Goal: Task Accomplishment & Management: Manage account settings

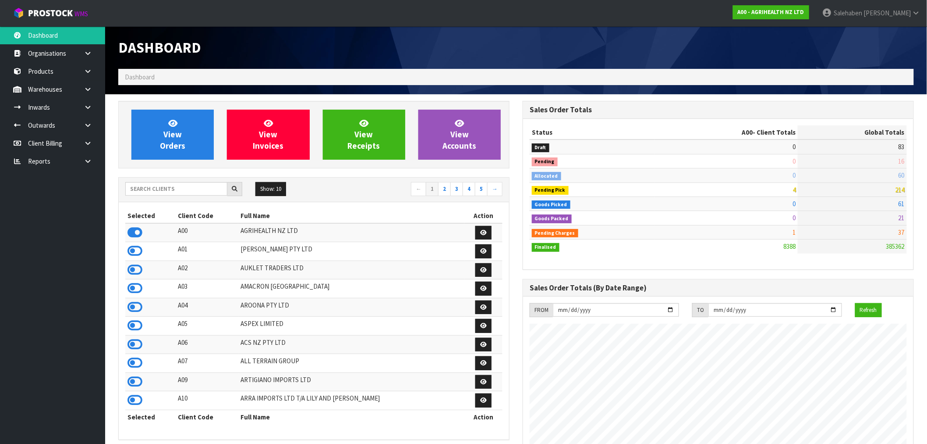
scroll to position [664, 405]
click at [161, 189] on input "text" at bounding box center [176, 189] width 102 height 14
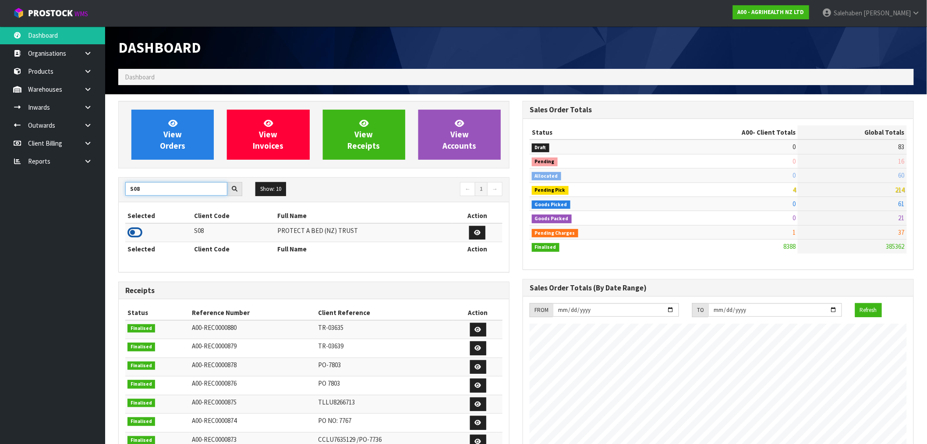
type input "S08"
click at [138, 234] on icon at bounding box center [135, 232] width 15 height 13
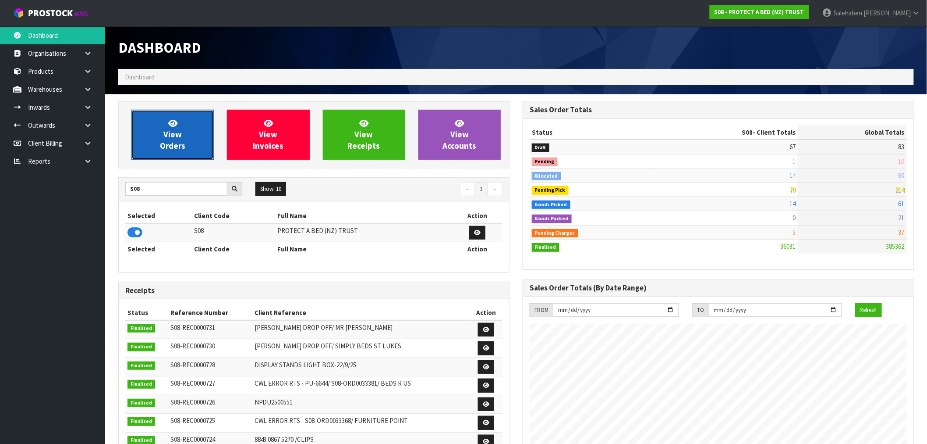
click at [152, 139] on link "View Orders" at bounding box center [172, 135] width 82 height 50
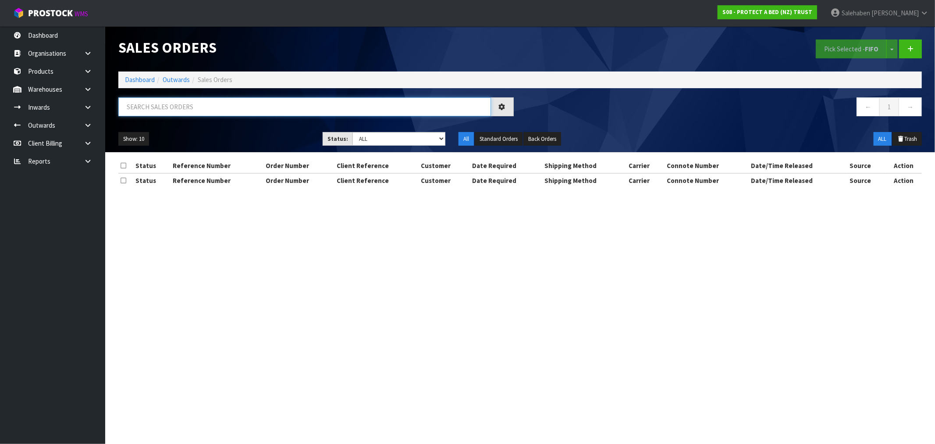
click at [164, 108] on input "text" at bounding box center [304, 106] width 373 height 19
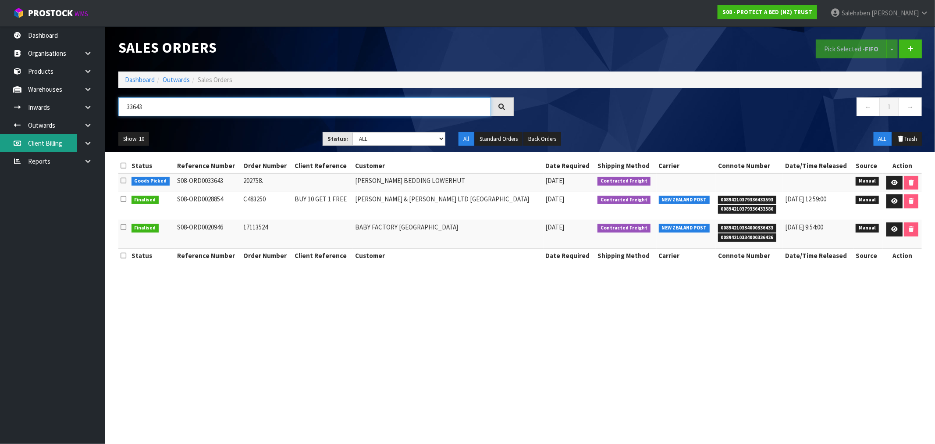
type input "33643"
click at [137, 79] on link "Dashboard" at bounding box center [140, 79] width 30 height 8
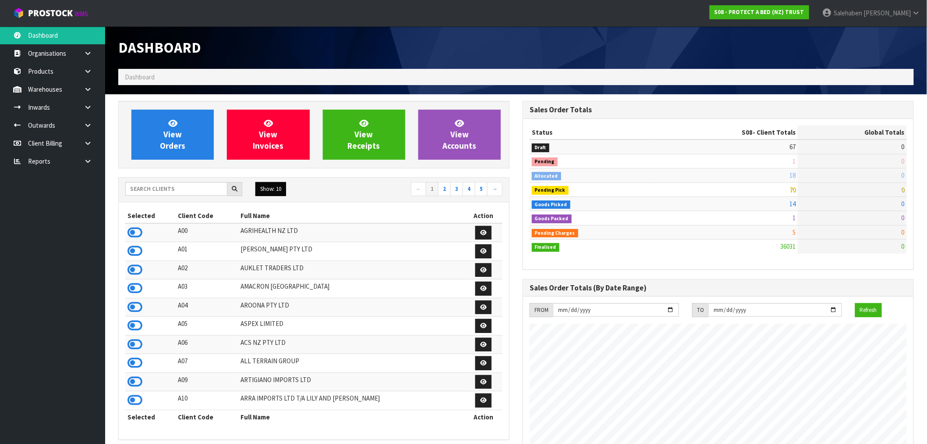
scroll to position [664, 405]
click at [167, 189] on input "text" at bounding box center [176, 189] width 102 height 14
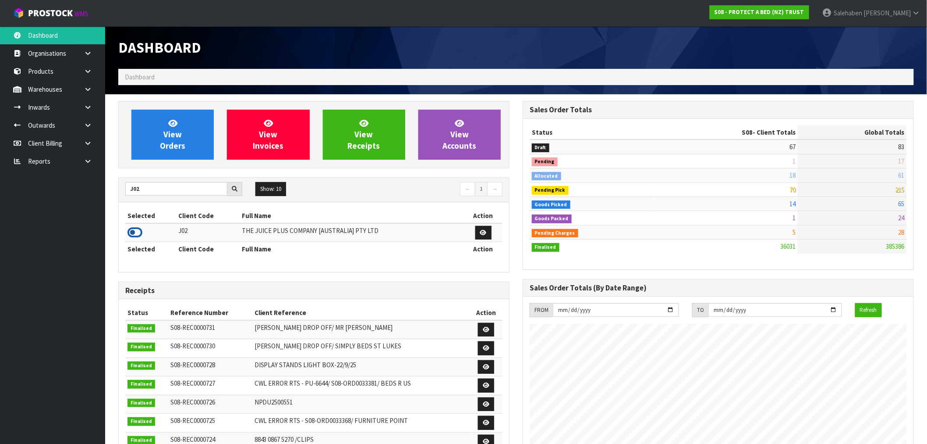
click at [135, 233] on icon at bounding box center [135, 232] width 15 height 13
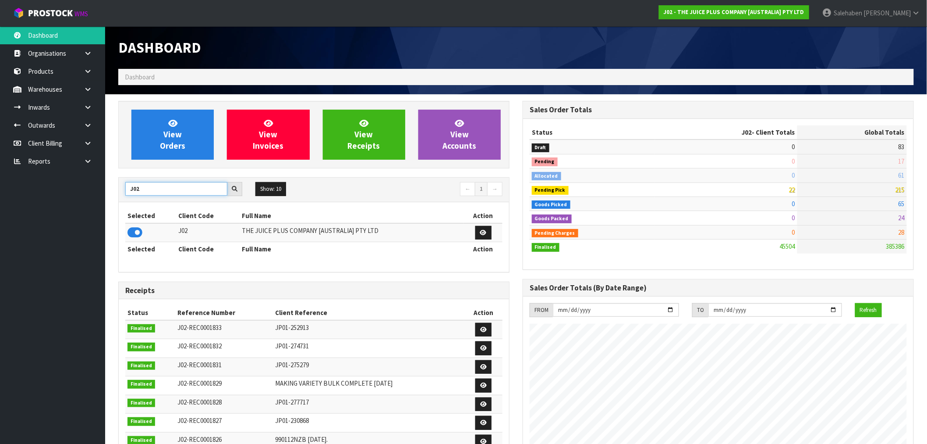
click at [97, 199] on body "Toggle navigation ProStock WMS J02 - THE JUICE PLUS COMPANY [AUSTRALIA] PTY LTD…" at bounding box center [463, 222] width 927 height 444
click at [135, 235] on icon at bounding box center [135, 232] width 15 height 13
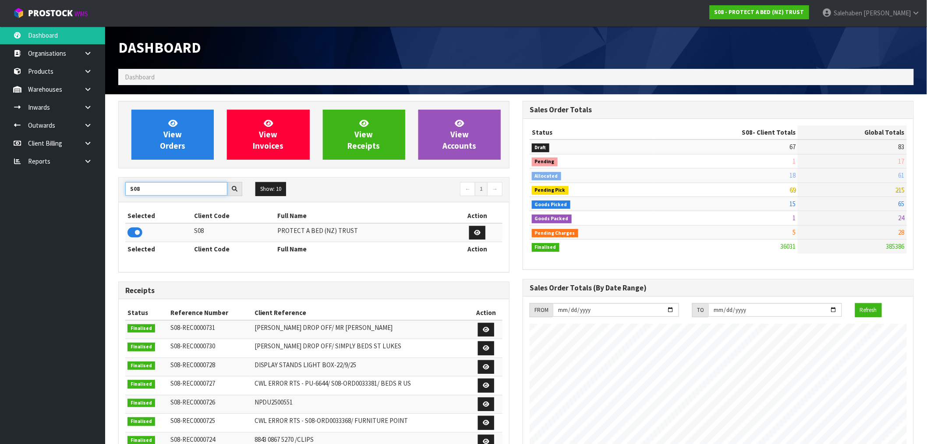
drag, startPoint x: 150, startPoint y: 188, endPoint x: 127, endPoint y: 201, distance: 25.9
click at [127, 201] on div "S08 Show: 10 5 10 25 50 ← 1 →" at bounding box center [314, 189] width 390 height 25
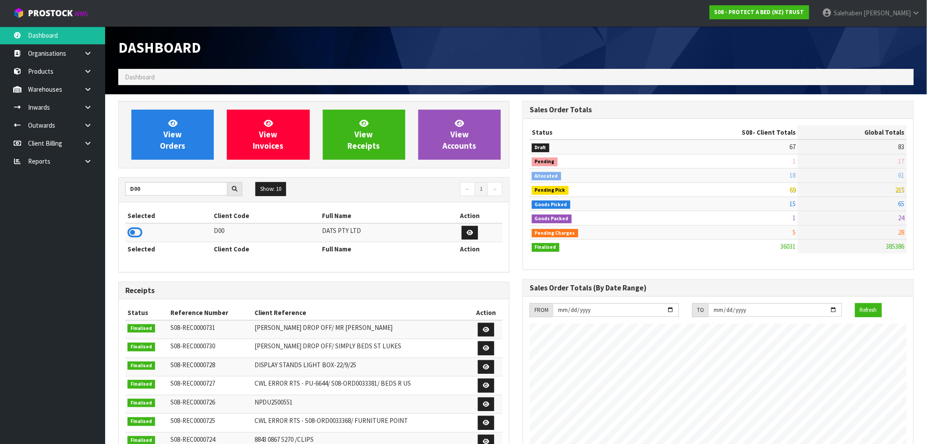
click at [139, 230] on icon at bounding box center [135, 232] width 15 height 13
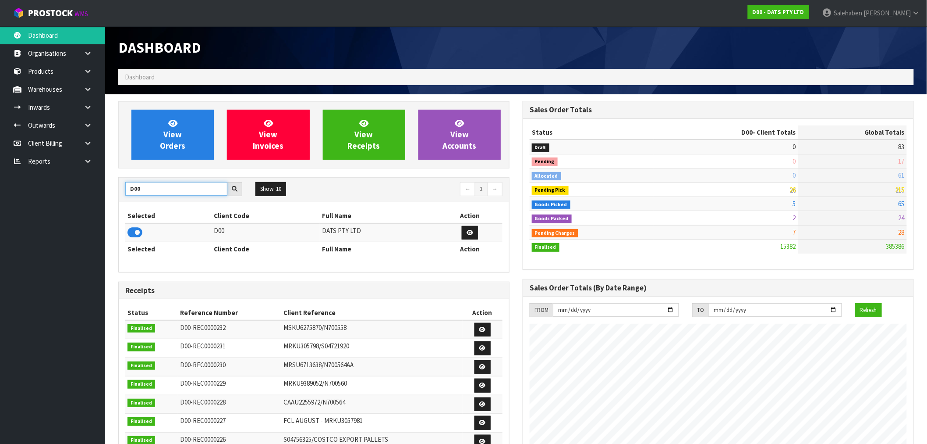
drag, startPoint x: 146, startPoint y: 193, endPoint x: 117, endPoint y: 200, distance: 29.9
click at [117, 200] on div "View Orders View Invoices View Receipts View Accounts D00 Show: 10 5 10 25 50 ←…" at bounding box center [314, 355] width 405 height 509
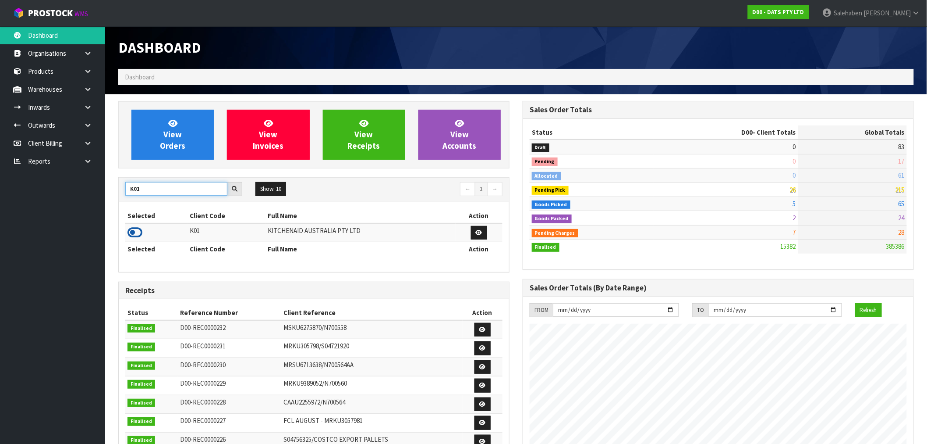
type input "K01"
click at [139, 233] on icon at bounding box center [135, 232] width 15 height 13
drag, startPoint x: 139, startPoint y: 187, endPoint x: 116, endPoint y: 190, distance: 23.0
click at [117, 190] on div "View Orders View Invoices View Receipts View Accounts K01 Show: 10 5 10 25 50 ←…" at bounding box center [314, 357] width 405 height 513
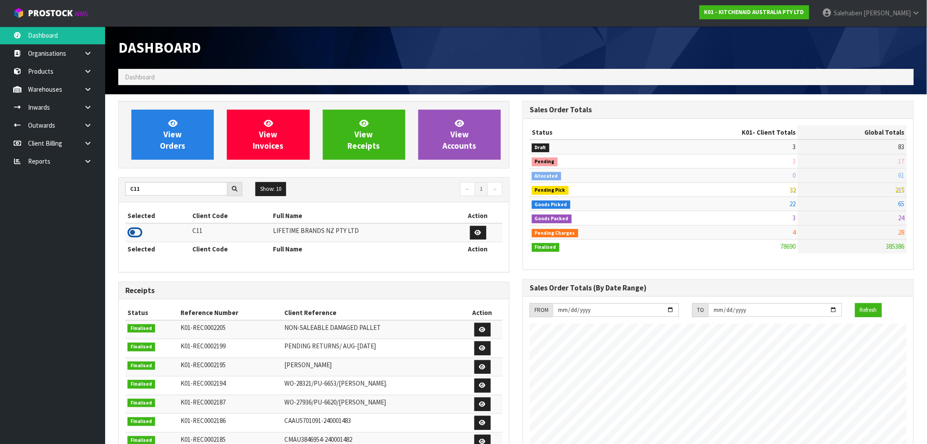
click at [131, 234] on icon at bounding box center [135, 232] width 15 height 13
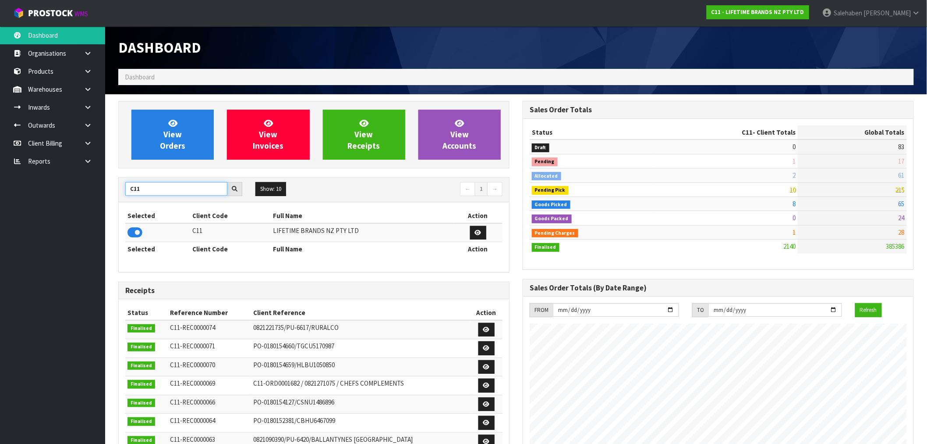
drag, startPoint x: 147, startPoint y: 190, endPoint x: 107, endPoint y: 191, distance: 39.9
click at [107, 191] on section "View Orders View Invoices View Receipts View Accounts C11 Show: 10 5 10 25 50 ←…" at bounding box center [516, 433] width 822 height 678
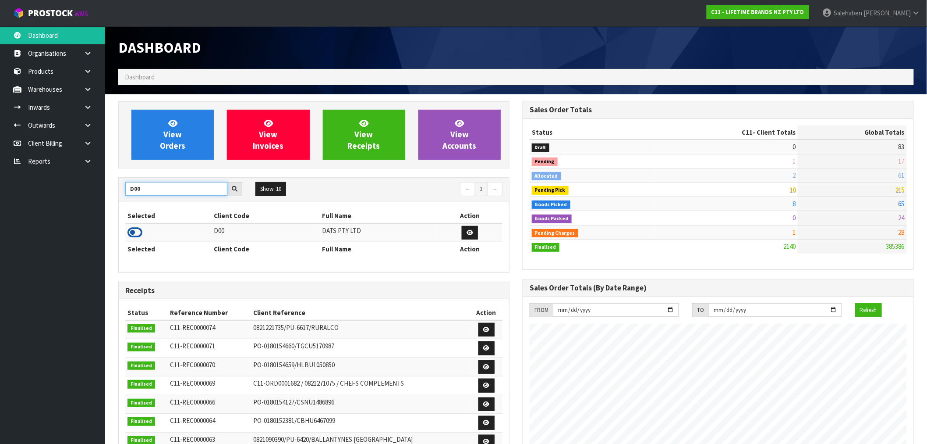
type input "D00"
click at [138, 234] on icon at bounding box center [135, 232] width 15 height 13
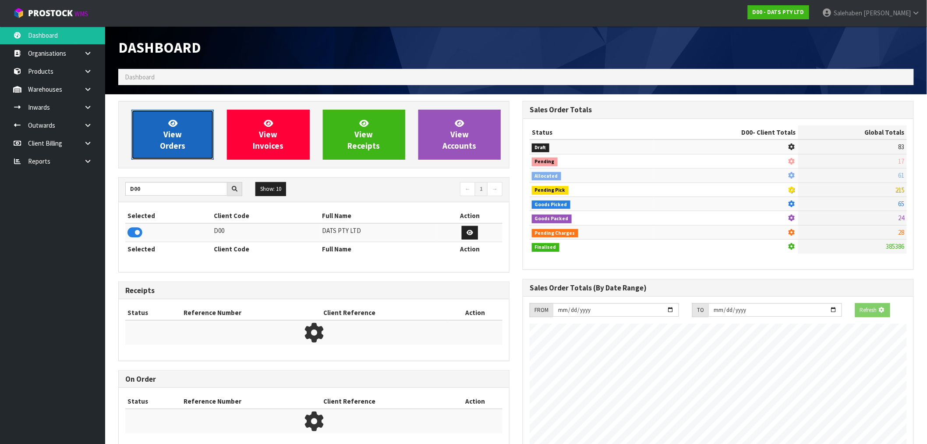
scroll to position [437716, 437858]
click at [187, 145] on link "View Orders" at bounding box center [172, 135] width 82 height 50
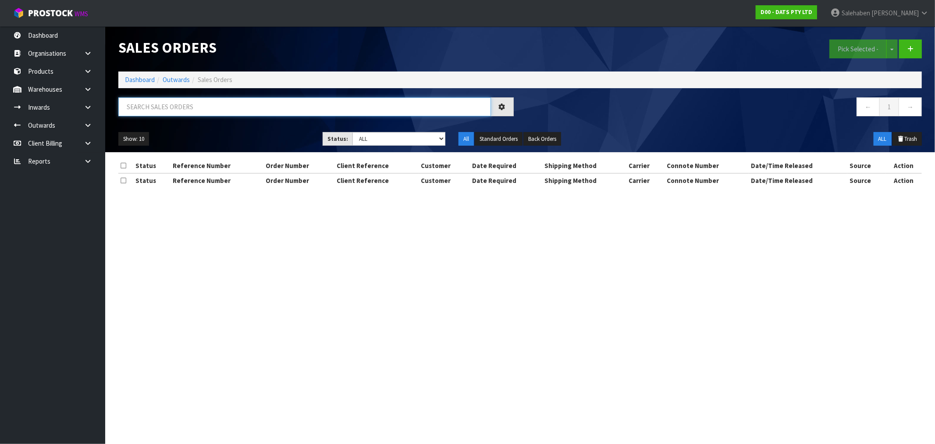
click at [253, 97] on input "text" at bounding box center [304, 106] width 373 height 19
paste input "CWL7728292"
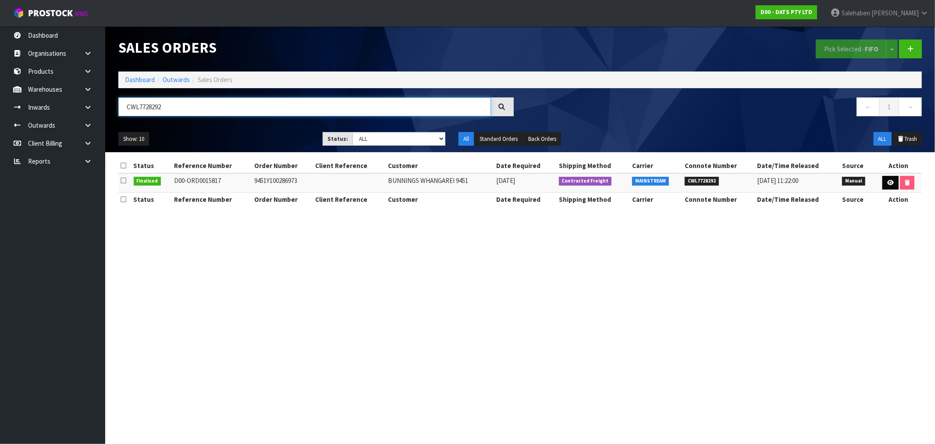
type input "CWL7728292"
click at [891, 182] on icon at bounding box center [890, 183] width 7 height 6
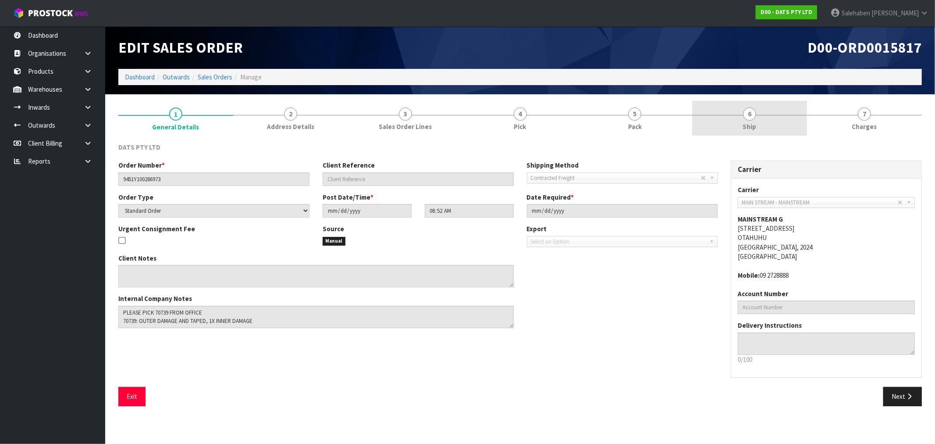
click at [752, 124] on span "Ship" at bounding box center [750, 126] width 14 height 9
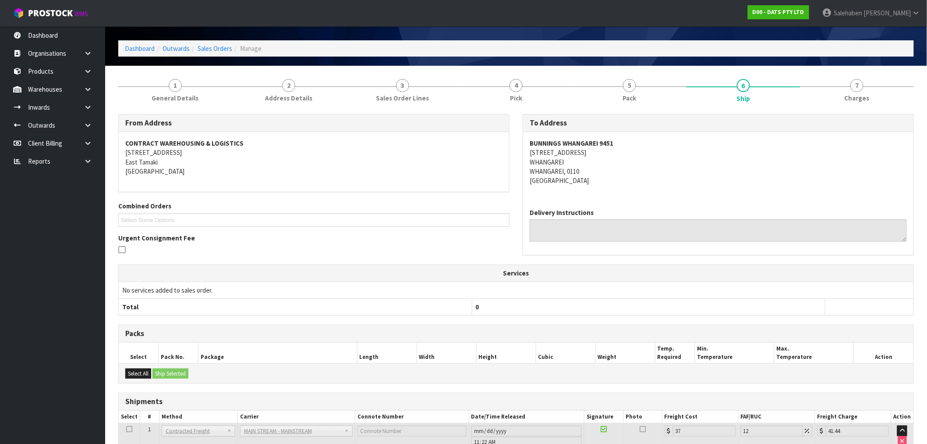
scroll to position [91, 0]
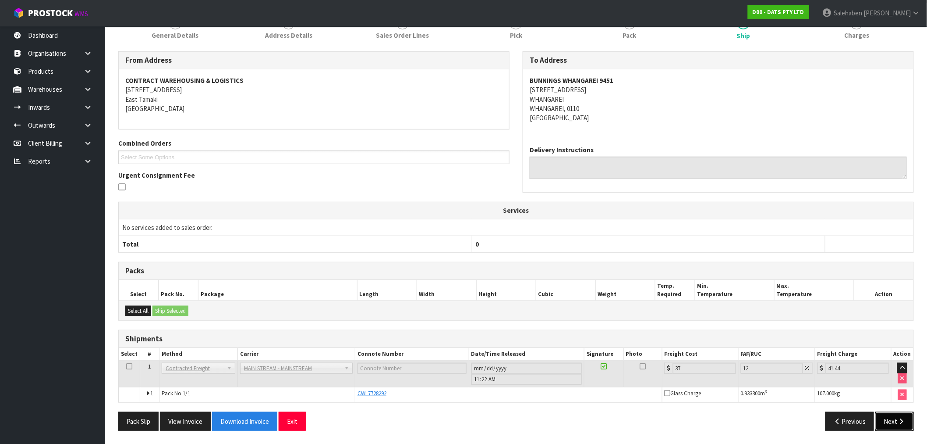
click at [905, 419] on icon "button" at bounding box center [902, 421] width 8 height 7
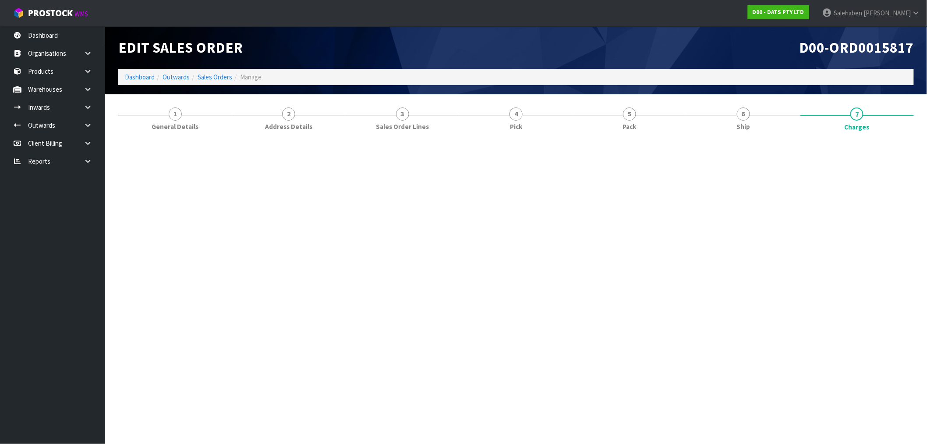
scroll to position [0, 0]
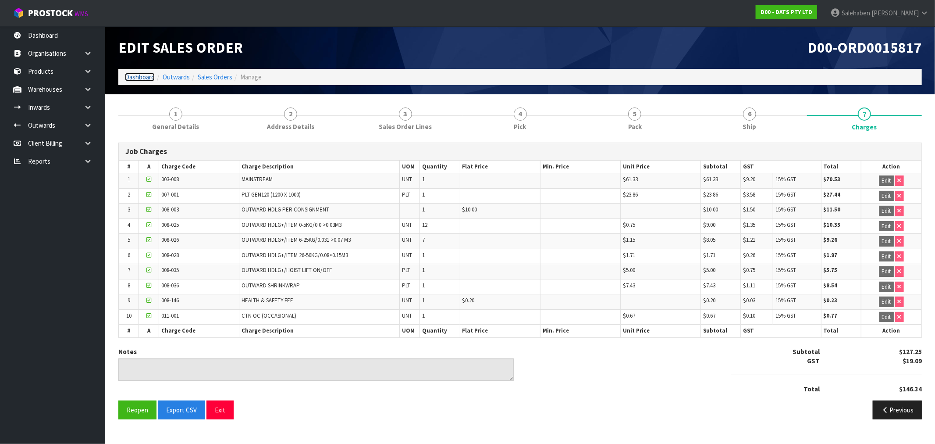
click at [133, 76] on link "Dashboard" at bounding box center [140, 77] width 30 height 8
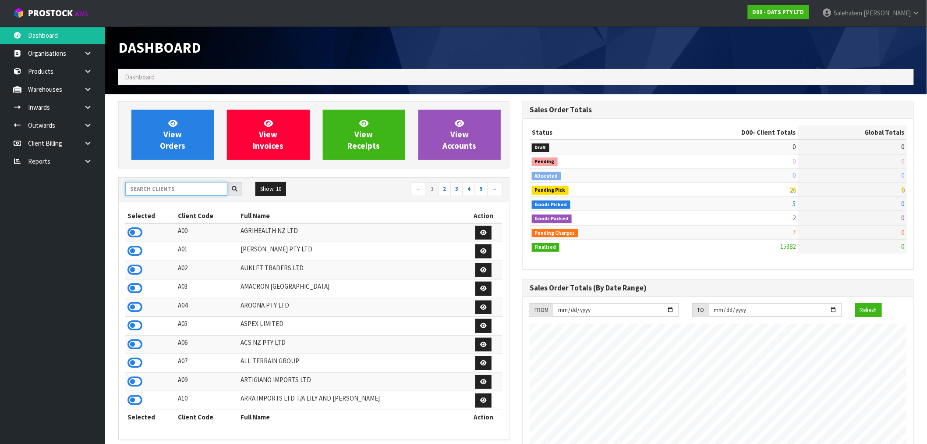
scroll to position [547, 405]
click at [154, 189] on input "text" at bounding box center [176, 189] width 102 height 14
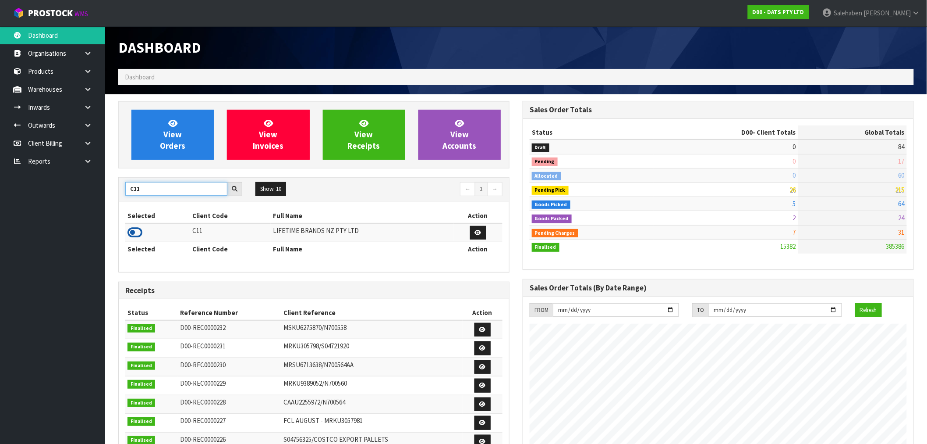
type input "C11"
click at [135, 237] on icon at bounding box center [135, 232] width 15 height 13
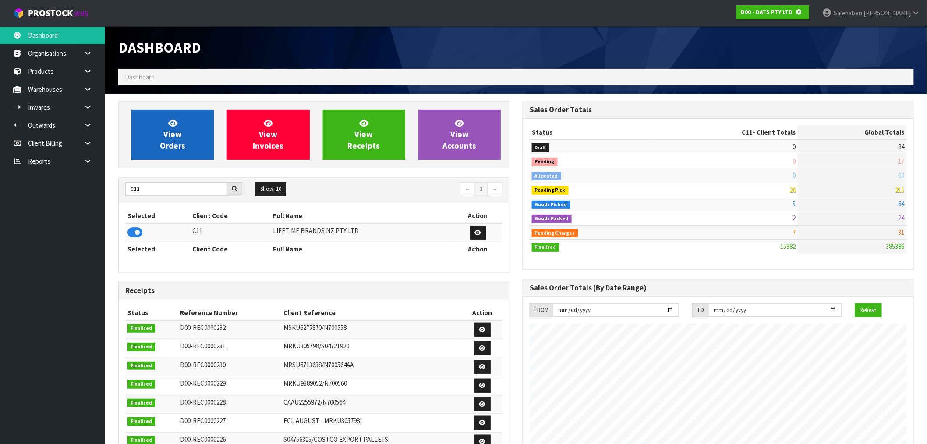
scroll to position [437716, 437858]
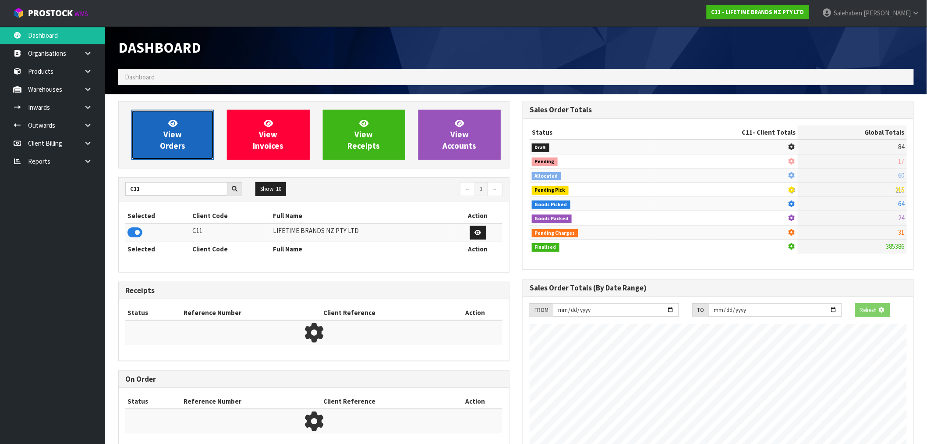
click at [188, 133] on link "View Orders" at bounding box center [172, 135] width 82 height 50
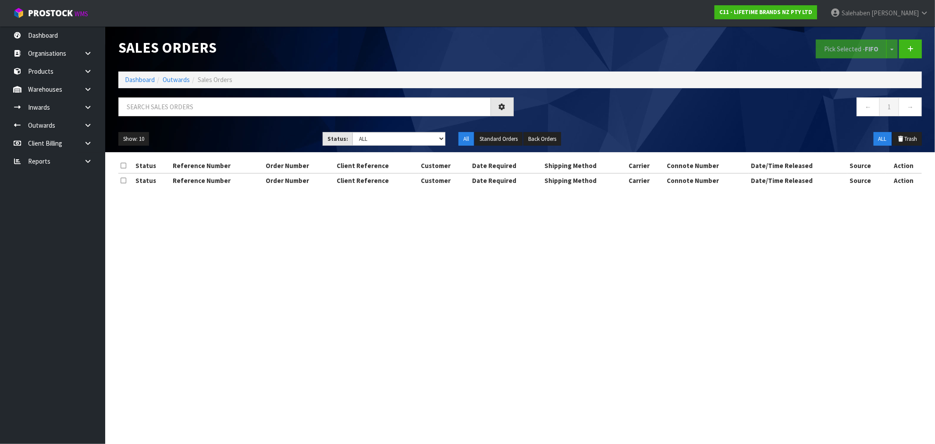
click at [200, 121] on div at bounding box center [316, 109] width 408 height 25
click at [206, 98] on input "text" at bounding box center [304, 106] width 373 height 19
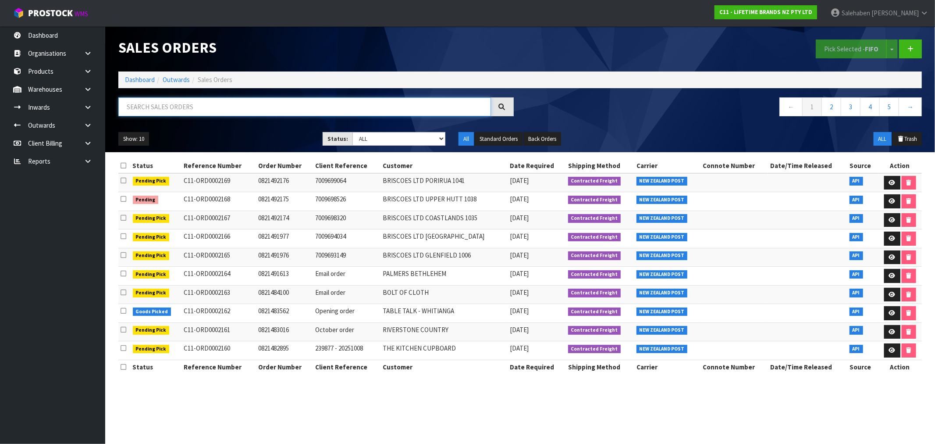
paste input "CWL7728297"
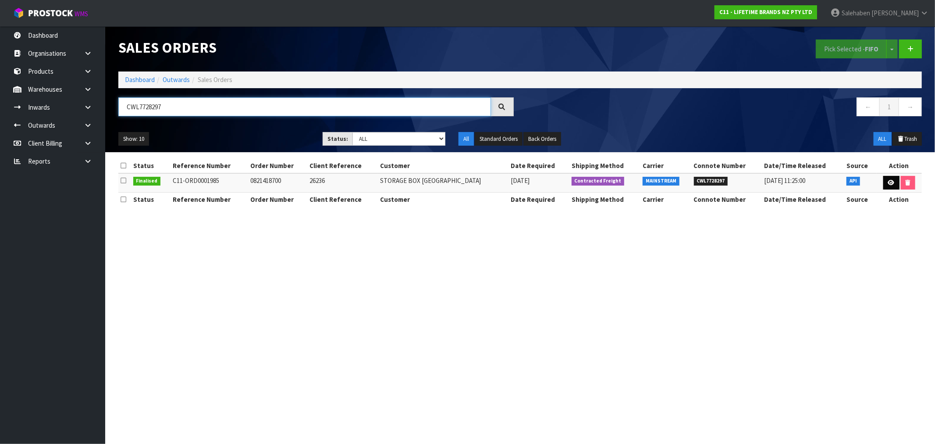
type input "CWL7728297"
click at [891, 180] on icon at bounding box center [891, 183] width 7 height 6
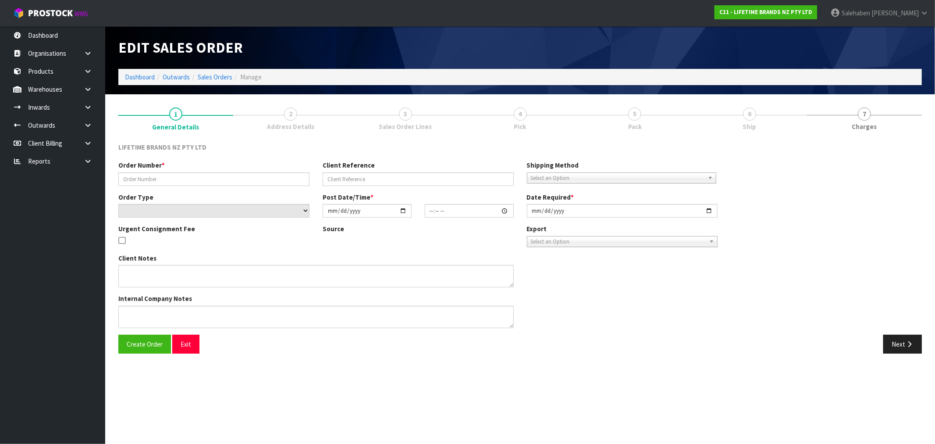
type input "0821418700"
type input "26236"
select select "number:0"
type input "2025-09-23"
type input "15:59:21.000"
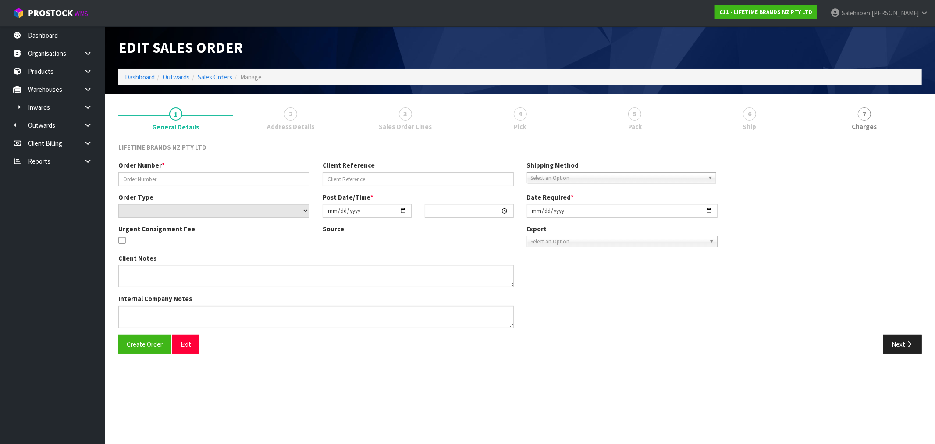
type input "2025-09-24"
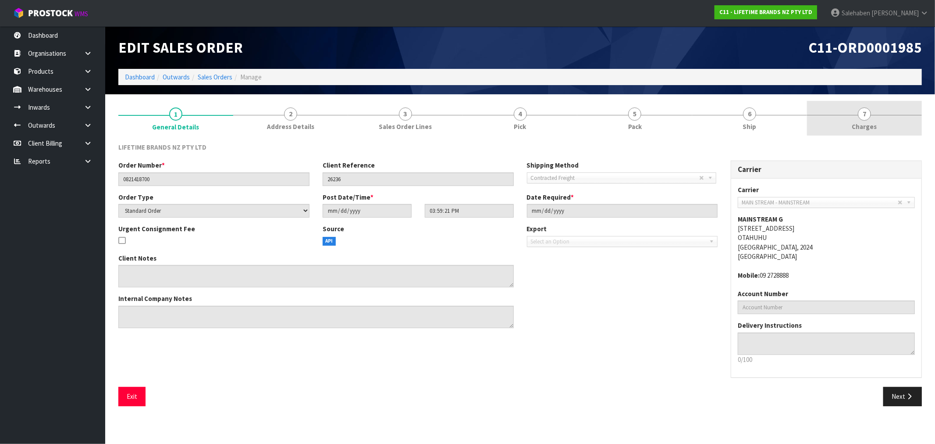
click at [863, 124] on span "Charges" at bounding box center [864, 126] width 25 height 9
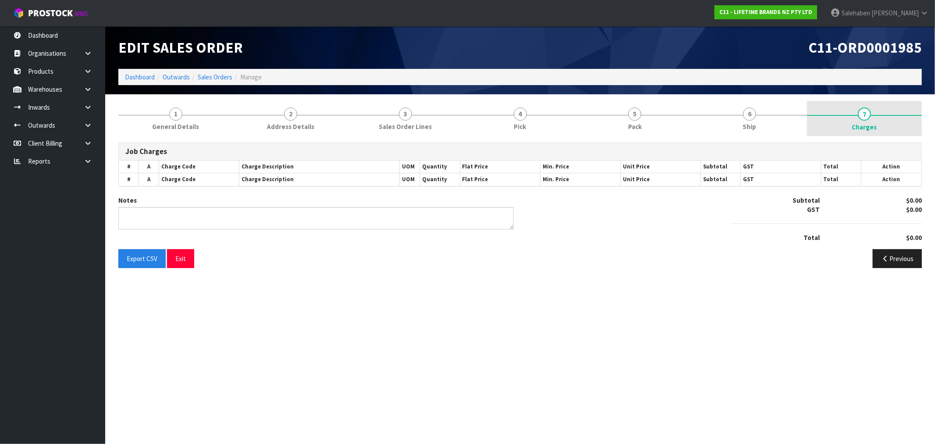
click at [865, 127] on span "Charges" at bounding box center [864, 126] width 25 height 9
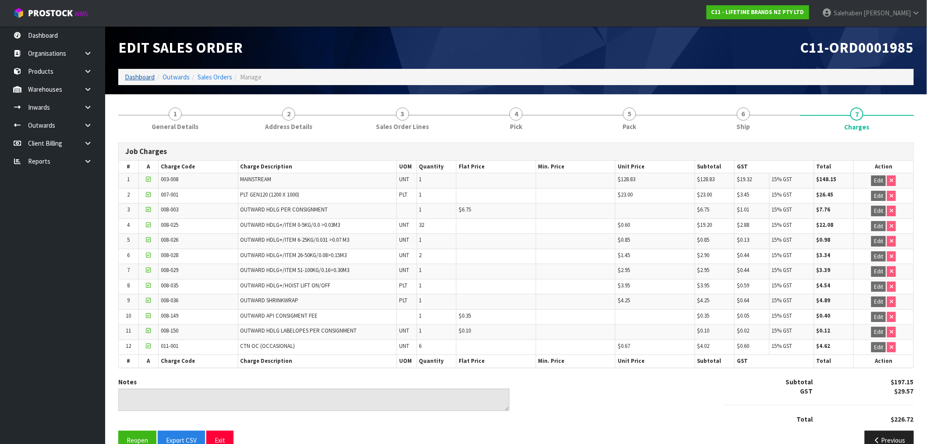
drag, startPoint x: 126, startPoint y: 71, endPoint x: 131, endPoint y: 78, distance: 8.3
click at [127, 73] on ol "Dashboard Outwards Sales Orders Manage" at bounding box center [516, 77] width 796 height 16
click at [132, 77] on link "Dashboard" at bounding box center [140, 77] width 30 height 8
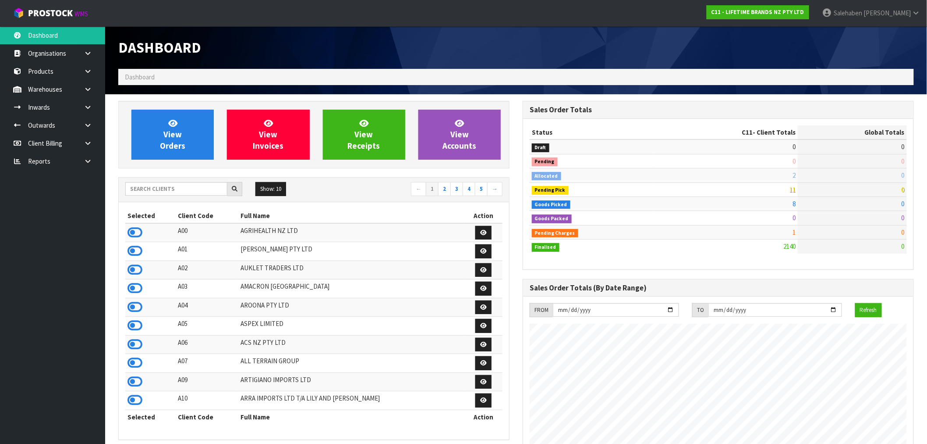
scroll to position [664, 405]
click at [157, 192] on input "text" at bounding box center [176, 189] width 102 height 14
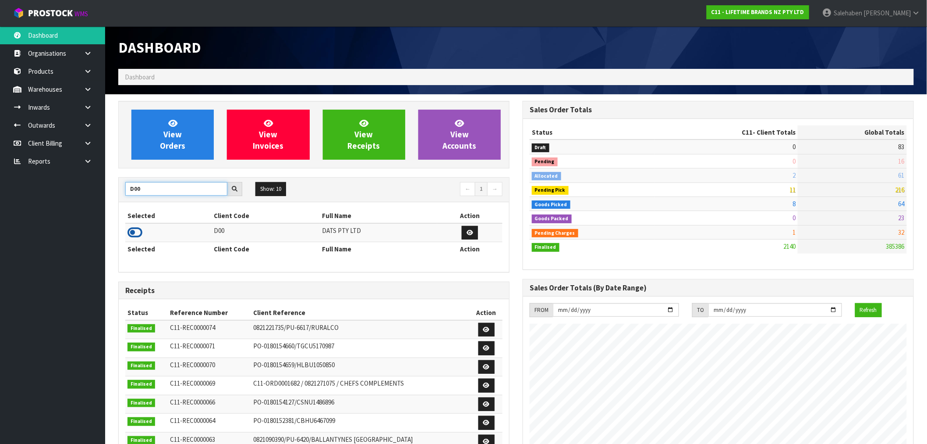
type input "D00"
click at [141, 231] on icon at bounding box center [135, 232] width 15 height 13
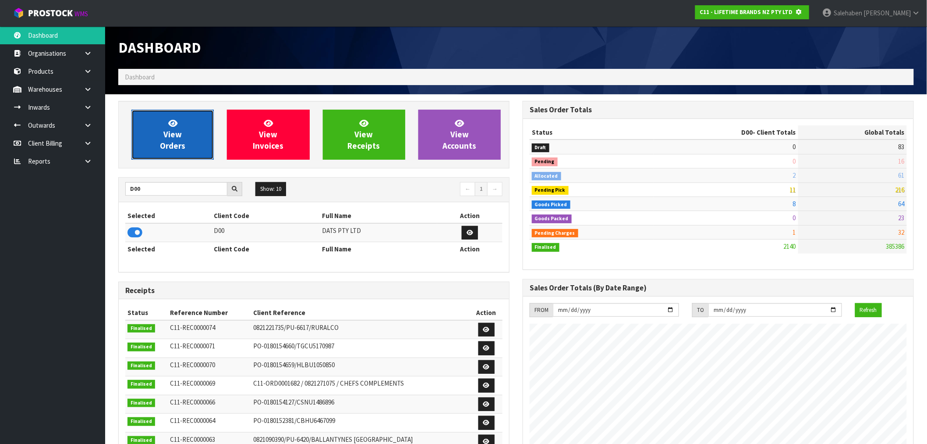
scroll to position [437716, 437858]
click at [193, 144] on link "View Orders" at bounding box center [172, 135] width 82 height 50
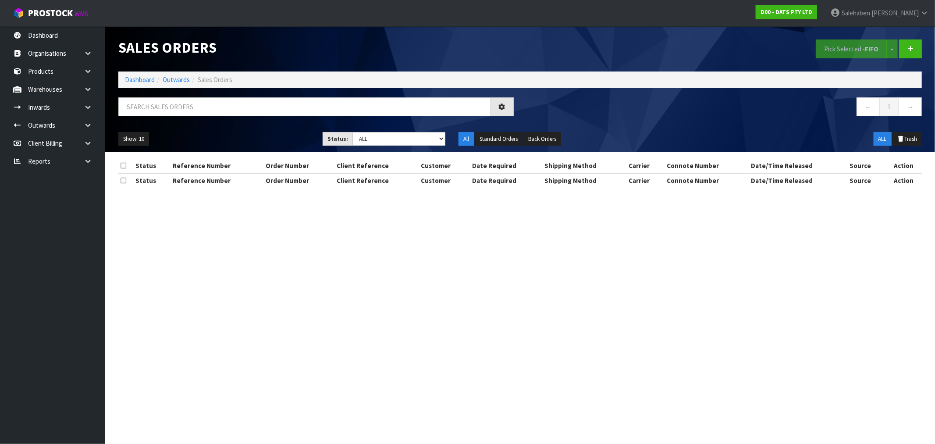
click at [309, 93] on div "Sales Orders Pick Selected - FIFO Split button! FIFO - First In First Out FEFO …" at bounding box center [520, 89] width 816 height 126
click at [307, 98] on input "text" at bounding box center [304, 106] width 373 height 19
paste input "CWL7728530"
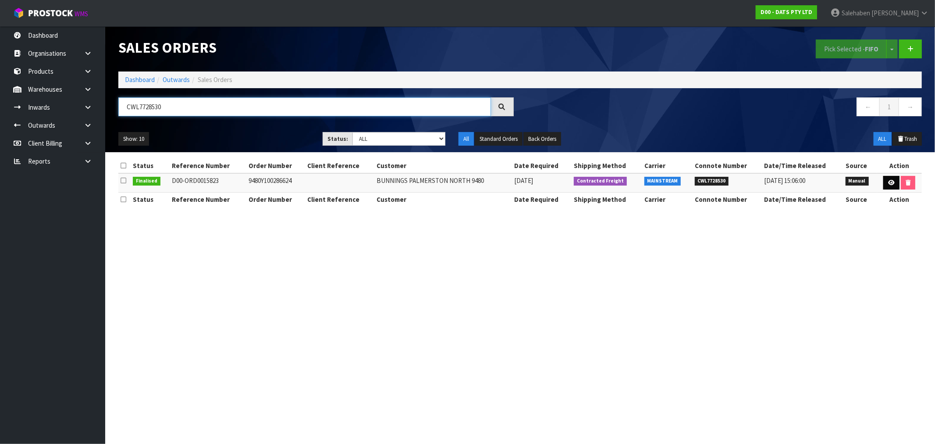
type input "CWL7728530"
click at [896, 181] on link at bounding box center [891, 183] width 16 height 14
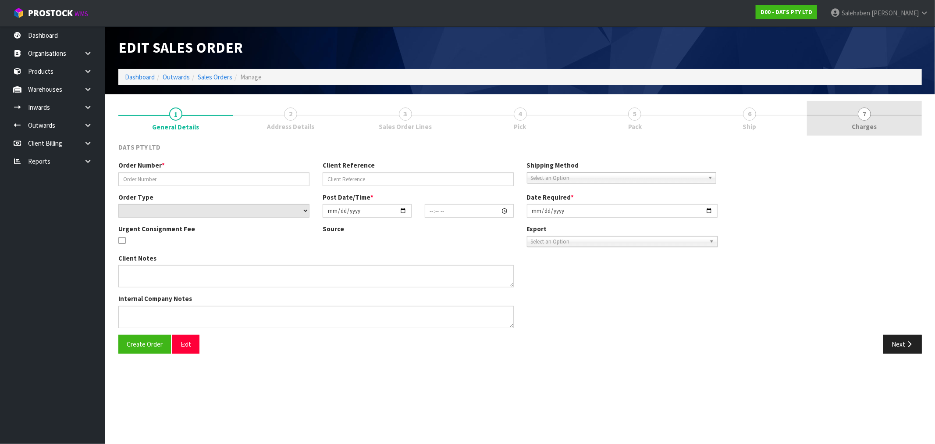
click at [869, 124] on span "Charges" at bounding box center [864, 126] width 25 height 9
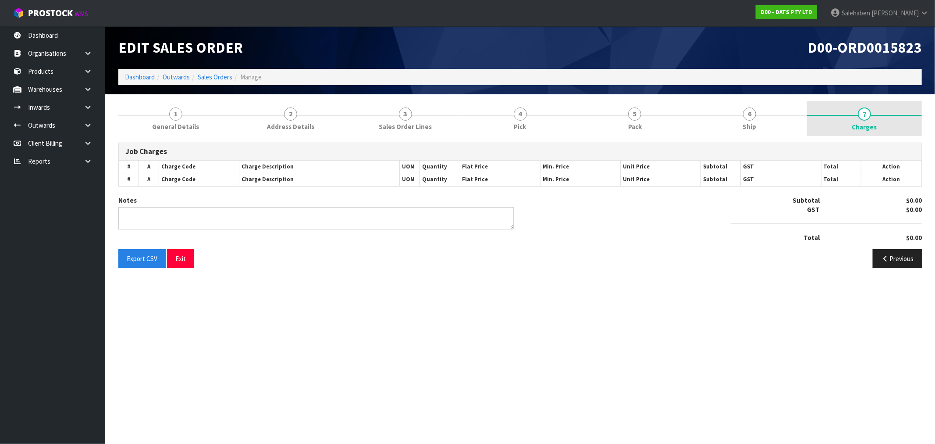
click at [869, 124] on span "Charges" at bounding box center [864, 126] width 25 height 9
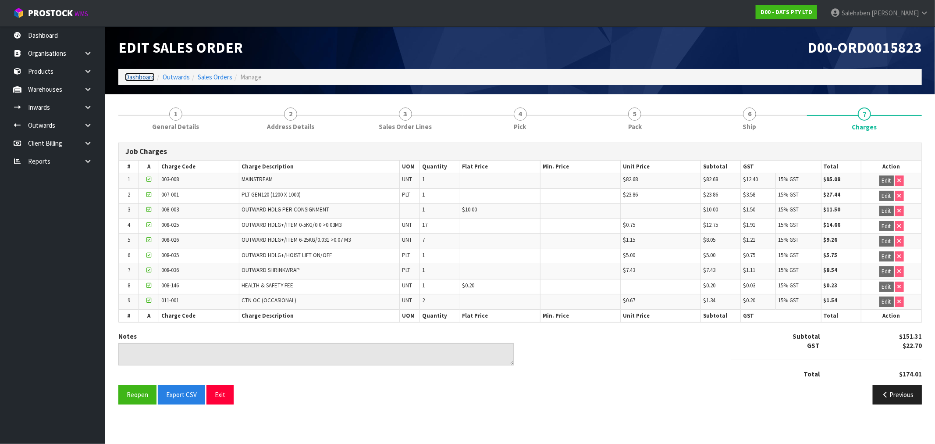
click at [142, 75] on link "Dashboard" at bounding box center [140, 77] width 30 height 8
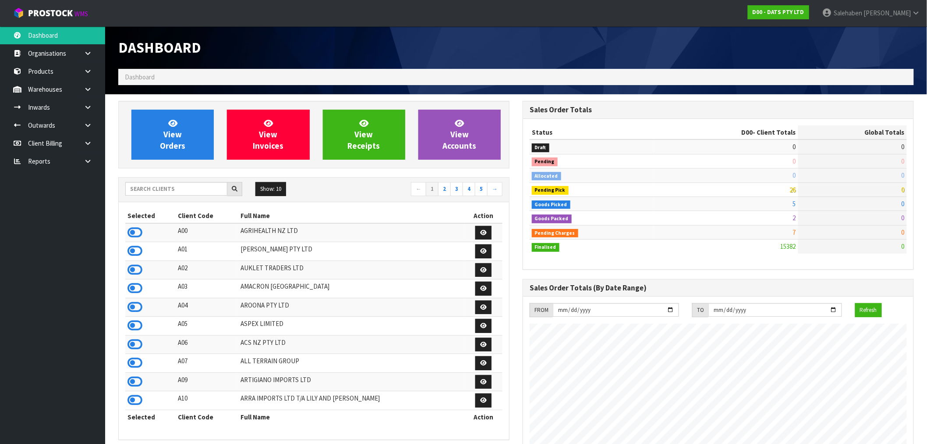
scroll to position [664, 405]
click at [176, 185] on input "text" at bounding box center [176, 189] width 102 height 14
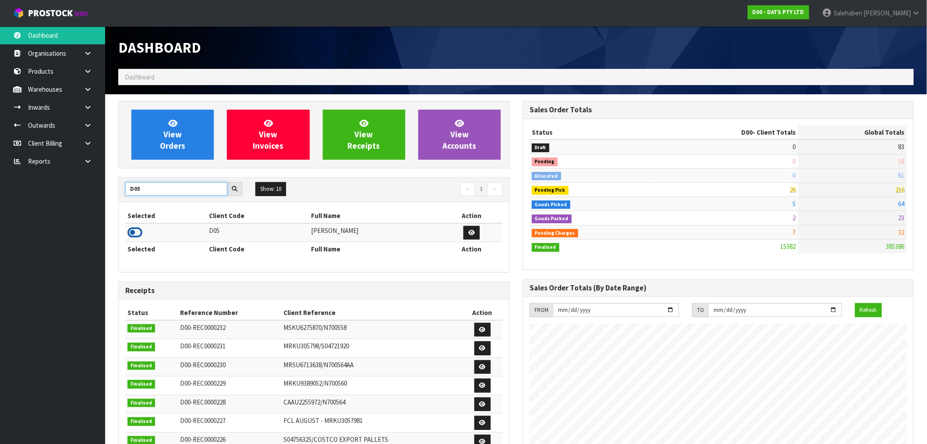
type input "D05"
click at [141, 230] on icon at bounding box center [135, 232] width 15 height 13
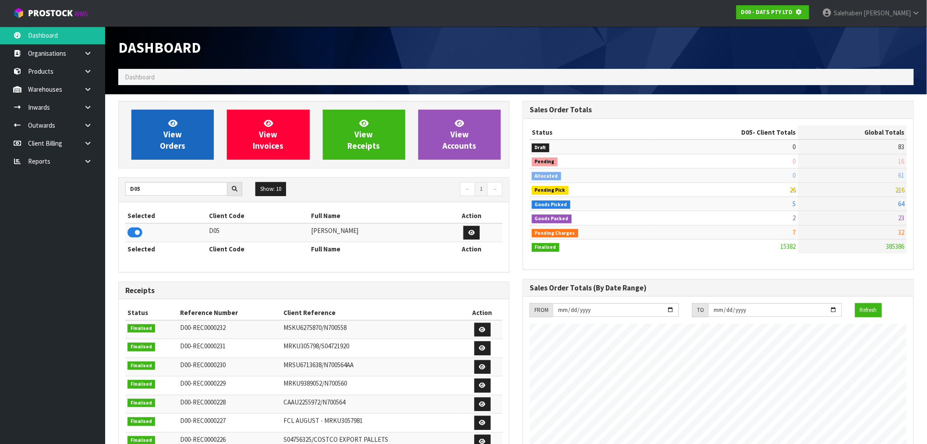
scroll to position [437716, 437858]
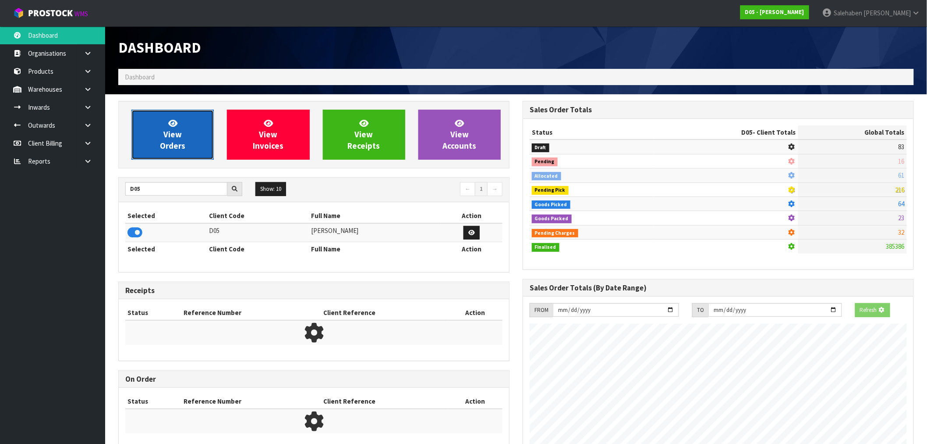
click at [169, 155] on link "View Orders" at bounding box center [172, 135] width 82 height 50
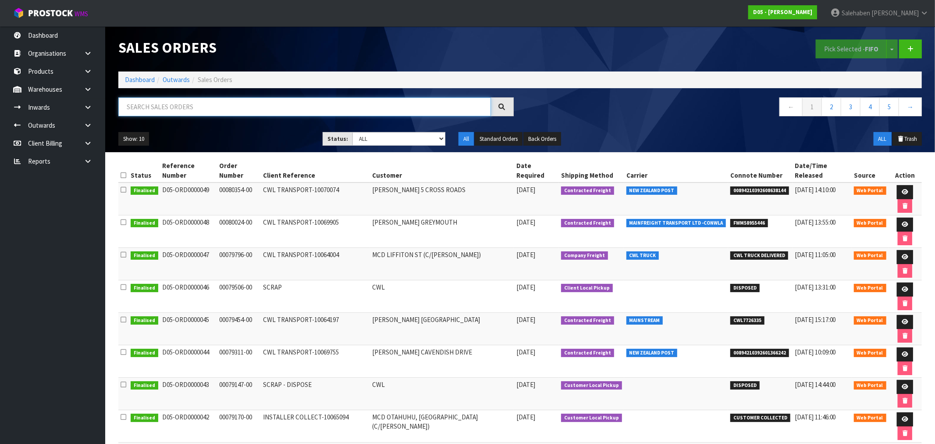
click at [251, 107] on input "text" at bounding box center [304, 106] width 373 height 19
paste input "CWL7723578E7"
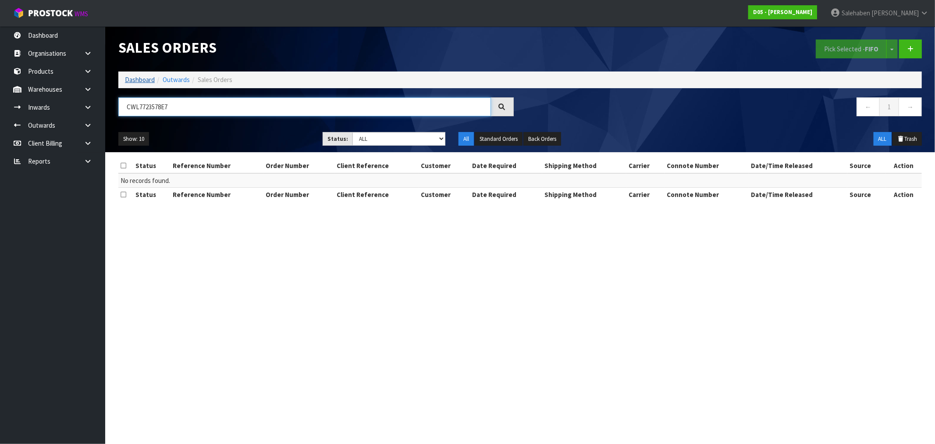
type input "CWL7723578E7"
click at [141, 80] on link "Dashboard" at bounding box center [140, 79] width 30 height 8
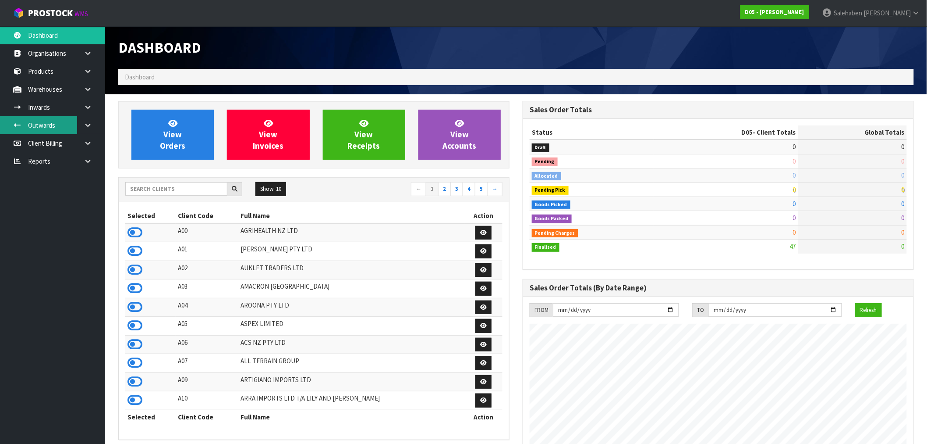
scroll to position [536, 405]
click at [145, 189] on input "text" at bounding box center [176, 189] width 102 height 14
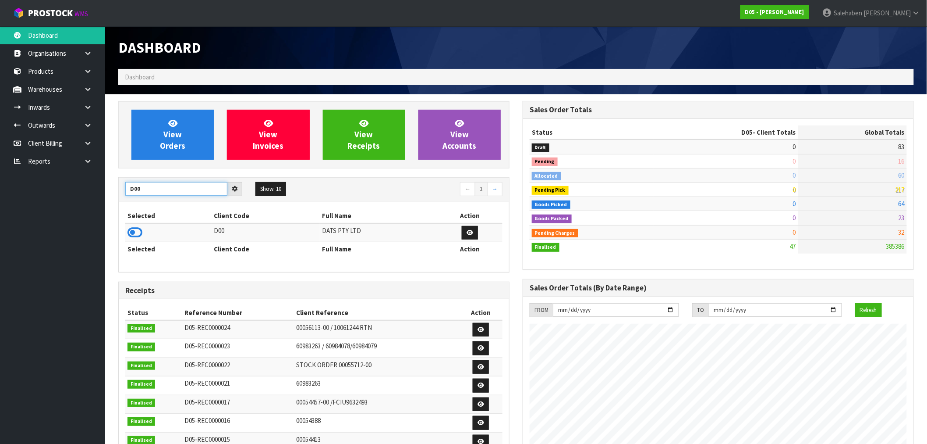
type input "D00"
click at [139, 225] on td at bounding box center [168, 232] width 87 height 19
click at [134, 229] on icon at bounding box center [135, 232] width 15 height 13
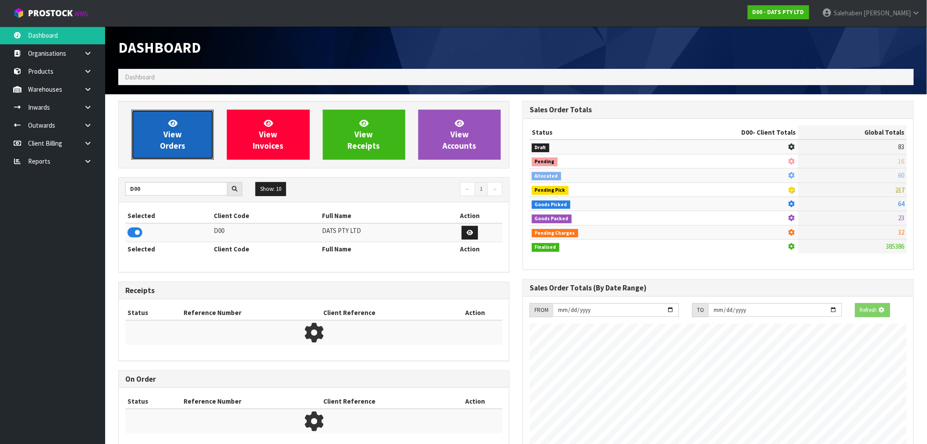
click at [188, 134] on link "View Orders" at bounding box center [172, 135] width 82 height 50
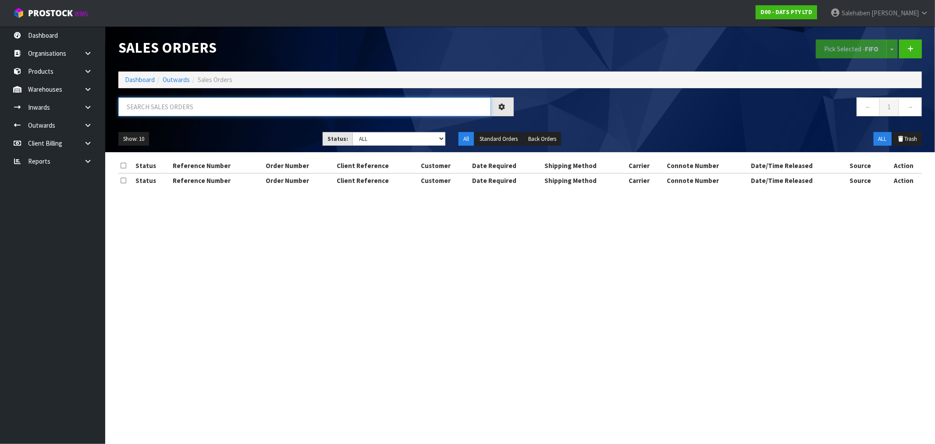
click at [238, 107] on input "text" at bounding box center [304, 106] width 373 height 19
paste input "CWL7728788"
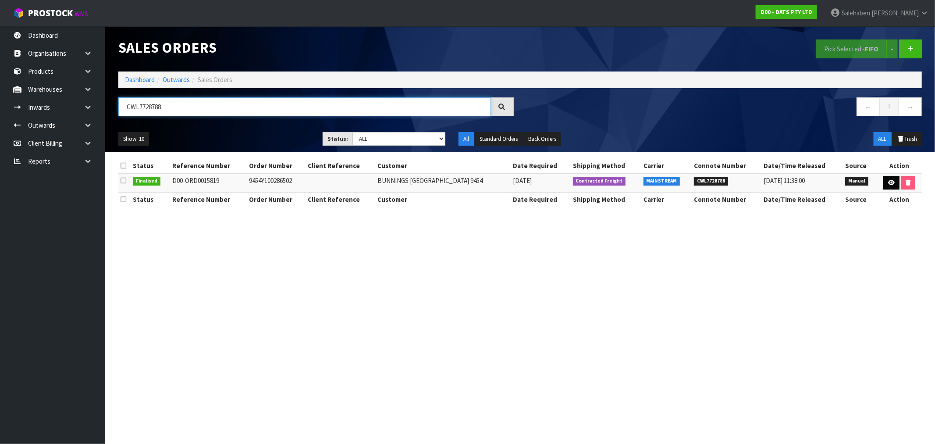
type input "CWL7728788"
click at [889, 182] on icon at bounding box center [891, 183] width 7 height 6
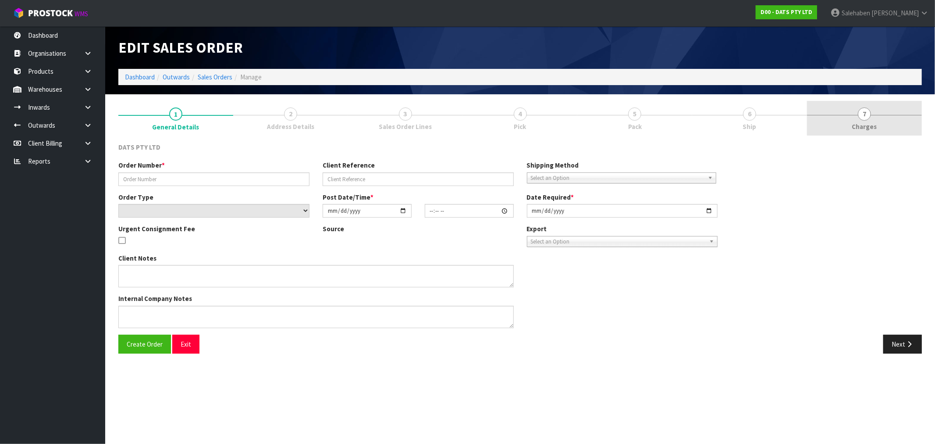
click at [861, 122] on span "Charges" at bounding box center [864, 126] width 25 height 9
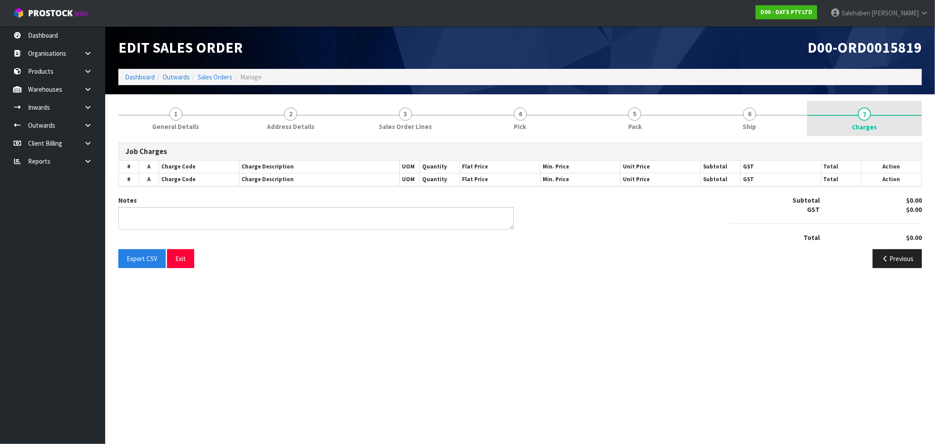
click at [861, 122] on span "Charges" at bounding box center [864, 126] width 25 height 9
click at [864, 124] on span "Charges" at bounding box center [864, 126] width 25 height 9
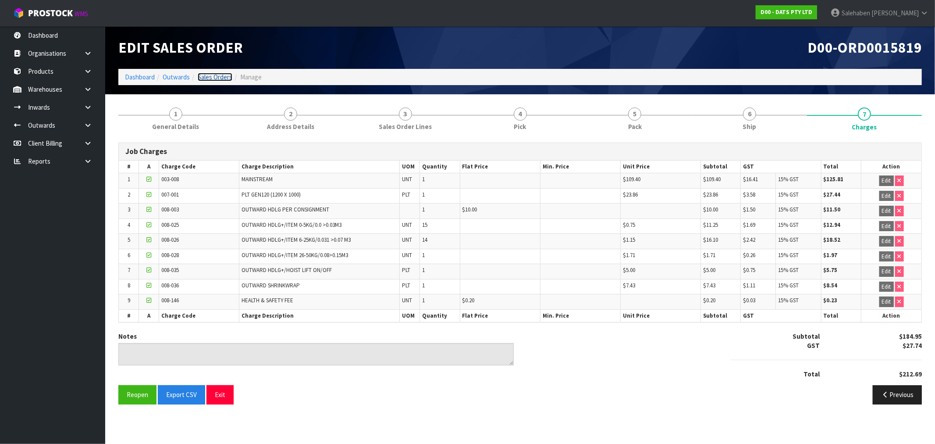
click at [227, 74] on link "Sales Orders" at bounding box center [215, 77] width 35 height 8
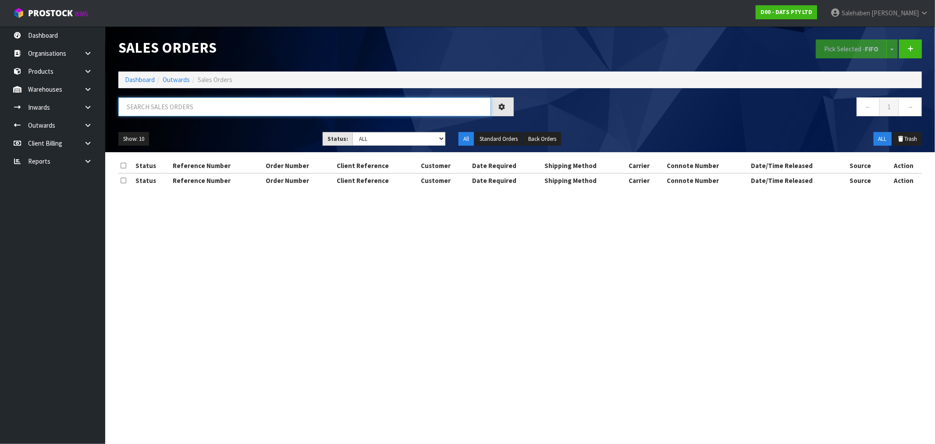
click at [194, 110] on input "text" at bounding box center [304, 106] width 373 height 19
paste input "CWL7728794"
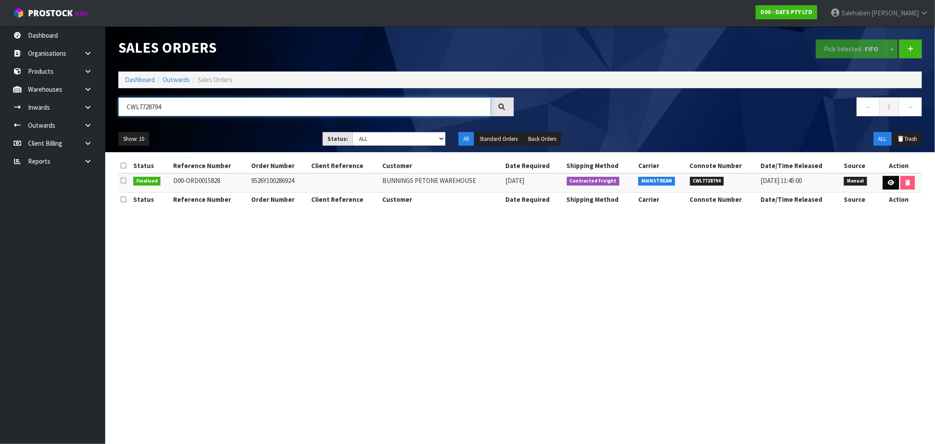
type input "CWL7728794"
click at [887, 183] on icon at bounding box center [890, 183] width 7 height 6
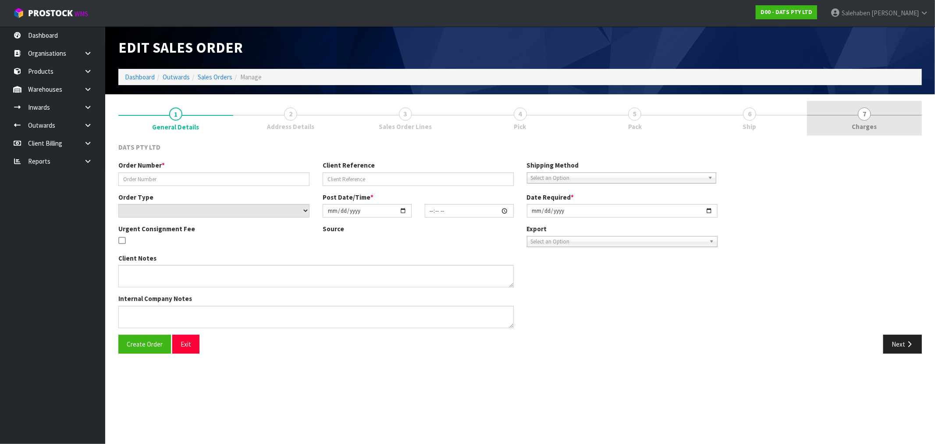
click at [868, 127] on span "Charges" at bounding box center [864, 126] width 25 height 9
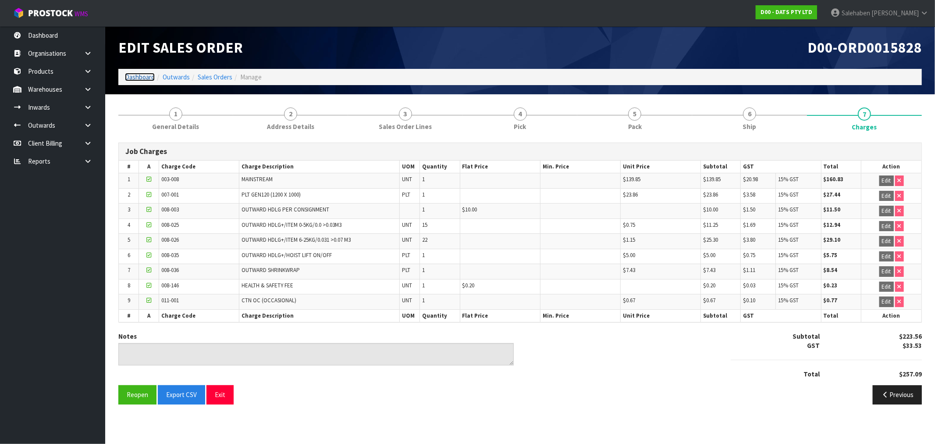
click at [151, 75] on link "Dashboard" at bounding box center [140, 77] width 30 height 8
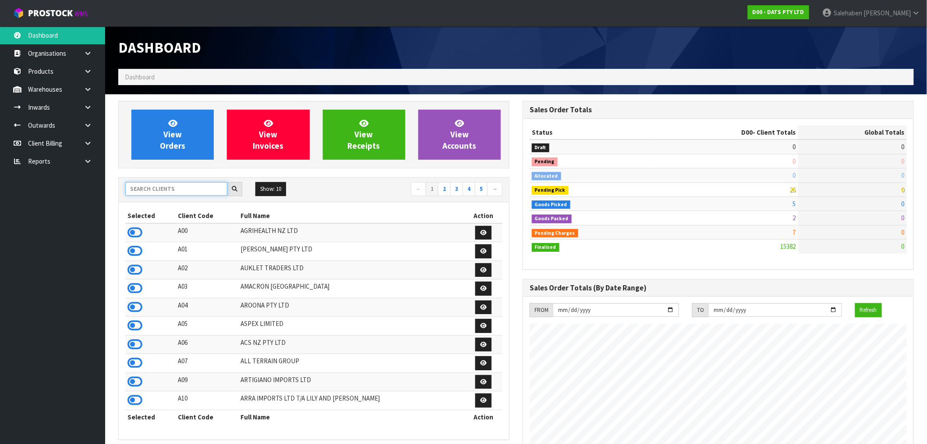
click at [155, 191] on input "text" at bounding box center [176, 189] width 102 height 14
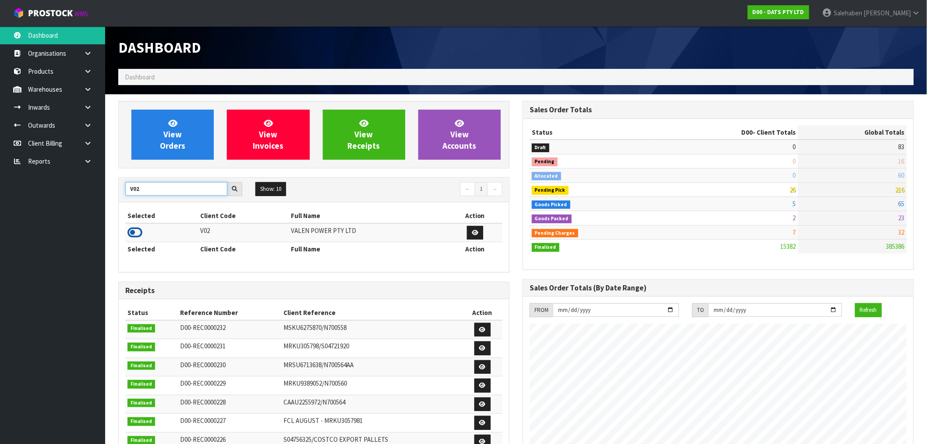
type input "V02"
click at [137, 231] on icon at bounding box center [135, 232] width 15 height 13
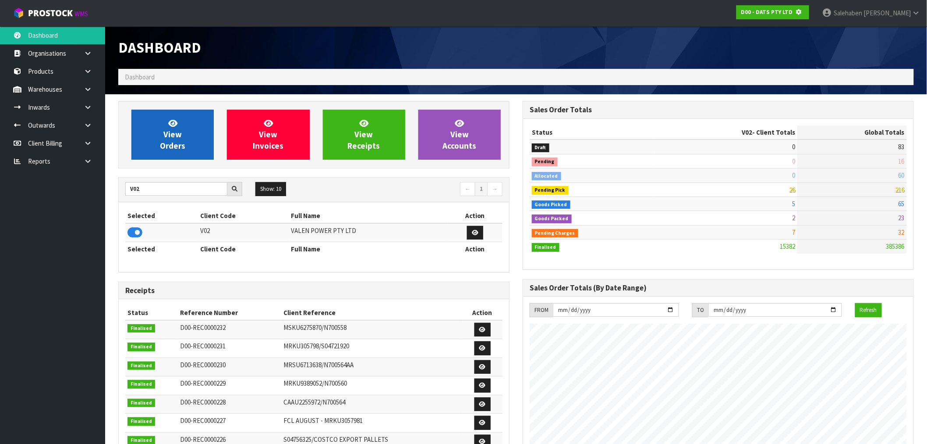
scroll to position [437716, 437858]
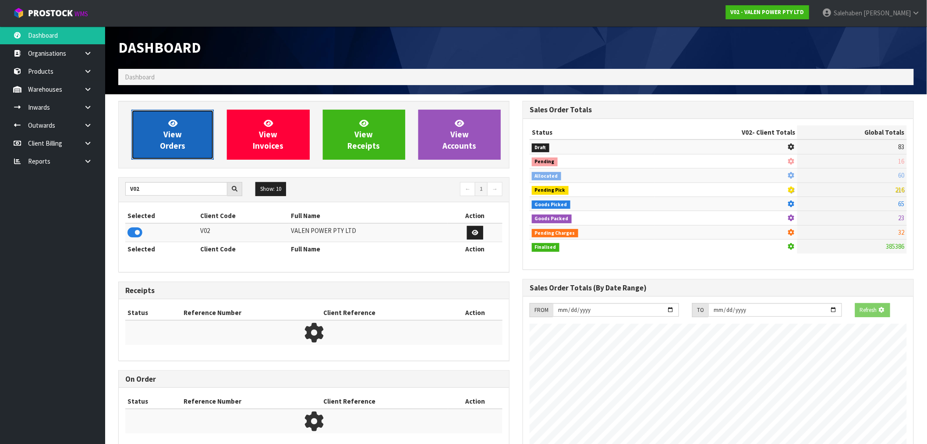
click at [200, 154] on link "View Orders" at bounding box center [172, 135] width 82 height 50
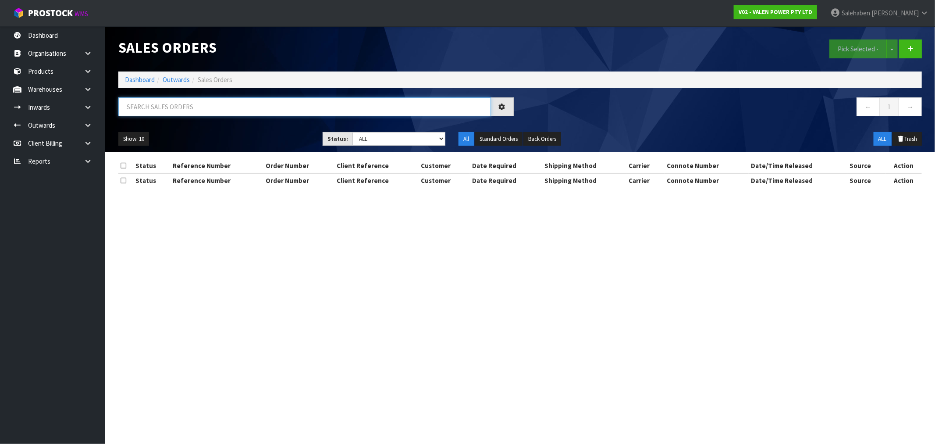
click at [314, 101] on input "text" at bounding box center [304, 106] width 373 height 19
paste input "CWL7728802"
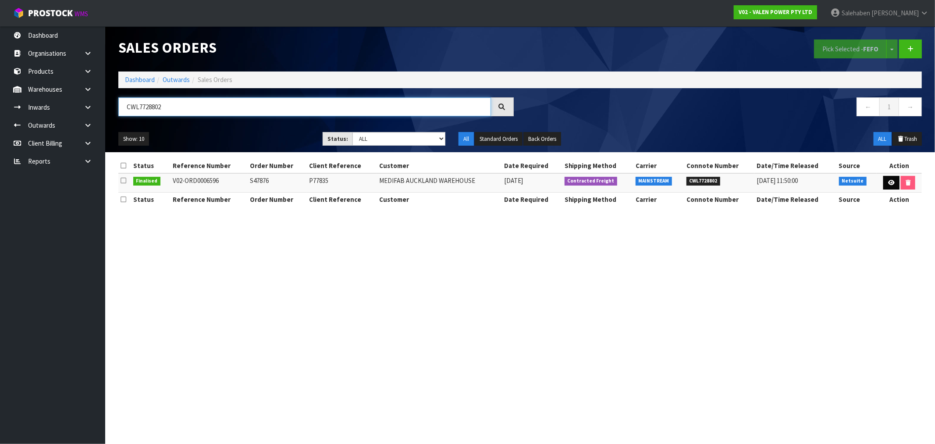
type input "CWL7728802"
click at [891, 185] on icon at bounding box center [891, 183] width 7 height 6
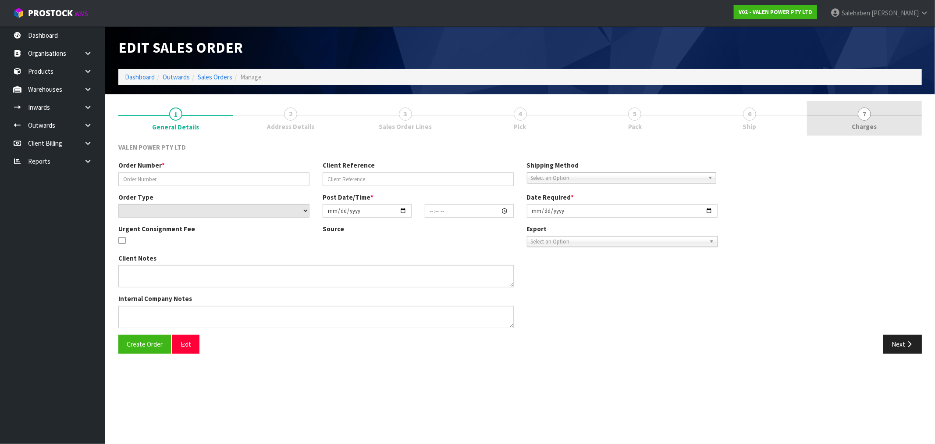
type input "S47876"
type input "P77835"
select select "number:0"
type input "2025-09-26"
type input "15:45:08.000"
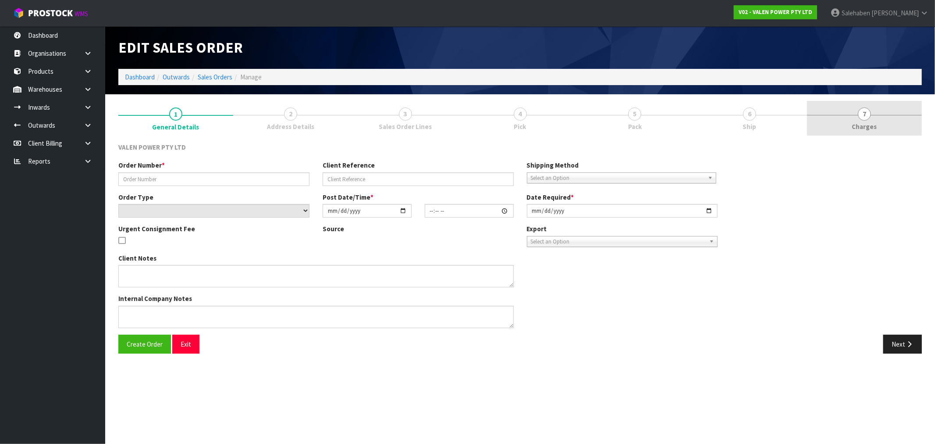
type input "2025-09-29"
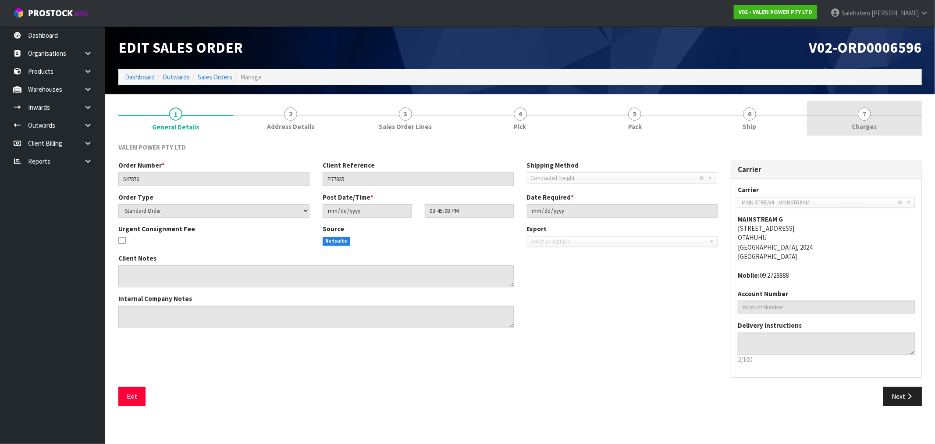
click at [871, 128] on span "Charges" at bounding box center [864, 126] width 25 height 9
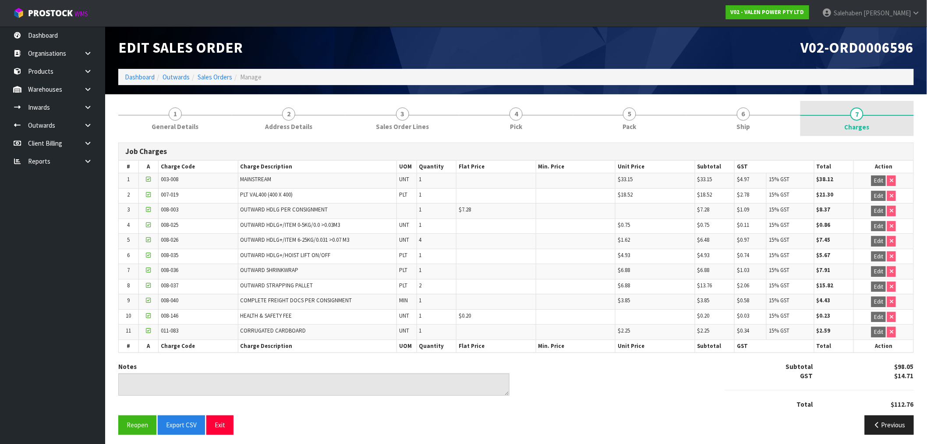
click at [866, 127] on span "Charges" at bounding box center [857, 126] width 25 height 9
click at [140, 77] on link "Dashboard" at bounding box center [140, 77] width 30 height 8
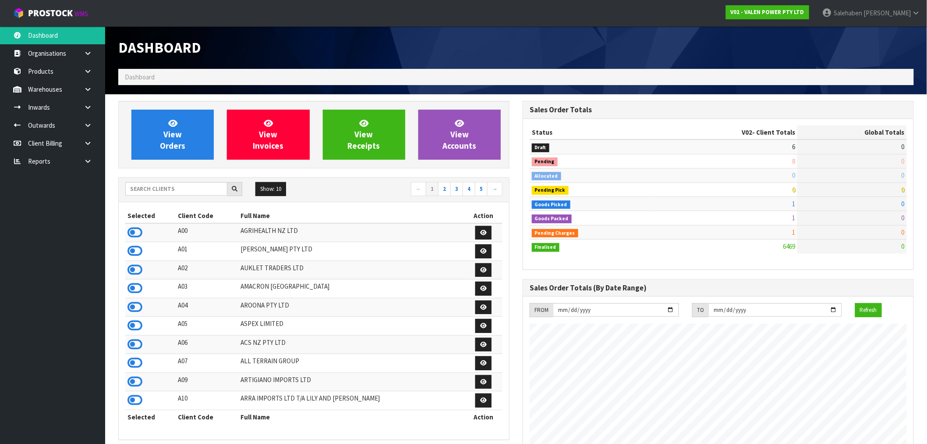
scroll to position [664, 405]
click at [159, 195] on div at bounding box center [183, 189] width 117 height 14
click at [162, 190] on input "text" at bounding box center [176, 189] width 102 height 14
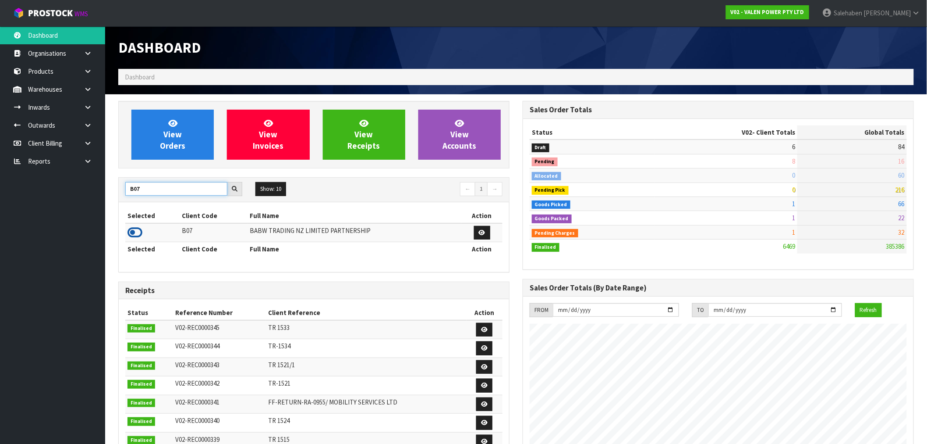
type input "B07"
click at [130, 233] on icon at bounding box center [135, 232] width 15 height 13
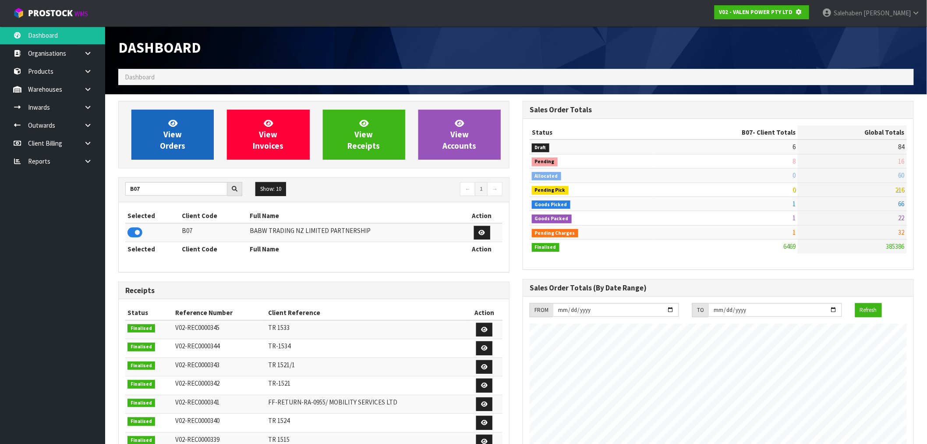
scroll to position [437716, 437858]
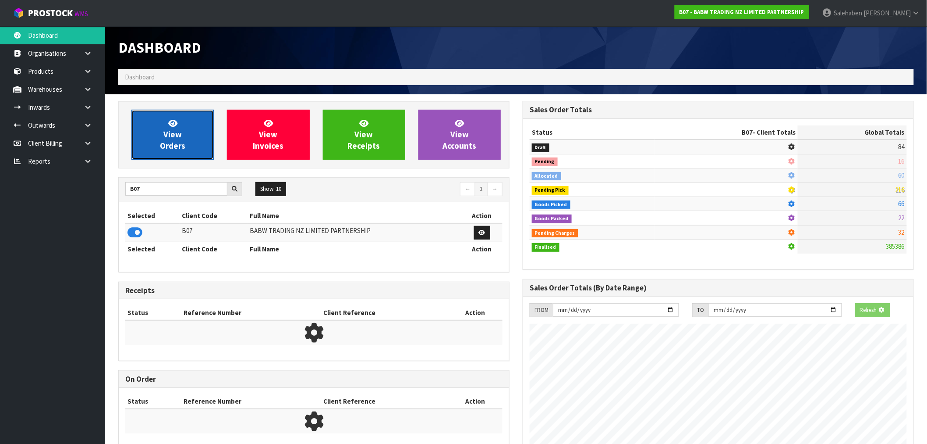
click at [186, 153] on link "View Orders" at bounding box center [172, 135] width 82 height 50
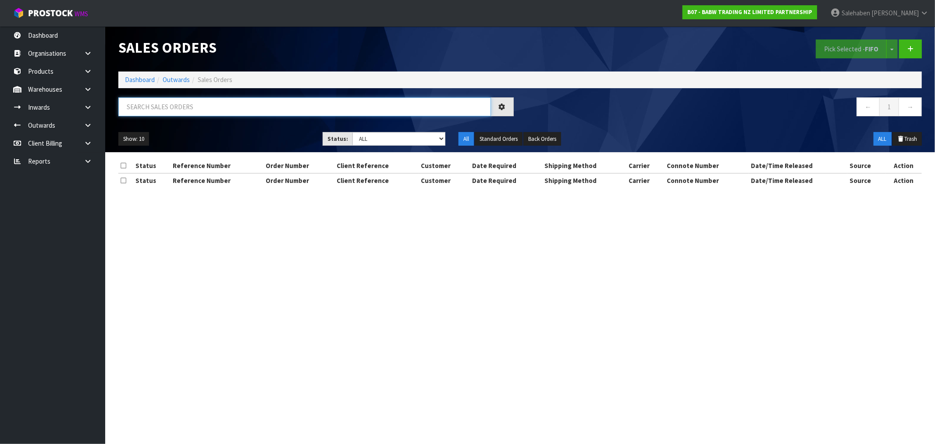
click at [319, 110] on input "text" at bounding box center [304, 106] width 373 height 19
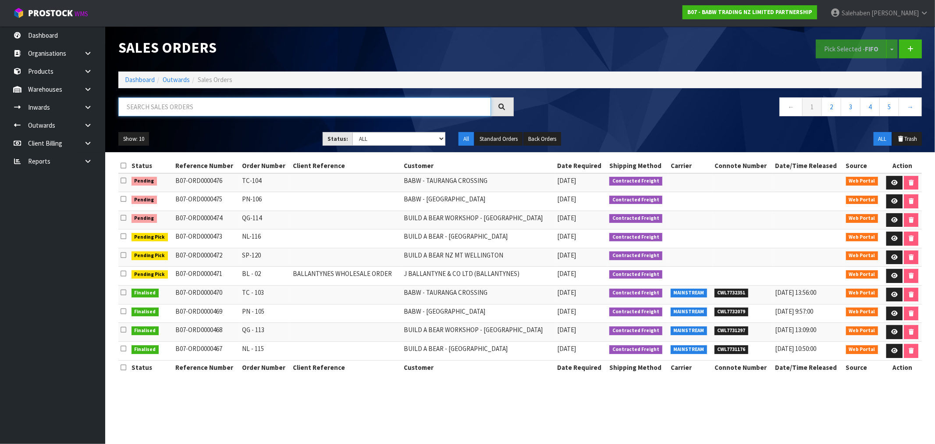
paste input "CWL7728806"
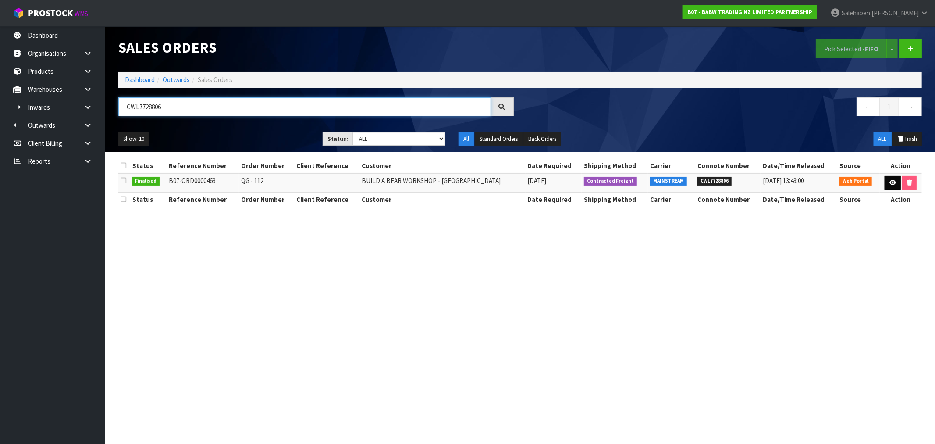
type input "CWL7728806"
click at [891, 185] on icon at bounding box center [892, 183] width 7 height 6
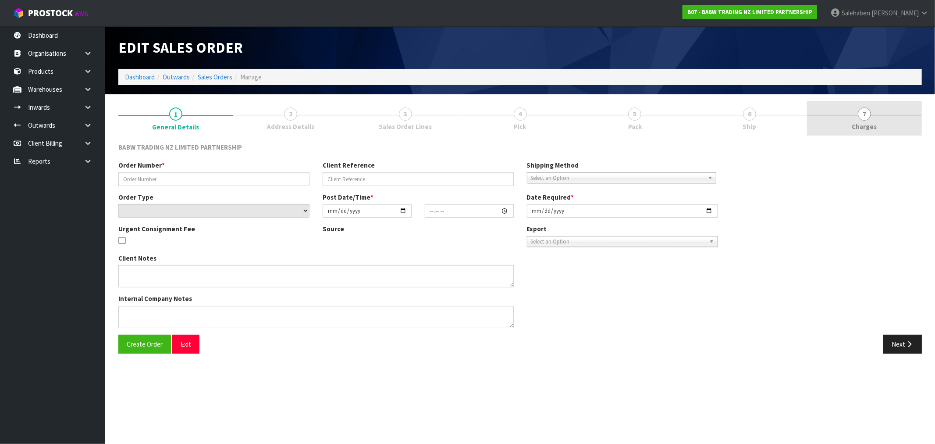
type input "QG - 112"
select select "number:0"
type input "2025-09-29"
type input "15:37:00.000"
type input "2025-09-29"
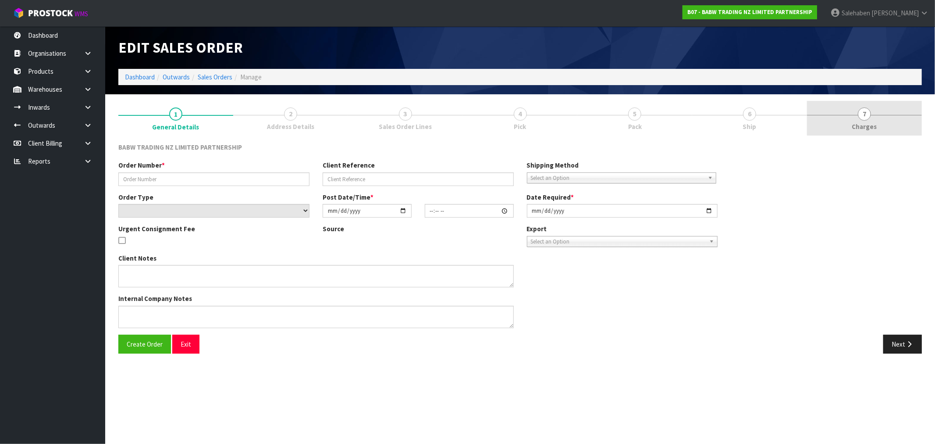
type textarea "DELIVER BETWEEN 8AM AND 8.30AM CALL - [PERSON_NAME] ON [PHONE_NUMBER] AFTERNOON…"
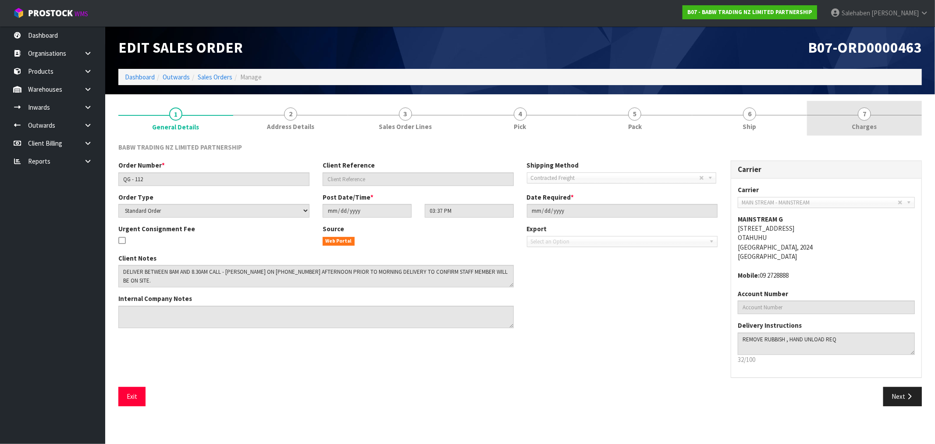
click at [870, 128] on span "Charges" at bounding box center [864, 126] width 25 height 9
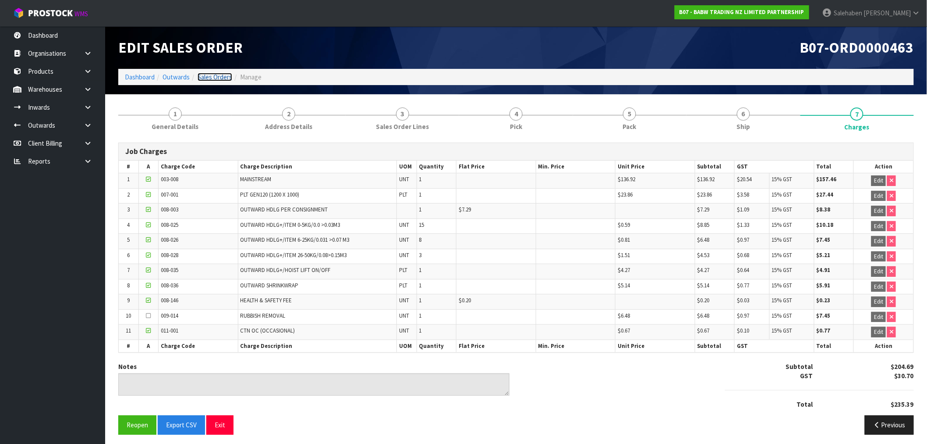
click at [213, 80] on link "Sales Orders" at bounding box center [215, 77] width 35 height 8
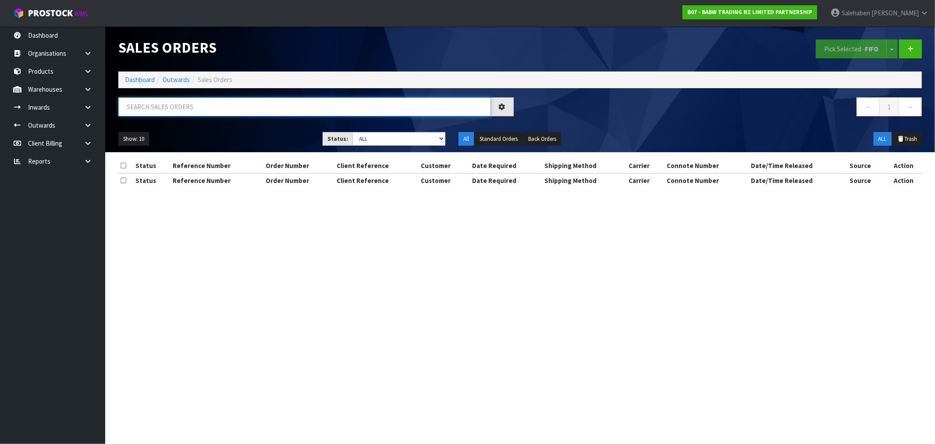
click at [234, 104] on input "text" at bounding box center [304, 106] width 373 height 19
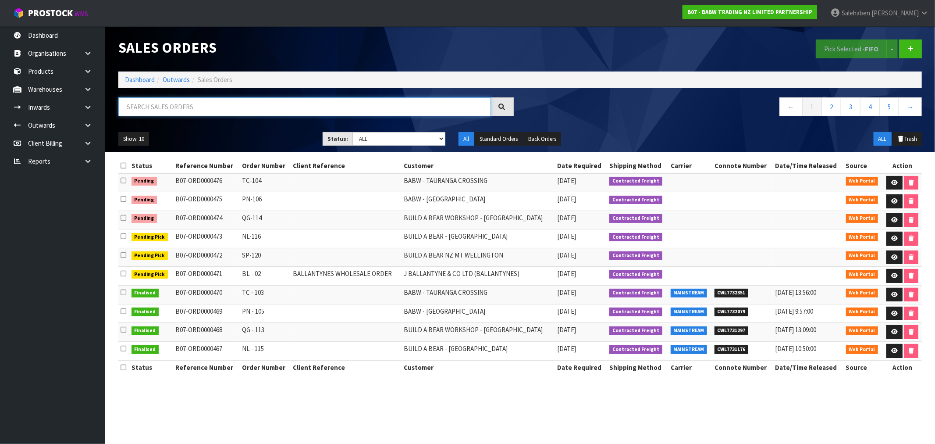
paste input "CWL7728932"
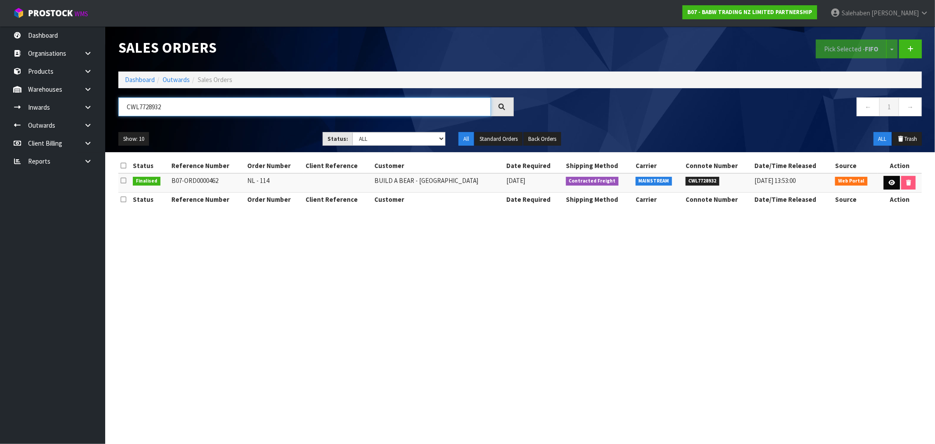
type input "CWL7728932"
click at [887, 178] on link at bounding box center [892, 183] width 16 height 14
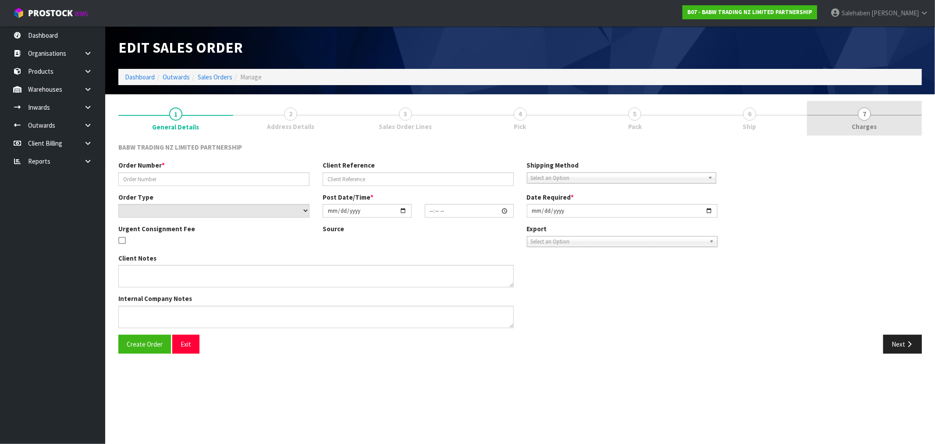
type input "NL - 114"
select select "number:0"
type input "2025-09-29"
type input "15:35:00.000"
type input "2025-09-29"
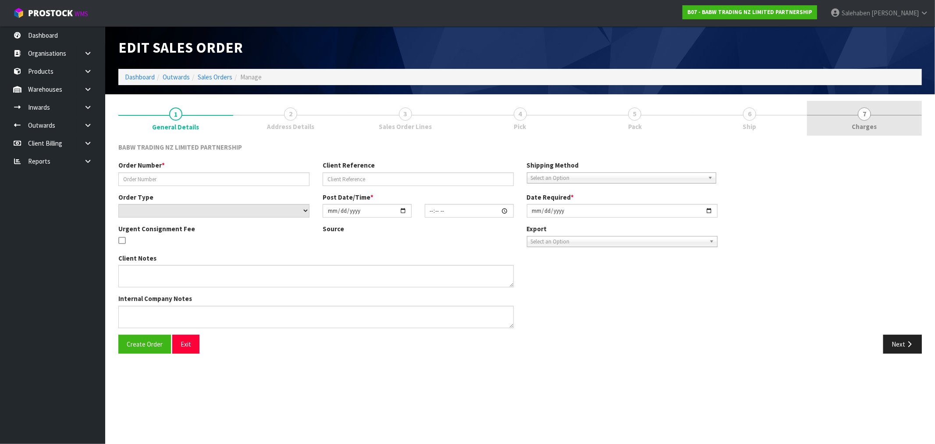
type textarea "DELIVER BETWEEN 8AM AND 8.30AM CALL - [PERSON_NAME] ON [PHONE_NUMBER] AFTERNOON…"
click at [867, 129] on span "Charges" at bounding box center [864, 126] width 25 height 9
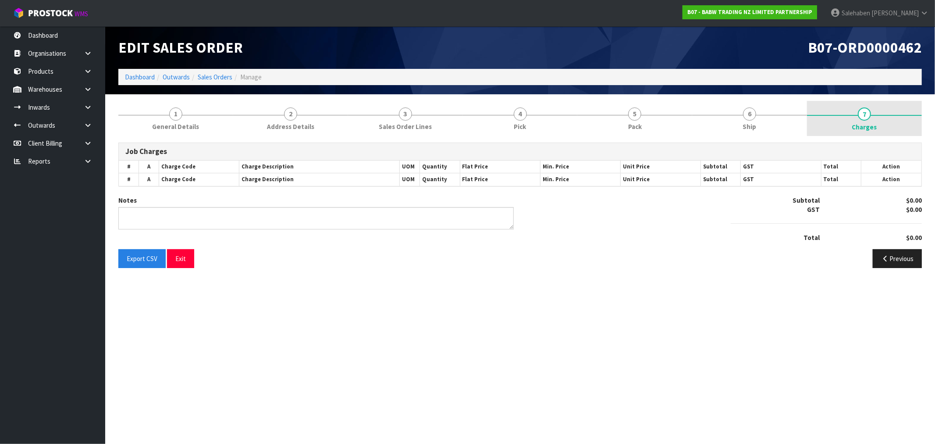
click at [862, 121] on link "7 [GEOGRAPHIC_DATA]" at bounding box center [864, 118] width 115 height 35
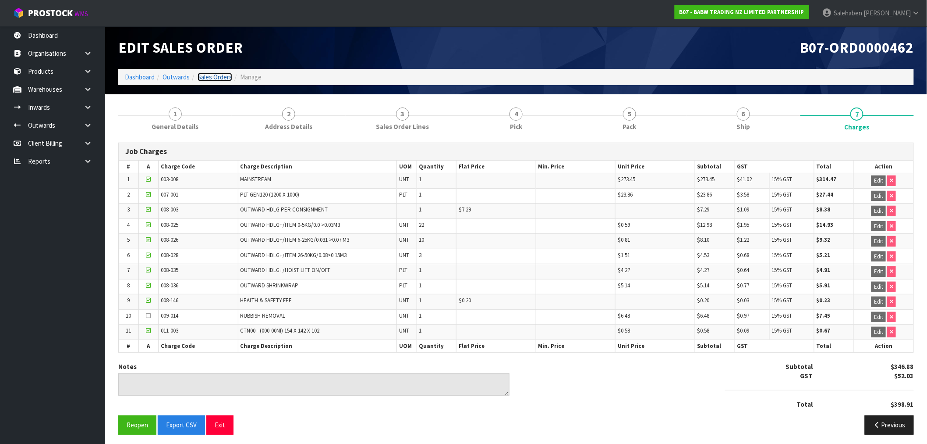
click at [220, 74] on link "Sales Orders" at bounding box center [215, 77] width 35 height 8
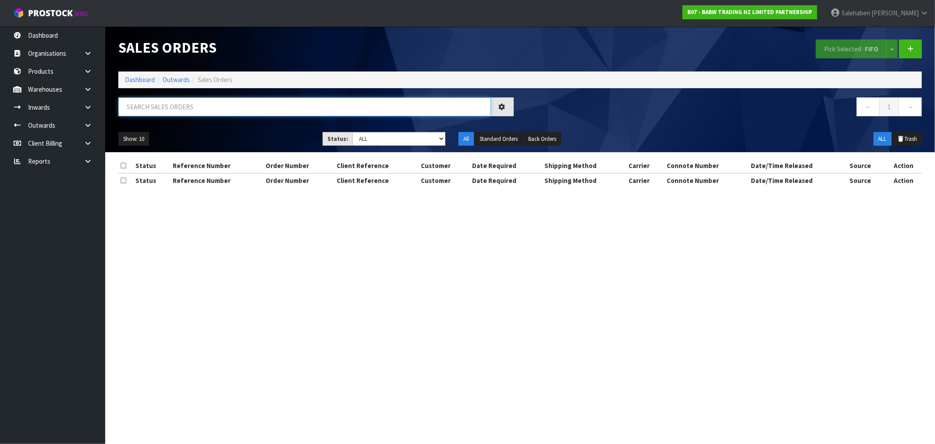
click at [218, 104] on input "text" at bounding box center [304, 106] width 373 height 19
paste input "CWL7728936"
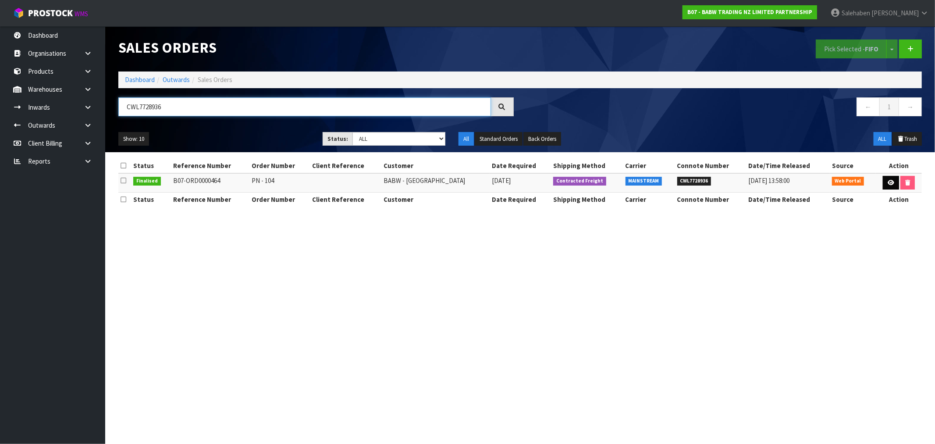
type input "CWL7728936"
click at [892, 181] on icon at bounding box center [890, 183] width 7 height 6
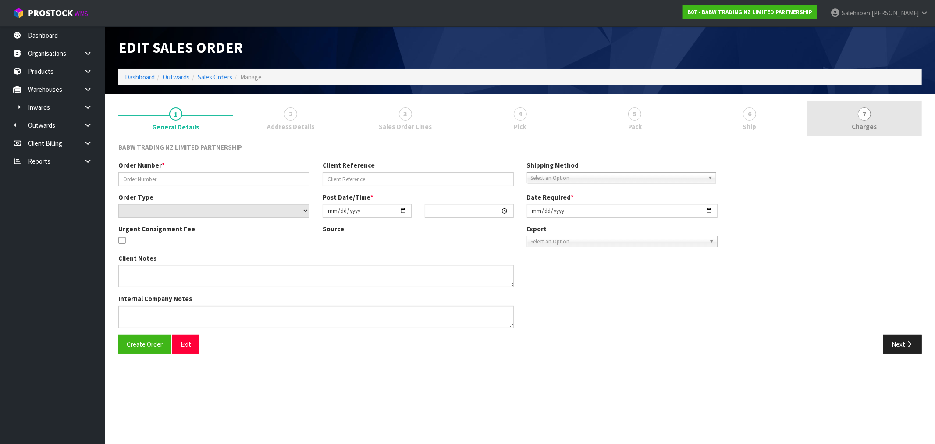
type input "PN - 104"
select select "number:0"
type input "2025-09-29"
type input "15:41:00.000"
type input "2025-09-29"
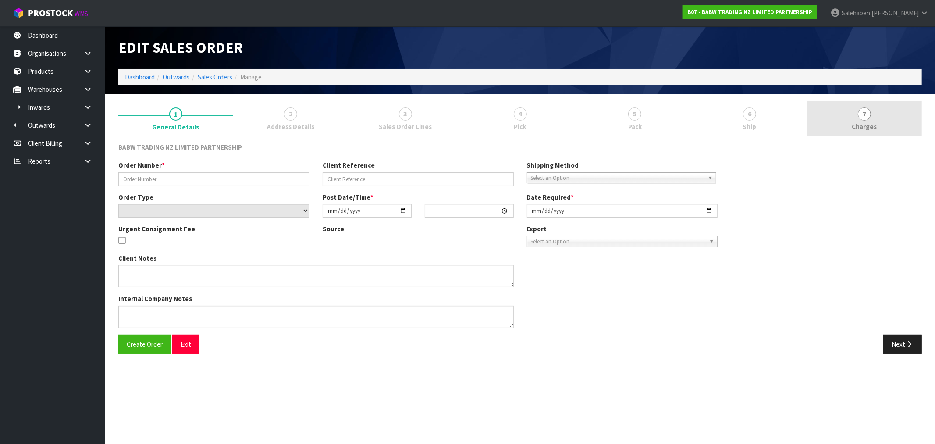
type textarea "CONTACT AS FOLLOWS: TE ARAWA AKURANGI +64 22 504 5782"
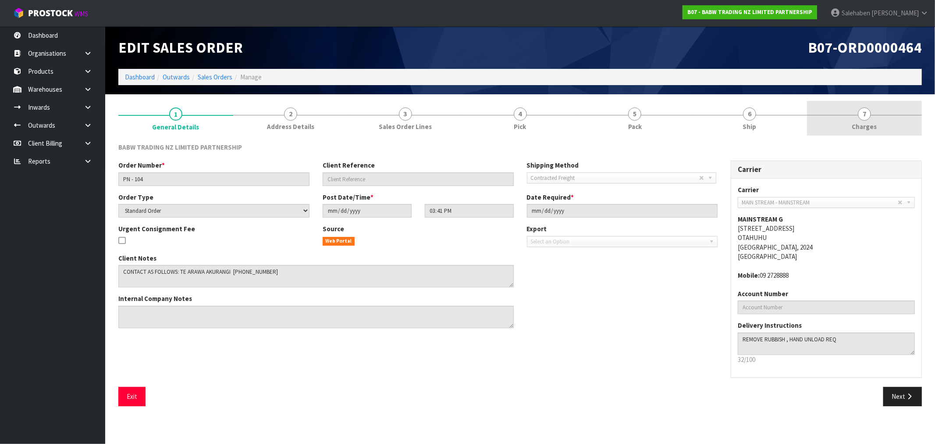
click at [868, 125] on span "Charges" at bounding box center [864, 126] width 25 height 9
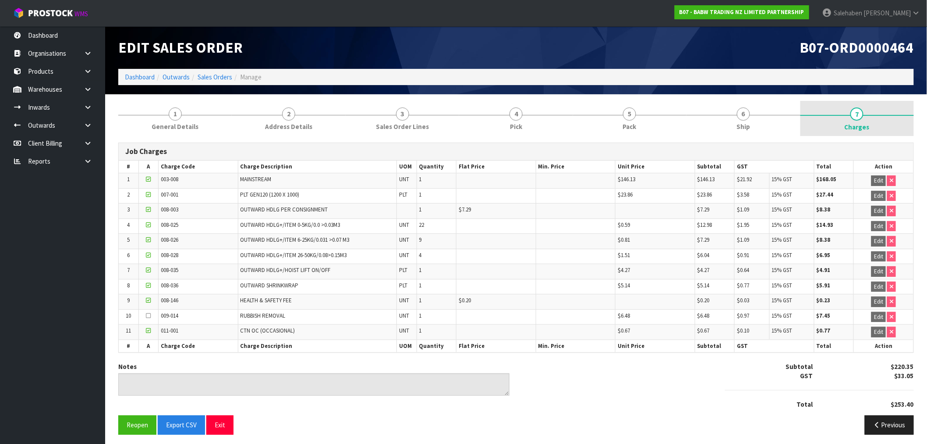
click at [873, 121] on link "7 [GEOGRAPHIC_DATA]" at bounding box center [858, 118] width 114 height 35
click at [218, 76] on link "Sales Orders" at bounding box center [215, 77] width 35 height 8
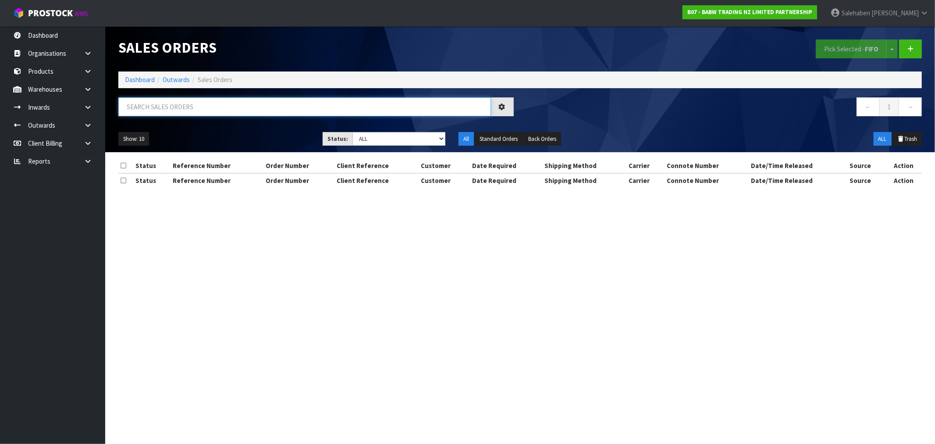
drag, startPoint x: 226, startPoint y: 111, endPoint x: 230, endPoint y: 104, distance: 8.0
click at [229, 106] on input "text" at bounding box center [304, 106] width 373 height 19
paste input "CWL7728944"
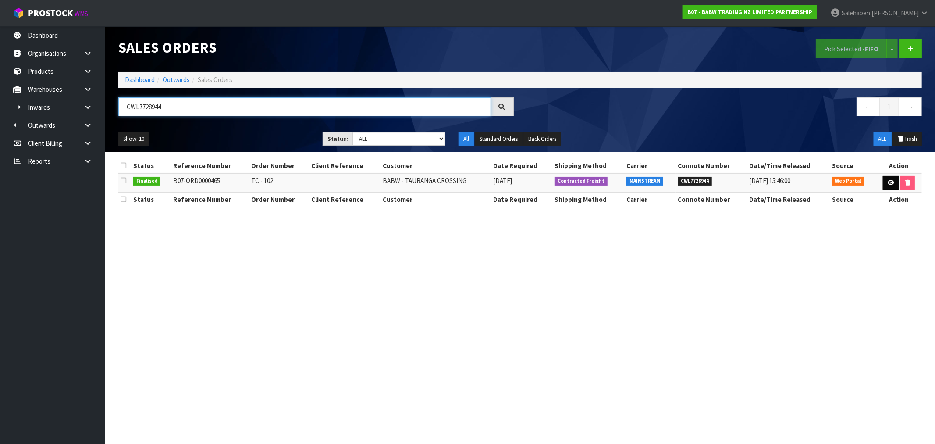
type input "CWL7728944"
click at [884, 183] on link at bounding box center [891, 183] width 16 height 14
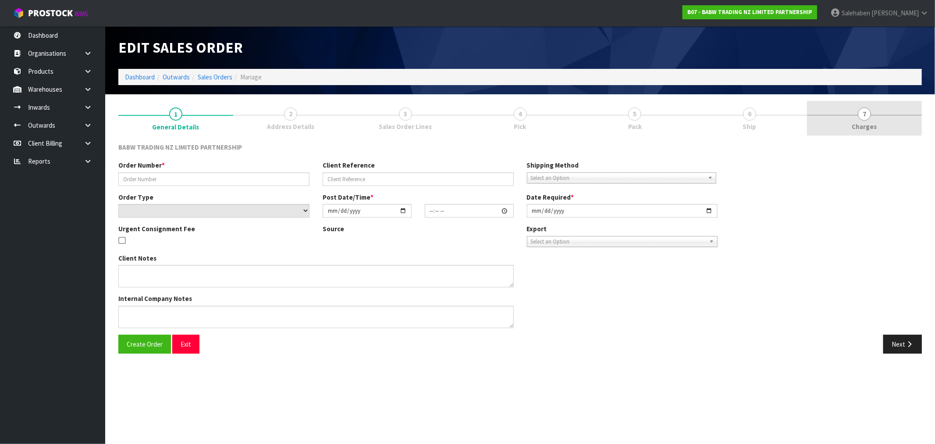
click at [860, 131] on link "7 [GEOGRAPHIC_DATA]" at bounding box center [864, 118] width 115 height 35
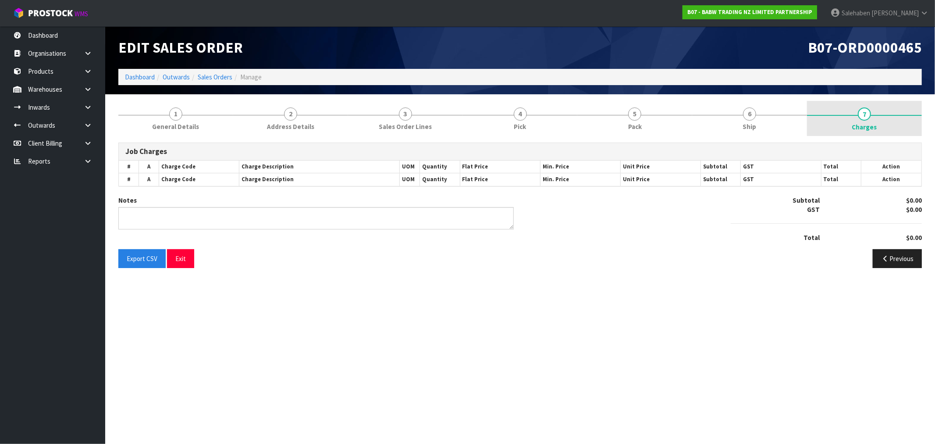
click at [862, 125] on span "Charges" at bounding box center [864, 126] width 25 height 9
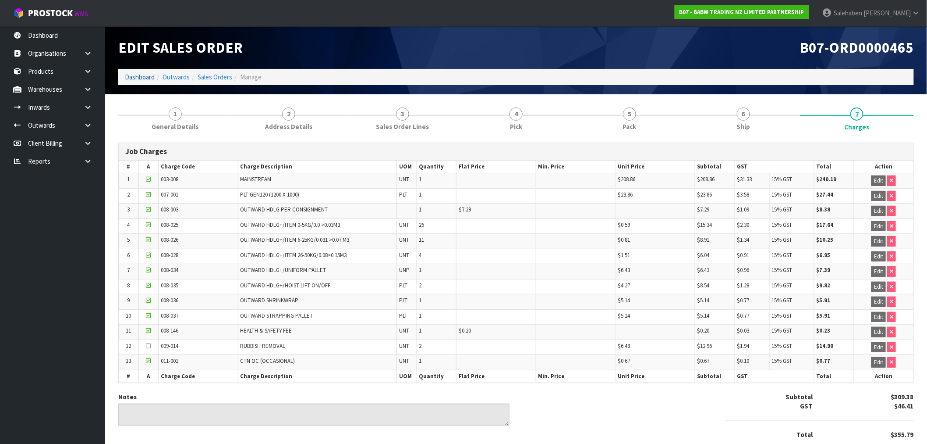
click at [142, 82] on ol "Dashboard Outwards Sales Orders Manage" at bounding box center [516, 77] width 796 height 16
click at [151, 76] on link "Dashboard" at bounding box center [140, 77] width 30 height 8
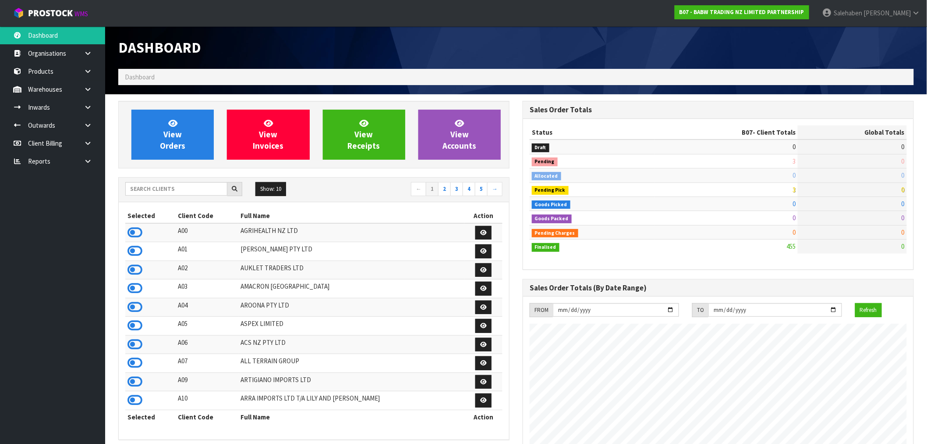
scroll to position [664, 405]
click at [157, 189] on input "text" at bounding box center [176, 189] width 102 height 14
type input "Y01"
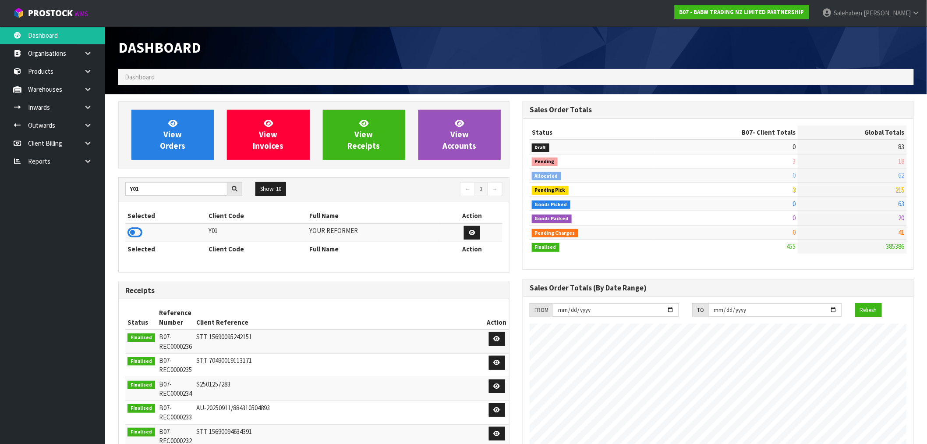
click at [135, 231] on icon at bounding box center [135, 232] width 15 height 13
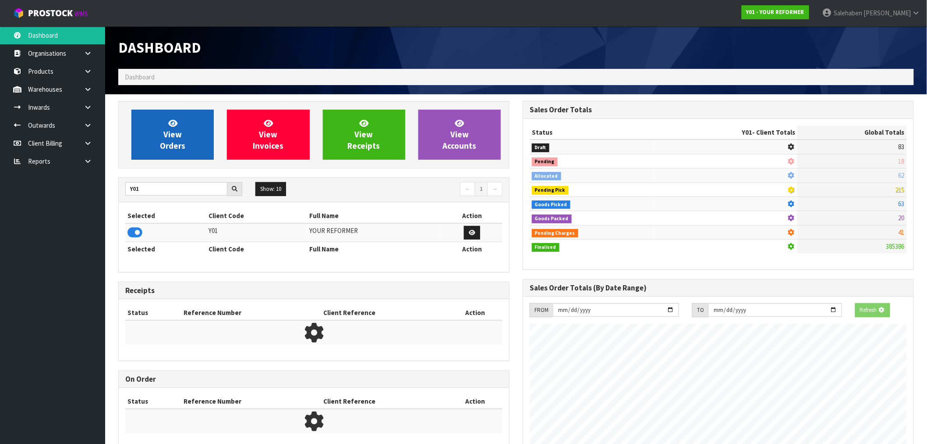
scroll to position [437716, 437858]
click at [147, 129] on link "View Orders" at bounding box center [172, 135] width 82 height 50
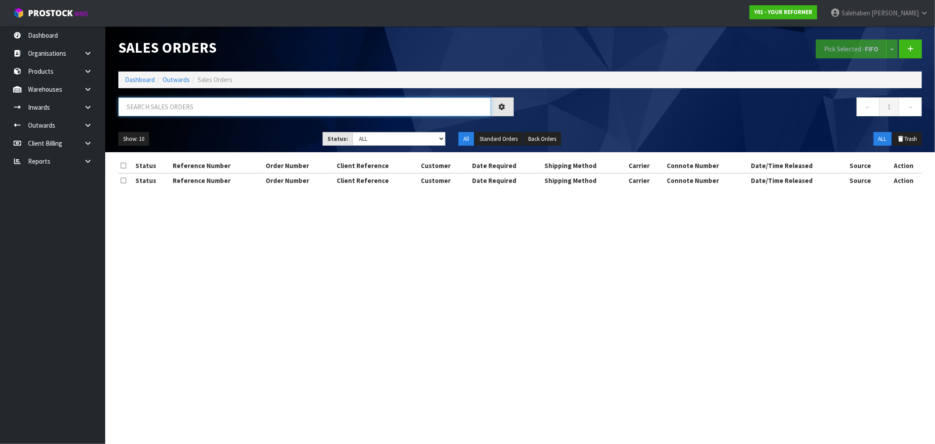
click at [146, 105] on input "text" at bounding box center [304, 106] width 373 height 19
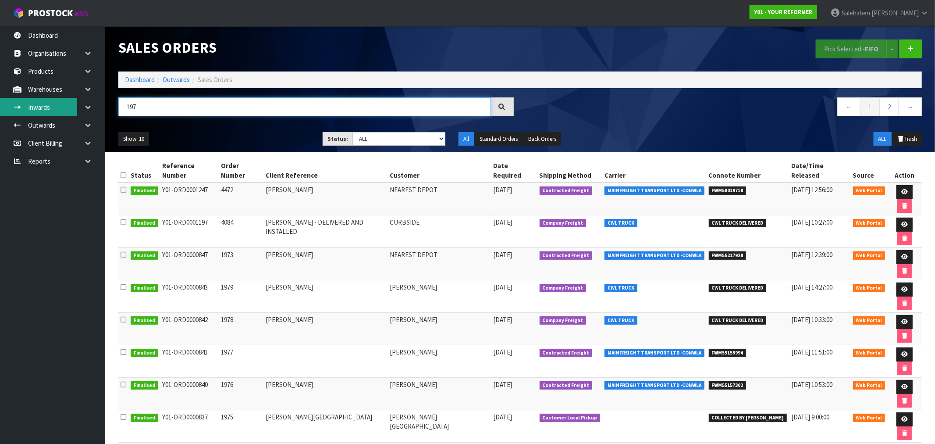
type input "197"
click at [44, 107] on link "Inwards" at bounding box center [52, 107] width 105 height 18
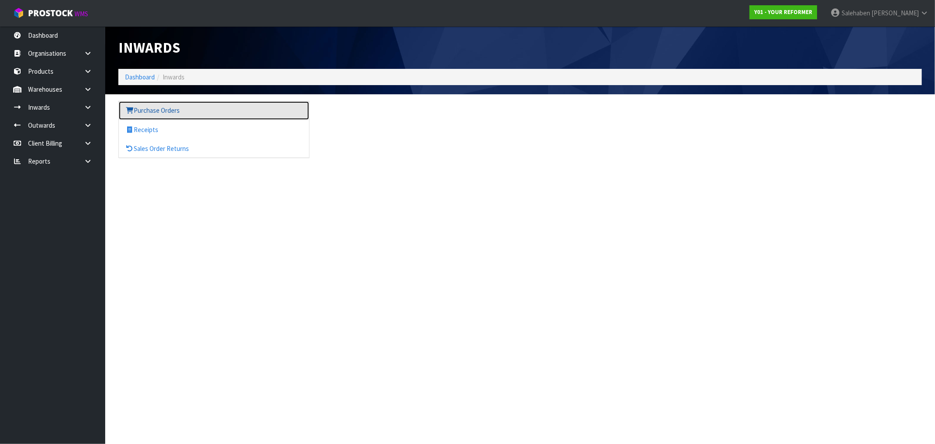
click at [164, 107] on link "Purchase Orders" at bounding box center [214, 110] width 190 height 18
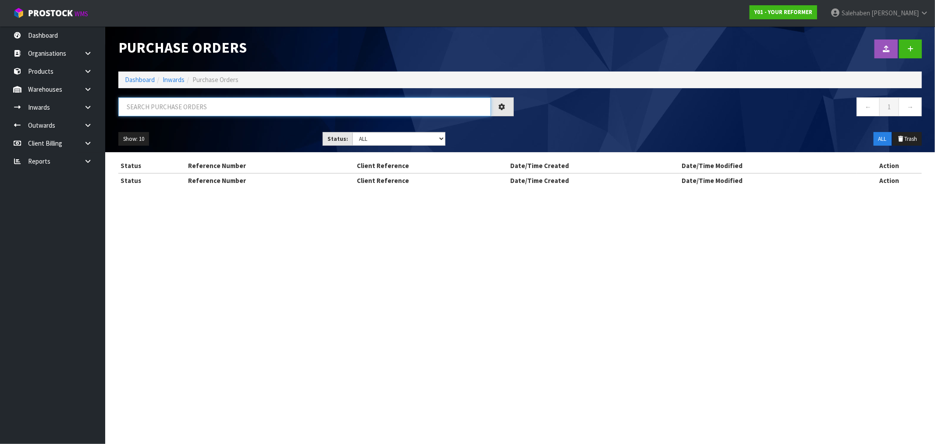
click at [167, 103] on input "text" at bounding box center [304, 106] width 373 height 19
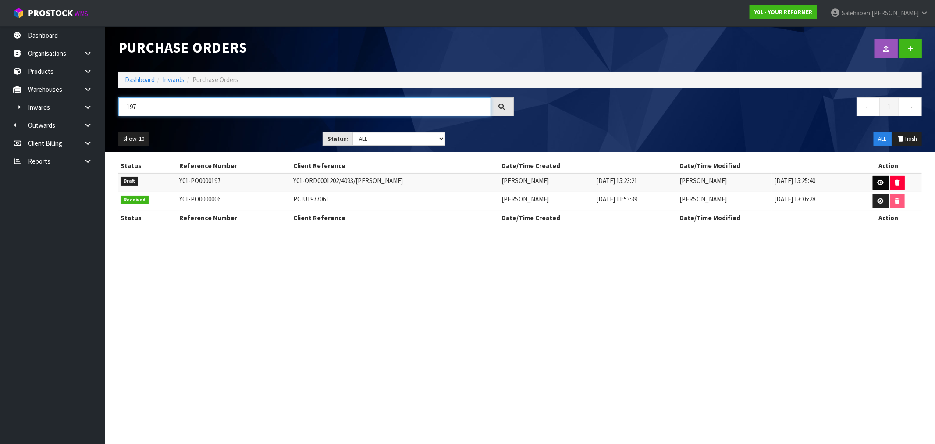
type input "197"
click at [879, 180] on icon at bounding box center [880, 183] width 7 height 6
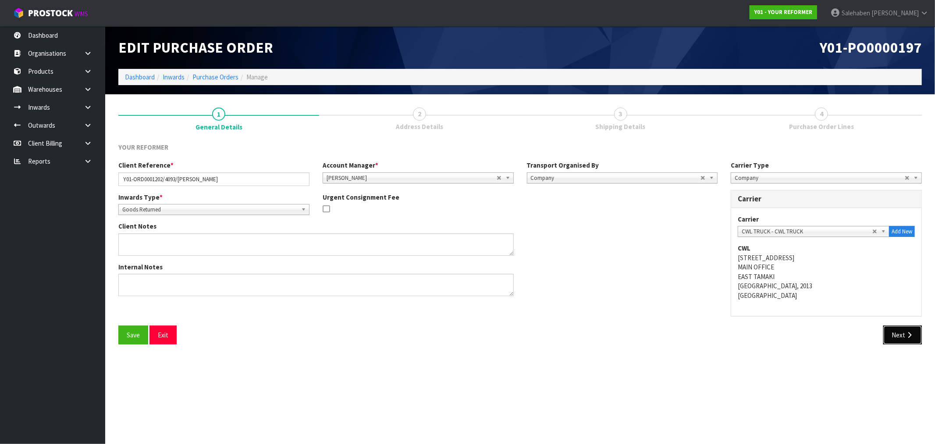
click at [896, 335] on button "Next" at bounding box center [902, 334] width 39 height 19
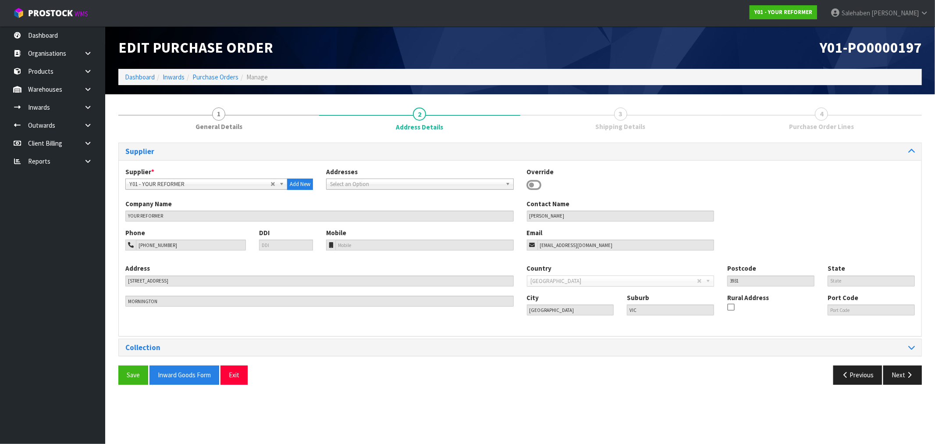
click at [896, 387] on div "Save Inward Goods Form Exit Previous Next" at bounding box center [520, 377] width 816 height 25
click at [900, 377] on button "Next" at bounding box center [902, 374] width 39 height 19
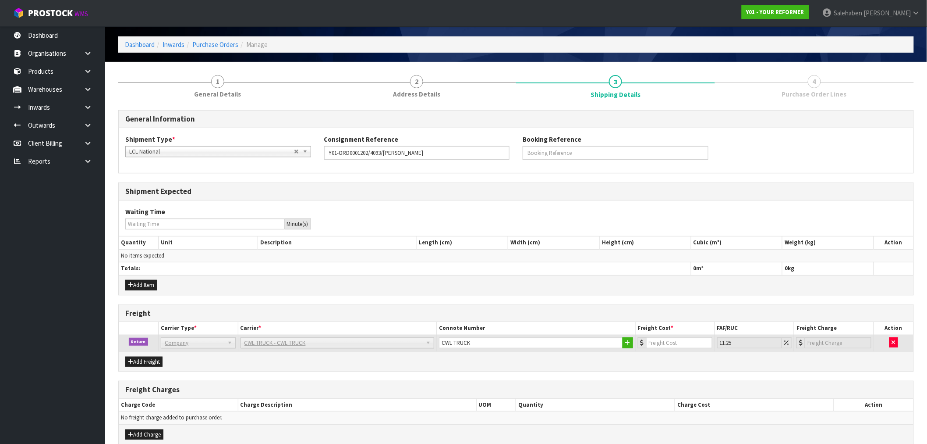
scroll to position [75, 0]
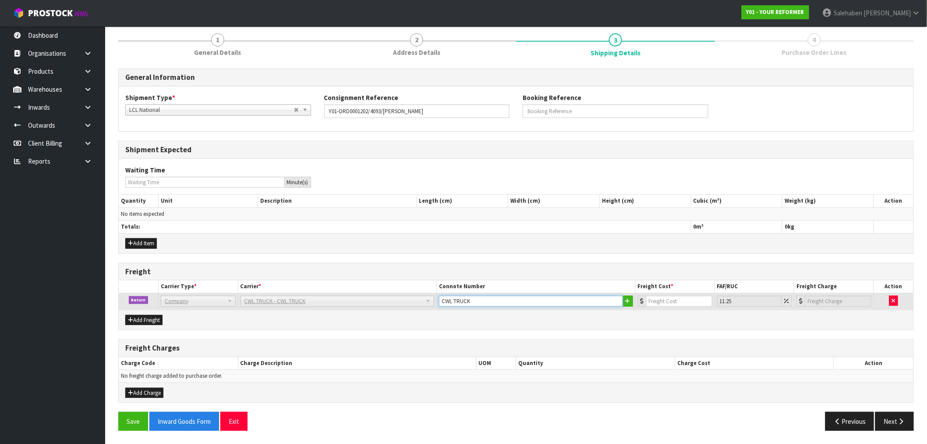
click at [486, 299] on input "CWL TRUCK" at bounding box center [531, 300] width 184 height 11
type input "CWL TRUCK COLLECTED"
click at [665, 298] on input "number" at bounding box center [679, 300] width 66 height 11
type input "1"
type input "1.11"
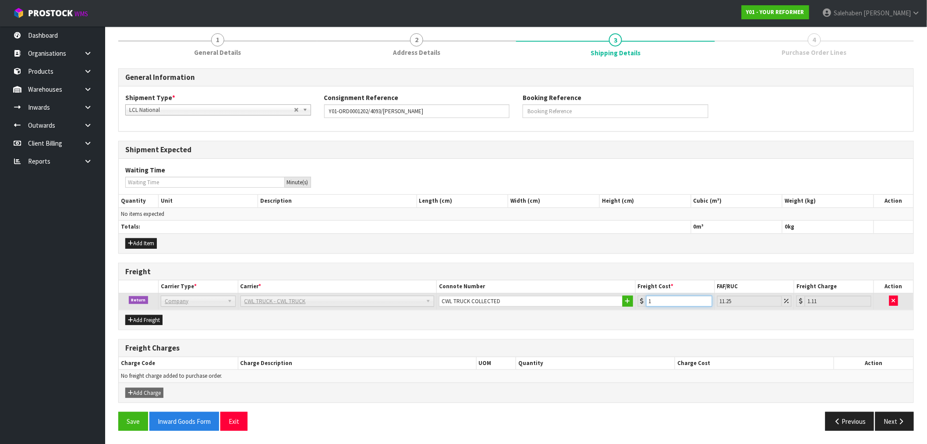
type input "18"
type input "20.03"
type input "188"
type input "209.15"
type input "188.5"
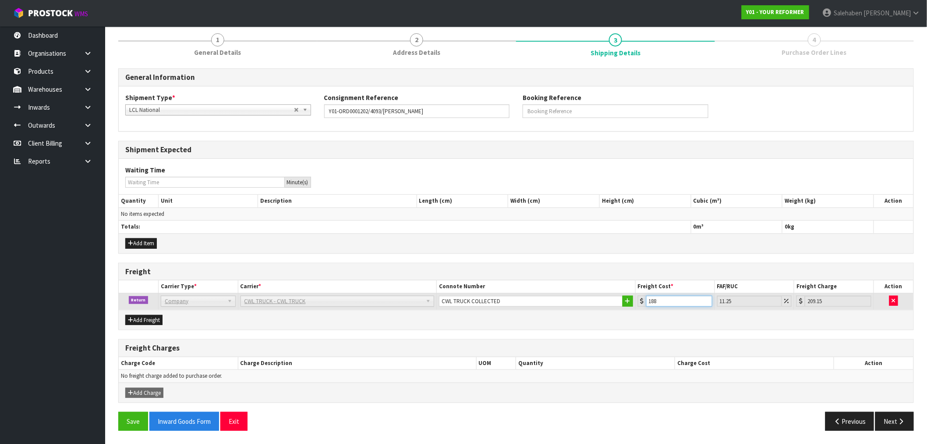
type input "209.71"
type input "188.50"
click at [131, 419] on button "Save" at bounding box center [133, 421] width 30 height 19
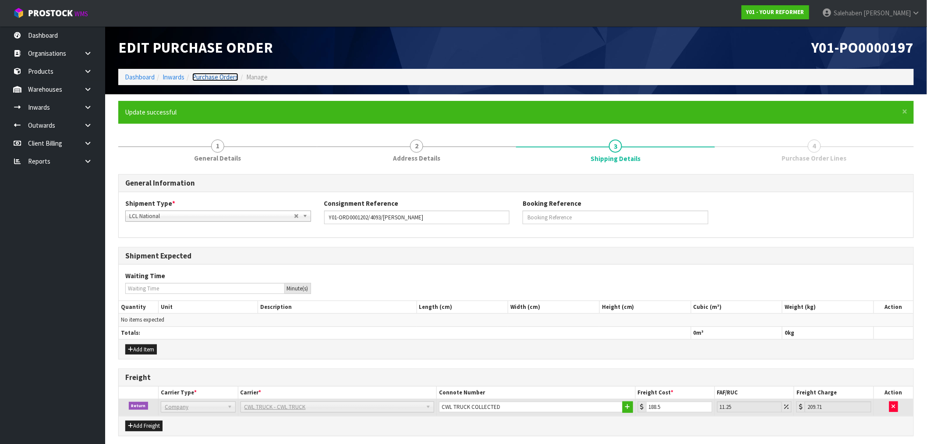
click at [218, 81] on link "Purchase Orders" at bounding box center [215, 77] width 46 height 8
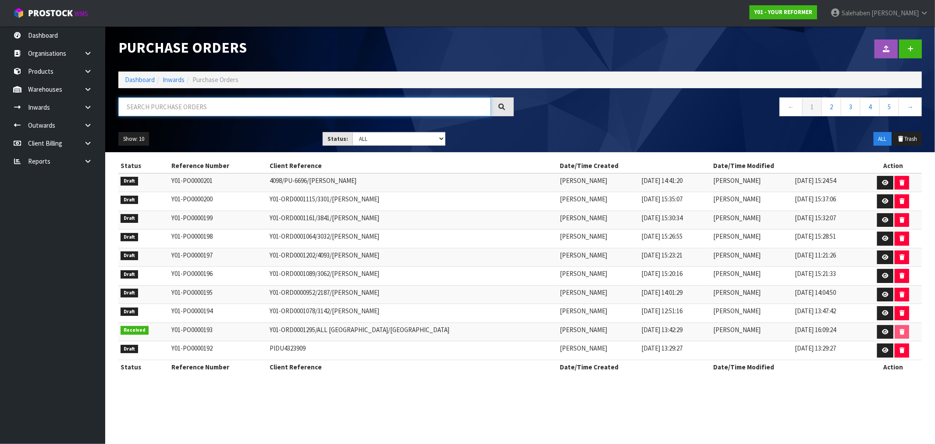
click at [248, 108] on input "text" at bounding box center [304, 106] width 373 height 19
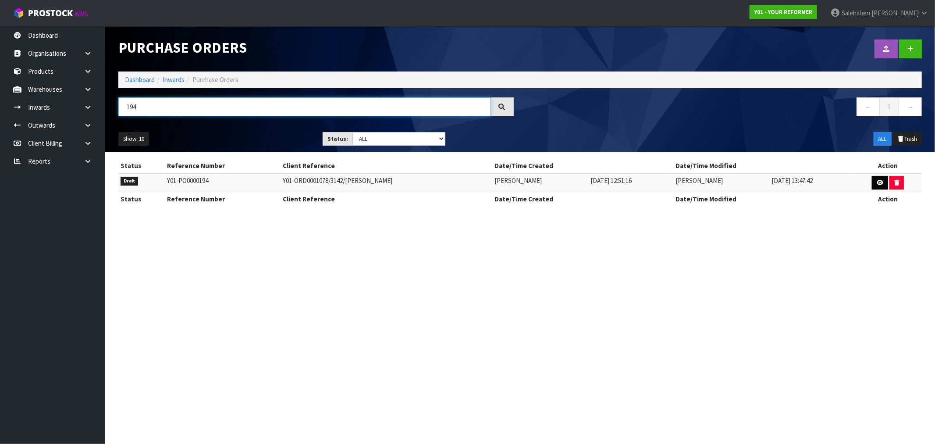
type input "194"
click at [877, 181] on icon at bounding box center [880, 183] width 7 height 6
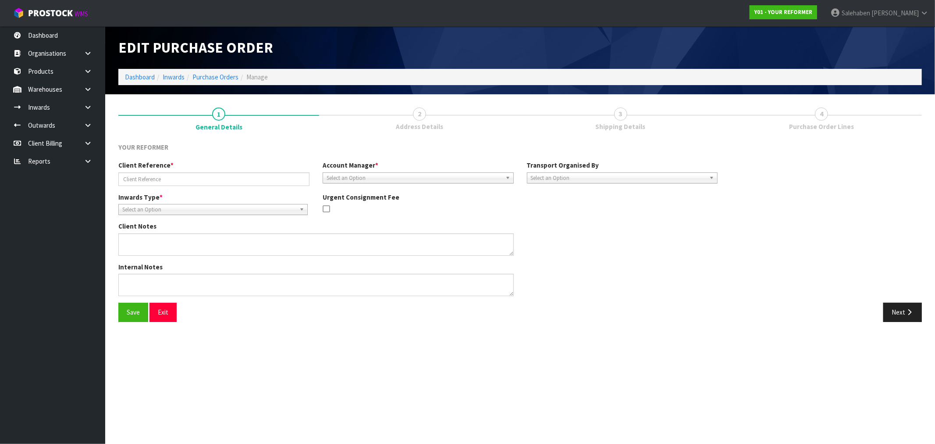
type input "Y01-ORD0001078/3142/KATE LILLY"
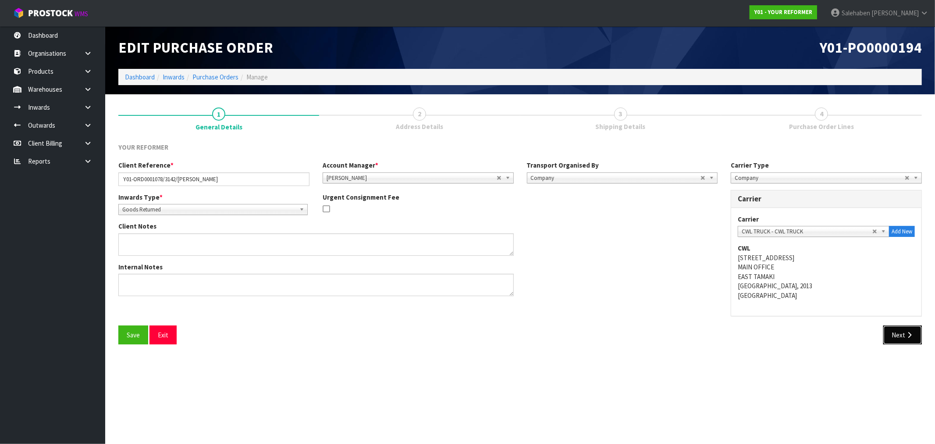
click at [897, 331] on button "Next" at bounding box center [902, 334] width 39 height 19
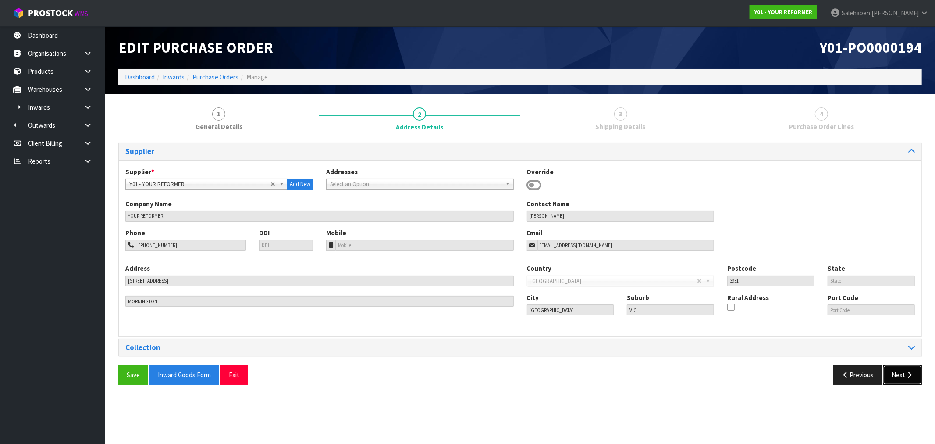
click at [895, 374] on button "Next" at bounding box center [902, 374] width 39 height 19
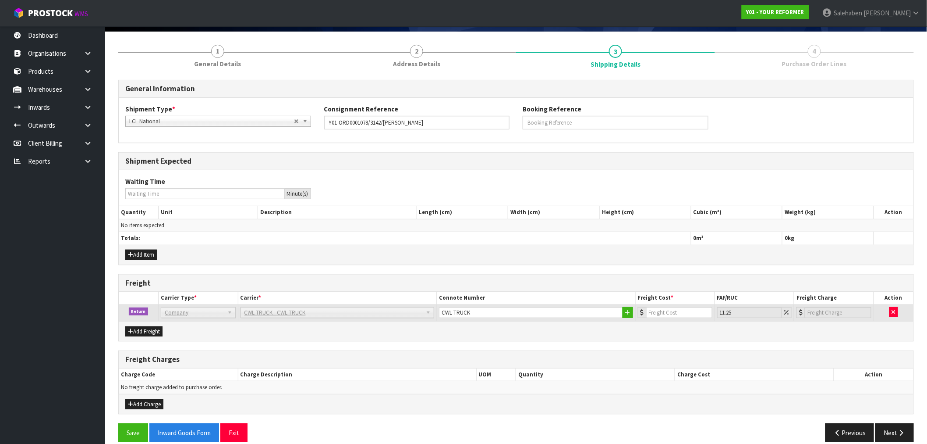
scroll to position [75, 0]
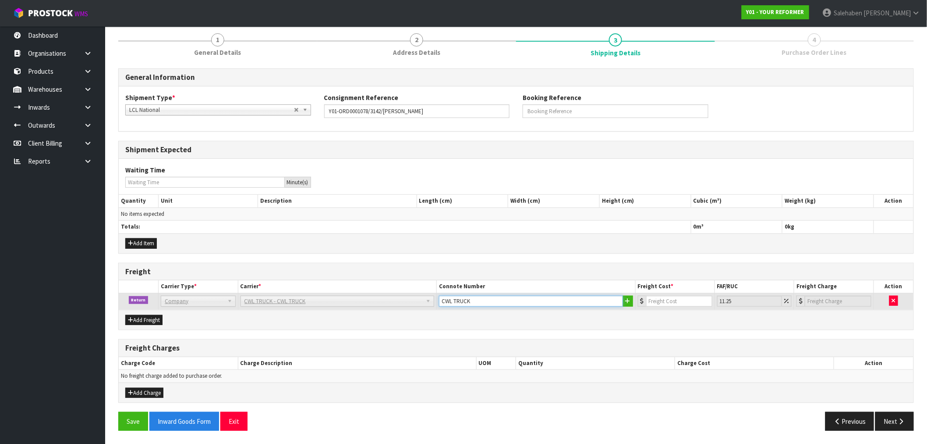
click at [499, 302] on input "CWL TRUCK" at bounding box center [531, 300] width 184 height 11
drag, startPoint x: 506, startPoint y: 298, endPoint x: 472, endPoint y: 300, distance: 33.4
click at [472, 300] on input "CWL TRUCK DELIVERED" at bounding box center [531, 300] width 184 height 11
type input "CWL TRUCK COLLECTED"
click at [672, 298] on input "number" at bounding box center [679, 300] width 66 height 11
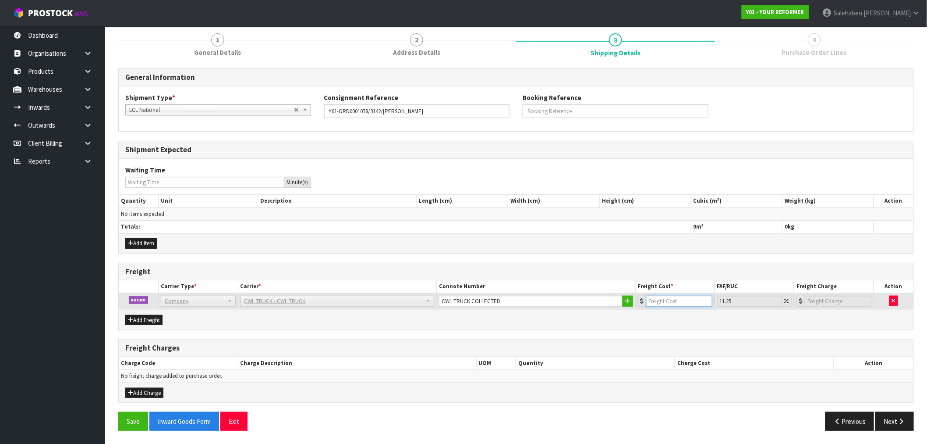
type input "1"
type input "1.11"
type input "18"
type input "20.03"
type input "188"
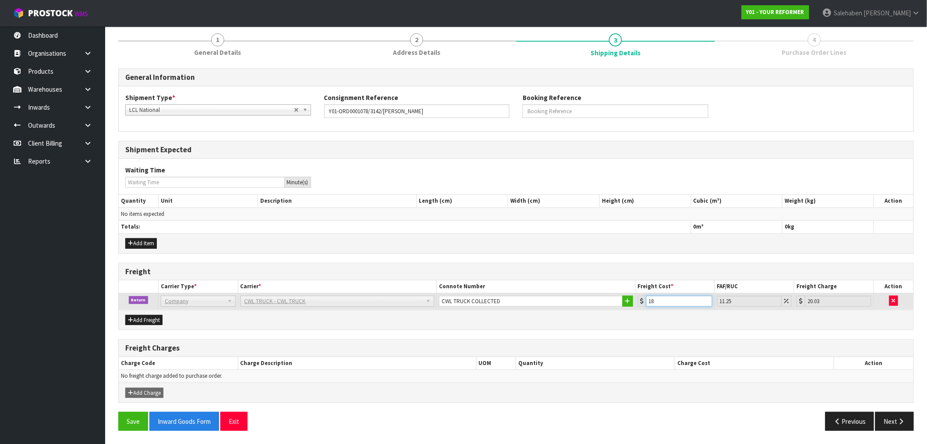
type input "209.15"
type input "188.5"
type input "209.71"
type input "188.50"
click at [139, 424] on button "Save" at bounding box center [133, 421] width 30 height 19
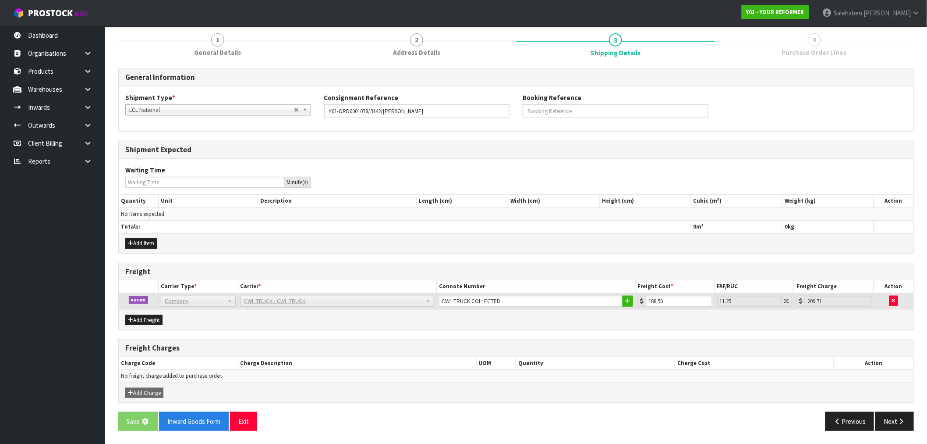
scroll to position [0, 0]
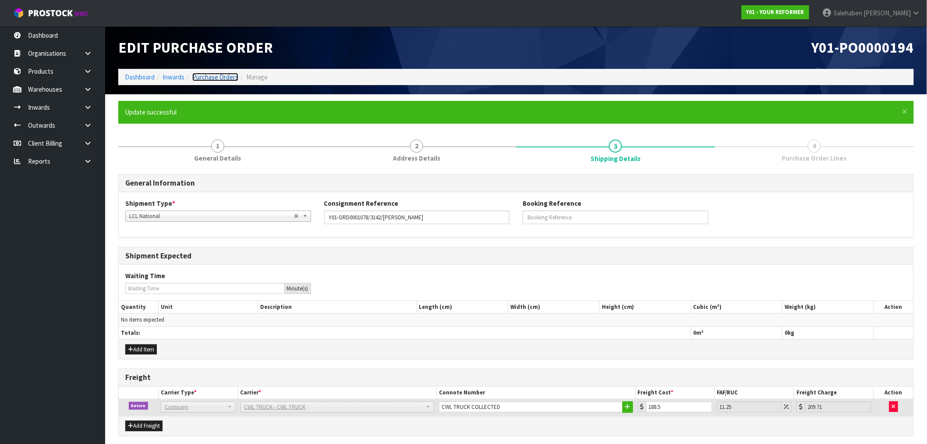
click at [210, 78] on link "Purchase Orders" at bounding box center [215, 77] width 46 height 8
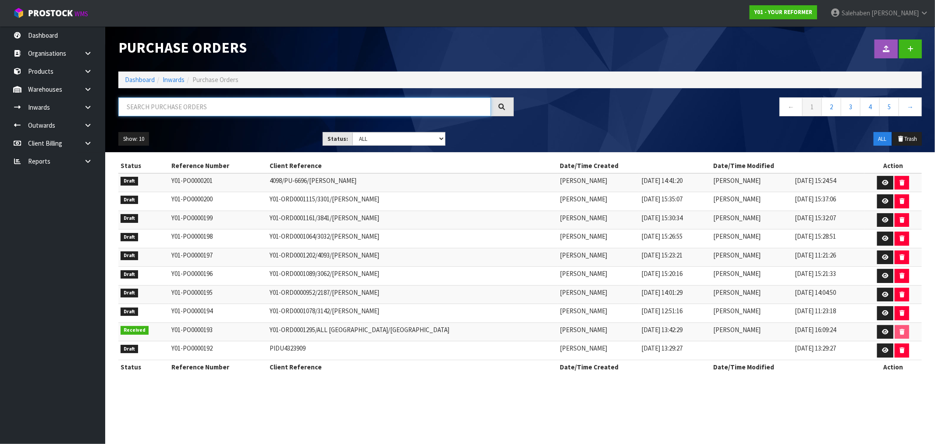
click at [209, 106] on input "text" at bounding box center [304, 106] width 373 height 19
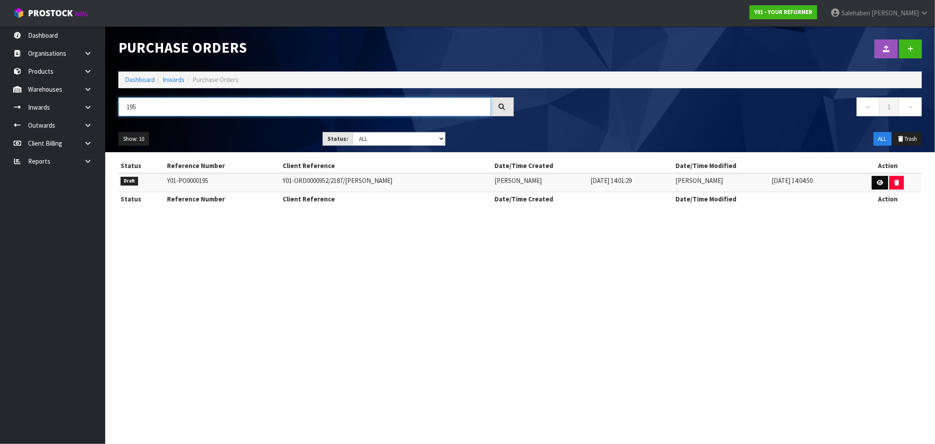
type input "195"
click at [877, 182] on icon at bounding box center [880, 183] width 7 height 6
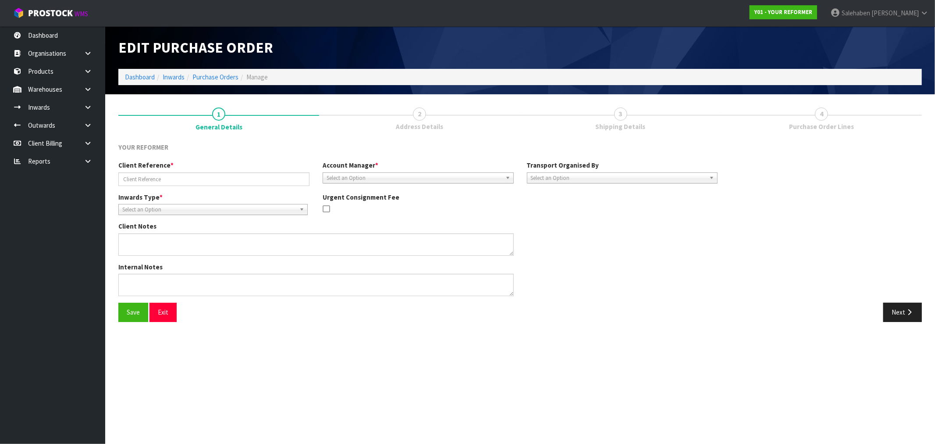
type input "Y01-ORD0000952/2187/CLODAGH QUILTER"
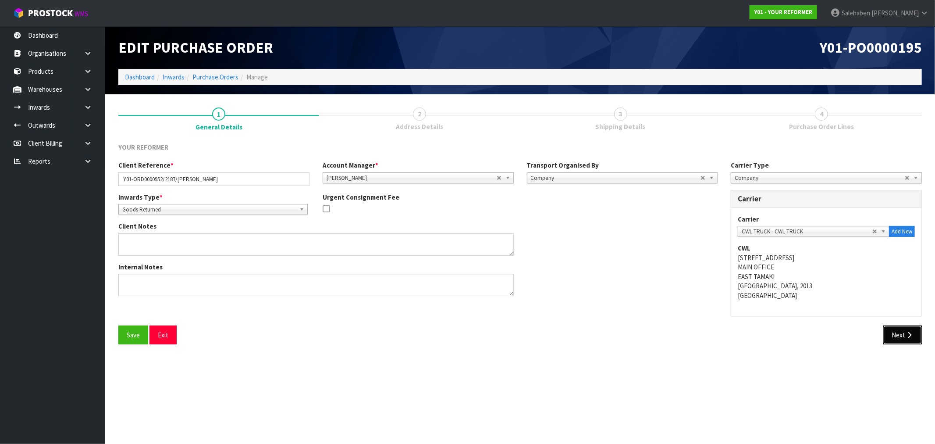
click at [910, 336] on icon "button" at bounding box center [909, 334] width 8 height 7
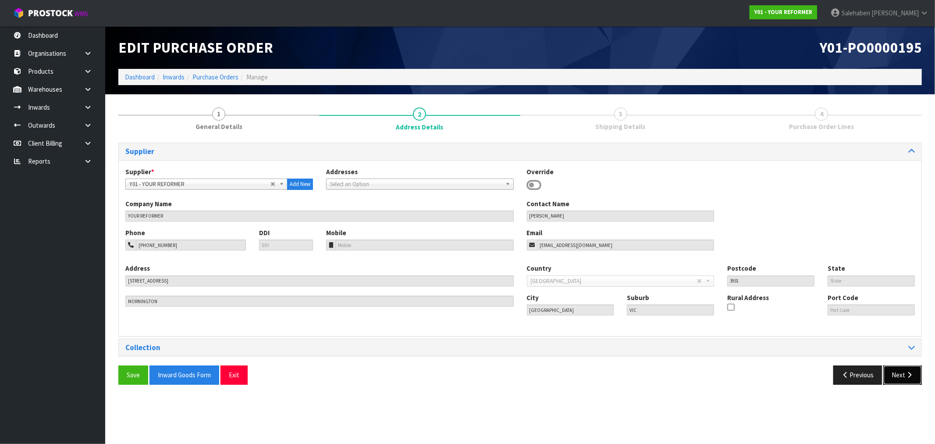
click at [900, 378] on button "Next" at bounding box center [902, 374] width 39 height 19
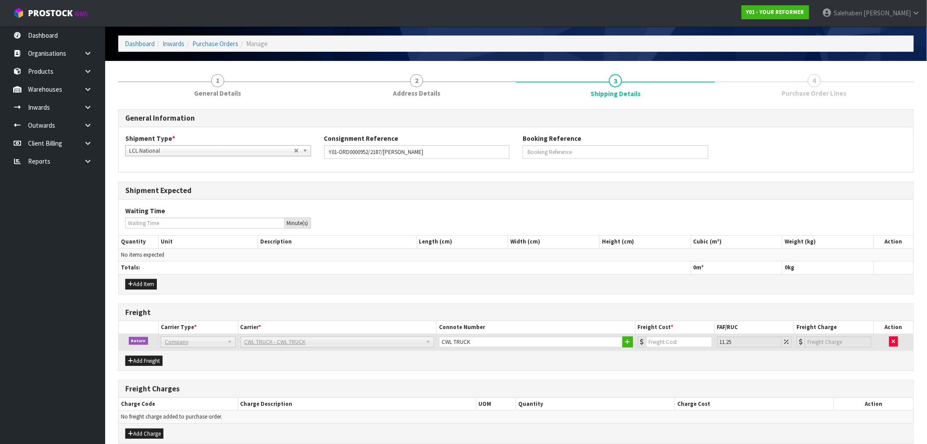
scroll to position [49, 0]
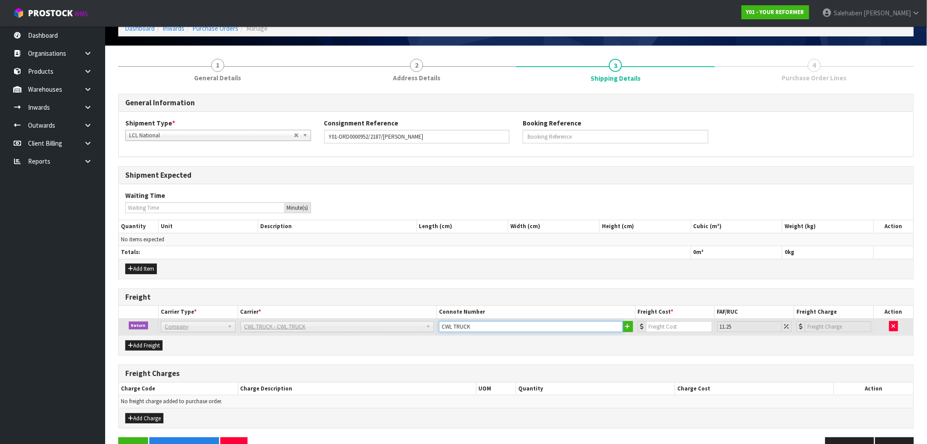
click at [497, 324] on input "CWL TRUCK" at bounding box center [531, 326] width 184 height 11
type input "CWL TRUCK COLLECTED"
click at [677, 321] on input "number" at bounding box center [679, 326] width 66 height 11
type input "1"
type input "1.11"
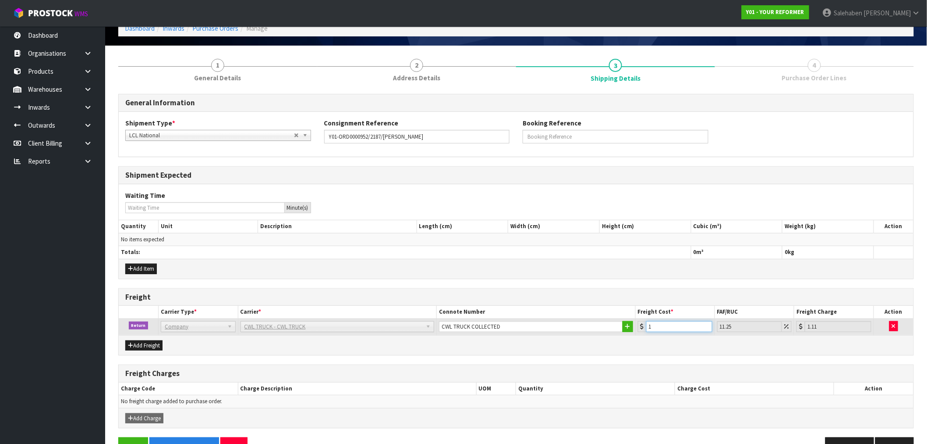
type input "12"
type input "13.35"
type input "120"
type input "133.5"
type input "120.5"
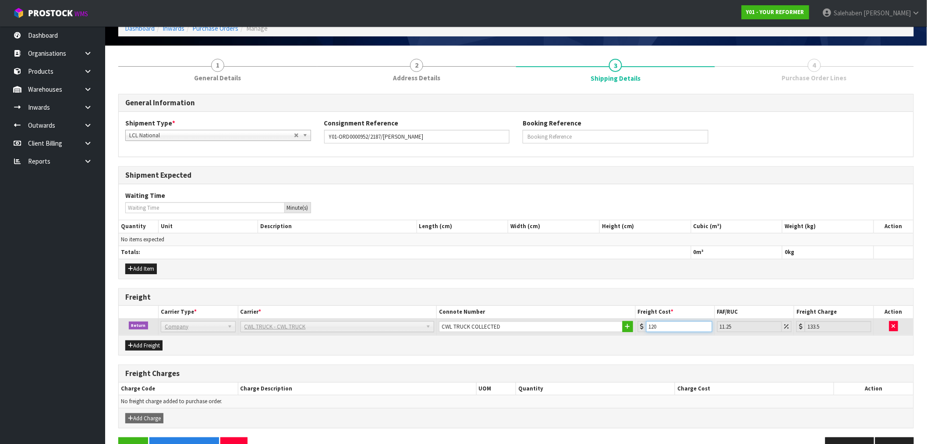
type input "134.06"
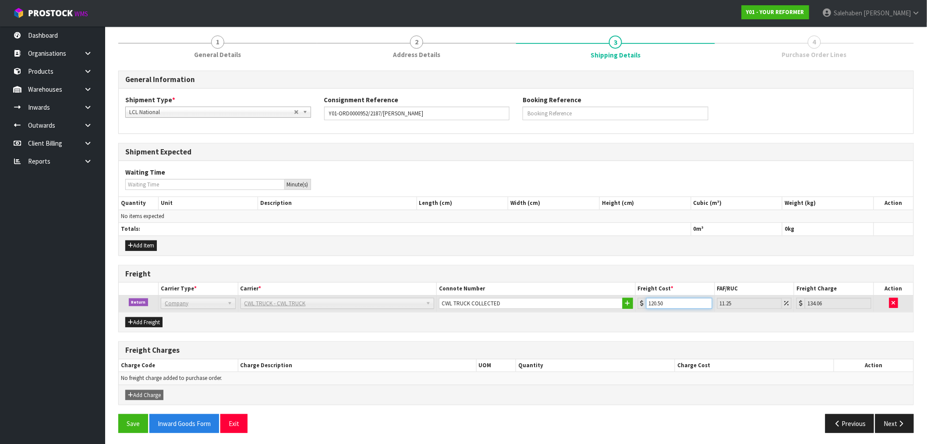
scroll to position [75, 0]
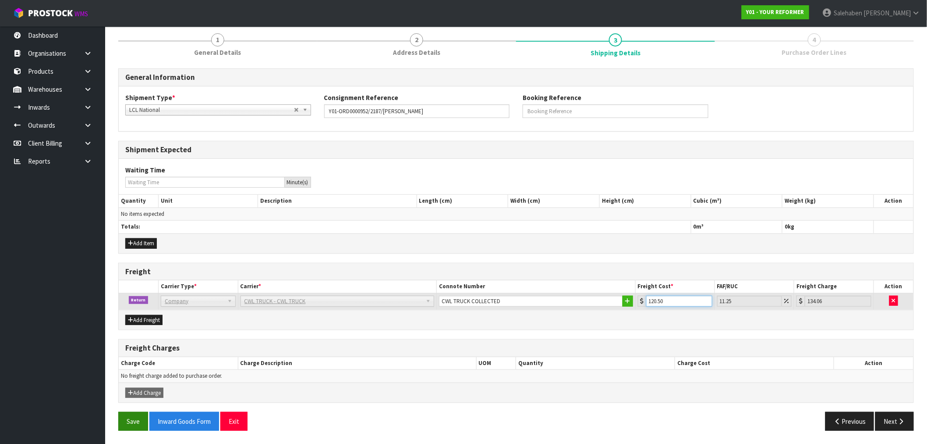
type input "120.50"
click at [130, 422] on button "Save" at bounding box center [133, 421] width 30 height 19
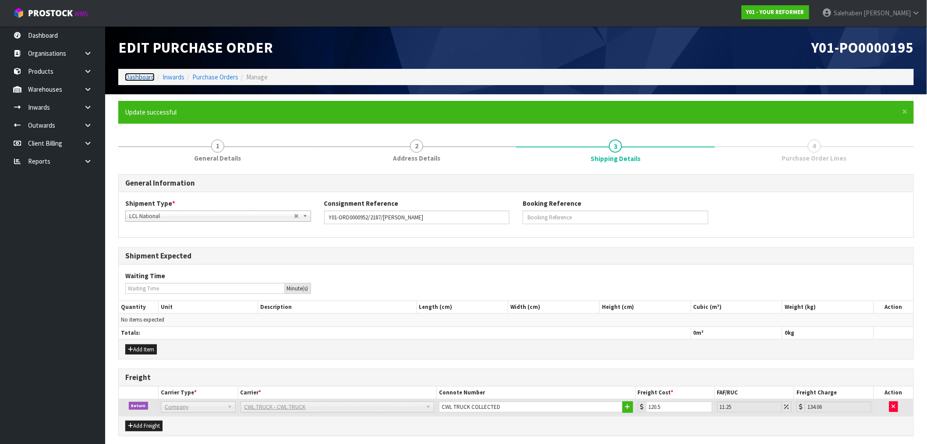
click at [145, 76] on link "Dashboard" at bounding box center [140, 77] width 30 height 8
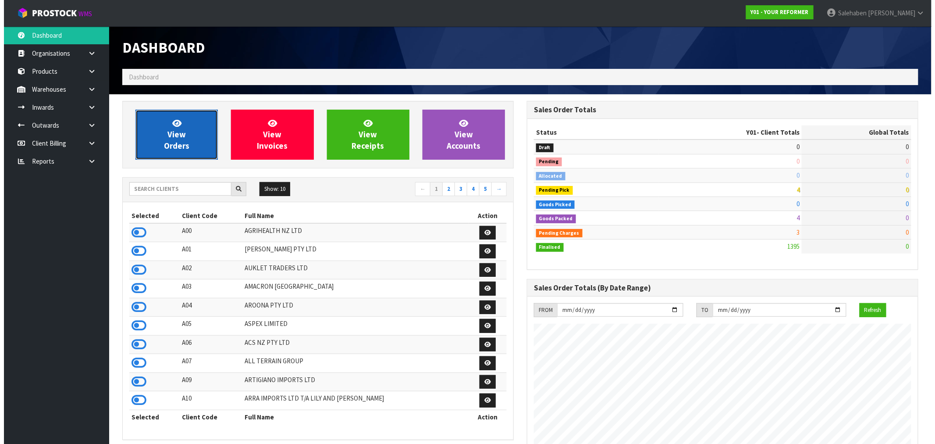
scroll to position [664, 405]
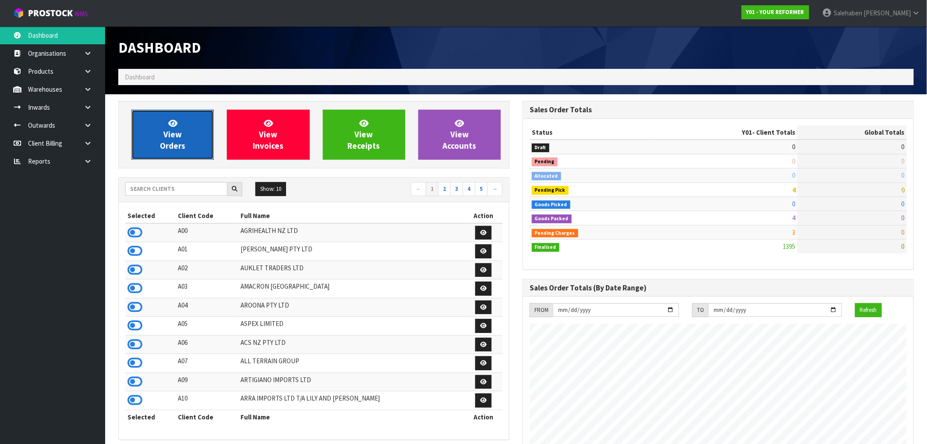
click at [168, 143] on span "View Orders" at bounding box center [172, 134] width 25 height 33
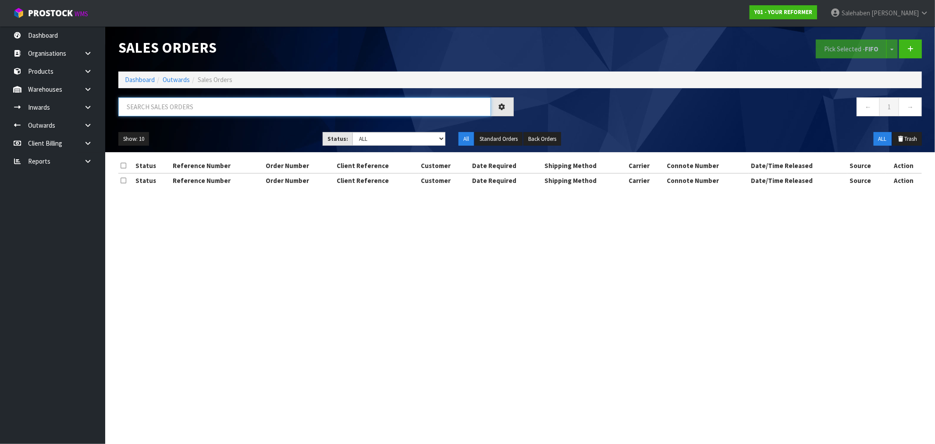
click at [142, 107] on input "text" at bounding box center [304, 106] width 373 height 19
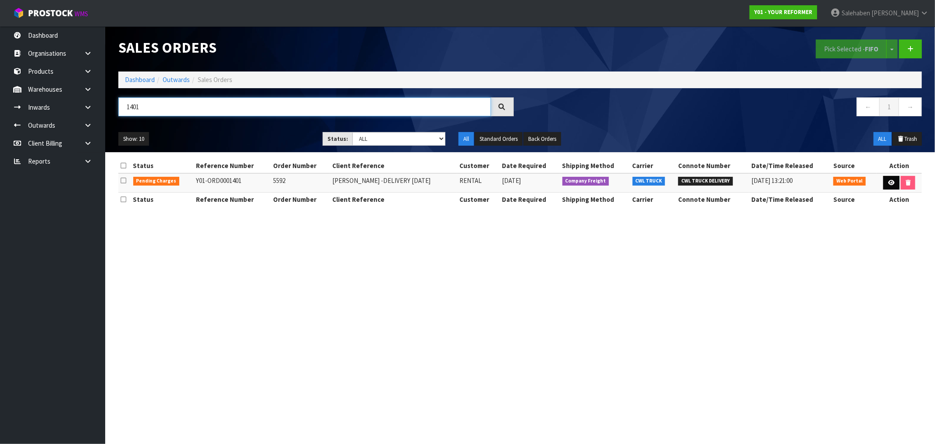
type input "1401"
click at [890, 183] on icon at bounding box center [891, 183] width 7 height 6
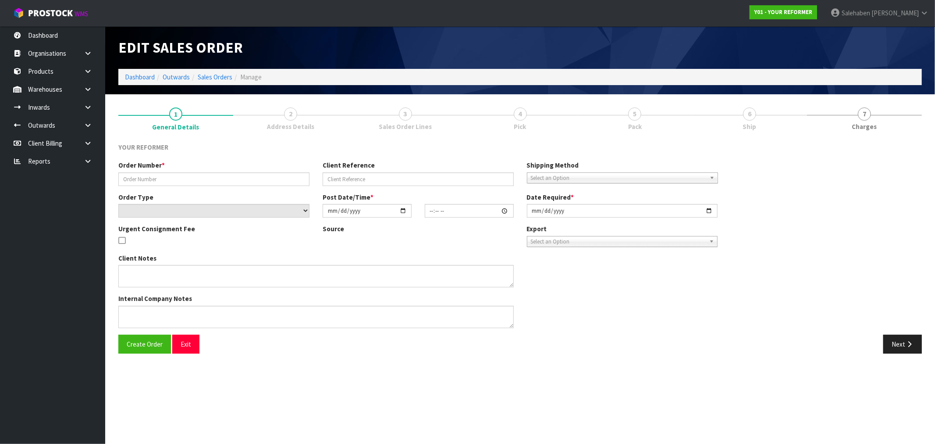
type input "5592"
type input "KRYSTEL HARRISON -DELIVERY 10/10/25"
select select "number:0"
type input "2025-09-29"
type input "14:03:00.000"
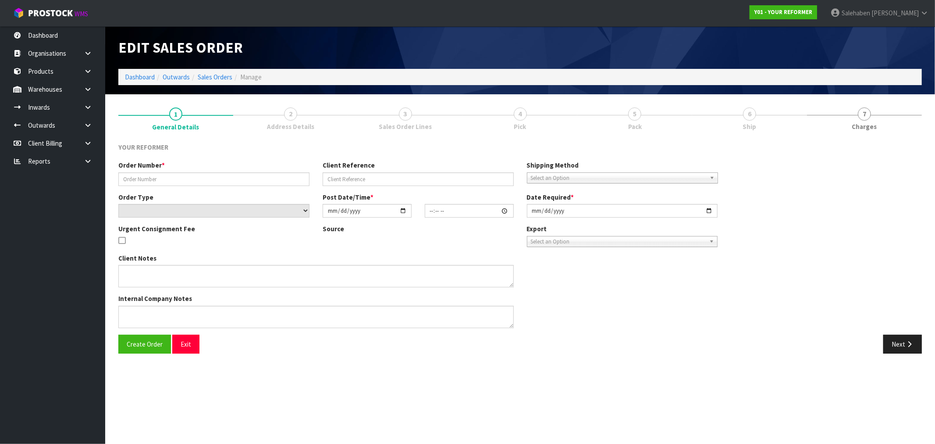
type input "2025-10-07"
type textarea "KRYSTEL HARRISON 128 STREDWICK DRIVE TORBAY AUK AUCKLAND 0630 NEW ZEALAND +64 2…"
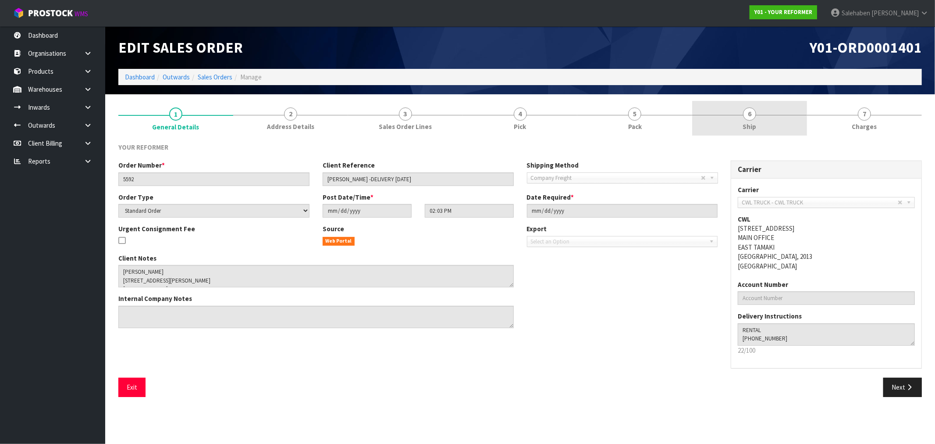
click at [748, 123] on span "Ship" at bounding box center [750, 126] width 14 height 9
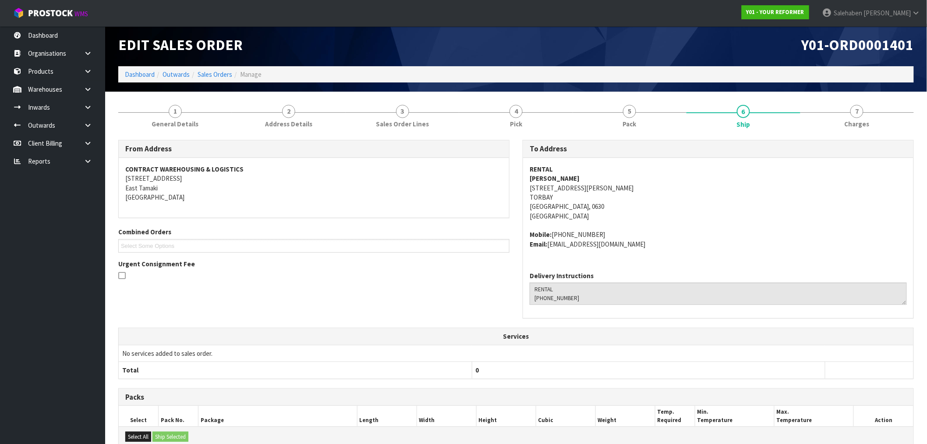
scroll to position [129, 0]
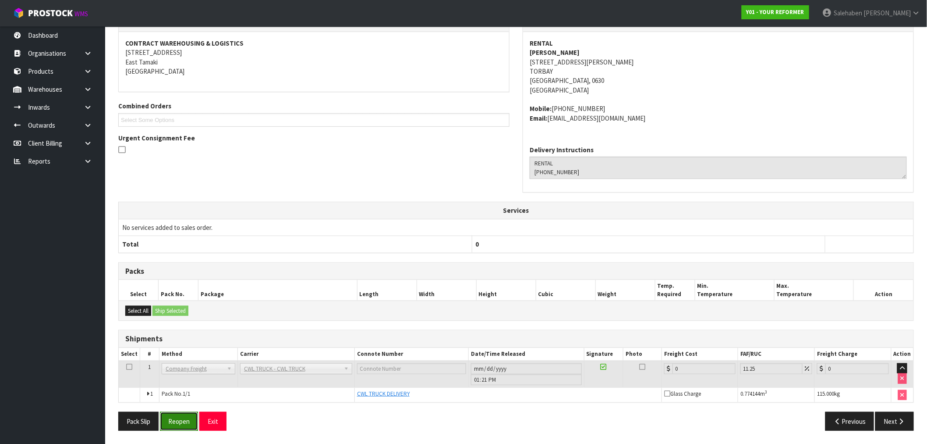
drag, startPoint x: 191, startPoint y: 412, endPoint x: 186, endPoint y: 415, distance: 5.1
click at [188, 414] on button "Reopen" at bounding box center [179, 421] width 38 height 19
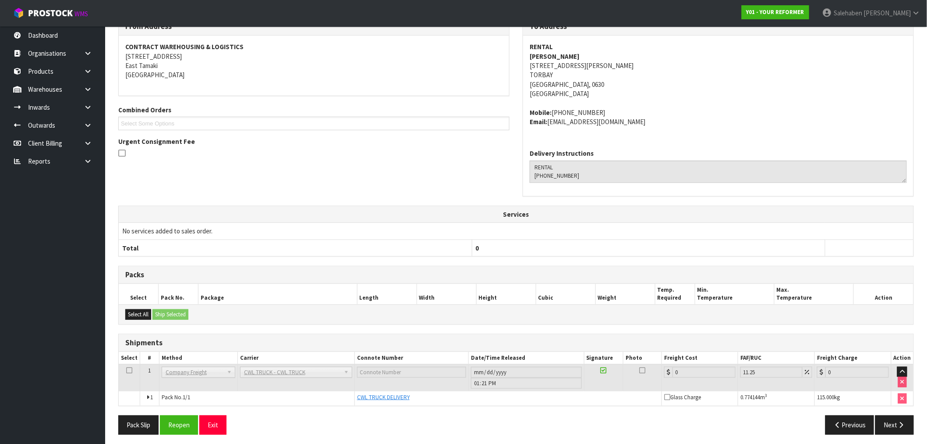
scroll to position [160, 0]
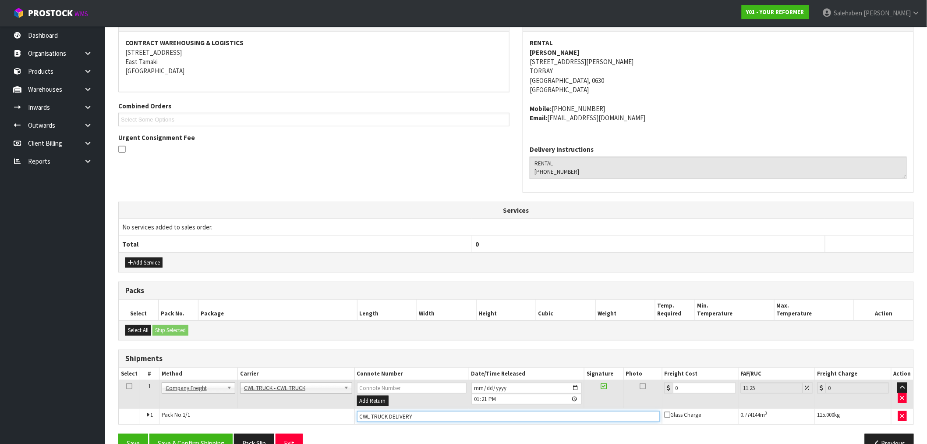
click at [418, 415] on input "CWL TRUCK DELIVERY" at bounding box center [508, 416] width 303 height 11
type input "CWL TRUCK DELIVERED"
drag, startPoint x: 685, startPoint y: 389, endPoint x: 632, endPoint y: 405, distance: 55.9
click at [634, 405] on tr "1 Client Local Pickup Customer Local Pickup Company Freight Contracted Freight …" at bounding box center [516, 394] width 795 height 28
type input "2"
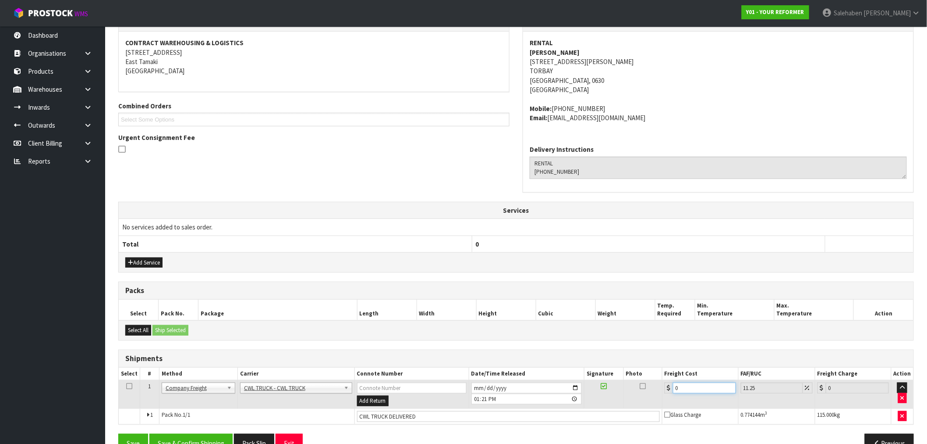
type input "2.23"
type input "20"
type input "22.25"
type input "204"
type input "226.95"
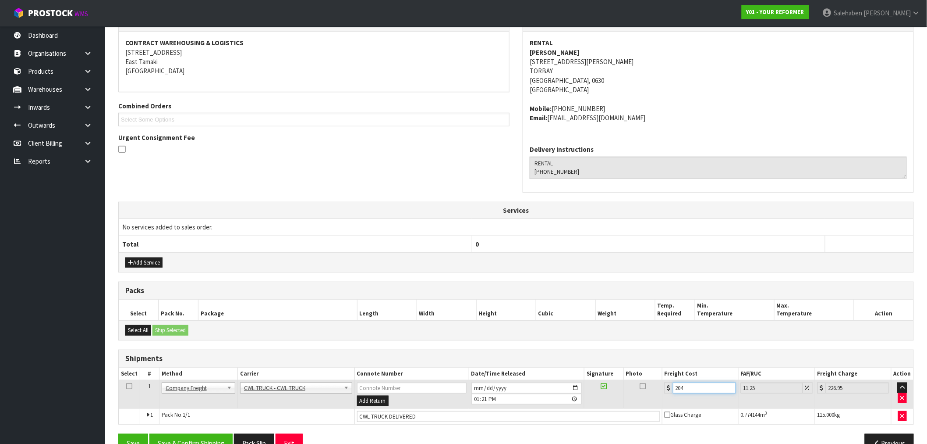
type input "204.5"
type input "227.51"
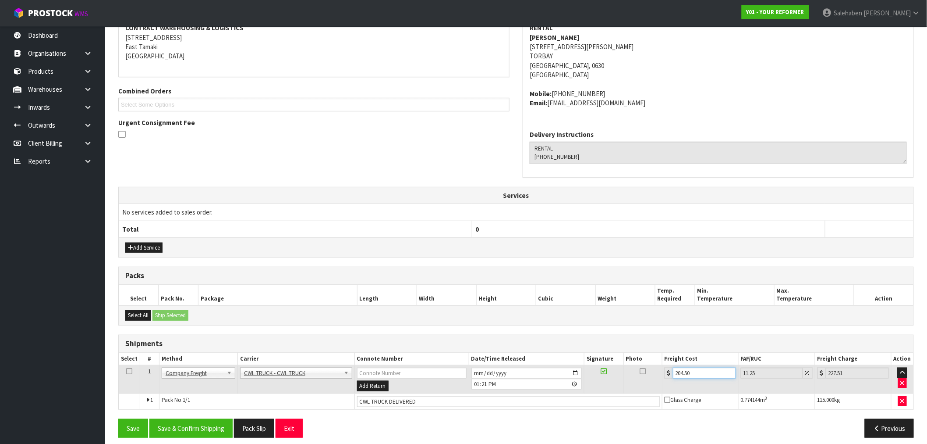
scroll to position [182, 0]
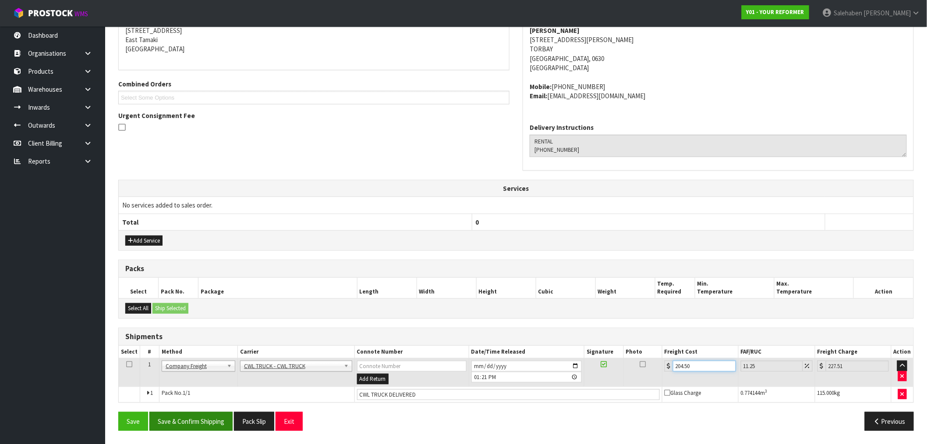
type input "204.50"
click at [183, 419] on button "Save & Confirm Shipping" at bounding box center [190, 421] width 83 height 19
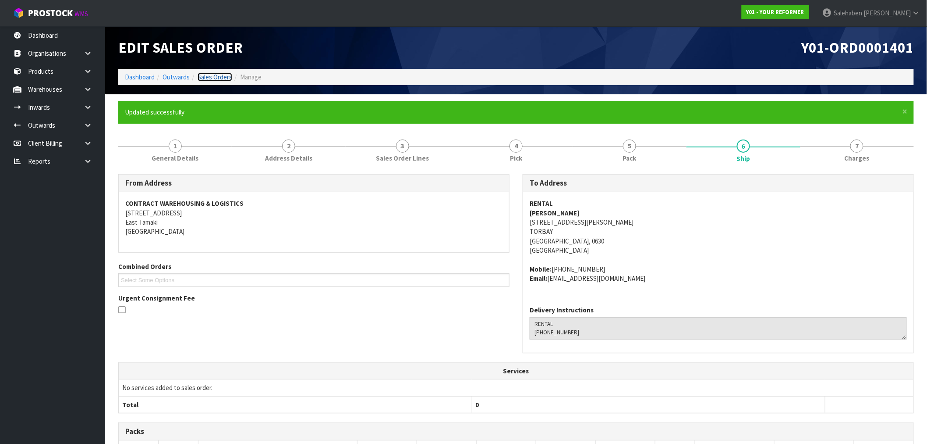
click at [216, 80] on link "Sales Orders" at bounding box center [215, 77] width 35 height 8
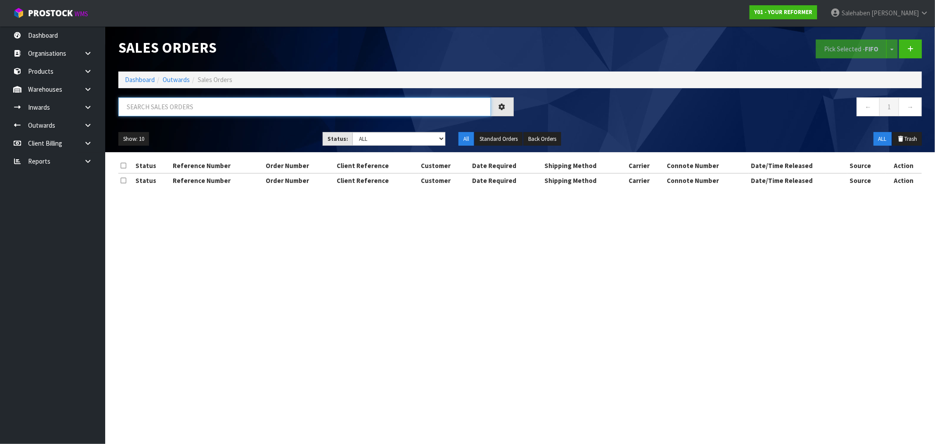
click at [202, 107] on input "text" at bounding box center [304, 106] width 373 height 19
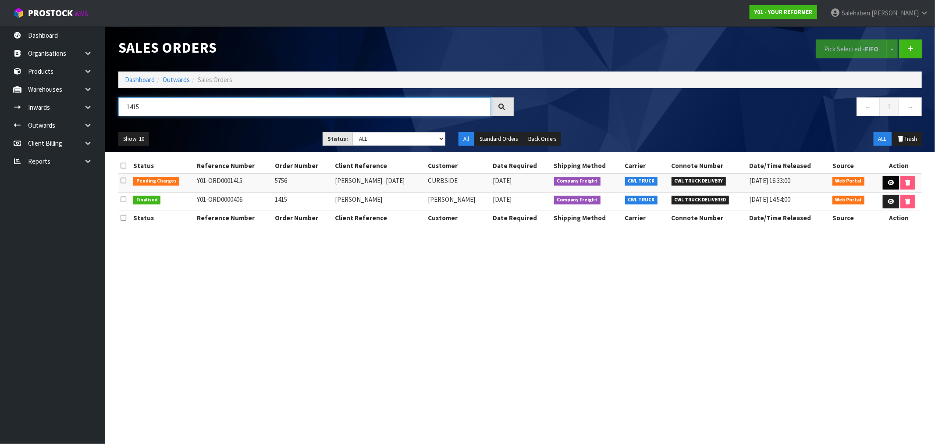
type input "1415"
click at [891, 181] on icon at bounding box center [890, 183] width 7 height 6
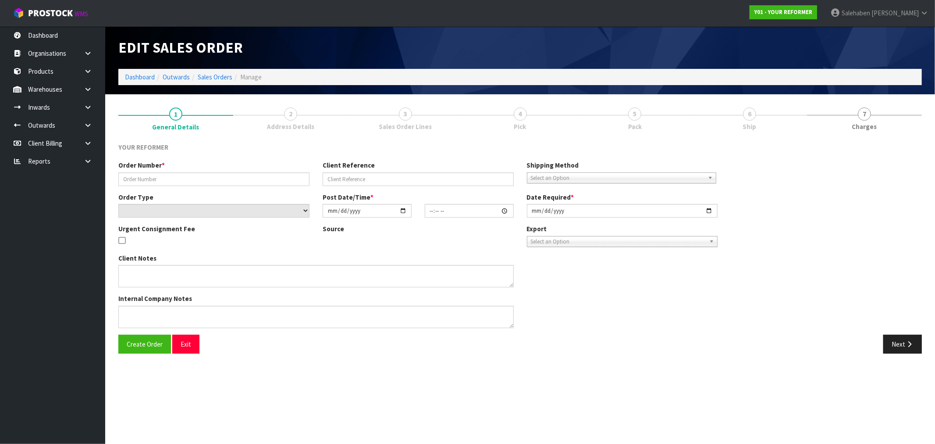
type input "5756"
type input "EMMA SANDERS -FRIDAY 10/10"
select select "number:0"
type input "2025-10-06"
type input "16:13:00.000"
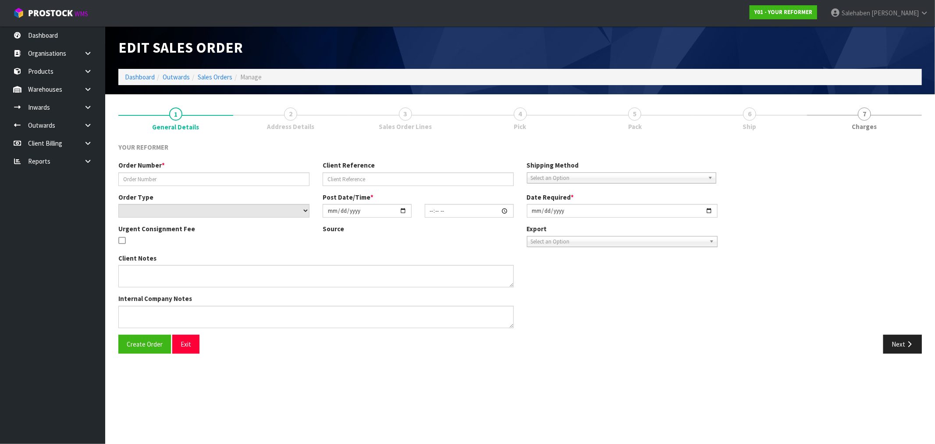
type input "2025-10-07"
type textarea "EMMA SANDERS 5C LOMOND STREET AUK TAKAPUNA 0622 NEW ZEALAND +64 20 4010 2183"
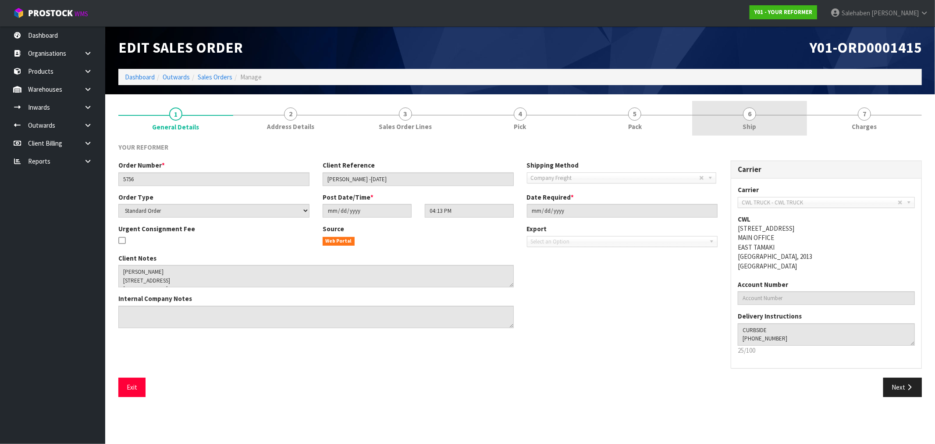
click at [748, 117] on span "6" at bounding box center [749, 113] width 13 height 13
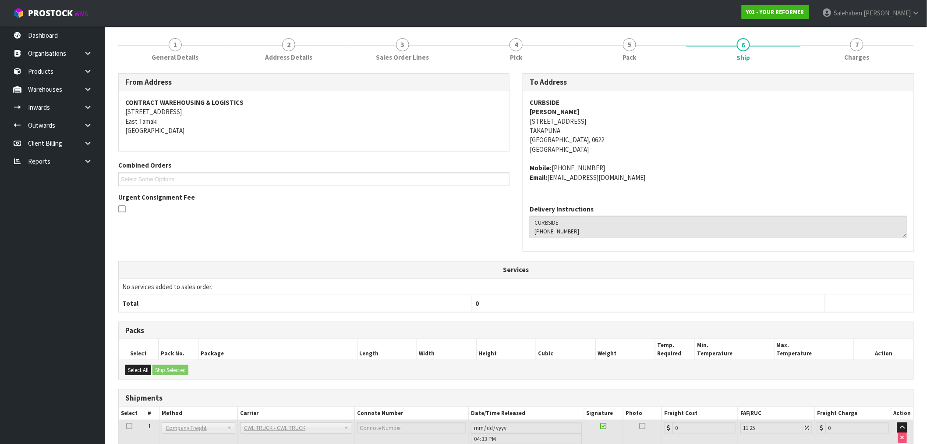
scroll to position [144, 0]
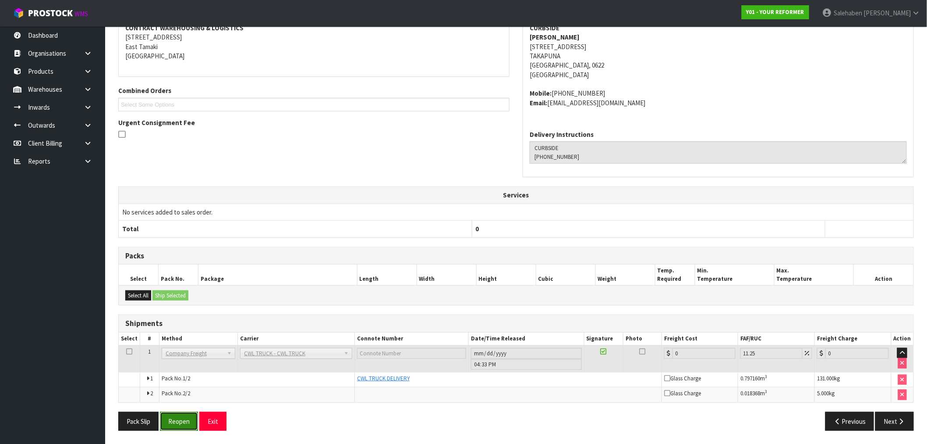
click at [181, 417] on button "Reopen" at bounding box center [179, 421] width 38 height 19
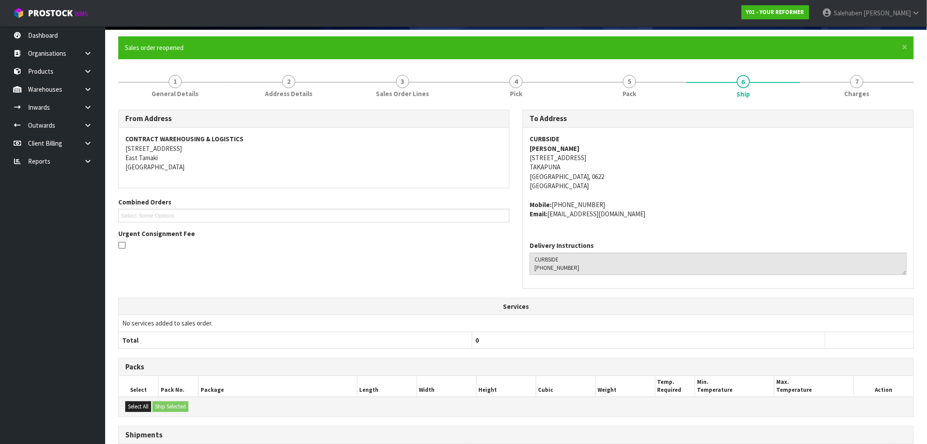
scroll to position [176, 0]
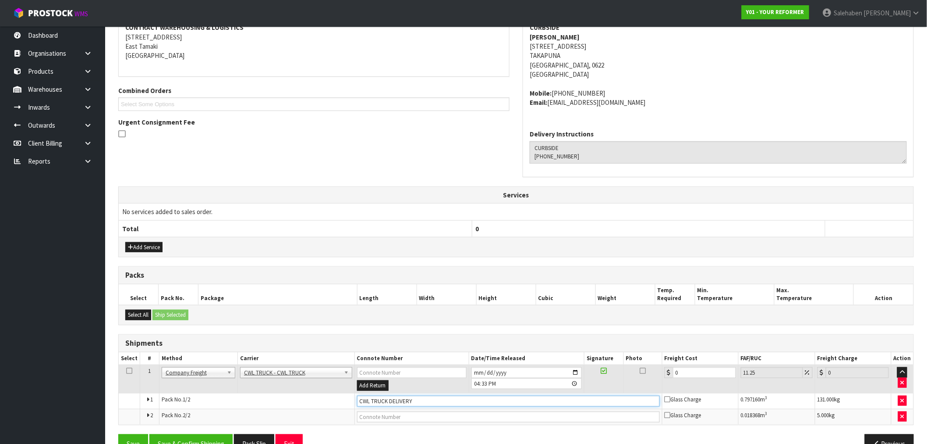
click at [428, 403] on input "CWL TRUCK DELIVERY" at bounding box center [508, 400] width 303 height 11
type input "CWL TRUCK DELIVERED"
drag, startPoint x: 685, startPoint y: 376, endPoint x: 632, endPoint y: 392, distance: 55.2
click at [653, 384] on tr "1 Client Local Pickup Customer Local Pickup Company Freight Contracted Freight …" at bounding box center [516, 379] width 795 height 28
type input "1"
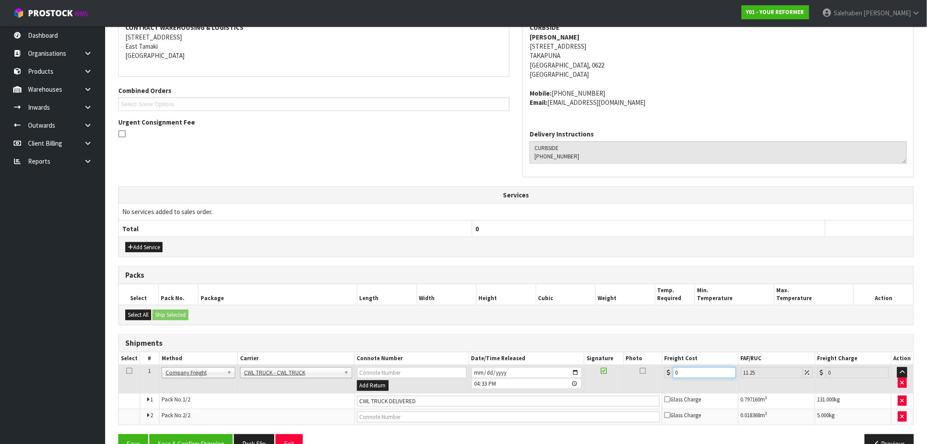
type input "1.11"
type input "14"
type input "15.58"
type input "149"
type input "165.76"
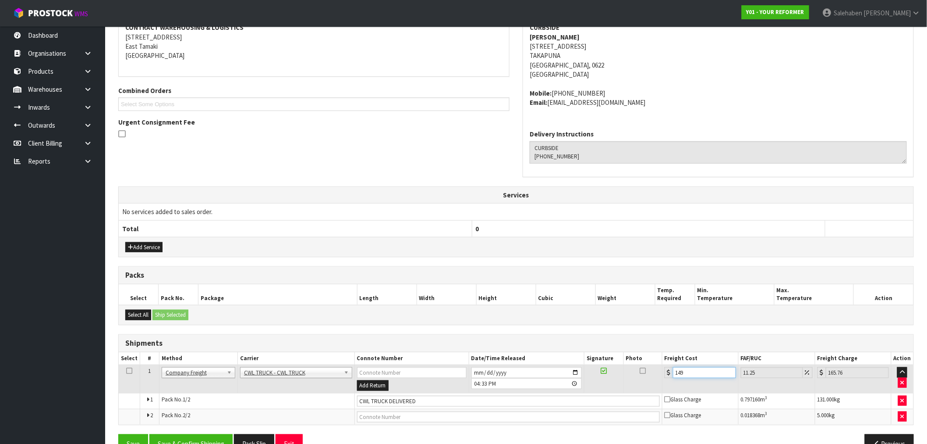
type input "149.5"
type input "166.32"
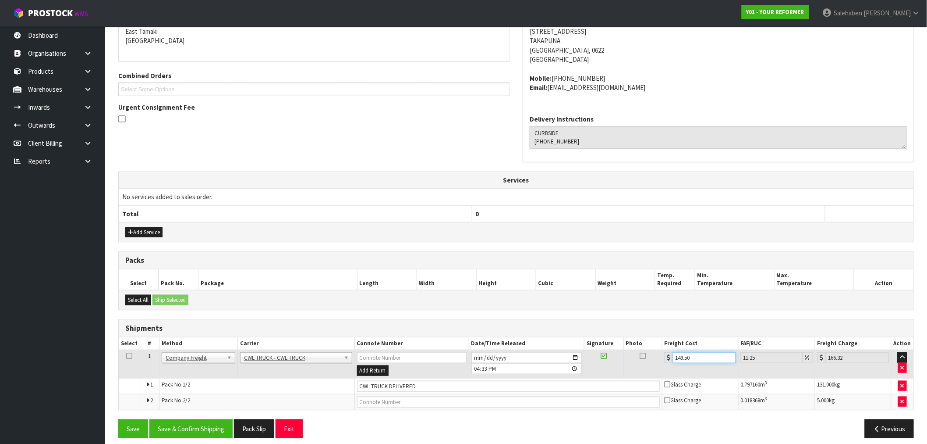
scroll to position [198, 0]
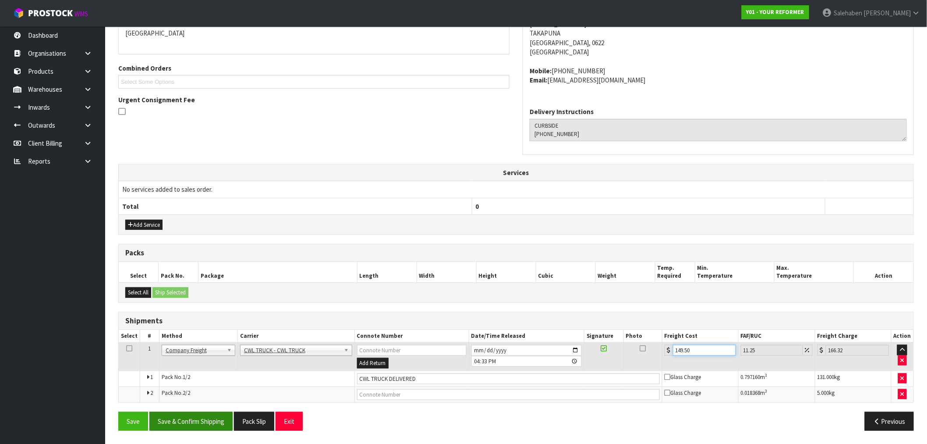
type input "149.50"
click at [200, 418] on button "Save & Confirm Shipping" at bounding box center [190, 421] width 83 height 19
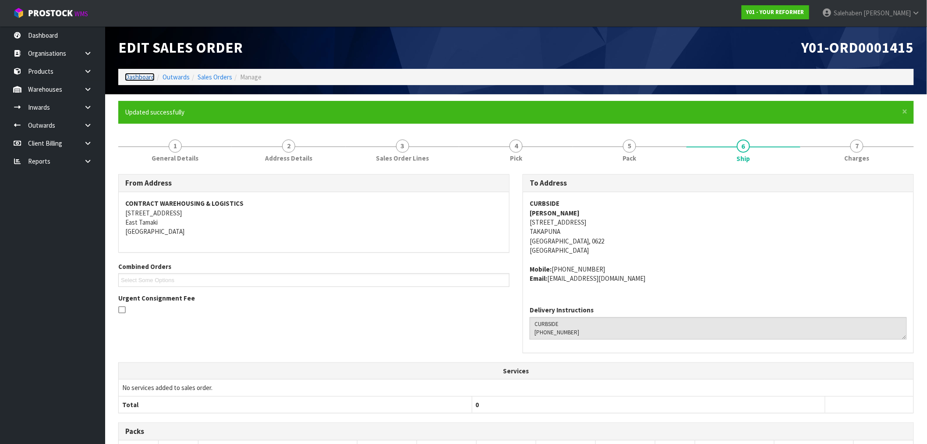
click at [137, 78] on link "Dashboard" at bounding box center [140, 77] width 30 height 8
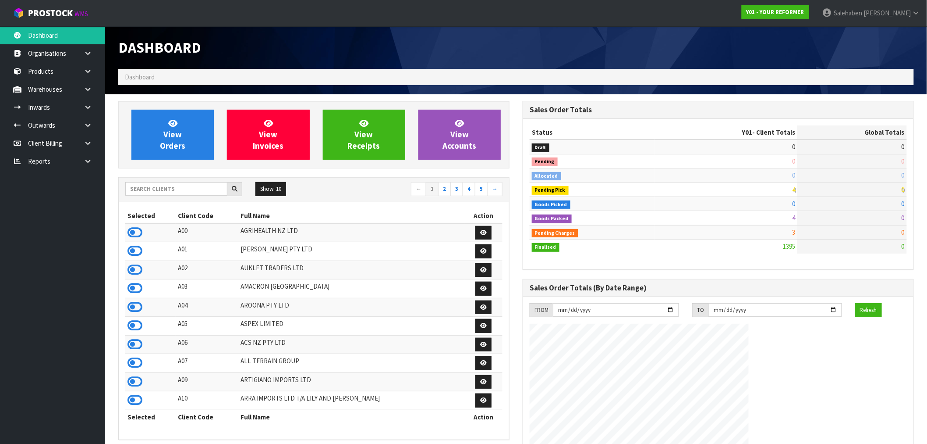
scroll to position [664, 405]
click at [171, 190] on input "text" at bounding box center [176, 189] width 102 height 14
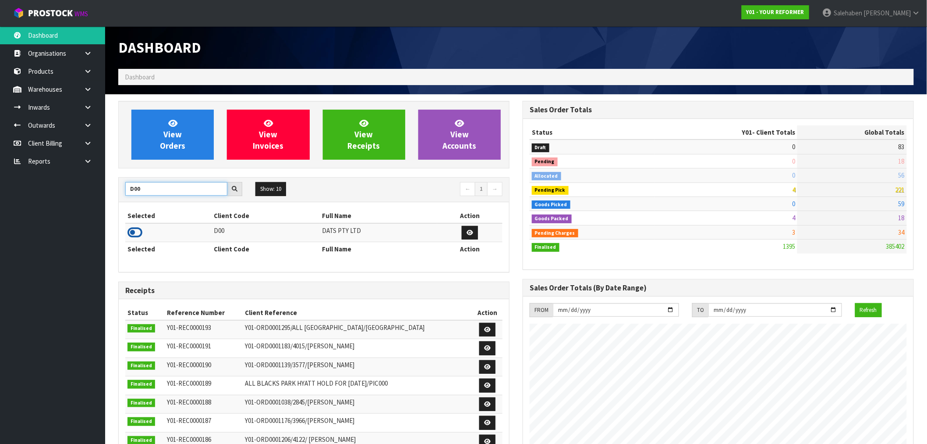
type input "D00"
click at [135, 233] on icon at bounding box center [135, 232] width 15 height 13
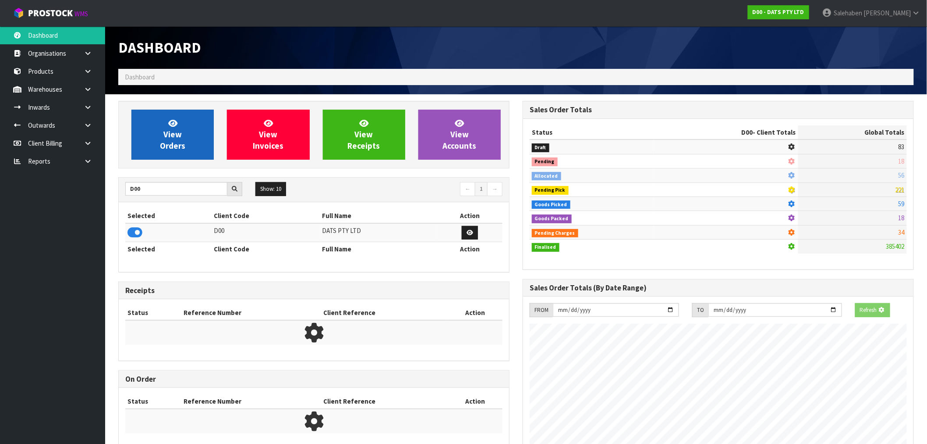
scroll to position [437716, 437858]
click at [190, 152] on link "View Orders" at bounding box center [172, 135] width 82 height 50
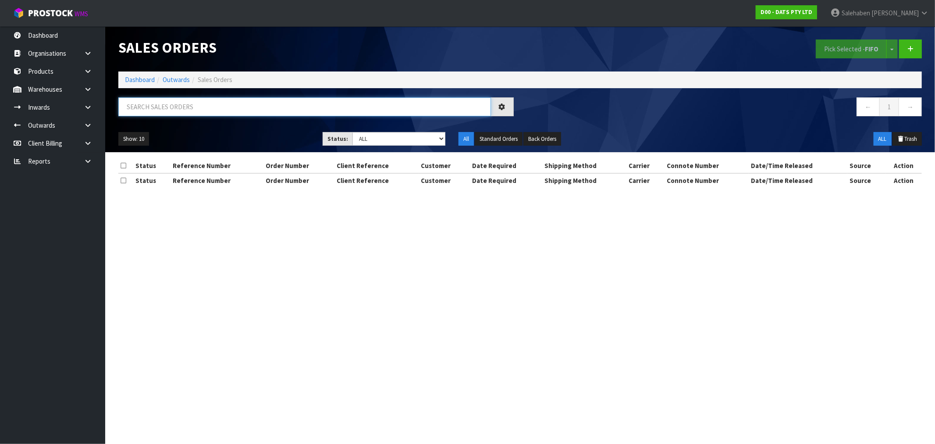
click at [193, 108] on input "text" at bounding box center [304, 106] width 373 height 19
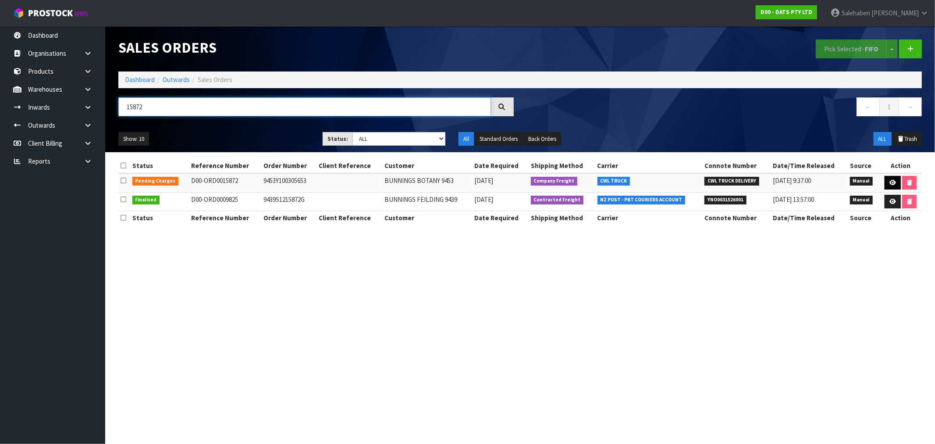
type input "15872"
click at [892, 182] on icon at bounding box center [892, 183] width 7 height 6
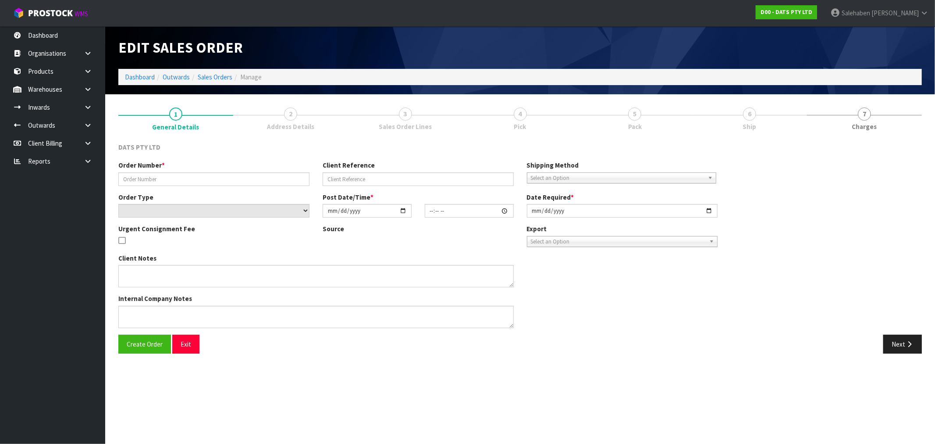
type input "9453Y100305653"
select select "number:0"
type input "2025-10-03"
type input "09:41:00.000"
type input "2025-10-03"
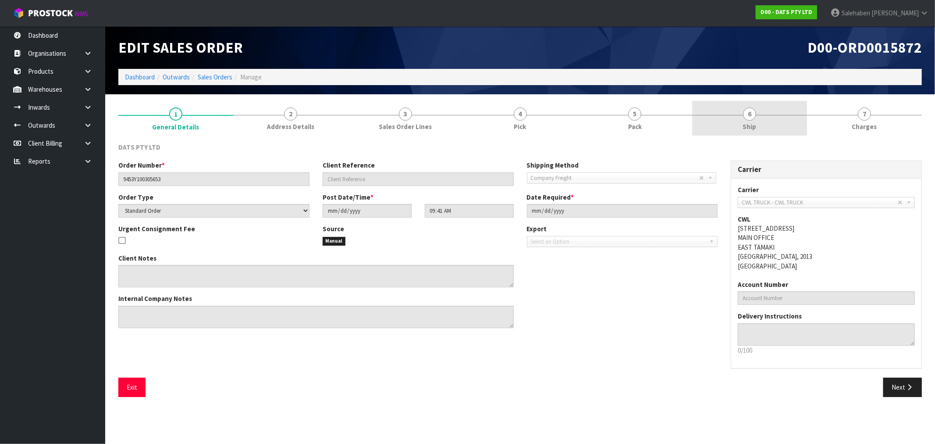
click at [751, 123] on span "Ship" at bounding box center [750, 126] width 14 height 9
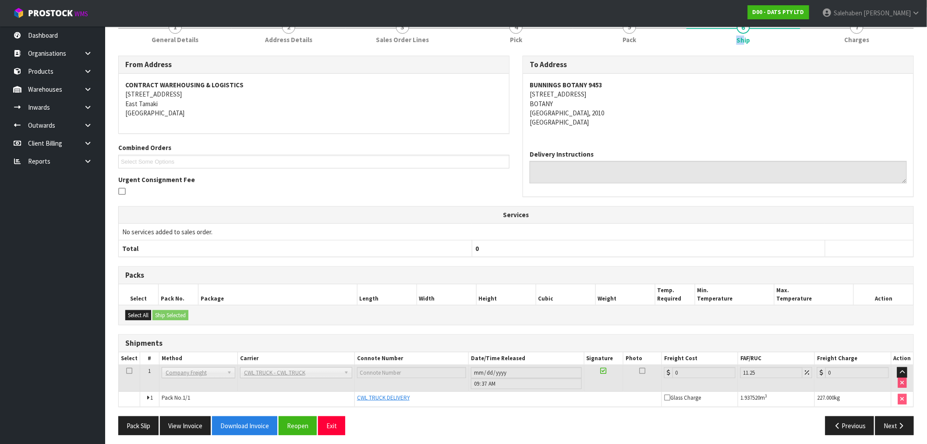
scroll to position [91, 0]
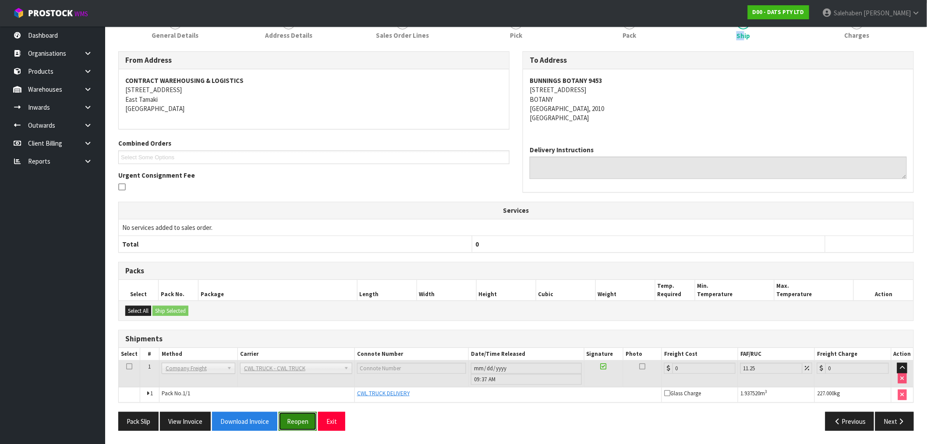
click at [290, 418] on button "Reopen" at bounding box center [298, 421] width 38 height 19
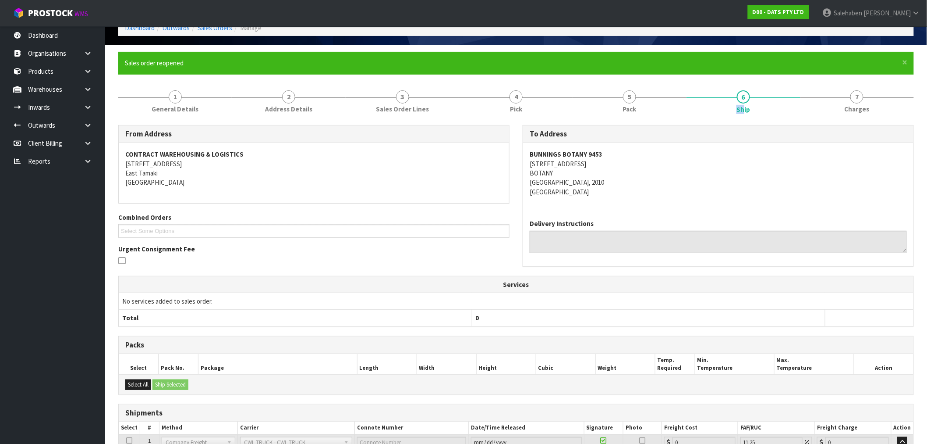
scroll to position [123, 0]
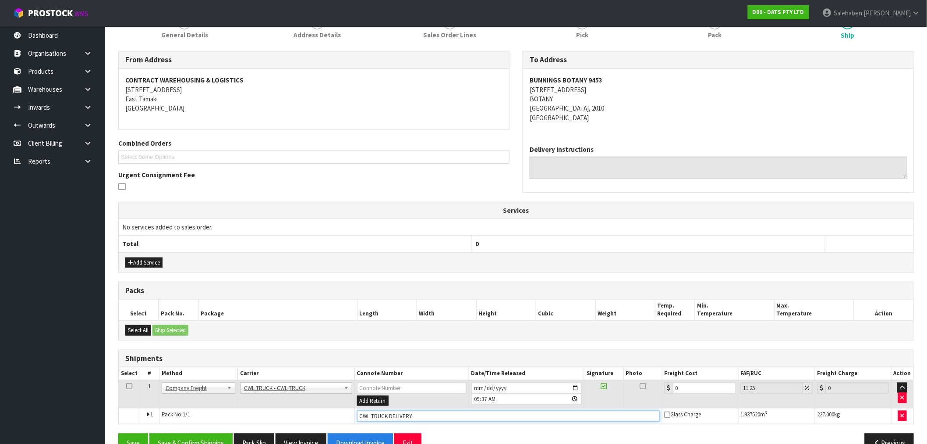
click at [429, 418] on input "CWL TRUCK DELIVERY" at bounding box center [508, 415] width 303 height 11
type input "CWL TRUCK DELIVERED"
drag, startPoint x: 693, startPoint y: 391, endPoint x: 620, endPoint y: 413, distance: 76.5
click at [624, 411] on tbody "1 Client Local Pickup Customer Local Pickup Company Freight Contracted Freight …" at bounding box center [516, 402] width 795 height 44
type input "4"
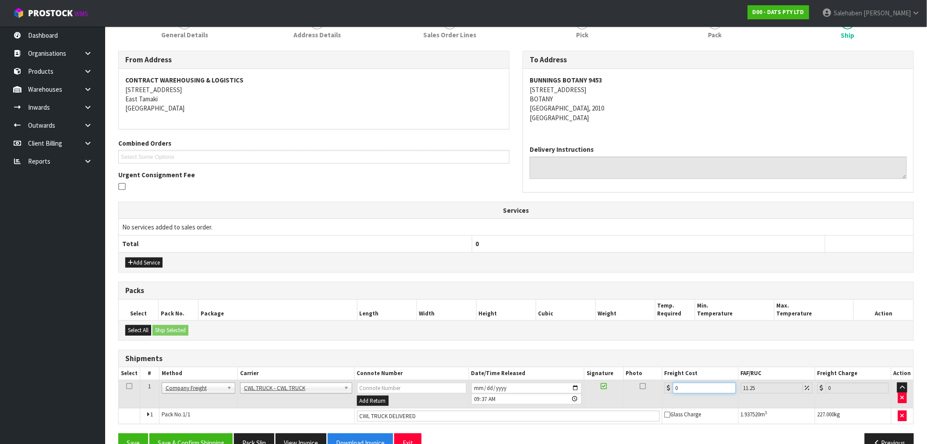
type input "4.45"
type input "44"
type input "48.95"
type input "44.9"
type input "49.95"
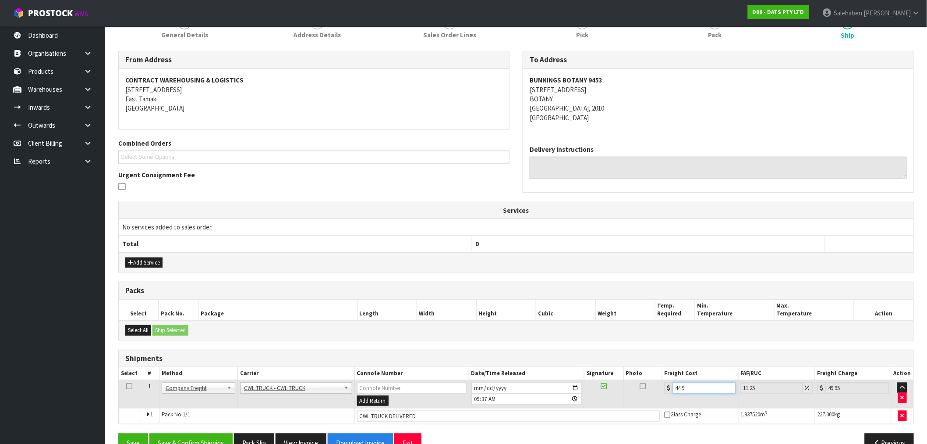
type input "44.93"
type input "49.98"
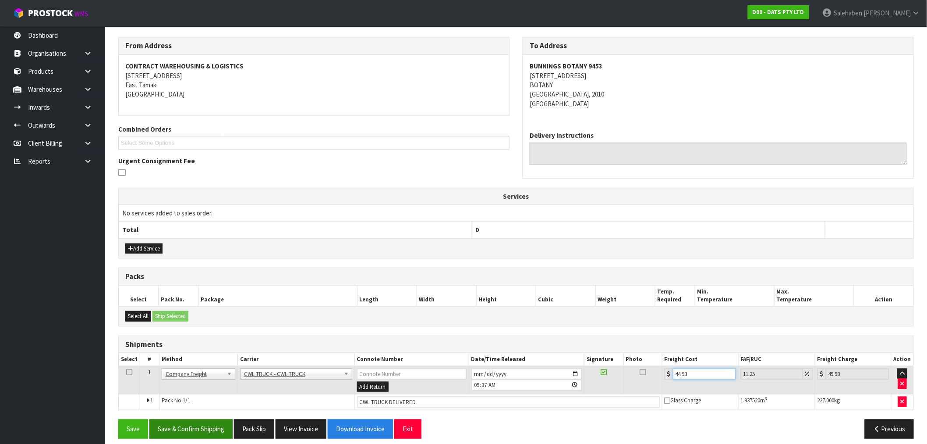
scroll to position [145, 0]
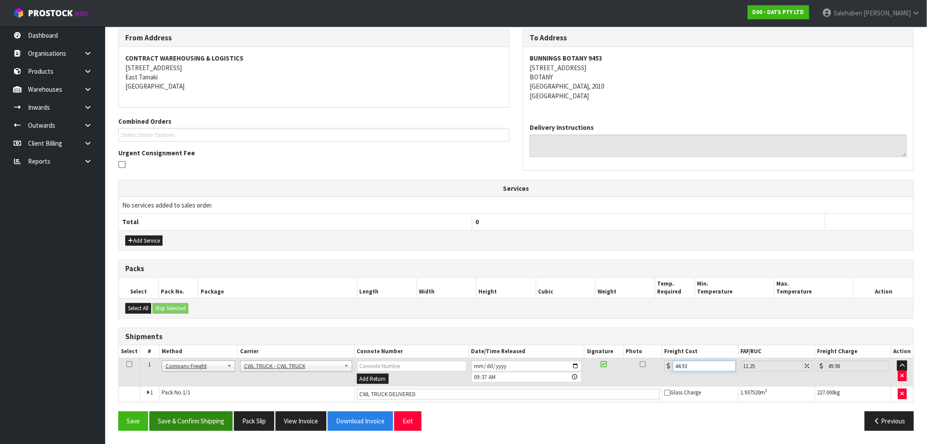
type input "44.93"
click at [218, 422] on button "Save & Confirm Shipping" at bounding box center [190, 420] width 83 height 19
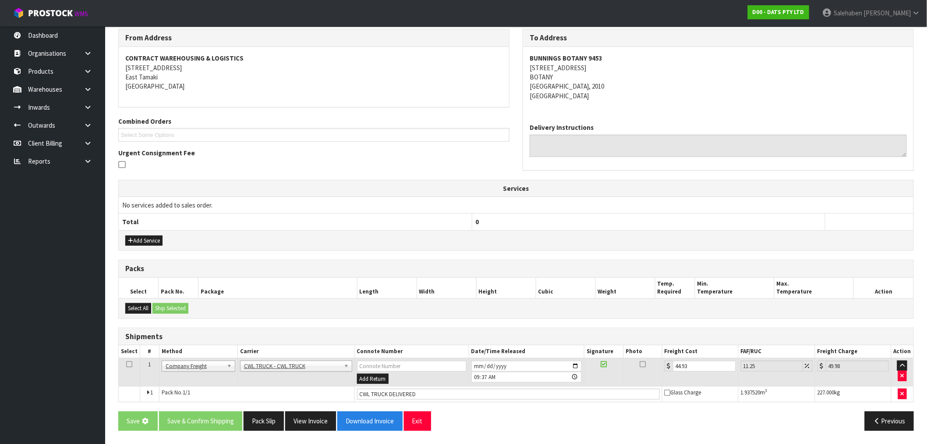
scroll to position [0, 0]
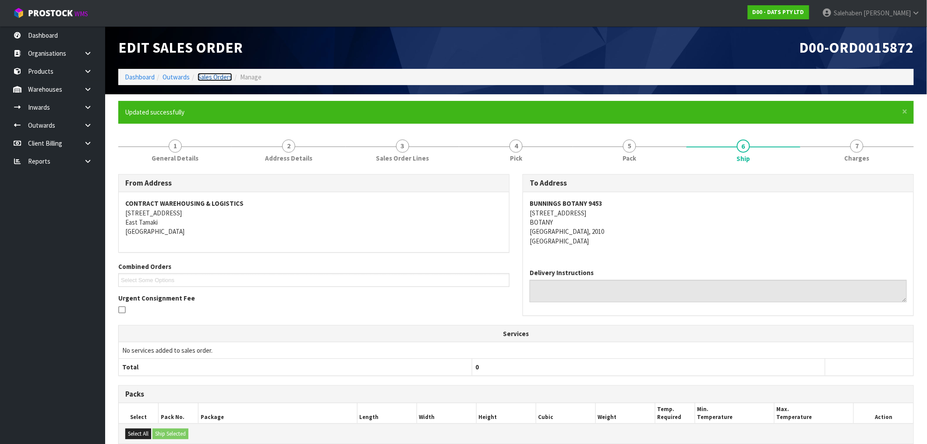
click at [220, 78] on link "Sales Orders" at bounding box center [215, 77] width 35 height 8
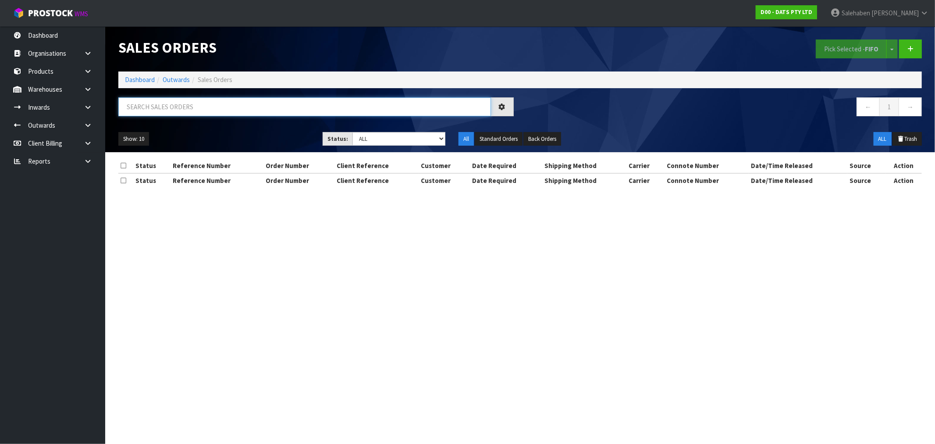
click at [229, 106] on input "text" at bounding box center [304, 106] width 373 height 19
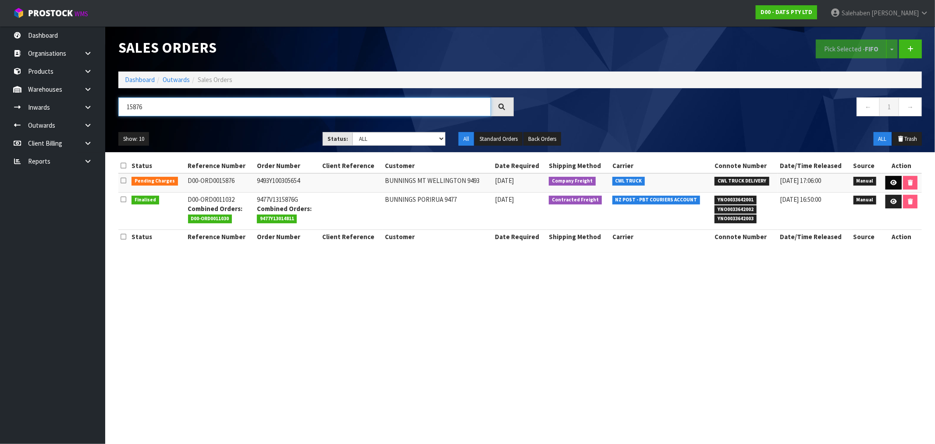
type input "15876"
click at [894, 181] on icon at bounding box center [893, 183] width 7 height 6
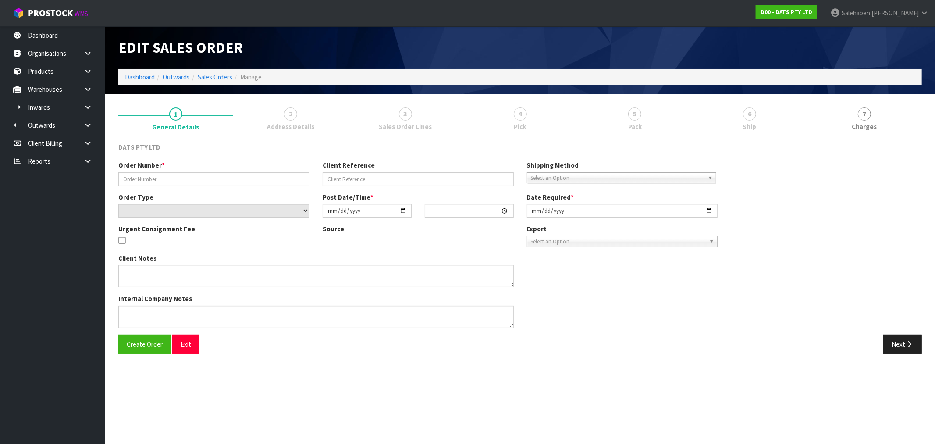
type input "9493Y100305654"
select select "number:0"
type input "2025-10-03"
type input "09:53:00.000"
type input "2025-10-03"
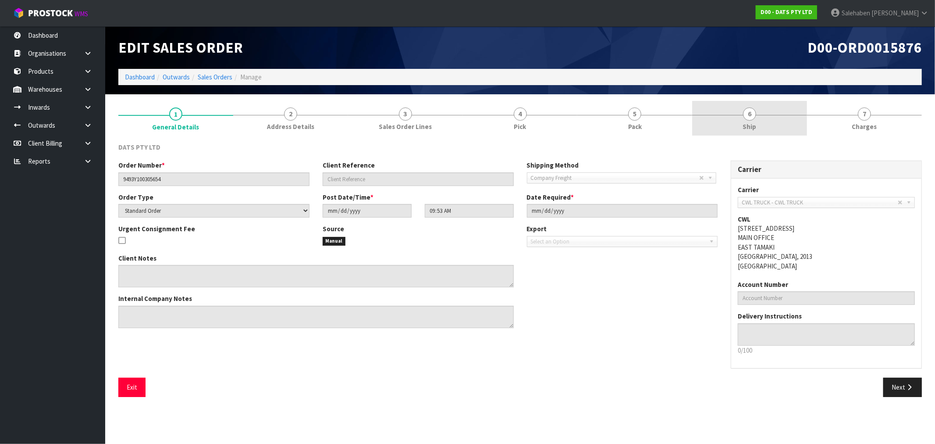
click at [750, 122] on span "Ship" at bounding box center [750, 126] width 14 height 9
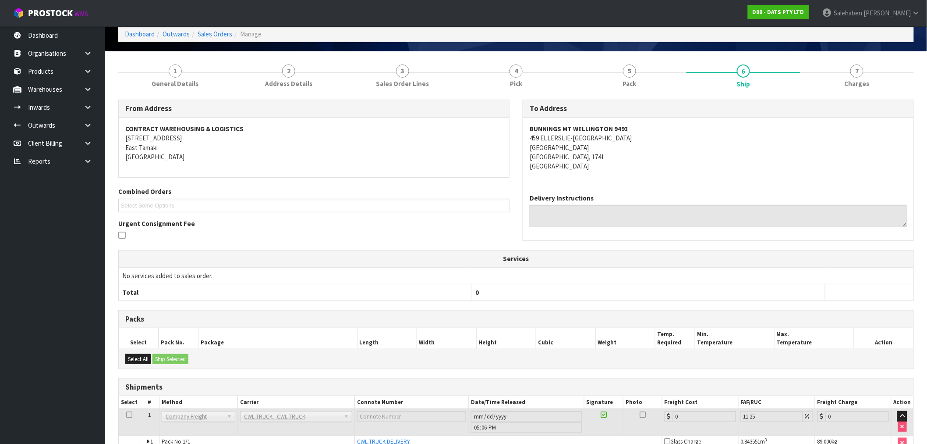
scroll to position [91, 0]
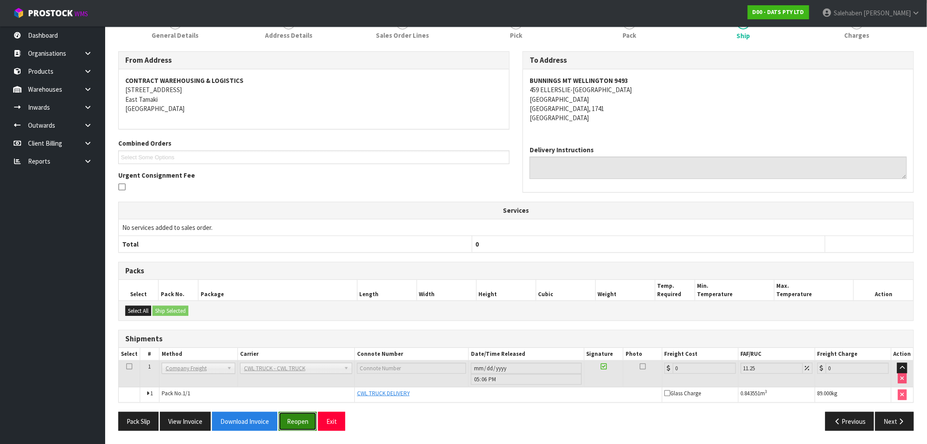
click at [305, 419] on button "Reopen" at bounding box center [298, 421] width 38 height 19
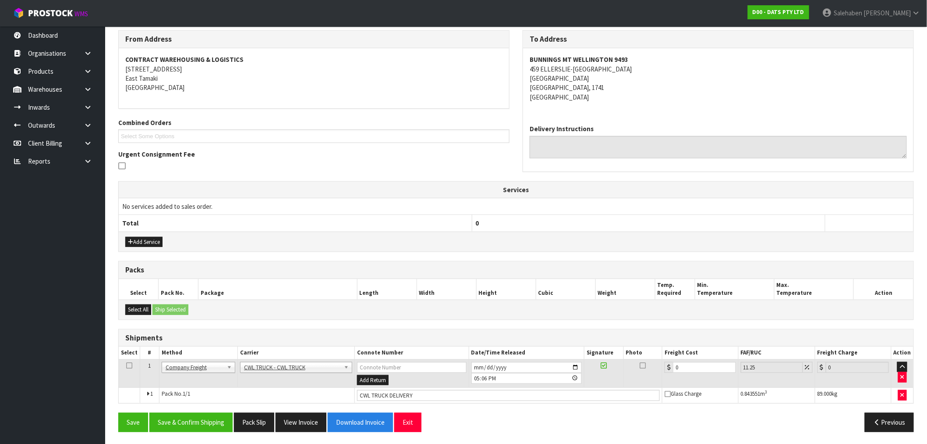
scroll to position [145, 0]
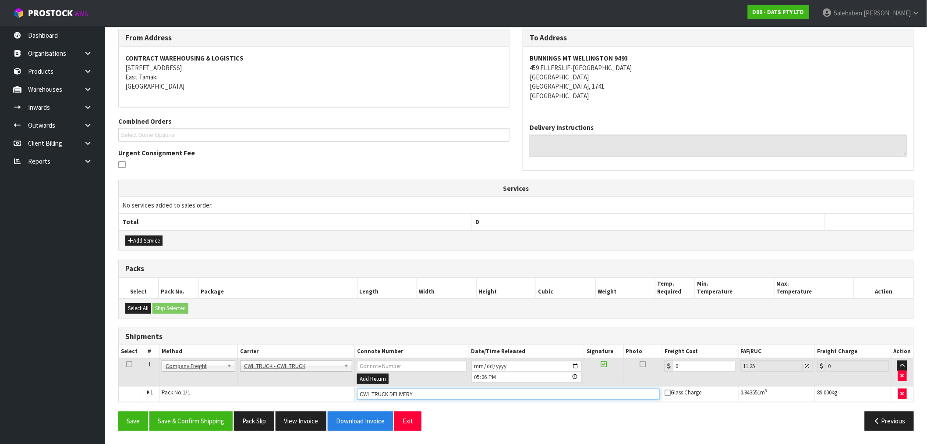
click at [432, 396] on input "CWL TRUCK DELIVERY" at bounding box center [508, 393] width 303 height 11
type input "CWL TRUCK DELIVERED"
drag, startPoint x: 689, startPoint y: 369, endPoint x: 658, endPoint y: 371, distance: 31.2
click at [667, 373] on td "0" at bounding box center [701, 372] width 76 height 28
type input "4"
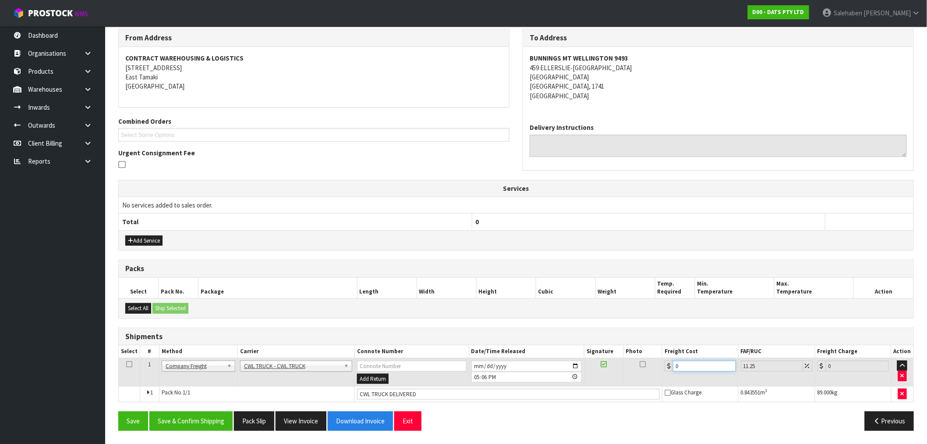
type input "4.45"
type input "44"
type input "48.95"
type input "44.9"
type input "49.95"
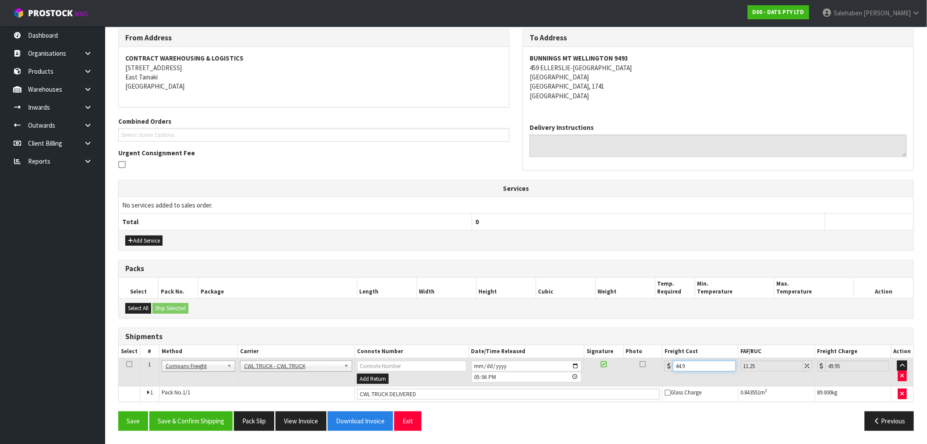
type input "44.93"
type input "49.98"
type input "44.93"
click at [199, 426] on button "Save & Confirm Shipping" at bounding box center [190, 420] width 83 height 19
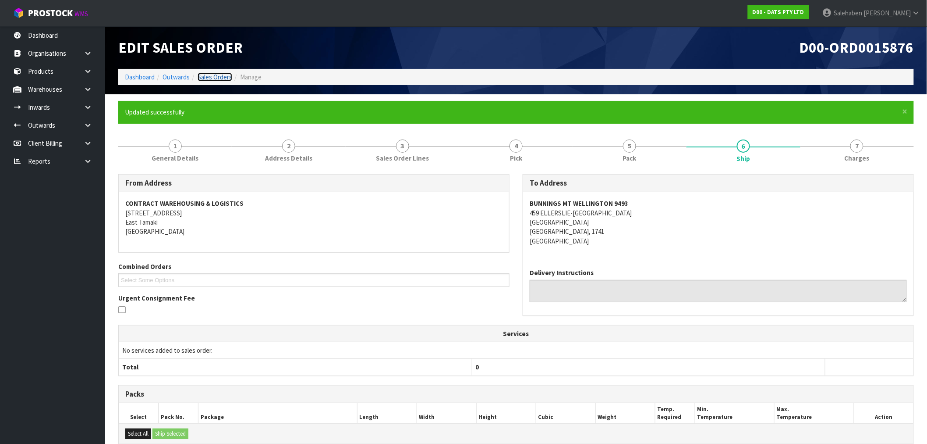
click at [212, 75] on link "Sales Orders" at bounding box center [215, 77] width 35 height 8
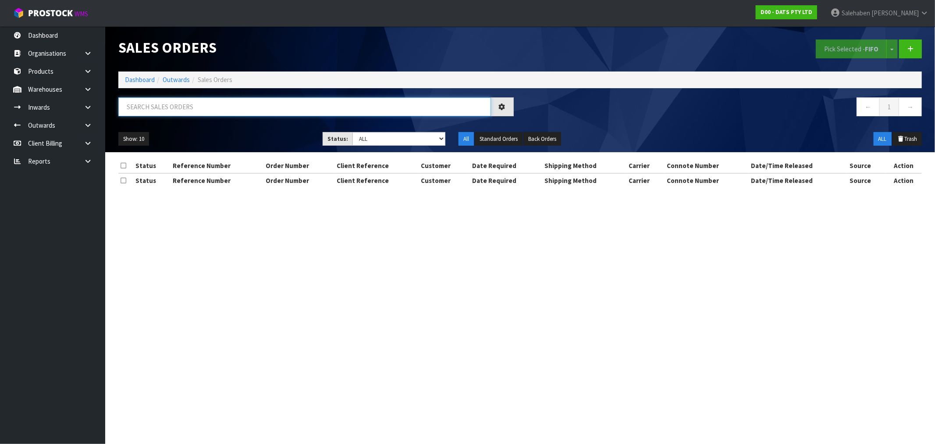
click at [216, 108] on input "text" at bounding box center [304, 106] width 373 height 19
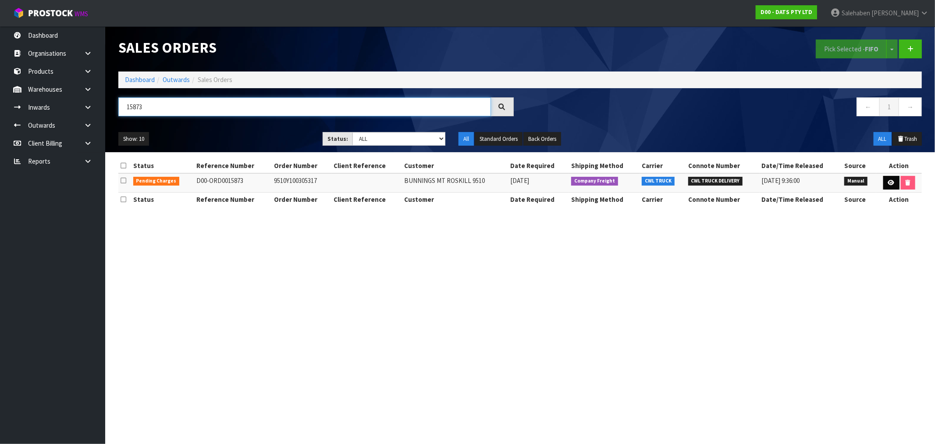
type input "15873"
click at [888, 181] on icon at bounding box center [891, 183] width 7 height 6
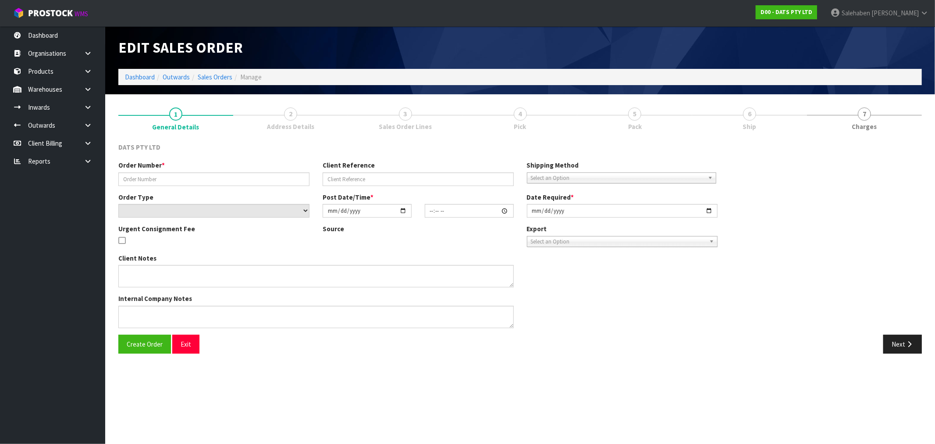
type input "9510Y100305317"
select select "number:0"
type input "2025-10-03"
type input "09:46:00.000"
type input "2025-10-03"
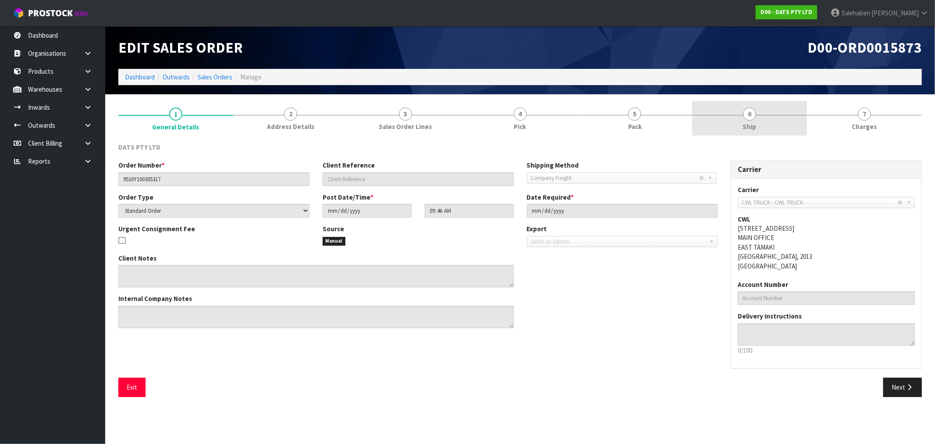
click at [744, 131] on link "6 Ship" at bounding box center [749, 118] width 115 height 35
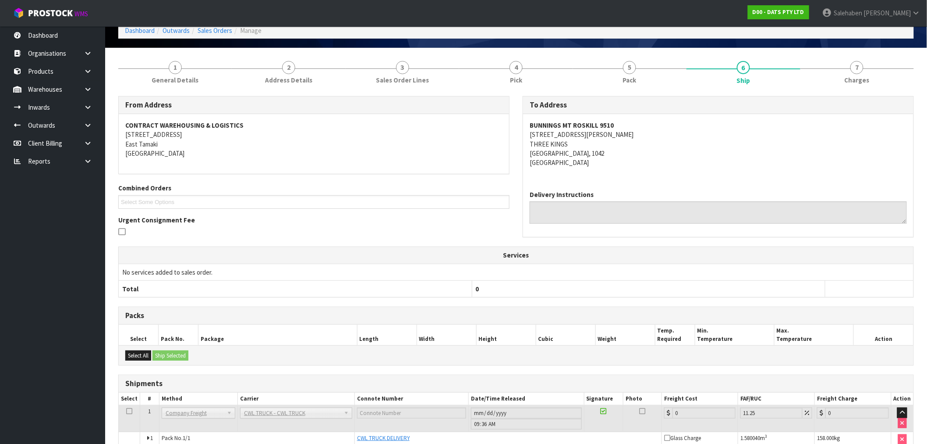
scroll to position [91, 0]
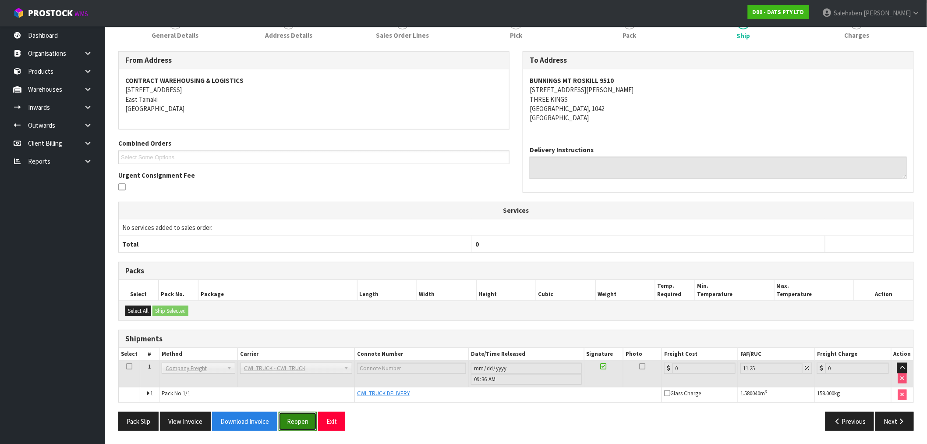
click at [294, 424] on button "Reopen" at bounding box center [298, 421] width 38 height 19
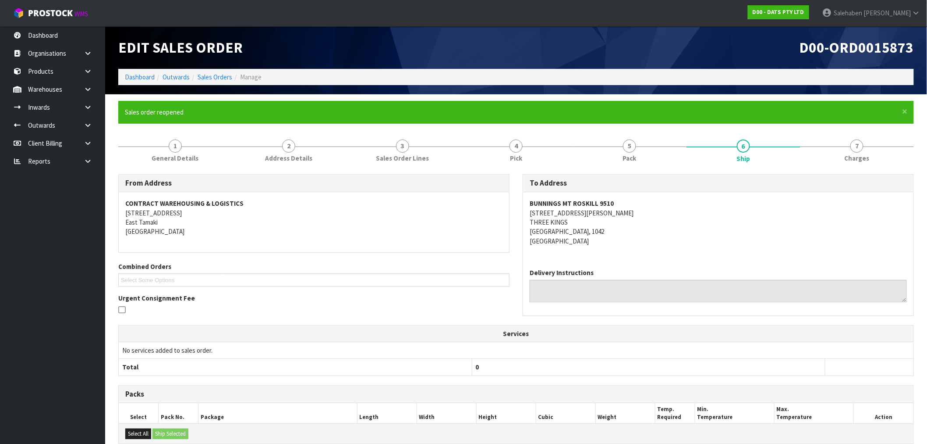
scroll to position [123, 0]
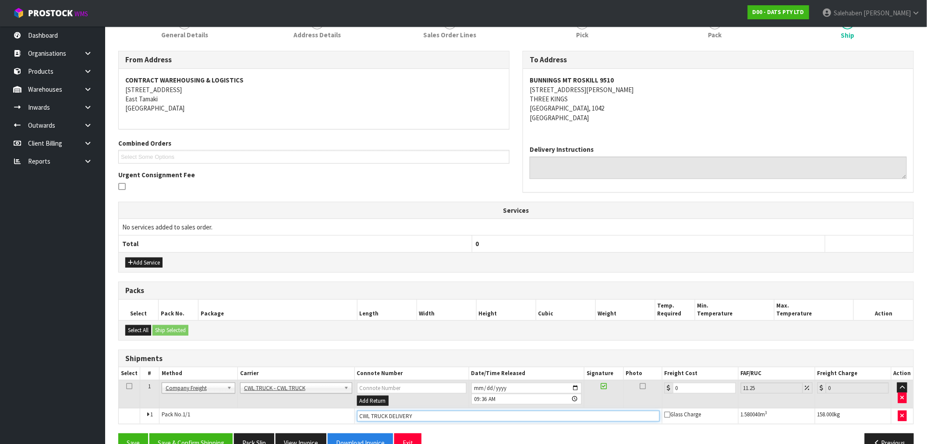
click at [421, 414] on input "CWL TRUCK DELIVERY" at bounding box center [508, 415] width 303 height 11
type input "CWL TRUCK DELIVERED"
drag, startPoint x: 693, startPoint y: 383, endPoint x: 632, endPoint y: 405, distance: 64.9
click at [632, 405] on tr "1 Client Local Pickup Customer Local Pickup Company Freight Contracted Freight …" at bounding box center [516, 394] width 795 height 28
type input "5"
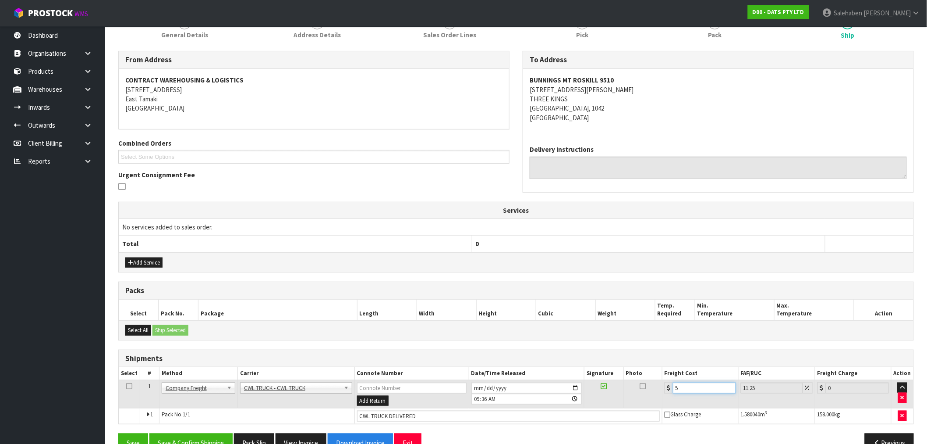
type input "5.56"
type input "52"
type input "57.85"
type input "52.2"
type input "58.07"
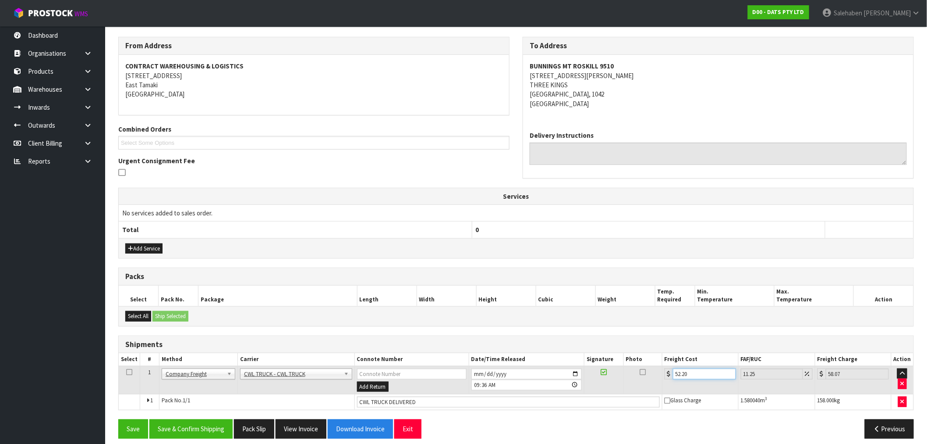
scroll to position [145, 0]
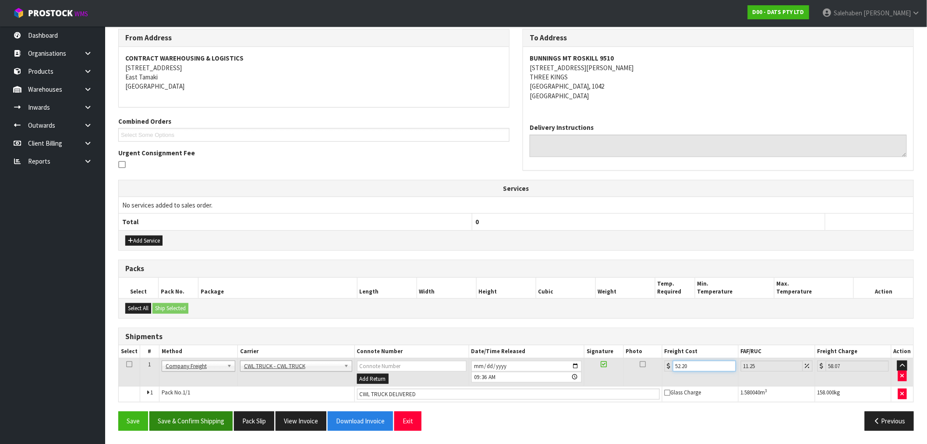
type input "52.20"
click at [214, 415] on button "Save & Confirm Shipping" at bounding box center [190, 420] width 83 height 19
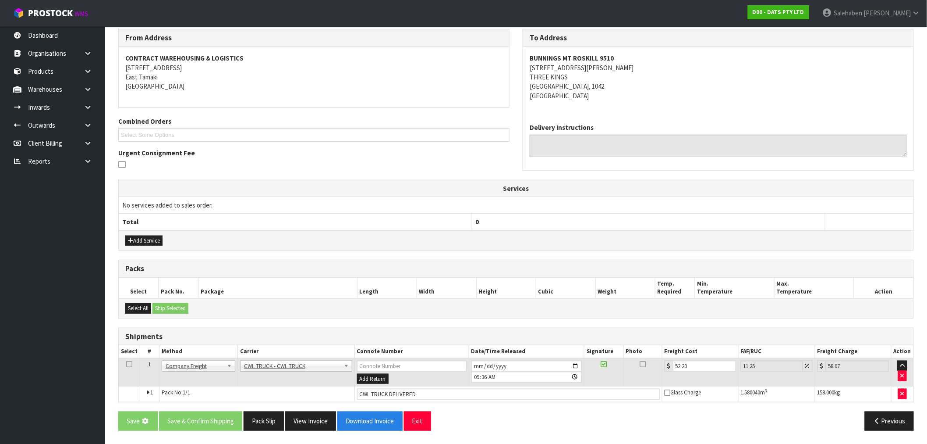
scroll to position [0, 0]
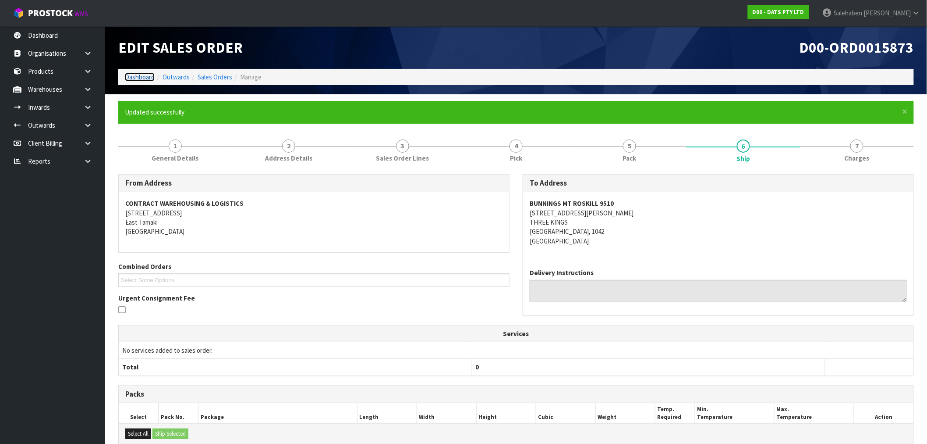
click at [138, 77] on link "Dashboard" at bounding box center [140, 77] width 30 height 8
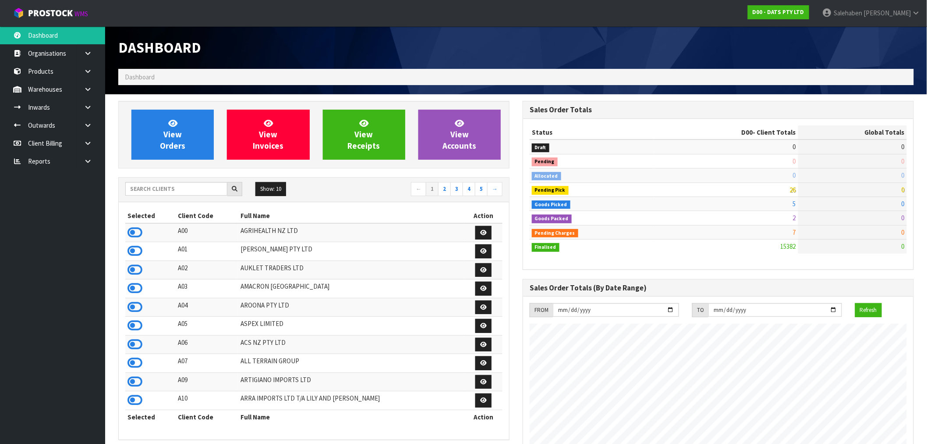
scroll to position [664, 405]
click at [152, 187] on input "text" at bounding box center [176, 189] width 102 height 14
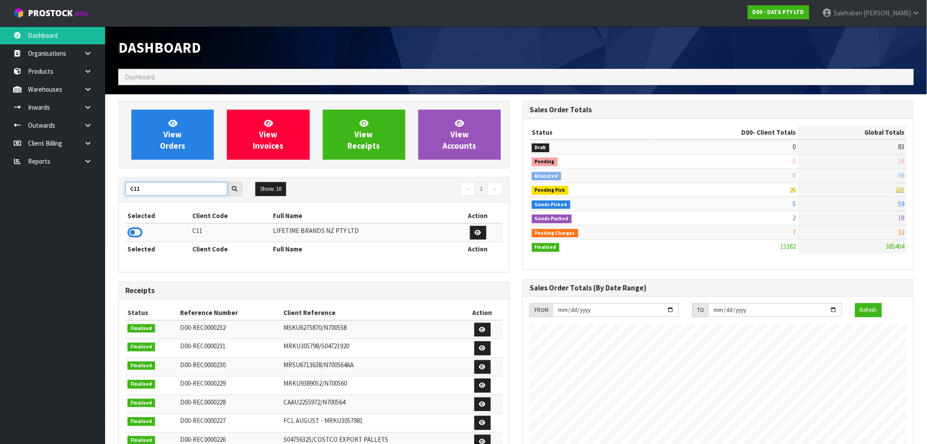
type input "C11"
click at [129, 236] on icon at bounding box center [135, 232] width 15 height 13
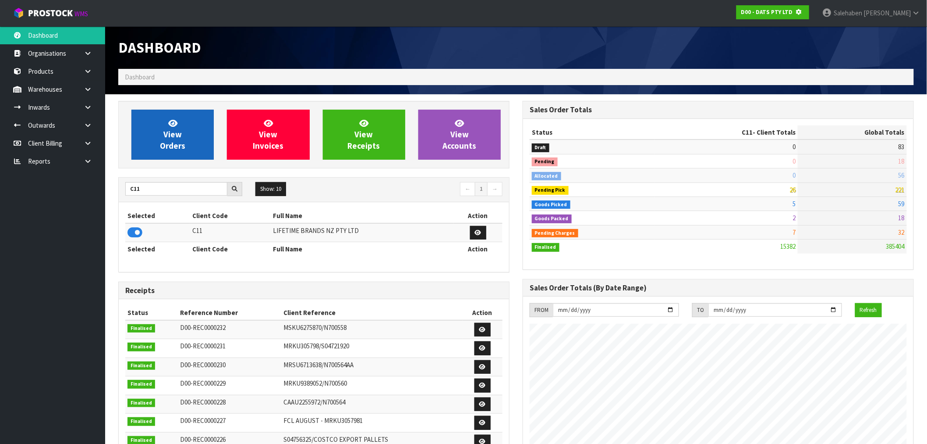
scroll to position [437716, 437858]
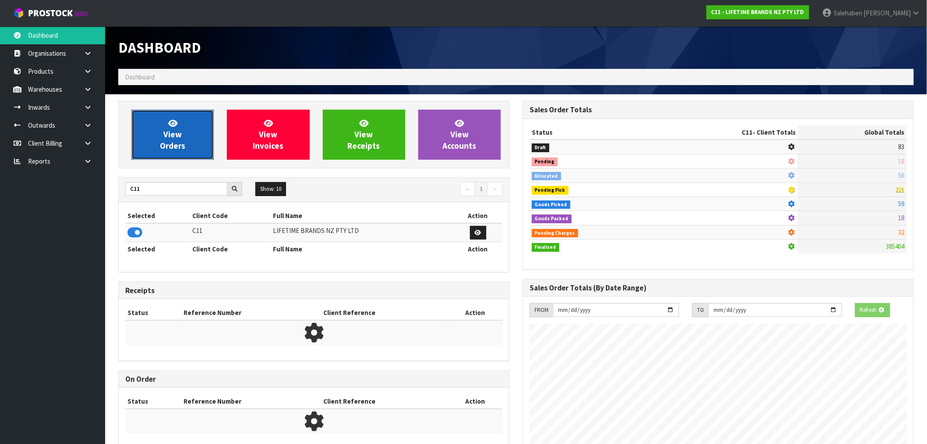
click at [173, 144] on span "View Orders" at bounding box center [172, 134] width 25 height 33
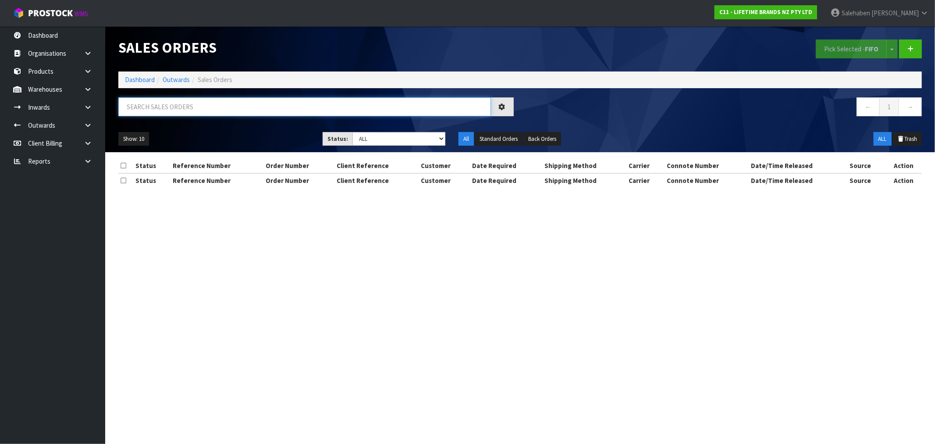
click at [148, 101] on input "text" at bounding box center [304, 106] width 373 height 19
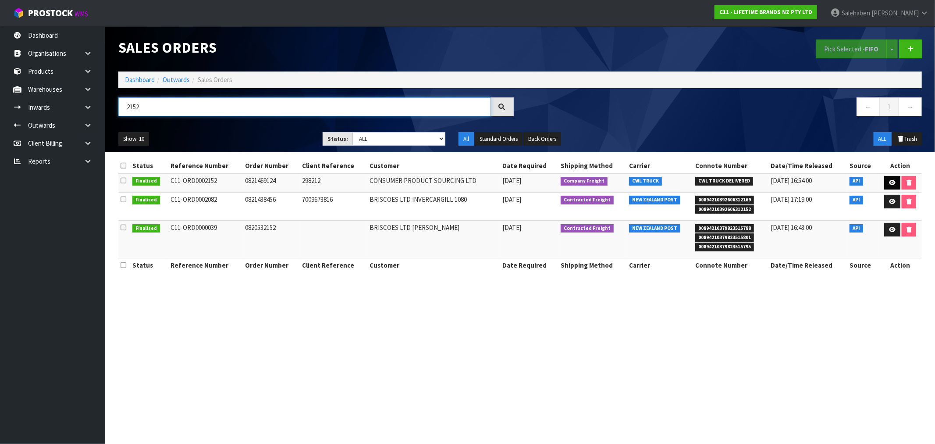
type input "2152"
click at [890, 178] on link at bounding box center [892, 183] width 16 height 14
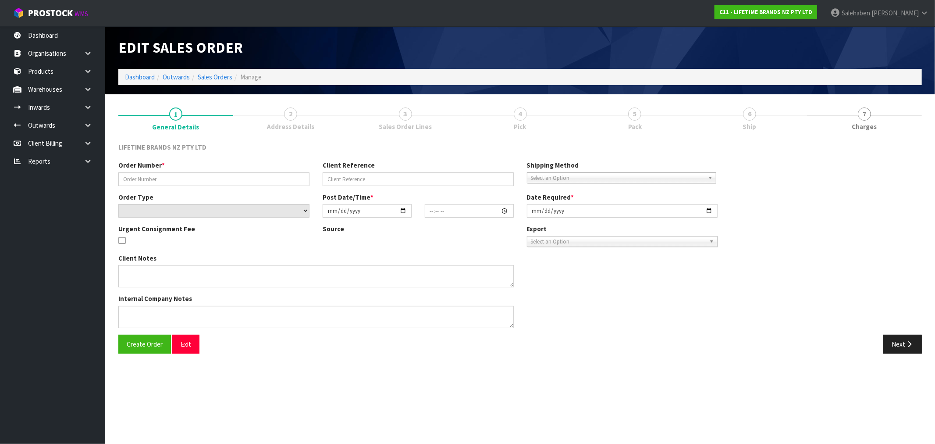
type input "0821469124"
type input "298212"
select select "number:0"
type input "2025-10-07"
type input "20:04:40.000"
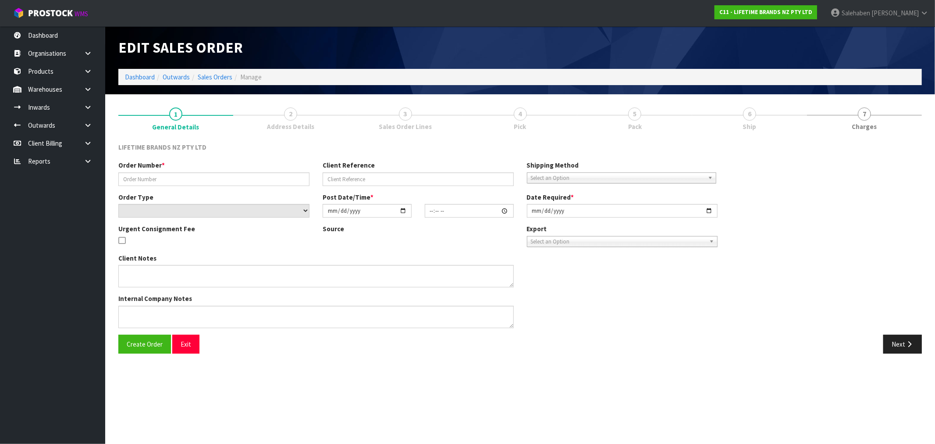
type input "2025-10-08"
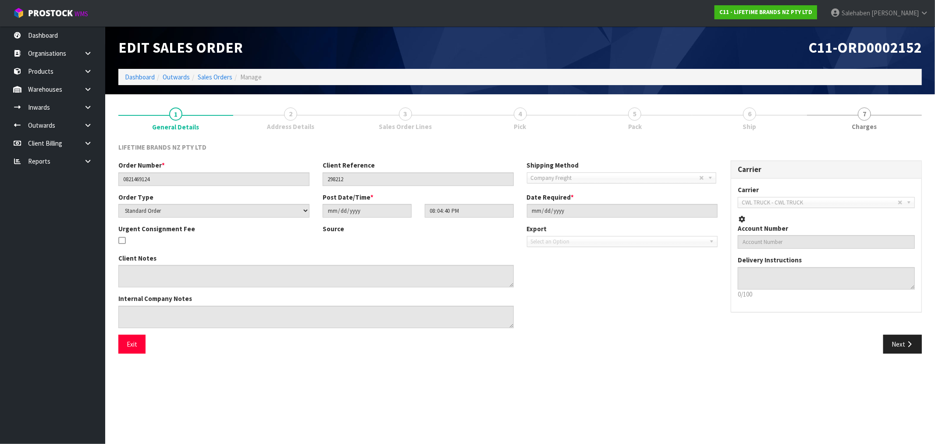
click at [755, 126] on span "Ship" at bounding box center [750, 126] width 14 height 9
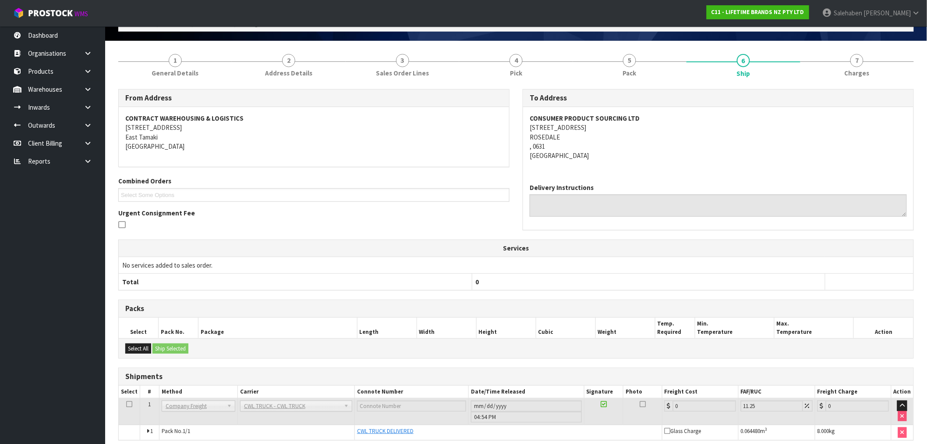
scroll to position [91, 0]
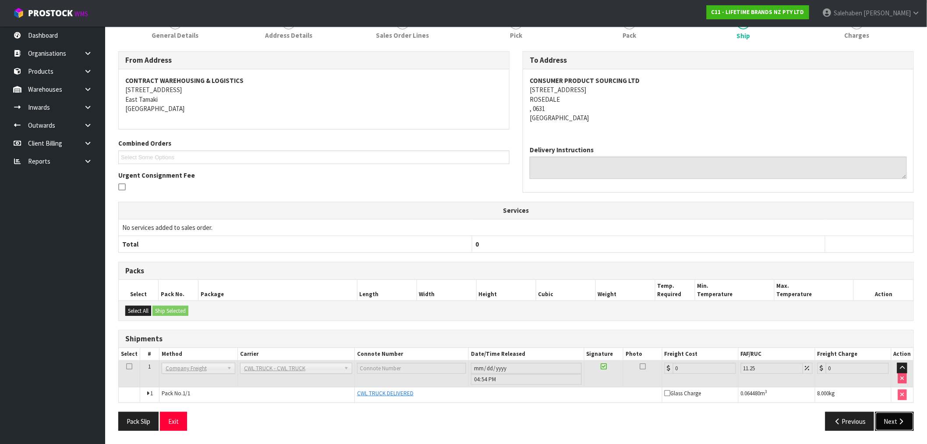
click at [892, 419] on button "Next" at bounding box center [895, 421] width 39 height 19
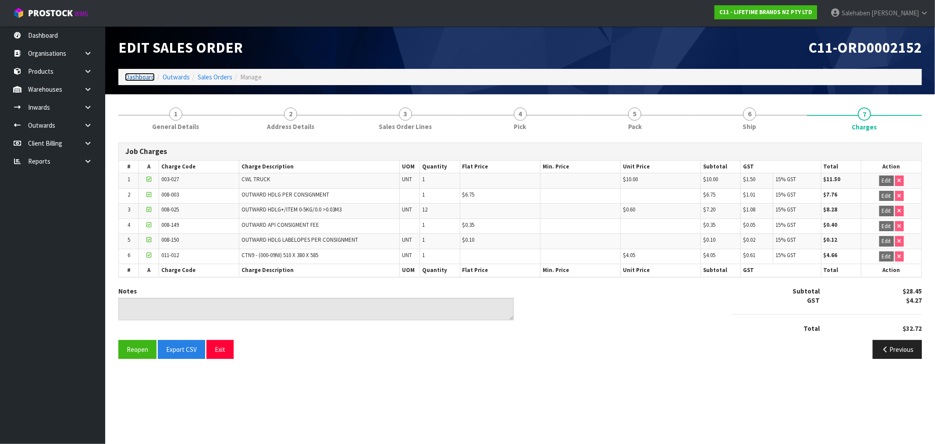
click at [131, 80] on link "Dashboard" at bounding box center [140, 77] width 30 height 8
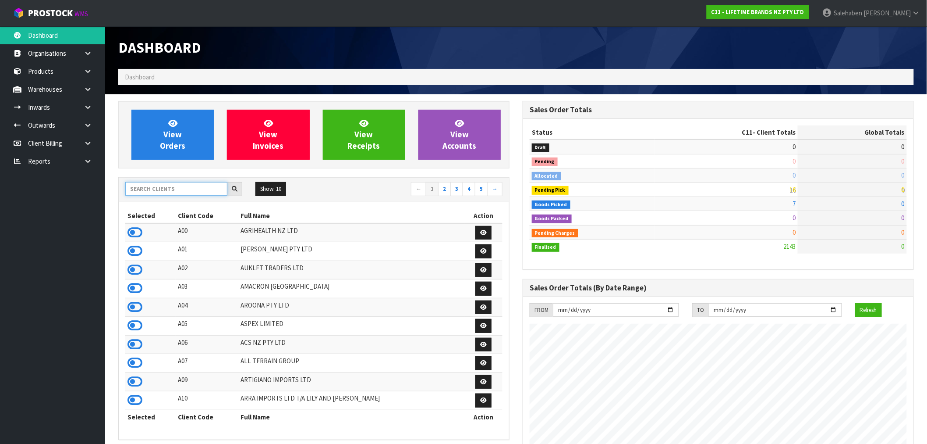
click at [157, 187] on input "text" at bounding box center [176, 189] width 102 height 14
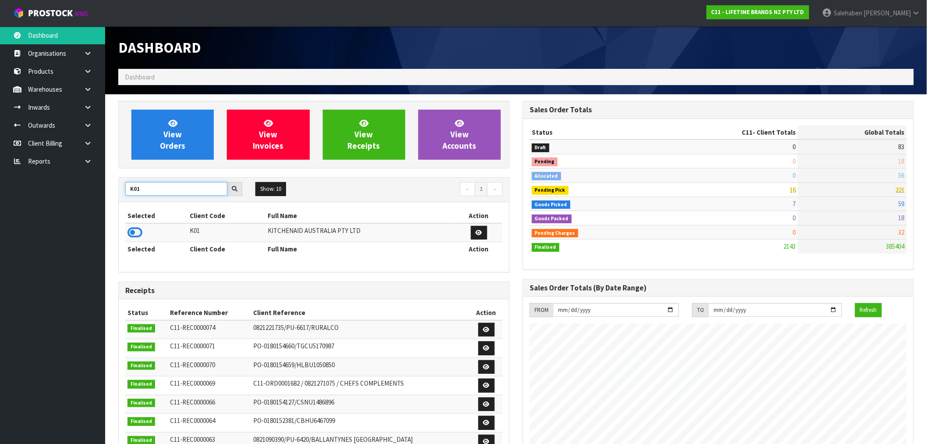
type input "K01"
click at [130, 234] on icon at bounding box center [135, 232] width 15 height 13
click at [164, 160] on div "View Orders View Invoices View Receipts View Accounts" at bounding box center [313, 134] width 391 height 67
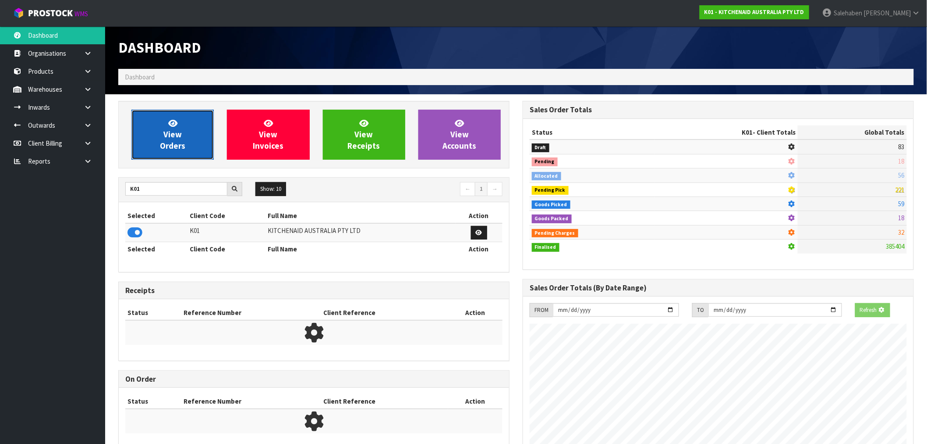
click at [174, 128] on link "View Orders" at bounding box center [172, 135] width 82 height 50
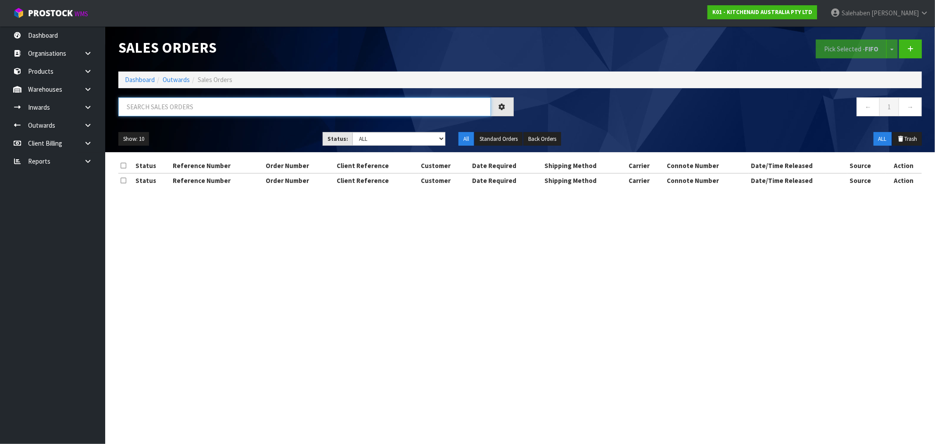
click at [181, 101] on input "text" at bounding box center [304, 106] width 373 height 19
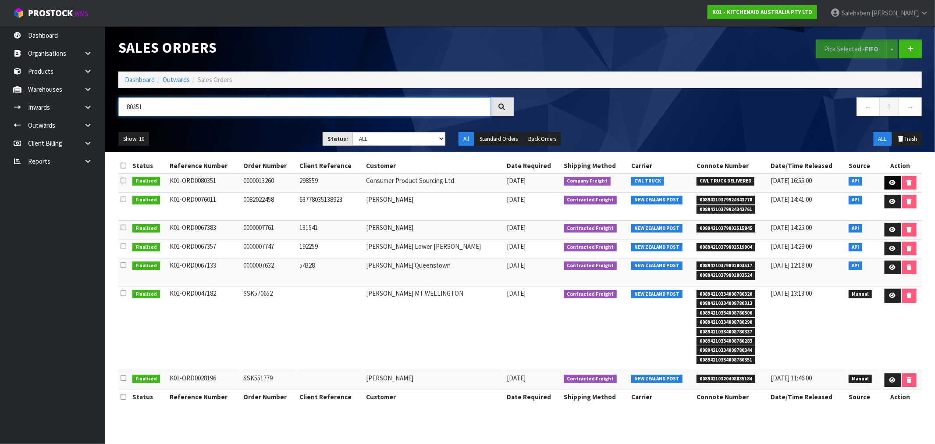
type input "80351"
click at [893, 181] on icon at bounding box center [892, 183] width 7 height 6
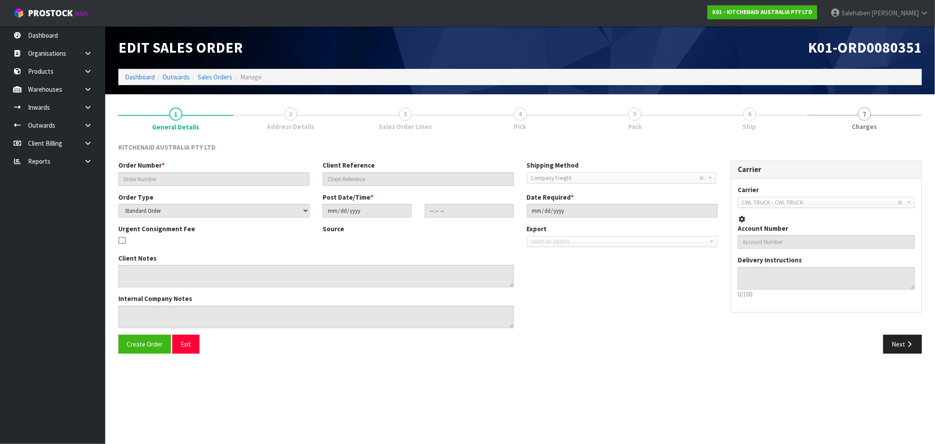
type input "0000013260"
type input "298559"
select select "number:0"
type input "2025-10-07"
type input "18:38:01.000"
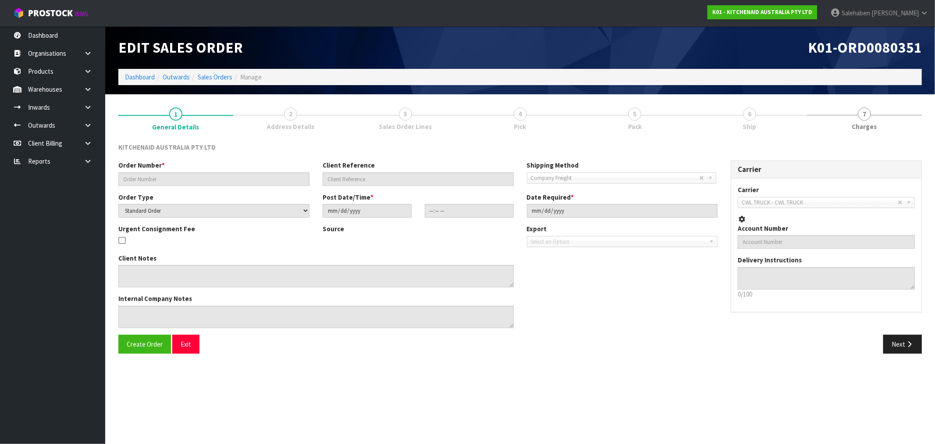
type input "2025-10-07"
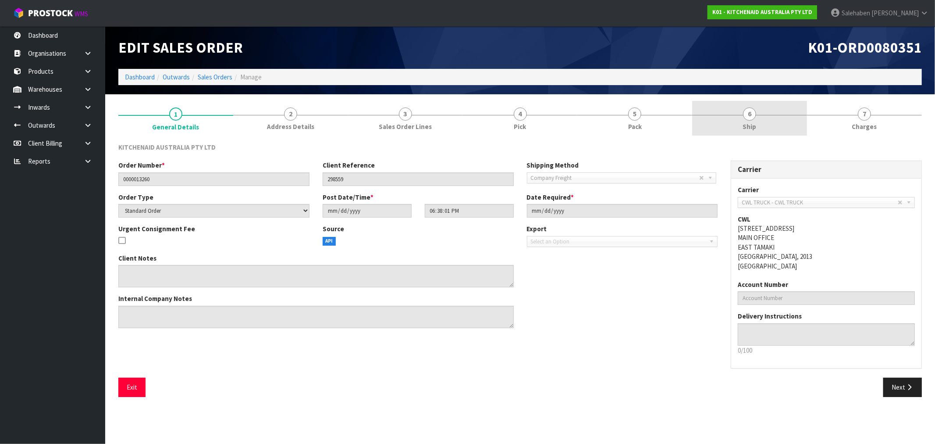
click at [753, 126] on span "Ship" at bounding box center [750, 126] width 14 height 9
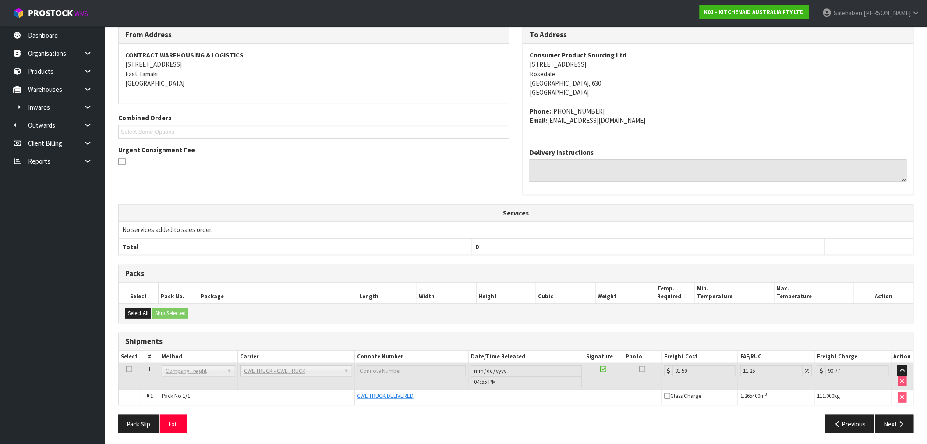
scroll to position [119, 0]
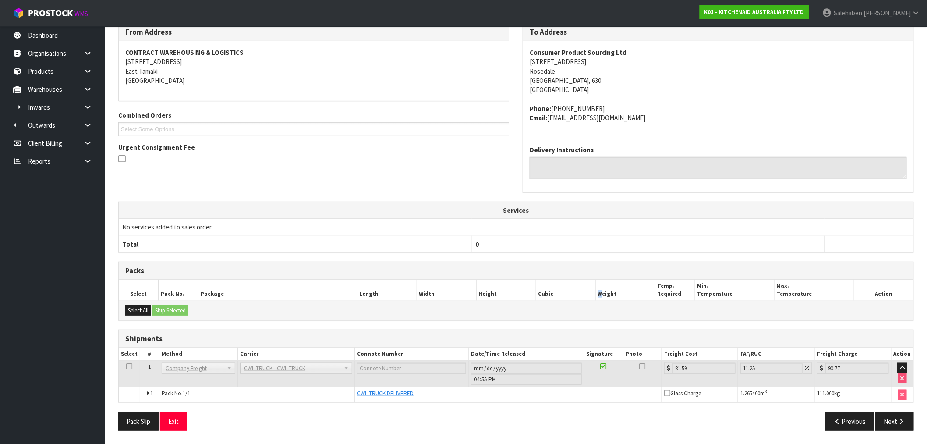
drag, startPoint x: 600, startPoint y: 295, endPoint x: 592, endPoint y: 300, distance: 9.2
click at [597, 297] on th "Weight" at bounding box center [626, 290] width 60 height 21
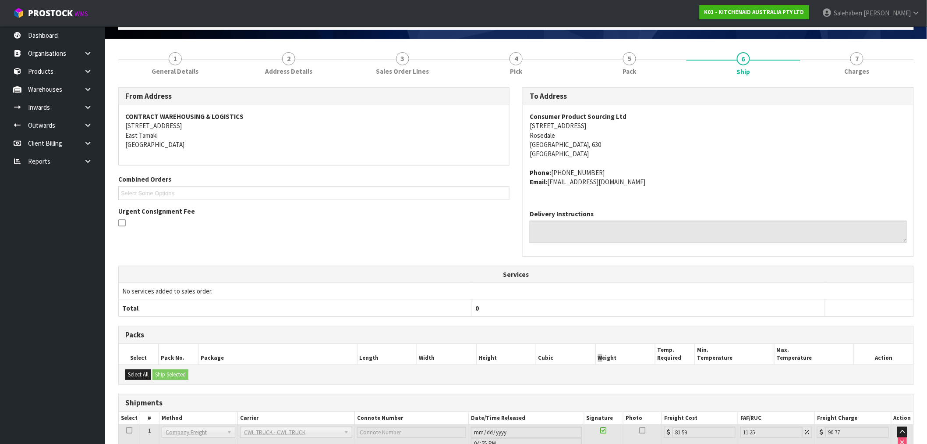
scroll to position [0, 0]
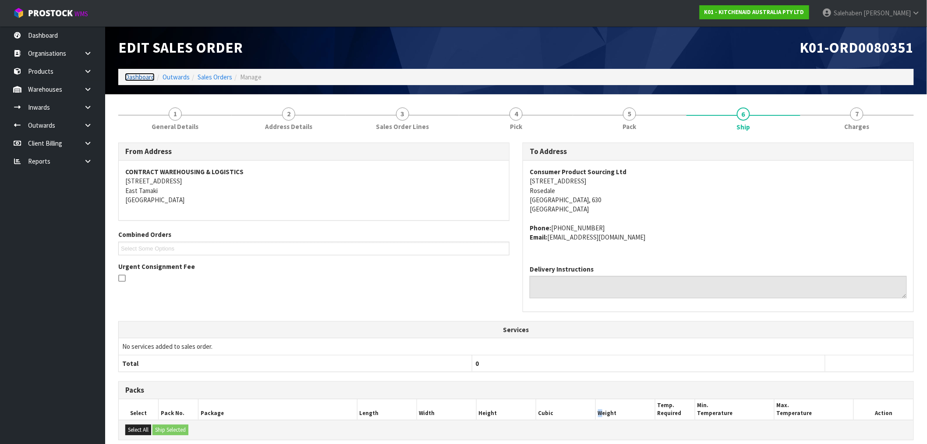
click at [138, 73] on link "Dashboard" at bounding box center [140, 77] width 30 height 8
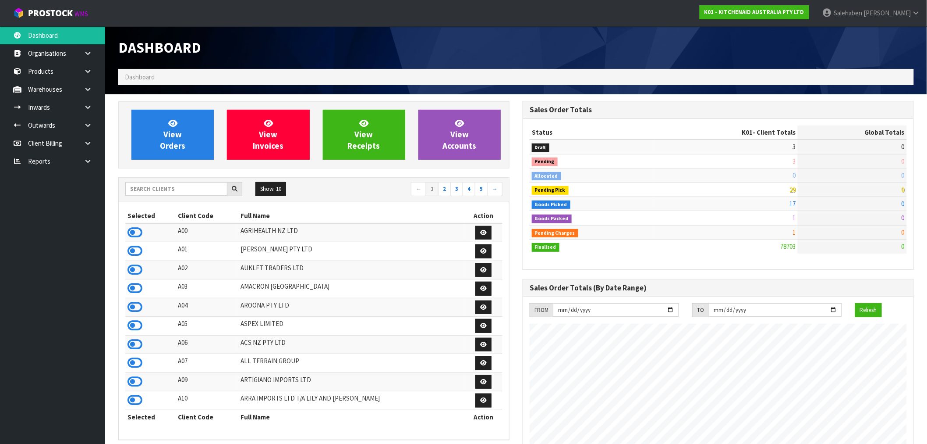
scroll to position [664, 405]
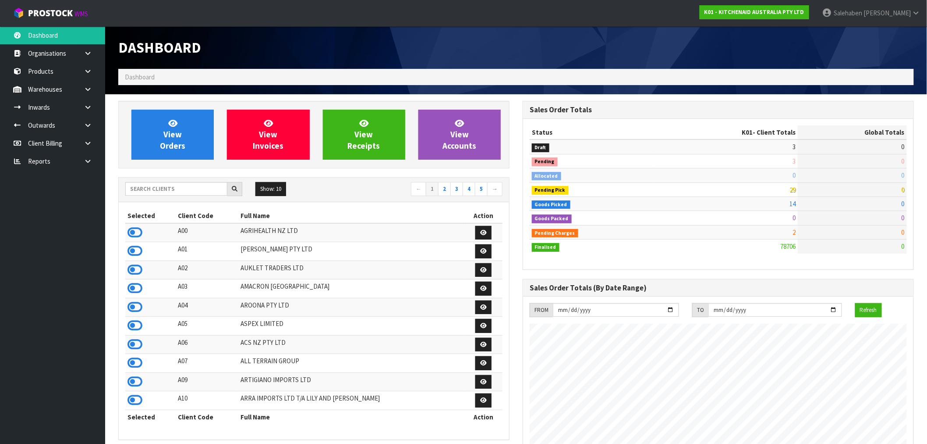
scroll to position [664, 405]
click at [181, 190] on input "text" at bounding box center [176, 189] width 102 height 14
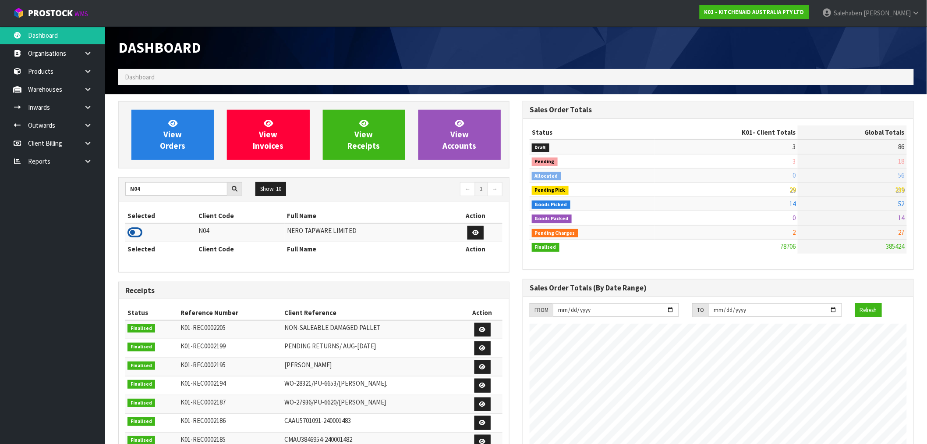
click at [139, 229] on icon at bounding box center [135, 232] width 15 height 13
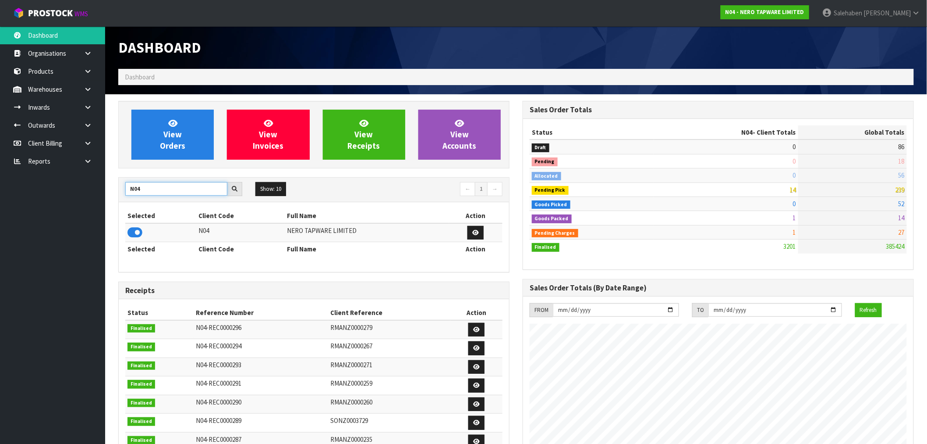
drag, startPoint x: 153, startPoint y: 190, endPoint x: 124, endPoint y: 195, distance: 29.4
click at [124, 195] on div "N04" at bounding box center [184, 189] width 130 height 14
click at [134, 233] on icon at bounding box center [135, 232] width 15 height 13
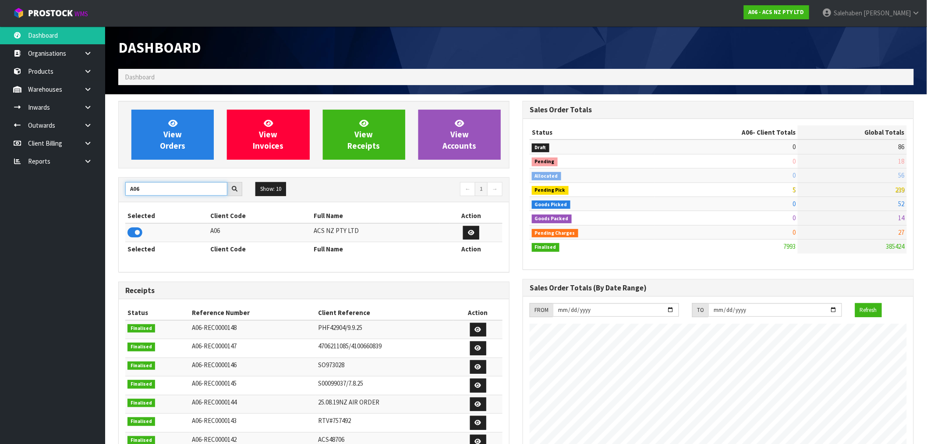
drag, startPoint x: 153, startPoint y: 193, endPoint x: 113, endPoint y: 196, distance: 40.9
click at [113, 196] on div "View Orders View Invoices View Receipts View Accounts A06 Show: 10 5 10 25 50 ←…" at bounding box center [314, 355] width 405 height 509
type input "S08"
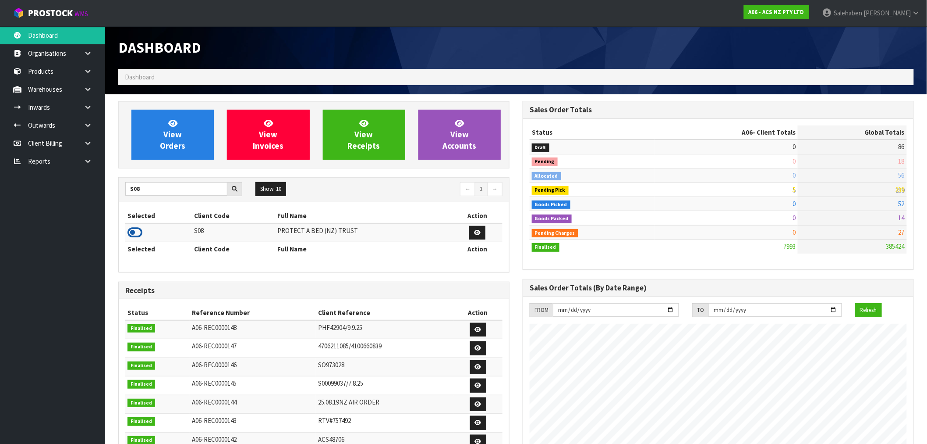
click at [135, 227] on icon at bounding box center [135, 232] width 15 height 13
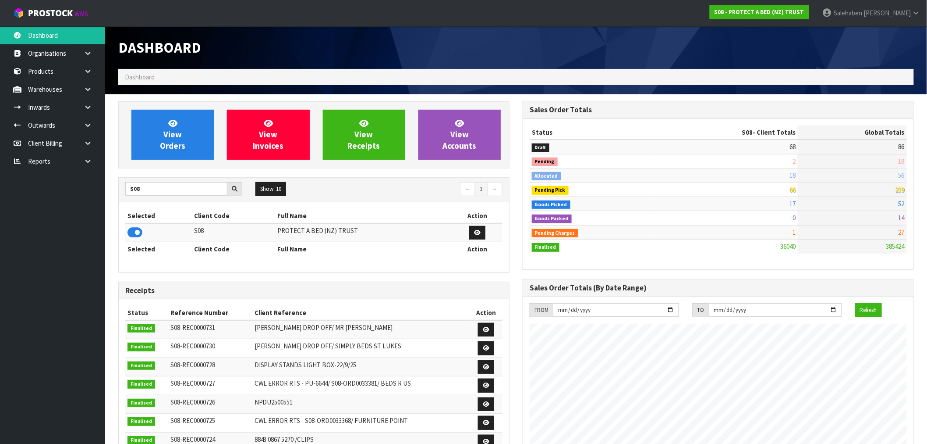
drag, startPoint x: 264, startPoint y: 61, endPoint x: 269, endPoint y: 46, distance: 16.1
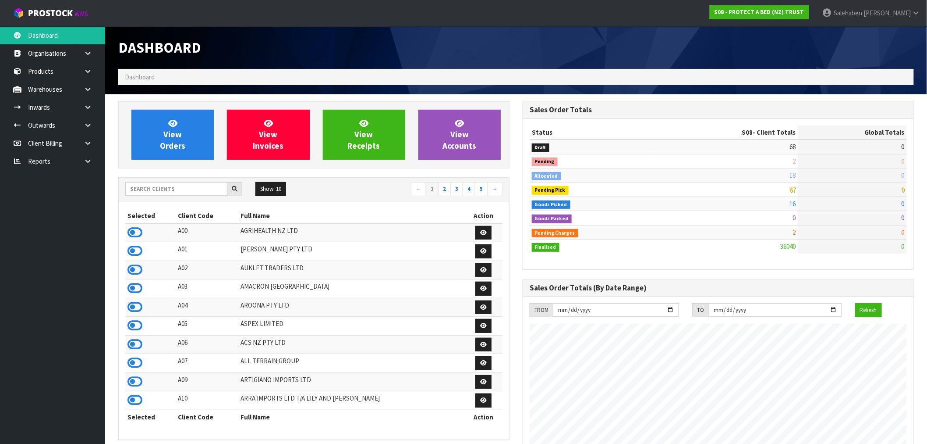
scroll to position [664, 405]
click at [200, 189] on input "text" at bounding box center [176, 189] width 102 height 14
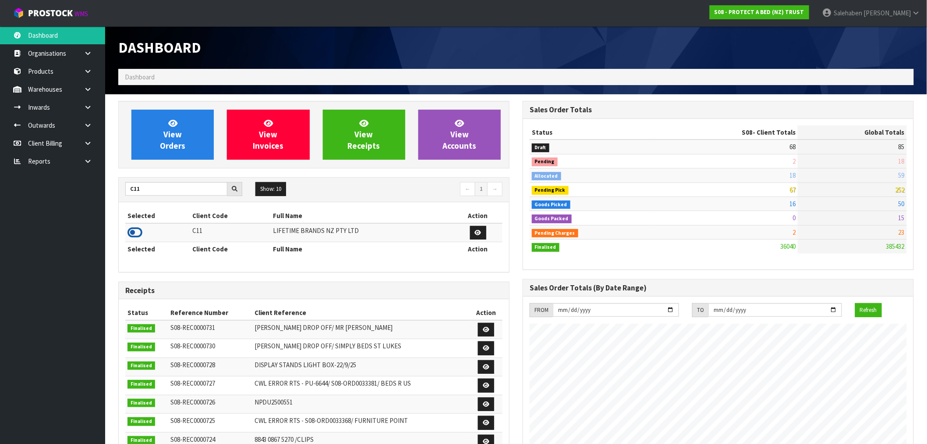
click at [136, 230] on icon at bounding box center [135, 232] width 15 height 13
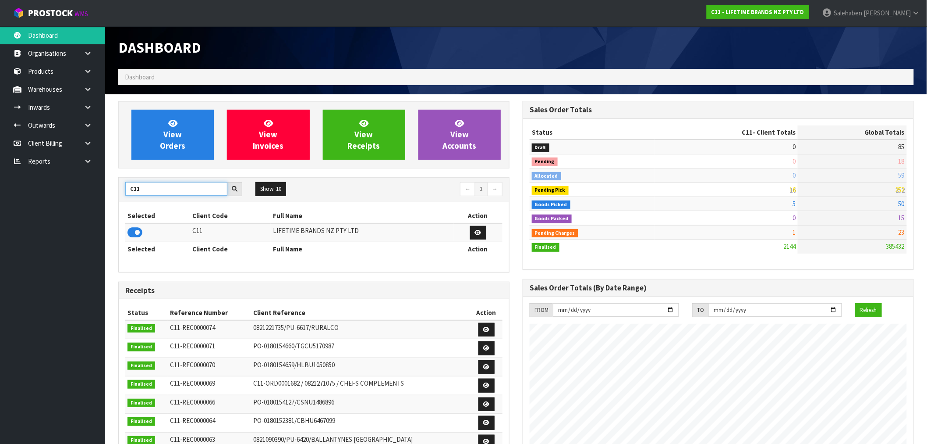
drag, startPoint x: 104, startPoint y: 190, endPoint x: 75, endPoint y: 191, distance: 29.4
click at [75, 191] on body "Toggle navigation ProStock WMS C11 - LIFETIME BRANDS NZ PTY LTD [PERSON_NAME] L…" at bounding box center [463, 222] width 927 height 444
type input "S08"
click at [133, 231] on icon at bounding box center [135, 232] width 15 height 13
drag, startPoint x: 145, startPoint y: 188, endPoint x: 110, endPoint y: 193, distance: 34.5
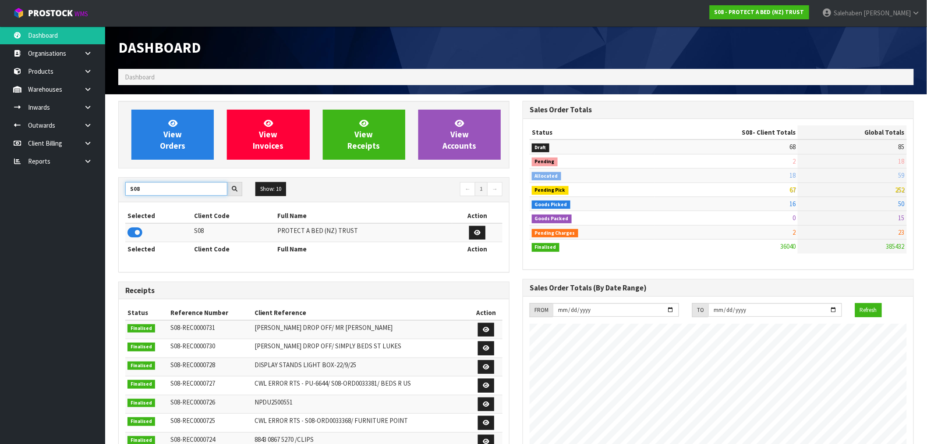
click at [110, 193] on section "View Orders View Invoices View Receipts View Accounts S08 Show: 10 5 10 25 50 ←…" at bounding box center [516, 433] width 822 height 678
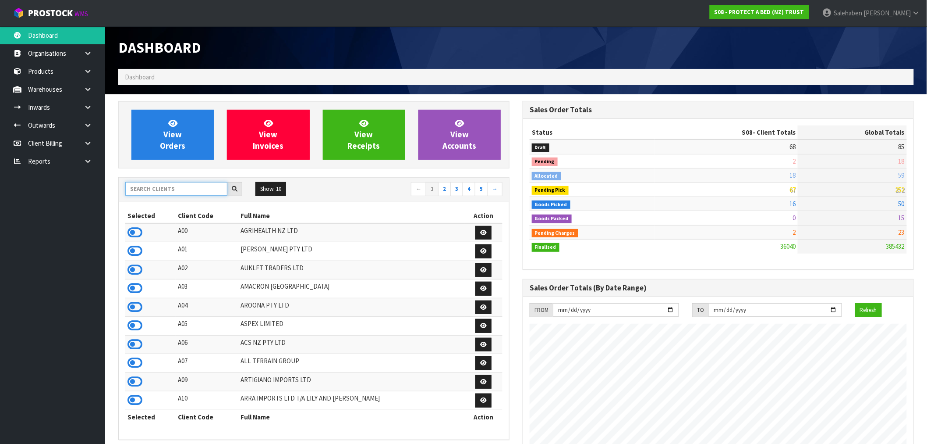
click at [174, 190] on input "text" at bounding box center [176, 189] width 102 height 14
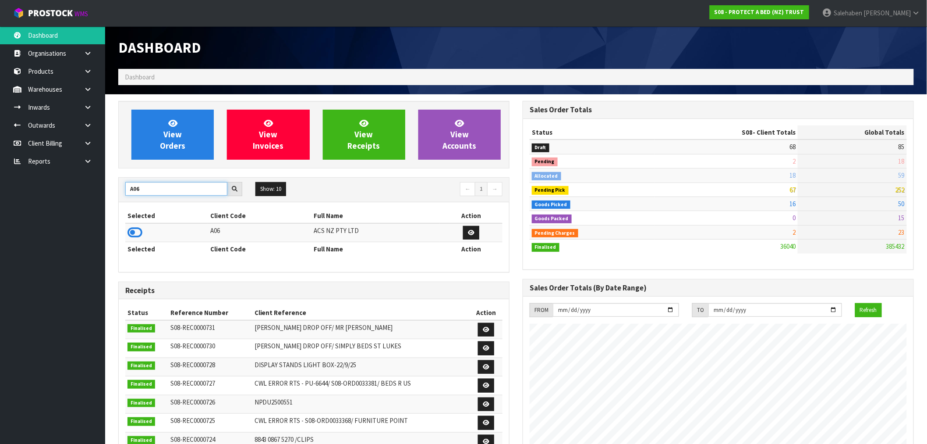
type input "A06"
click at [137, 233] on icon at bounding box center [135, 232] width 15 height 13
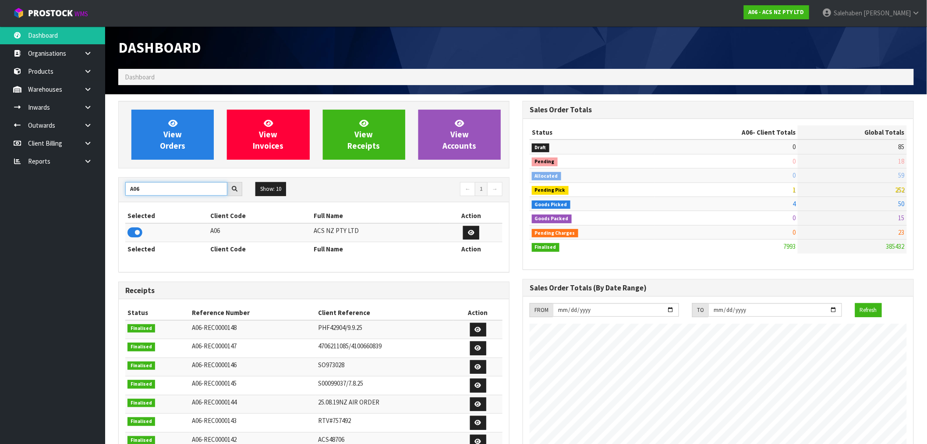
drag, startPoint x: 150, startPoint y: 187, endPoint x: 105, endPoint y: 204, distance: 47.9
click at [105, 204] on section "View Orders View Invoices View Receipts View Accounts A06 Show: 10 5 10 25 50 ←…" at bounding box center [516, 433] width 822 height 678
type input "SFA"
click at [138, 228] on icon at bounding box center [135, 232] width 15 height 13
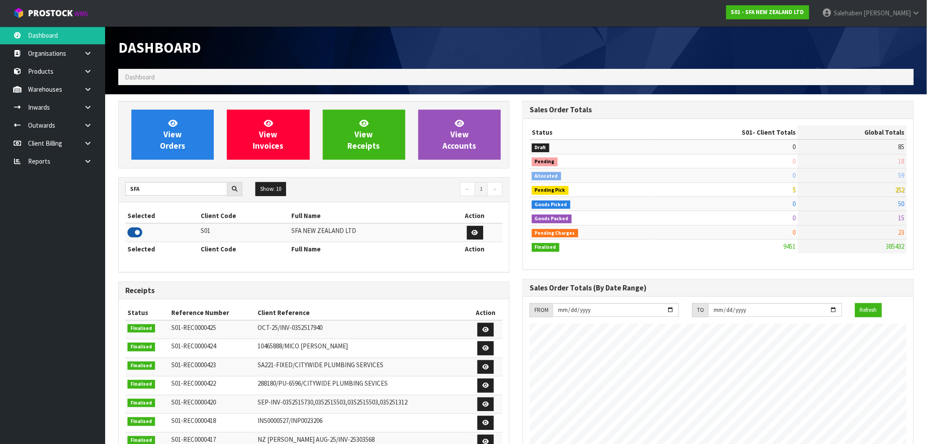
click at [138, 228] on icon at bounding box center [135, 232] width 15 height 13
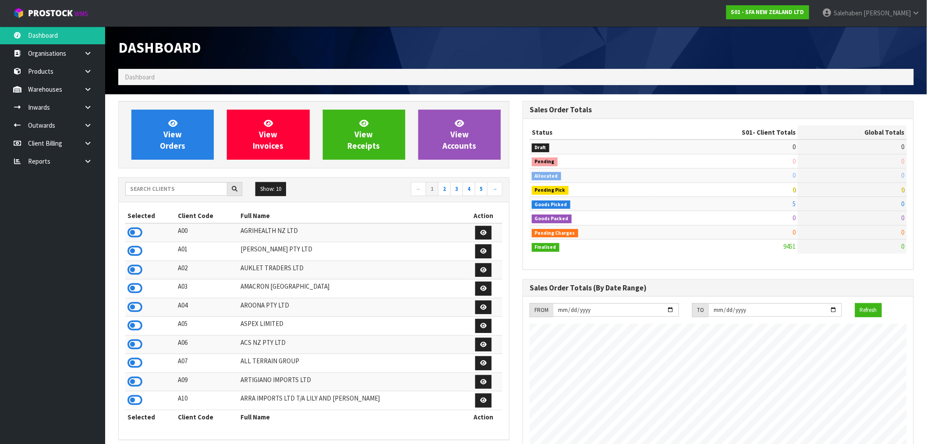
scroll to position [664, 405]
click at [159, 187] on input "text" at bounding box center [176, 189] width 102 height 14
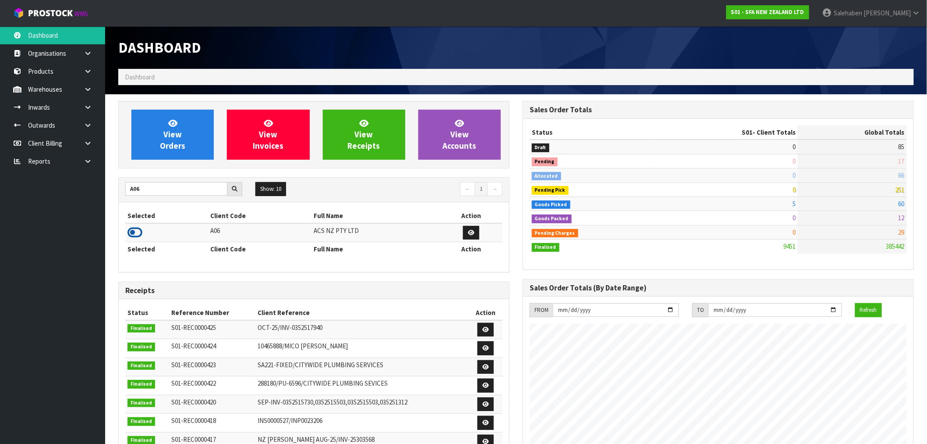
click at [142, 231] on icon at bounding box center [135, 232] width 15 height 13
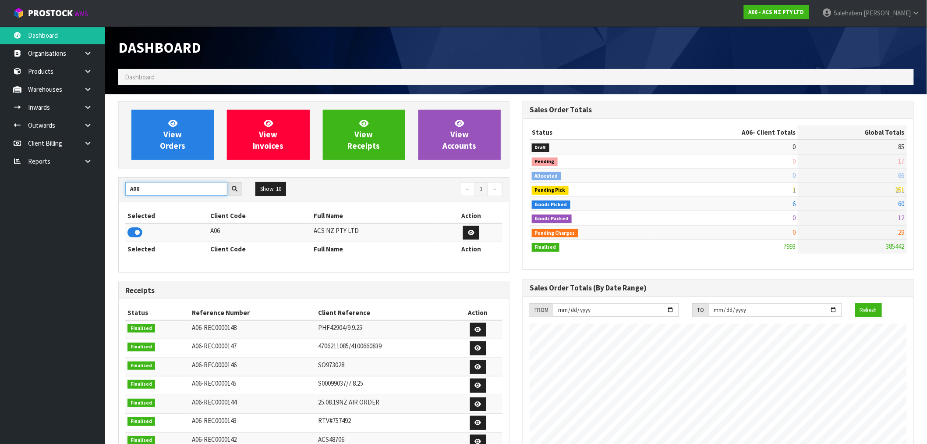
drag, startPoint x: 153, startPoint y: 190, endPoint x: 104, endPoint y: 188, distance: 48.2
click at [104, 188] on body "Toggle navigation ProStock WMS A06 - ACS NZ PTY LTD [PERSON_NAME] Logout Dashbo…" at bounding box center [463, 222] width 927 height 444
click at [135, 231] on icon at bounding box center [135, 232] width 15 height 13
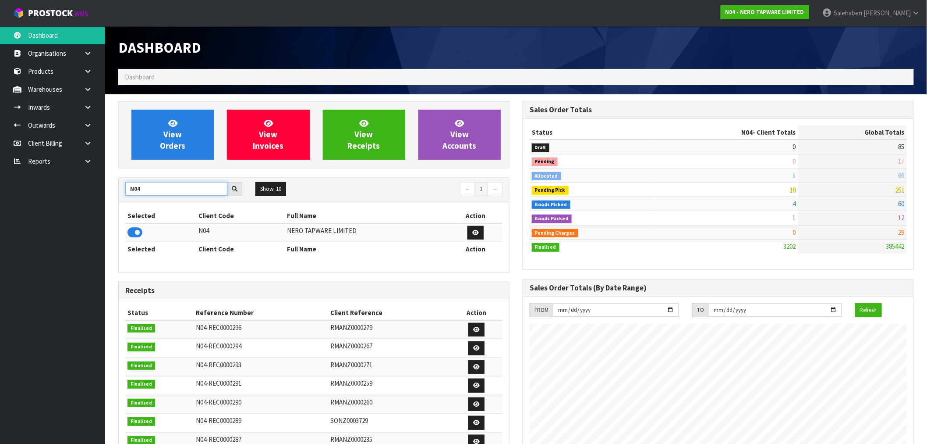
drag, startPoint x: 153, startPoint y: 183, endPoint x: 119, endPoint y: 192, distance: 35.3
click at [119, 192] on div "N04" at bounding box center [184, 189] width 130 height 14
type input "D00"
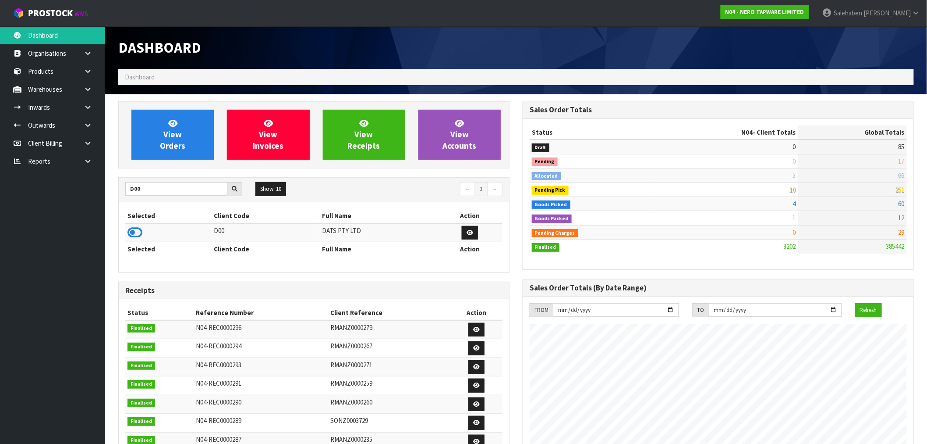
click at [139, 235] on icon at bounding box center [135, 232] width 15 height 13
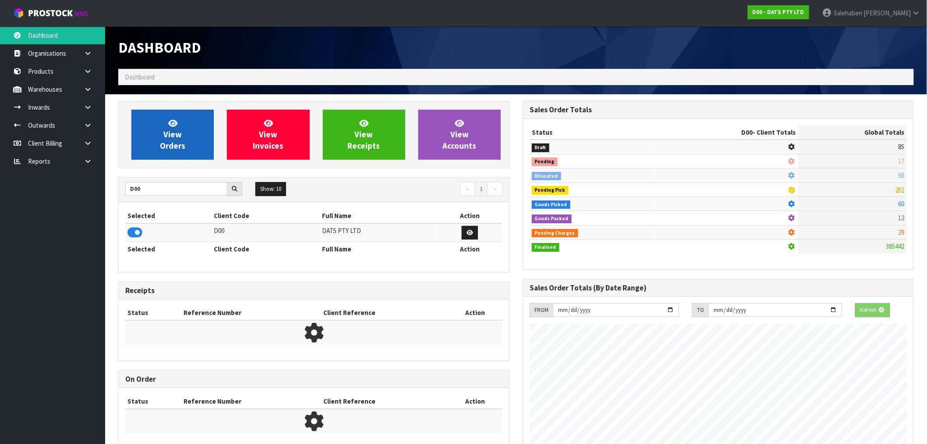
scroll to position [437716, 437858]
click at [186, 149] on link "View Orders" at bounding box center [172, 135] width 82 height 50
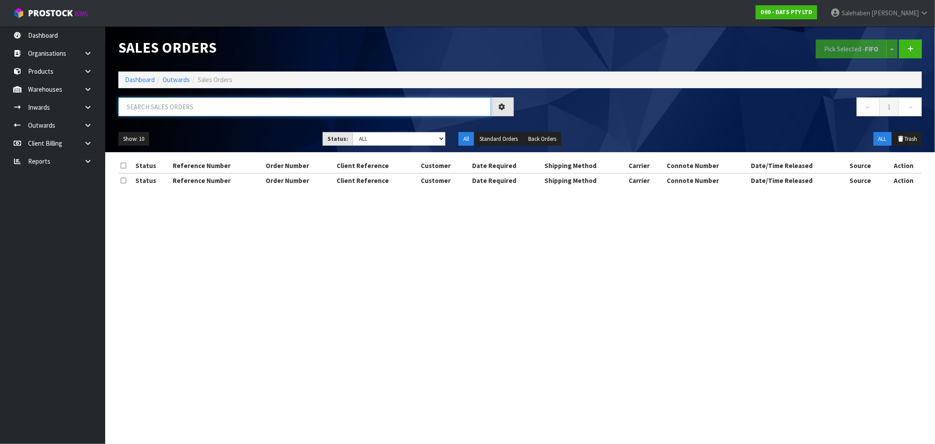
click at [218, 104] on input "text" at bounding box center [304, 106] width 373 height 19
paste input "CWL7726024"
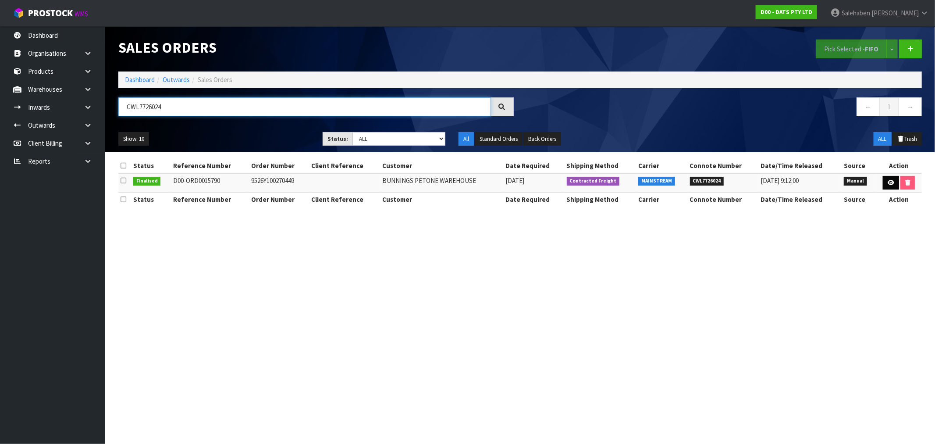
type input "CWL7726024"
click at [888, 183] on icon at bounding box center [890, 183] width 7 height 6
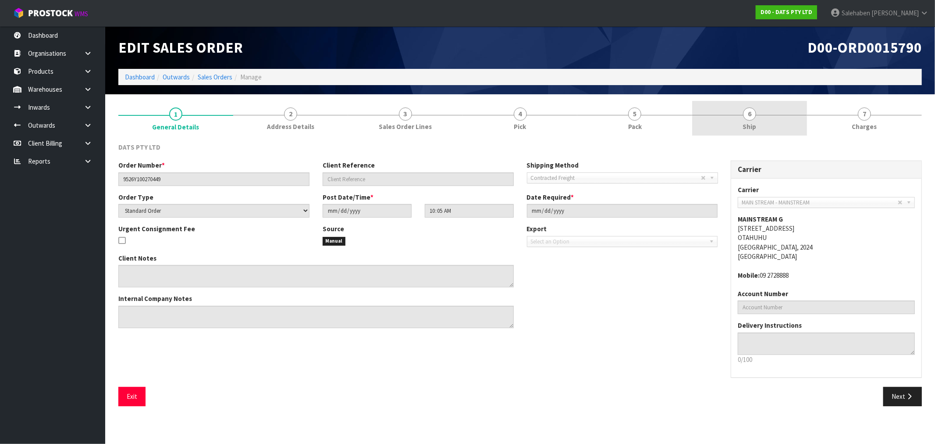
click at [752, 124] on span "Ship" at bounding box center [750, 126] width 14 height 9
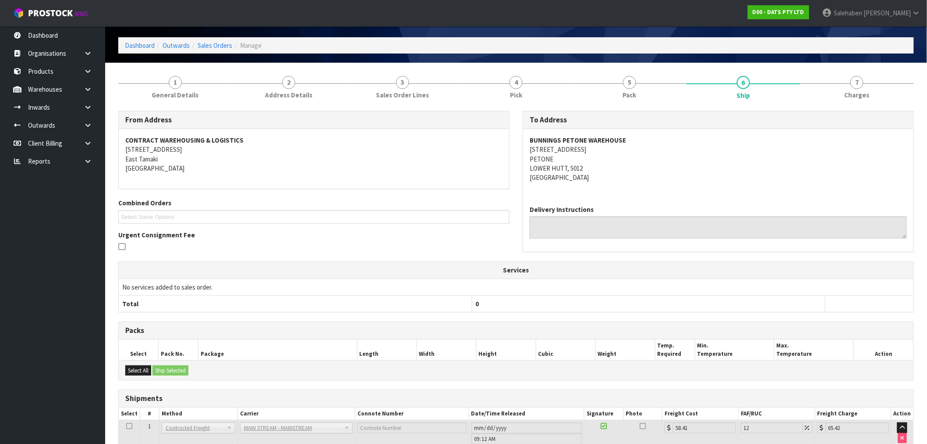
scroll to position [49, 0]
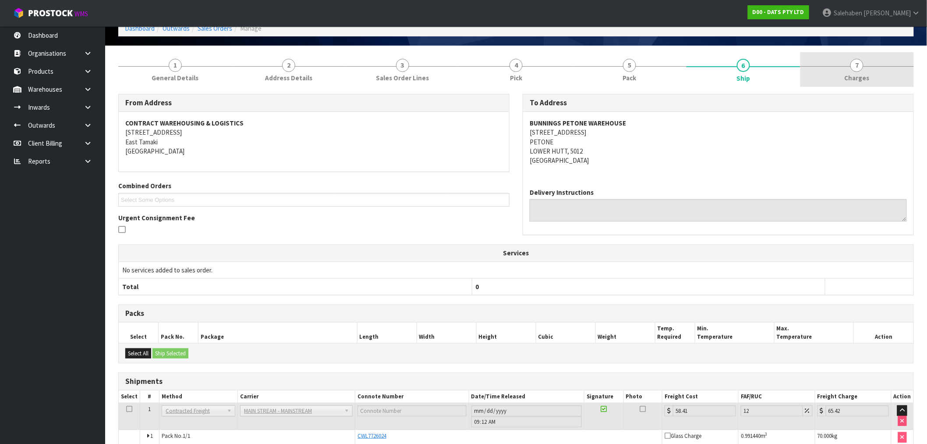
click at [862, 74] on span "Charges" at bounding box center [857, 77] width 25 height 9
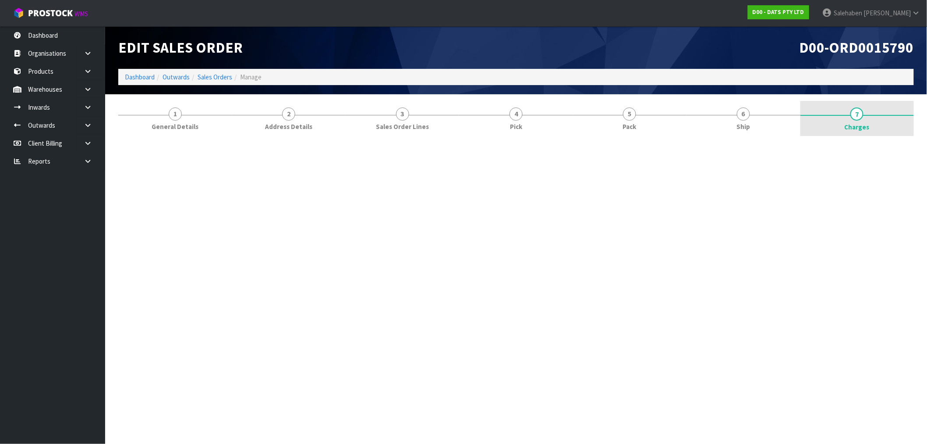
scroll to position [0, 0]
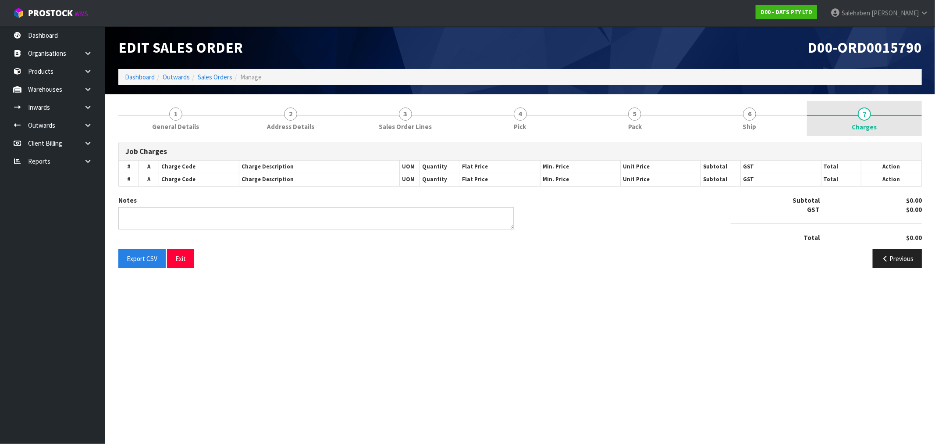
click at [860, 128] on span "Charges" at bounding box center [864, 126] width 25 height 9
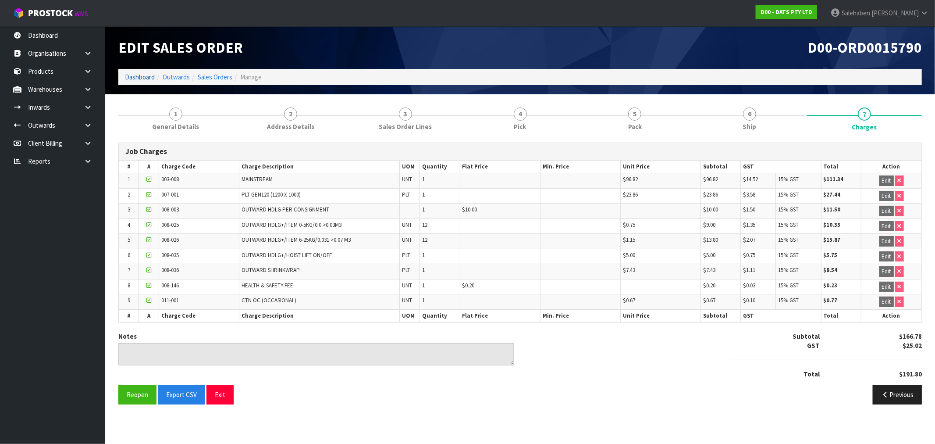
drag, startPoint x: 131, startPoint y: 69, endPoint x: 130, endPoint y: 77, distance: 7.9
click at [130, 73] on ol "Dashboard Outwards Sales Orders Manage" at bounding box center [519, 77] width 803 height 16
click at [138, 76] on link "Dashboard" at bounding box center [140, 77] width 30 height 8
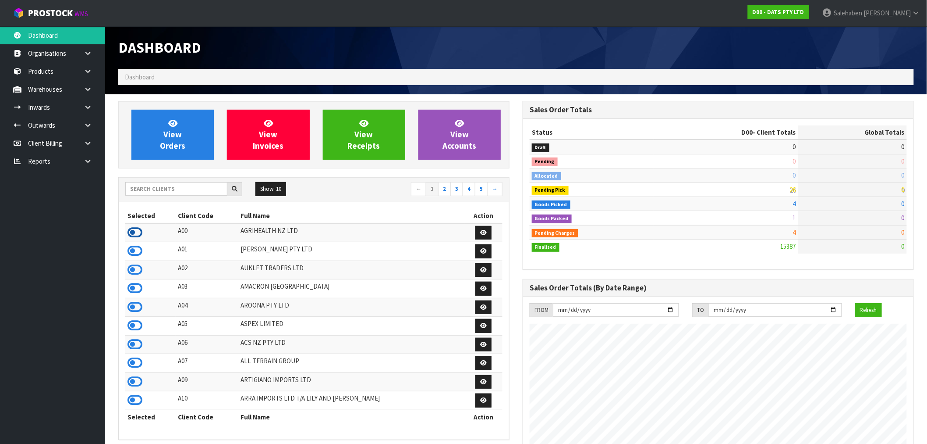
scroll to position [437598, 437858]
click at [135, 230] on icon at bounding box center [135, 232] width 15 height 13
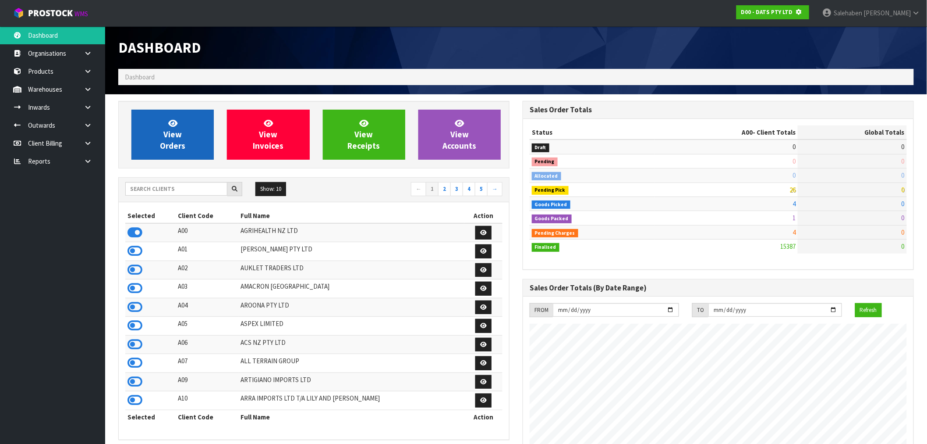
scroll to position [437716, 437858]
click at [181, 138] on span "View Orders" at bounding box center [172, 134] width 25 height 33
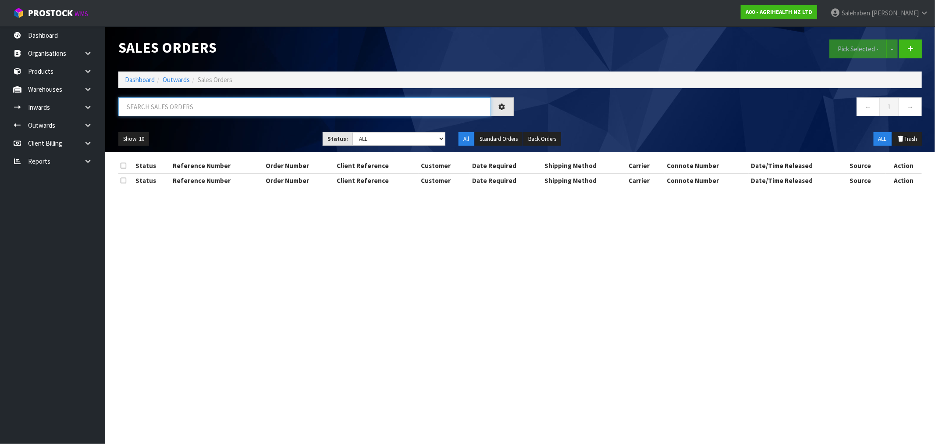
click at [191, 107] on input "text" at bounding box center [304, 106] width 373 height 19
paste input "CWL7726150"
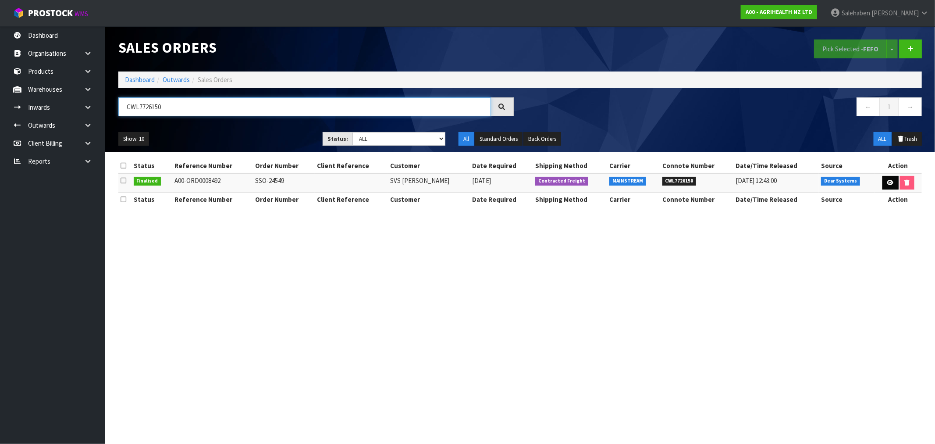
type input "CWL7726150"
click at [887, 182] on icon at bounding box center [890, 183] width 7 height 6
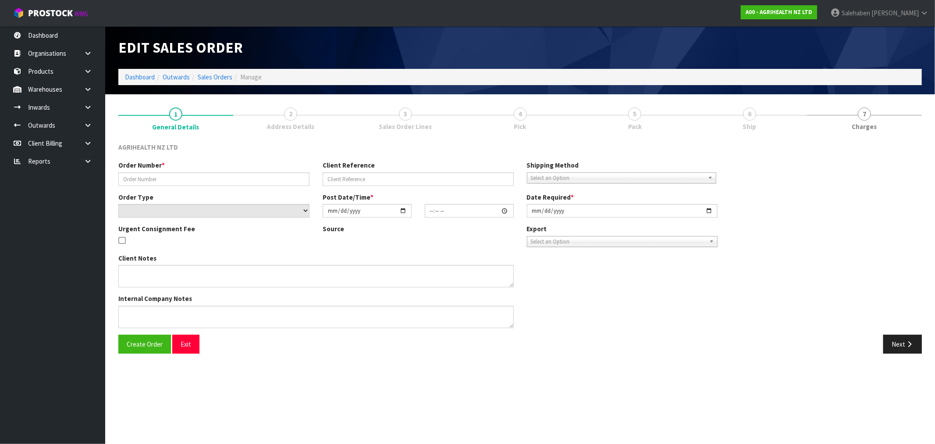
type input "SSO-24549"
select select "number:0"
type input "[DATE]"
type input "11:39:25.000"
type input "[DATE]"
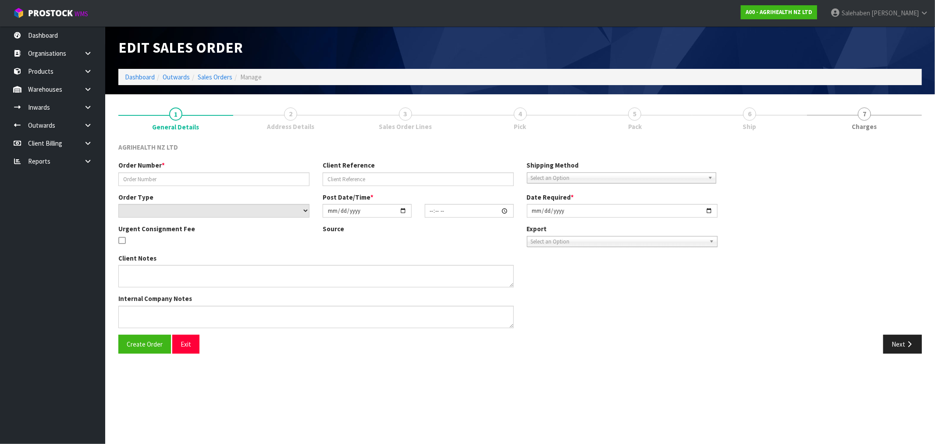
type textarea "CHILLED GOODS SENT SEPARATELY PREGBOOST COW PACK ADN PREGBOOST PLUS SENT EARLY …"
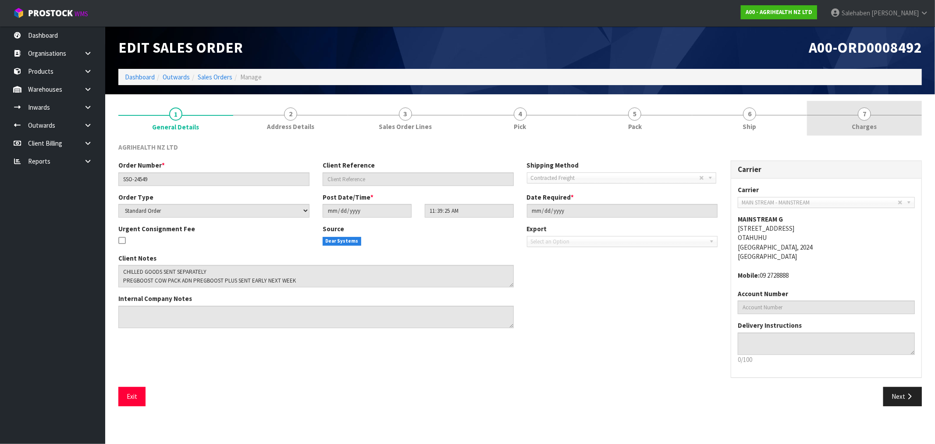
click at [866, 126] on span "Charges" at bounding box center [864, 126] width 25 height 9
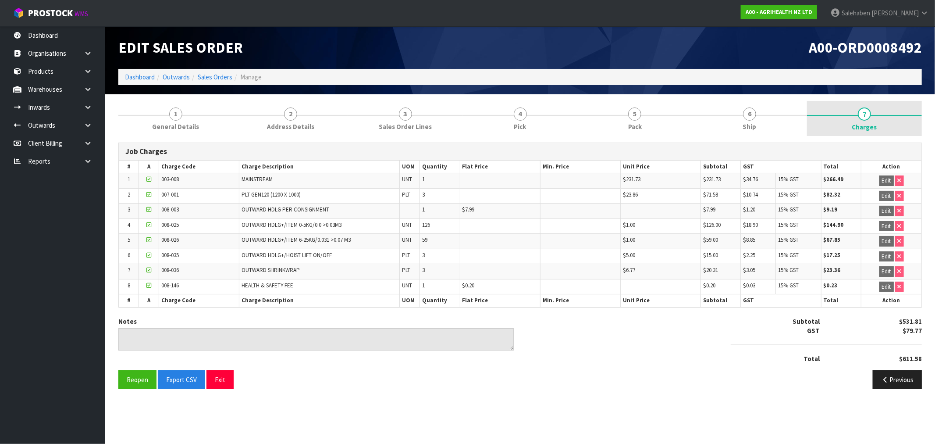
click at [866, 126] on span "Charges" at bounding box center [864, 126] width 25 height 9
click at [143, 75] on link "Dashboard" at bounding box center [140, 77] width 30 height 8
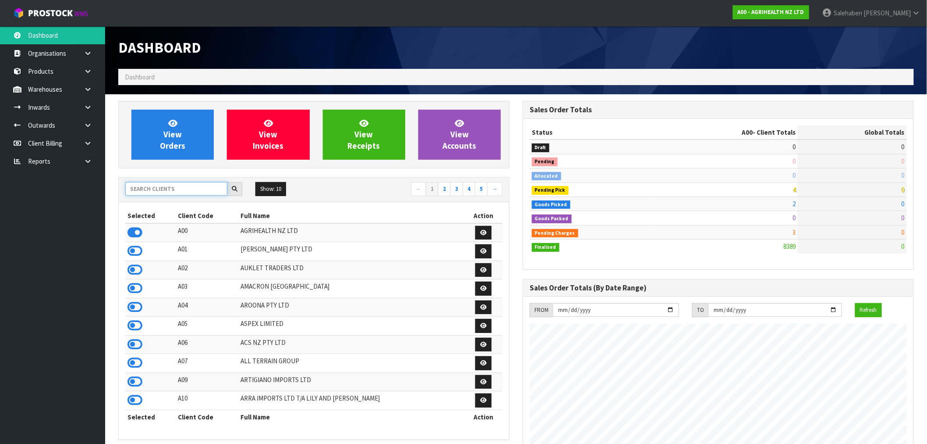
click at [170, 191] on input "text" at bounding box center [176, 189] width 102 height 14
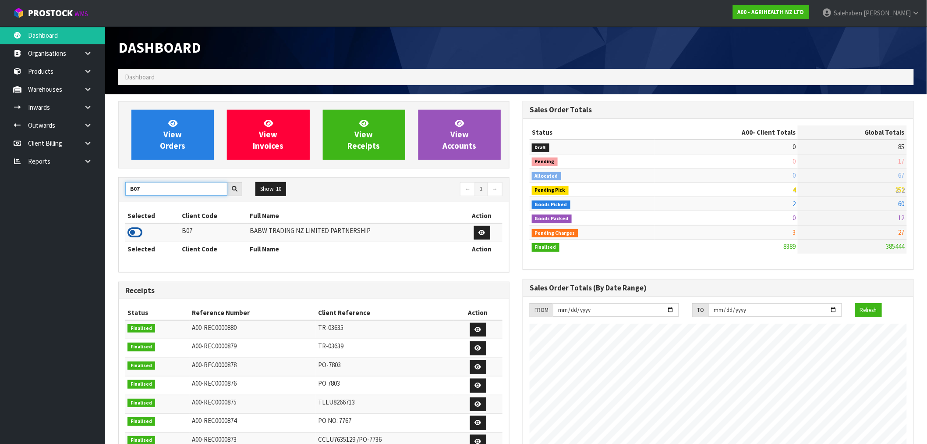
type input "B07"
click at [133, 234] on icon at bounding box center [135, 232] width 15 height 13
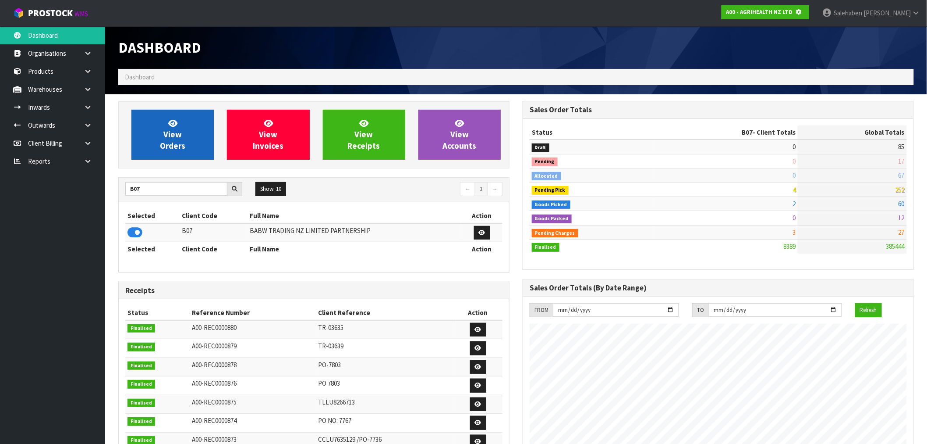
scroll to position [437716, 437858]
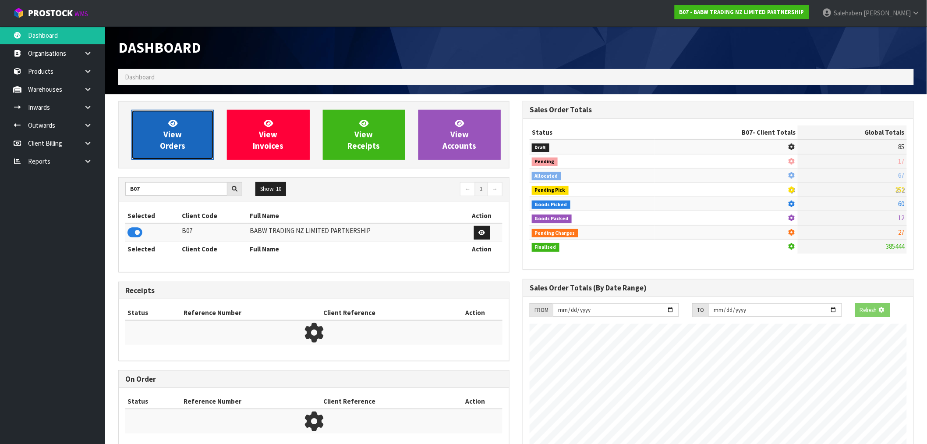
click at [170, 138] on span "View Orders" at bounding box center [172, 134] width 25 height 33
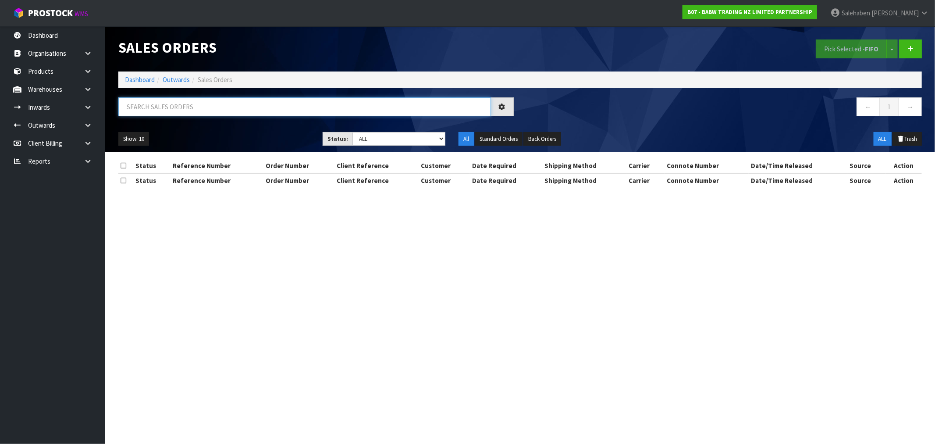
click at [186, 107] on input "text" at bounding box center [304, 106] width 373 height 19
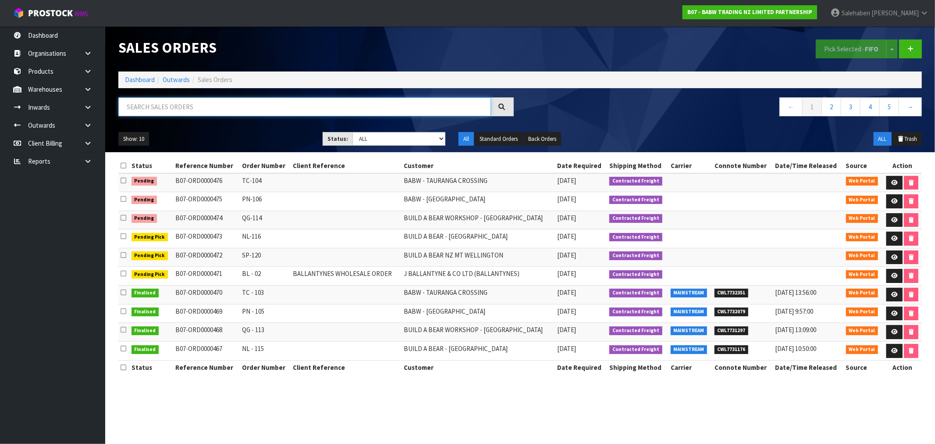
paste input "CWL7726272"
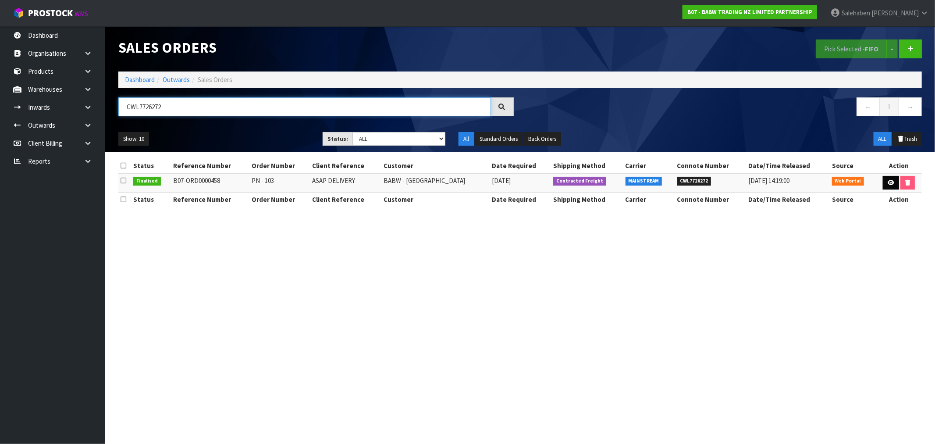
type input "CWL7726272"
click at [892, 187] on link at bounding box center [891, 183] width 16 height 14
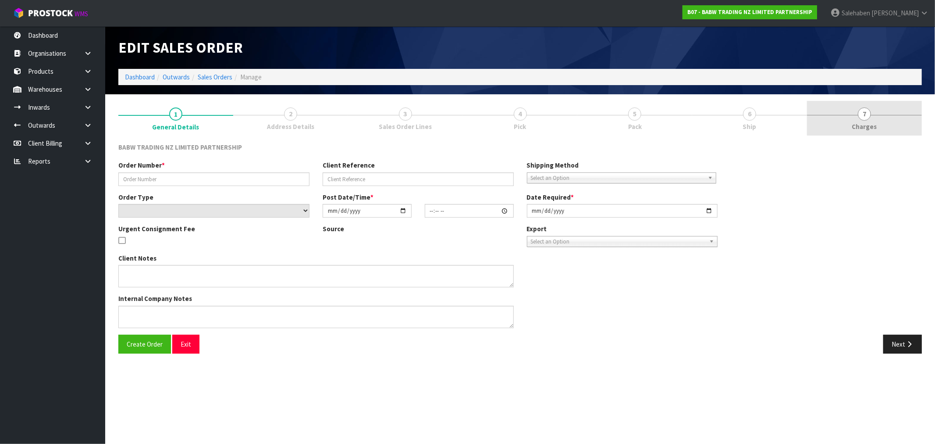
click at [878, 120] on link "7 [GEOGRAPHIC_DATA]" at bounding box center [864, 118] width 115 height 35
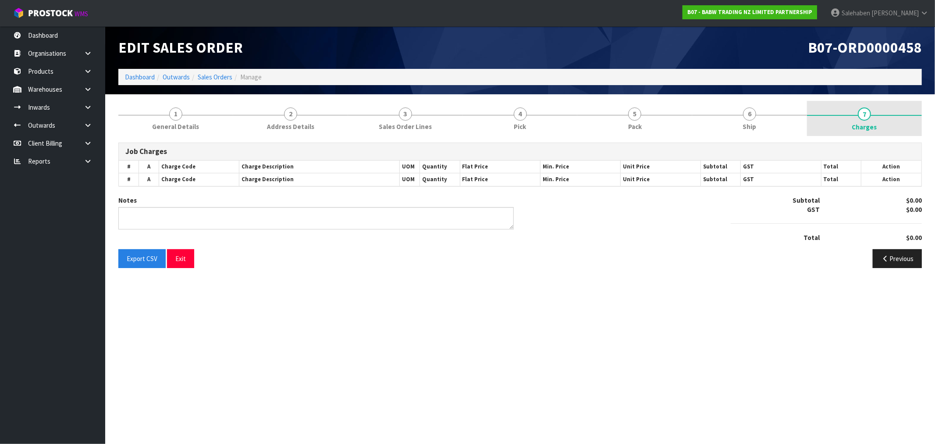
click at [864, 126] on span "Charges" at bounding box center [864, 126] width 25 height 9
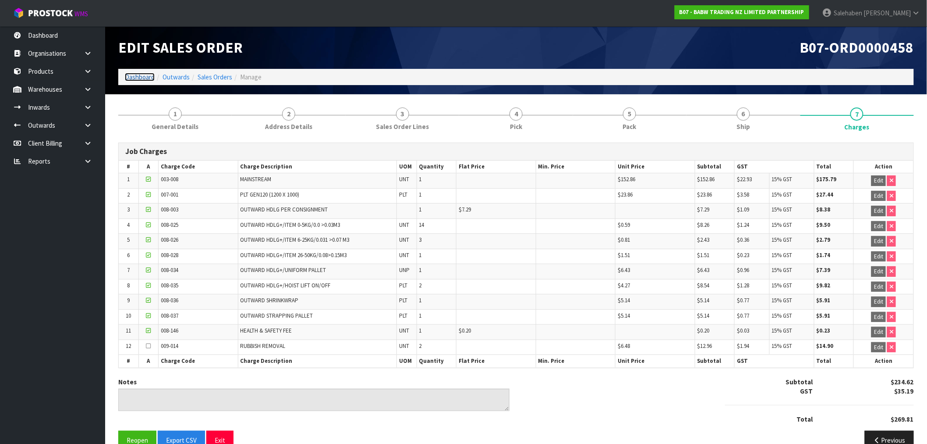
click at [136, 79] on link "Dashboard" at bounding box center [140, 77] width 30 height 8
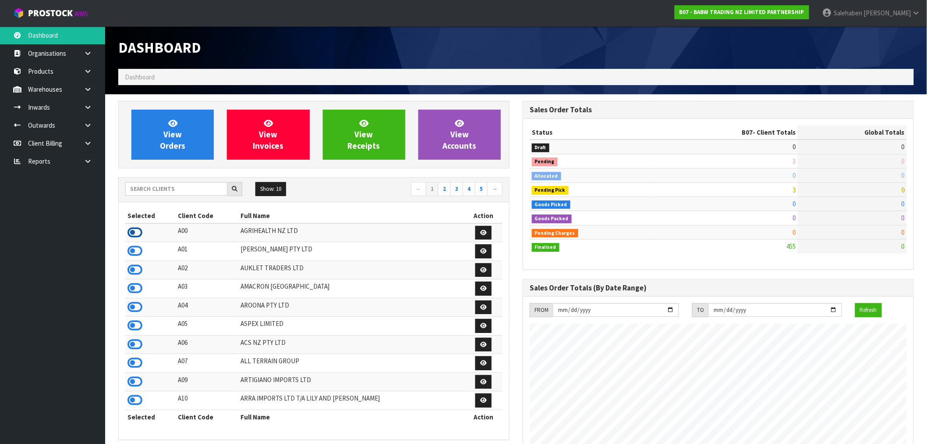
scroll to position [437598, 437858]
click at [141, 228] on icon at bounding box center [135, 232] width 15 height 13
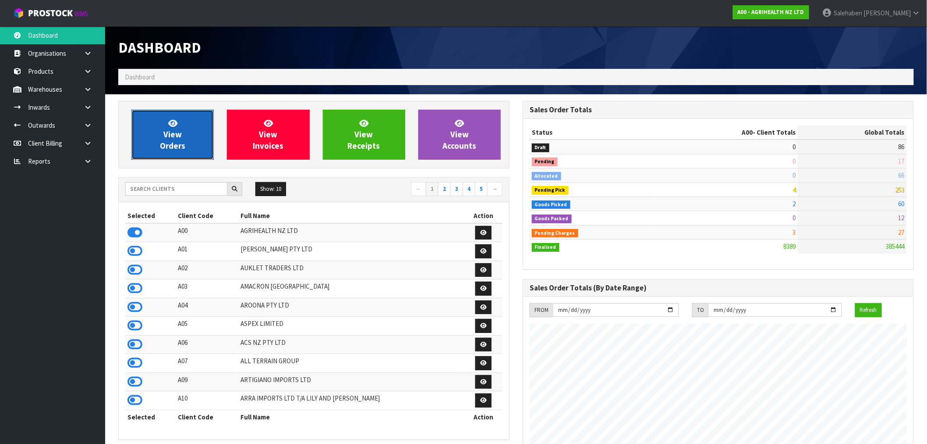
click at [199, 142] on link "View Orders" at bounding box center [172, 135] width 82 height 50
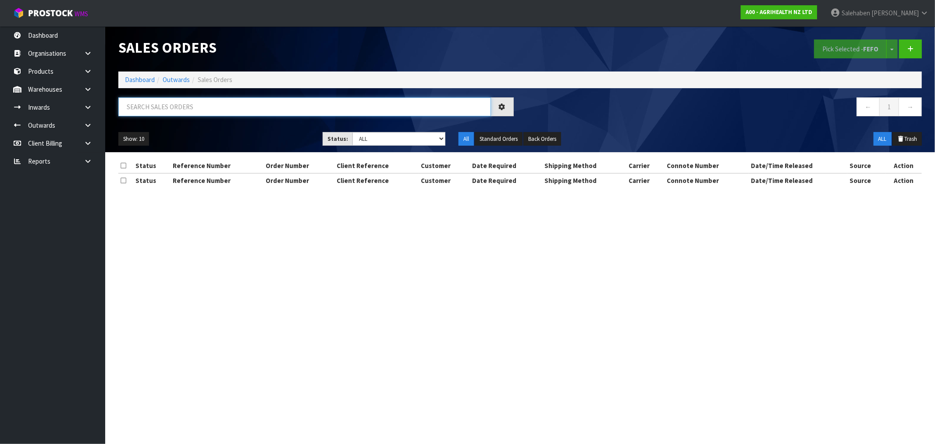
click at [256, 105] on input "text" at bounding box center [304, 106] width 373 height 19
paste input "CWL7726362"
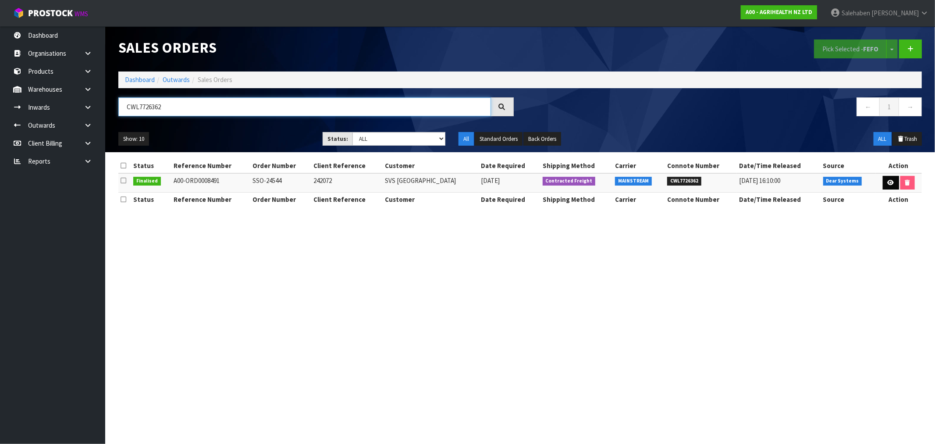
type input "CWL7726362"
click at [889, 181] on icon at bounding box center [890, 183] width 7 height 6
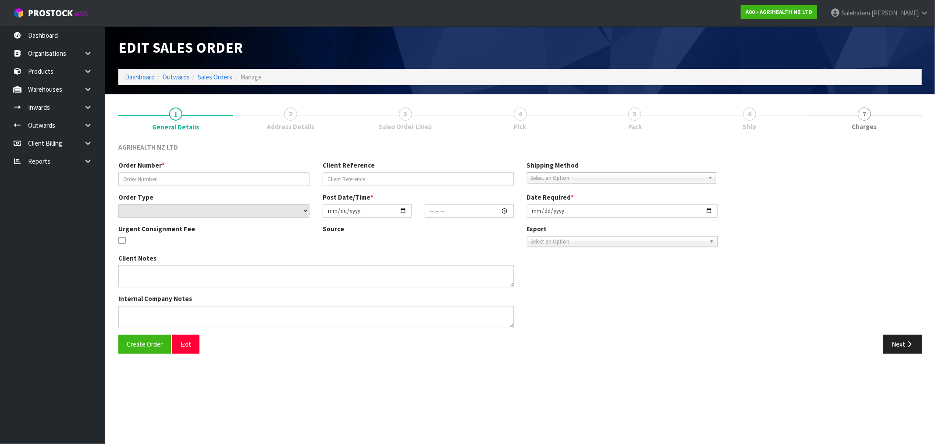
type input "SSO-24544"
type input "242072"
select select "number:0"
type input "2025-09-19"
type input "11:16:54.000"
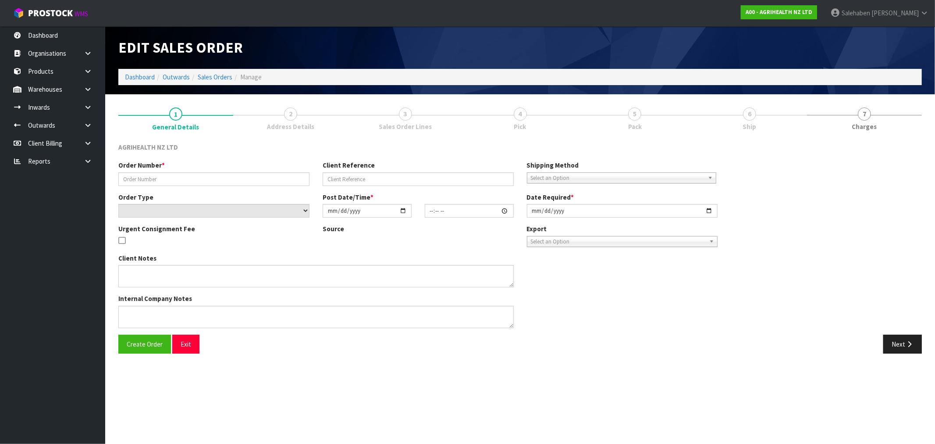
type input "2025-09-22"
type textarea "CHILLED GOODS SENT SEPARATGELY. EXAGEN ON BACK ORDER FOR DELIVERY 1ST NOVEMBER …"
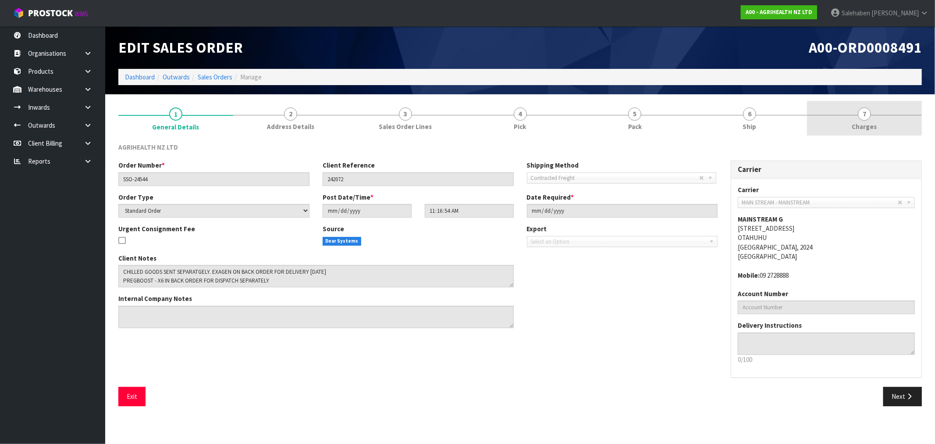
click at [876, 123] on span "Charges" at bounding box center [864, 126] width 25 height 9
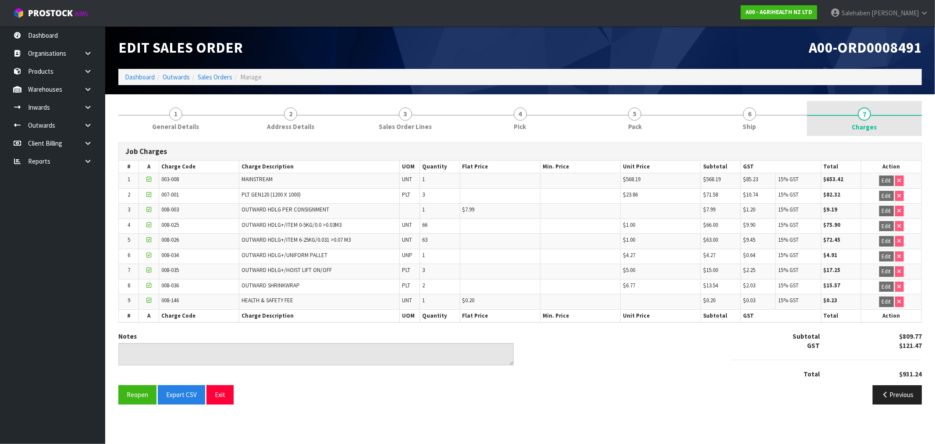
click at [864, 122] on span "Charges" at bounding box center [864, 126] width 25 height 9
click at [136, 76] on link "Dashboard" at bounding box center [140, 77] width 30 height 8
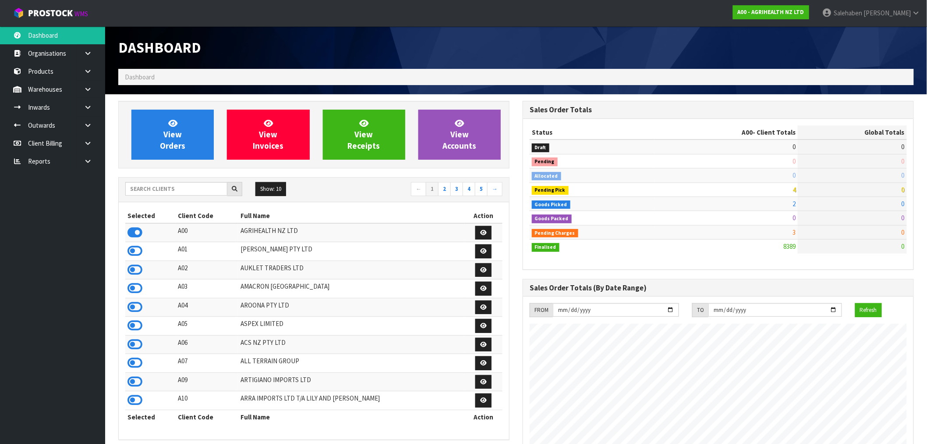
scroll to position [664, 405]
click at [156, 192] on input "text" at bounding box center [176, 189] width 102 height 14
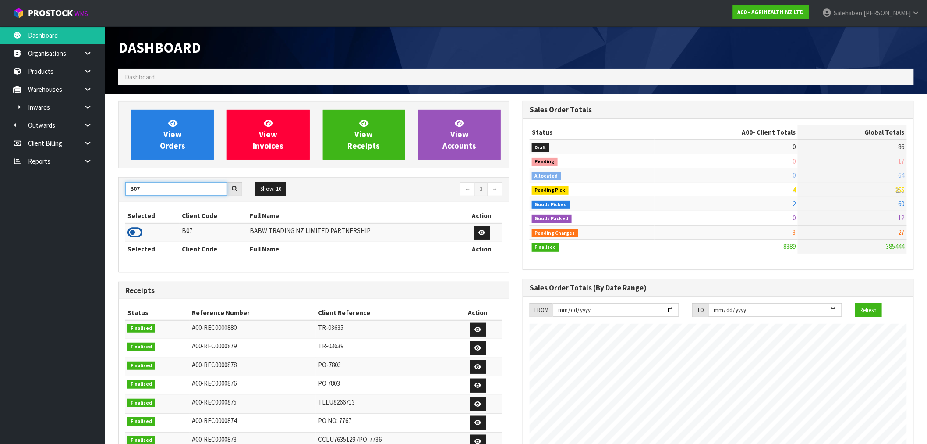
type input "B07"
click at [135, 233] on icon at bounding box center [135, 232] width 15 height 13
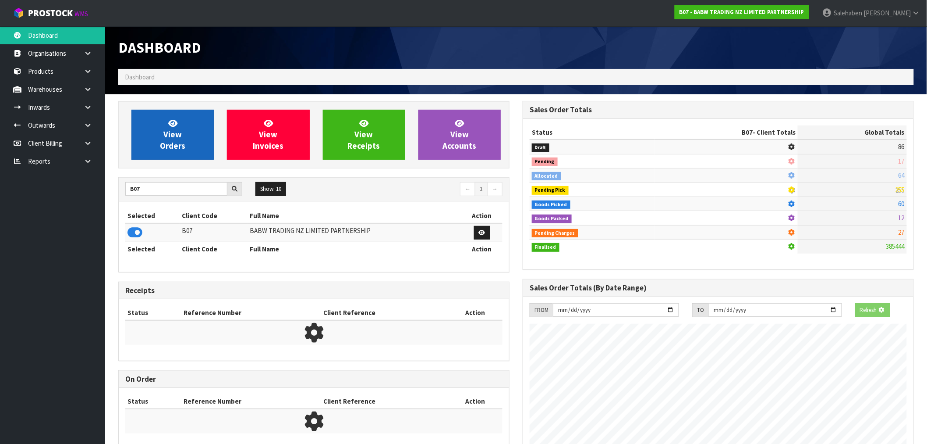
scroll to position [437716, 437858]
click at [187, 136] on link "View Orders" at bounding box center [172, 135] width 82 height 50
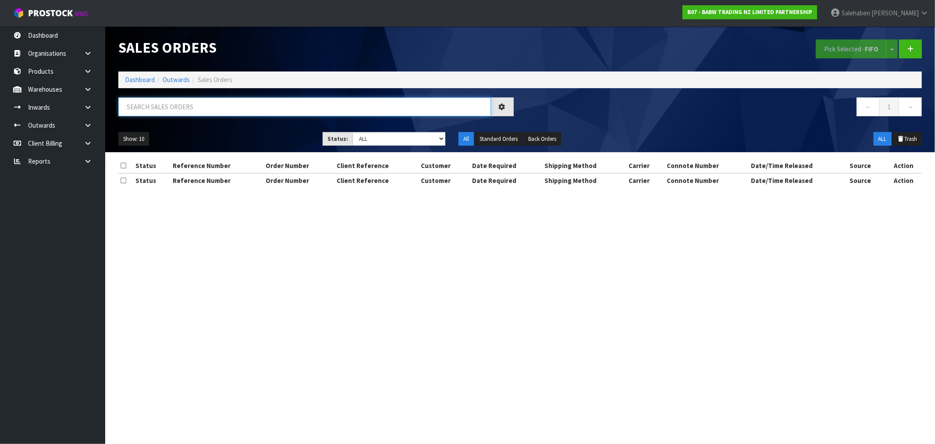
click at [204, 115] on input "text" at bounding box center [304, 106] width 373 height 19
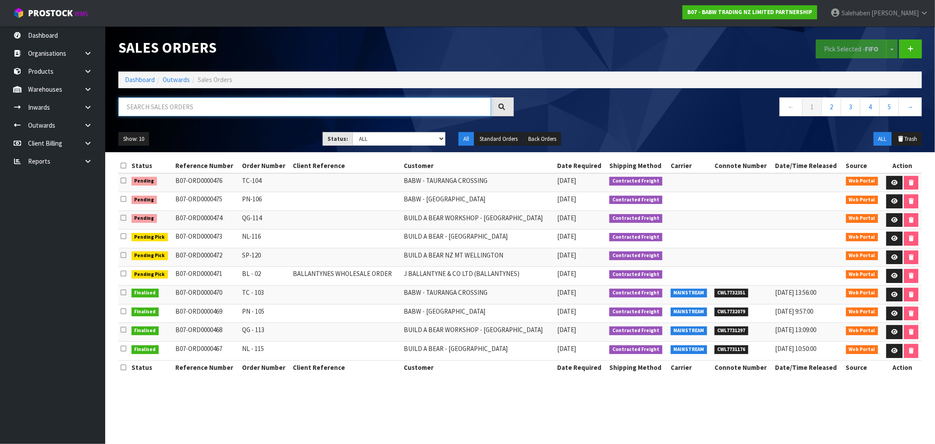
paste input "CWL7726276"
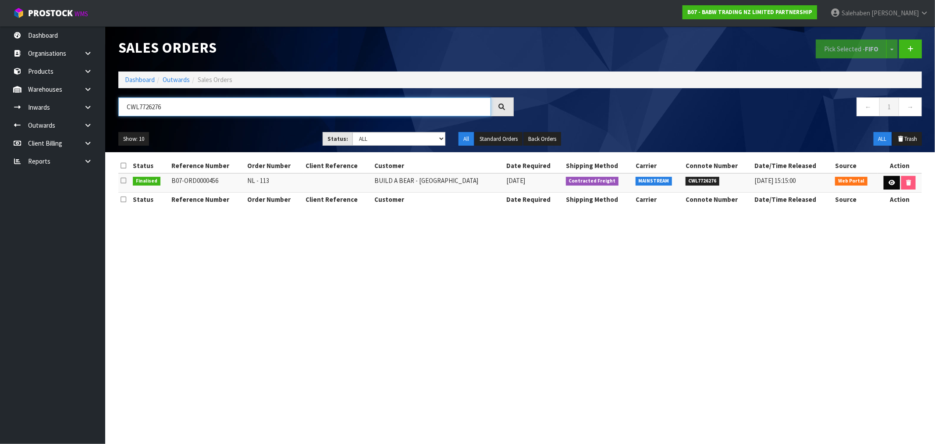
type input "CWL7726276"
click at [888, 182] on icon at bounding box center [891, 183] width 7 height 6
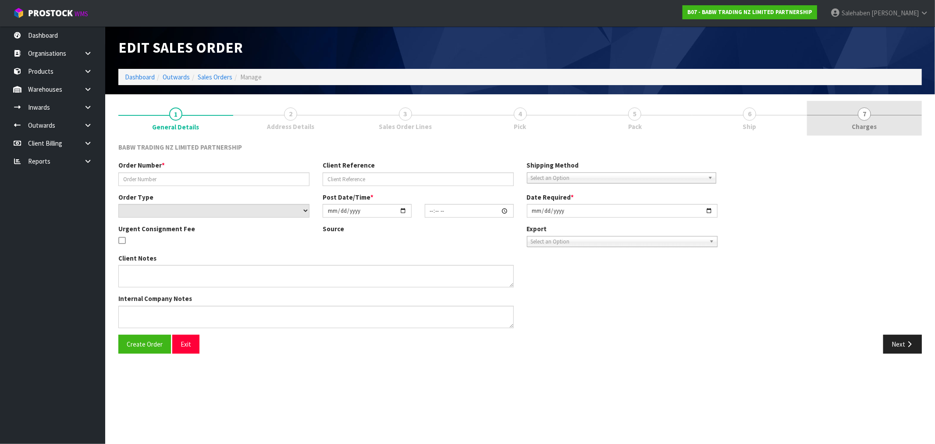
type input "NL - 113"
select select "number:0"
type input "2025-09-22"
type input "13:22:00.000"
type input "2025-09-22"
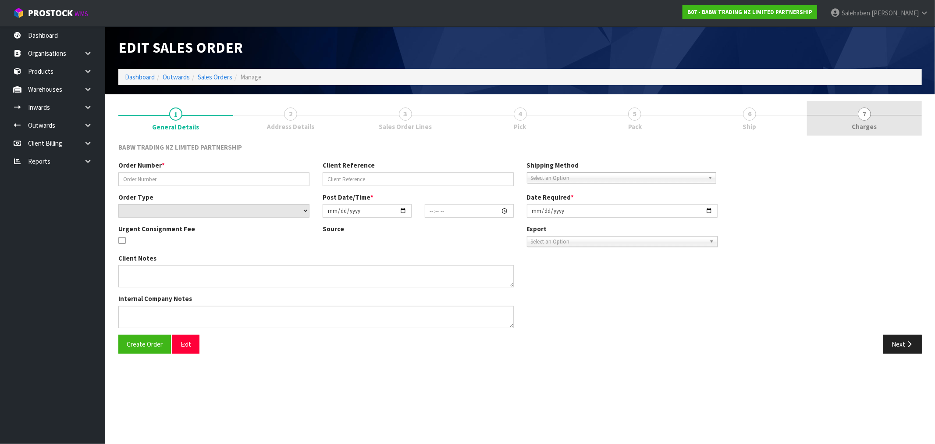
type textarea "DELIVER BETWEEN 8AM AND 8.30AM CALL - SANTANA ON 0221550016 AFTERNOON PRIOR TO …"
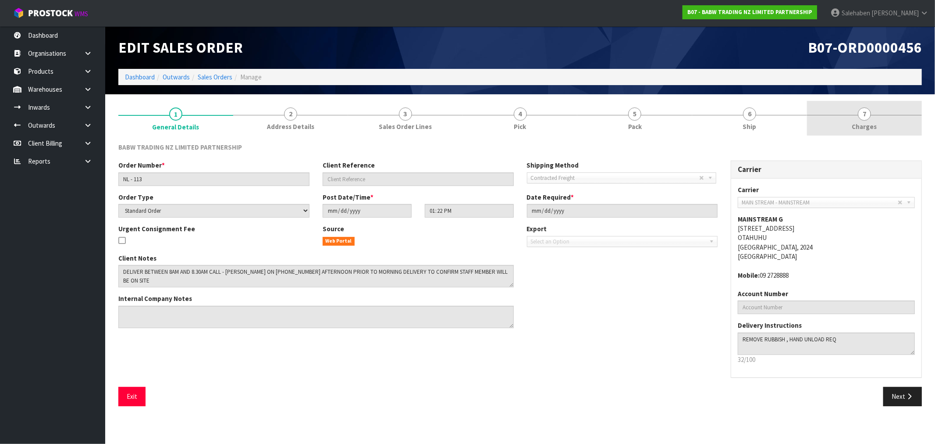
click at [866, 128] on span "Charges" at bounding box center [864, 126] width 25 height 9
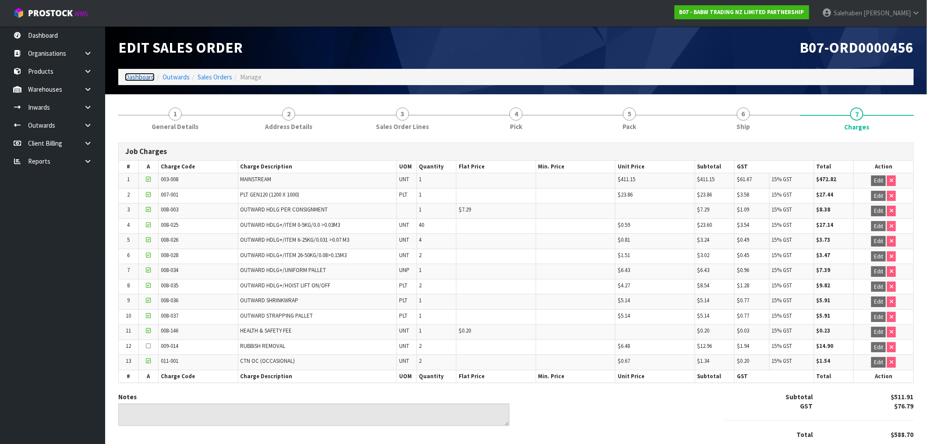
click at [139, 79] on link "Dashboard" at bounding box center [140, 77] width 30 height 8
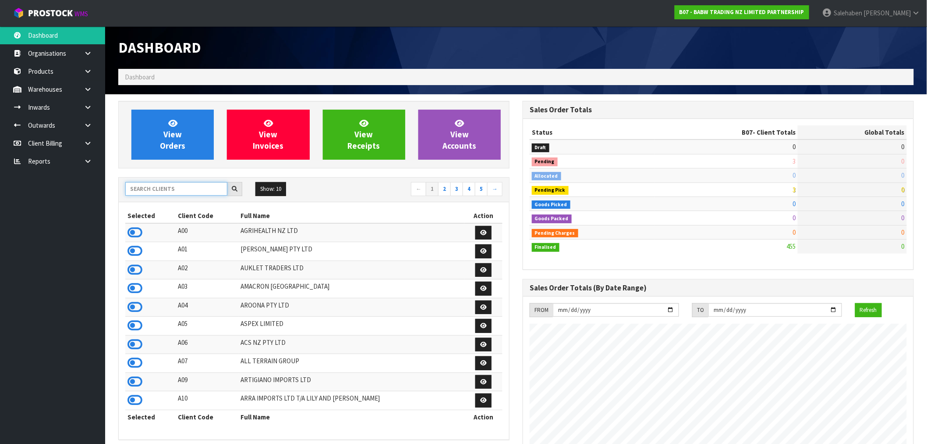
click at [171, 189] on input "text" at bounding box center [176, 189] width 102 height 14
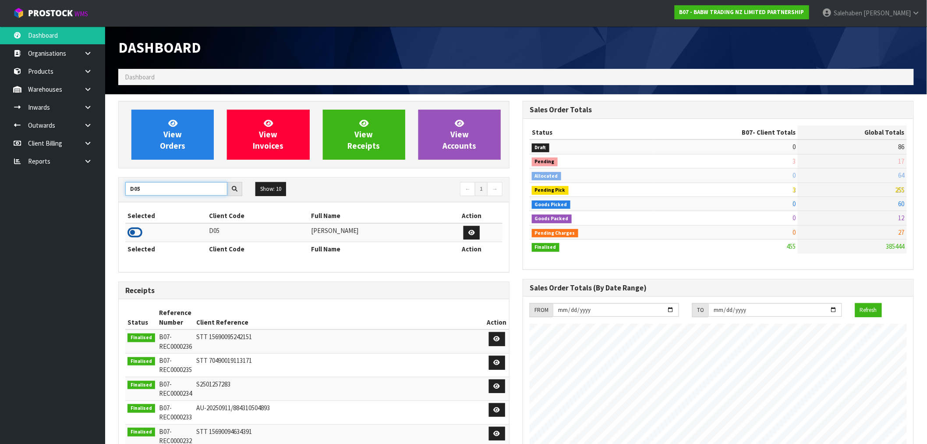
type input "D05"
click at [135, 234] on icon at bounding box center [135, 232] width 15 height 13
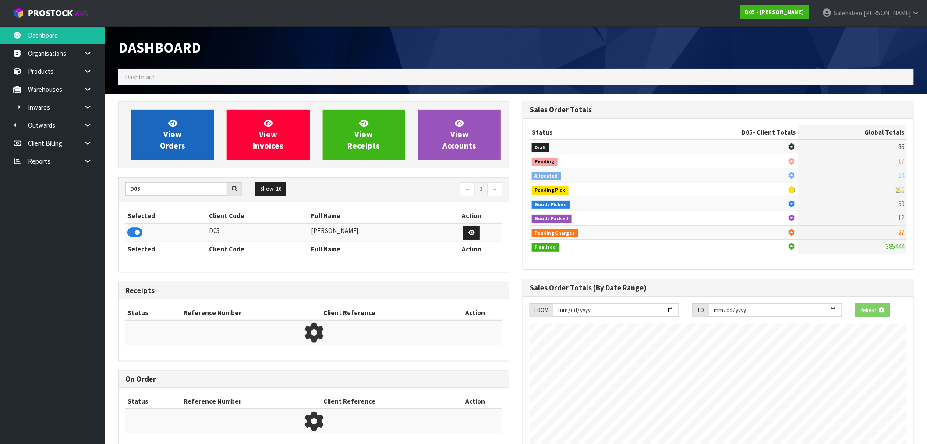
scroll to position [437726, 437858]
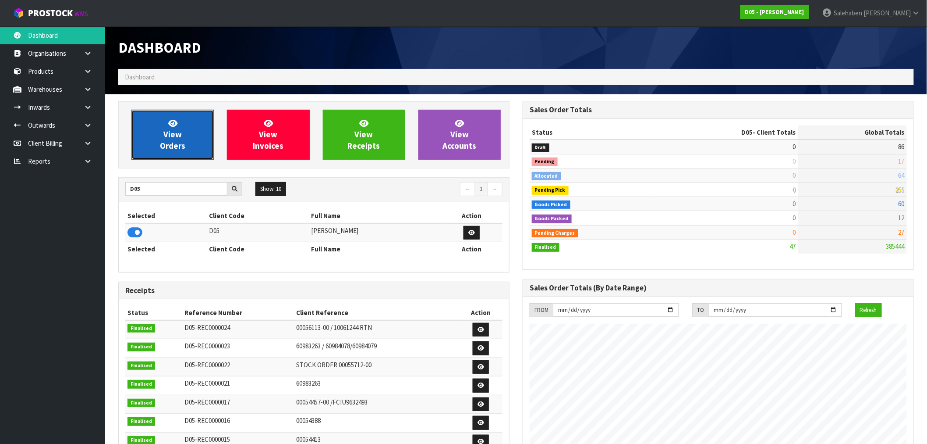
click at [165, 147] on span "View Orders" at bounding box center [172, 134] width 25 height 33
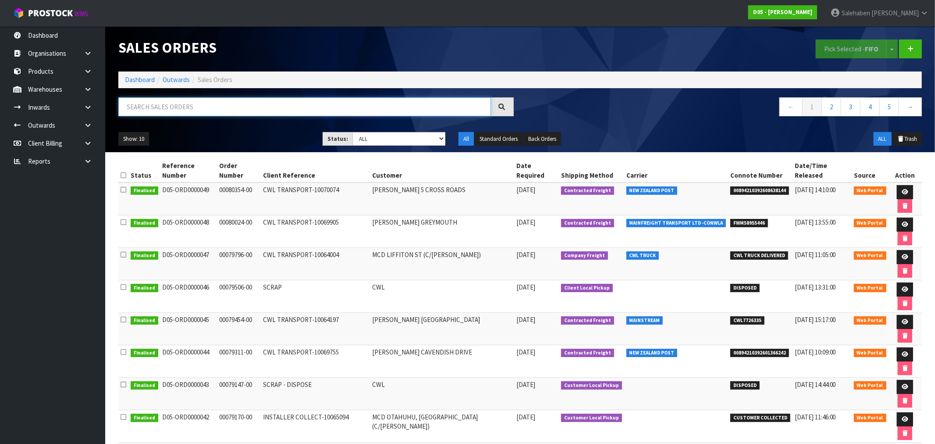
paste input "CWL7726335"
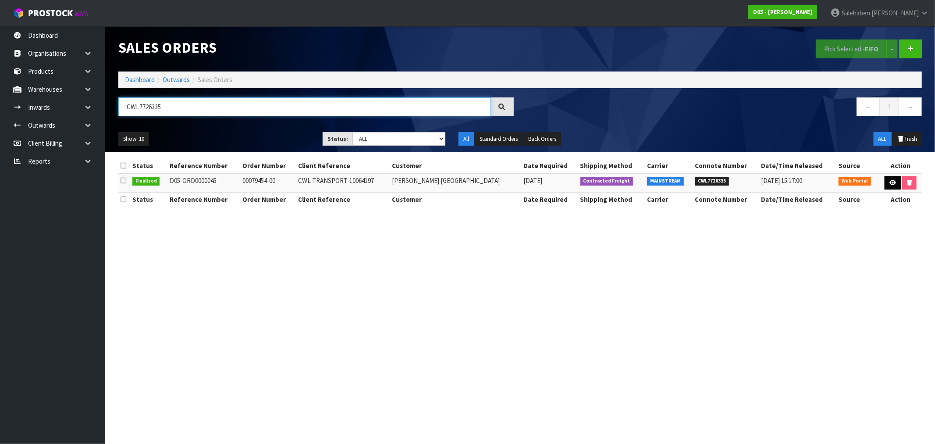
type input "CWL7726335"
click at [889, 183] on icon at bounding box center [892, 183] width 7 height 6
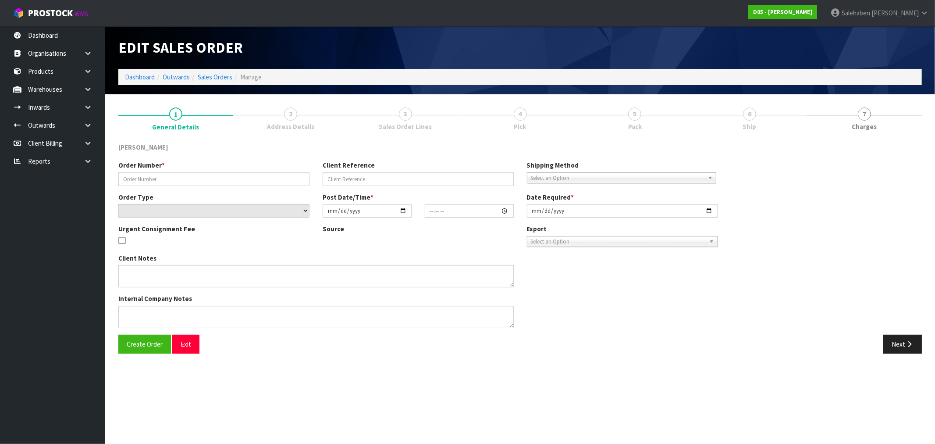
type input "00079454-00"
type input "CWL TRANSPORT-10064197"
select select "number:0"
type input "2025-09-22"
type input "10:05:00.000"
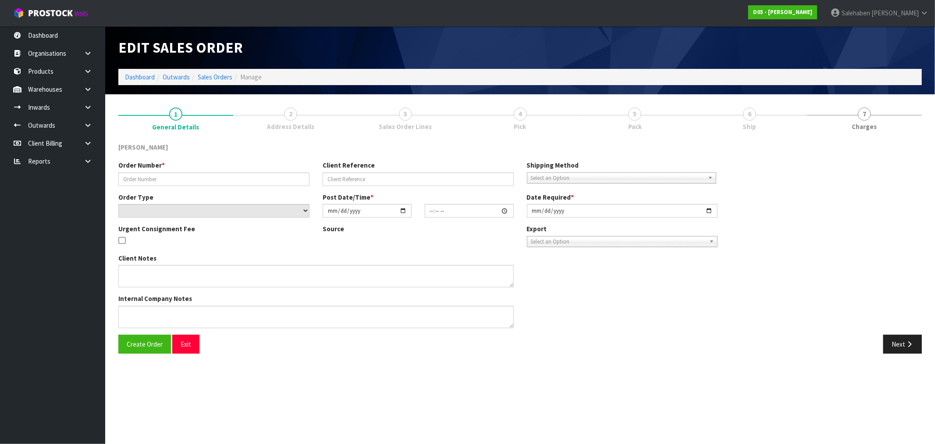
type input "2025-09-24"
type textarea "PLEASE DELIVERY TO SITE NO FORKLIFT ON SITE - DDD 26/9"
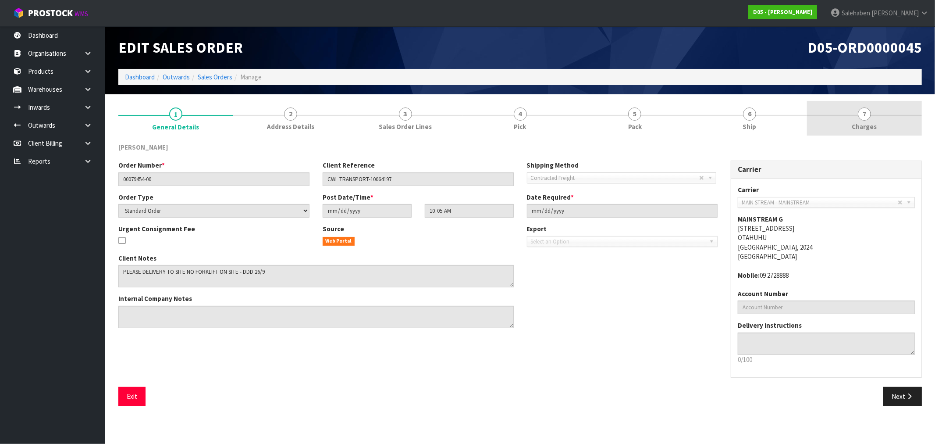
click at [873, 109] on link "7 Charges" at bounding box center [864, 118] width 115 height 35
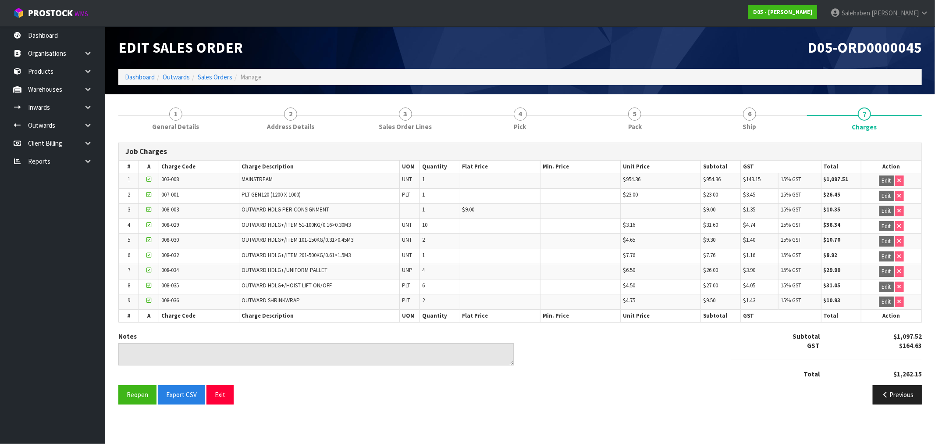
click at [145, 71] on ol "Dashboard Outwards Sales Orders Manage" at bounding box center [519, 77] width 803 height 16
click at [141, 77] on link "Dashboard" at bounding box center [140, 77] width 30 height 8
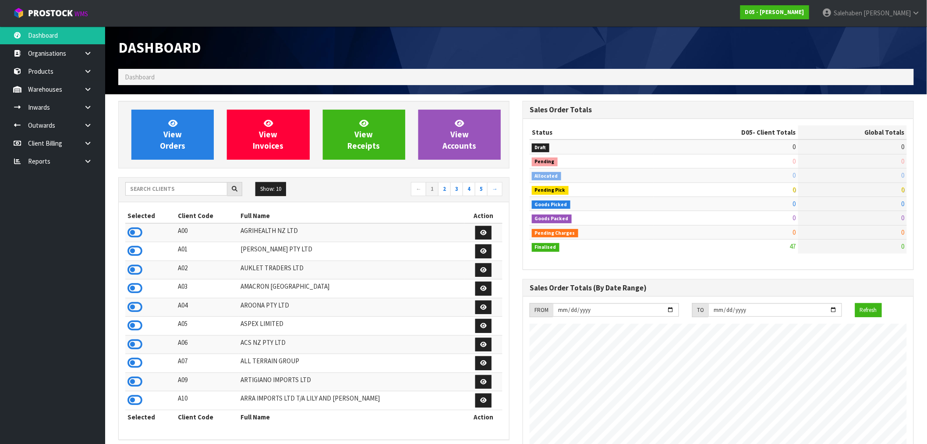
scroll to position [536, 405]
click at [165, 188] on input "text" at bounding box center [176, 189] width 102 height 14
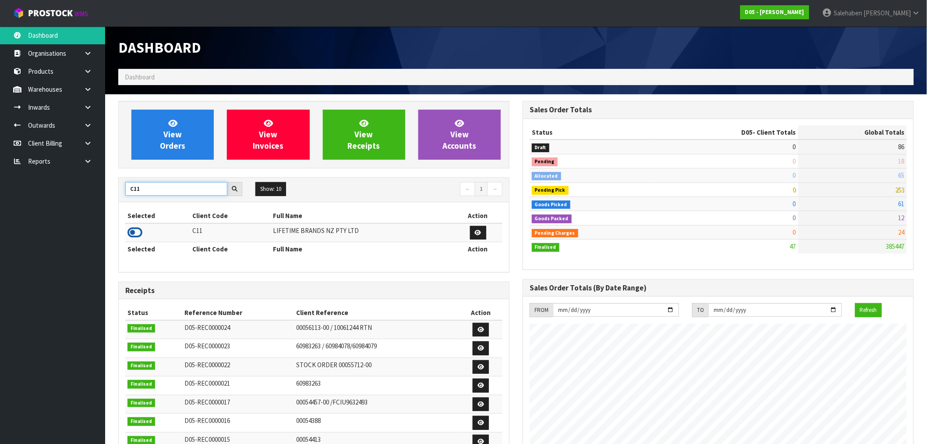
type input "C11"
click at [132, 235] on icon at bounding box center [135, 232] width 15 height 13
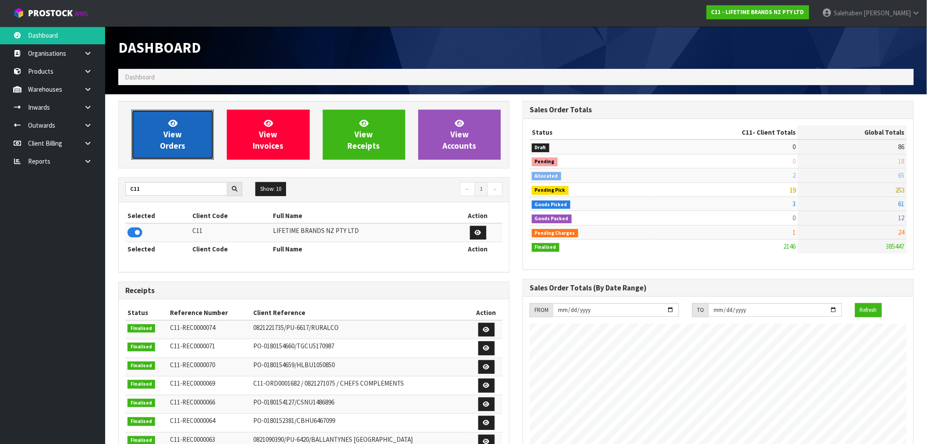
scroll to position [664, 405]
click at [186, 146] on link "View Orders" at bounding box center [172, 135] width 82 height 50
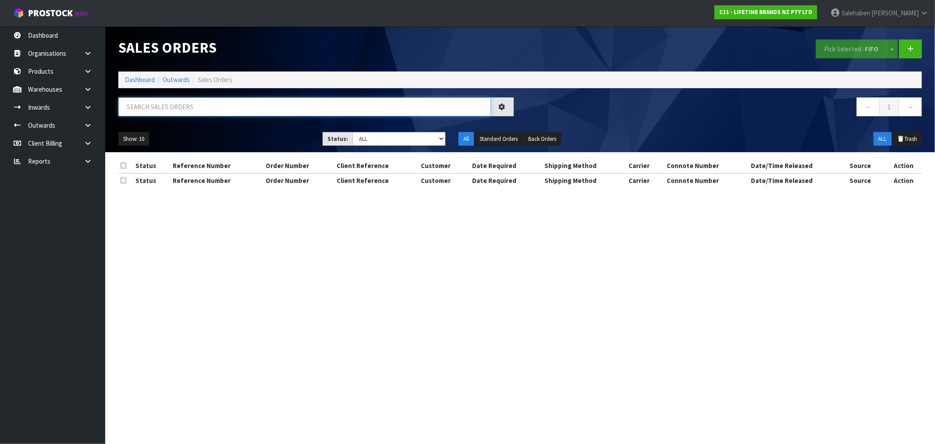
click at [244, 103] on input "text" at bounding box center [304, 106] width 373 height 19
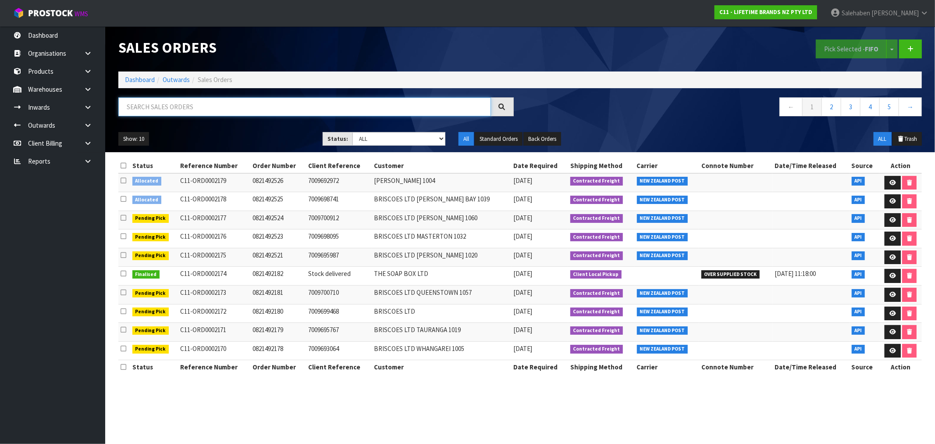
paste input "CWL7726496"
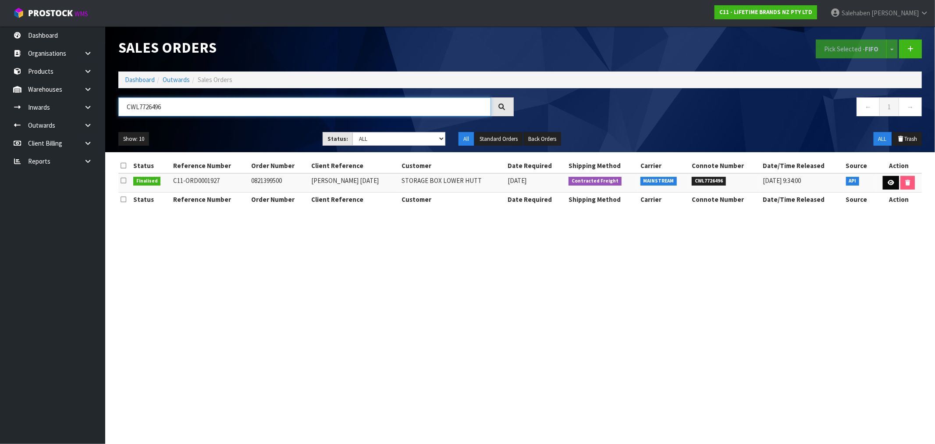
type input "CWL7726496"
click at [892, 183] on icon at bounding box center [890, 183] width 7 height 6
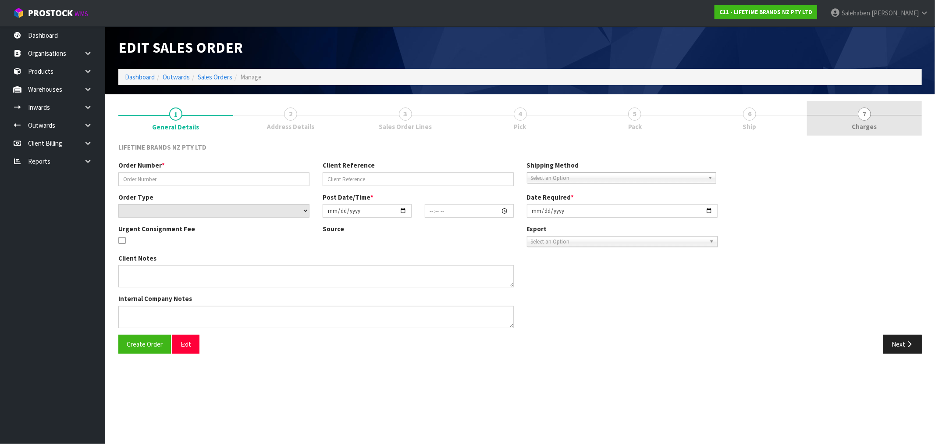
click at [868, 117] on span "7" at bounding box center [864, 113] width 13 height 13
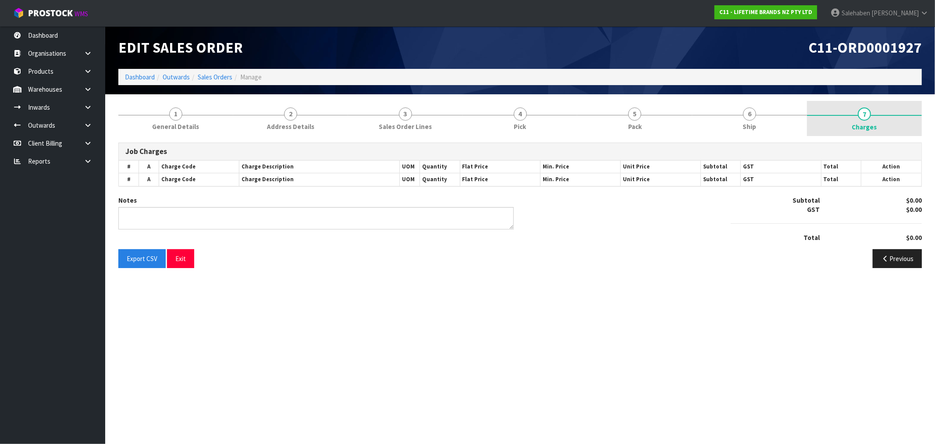
click at [866, 122] on span "Charges" at bounding box center [864, 126] width 25 height 9
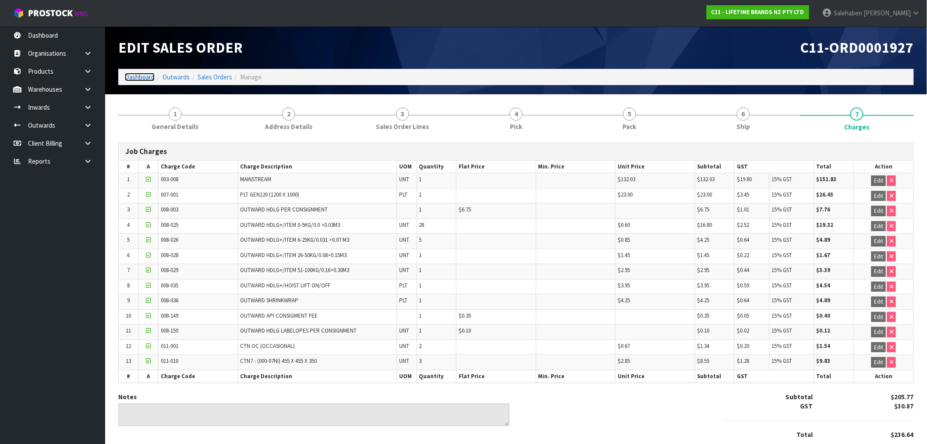
click at [143, 78] on link "Dashboard" at bounding box center [140, 77] width 30 height 8
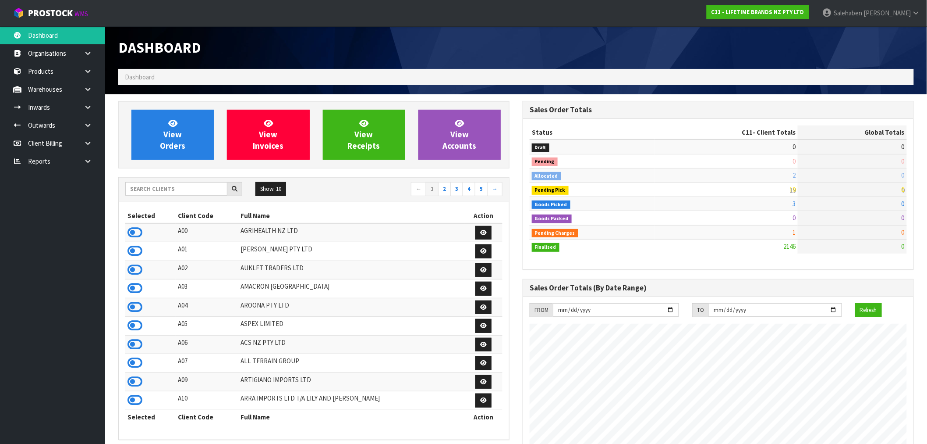
scroll to position [664, 405]
click at [141, 189] on input "text" at bounding box center [176, 189] width 102 height 14
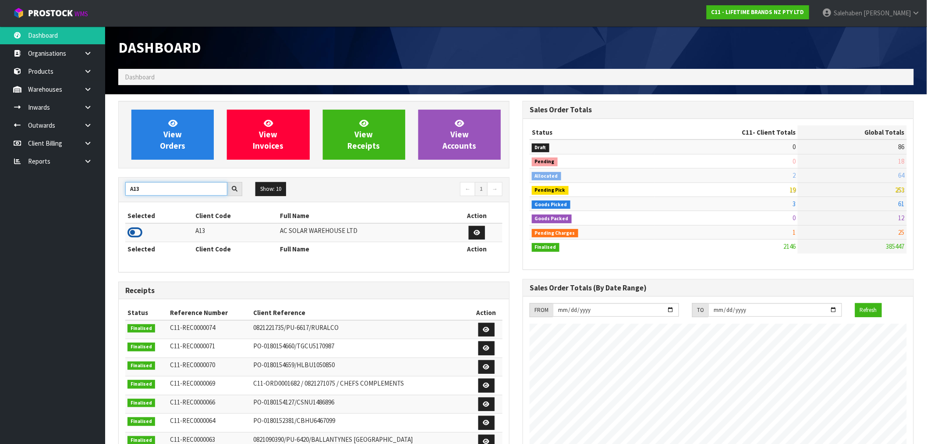
type input "A13"
click at [139, 231] on icon at bounding box center [135, 232] width 15 height 13
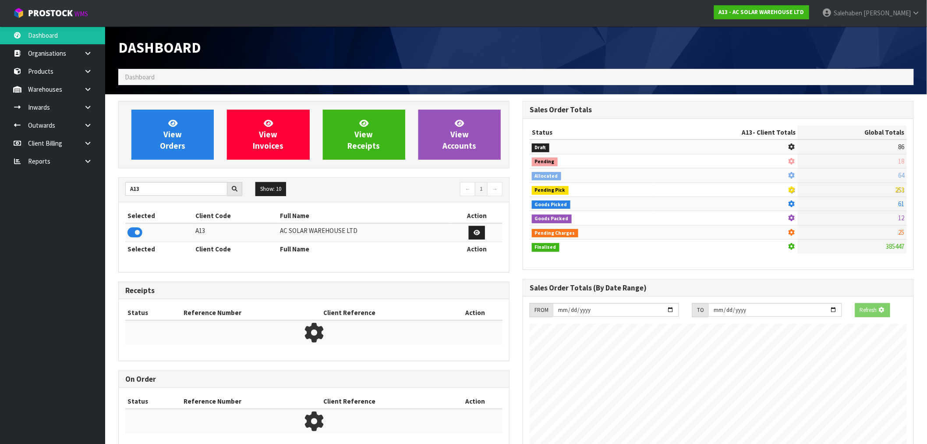
scroll to position [547, 405]
click at [165, 148] on span "View Orders" at bounding box center [172, 134] width 25 height 33
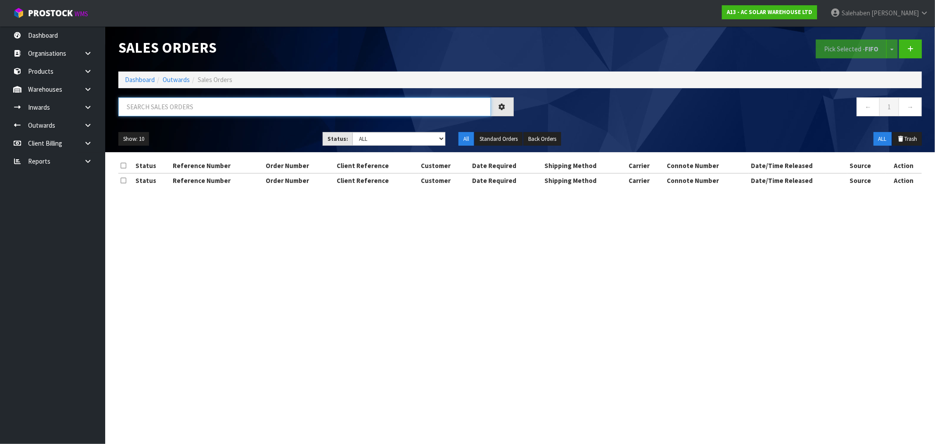
click at [222, 111] on input "text" at bounding box center [304, 106] width 373 height 19
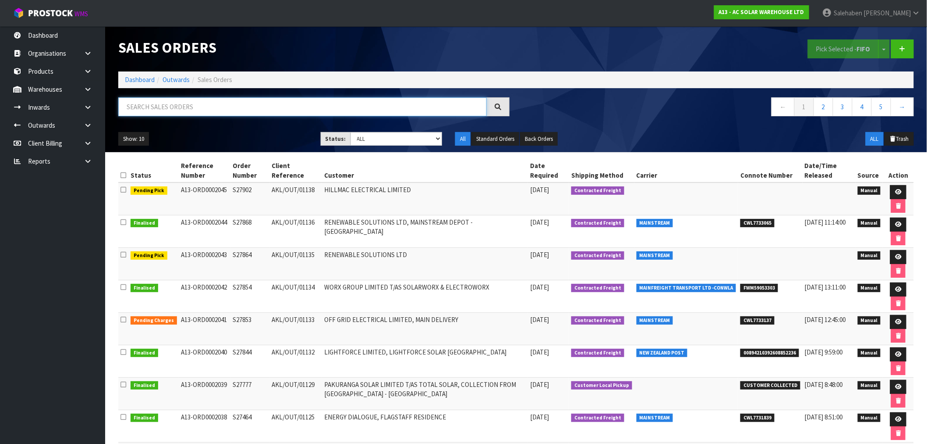
paste input "CWL7726584"
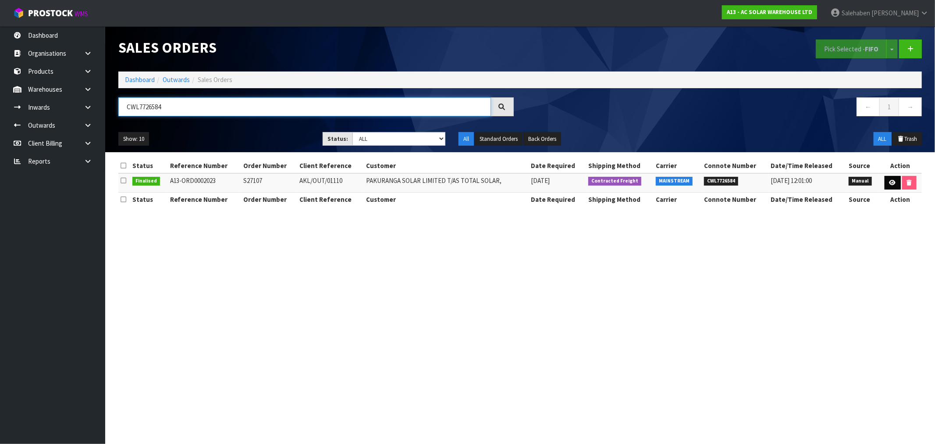
type input "CWL7726584"
click at [889, 182] on icon at bounding box center [892, 183] width 7 height 6
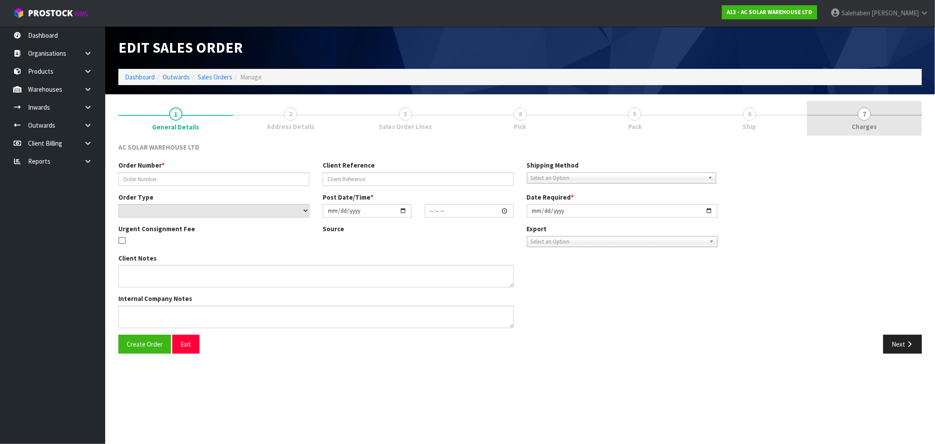
type input "S27107"
type input "AKL/OUT/01110"
select select "number:0"
type input "2025-09-23"
type input "10:05:00.000"
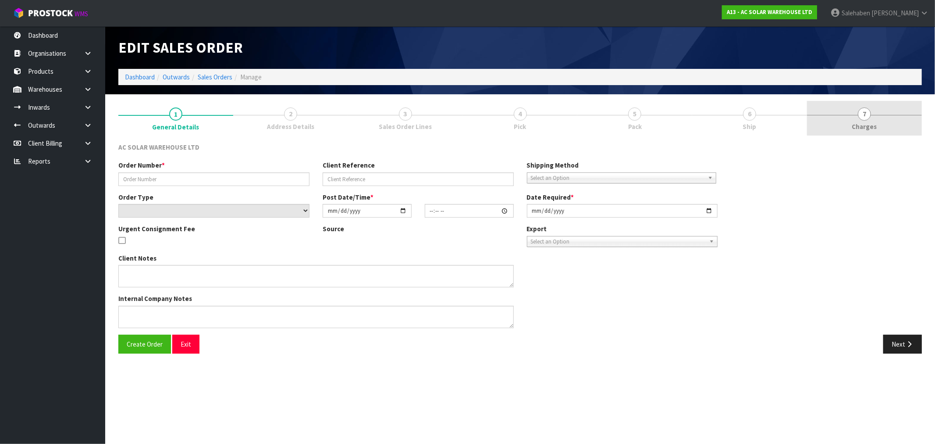
type input "2025-09-23"
type textarea "SEND WITH MAINSTREAM"
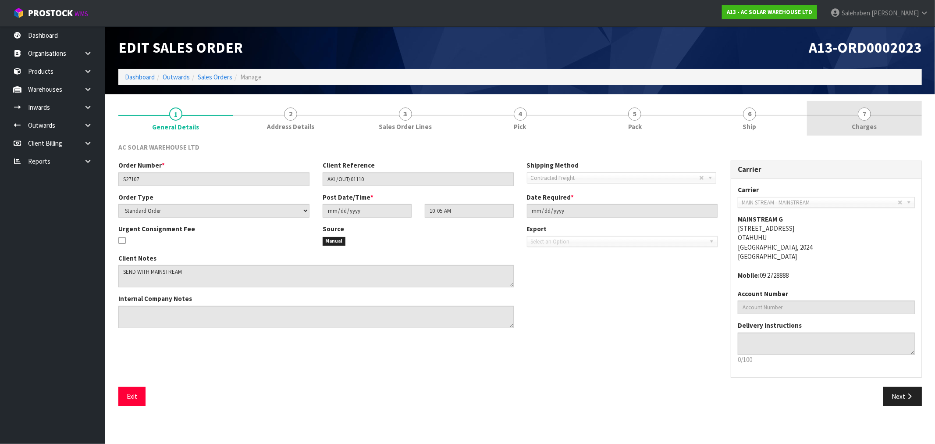
click at [862, 128] on span "Charges" at bounding box center [864, 126] width 25 height 9
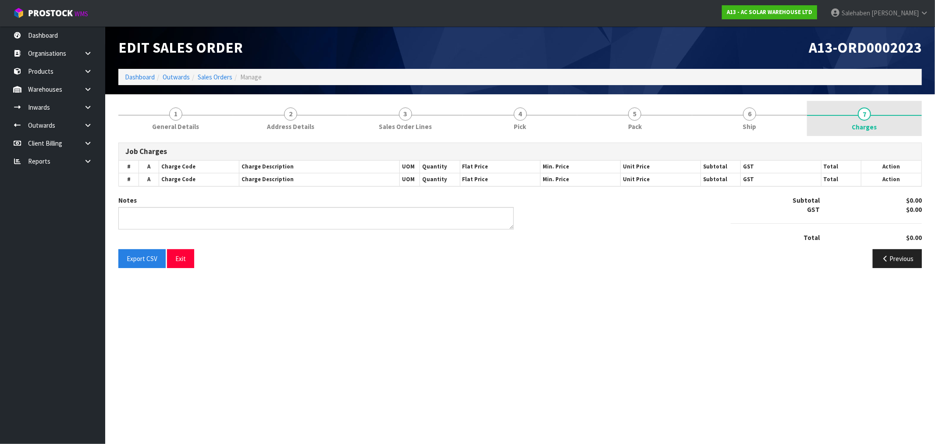
click at [862, 128] on span "Charges" at bounding box center [864, 126] width 25 height 9
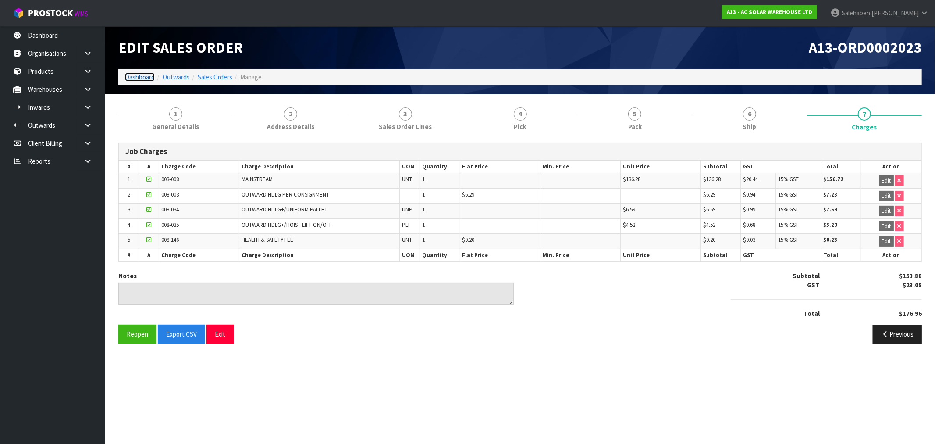
click at [138, 77] on link "Dashboard" at bounding box center [140, 77] width 30 height 8
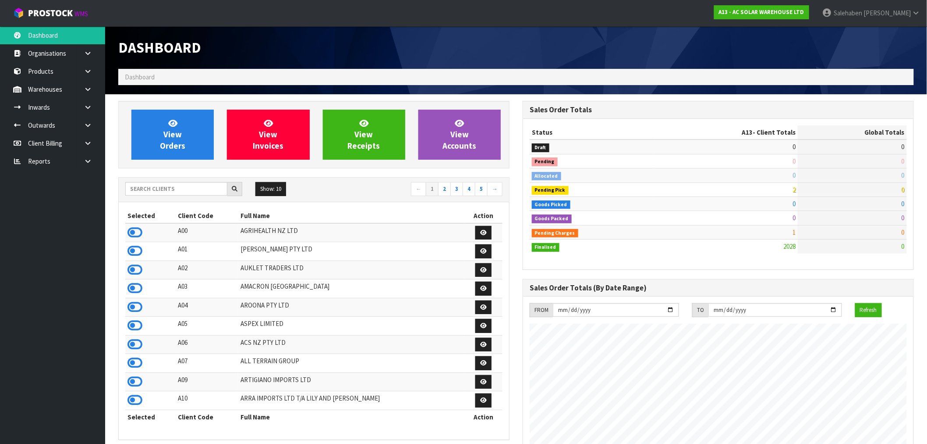
scroll to position [711, 405]
click at [181, 148] on span "View Orders" at bounding box center [172, 134] width 25 height 33
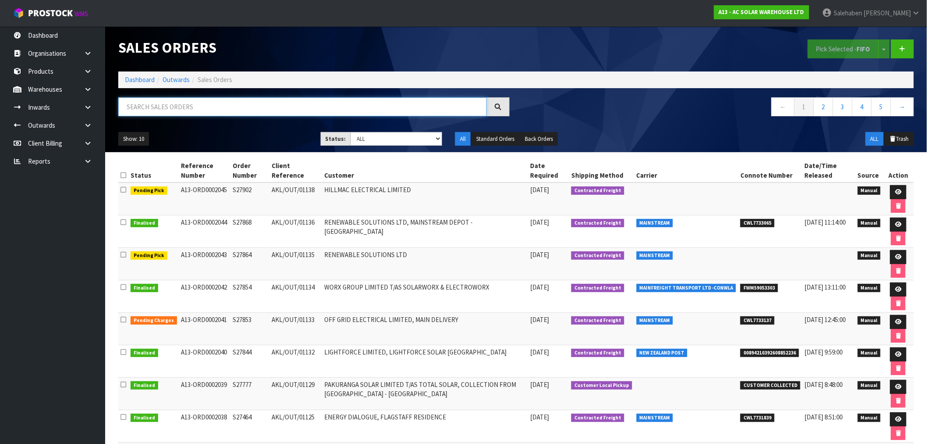
click at [226, 107] on input "text" at bounding box center [302, 106] width 369 height 19
paste input "CWL7726618"
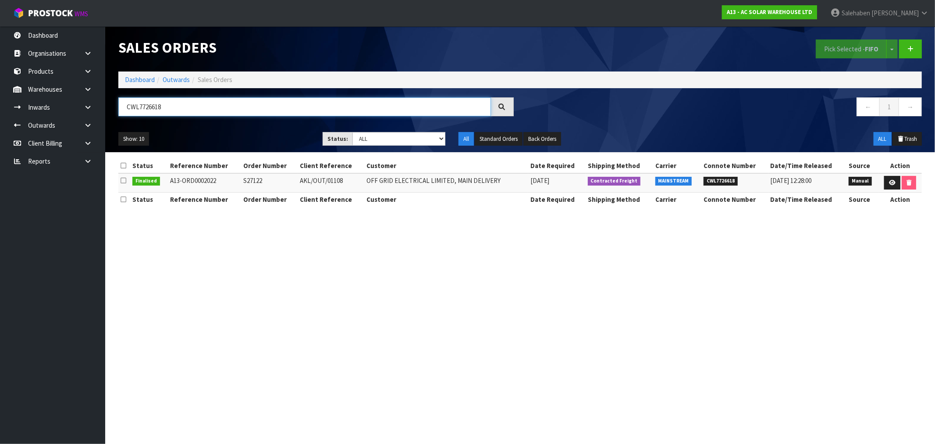
type input "CWL7726618"
click at [898, 182] on td at bounding box center [900, 182] width 43 height 19
click at [894, 183] on link at bounding box center [892, 183] width 16 height 14
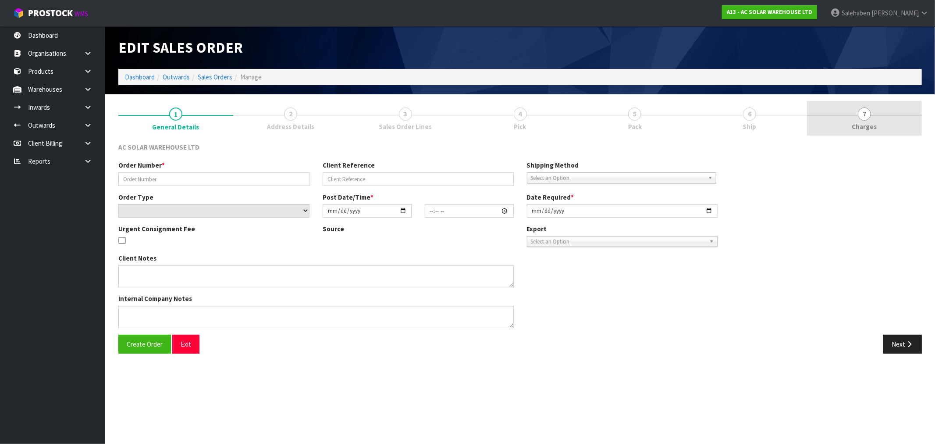
type input "S27122"
type input "AKL/OUT/01108"
select select "number:0"
type input "2025-09-22"
type input "14:05:00.000"
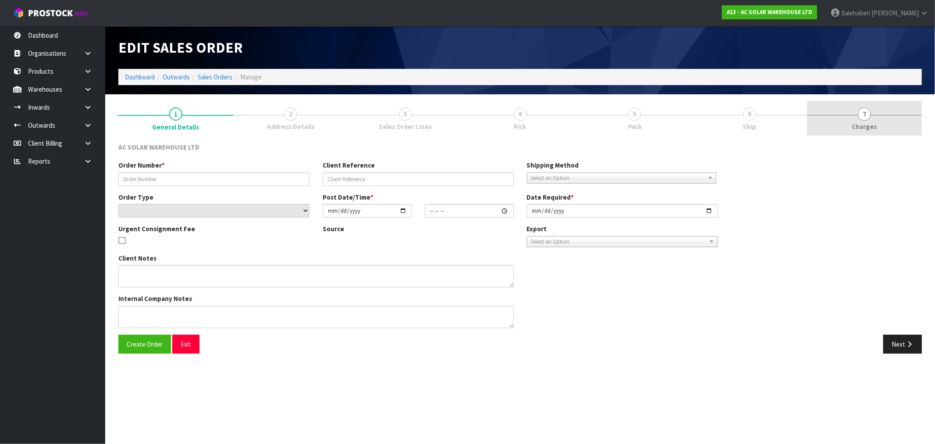
type input "2025-09-22"
type textarea "SEND WITH MAINSTREAM"
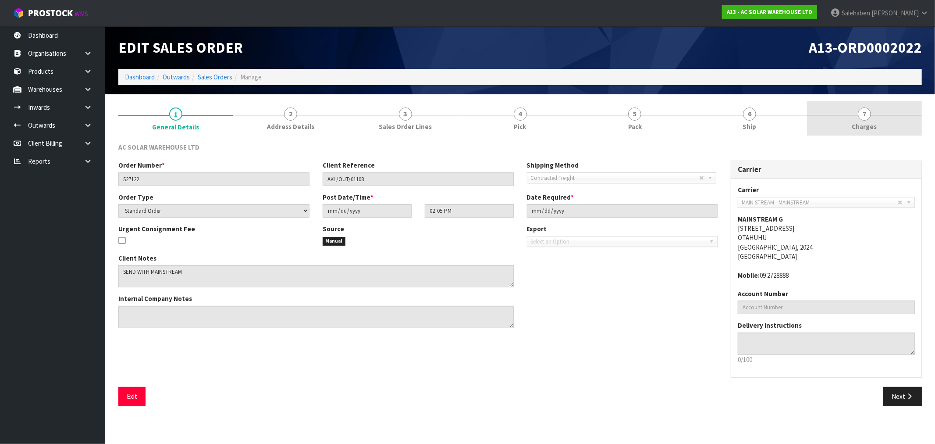
click at [861, 128] on span "Charges" at bounding box center [864, 126] width 25 height 9
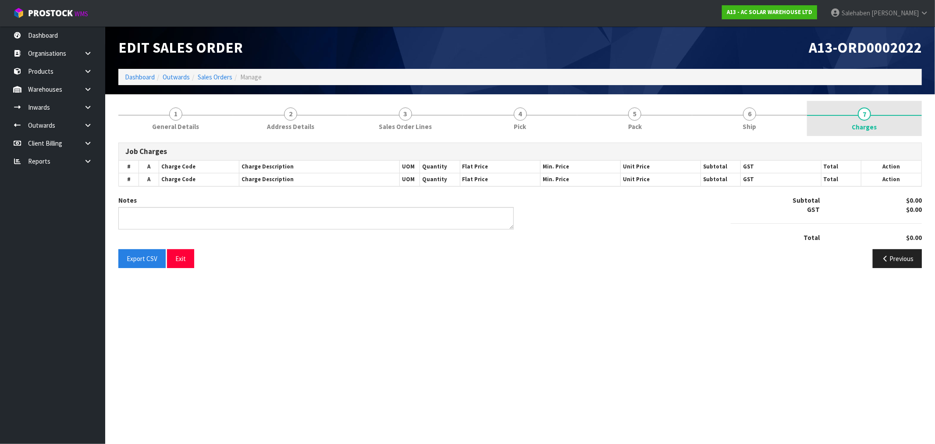
click at [862, 131] on span "Charges" at bounding box center [864, 126] width 25 height 9
click at [862, 126] on span "Charges" at bounding box center [864, 126] width 25 height 9
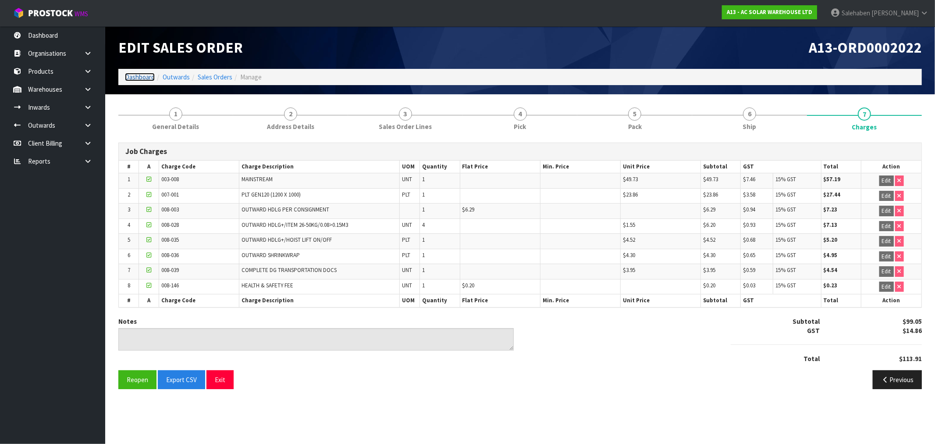
click at [138, 77] on link "Dashboard" at bounding box center [140, 77] width 30 height 8
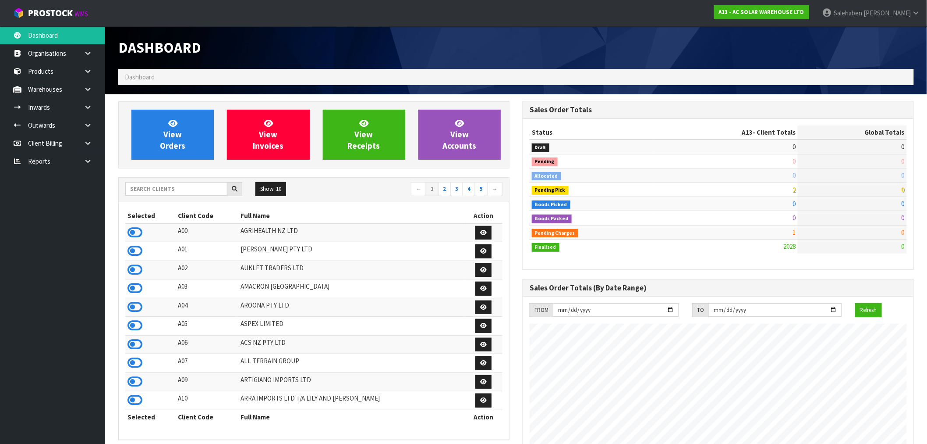
scroll to position [711, 405]
click at [179, 187] on input "text" at bounding box center [176, 189] width 102 height 14
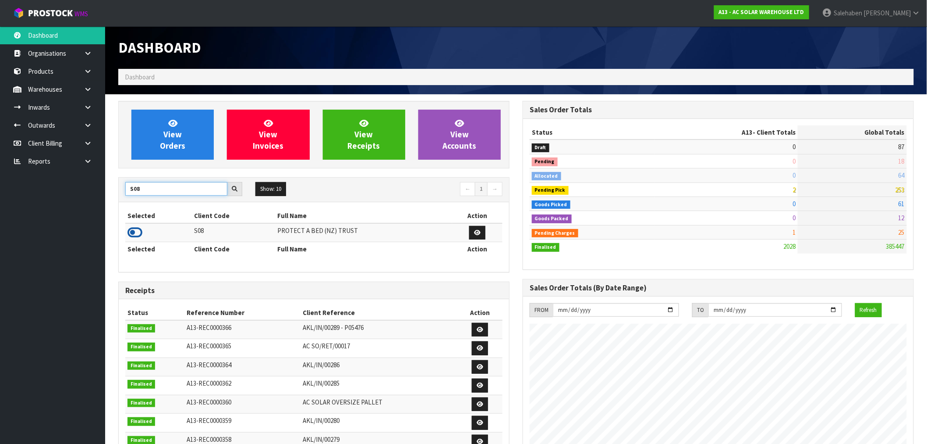
type input "S08"
click at [136, 231] on icon at bounding box center [135, 232] width 15 height 13
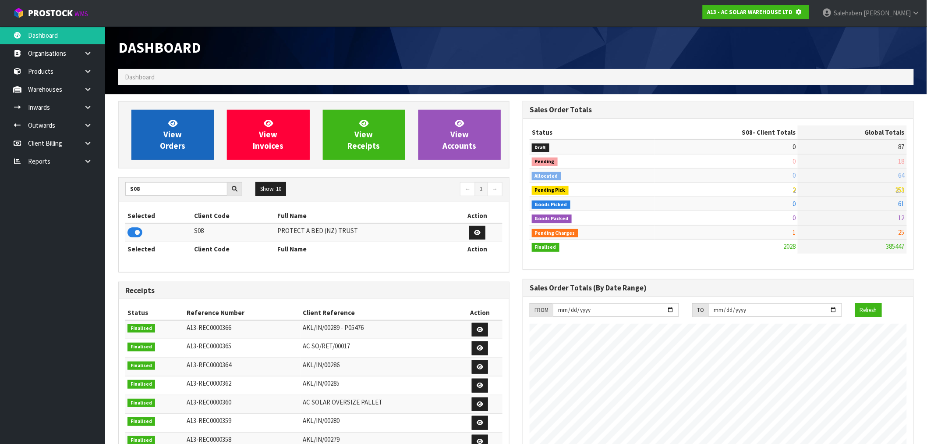
scroll to position [437716, 437858]
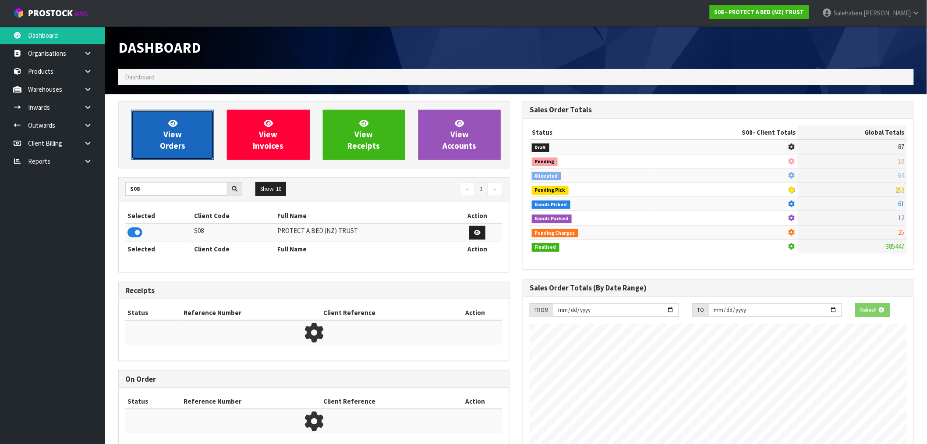
click at [187, 141] on link "View Orders" at bounding box center [172, 135] width 82 height 50
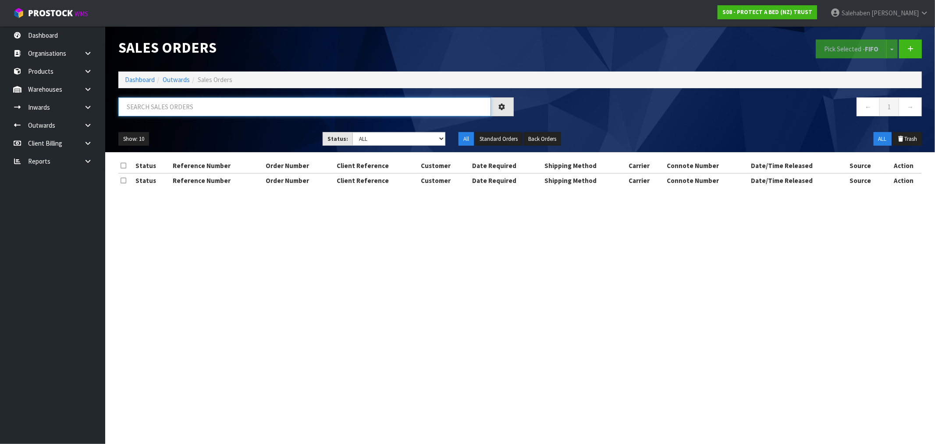
click at [253, 109] on input "text" at bounding box center [304, 106] width 373 height 19
paste input "CWL7726631"
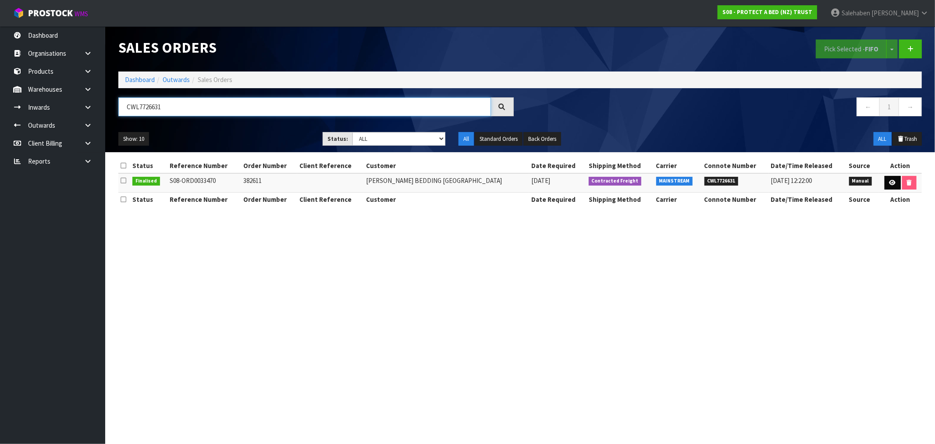
type input "CWL7726631"
click at [893, 183] on icon at bounding box center [892, 183] width 7 height 6
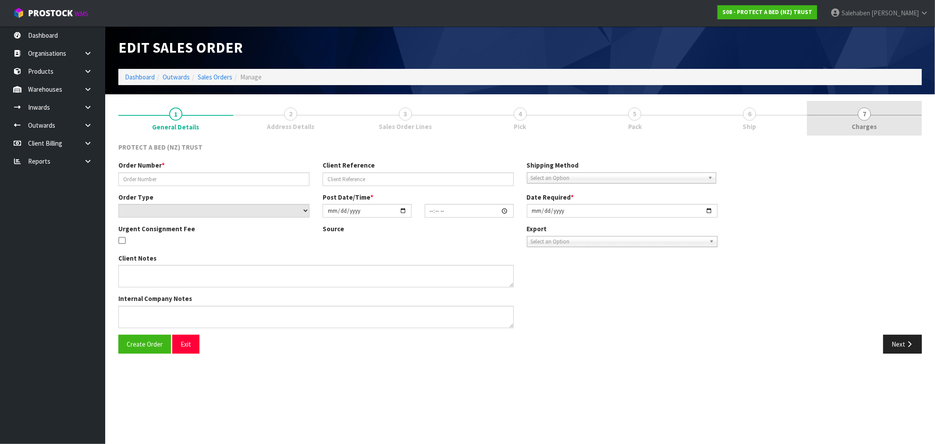
click at [862, 125] on span "Charges" at bounding box center [864, 126] width 25 height 9
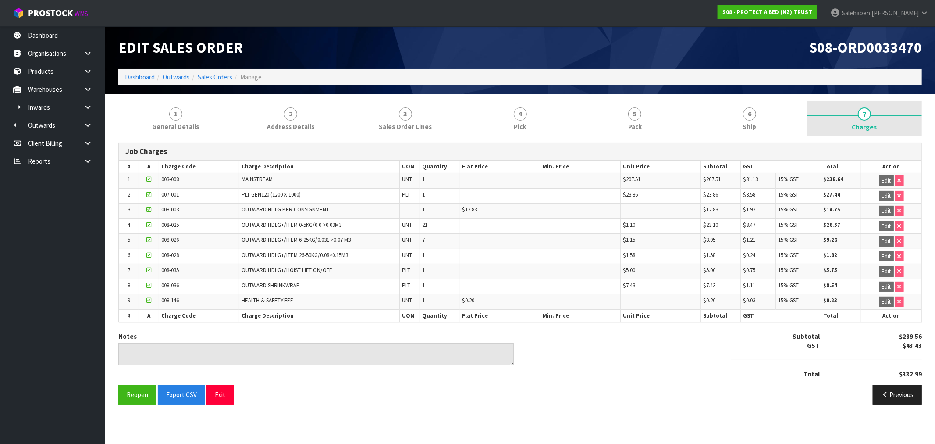
click at [862, 125] on span "Charges" at bounding box center [864, 126] width 25 height 9
click at [139, 76] on link "Dashboard" at bounding box center [140, 77] width 30 height 8
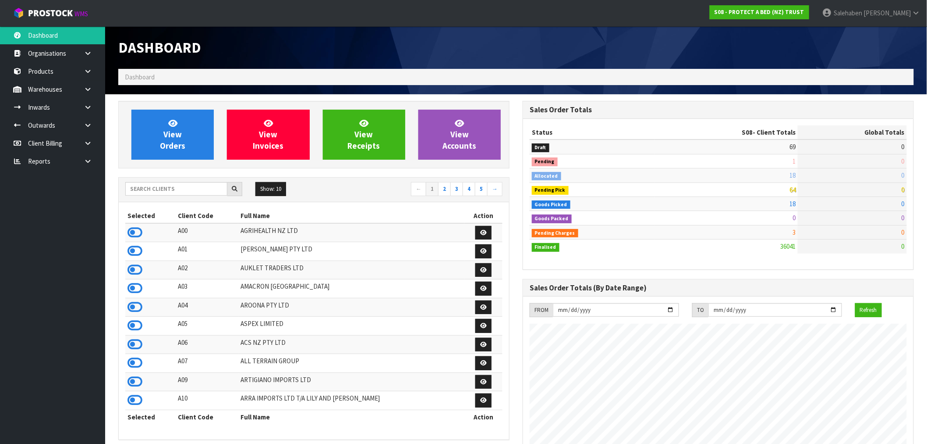
scroll to position [664, 405]
click at [181, 189] on input "text" at bounding box center [176, 189] width 102 height 14
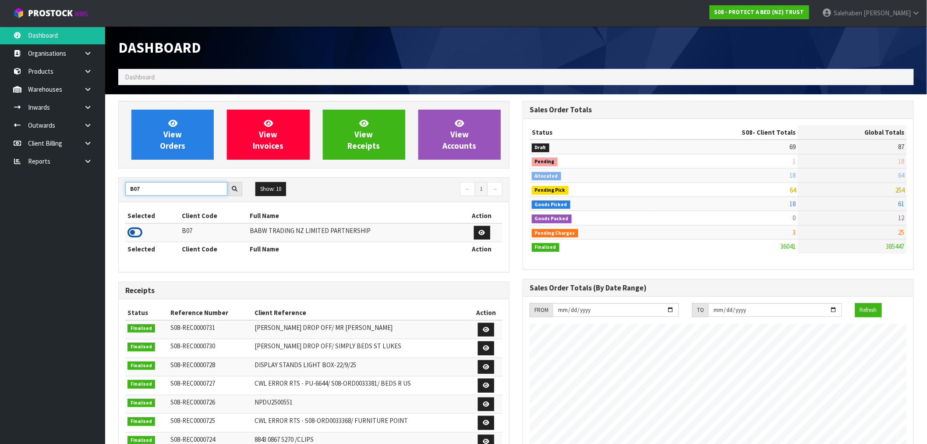
type input "B07"
click at [133, 233] on icon at bounding box center [135, 232] width 15 height 13
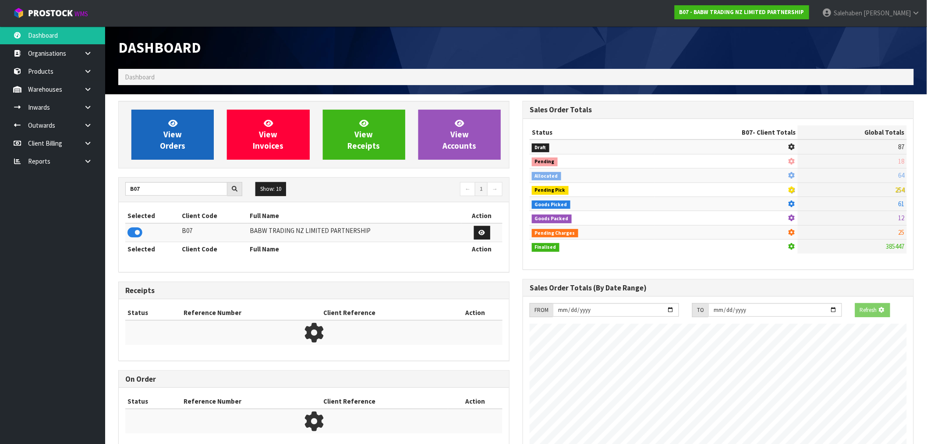
scroll to position [437716, 437858]
click at [171, 138] on span "View Orders" at bounding box center [172, 134] width 25 height 33
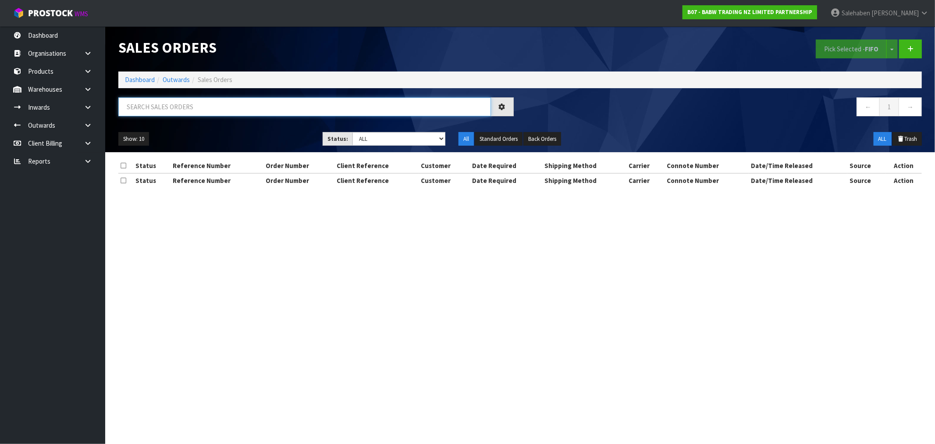
click at [200, 101] on input "text" at bounding box center [304, 106] width 373 height 19
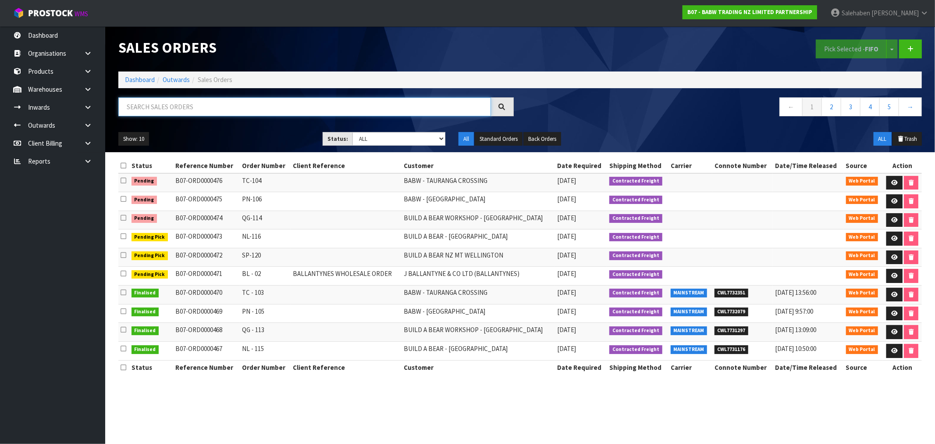
paste input "CWL7726764"
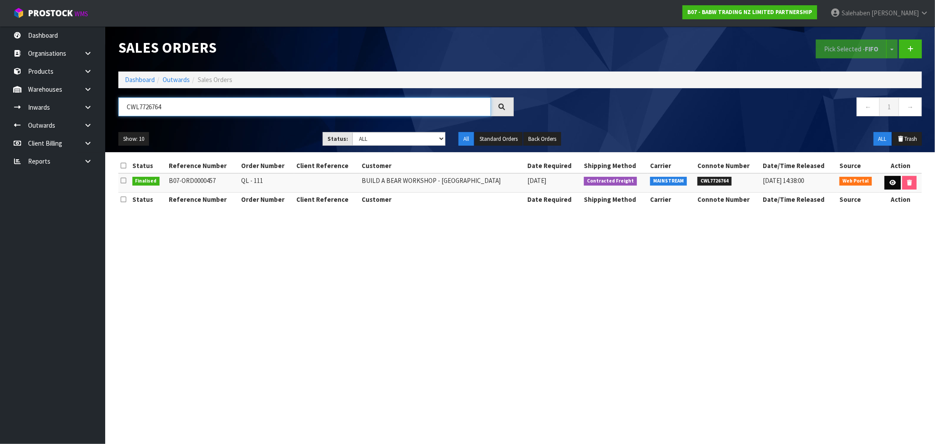
type input "CWL7726764"
click at [889, 181] on icon at bounding box center [892, 183] width 7 height 6
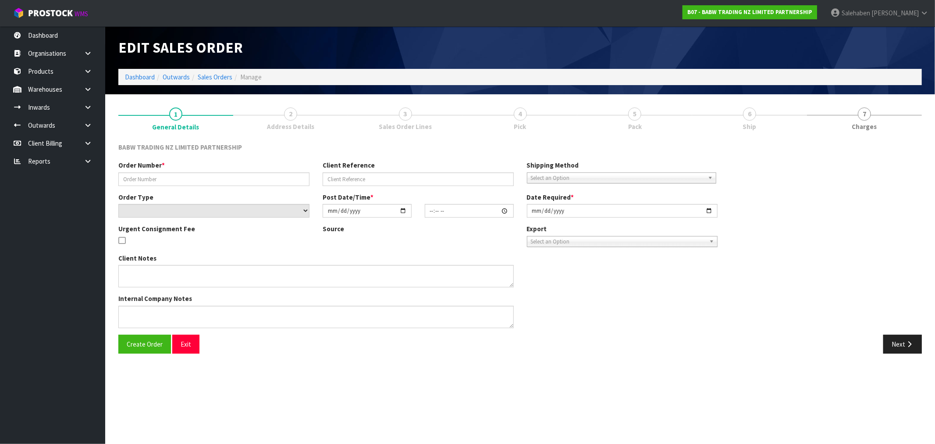
type input "QL - 111"
select select "number:0"
type input "2025-09-22"
type input "17:24:00.000"
type input "2025-09-22"
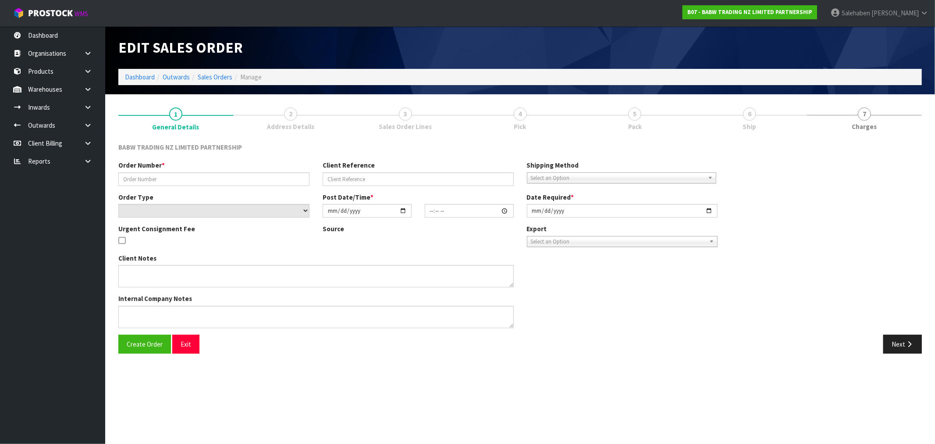
type textarea "DELIVER BETWEEN 8AM AND 8.30AM CALL - SANTANA ON 0221550016 AFTERNOON PRIOR TO …"
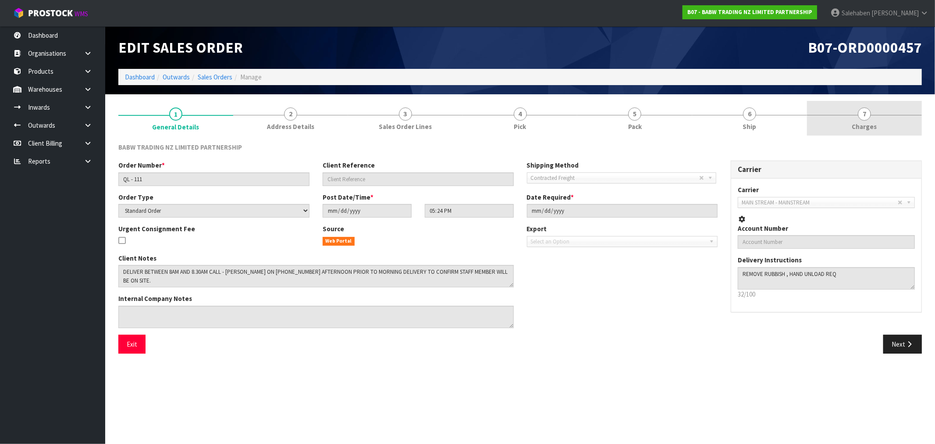
click at [866, 128] on span "Charges" at bounding box center [864, 126] width 25 height 9
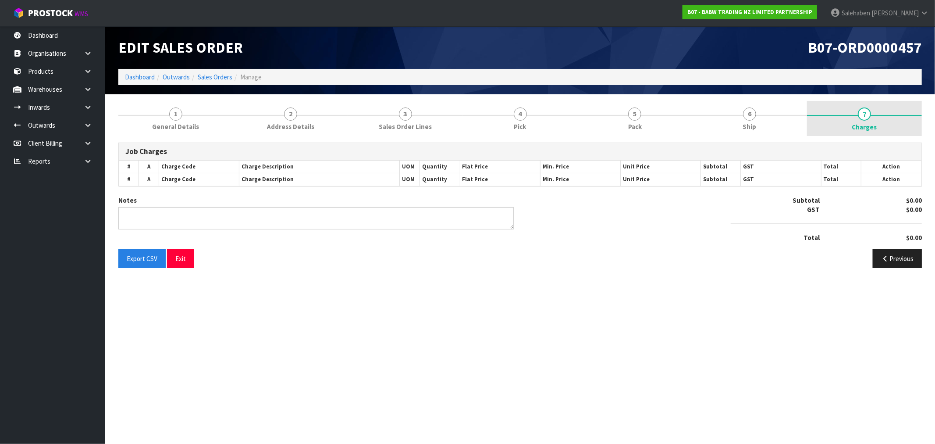
click at [865, 127] on span "Charges" at bounding box center [864, 126] width 25 height 9
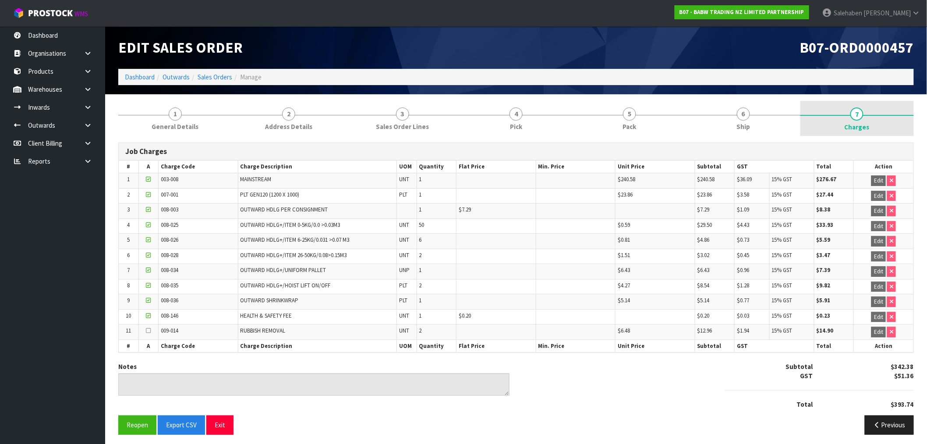
click at [866, 122] on span "Charges" at bounding box center [857, 126] width 25 height 9
click at [143, 76] on link "Dashboard" at bounding box center [140, 77] width 30 height 8
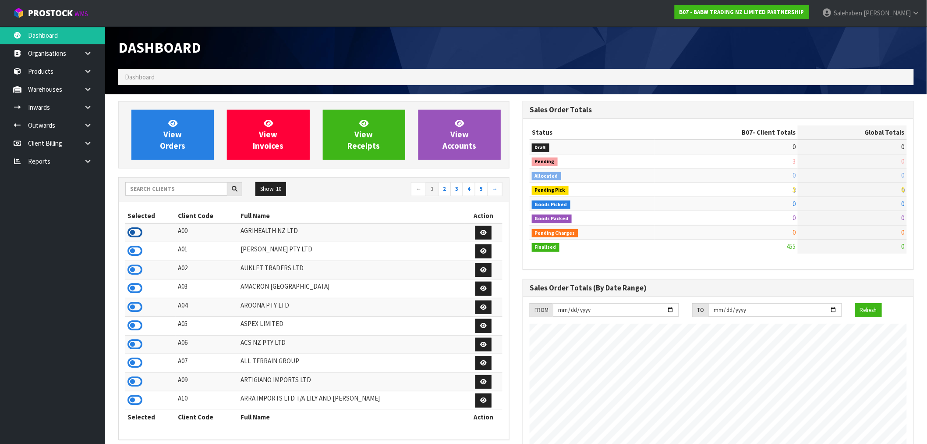
scroll to position [437598, 437858]
click at [129, 235] on icon at bounding box center [135, 232] width 15 height 13
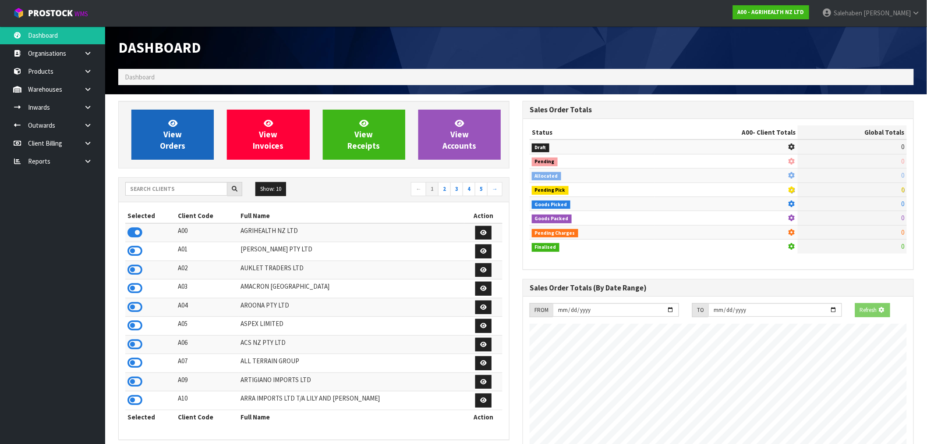
scroll to position [437716, 437858]
click at [159, 136] on link "View Orders" at bounding box center [172, 135] width 82 height 50
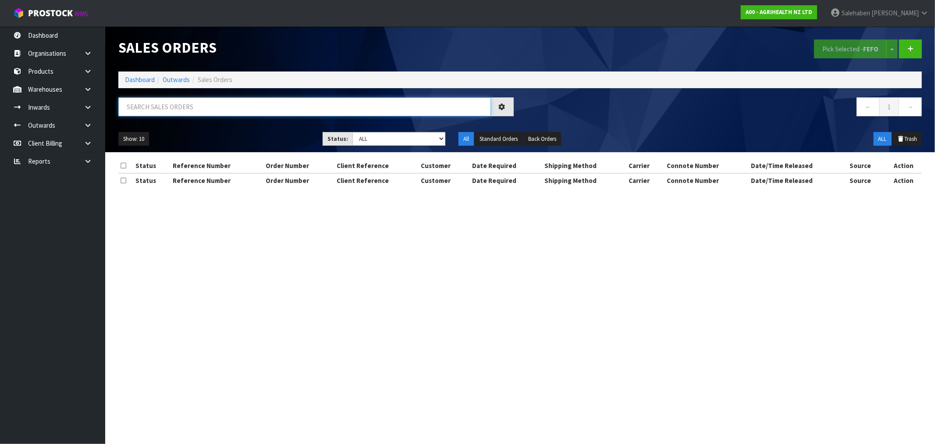
click at [277, 104] on input "text" at bounding box center [304, 106] width 373 height 19
paste input "CWL7726780"
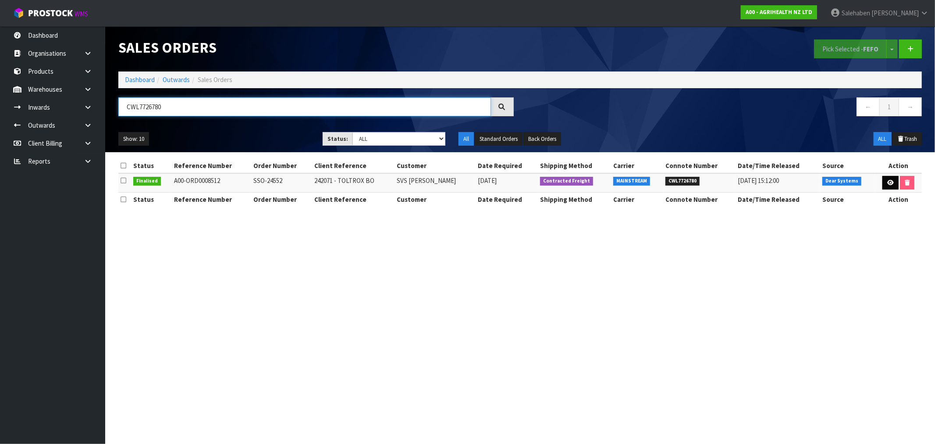
type input "CWL7726780"
click at [889, 179] on link at bounding box center [890, 183] width 16 height 14
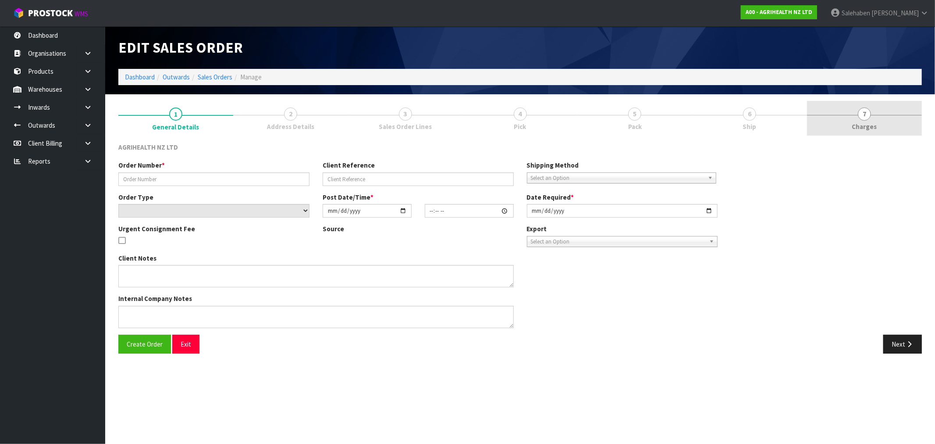
click at [858, 124] on span "Charges" at bounding box center [864, 126] width 25 height 9
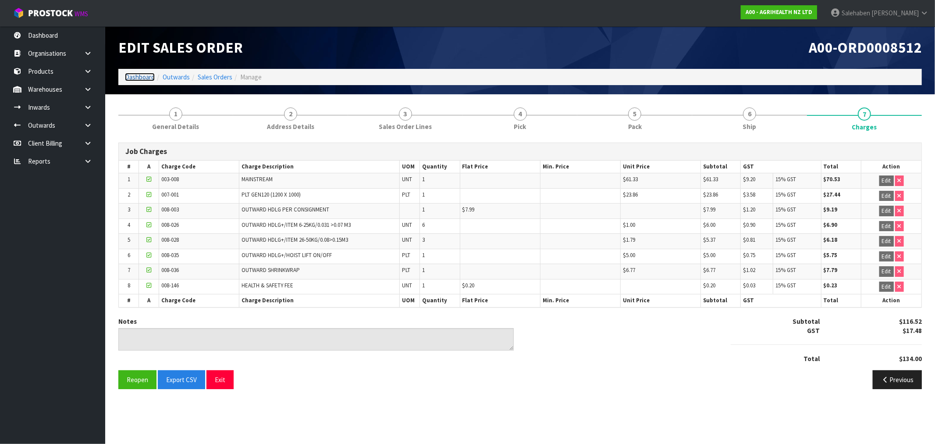
click at [137, 78] on link "Dashboard" at bounding box center [140, 77] width 30 height 8
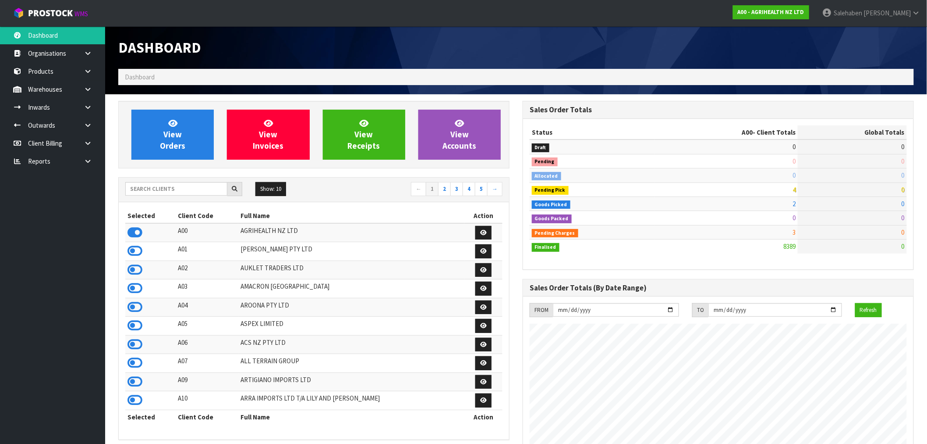
scroll to position [664, 405]
click at [171, 191] on input "text" at bounding box center [176, 189] width 102 height 14
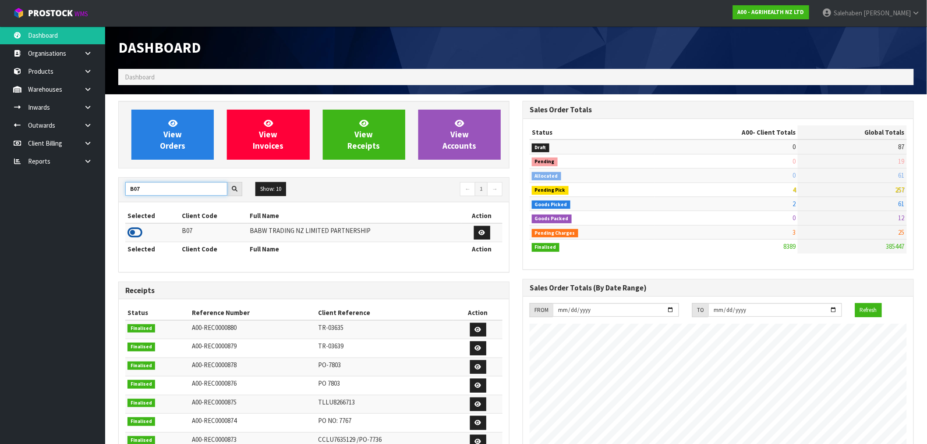
type input "B07"
click at [128, 231] on icon at bounding box center [135, 232] width 15 height 13
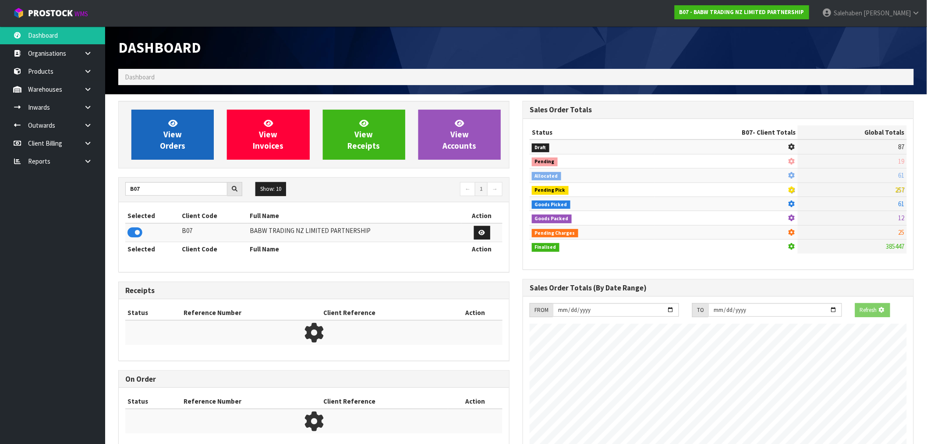
scroll to position [437716, 437858]
click at [163, 148] on span "View Orders" at bounding box center [172, 134] width 25 height 33
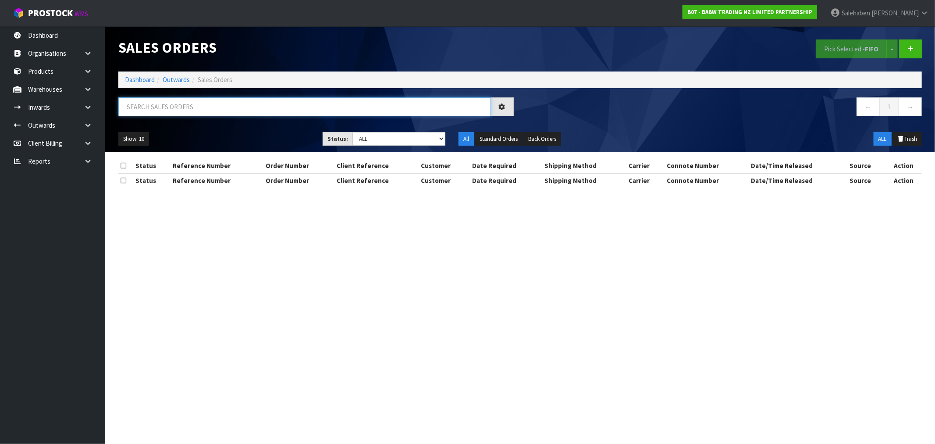
click at [212, 106] on input "text" at bounding box center [304, 106] width 373 height 19
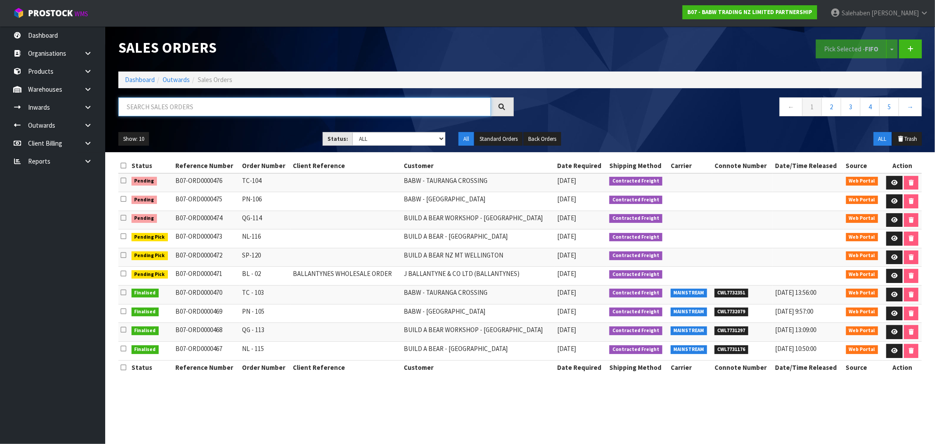
paste input "CWL7726819"
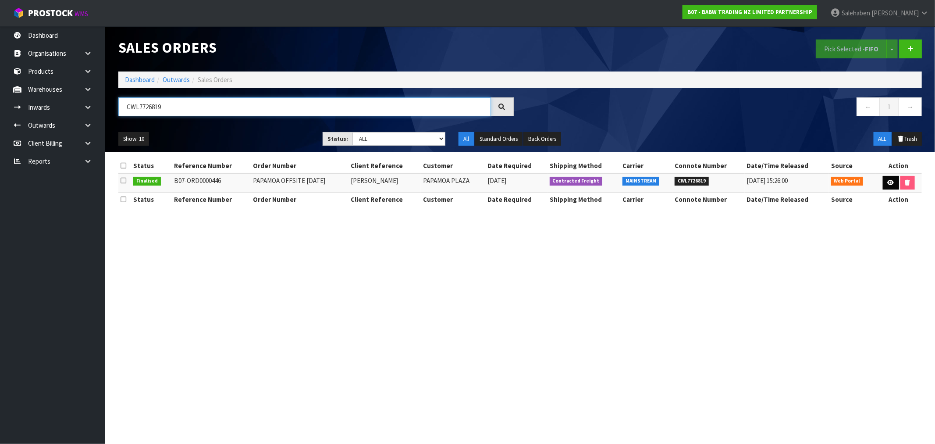
type input "CWL7726819"
click at [888, 185] on icon at bounding box center [890, 183] width 7 height 6
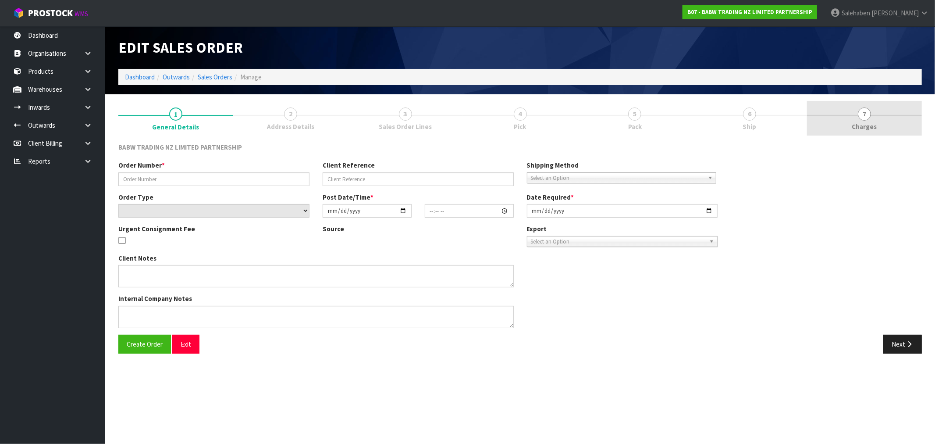
type input "PAPAMOA OFFSITE 29-9-25"
type input "JULIE"
select select "number:0"
type input "2025-09-10"
type input "08:05:00.000"
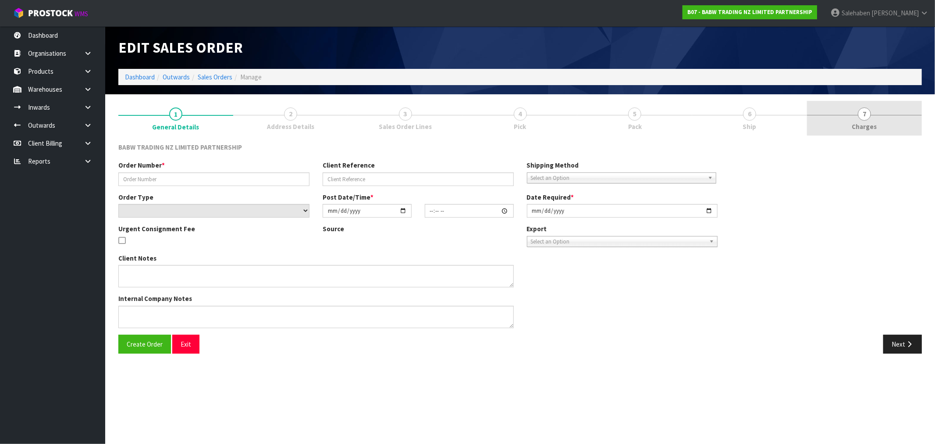
type input "2025-09-25"
type textarea "CALL JULIE ON ARRIVAL - 027 836 0313"
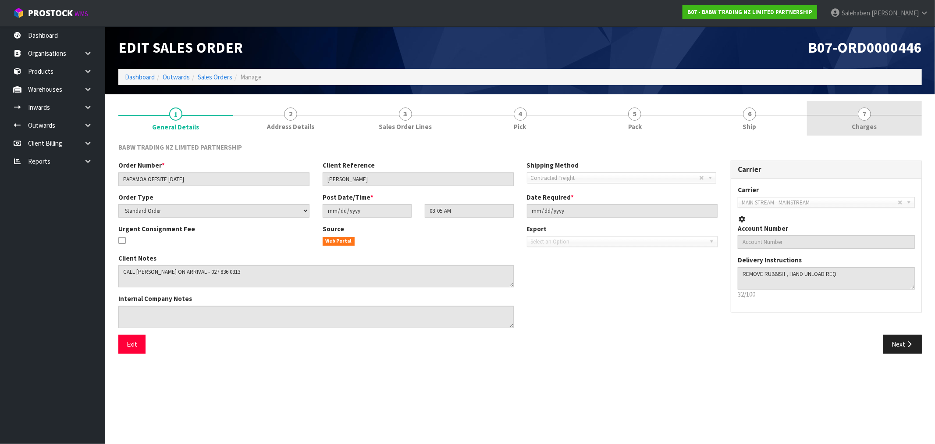
click at [870, 125] on span "Charges" at bounding box center [864, 126] width 25 height 9
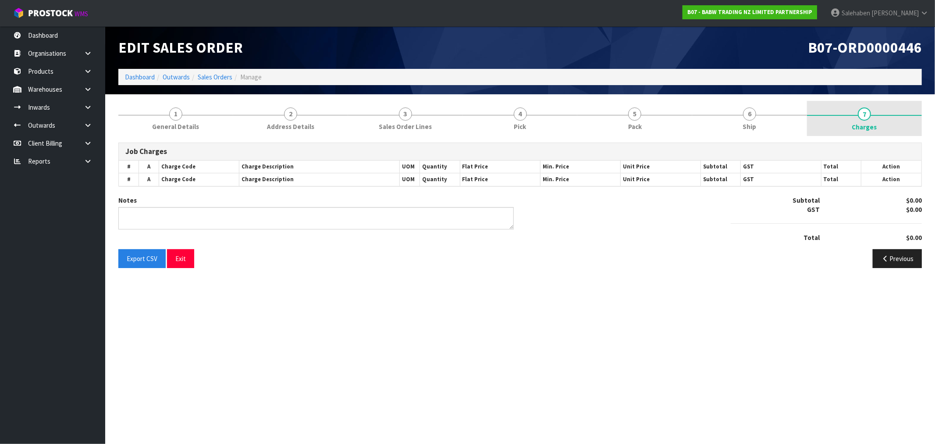
click at [866, 124] on span "Charges" at bounding box center [864, 126] width 25 height 9
click at [866, 123] on span "Charges" at bounding box center [864, 126] width 25 height 9
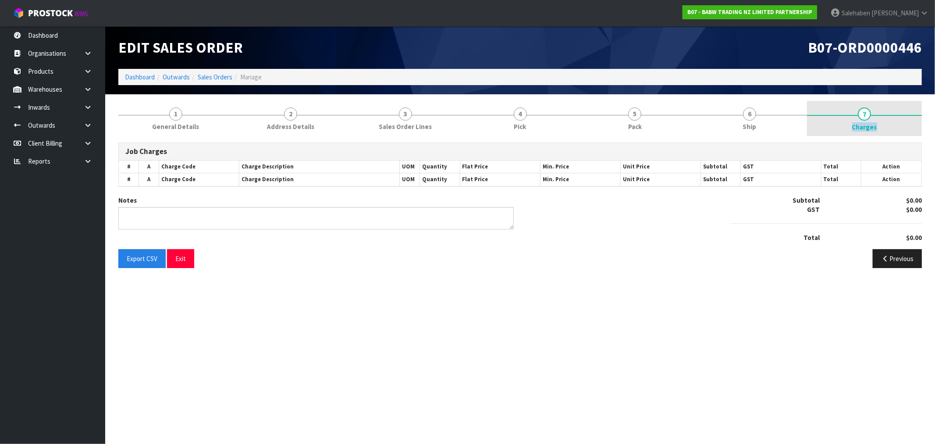
click at [866, 123] on span "Charges" at bounding box center [864, 126] width 25 height 9
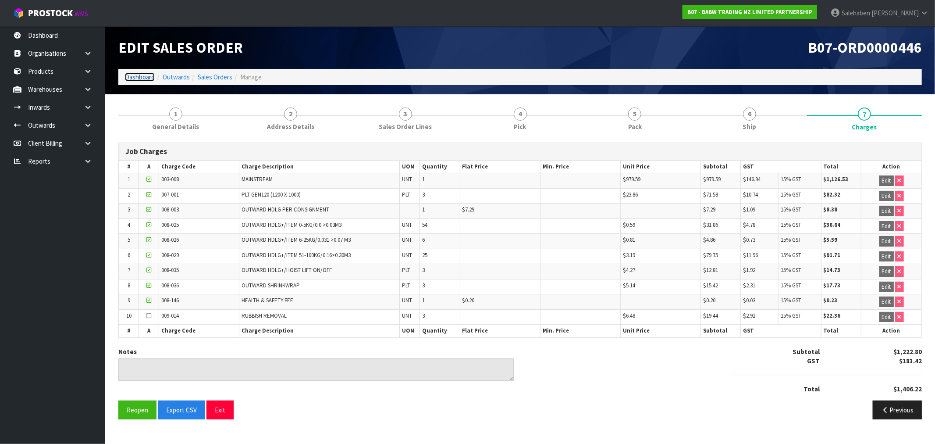
click at [137, 78] on link "Dashboard" at bounding box center [140, 77] width 30 height 8
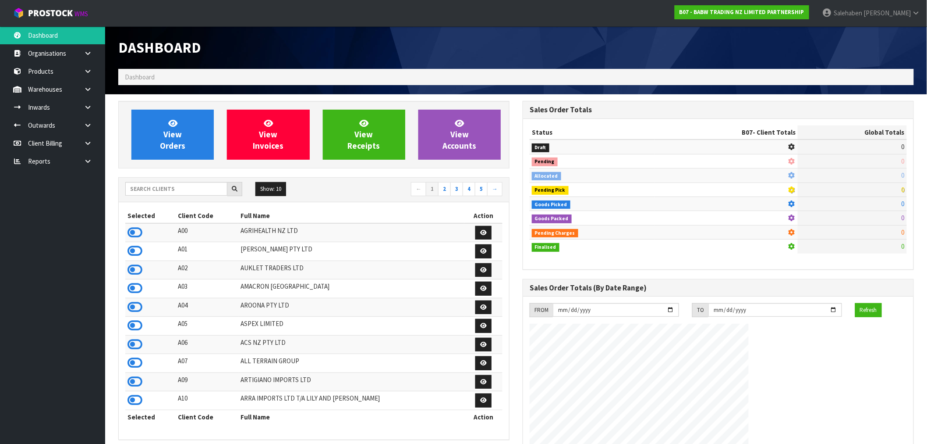
scroll to position [664, 405]
click at [150, 183] on input "text" at bounding box center [176, 189] width 102 height 14
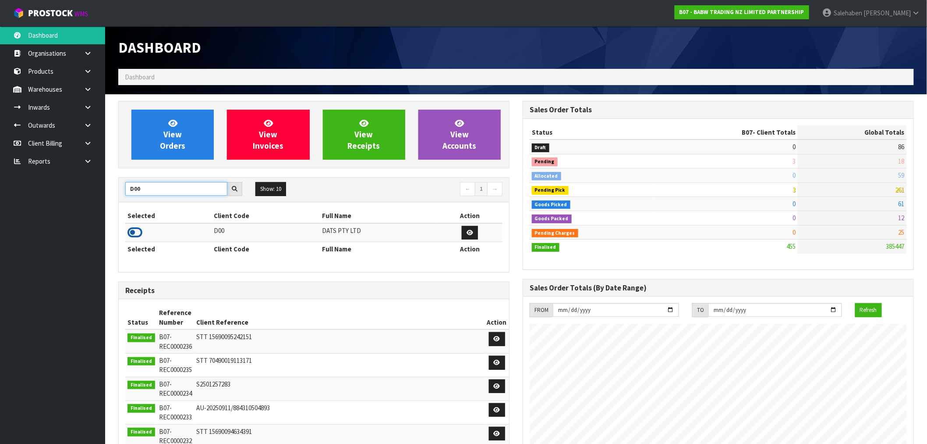
type input "D00"
click at [137, 229] on icon at bounding box center [135, 232] width 15 height 13
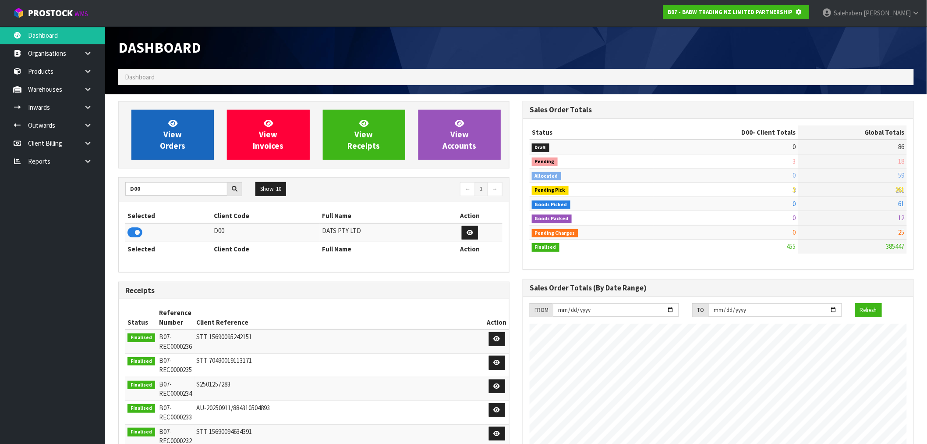
scroll to position [437716, 437858]
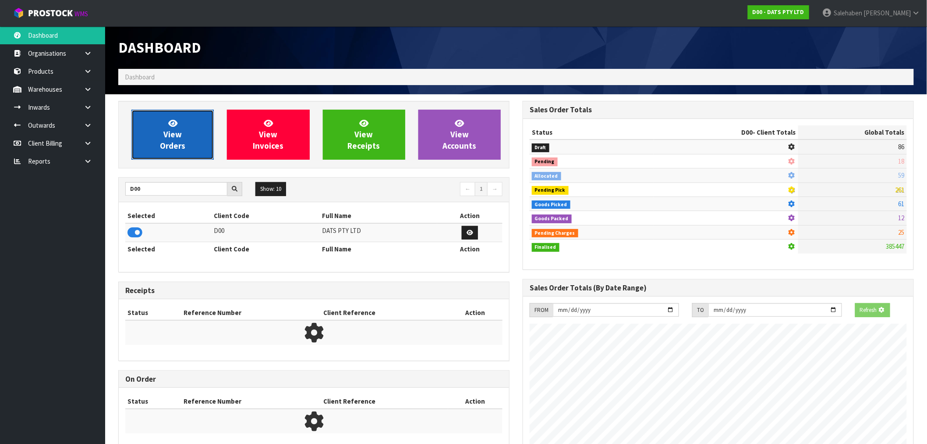
click at [184, 134] on link "View Orders" at bounding box center [172, 135] width 82 height 50
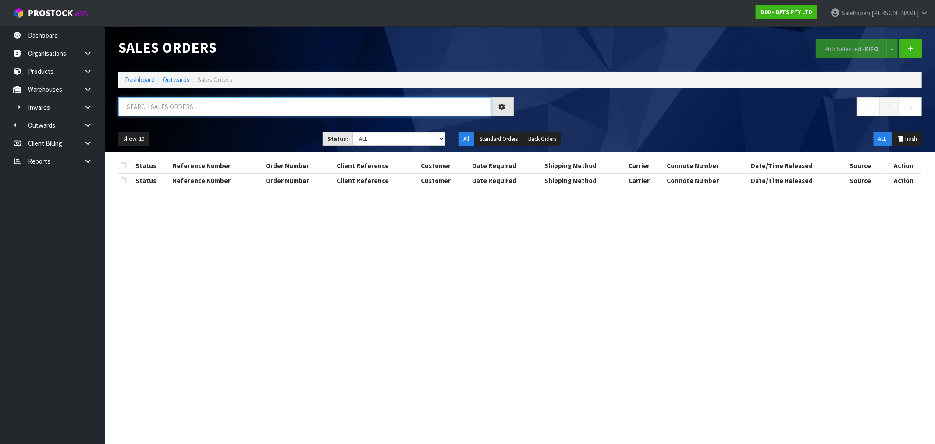
click at [297, 108] on input "text" at bounding box center [304, 106] width 373 height 19
paste input "CWL7726983"
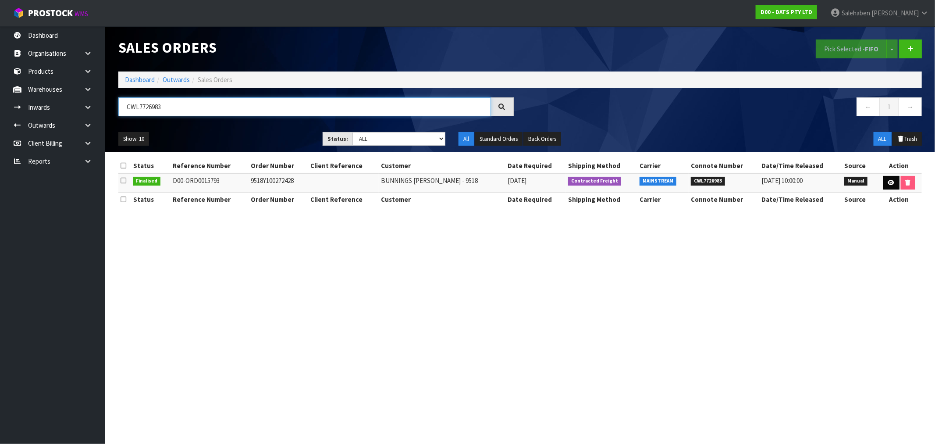
type input "CWL7726983"
click at [891, 178] on link at bounding box center [891, 183] width 16 height 14
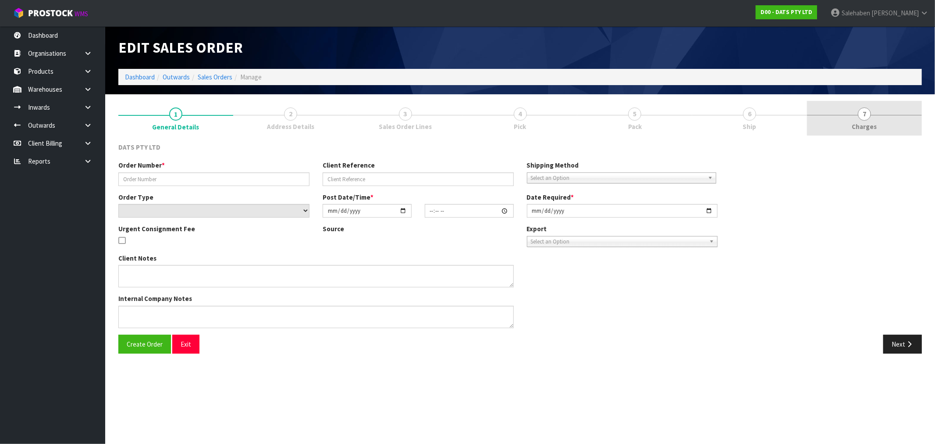
type input "9518Y100272428"
select select "number:0"
type input "2025-09-19"
type input "08:55:00.000"
type input "2025-09-19"
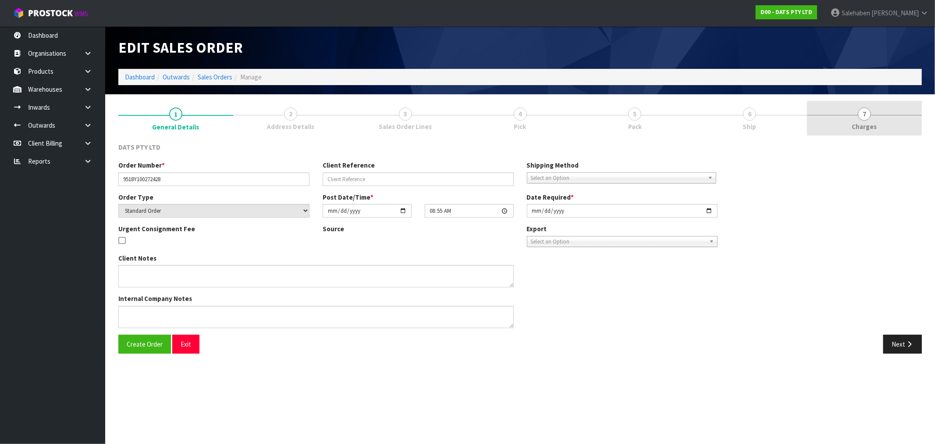
click at [864, 124] on span "Charges" at bounding box center [864, 126] width 25 height 9
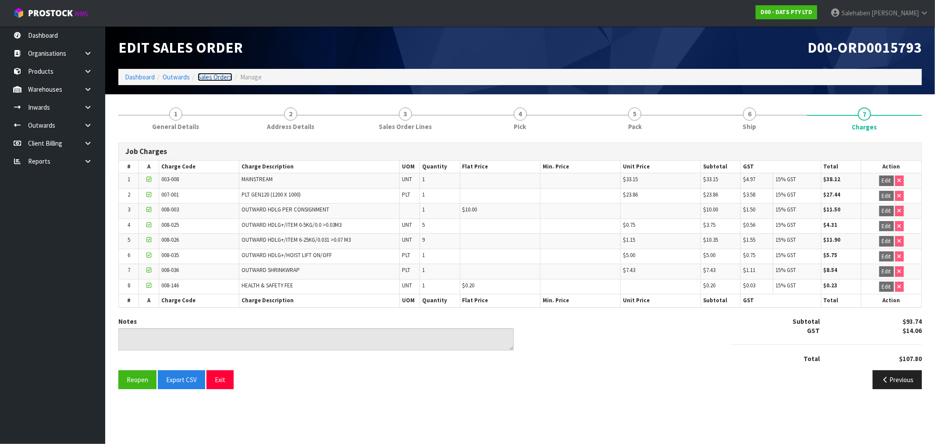
click at [219, 75] on link "Sales Orders" at bounding box center [215, 77] width 35 height 8
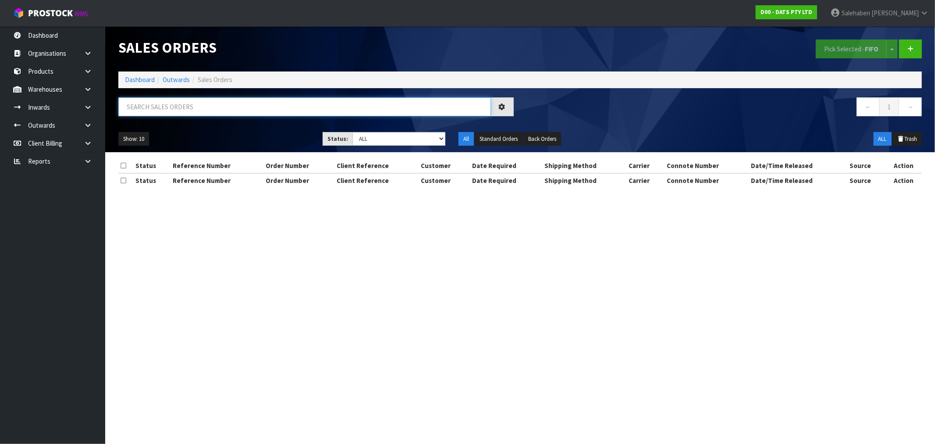
click at [234, 107] on input "text" at bounding box center [304, 106] width 373 height 19
paste input "CWL7726988"
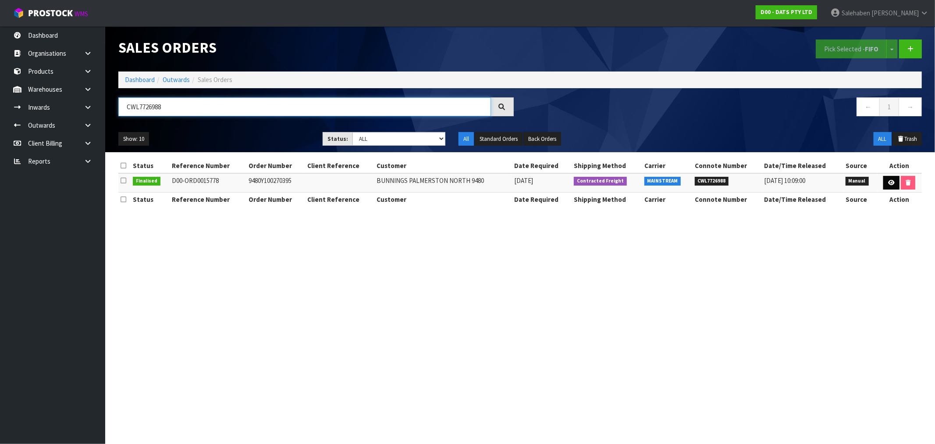
type input "CWL7726988"
click at [895, 182] on link at bounding box center [891, 183] width 16 height 14
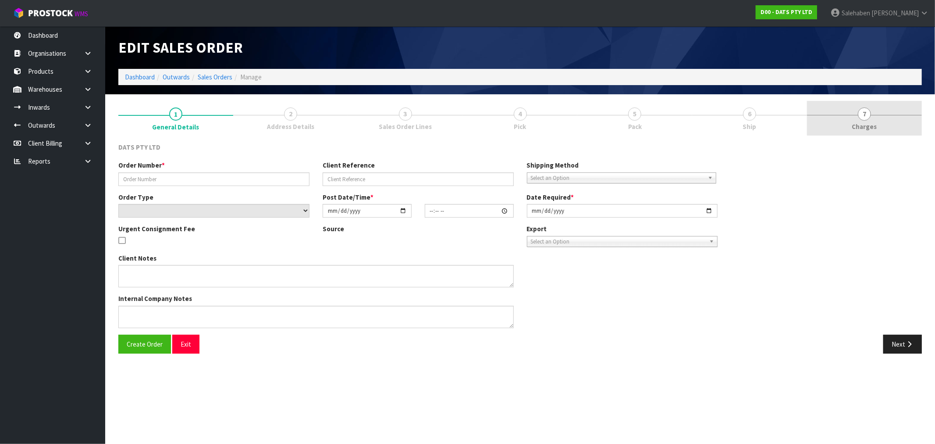
type input "9480Y100270395"
select select "number:0"
type input "2025-09-18"
type input "09:30:00.000"
type input "2025-09-18"
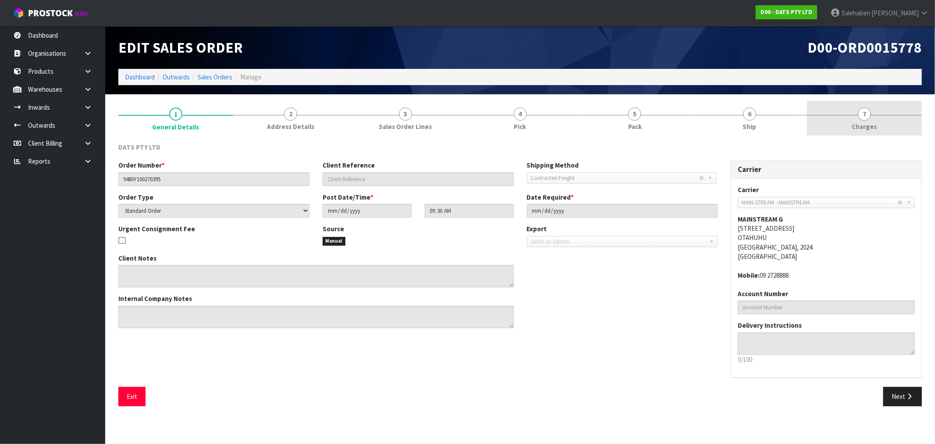
click at [866, 123] on span "Charges" at bounding box center [864, 126] width 25 height 9
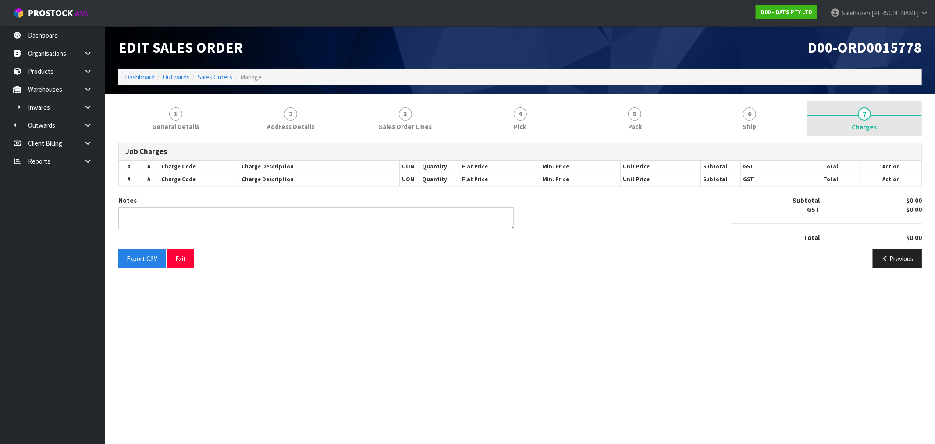
click at [866, 124] on span "Charges" at bounding box center [864, 126] width 25 height 9
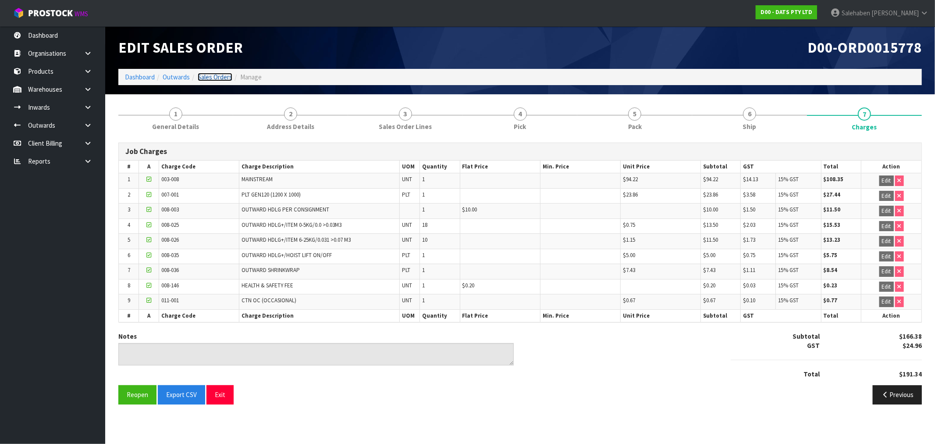
drag, startPoint x: 213, startPoint y: 76, endPoint x: 209, endPoint y: 84, distance: 9.2
click at [213, 76] on link "Sales Orders" at bounding box center [215, 77] width 35 height 8
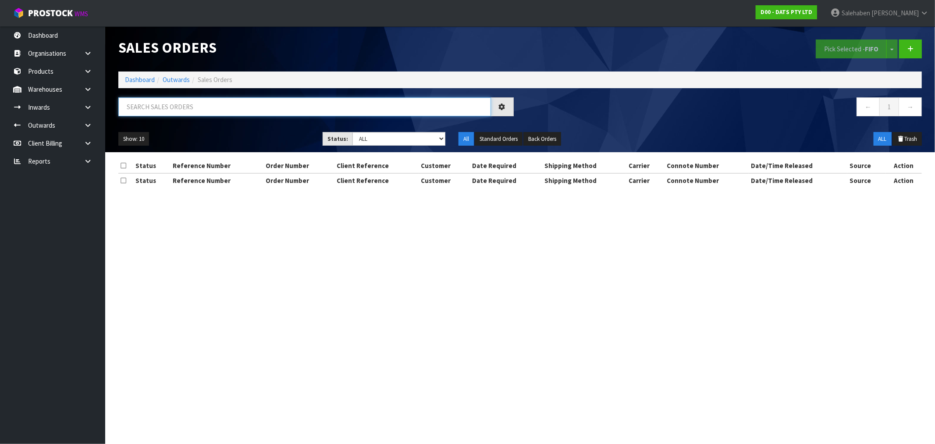
click at [167, 110] on input "text" at bounding box center [304, 106] width 373 height 19
paste input "CWL7726995"
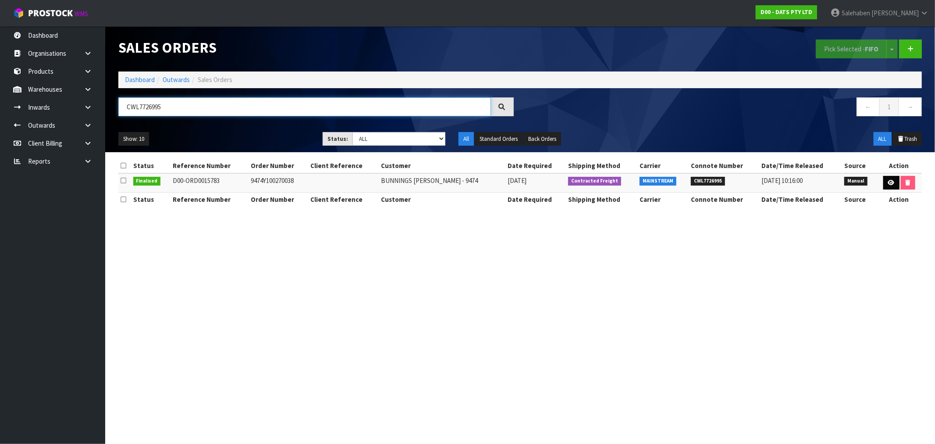
type input "CWL7726995"
click at [892, 182] on link at bounding box center [891, 183] width 16 height 14
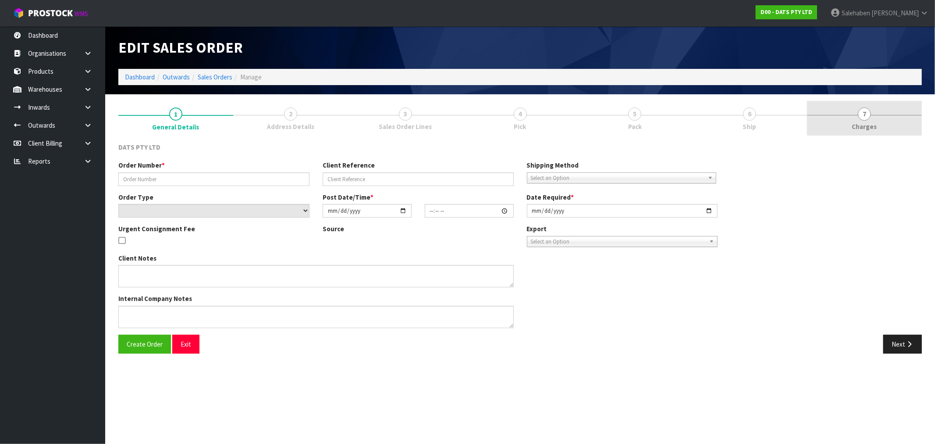
type input "9474Y100270038"
select select "number:0"
type input "2025-09-18"
type input "09:45:00.000"
type input "2025-09-18"
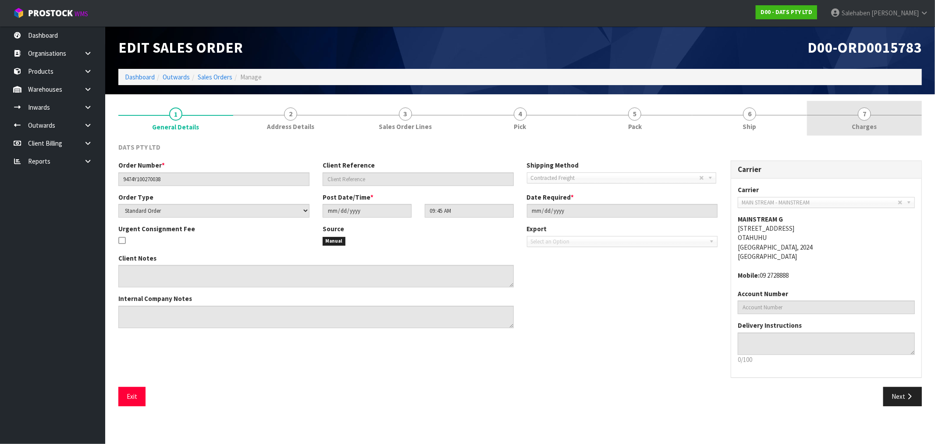
click at [867, 126] on span "Charges" at bounding box center [864, 126] width 25 height 9
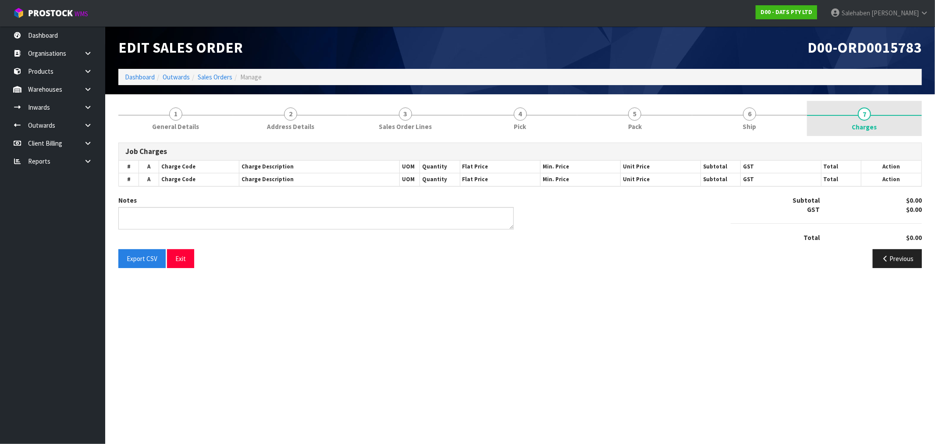
click at [865, 128] on span "Charges" at bounding box center [864, 126] width 25 height 9
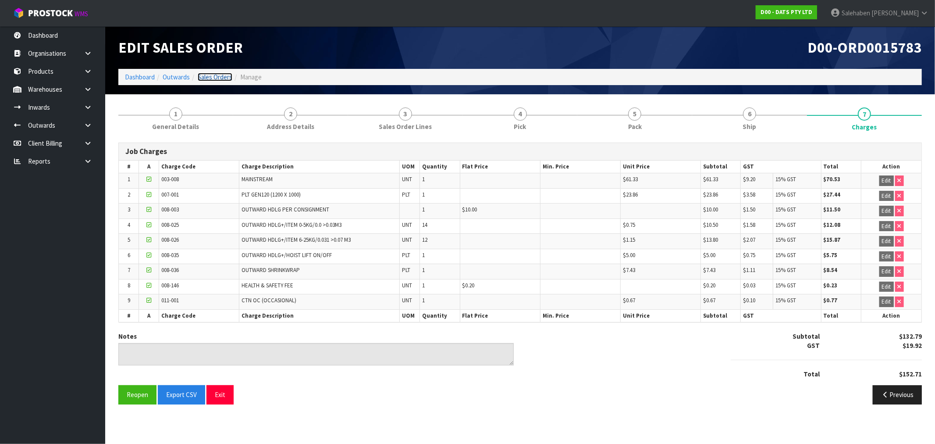
click at [222, 76] on link "Sales Orders" at bounding box center [215, 77] width 35 height 8
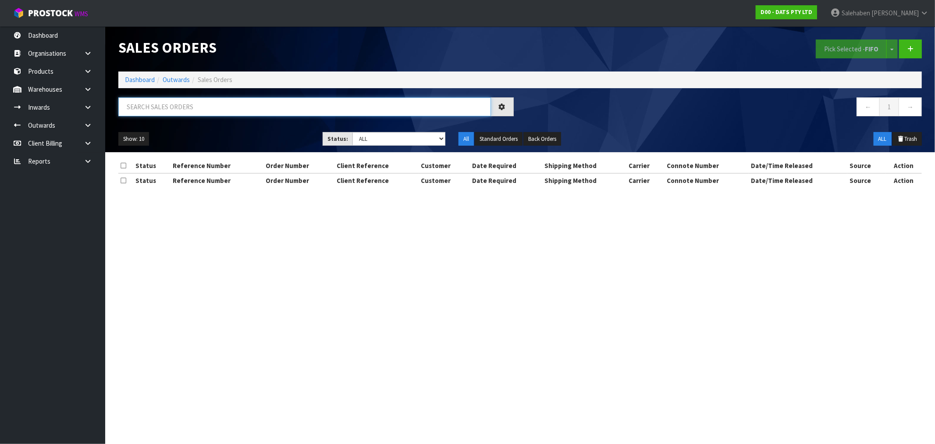
click at [208, 102] on input "text" at bounding box center [304, 106] width 373 height 19
paste input "CWL7727006"
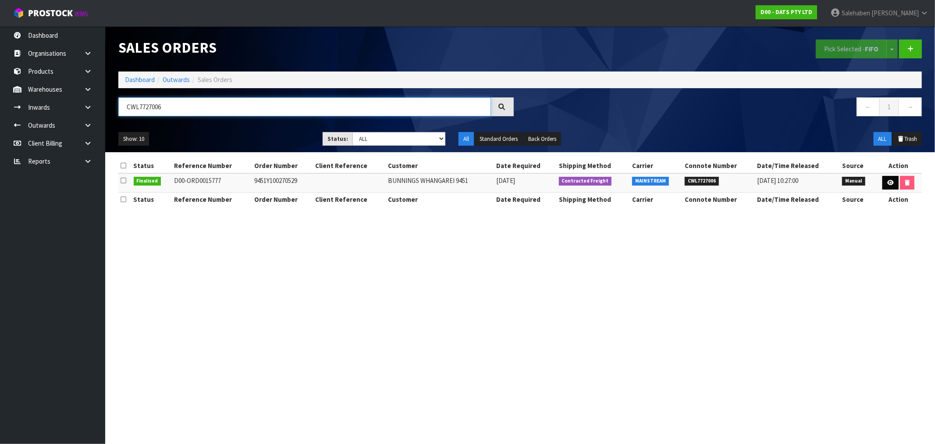
type input "CWL7727006"
click at [887, 179] on link at bounding box center [890, 183] width 16 height 14
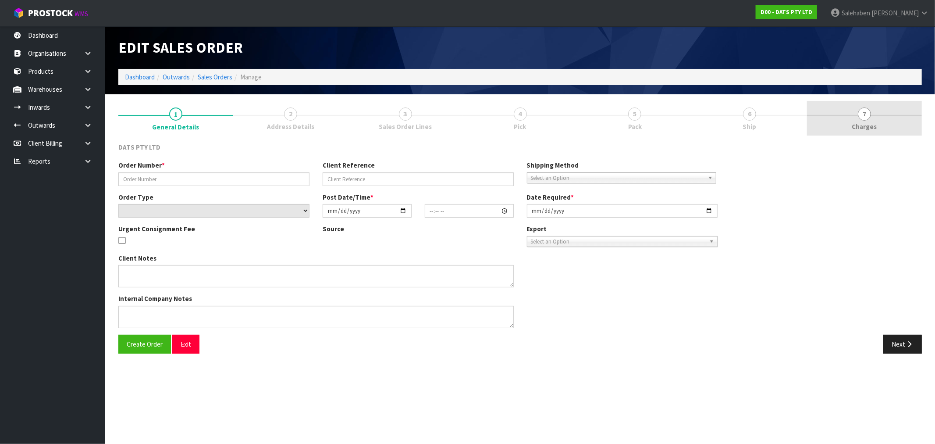
type input "9451Y100270529"
select select "number:0"
type input "2025-09-18"
type input "09:25:00.000"
type input "2025-09-18"
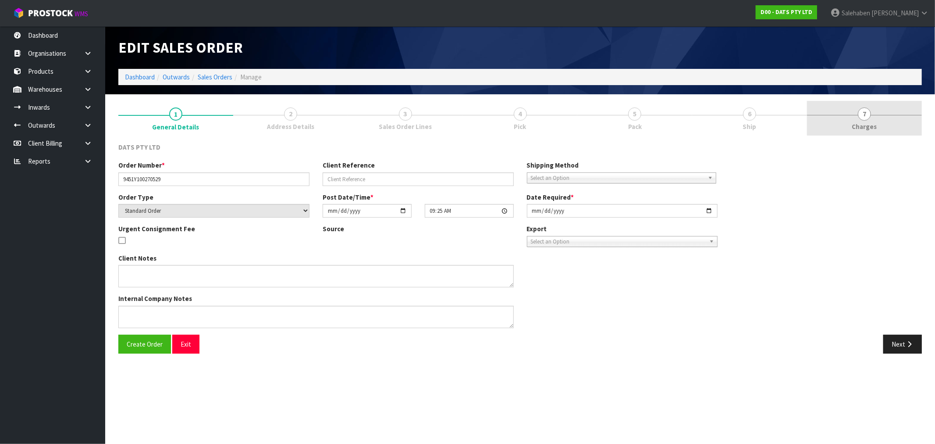
click at [863, 120] on link "7 Charges" at bounding box center [864, 118] width 115 height 35
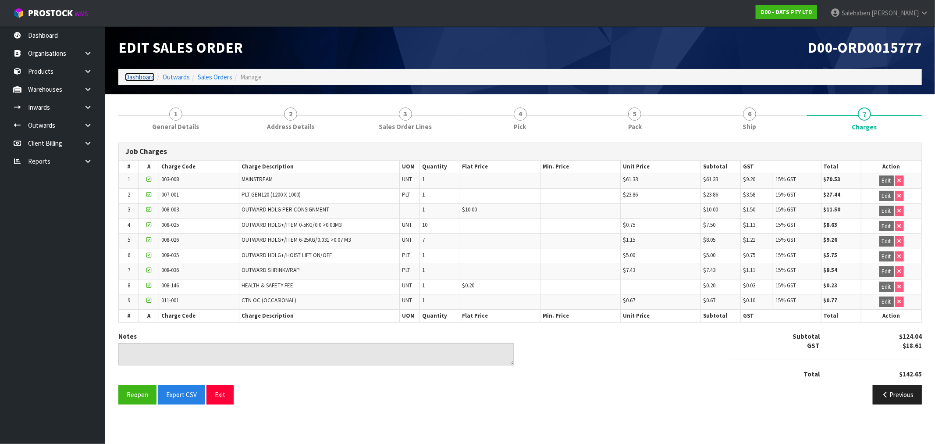
click at [138, 75] on link "Dashboard" at bounding box center [140, 77] width 30 height 8
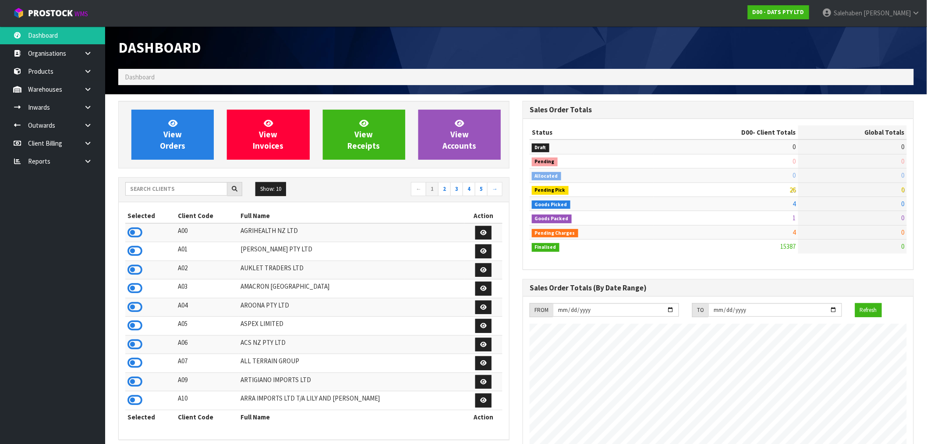
scroll to position [664, 405]
click at [167, 188] on input "text" at bounding box center [176, 189] width 102 height 14
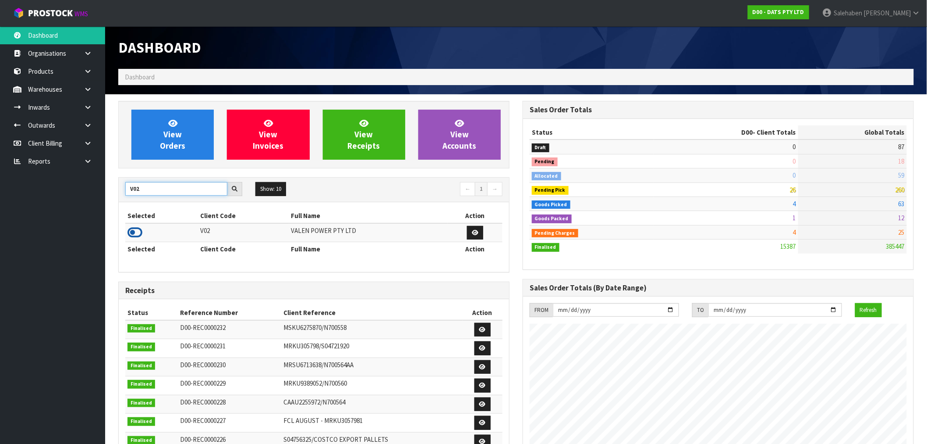
type input "V02"
click at [135, 231] on icon at bounding box center [135, 232] width 15 height 13
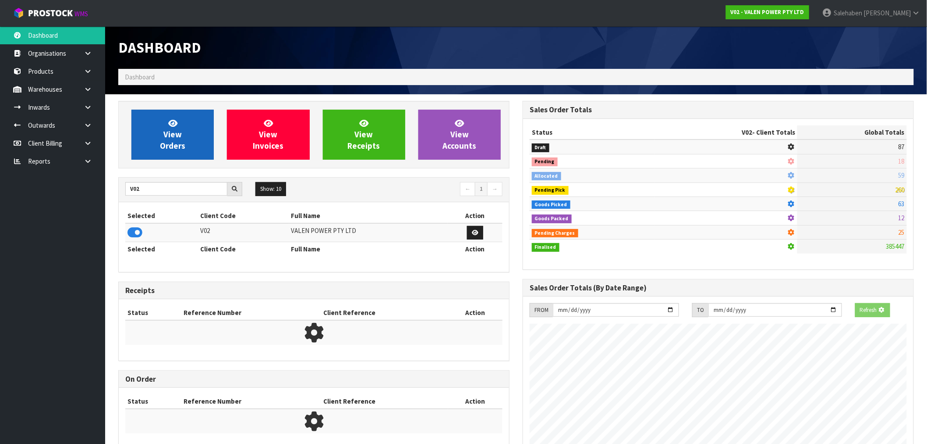
scroll to position [437716, 437858]
click at [188, 139] on link "View Orders" at bounding box center [172, 135] width 82 height 50
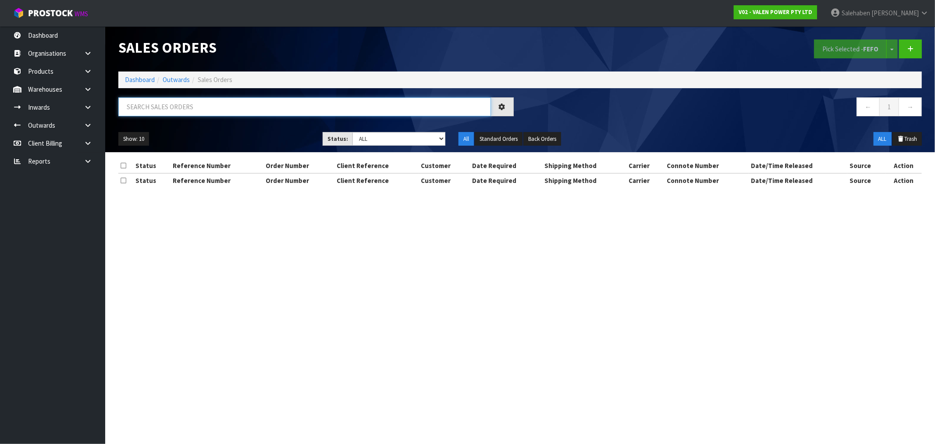
click at [233, 105] on input "text" at bounding box center [304, 106] width 373 height 19
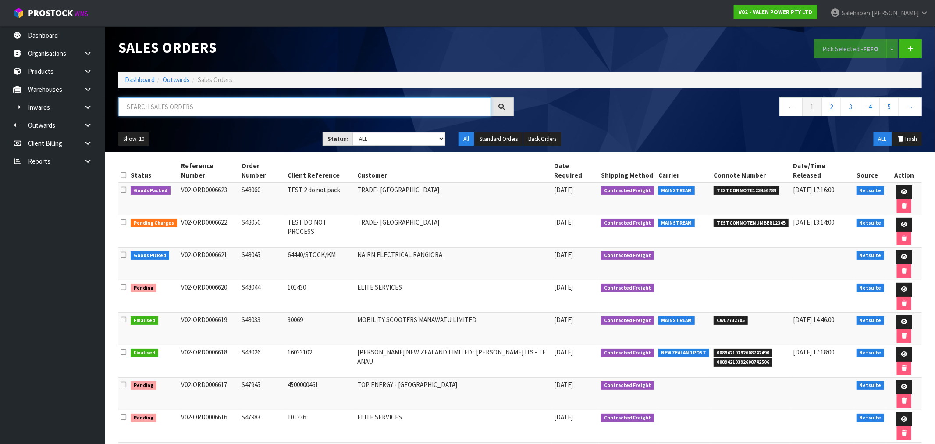
paste input "CWL7727048"
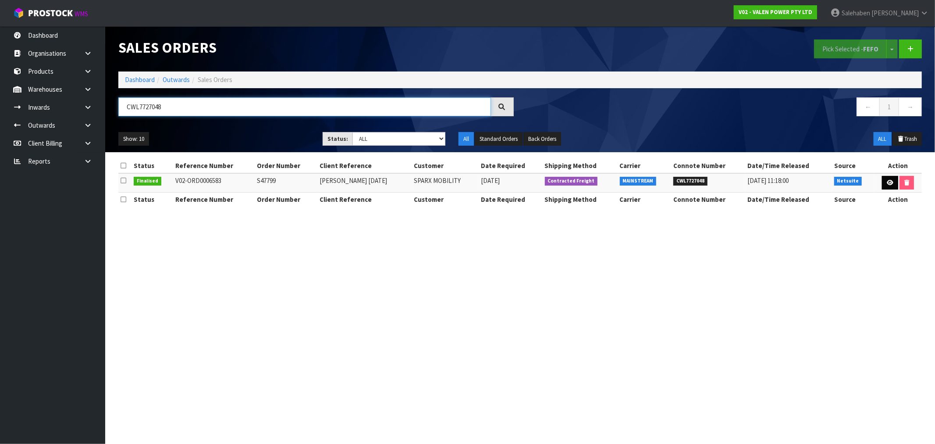
type input "CWL7727048"
click at [893, 177] on link at bounding box center [890, 183] width 16 height 14
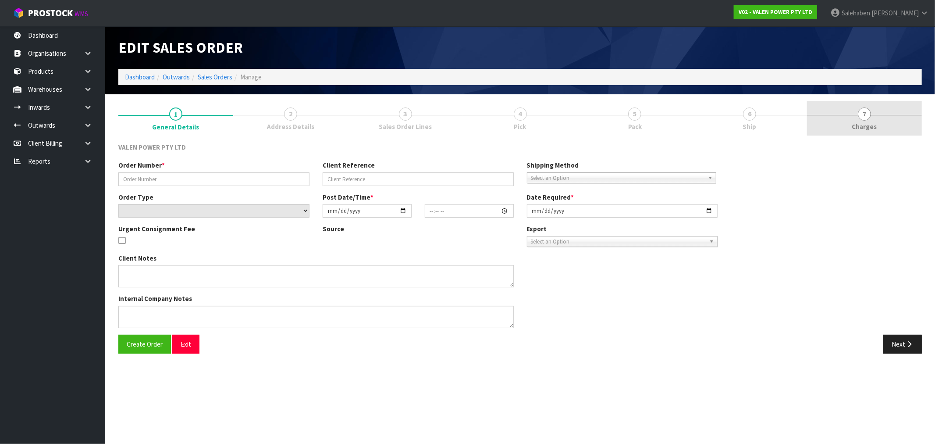
type input "S47799"
type input "Keith 19.09.2025"
select select "number:0"
type input "2025-09-19"
type input "17:45:06.000"
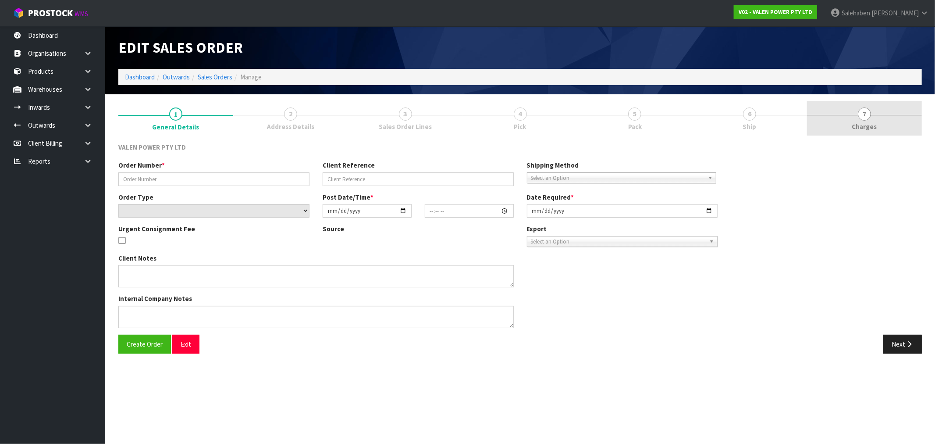
type input "2025-09-22"
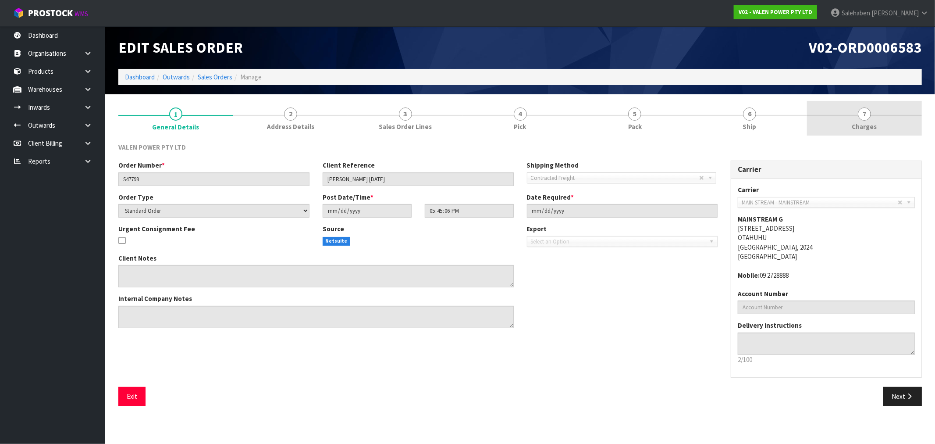
click at [865, 131] on link "7 Charges" at bounding box center [864, 118] width 115 height 35
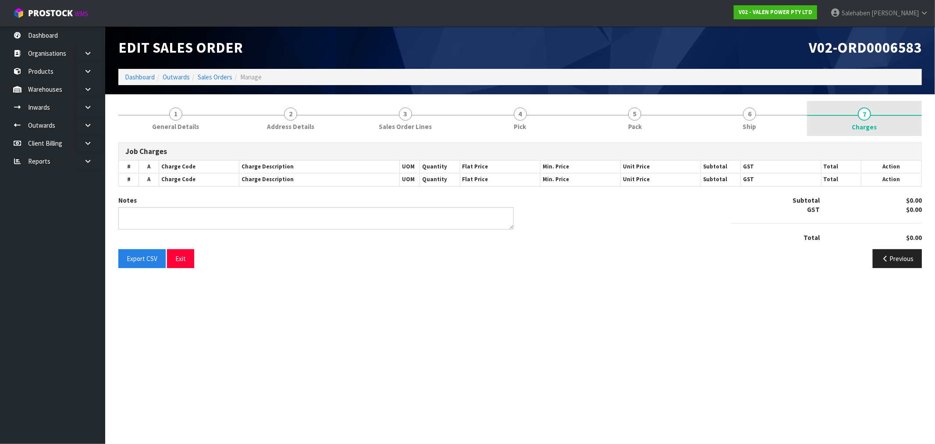
click at [862, 124] on span "Charges" at bounding box center [864, 126] width 25 height 9
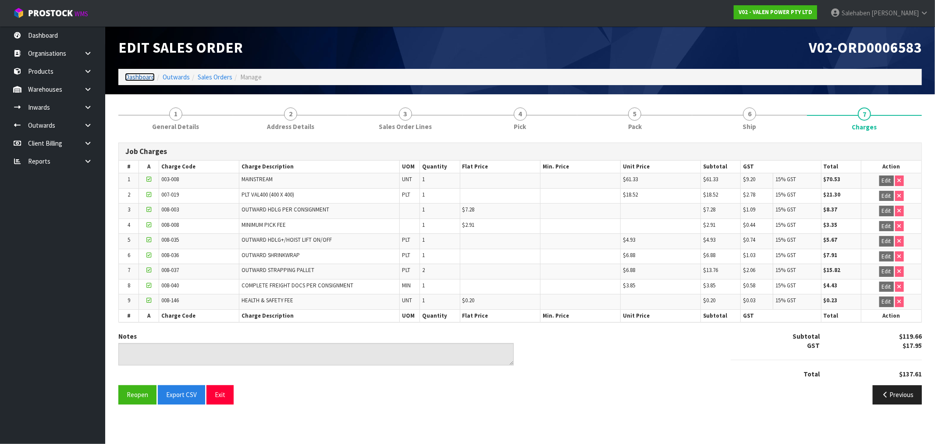
click at [136, 75] on link "Dashboard" at bounding box center [140, 77] width 30 height 8
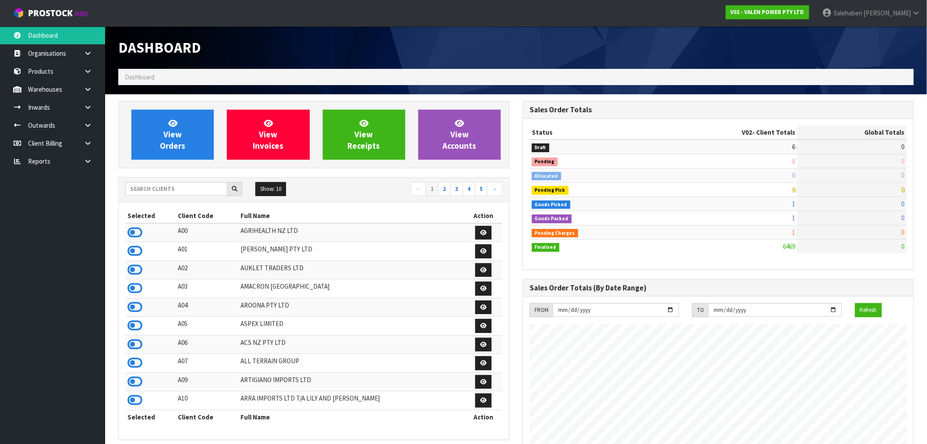
scroll to position [664, 405]
click at [187, 189] on input "text" at bounding box center [176, 189] width 102 height 14
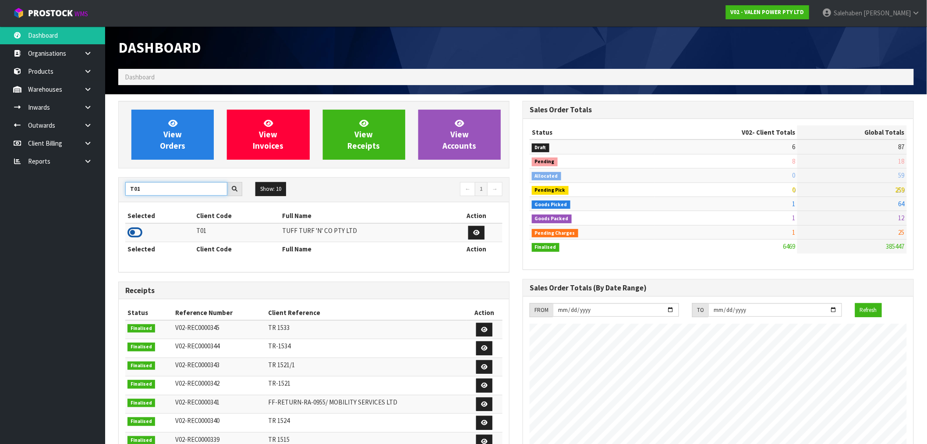
type input "T01"
click at [134, 233] on icon at bounding box center [135, 232] width 15 height 13
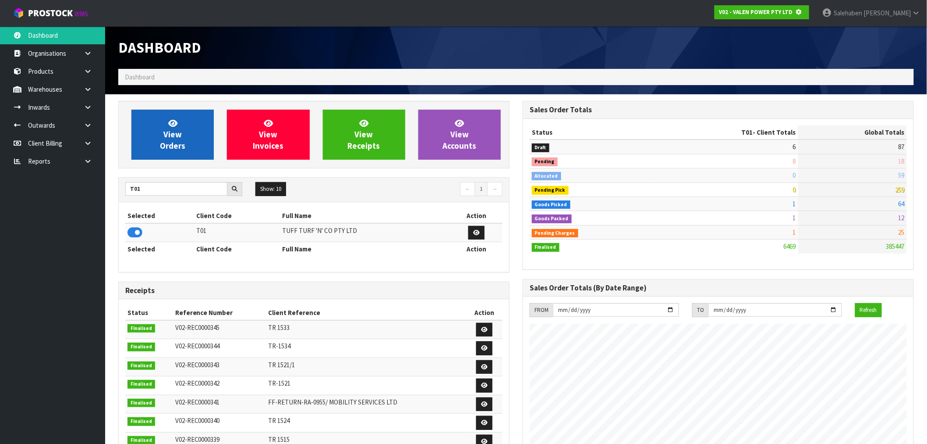
scroll to position [437716, 437858]
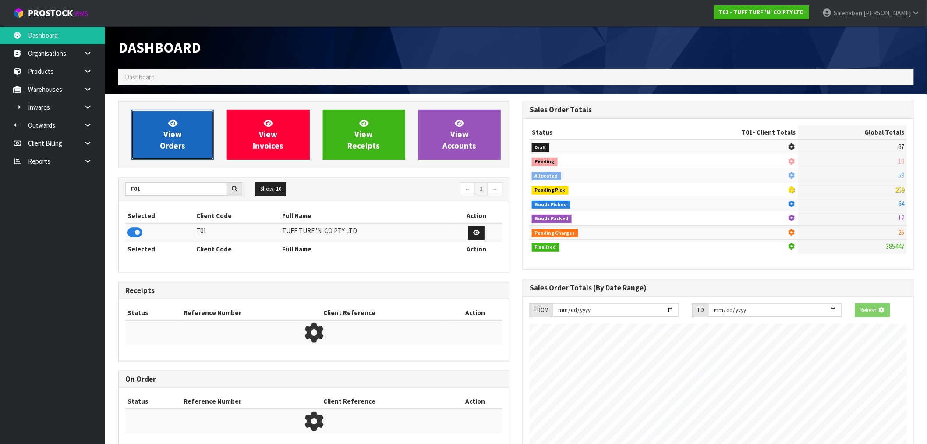
click at [187, 141] on link "View Orders" at bounding box center [172, 135] width 82 height 50
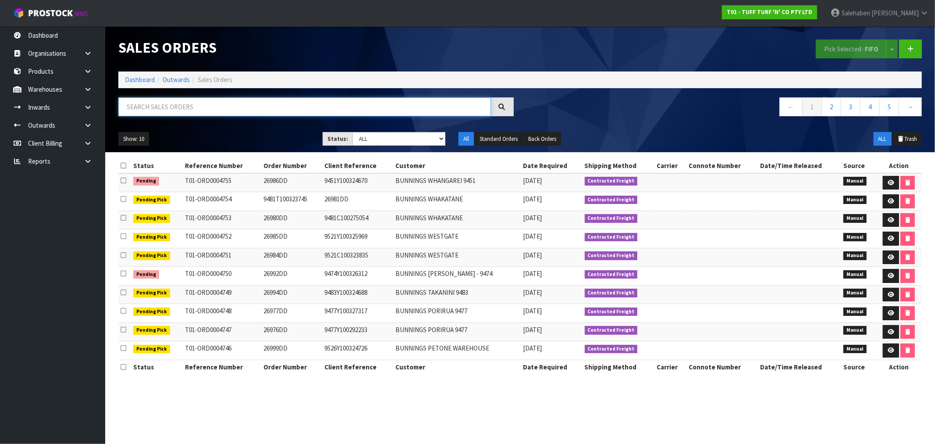
click at [273, 104] on input "text" at bounding box center [304, 106] width 373 height 19
paste input "CWL7727071"
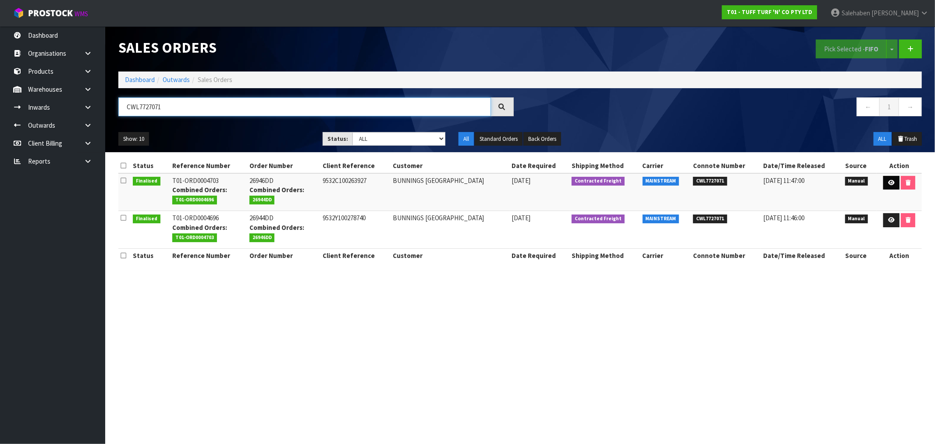
type input "CWL7727071"
click at [893, 185] on icon at bounding box center [891, 183] width 7 height 6
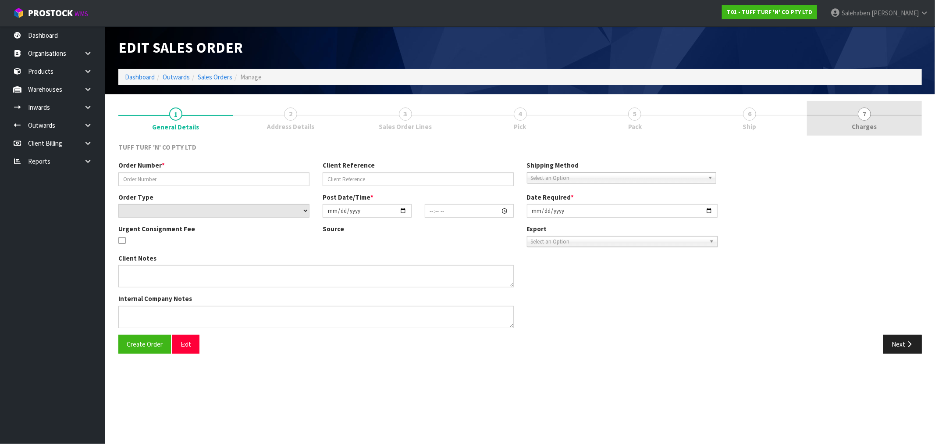
type input "26946DD"
type input "9532C100263927"
select select "number:0"
type input "2025-09-22"
type input "13:00:00.000"
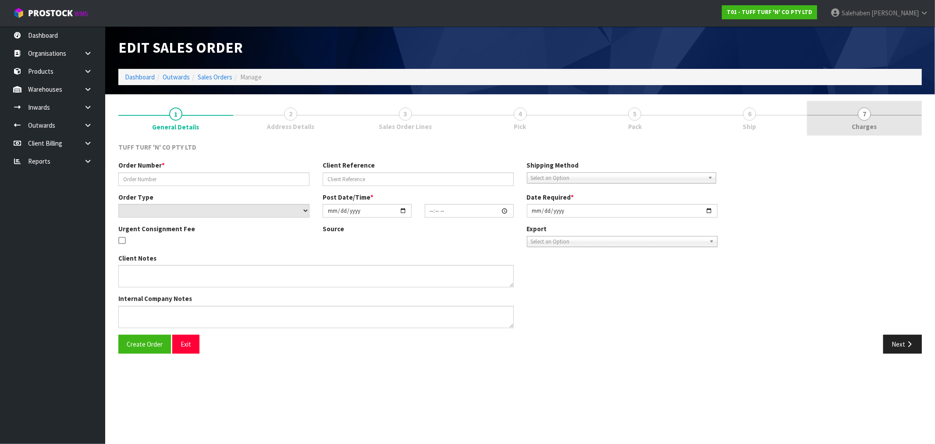
type input "2025-09-23"
type textarea "CUSTOMER SPECIAL ORDER - 323837321- 1"
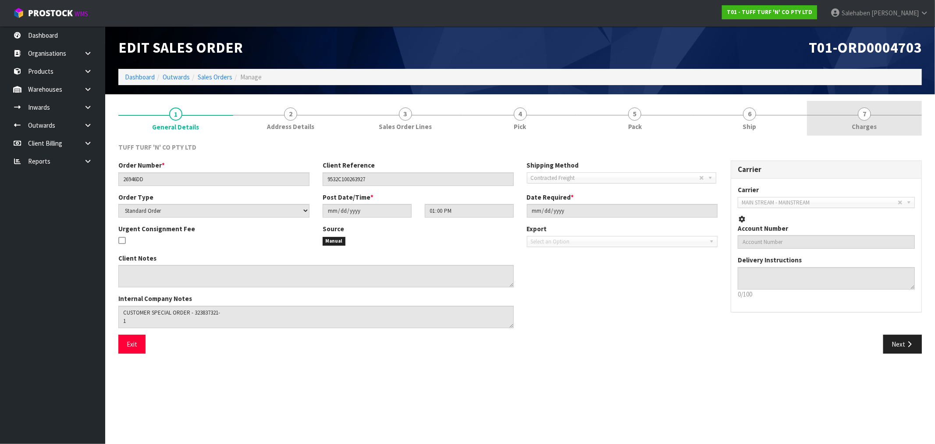
click at [868, 124] on span "Charges" at bounding box center [864, 126] width 25 height 9
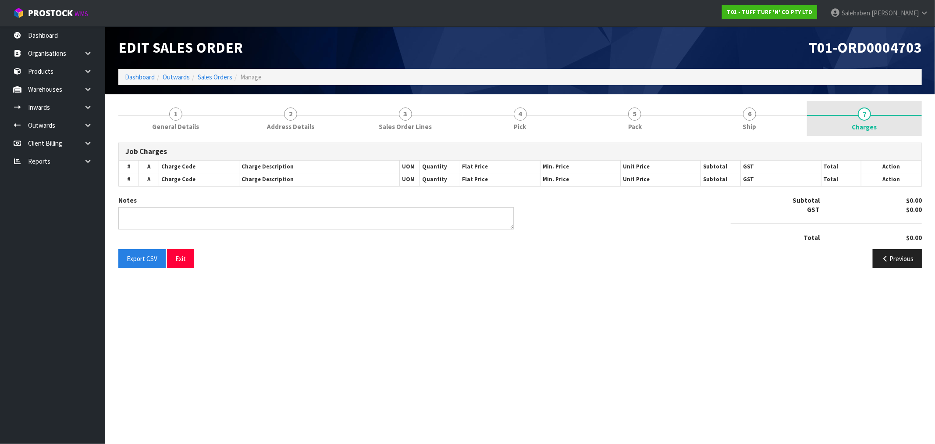
click at [868, 118] on span "7" at bounding box center [864, 113] width 13 height 13
type textarea "COMBINE"
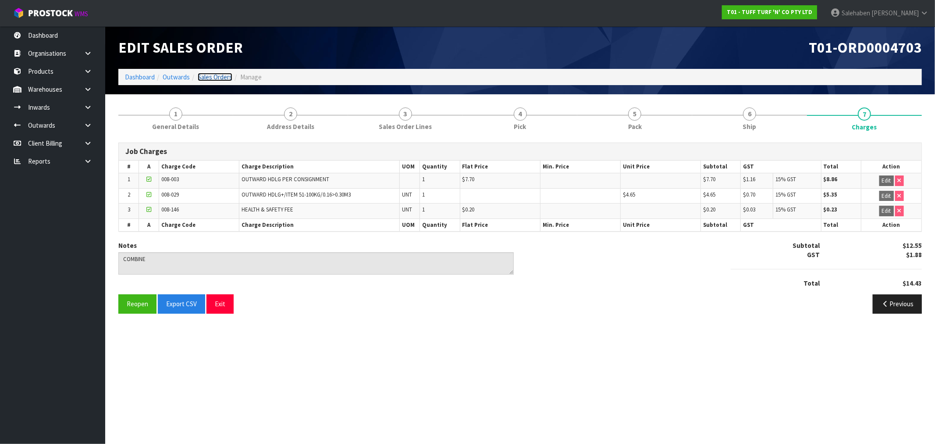
click at [217, 76] on link "Sales Orders" at bounding box center [215, 77] width 35 height 8
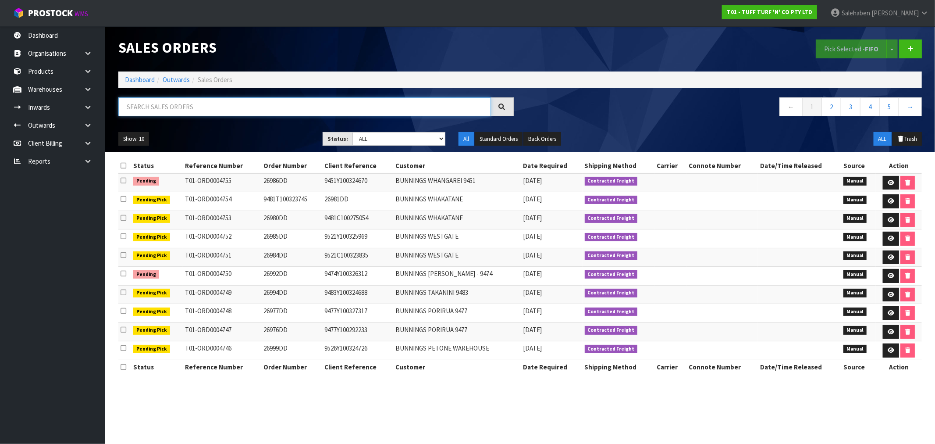
drag, startPoint x: 217, startPoint y: 76, endPoint x: 189, endPoint y: 106, distance: 41.2
paste input "CWL7727071"
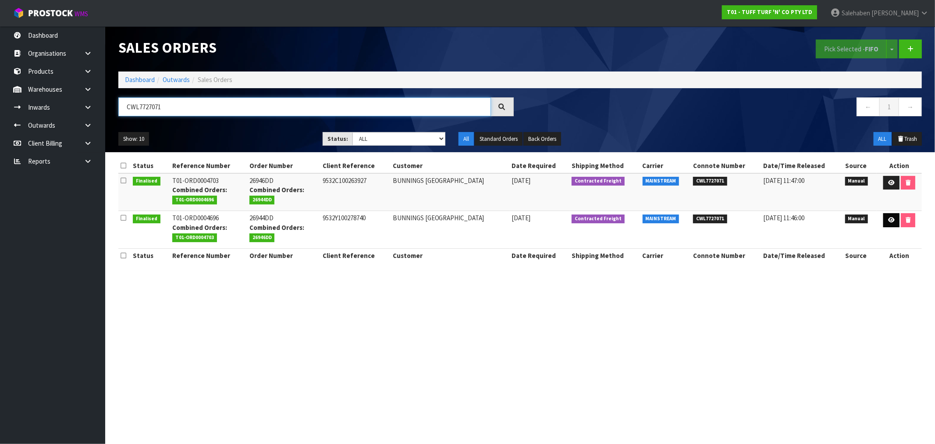
type input "CWL7727071"
click at [891, 218] on icon at bounding box center [891, 220] width 7 height 6
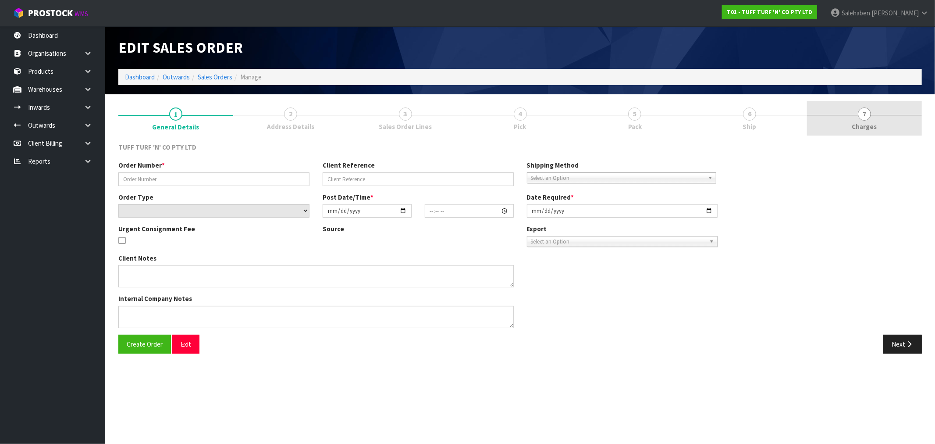
type input "26944DD"
type input "9532Y100278740"
select select "number:0"
type input "2025-09-22"
type input "11:28:00.000"
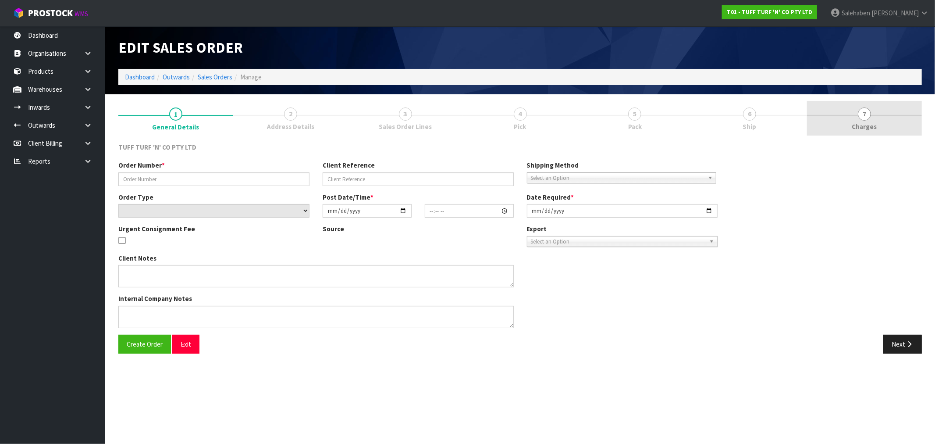
type input "2025-09-22"
click at [866, 119] on span "7" at bounding box center [864, 113] width 13 height 13
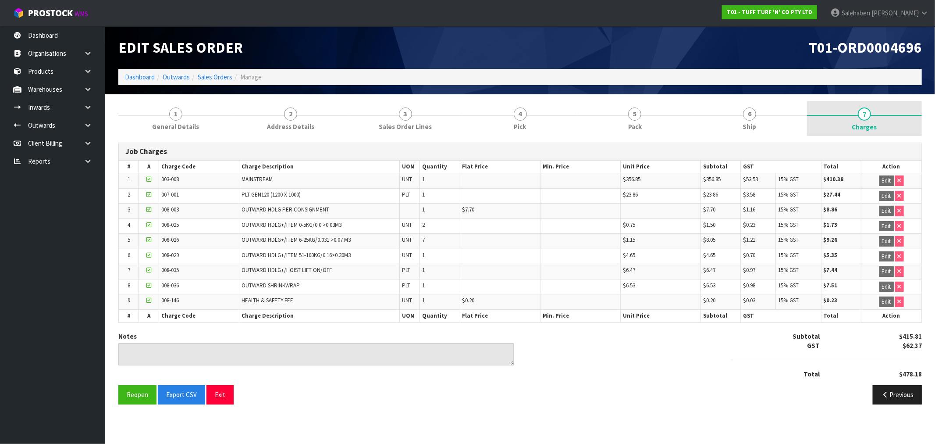
click at [862, 122] on span "Charges" at bounding box center [864, 126] width 25 height 9
drag, startPoint x: 912, startPoint y: 173, endPoint x: 889, endPoint y: 176, distance: 23.9
click at [912, 173] on td "Edit" at bounding box center [891, 180] width 60 height 15
drag, startPoint x: 934, startPoint y: 209, endPoint x: 142, endPoint y: 74, distance: 803.5
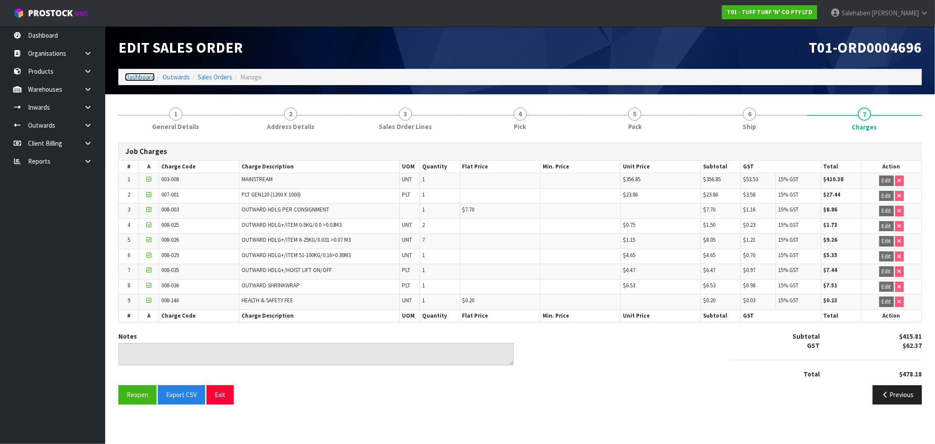
click at [142, 74] on link "Dashboard" at bounding box center [140, 77] width 30 height 8
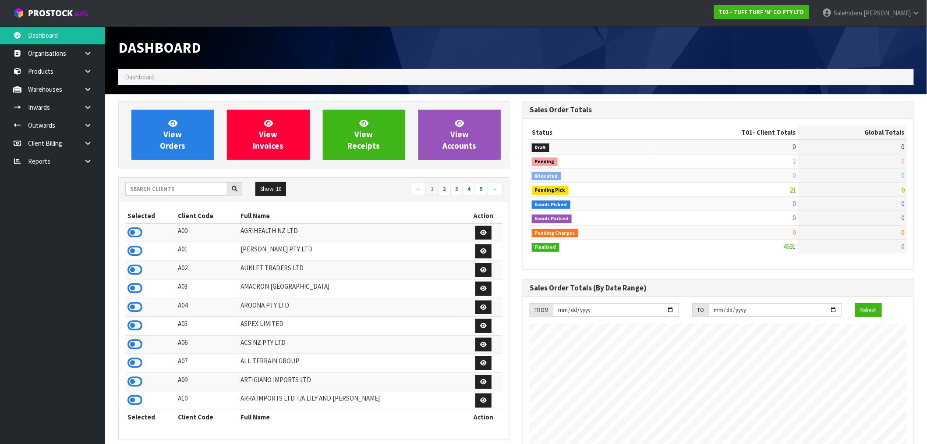
scroll to position [664, 405]
click at [158, 188] on input "text" at bounding box center [176, 189] width 102 height 14
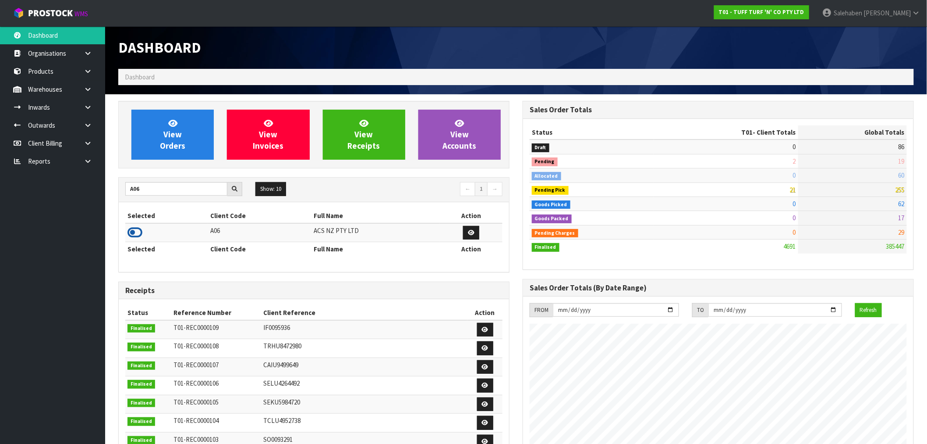
click at [133, 231] on icon at bounding box center [135, 232] width 15 height 13
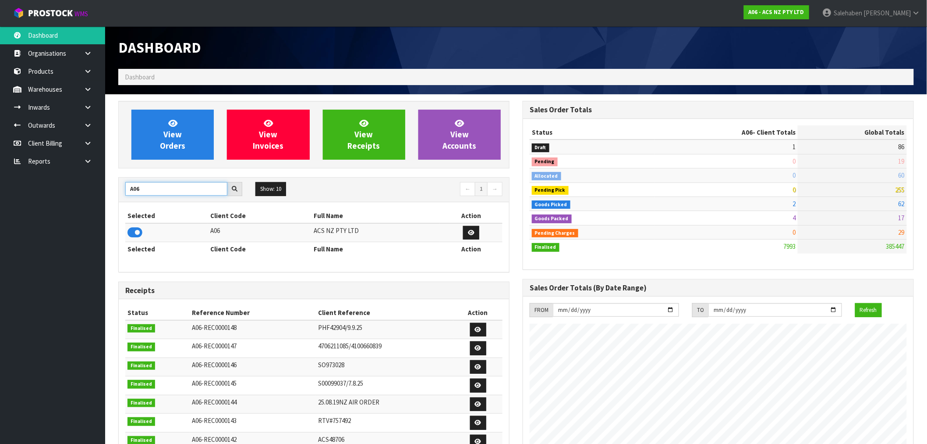
drag, startPoint x: 145, startPoint y: 190, endPoint x: 42, endPoint y: 197, distance: 103.3
click at [44, 197] on body "Toggle navigation ProStock WMS A06 - ACS NZ PTY LTD [PERSON_NAME] Logout Dashbo…" at bounding box center [463, 222] width 927 height 444
type input "SFA"
click at [136, 233] on icon at bounding box center [135, 232] width 15 height 13
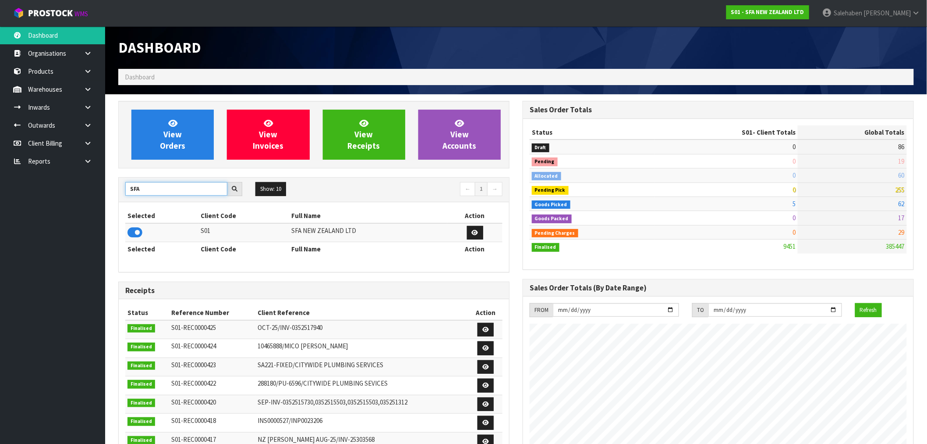
drag, startPoint x: 147, startPoint y: 186, endPoint x: 86, endPoint y: 205, distance: 63.5
click at [93, 205] on body "Toggle navigation ProStock WMS S01 - SFA NEW ZEALAND LTD [PERSON_NAME] Logout D…" at bounding box center [463, 222] width 927 height 444
type input "A00"
click at [132, 234] on icon at bounding box center [135, 232] width 15 height 13
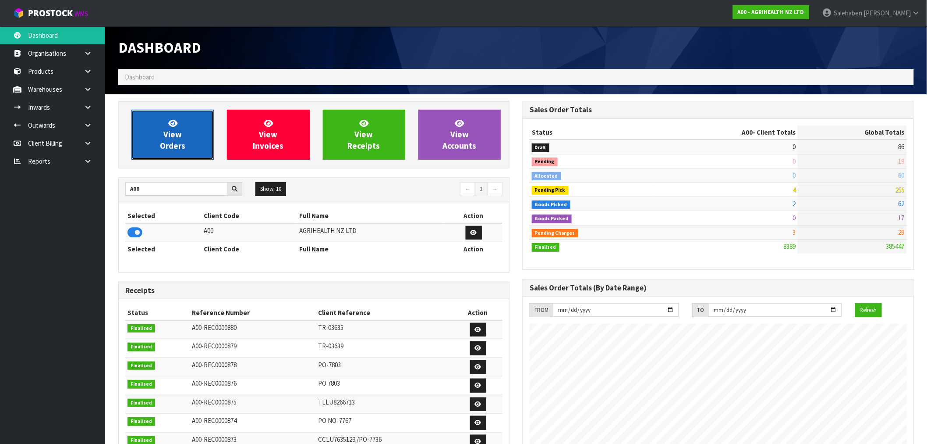
click at [190, 136] on link "View Orders" at bounding box center [172, 135] width 82 height 50
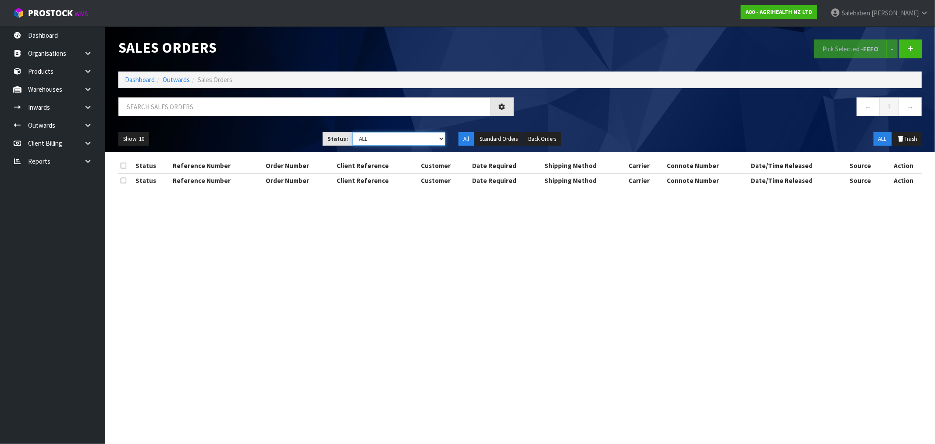
click at [423, 142] on select "Draft Pending Allocated Pending Pick Goods Picked Goods Packed Pending Charges …" at bounding box center [398, 139] width 93 height 14
click at [352, 132] on select "Draft Pending Allocated Pending Pick Goods Picked Goods Packed Pending Charges …" at bounding box center [398, 139] width 93 height 14
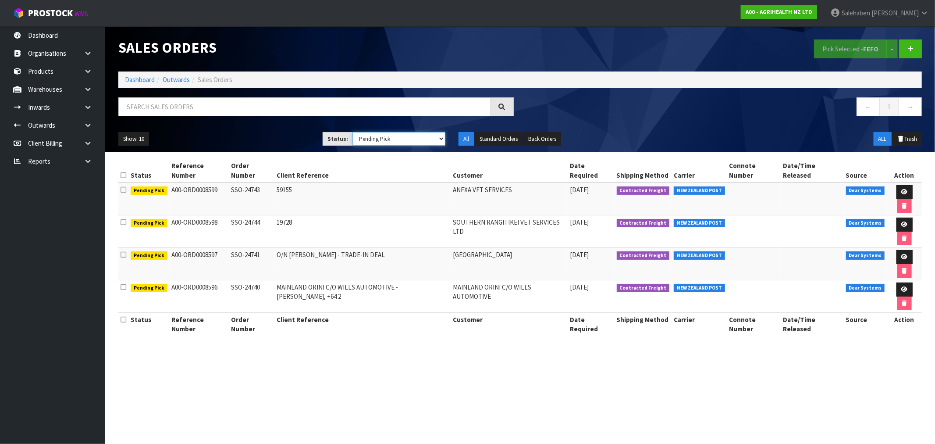
click at [411, 138] on select "Draft Pending Allocated Pending Pick Goods Picked Goods Packed Pending Charges …" at bounding box center [398, 139] width 93 height 14
select select "string:5"
click at [352, 132] on select "Draft Pending Allocated Pending Pick Goods Picked Goods Packed Pending Charges …" at bounding box center [398, 139] width 93 height 14
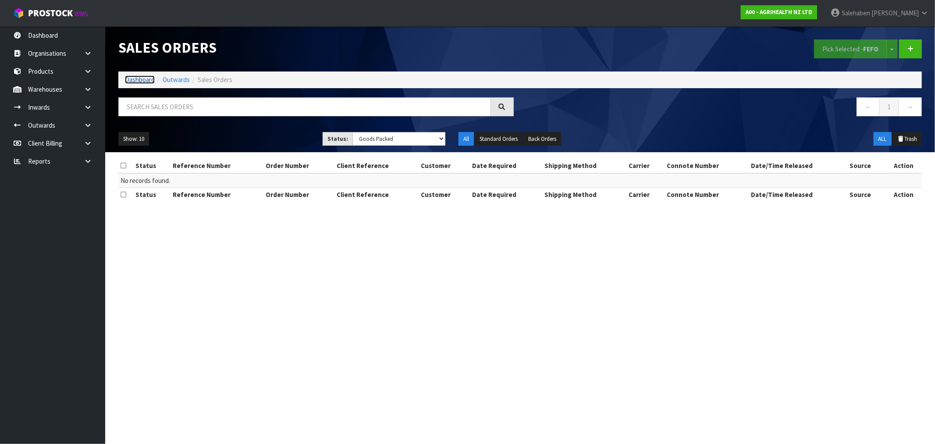
click at [145, 76] on link "Dashboard" at bounding box center [140, 79] width 30 height 8
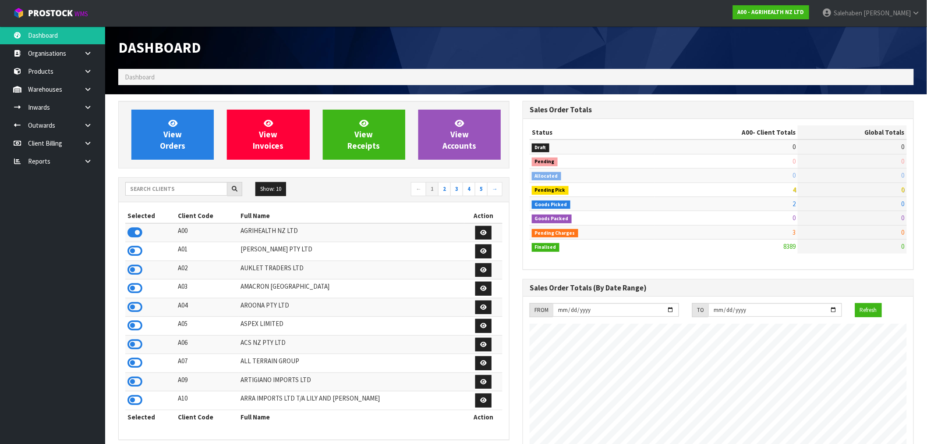
scroll to position [664, 405]
click at [194, 189] on input "text" at bounding box center [176, 189] width 102 height 14
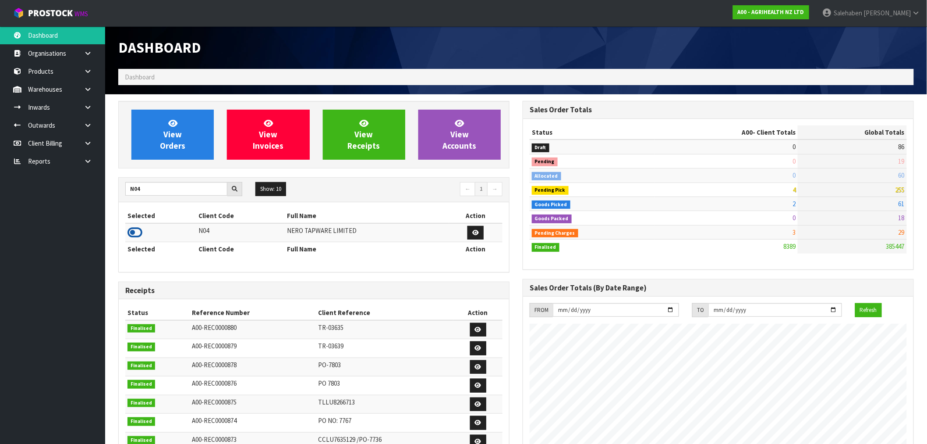
click at [138, 235] on icon at bounding box center [135, 232] width 15 height 13
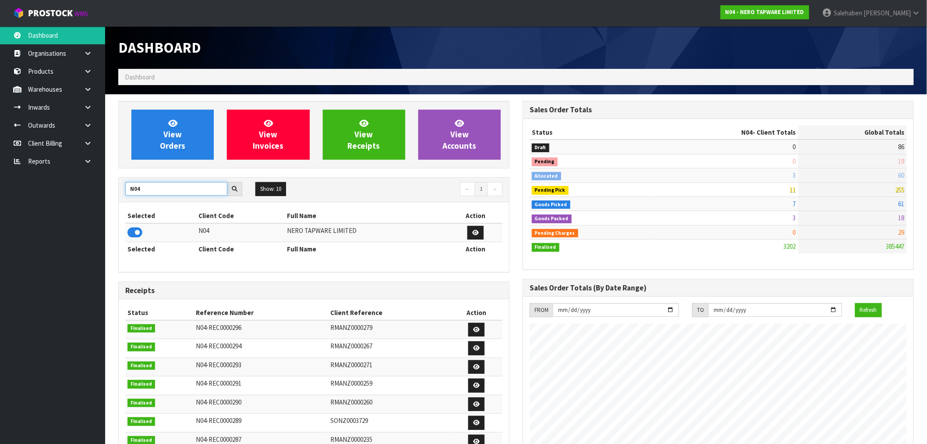
drag, startPoint x: 140, startPoint y: 191, endPoint x: 111, endPoint y: 195, distance: 29.2
click at [113, 198] on div "View Orders View Invoices View Receipts View Accounts N04 Show: 10 5 10 25 50 ←…" at bounding box center [314, 367] width 405 height 532
type input "N03"
click at [133, 230] on icon at bounding box center [135, 232] width 15 height 13
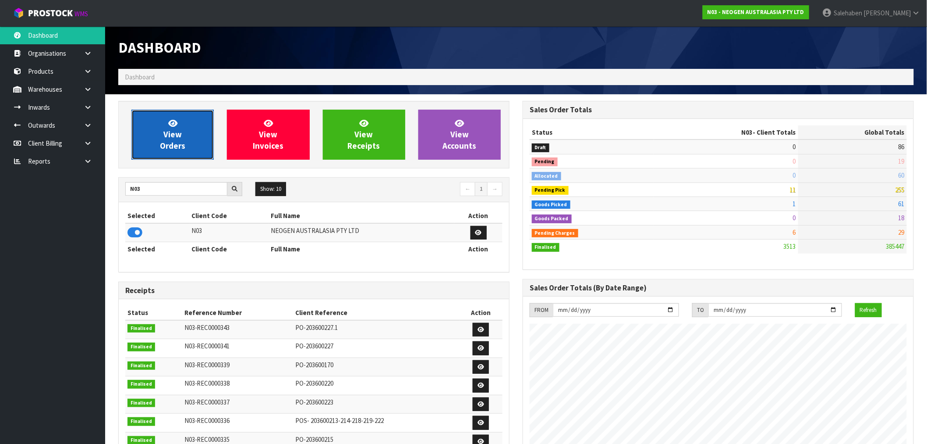
click at [175, 137] on span "View Orders" at bounding box center [172, 134] width 25 height 33
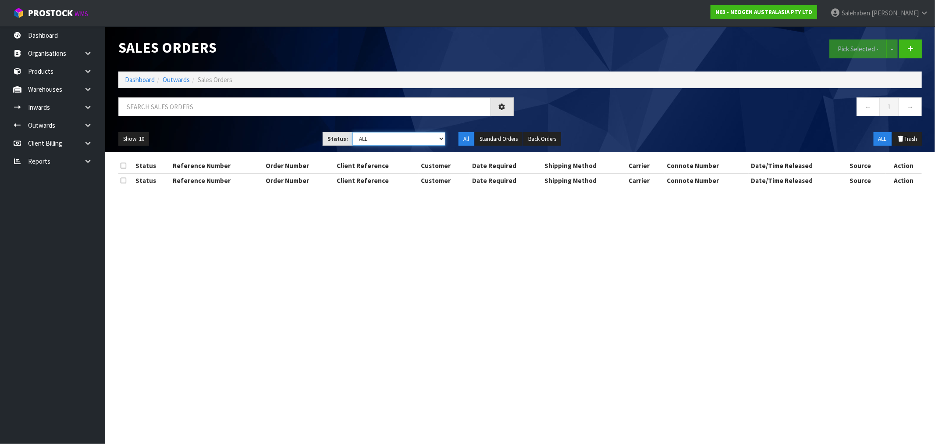
click at [408, 143] on select "Draft Pending Allocated Pending Pick Goods Picked Goods Packed Pending Charges …" at bounding box center [398, 139] width 93 height 14
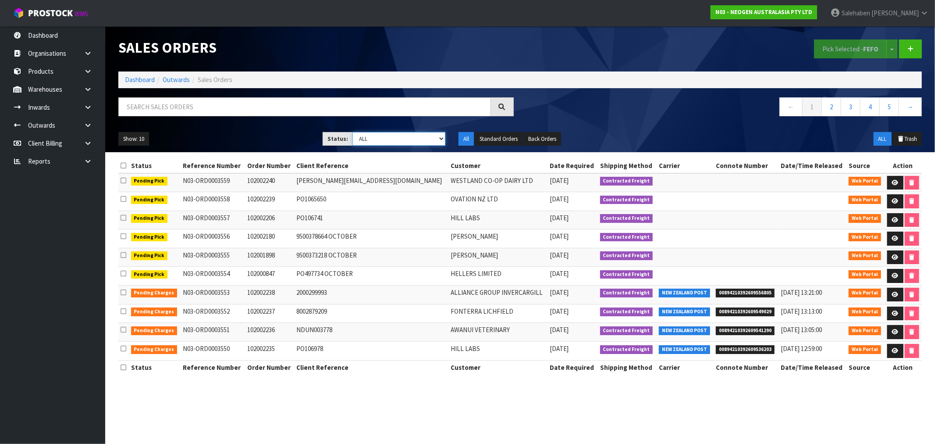
select select "string:3"
click at [352, 132] on select "Draft Pending Allocated Pending Pick Goods Picked Goods Packed Pending Charges …" at bounding box center [398, 139] width 93 height 14
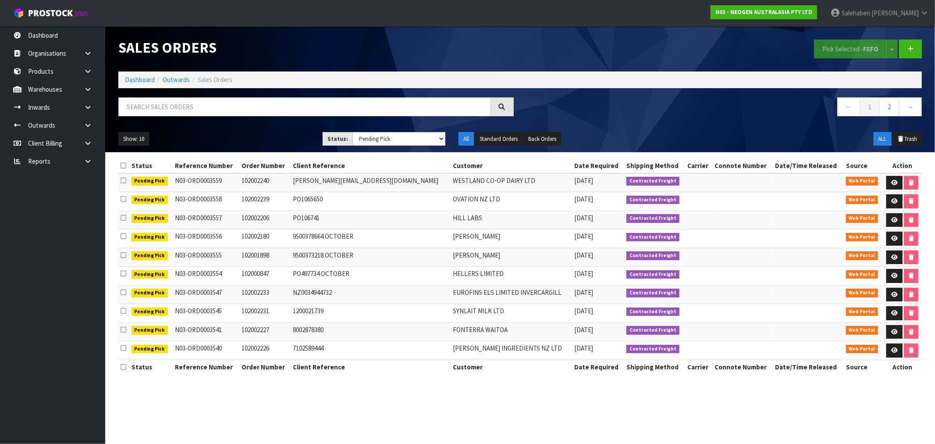
drag, startPoint x: 547, startPoint y: 273, endPoint x: 548, endPoint y: 252, distance: 21.1
click at [574, 273] on span "[DATE]" at bounding box center [583, 273] width 19 height 8
click at [141, 77] on link "Dashboard" at bounding box center [140, 79] width 30 height 8
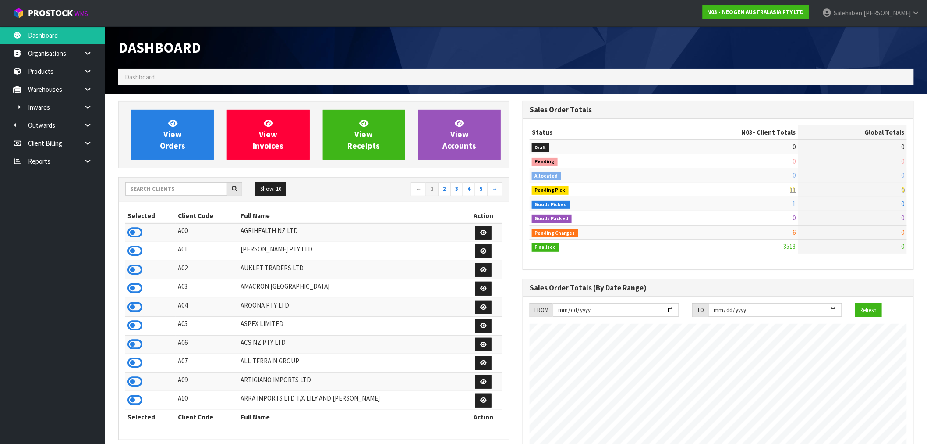
scroll to position [664, 405]
click at [143, 188] on input "text" at bounding box center [176, 189] width 102 height 14
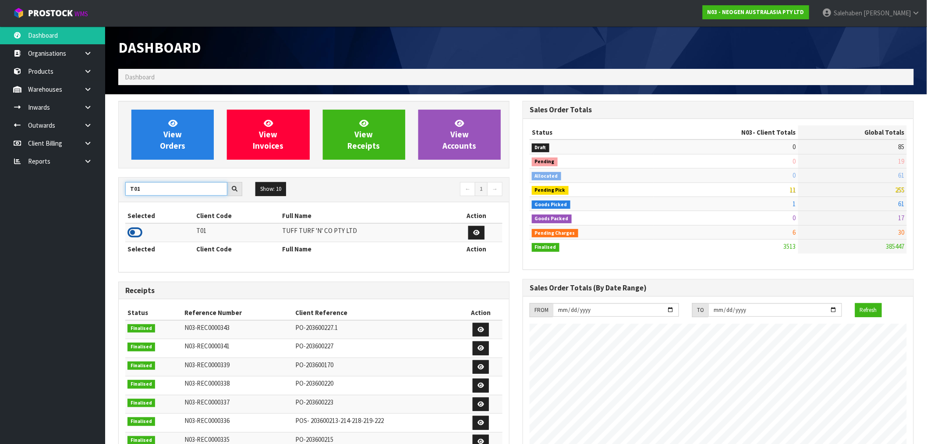
type input "T01"
click at [139, 233] on icon at bounding box center [135, 232] width 15 height 13
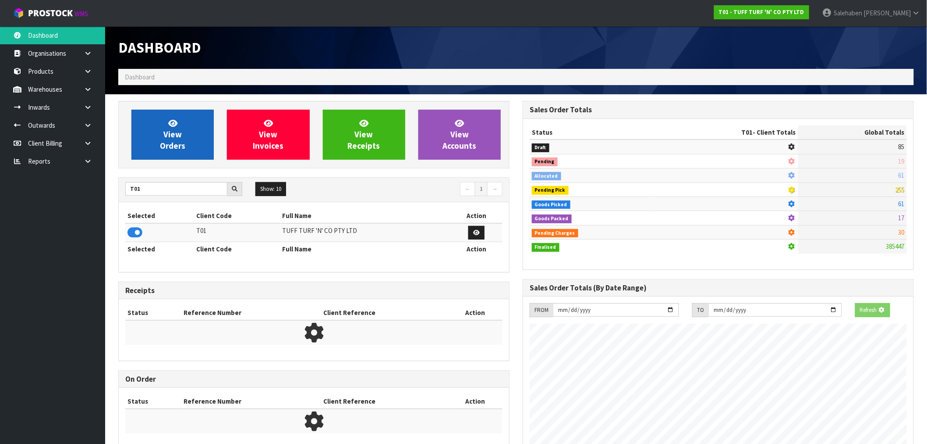
scroll to position [437716, 437858]
click at [170, 155] on link "View Orders" at bounding box center [172, 135] width 82 height 50
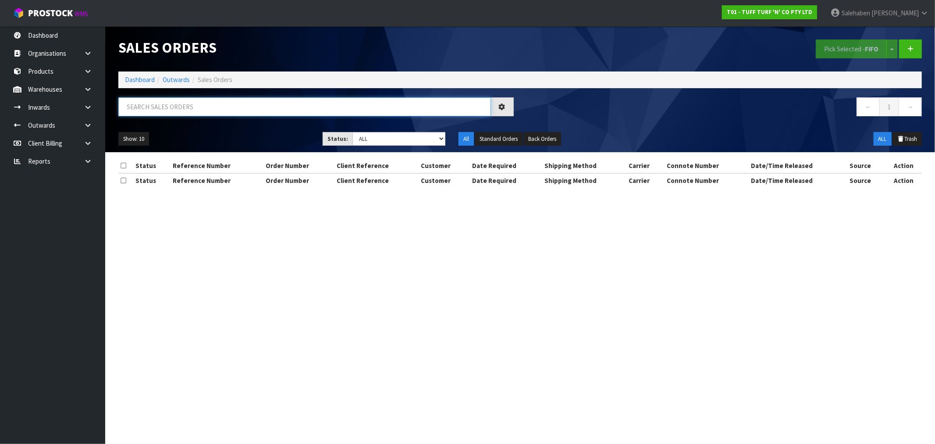
click at [279, 107] on input "text" at bounding box center [304, 106] width 373 height 19
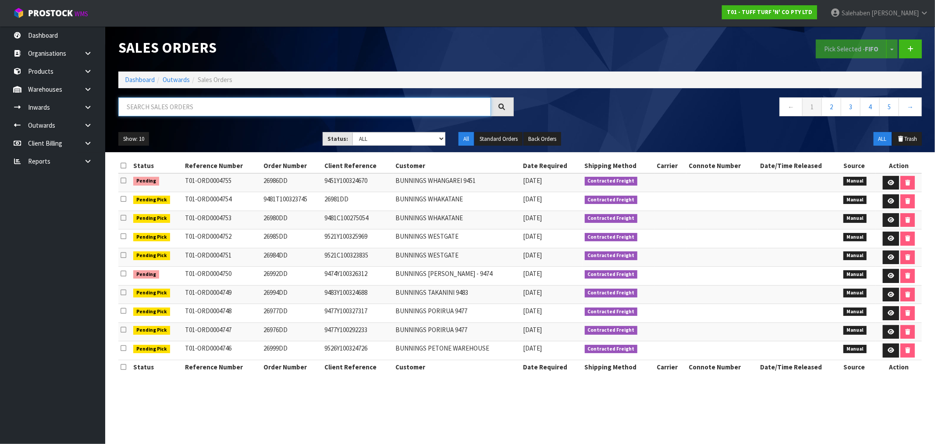
paste input "CWL7727071"
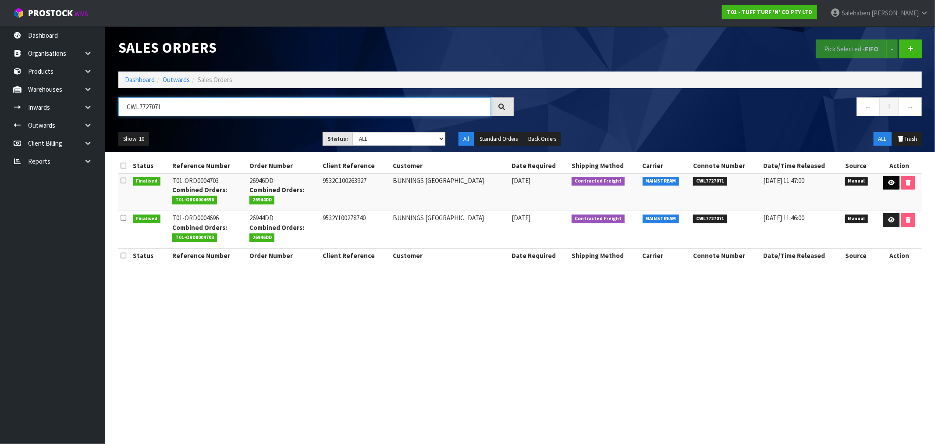
type input "CWL7727071"
click at [888, 177] on link at bounding box center [891, 183] width 16 height 14
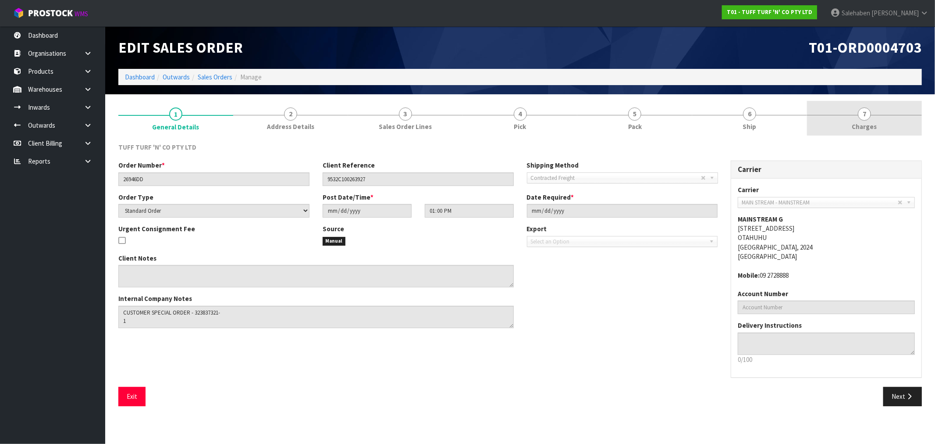
click at [863, 127] on span "Charges" at bounding box center [864, 126] width 25 height 9
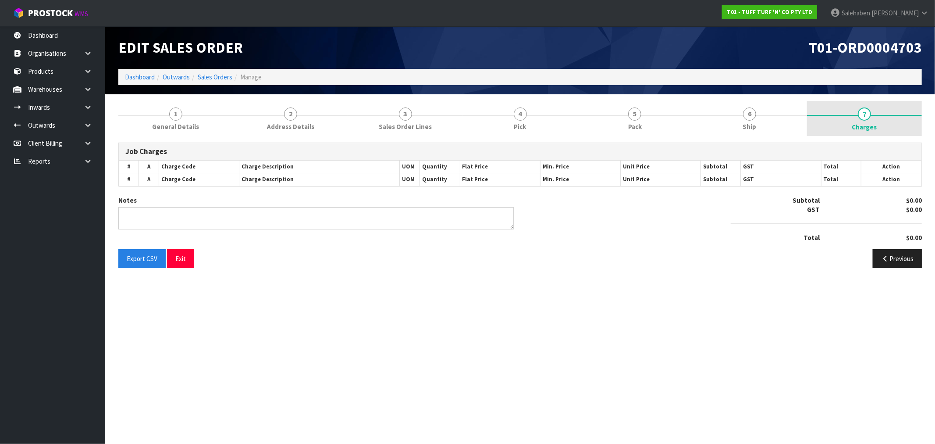
click at [863, 127] on span "Charges" at bounding box center [864, 126] width 25 height 9
type textarea "COMBINE"
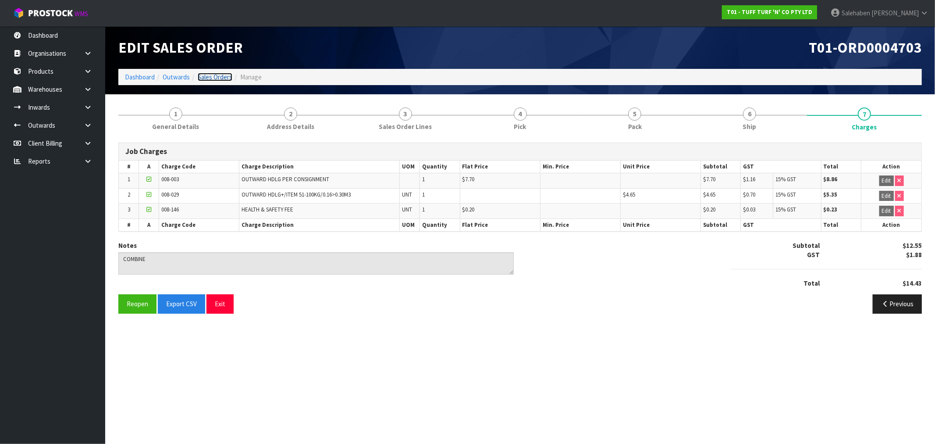
click at [218, 75] on link "Sales Orders" at bounding box center [215, 77] width 35 height 8
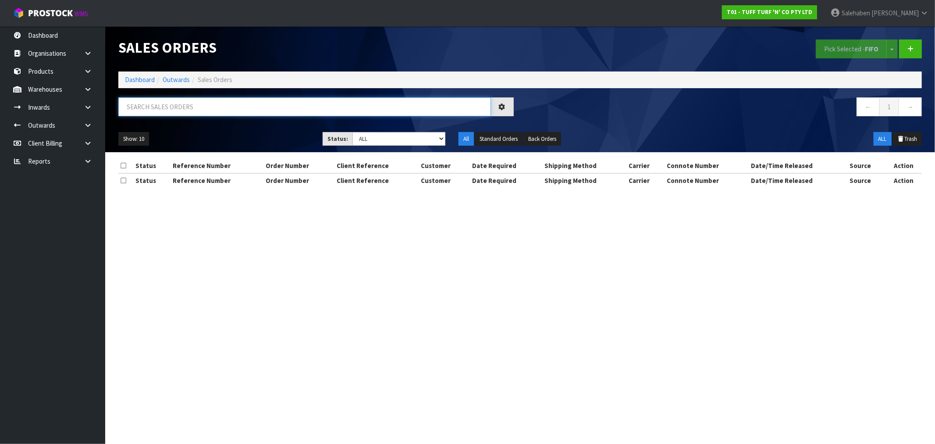
click at [256, 102] on input "text" at bounding box center [304, 106] width 373 height 19
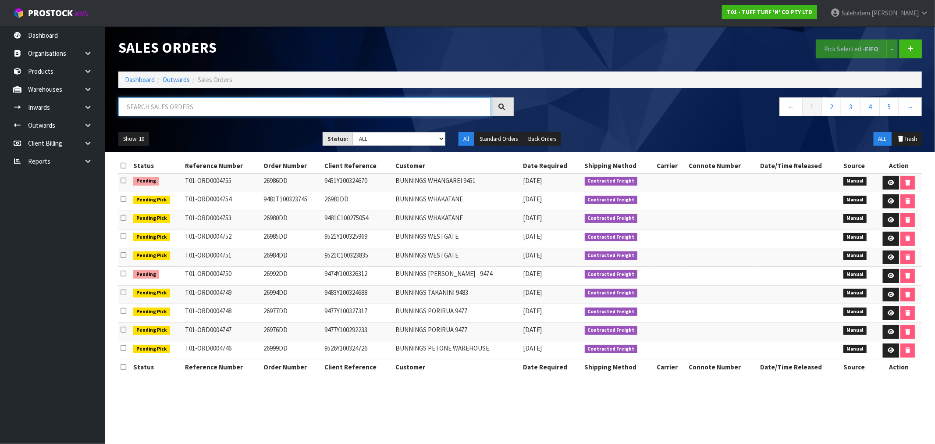
paste input "CWL7727071"
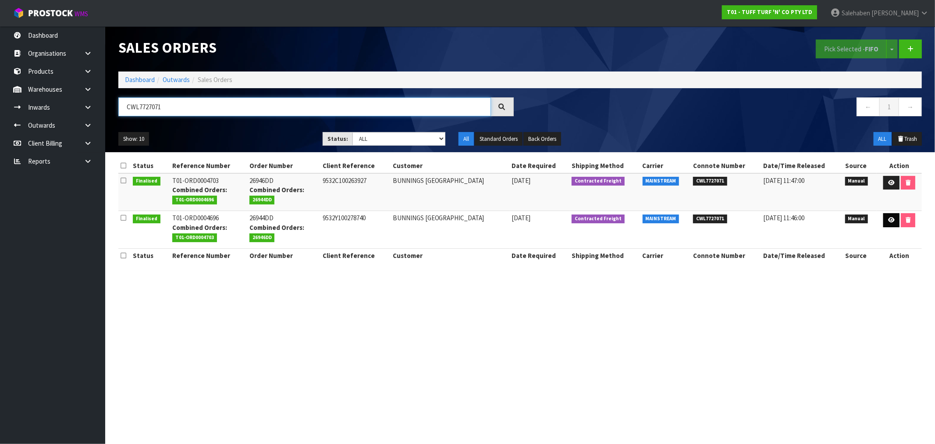
type input "CWL7727071"
click at [893, 221] on icon at bounding box center [891, 220] width 7 height 6
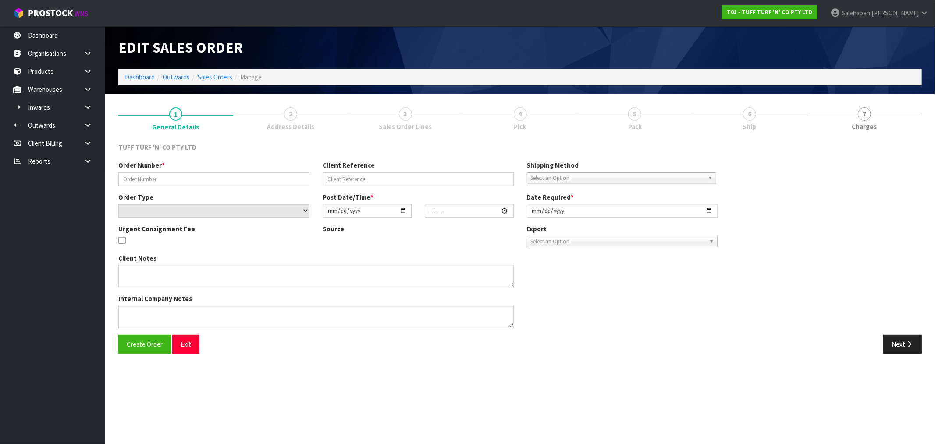
type input "26944DD"
type input "9532Y100278740"
select select "number:0"
type input "[DATE]"
type input "11:28:00.000"
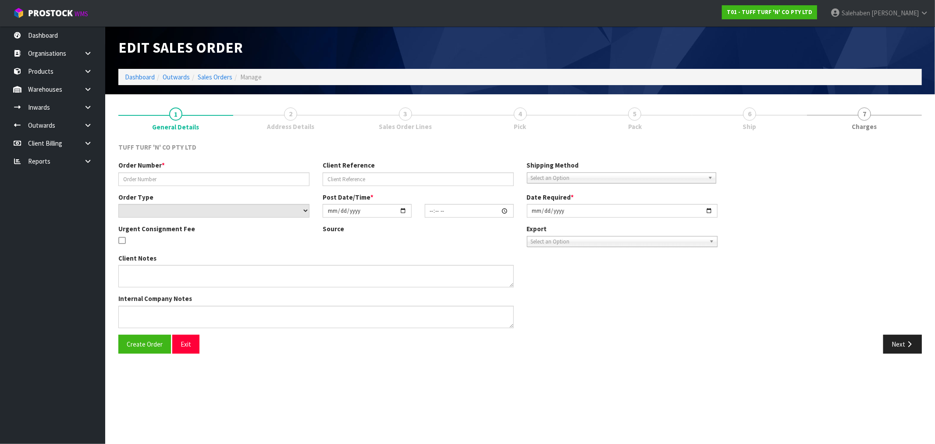
type input "[DATE]"
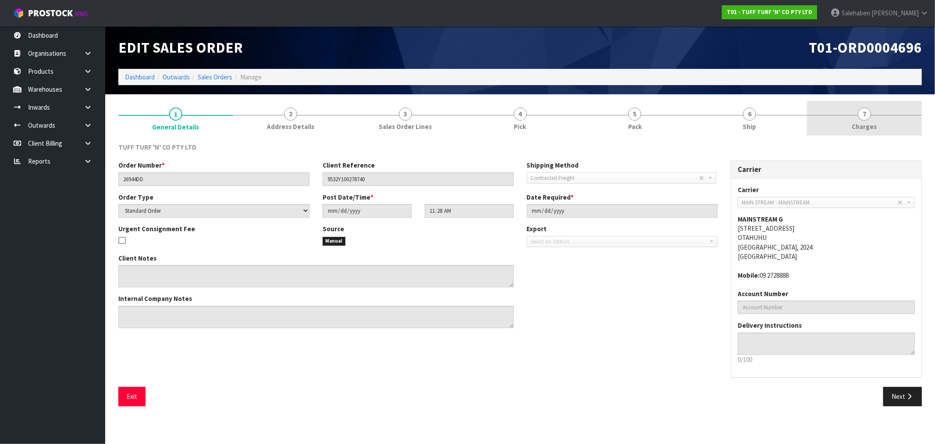
click at [862, 126] on span "Charges" at bounding box center [864, 126] width 25 height 9
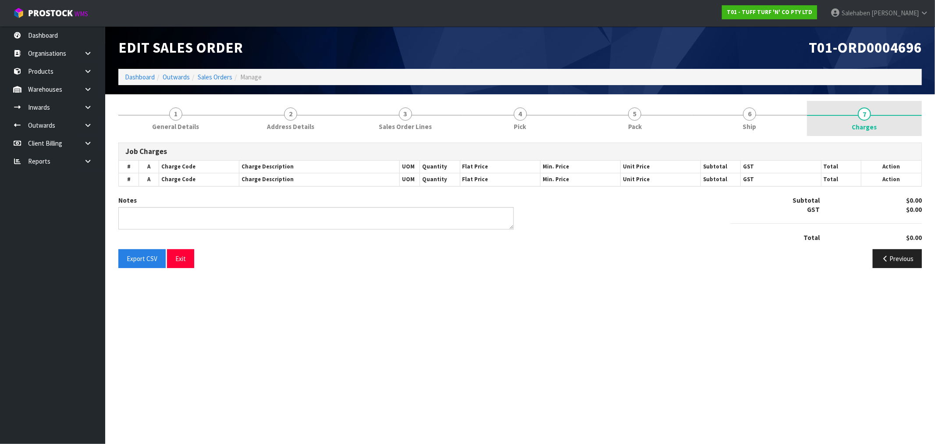
click at [860, 125] on span "Charges" at bounding box center [864, 126] width 25 height 9
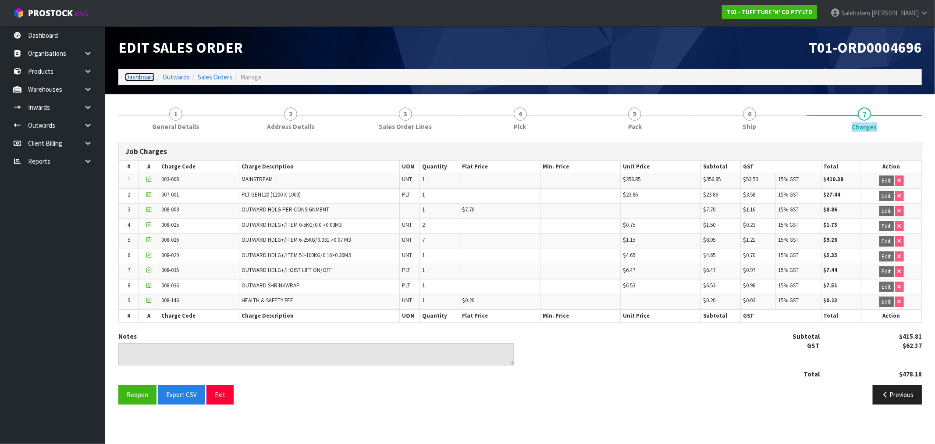
click at [147, 78] on link "Dashboard" at bounding box center [140, 77] width 30 height 8
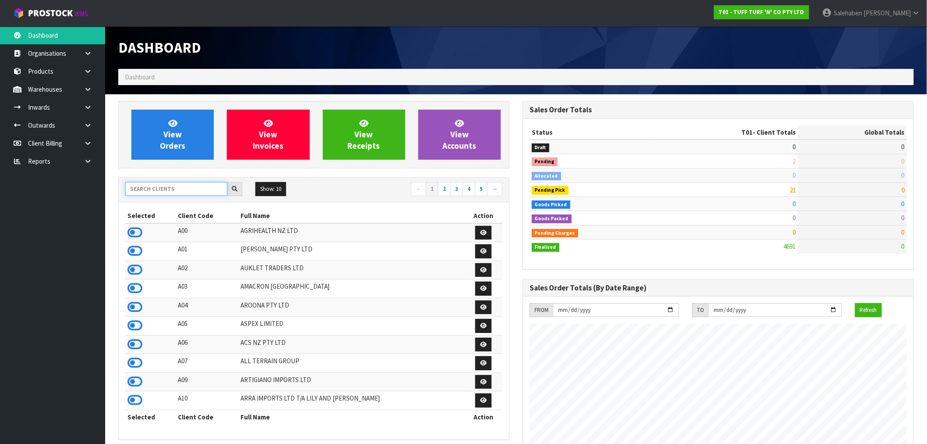
click at [181, 186] on input "text" at bounding box center [176, 189] width 102 height 14
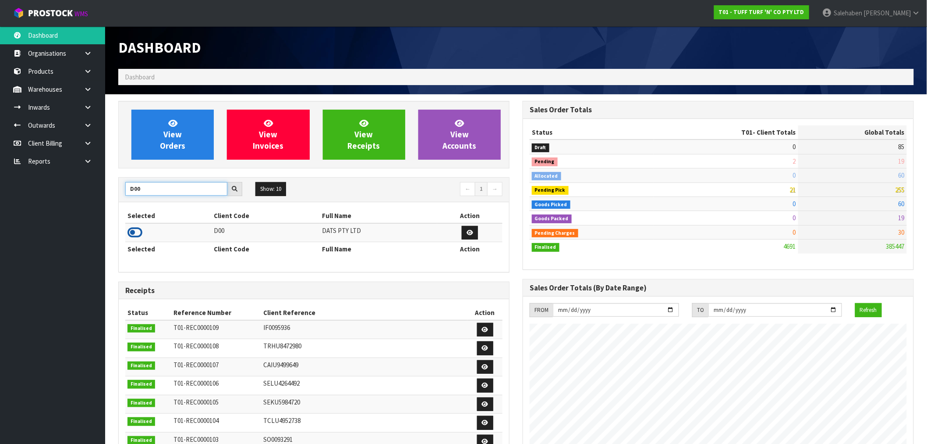
type input "D00"
click at [132, 233] on icon at bounding box center [135, 232] width 15 height 13
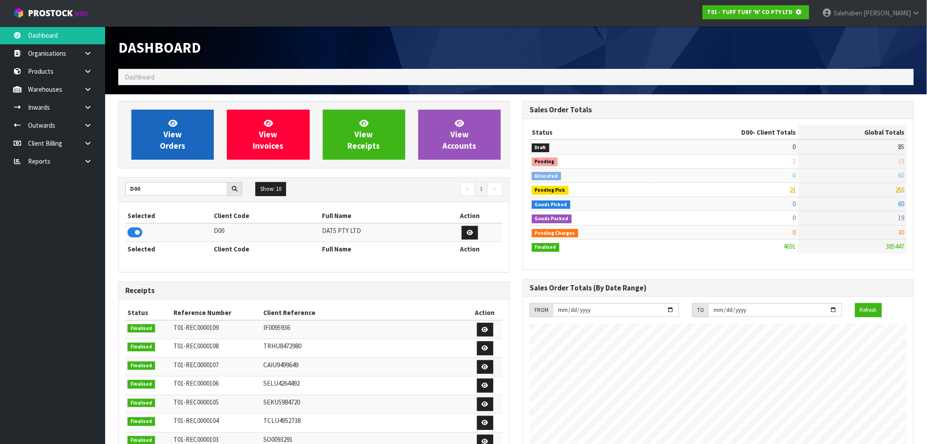
scroll to position [437716, 437858]
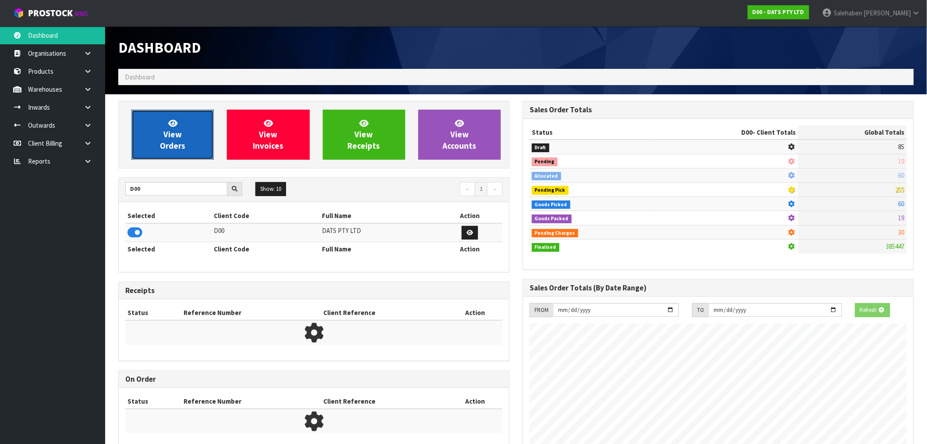
click at [169, 148] on span "View Orders" at bounding box center [172, 134] width 25 height 33
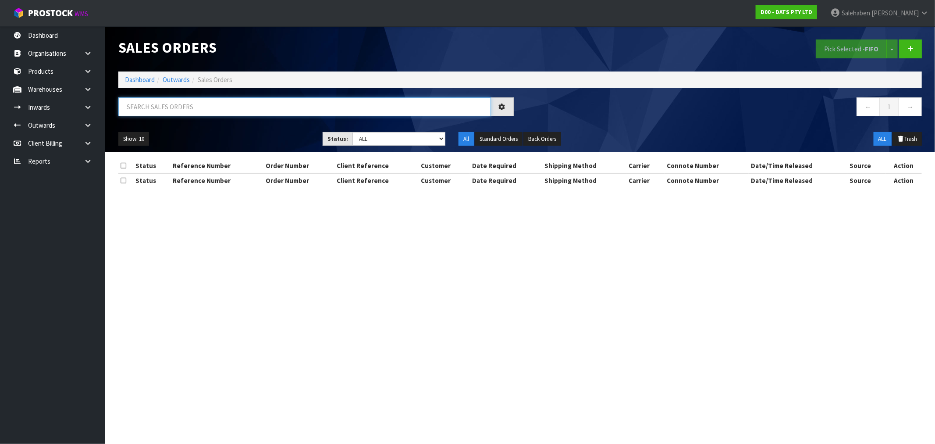
click at [228, 106] on input "text" at bounding box center [304, 106] width 373 height 19
paste input "CWL7727077"
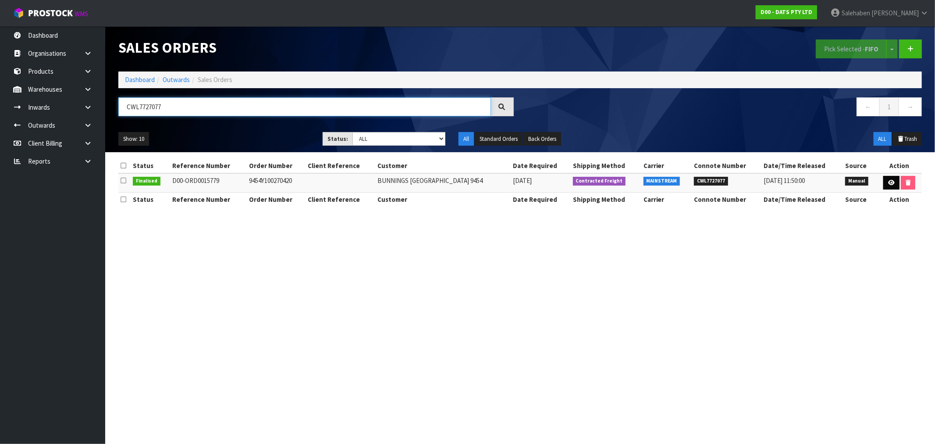
type input "CWL7727077"
click at [891, 185] on icon at bounding box center [891, 183] width 7 height 6
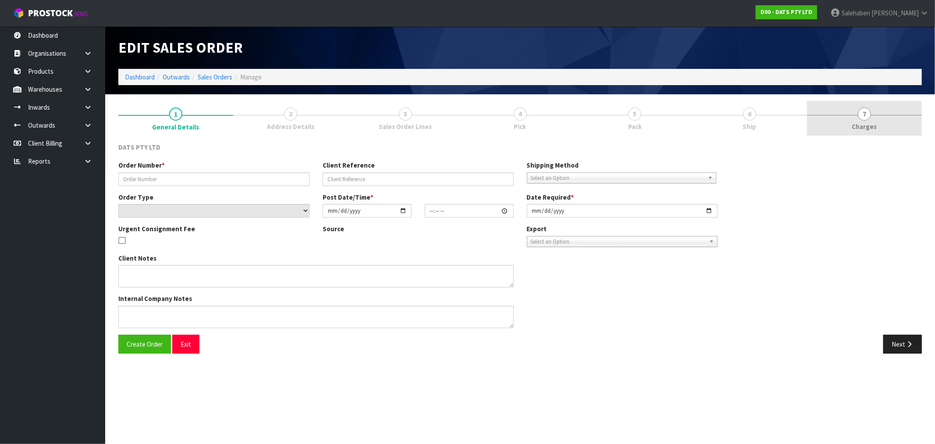
type input "9454Y100270420"
select select "number:0"
type input "[DATE]"
type input "09:32:00.000"
type input "[DATE]"
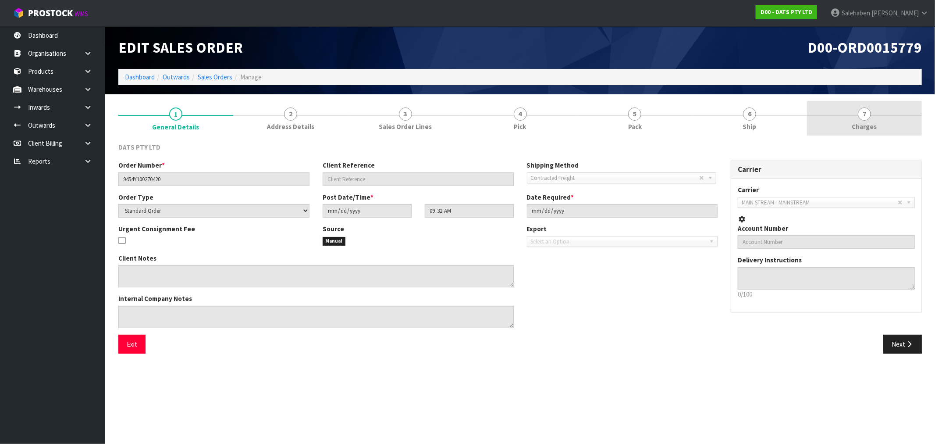
click at [860, 123] on span "Charges" at bounding box center [864, 126] width 25 height 9
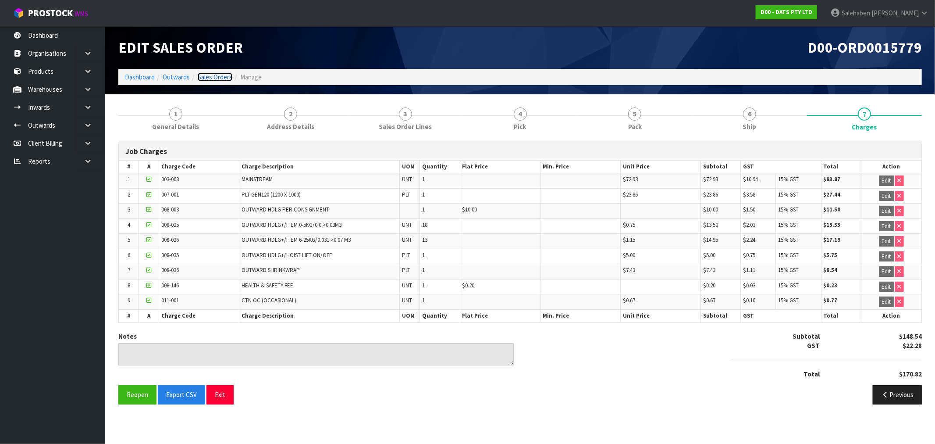
click at [211, 77] on link "Sales Orders" at bounding box center [215, 77] width 35 height 8
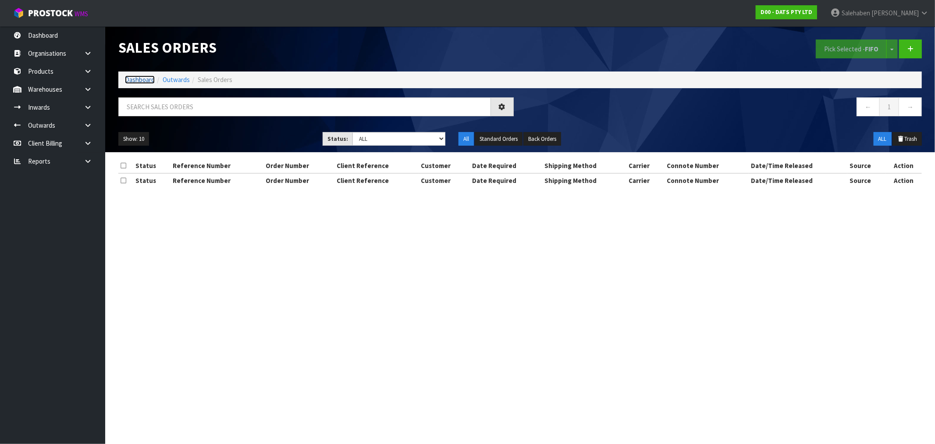
click at [130, 78] on link "Dashboard" at bounding box center [140, 79] width 30 height 8
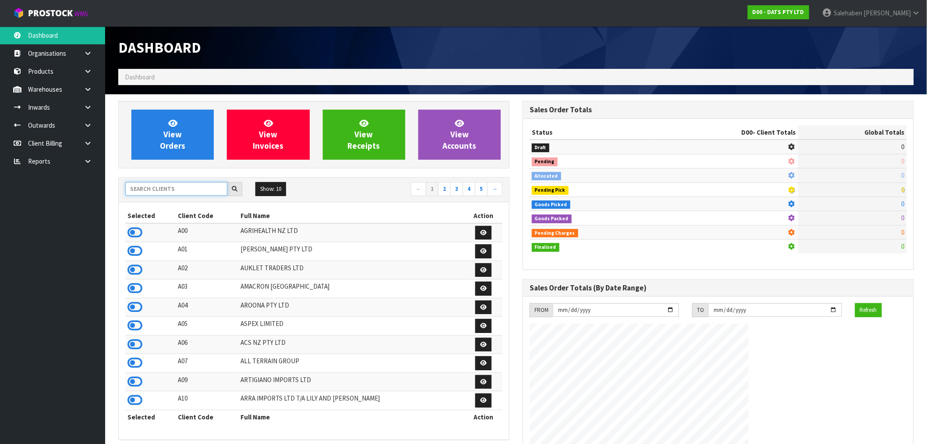
click at [141, 195] on input "text" at bounding box center [176, 189] width 102 height 14
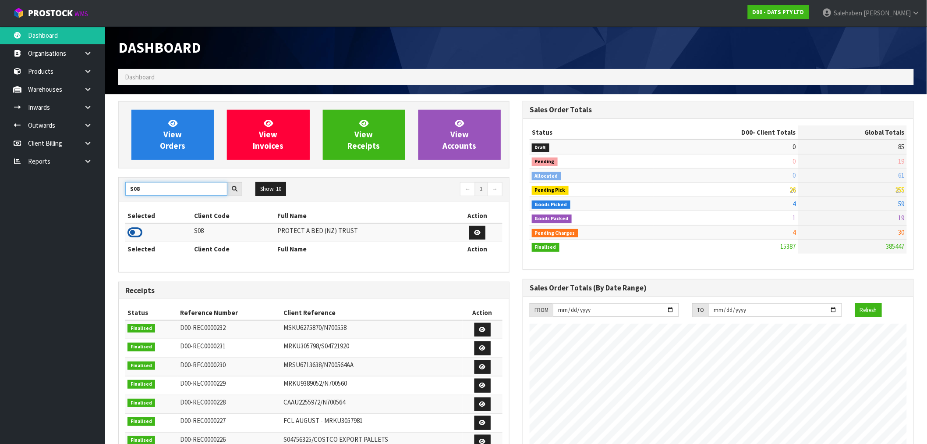
type input "S08"
click at [137, 231] on icon at bounding box center [135, 232] width 15 height 13
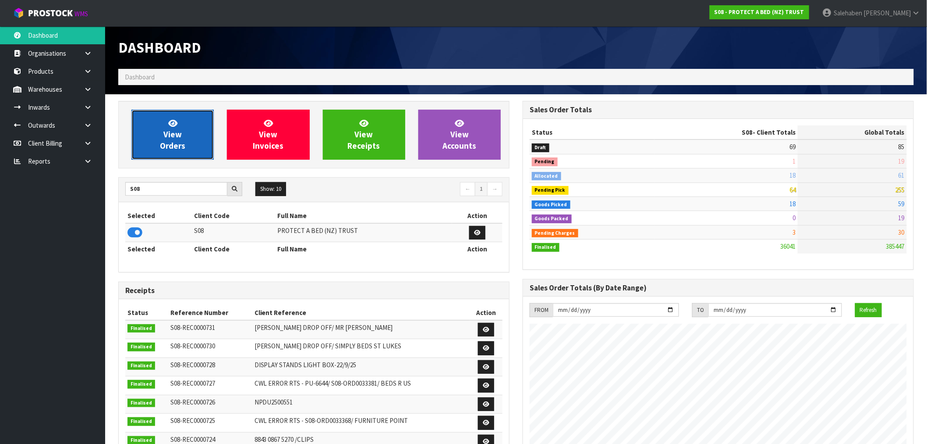
click at [172, 142] on span "View Orders" at bounding box center [172, 134] width 25 height 33
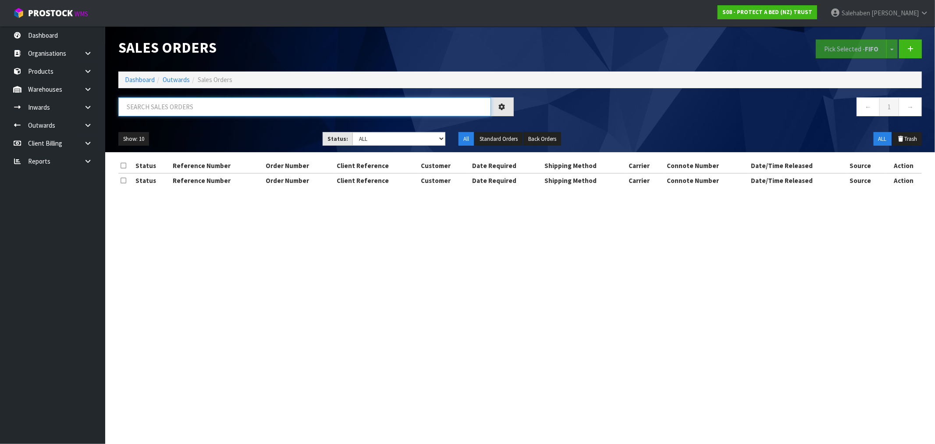
click at [280, 104] on input "text" at bounding box center [304, 106] width 373 height 19
paste input "CWL7727184"
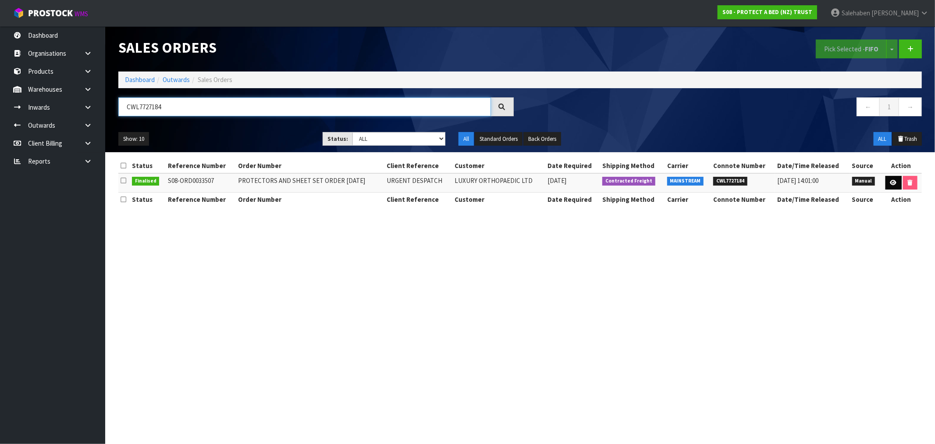
type input "CWL7727184"
click at [892, 183] on icon at bounding box center [893, 183] width 7 height 6
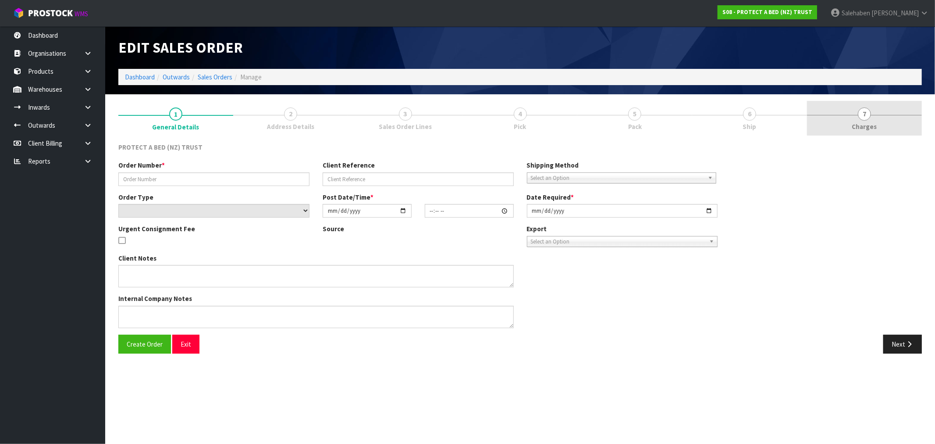
click at [859, 120] on link "7 [GEOGRAPHIC_DATA]" at bounding box center [864, 118] width 115 height 35
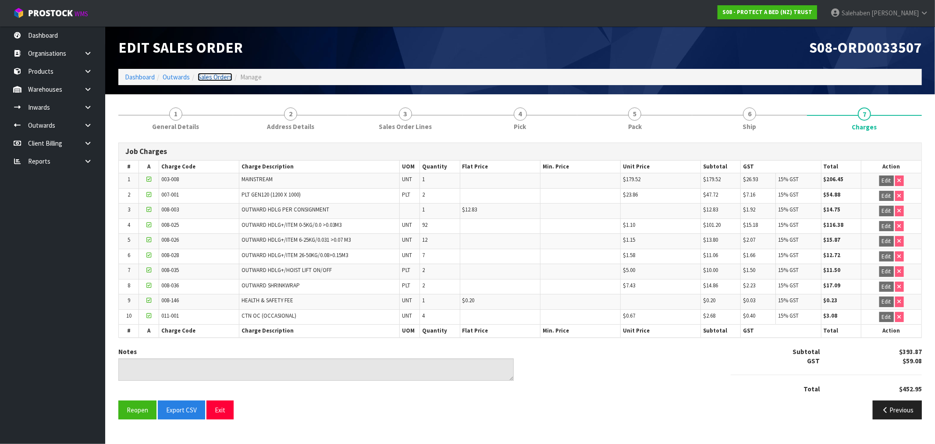
click at [215, 73] on link "Sales Orders" at bounding box center [215, 77] width 35 height 8
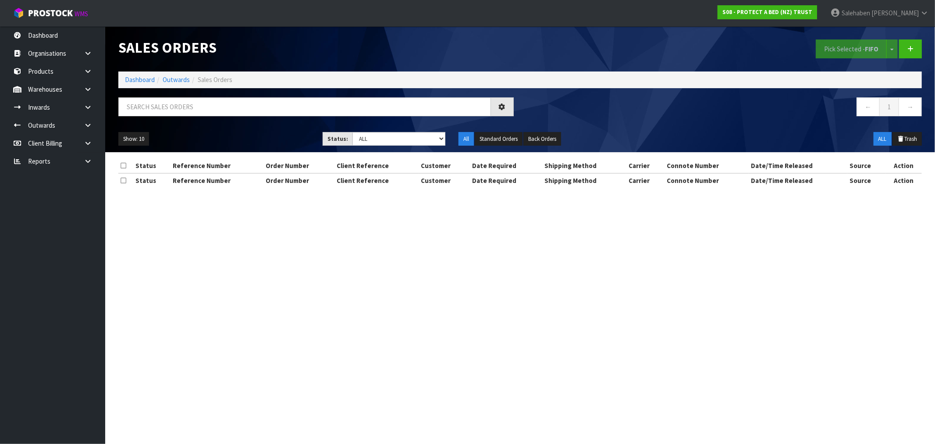
click at [138, 73] on ol "Dashboard Outwards Sales Orders" at bounding box center [519, 79] width 803 height 16
click at [141, 79] on link "Dashboard" at bounding box center [140, 79] width 30 height 8
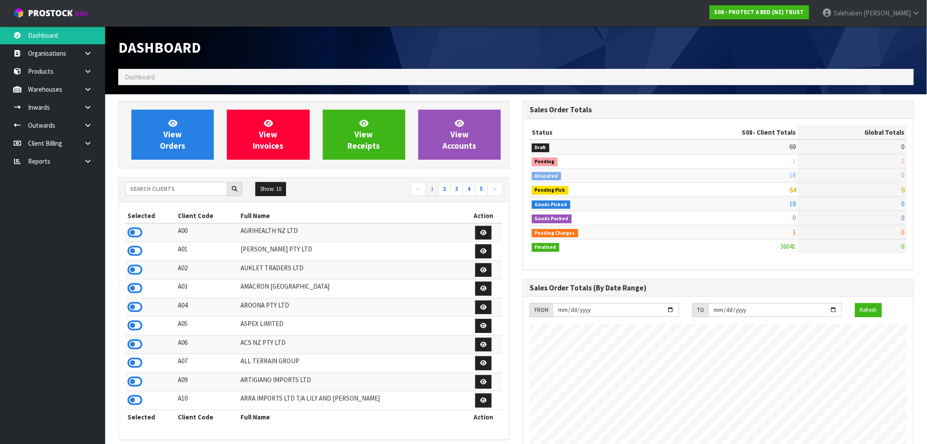
scroll to position [664, 405]
click at [176, 185] on input "text" at bounding box center [176, 189] width 102 height 14
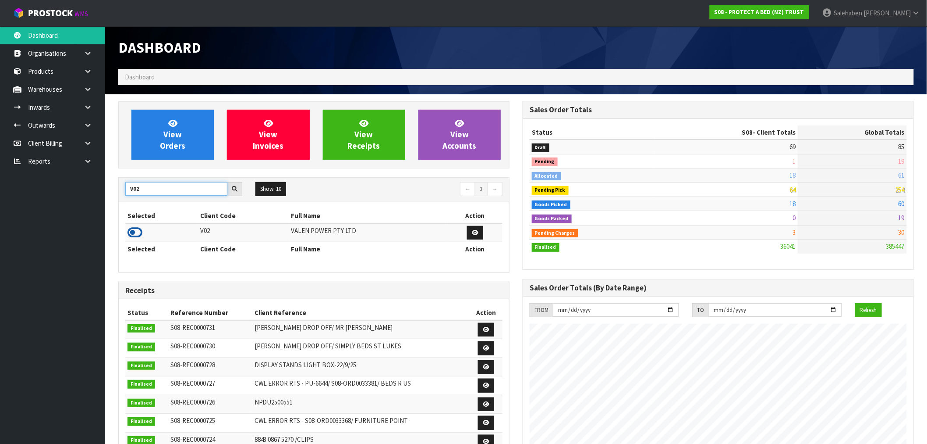
type input "V02"
click at [134, 234] on icon at bounding box center [135, 232] width 15 height 13
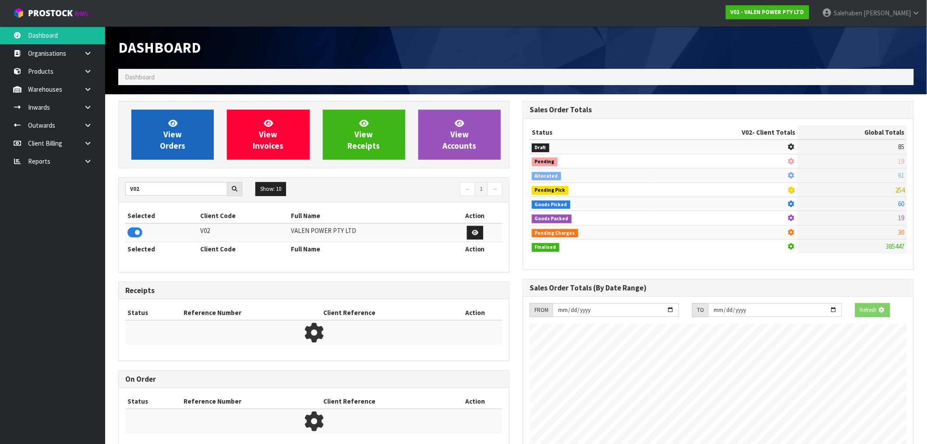
scroll to position [437716, 437858]
click at [179, 148] on span "View Orders" at bounding box center [172, 134] width 25 height 33
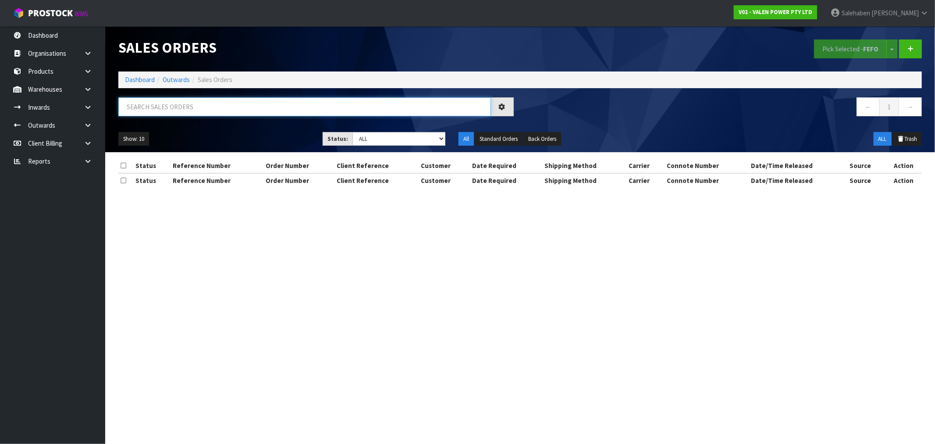
click at [247, 108] on input "text" at bounding box center [304, 106] width 373 height 19
paste input "CWL7727213"
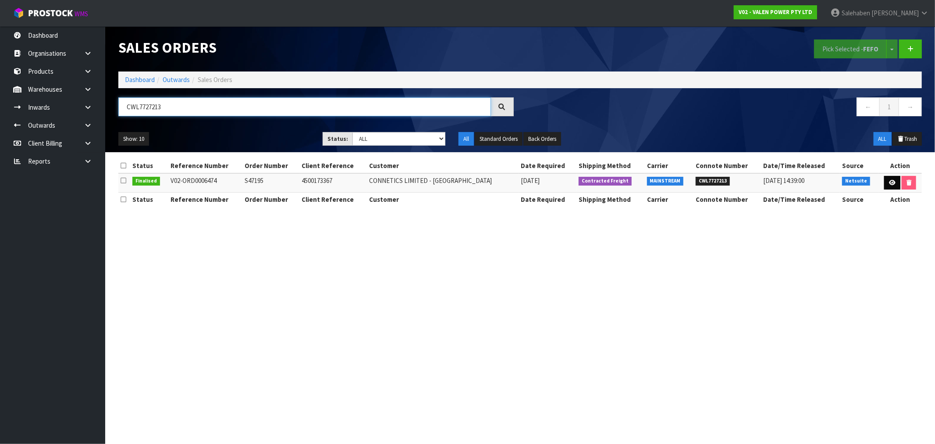
type input "CWL7727213"
click at [890, 183] on icon at bounding box center [892, 183] width 7 height 6
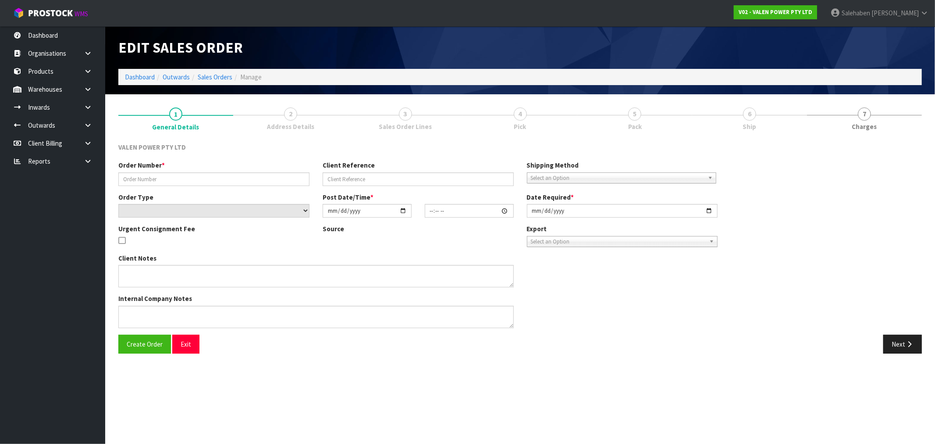
type input "S47195"
type input "4500173367"
select select "number:0"
type input "2025-08-12"
type input "11:45:07.000"
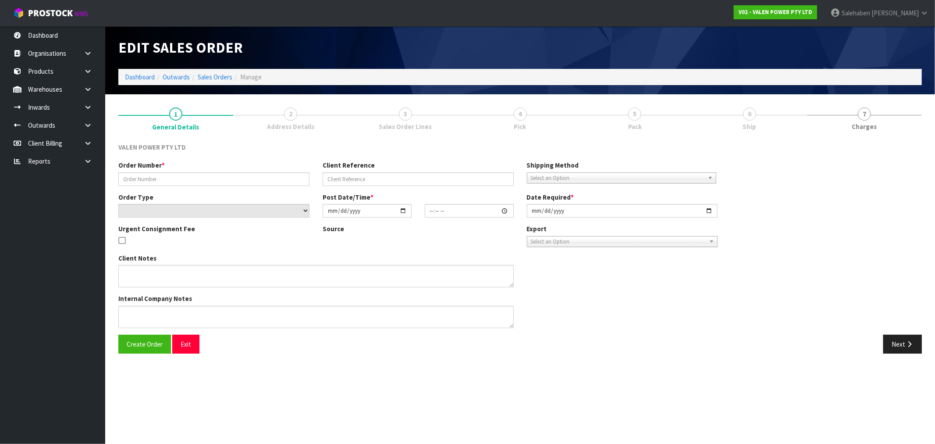
type input "2025-09-24"
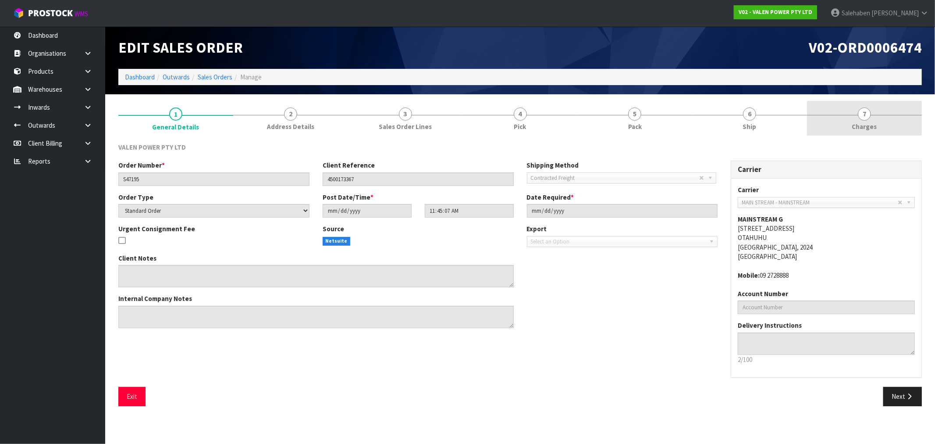
click at [861, 128] on span "Charges" at bounding box center [864, 126] width 25 height 9
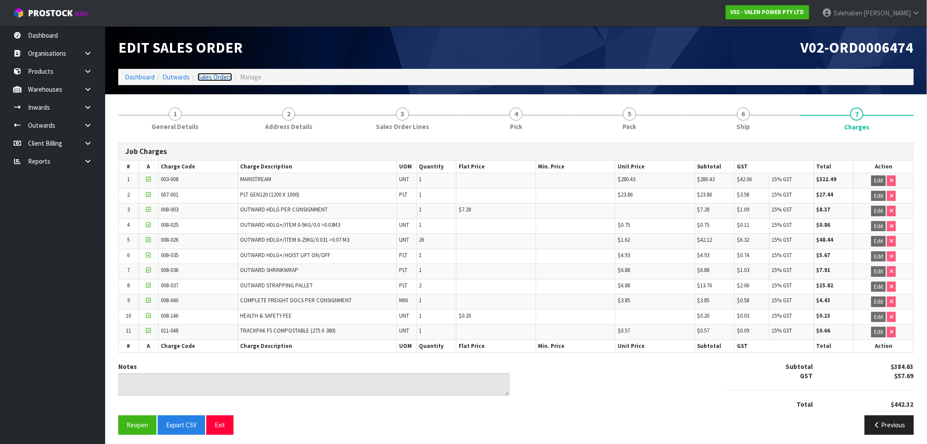
click at [209, 75] on link "Sales Orders" at bounding box center [215, 77] width 35 height 8
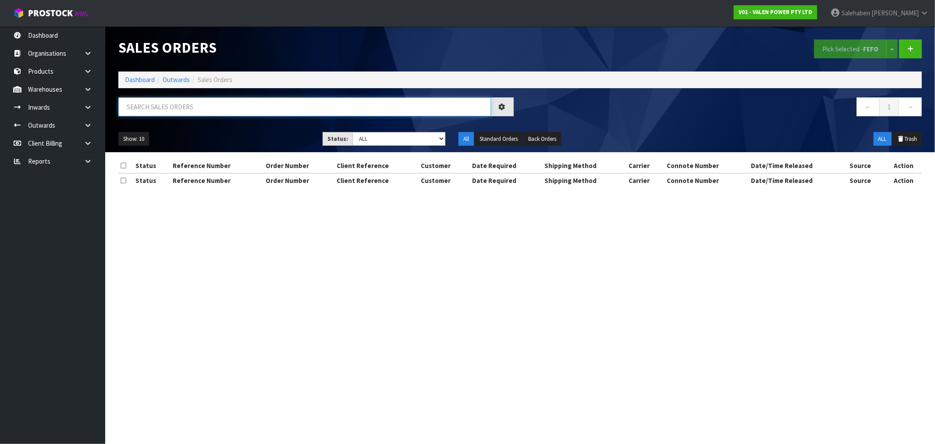
click at [163, 106] on input "text" at bounding box center [304, 106] width 373 height 19
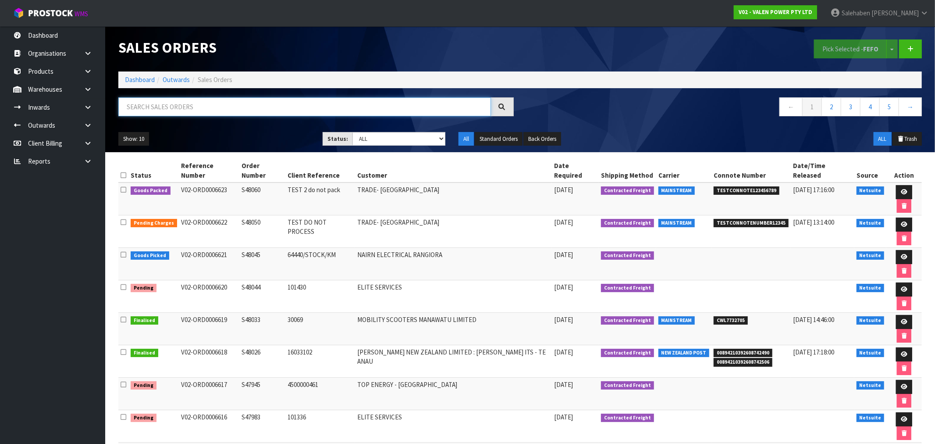
paste input "CWL7727224"
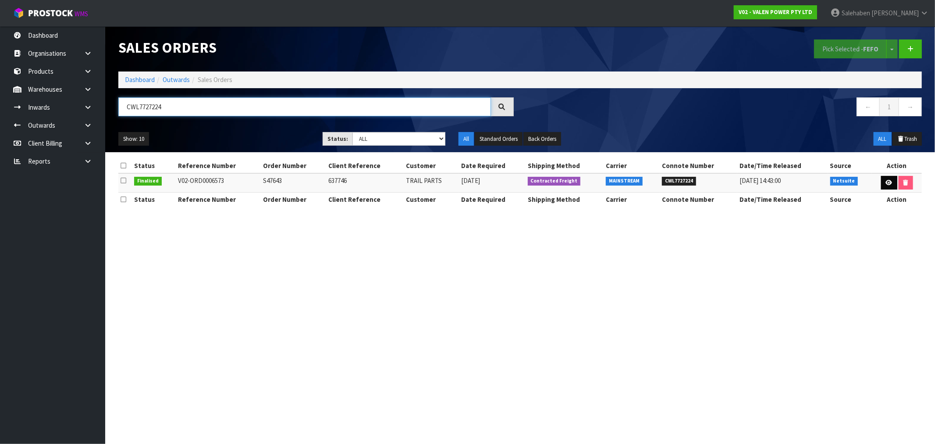
type input "CWL7727224"
click at [887, 185] on icon at bounding box center [889, 183] width 7 height 6
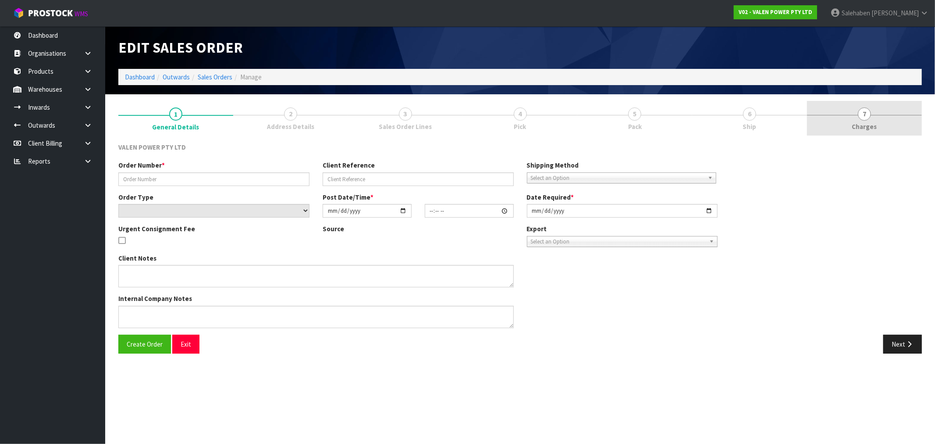
type input "S47643"
type input "637746"
select select "number:0"
type input "2025-09-15"
type input "18:15:07.000"
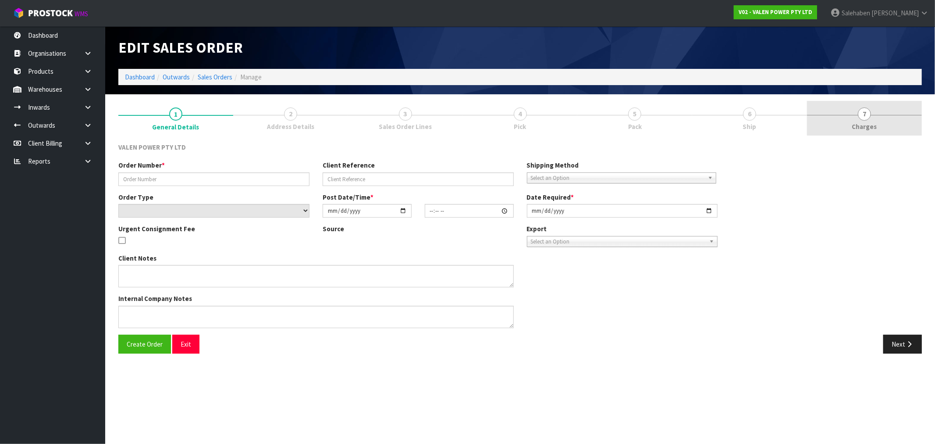
type input "2025-09-24"
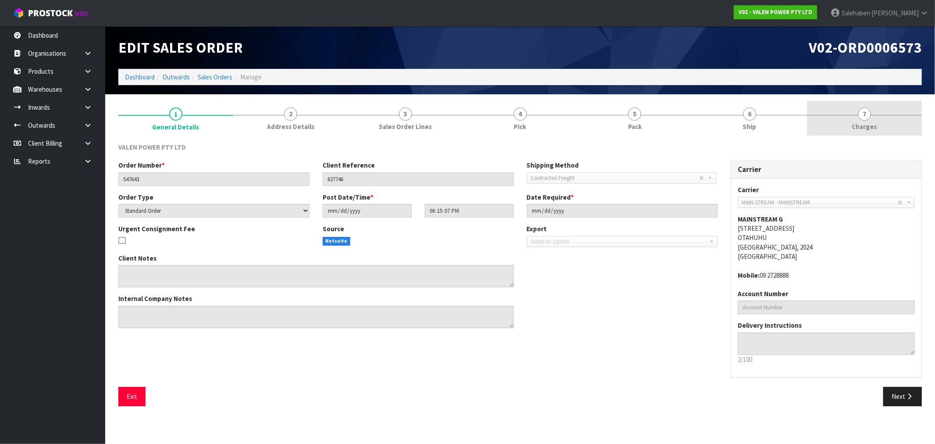
click at [866, 125] on span "Charges" at bounding box center [864, 126] width 25 height 9
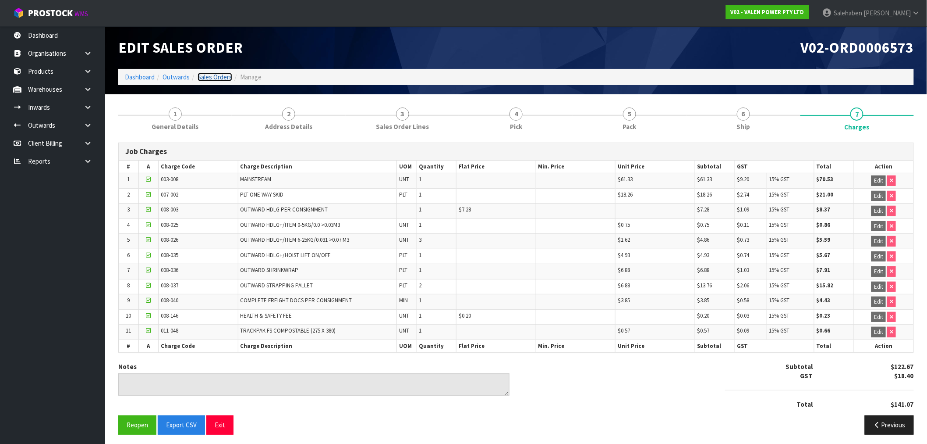
click at [217, 80] on link "Sales Orders" at bounding box center [215, 77] width 35 height 8
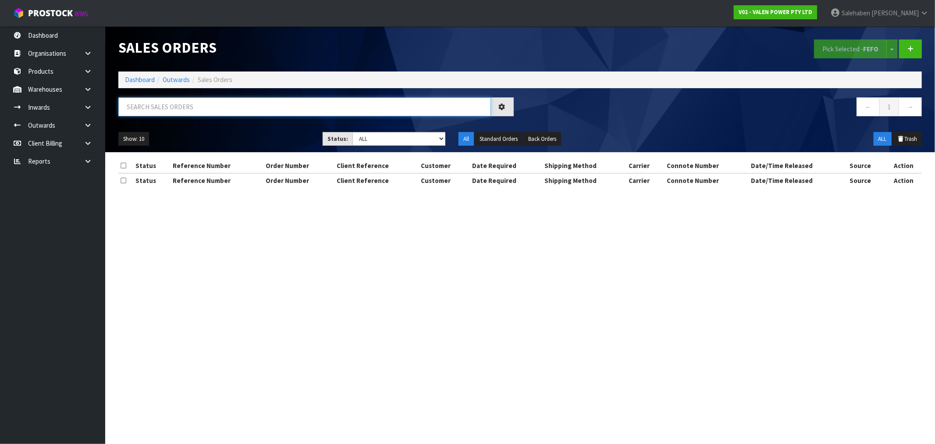
click at [211, 106] on input "text" at bounding box center [304, 106] width 373 height 19
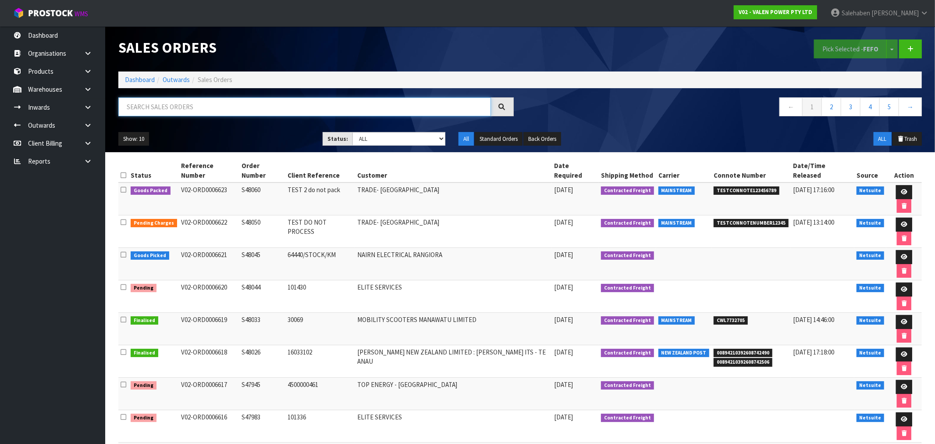
paste input "CWL7727263"
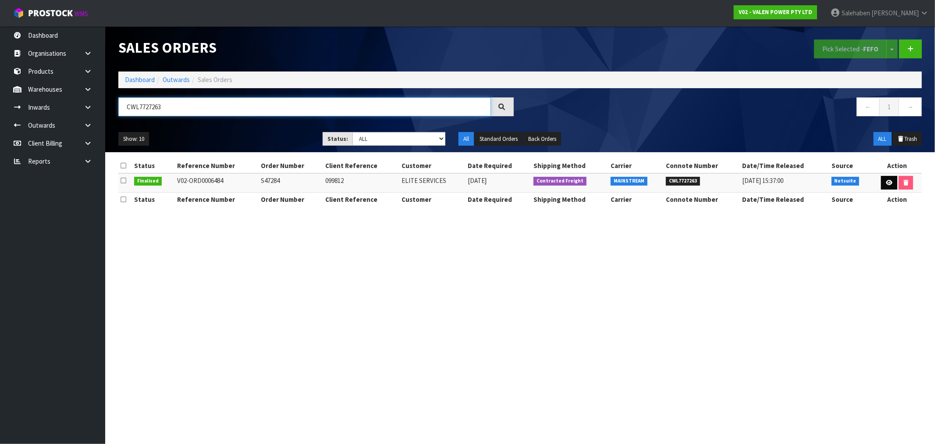
type input "CWL7727263"
click at [886, 183] on icon at bounding box center [889, 183] width 7 height 6
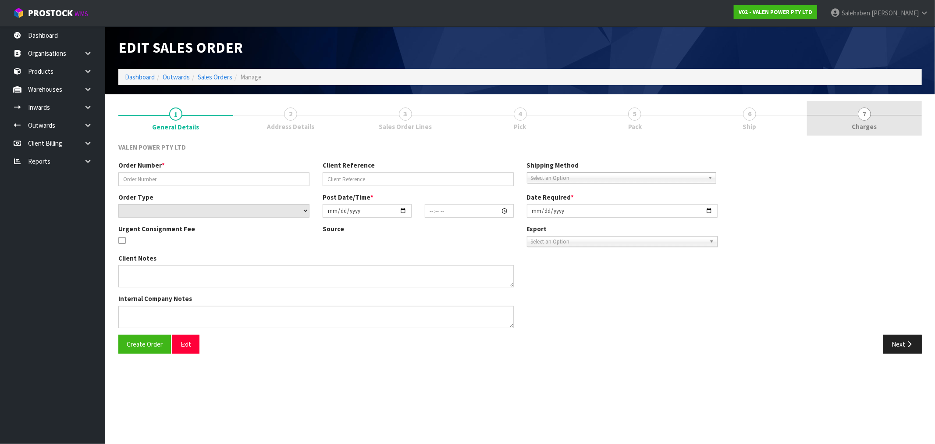
click at [858, 125] on span "Charges" at bounding box center [864, 126] width 25 height 9
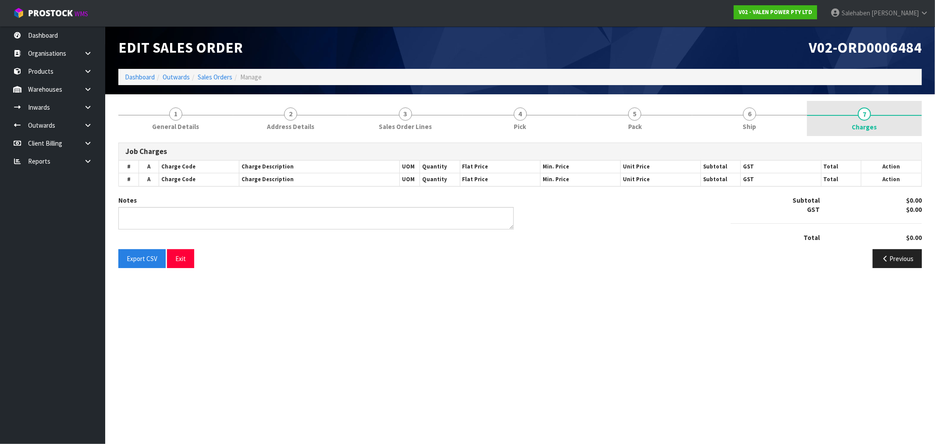
click at [855, 126] on span "Charges" at bounding box center [864, 126] width 25 height 9
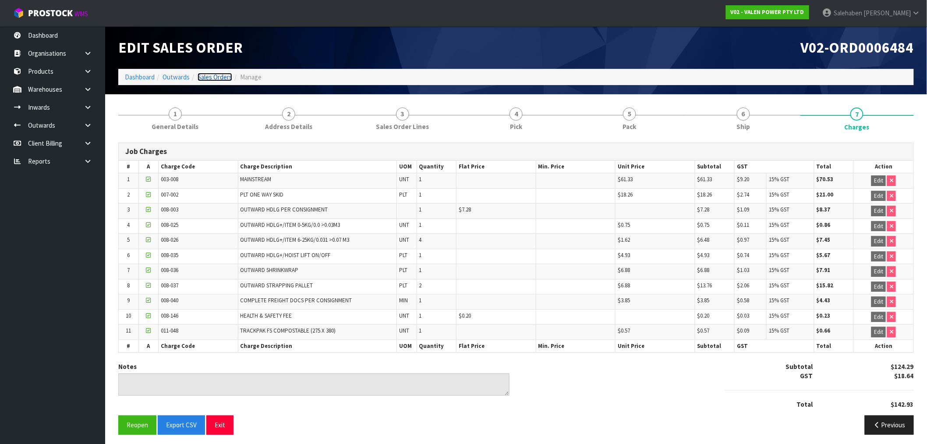
click at [221, 80] on link "Sales Orders" at bounding box center [215, 77] width 35 height 8
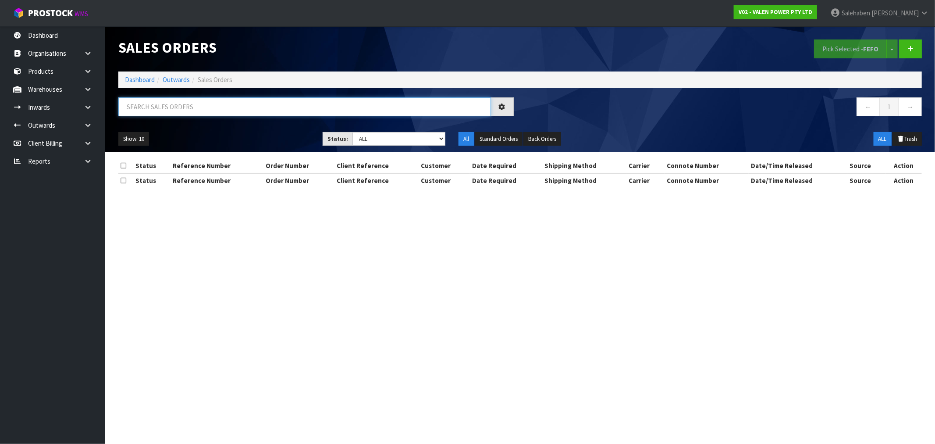
click at [206, 104] on input "text" at bounding box center [304, 106] width 373 height 19
paste input "CWL7727448"
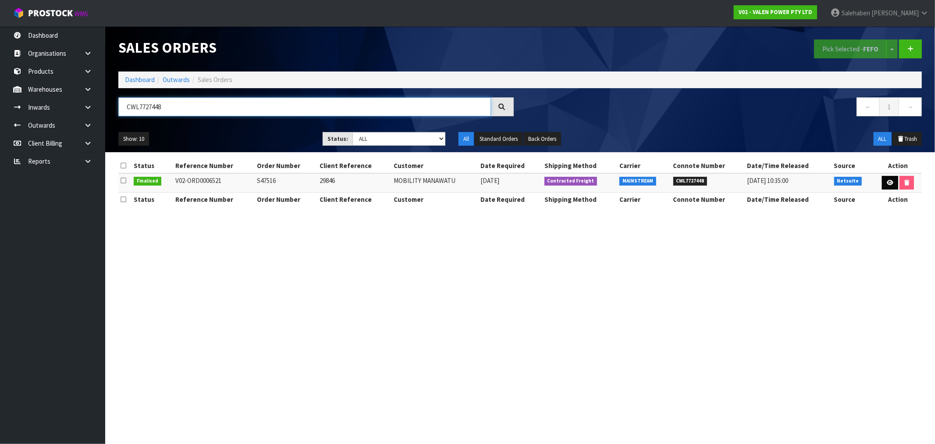
type input "CWL7727448"
click at [890, 182] on icon at bounding box center [890, 183] width 7 height 6
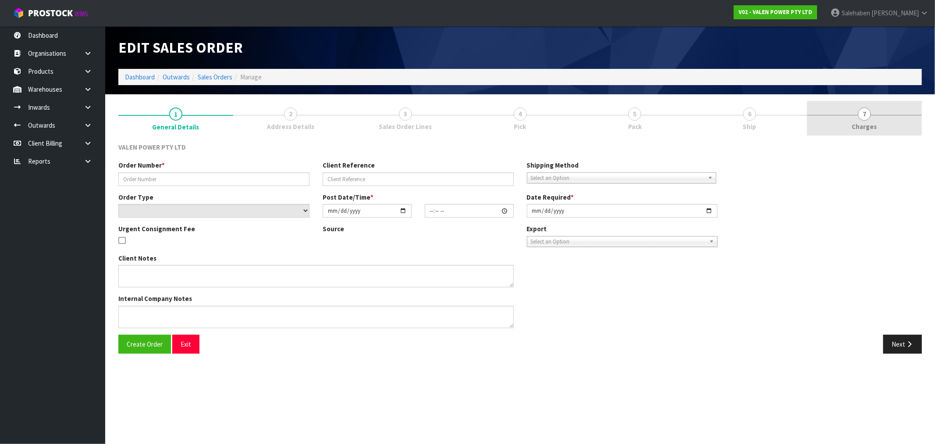
click at [866, 128] on span "Charges" at bounding box center [864, 126] width 25 height 9
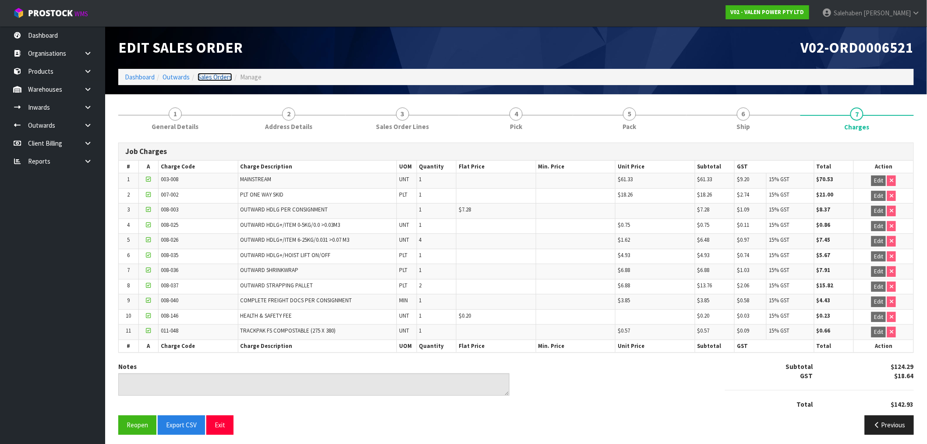
click at [218, 76] on link "Sales Orders" at bounding box center [215, 77] width 35 height 8
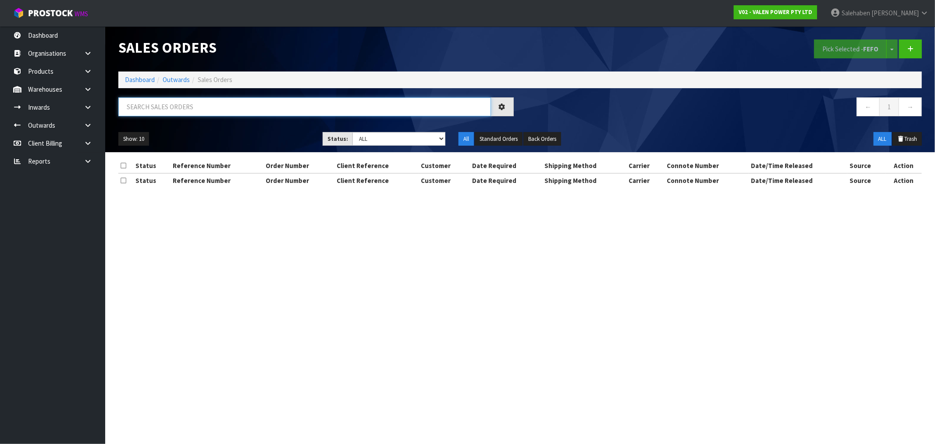
click at [203, 108] on input "text" at bounding box center [304, 106] width 373 height 19
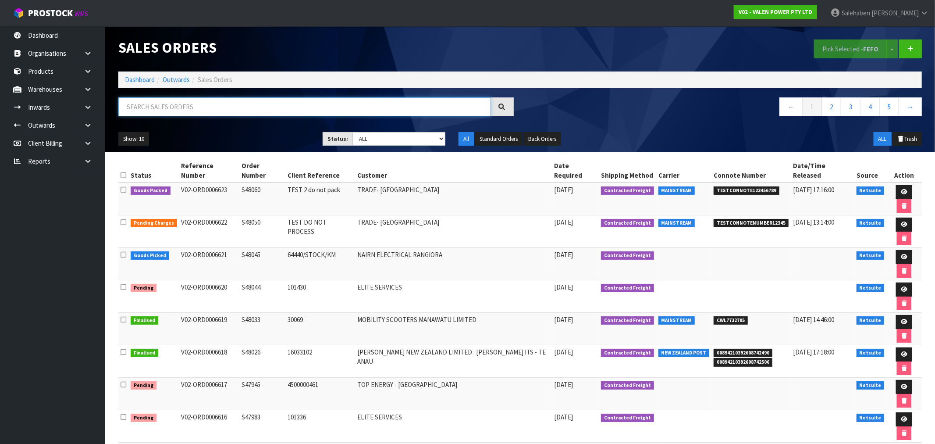
paste input "CWL7727457"
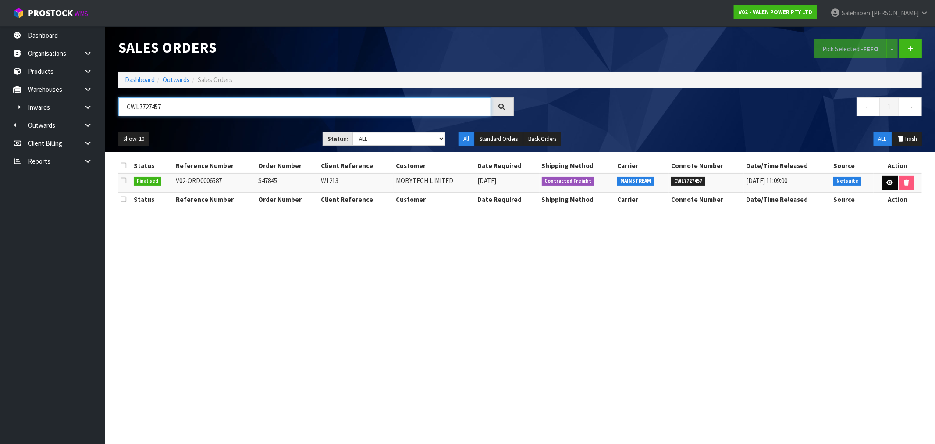
type input "CWL7727457"
click at [884, 183] on link at bounding box center [890, 183] width 16 height 14
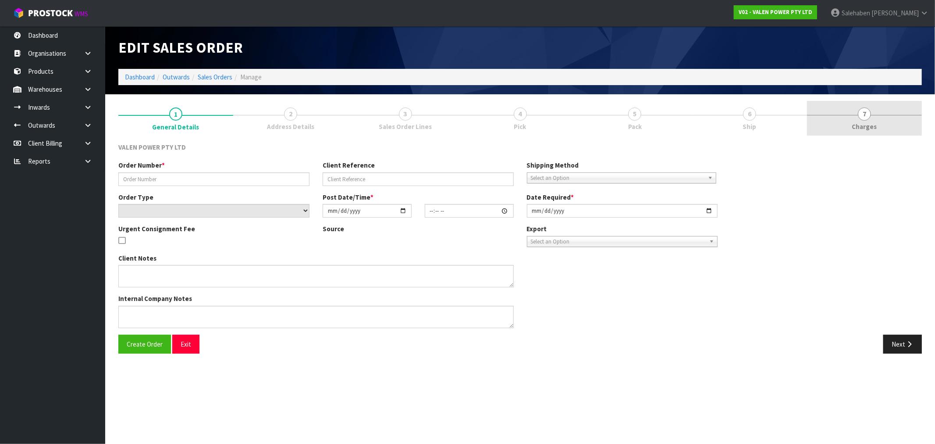
type input "S47845"
type input "W1213"
select select "number:0"
type input "2025-09-24"
type input "11:30:08.000"
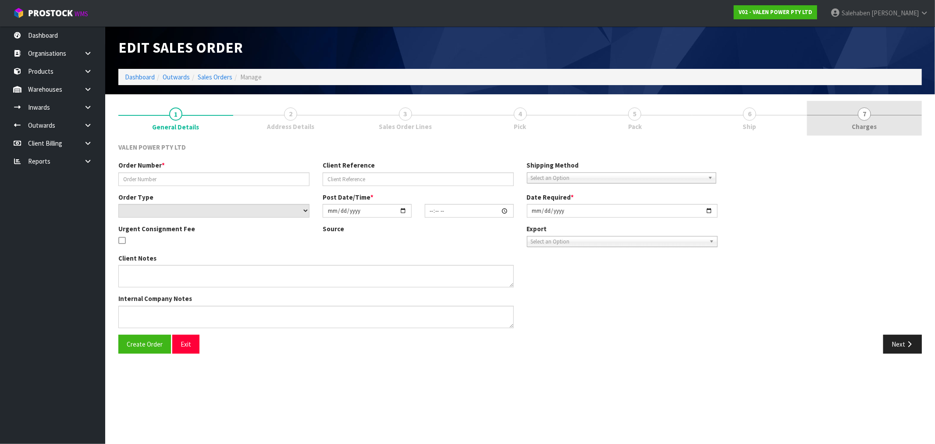
type input "2025-09-24"
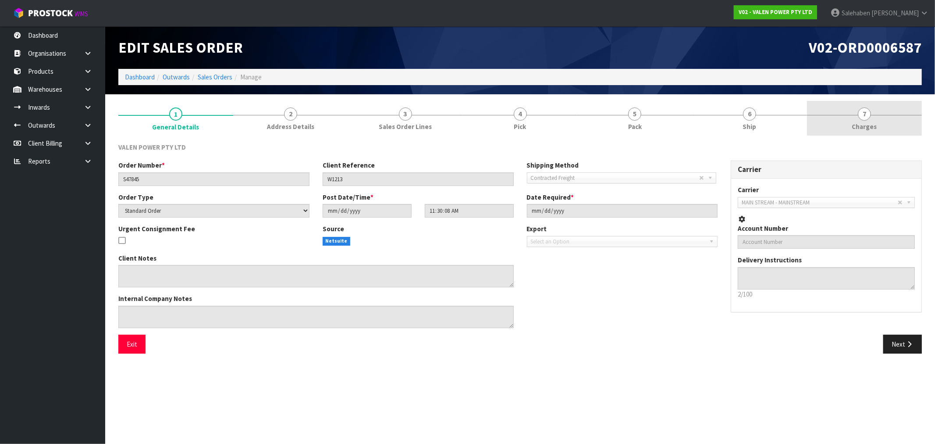
click at [862, 123] on span "Charges" at bounding box center [864, 126] width 25 height 9
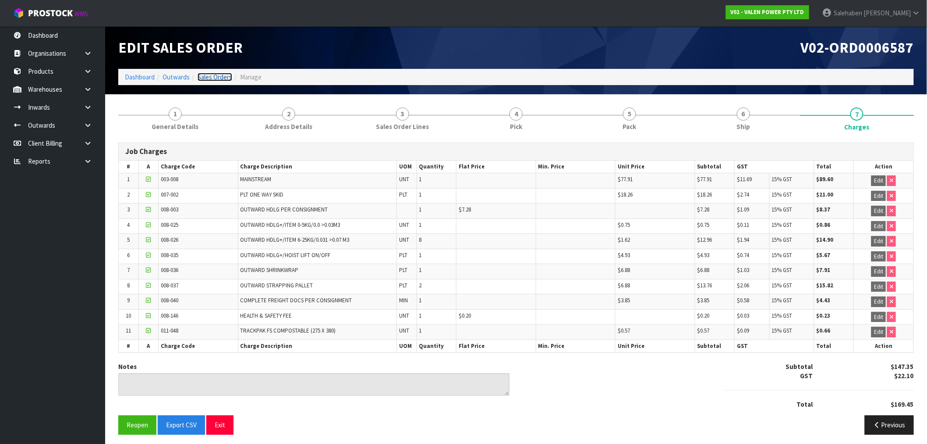
click at [217, 76] on link "Sales Orders" at bounding box center [215, 77] width 35 height 8
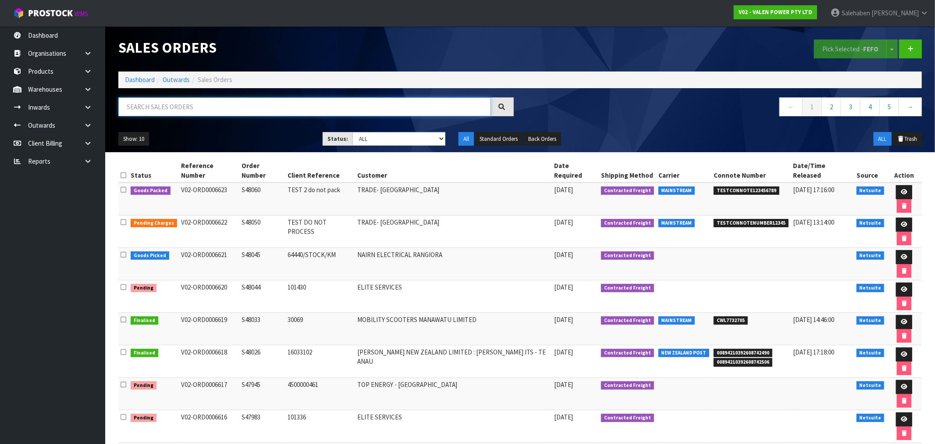
paste input "CWL7727465"
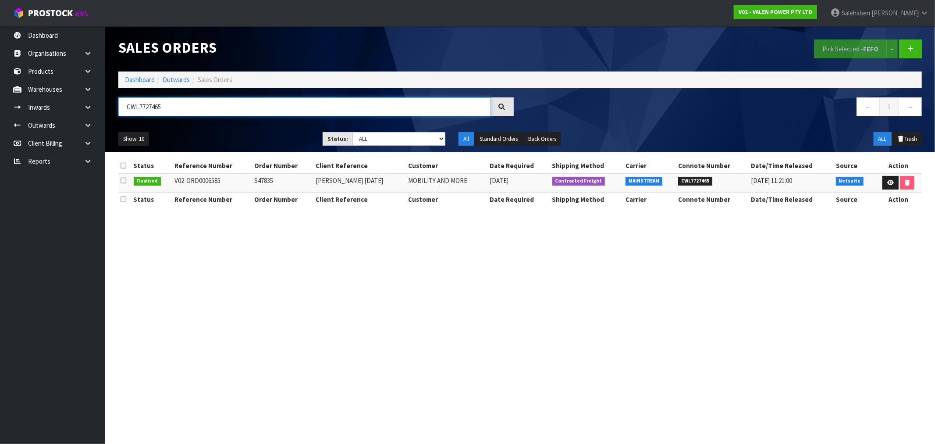
type input "CWL7727465"
click at [879, 175] on td at bounding box center [898, 182] width 47 height 19
click at [887, 181] on icon at bounding box center [890, 183] width 7 height 6
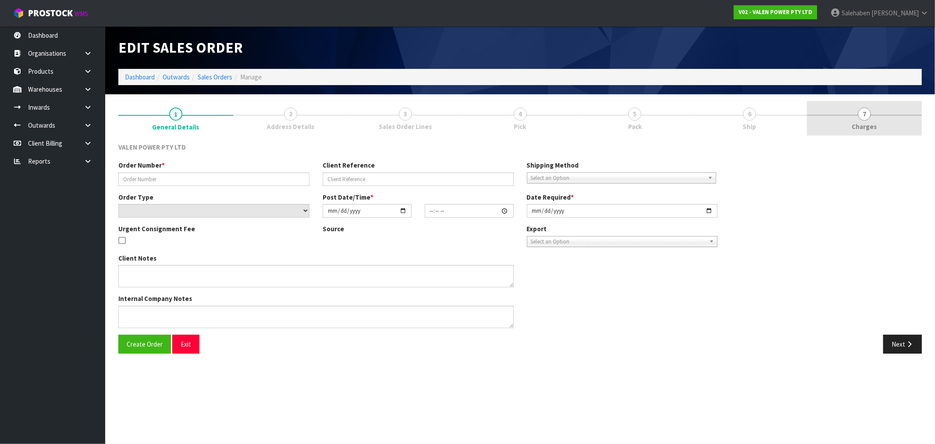
type input "S47835"
type input "Kevin 23.09.2025"
select select "number:0"
type input "2025-09-23"
type input "16:30:08.000"
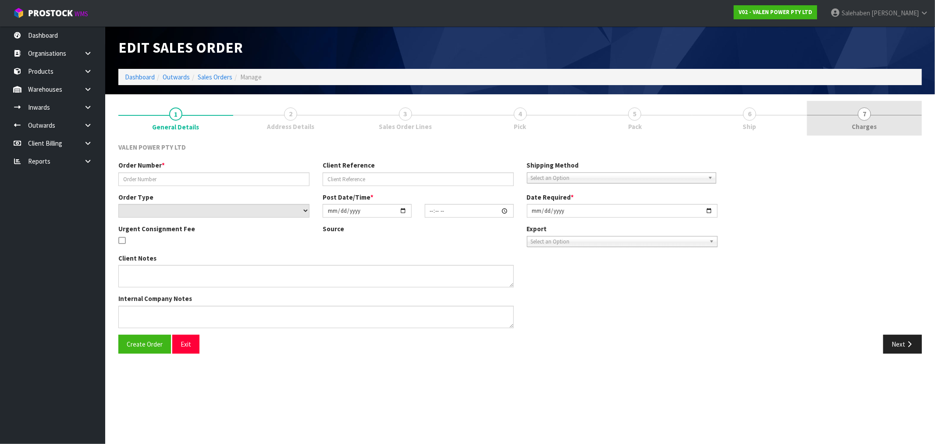
type input "2025-09-24"
click at [860, 124] on span "Charges" at bounding box center [864, 126] width 25 height 9
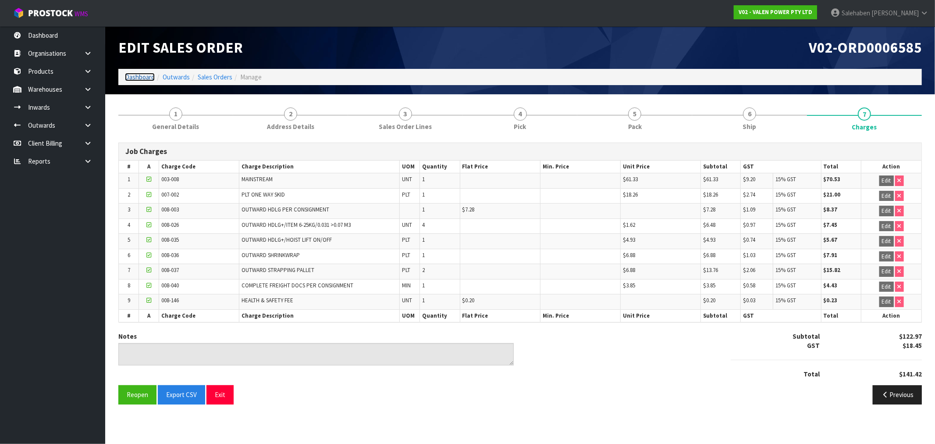
click at [146, 74] on link "Dashboard" at bounding box center [140, 77] width 30 height 8
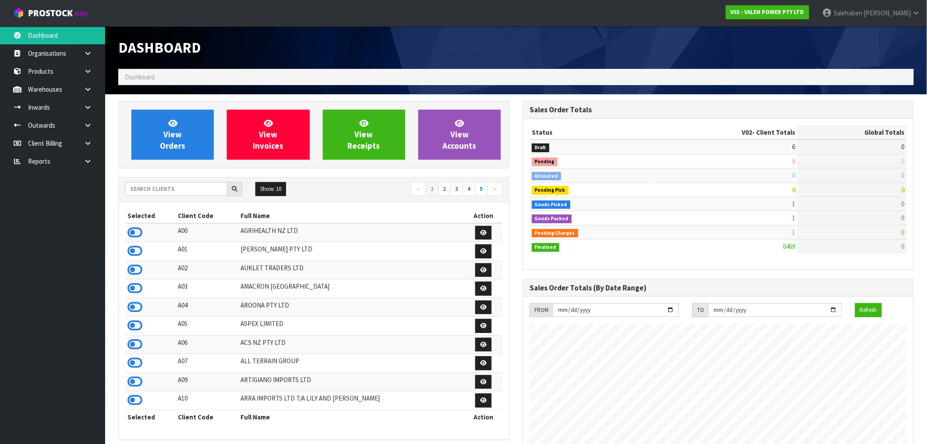
scroll to position [664, 405]
click at [195, 189] on input "text" at bounding box center [176, 189] width 102 height 14
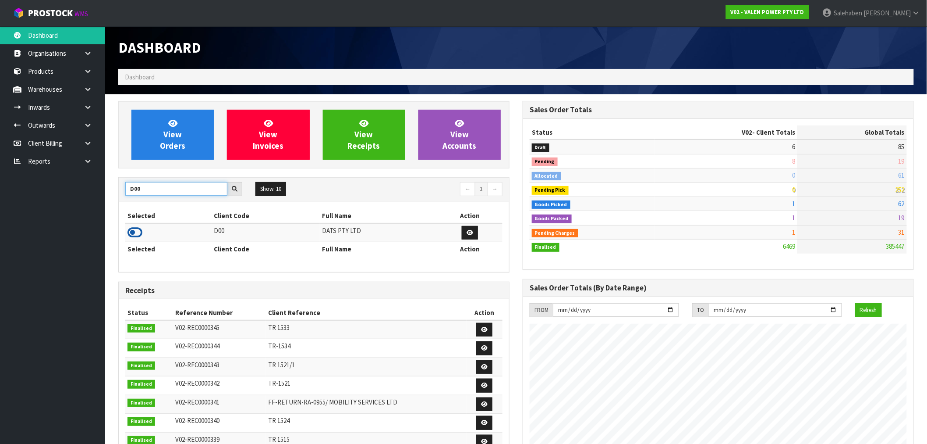
type input "D00"
click at [135, 231] on icon at bounding box center [135, 232] width 15 height 13
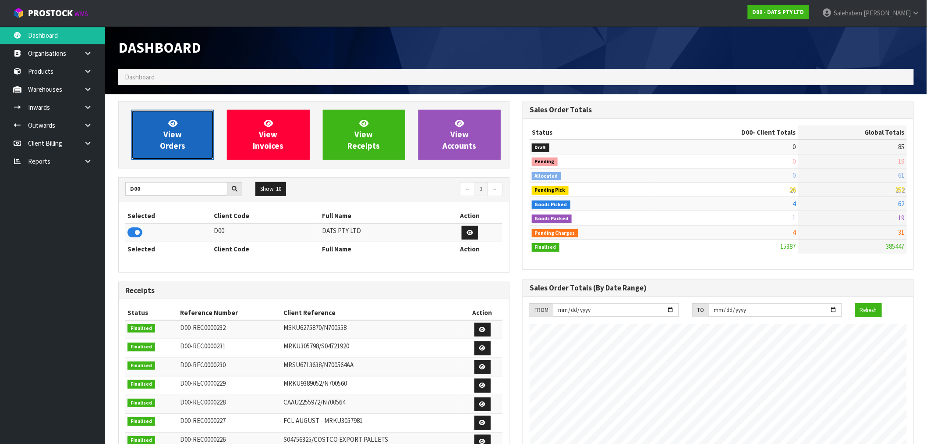
click at [171, 142] on span "View Orders" at bounding box center [172, 134] width 25 height 33
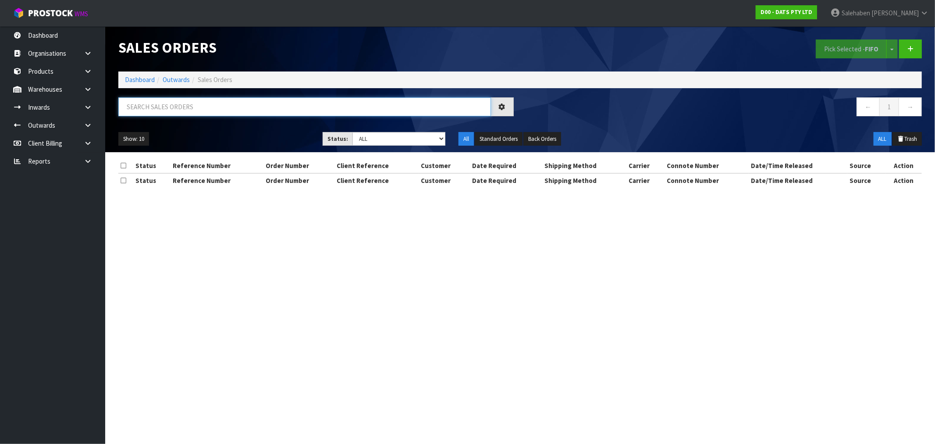
click at [214, 106] on input "text" at bounding box center [304, 106] width 373 height 19
paste input "CWL7727654"
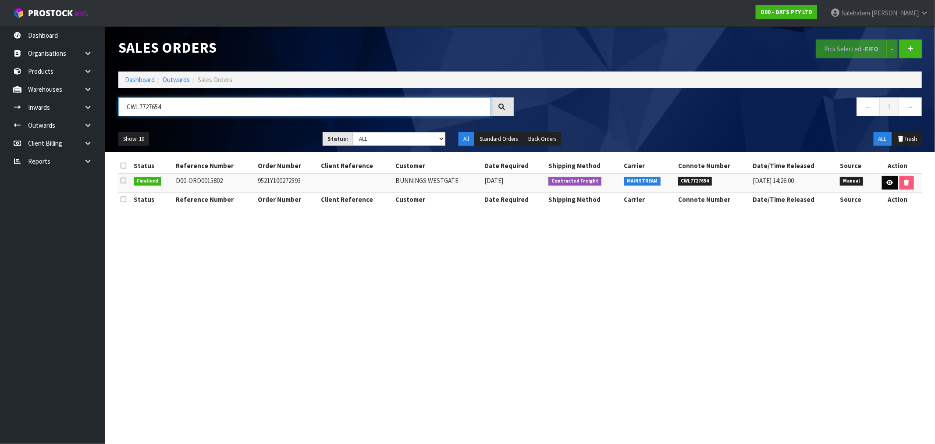
type input "CWL7727654"
click at [890, 184] on icon at bounding box center [890, 183] width 7 height 6
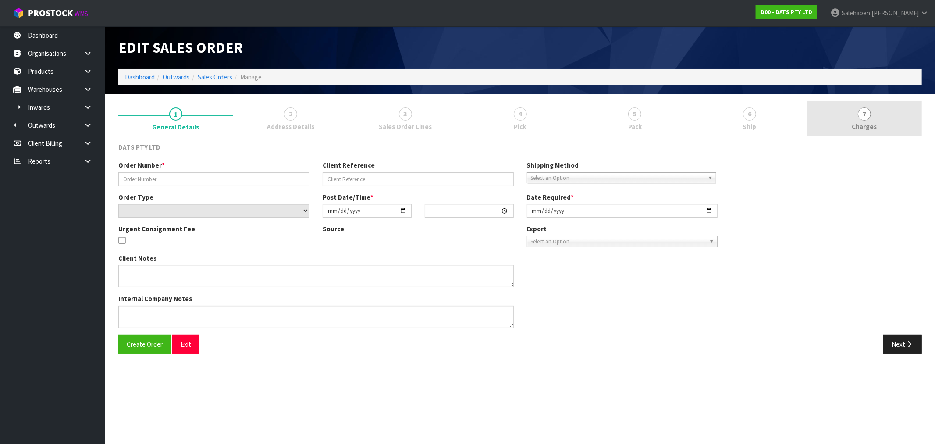
type input "9521Y100272593"
select select "number:0"
type input "2025-09-19"
type input "09:20:00.000"
type input "2025-09-19"
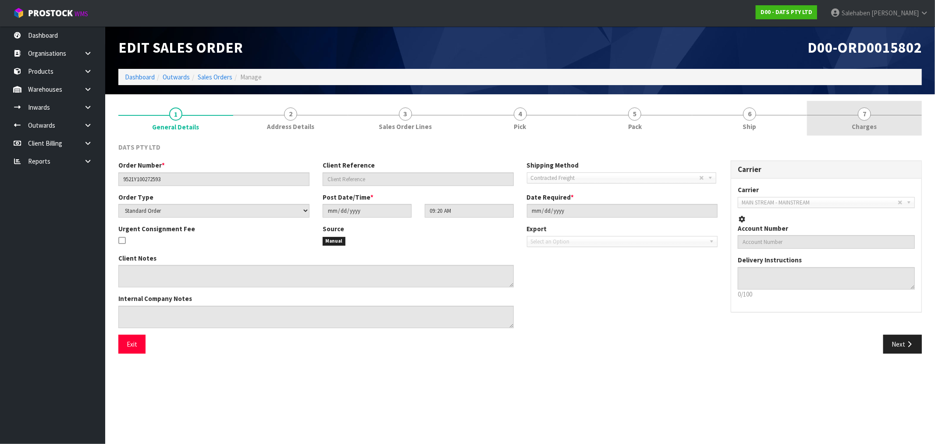
click at [866, 124] on span "Charges" at bounding box center [864, 126] width 25 height 9
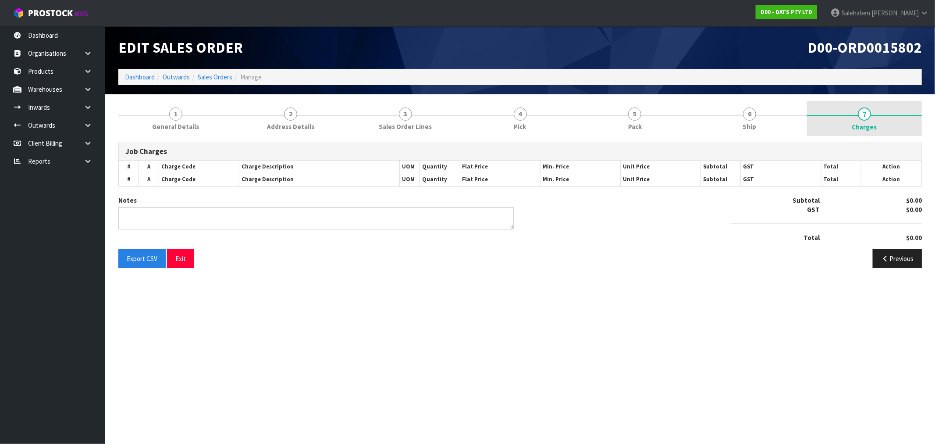
click at [866, 124] on span "Charges" at bounding box center [864, 126] width 25 height 9
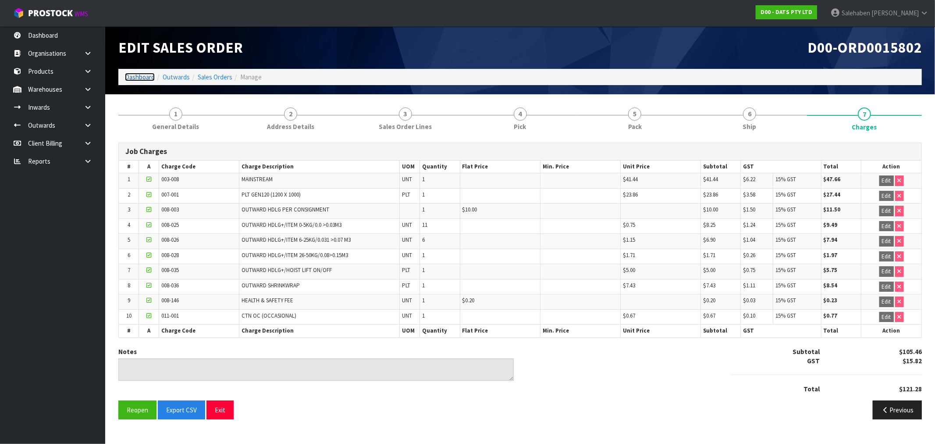
click at [141, 77] on link "Dashboard" at bounding box center [140, 77] width 30 height 8
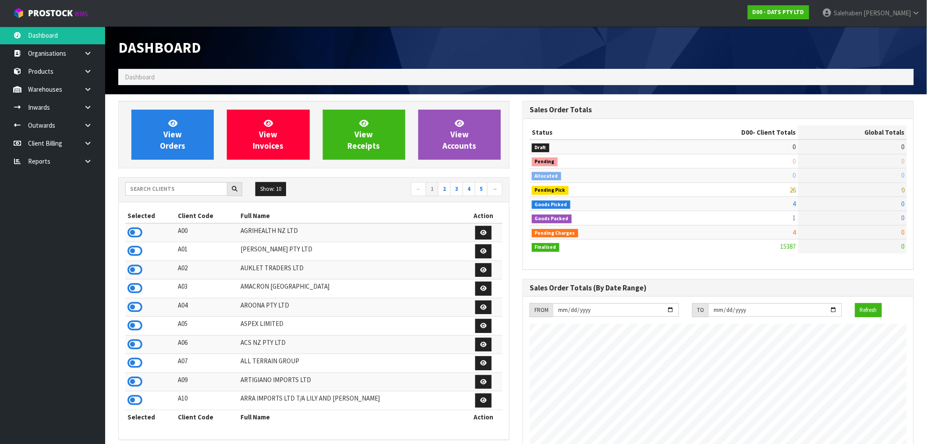
scroll to position [664, 405]
click at [182, 189] on input "text" at bounding box center [176, 189] width 102 height 14
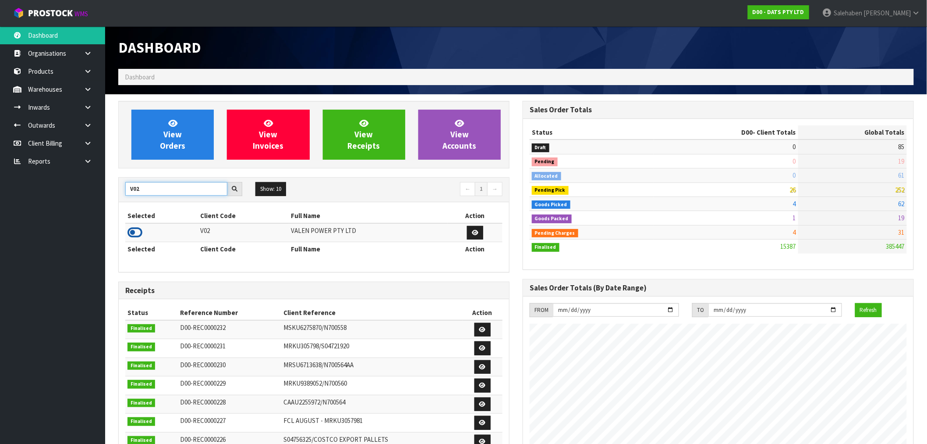
type input "V02"
click at [138, 231] on icon at bounding box center [135, 232] width 15 height 13
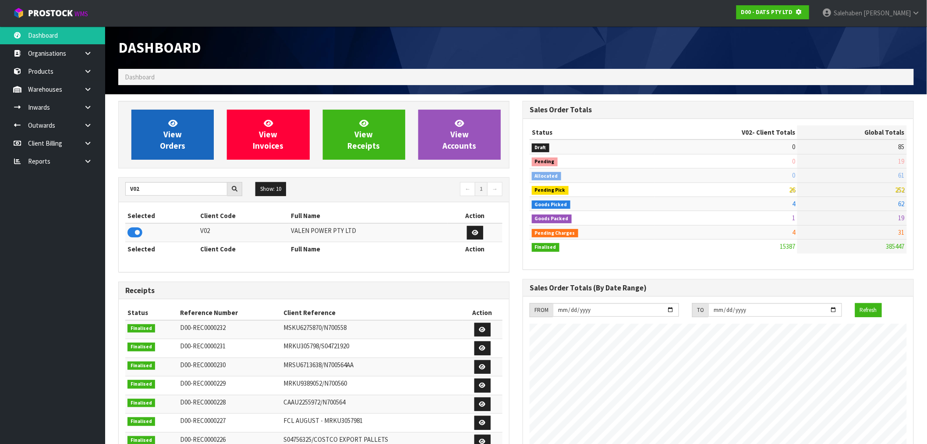
scroll to position [437716, 437858]
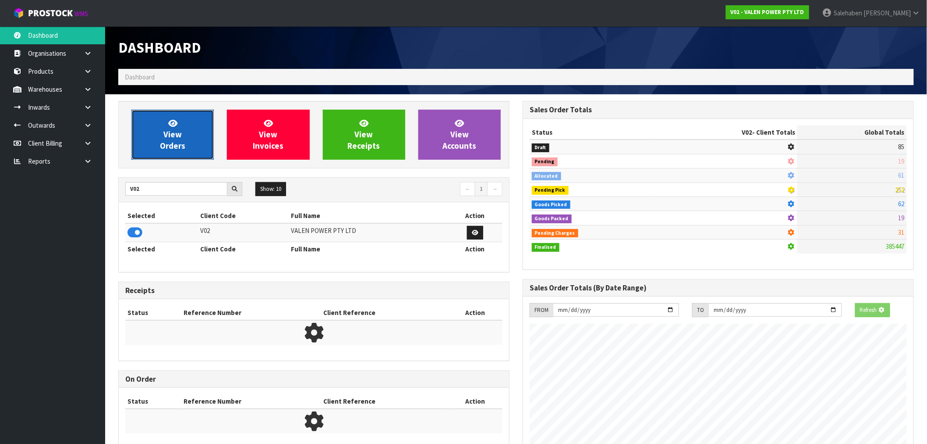
click at [174, 155] on link "View Orders" at bounding box center [172, 135] width 82 height 50
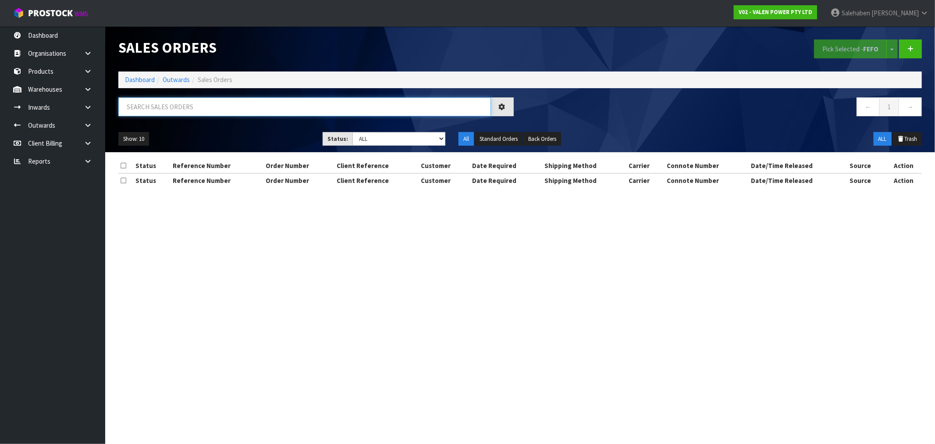
click at [312, 107] on input "text" at bounding box center [304, 106] width 373 height 19
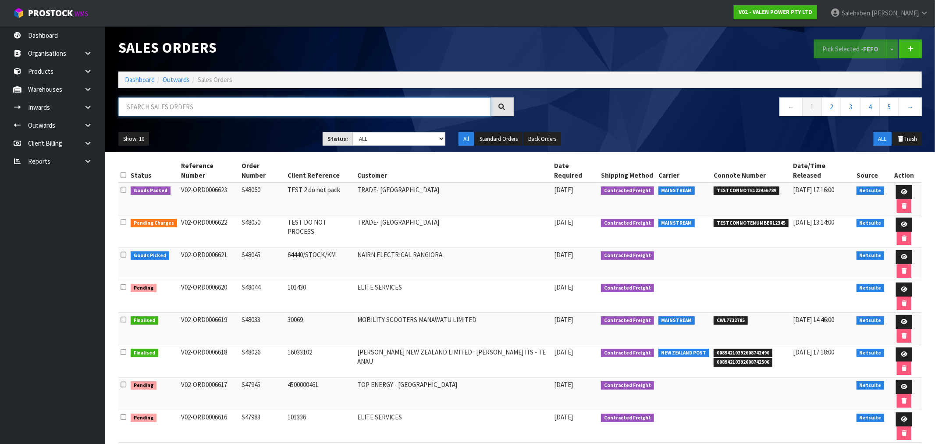
paste input "CWL7727661"
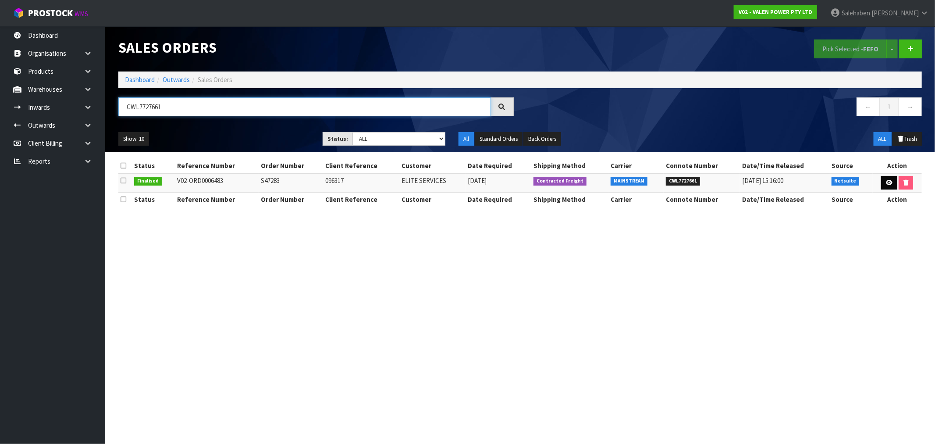
type input "CWL7727661"
click at [884, 183] on link at bounding box center [889, 183] width 16 height 14
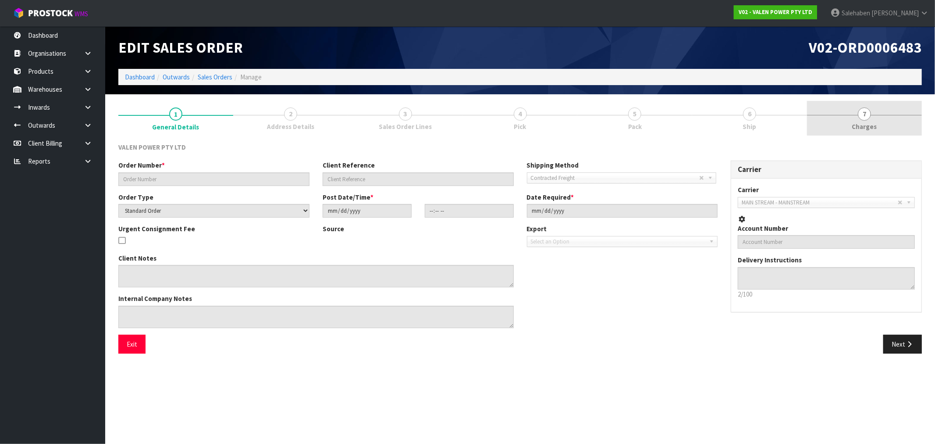
type input "S47283"
type input "096317"
select select "number:0"
type input "2025-08-15"
type input "16:00:08.000"
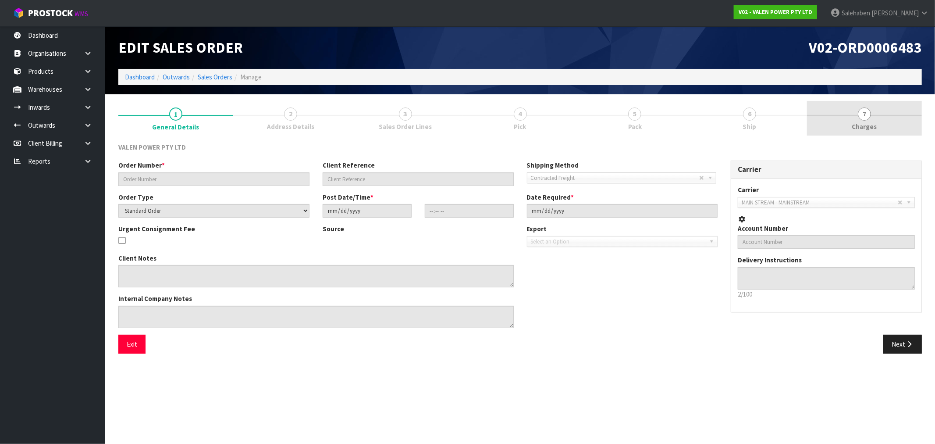
type input "2025-09-24"
type textarea "APOLOGIES NO, THAT IS NOT THE CORRECT ADDRESS THE CORRECT ADDRESS FOR THIS ORDE…"
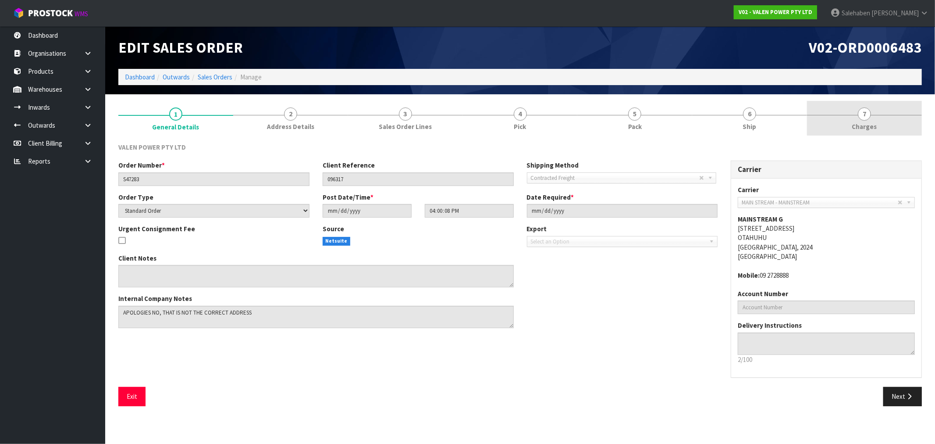
click at [864, 127] on span "Charges" at bounding box center [864, 126] width 25 height 9
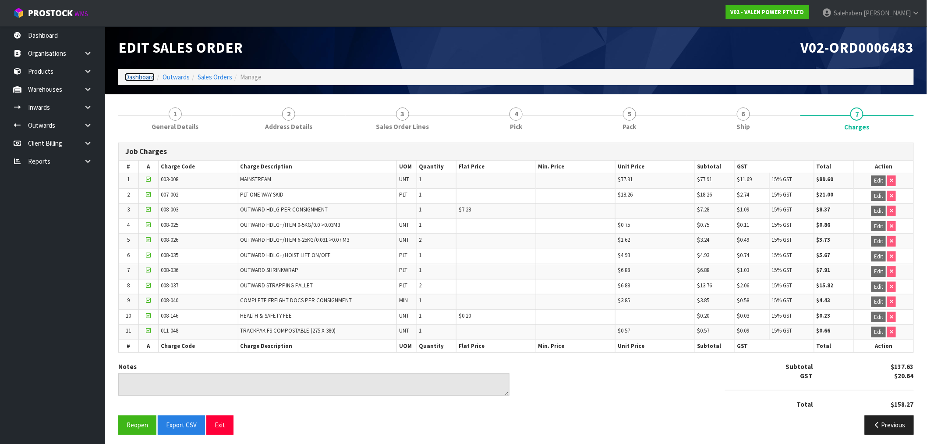
click at [138, 76] on link "Dashboard" at bounding box center [140, 77] width 30 height 8
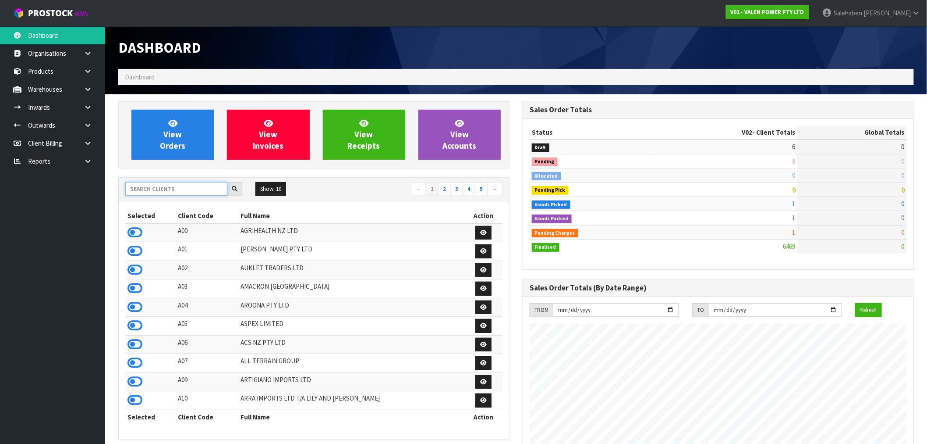
scroll to position [664, 405]
click at [144, 191] on input "text" at bounding box center [176, 189] width 102 height 14
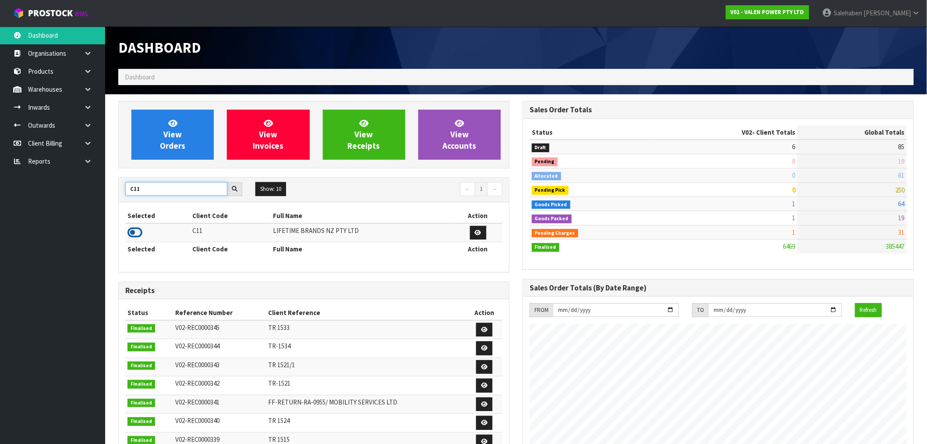
type input "C11"
click at [137, 234] on icon at bounding box center [135, 232] width 15 height 13
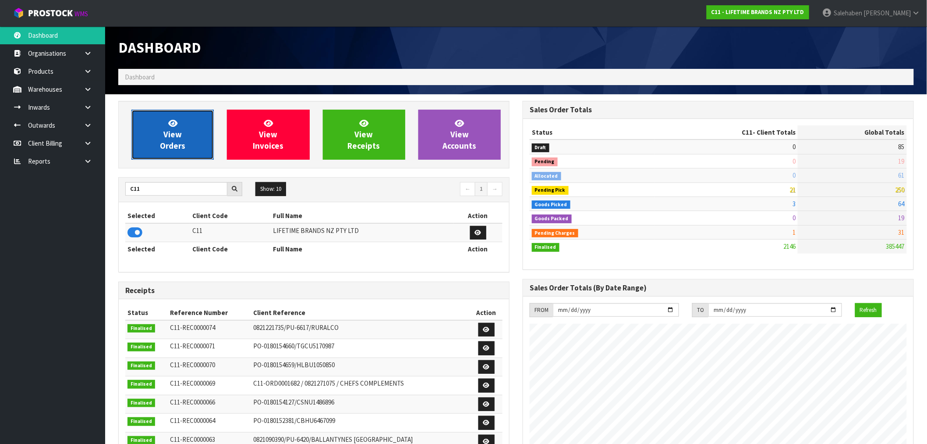
click at [164, 143] on span "View Orders" at bounding box center [172, 134] width 25 height 33
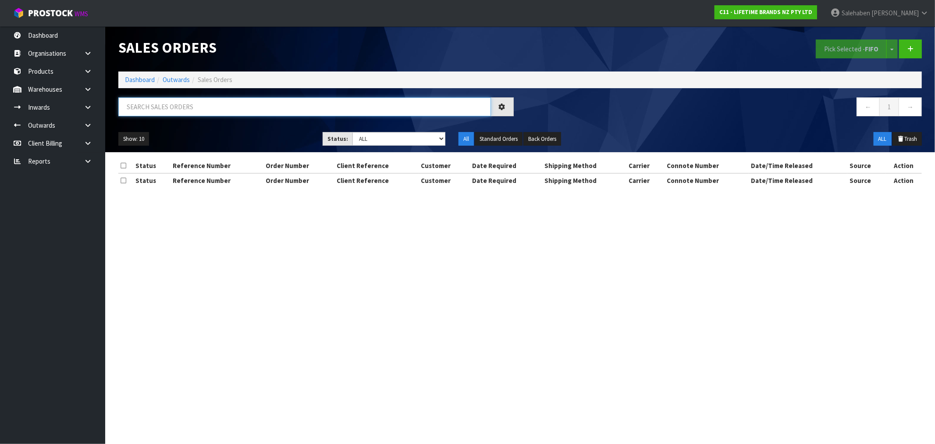
click at [222, 110] on input "text" at bounding box center [304, 106] width 373 height 19
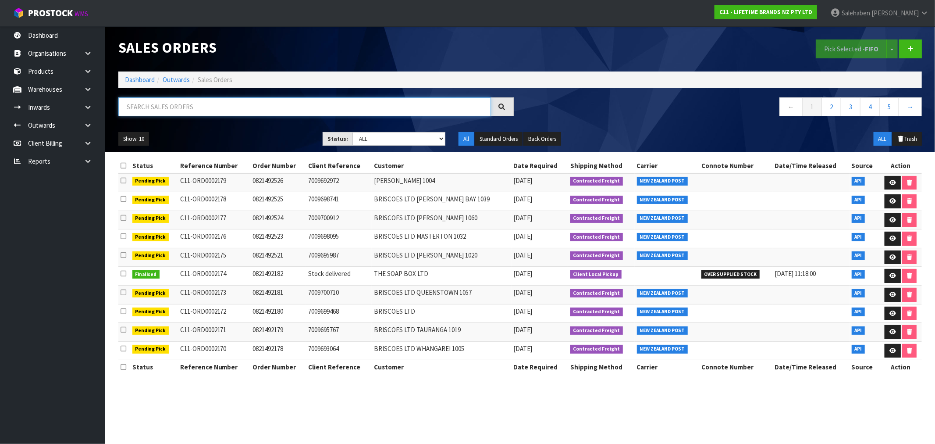
paste input "CWL7727739"
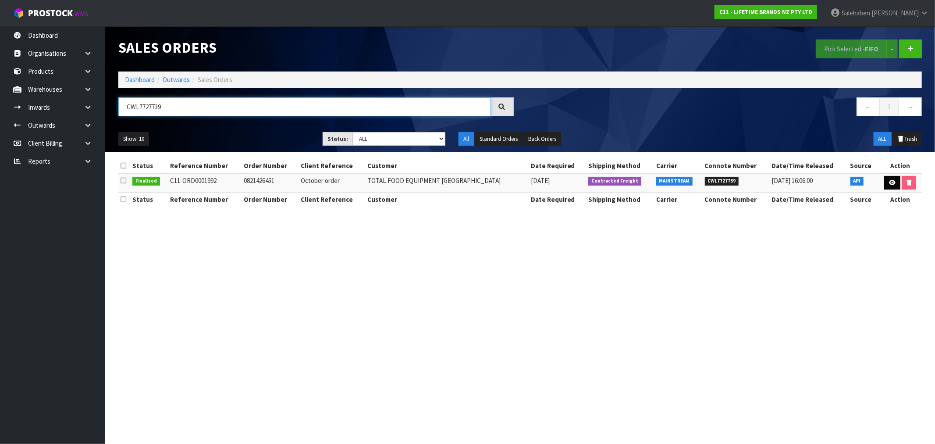
type input "CWL7727739"
click at [889, 183] on icon at bounding box center [892, 183] width 7 height 6
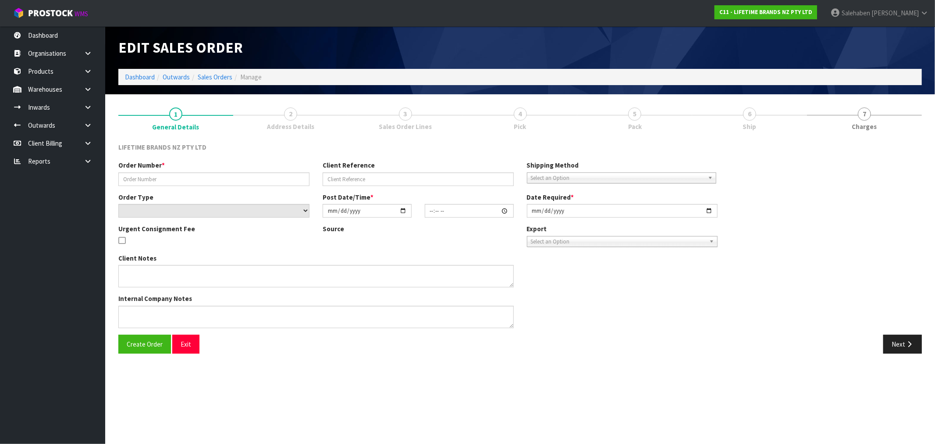
type input "0821426451"
type input "October order"
select select "number:0"
type input "2025-09-25"
type input "07:54:26.000"
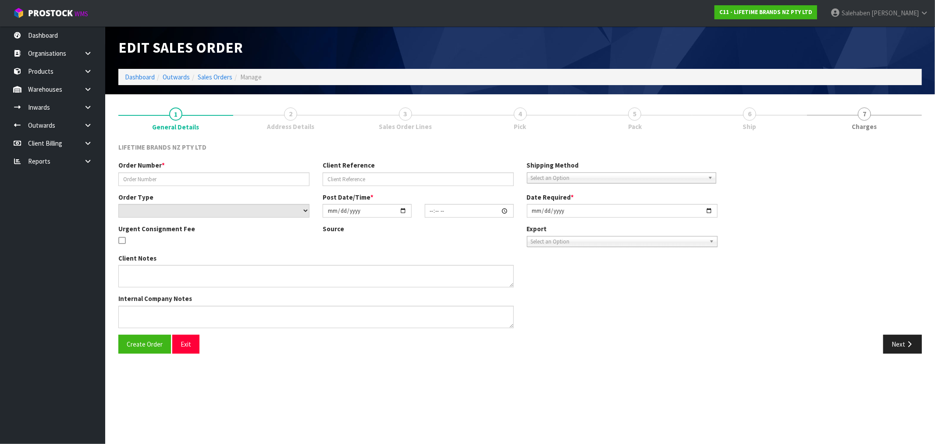
type input "2025-09-25"
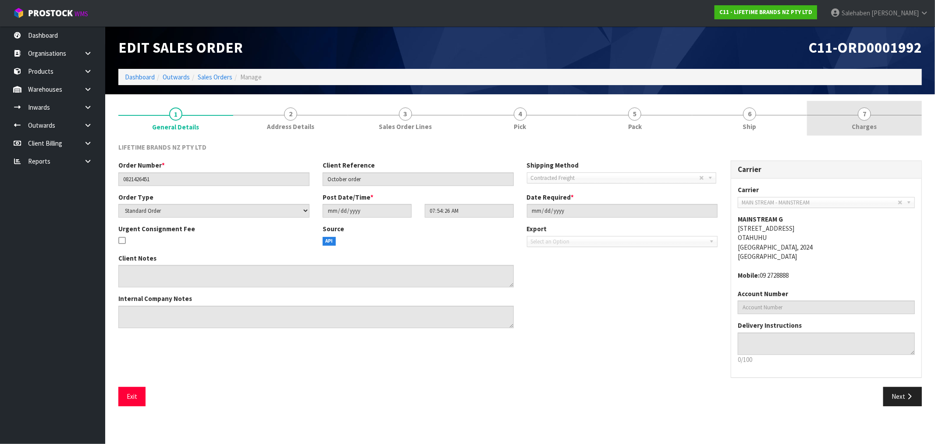
click at [863, 119] on span "7" at bounding box center [864, 113] width 13 height 13
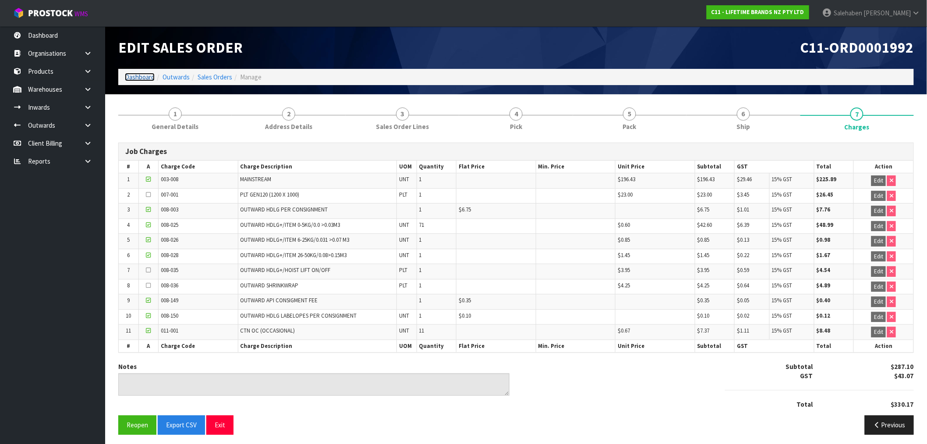
click at [150, 75] on link "Dashboard" at bounding box center [140, 77] width 30 height 8
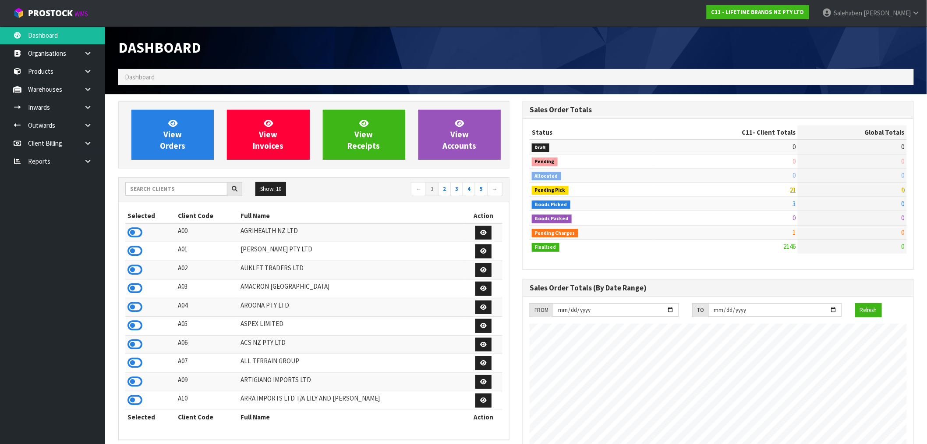
scroll to position [664, 405]
click at [190, 187] on input "text" at bounding box center [176, 189] width 102 height 14
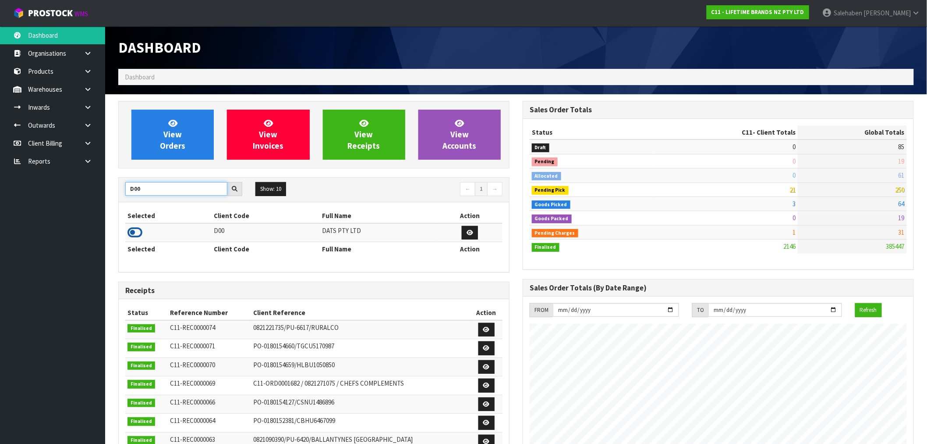
type input "D00"
click at [132, 234] on icon at bounding box center [135, 232] width 15 height 13
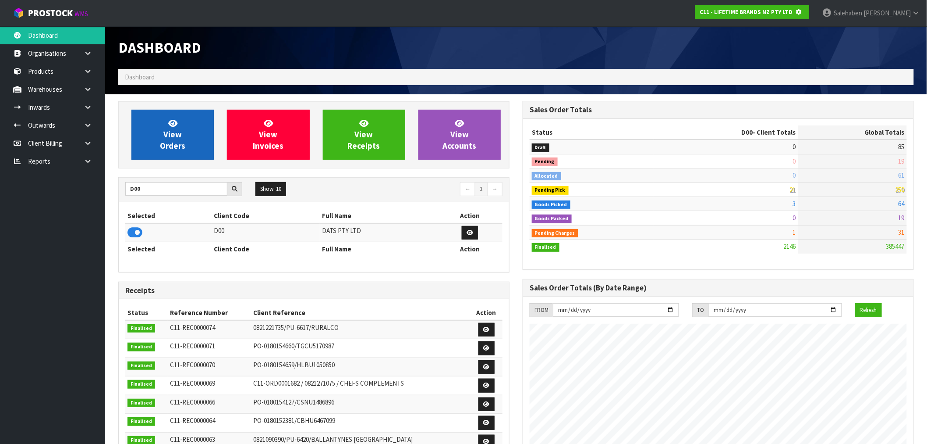
scroll to position [437716, 437858]
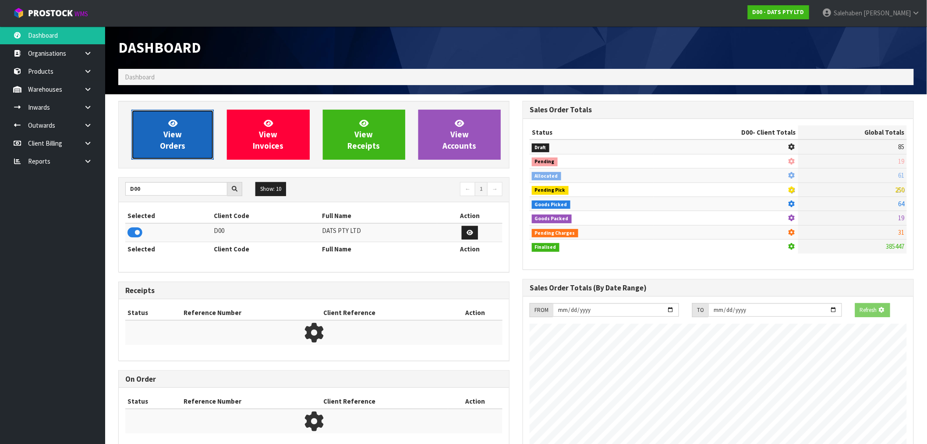
click at [185, 137] on link "View Orders" at bounding box center [172, 135] width 82 height 50
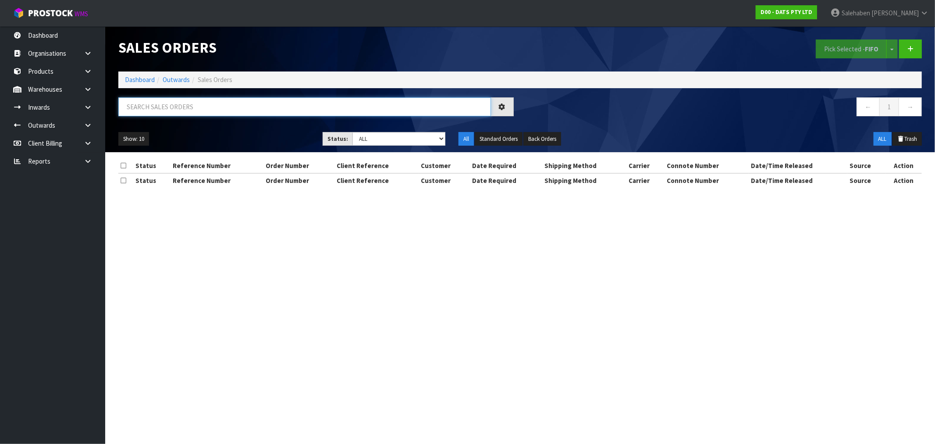
click at [220, 106] on input "text" at bounding box center [304, 106] width 373 height 19
paste input "CWL7727841"
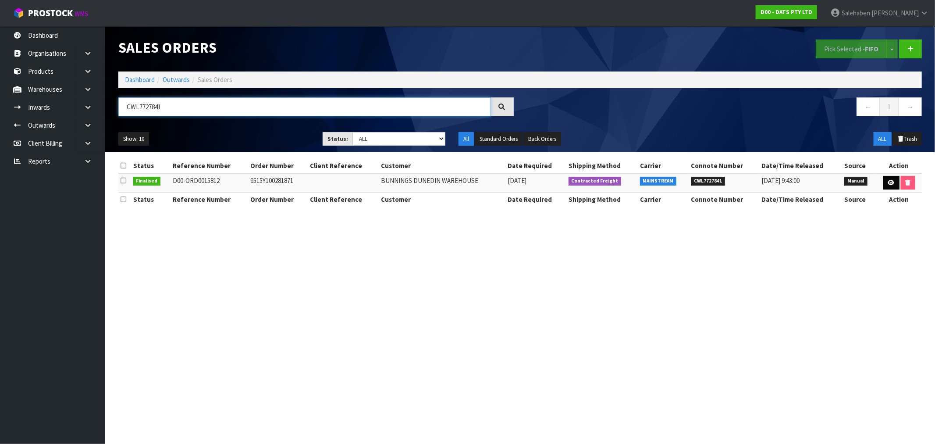
type input "CWL7727841"
click at [888, 185] on link at bounding box center [891, 183] width 16 height 14
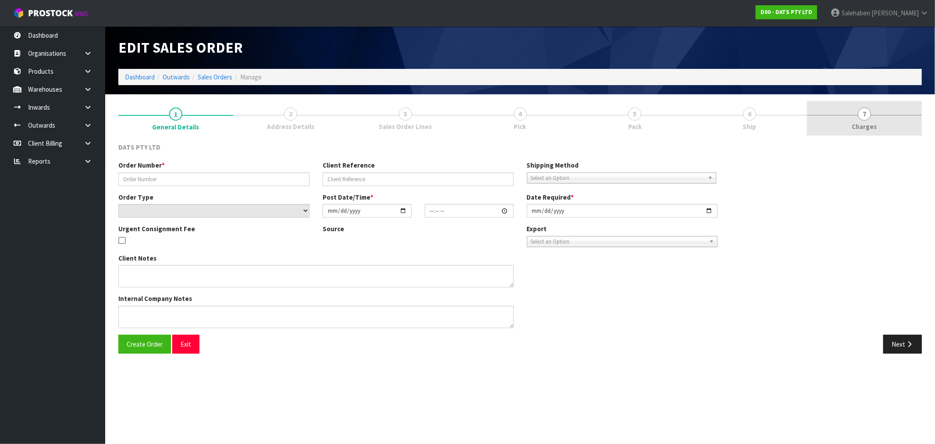
type input "9515Y100281871"
select select "number:0"
type input "2025-09-23"
type input "09:21:00.000"
type input "2025-09-23"
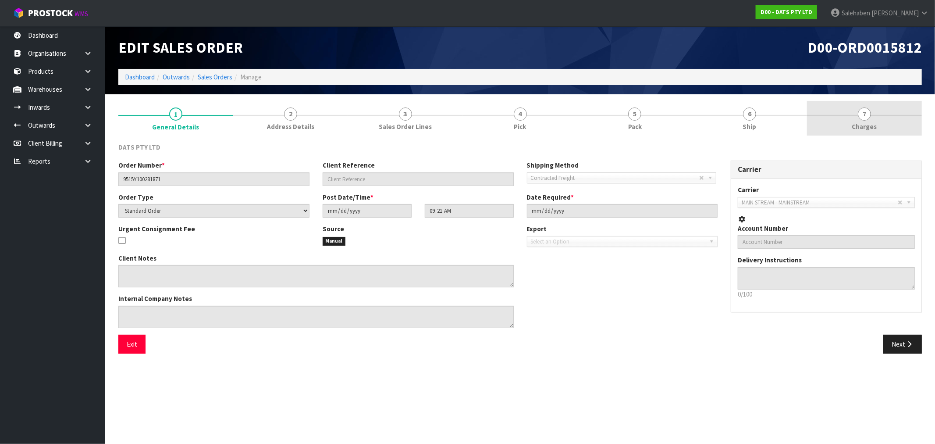
click at [864, 128] on span "Charges" at bounding box center [864, 126] width 25 height 9
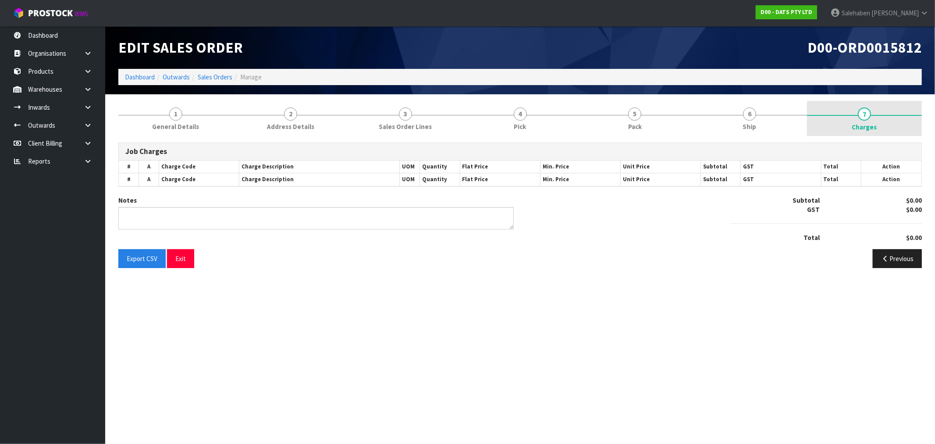
click at [870, 123] on span "Charges" at bounding box center [864, 126] width 25 height 9
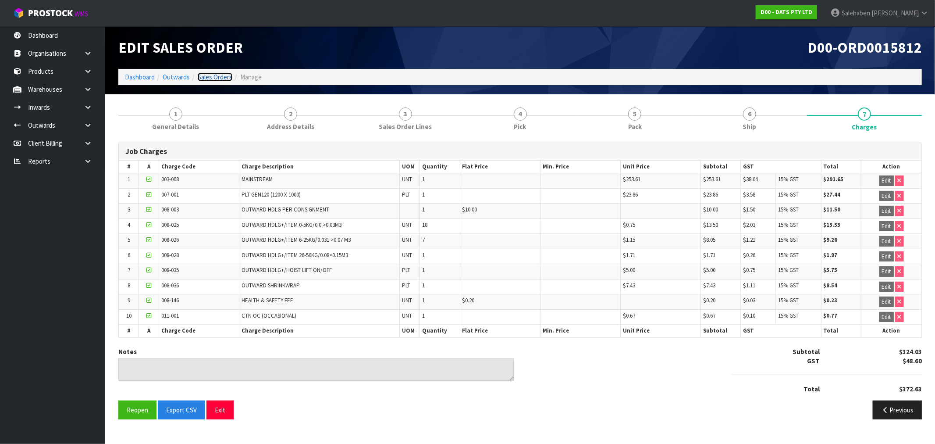
click at [215, 80] on link "Sales Orders" at bounding box center [215, 77] width 35 height 8
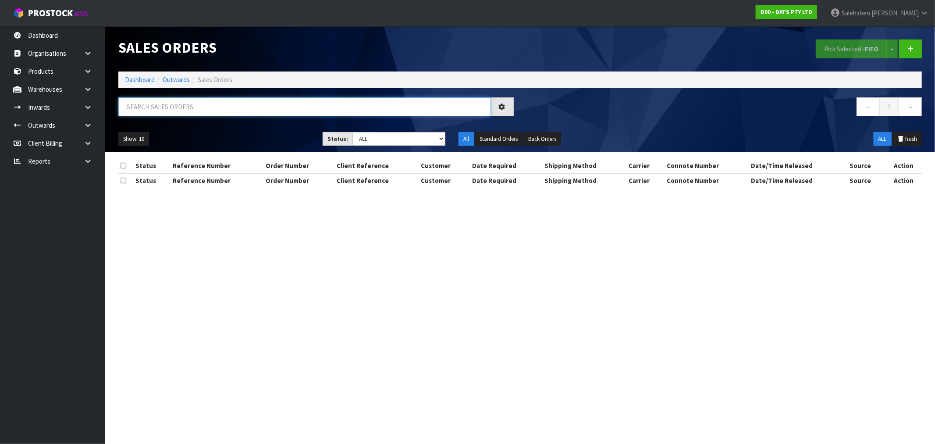
paste input "CWL7727845"
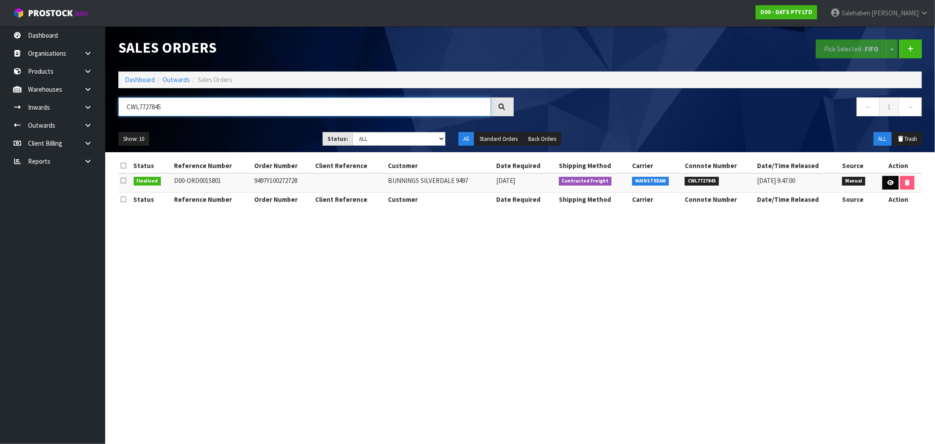
type input "CWL7727845"
click at [892, 181] on link at bounding box center [890, 183] width 16 height 14
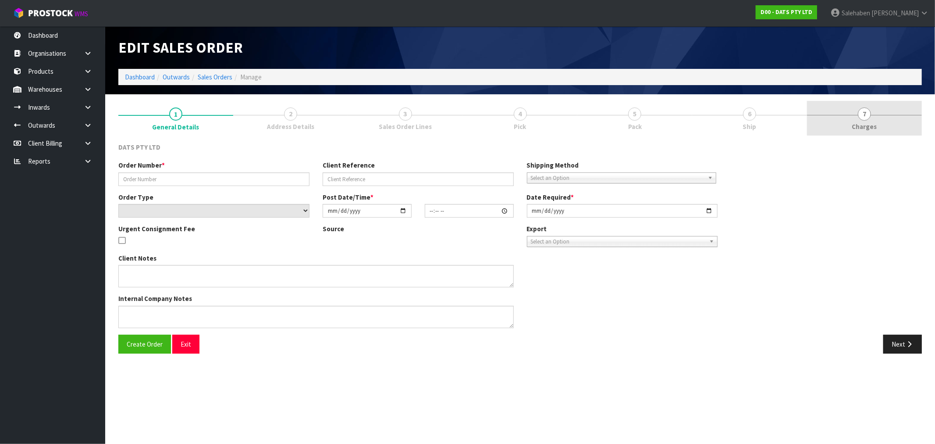
type input "9497Y100272728"
select select "number:0"
type input "2025-09-19"
type input "09:18:00.000"
type input "2025-09-19"
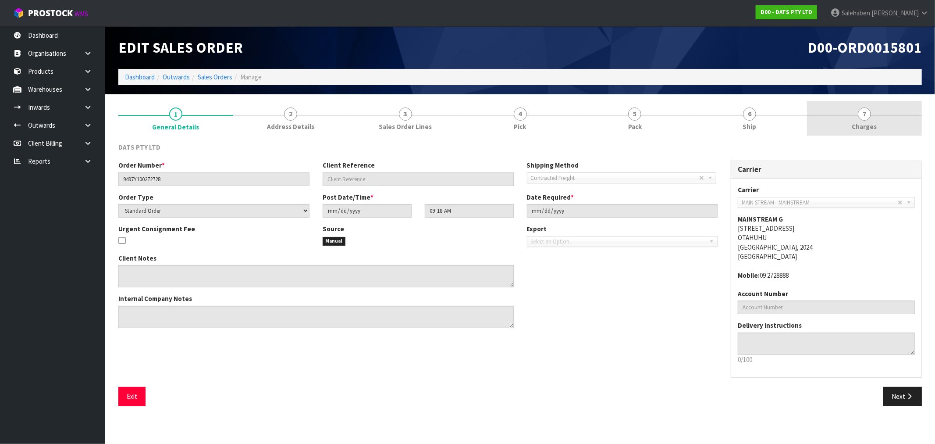
click at [870, 127] on span "Charges" at bounding box center [864, 126] width 25 height 9
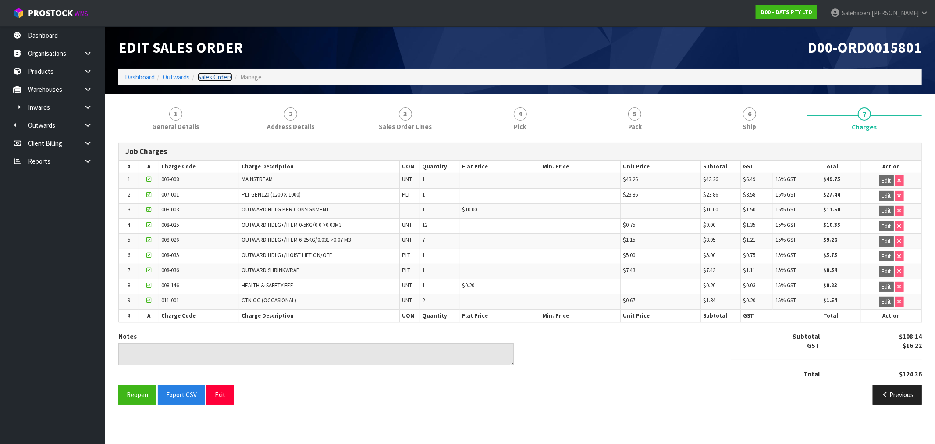
click at [209, 79] on link "Sales Orders" at bounding box center [215, 77] width 35 height 8
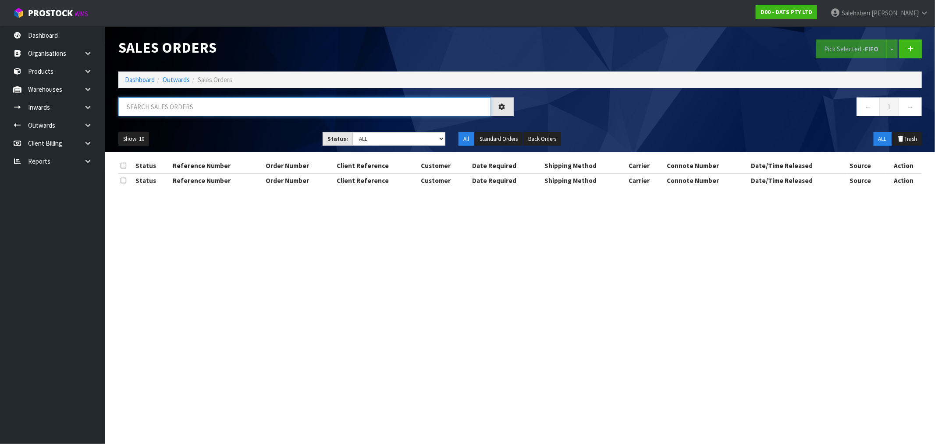
paste input "CWL7727847"
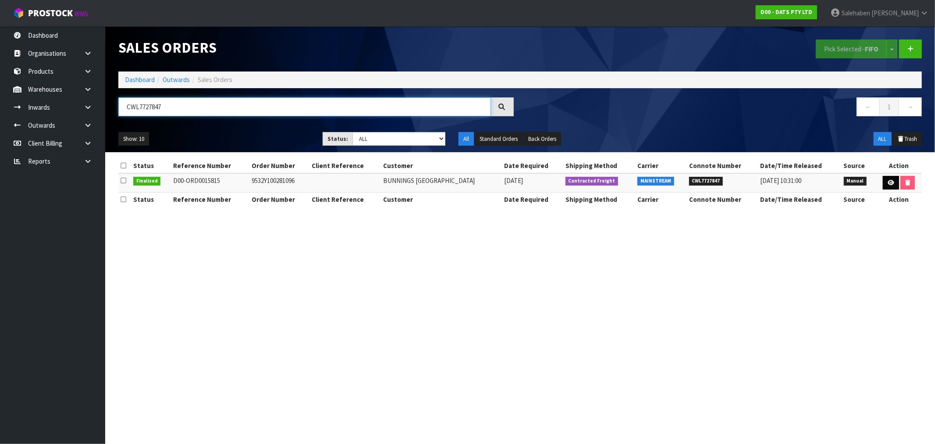
type input "CWL7727847"
click at [891, 181] on icon at bounding box center [890, 183] width 7 height 6
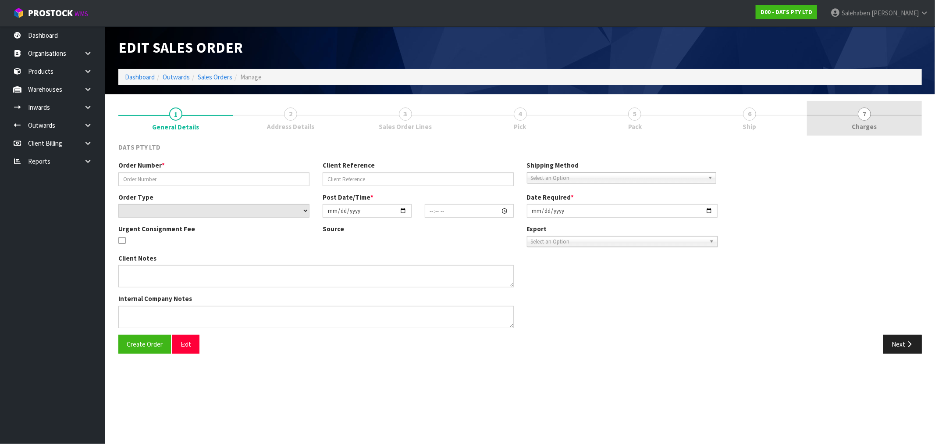
type input "9532Y100281096"
select select "number:0"
type input "2025-09-23"
type input "09:25:00.000"
type input "2025-09-23"
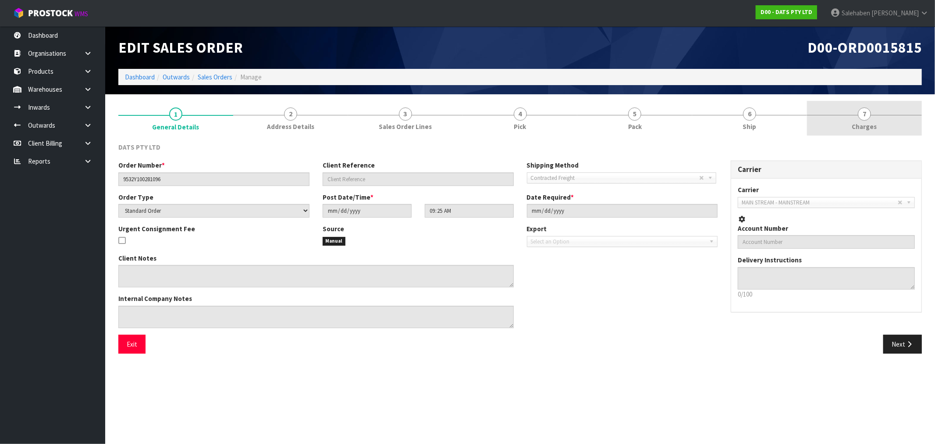
click at [855, 126] on span "Charges" at bounding box center [864, 126] width 25 height 9
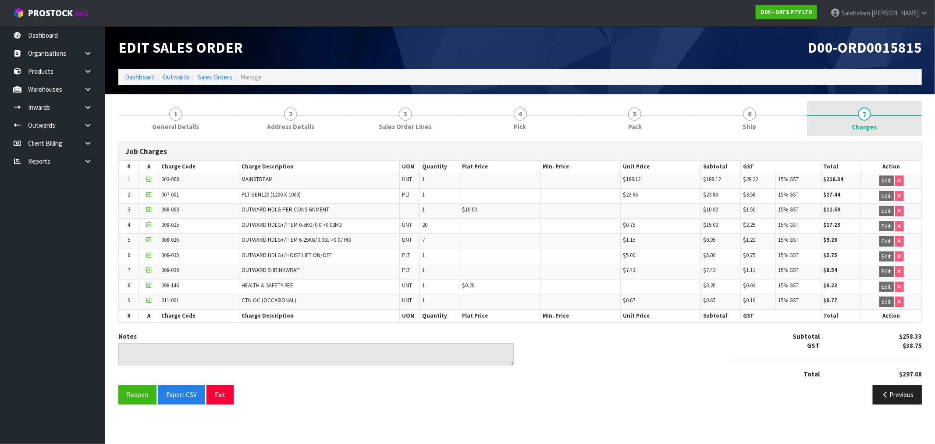
click at [861, 119] on span "7" at bounding box center [864, 113] width 13 height 13
click at [216, 75] on link "Sales Orders" at bounding box center [215, 77] width 35 height 8
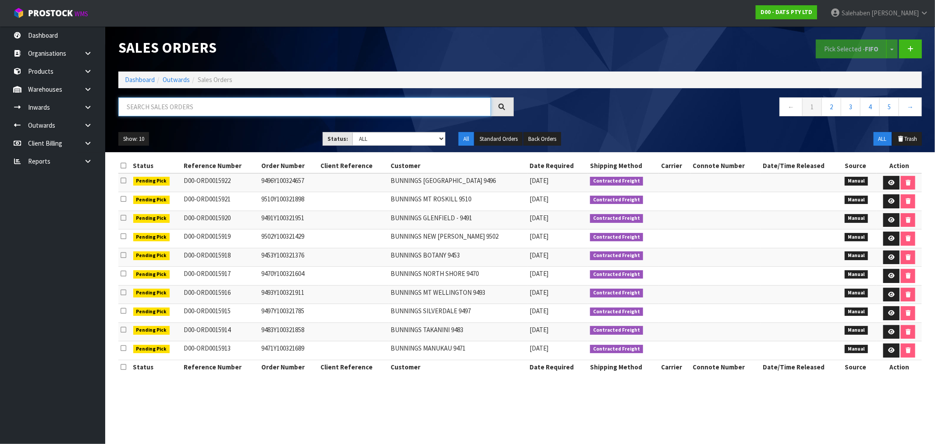
paste input "CWL7727868"
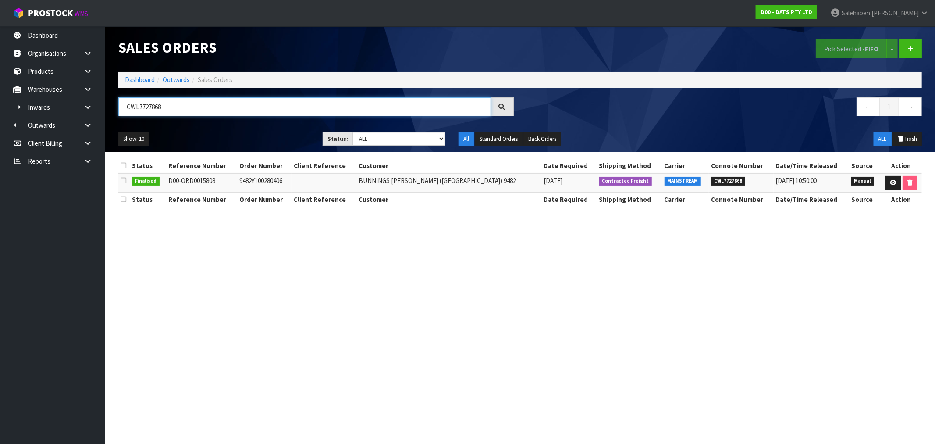
type input "CWL7727868"
click at [148, 77] on link "Dashboard" at bounding box center [140, 79] width 30 height 8
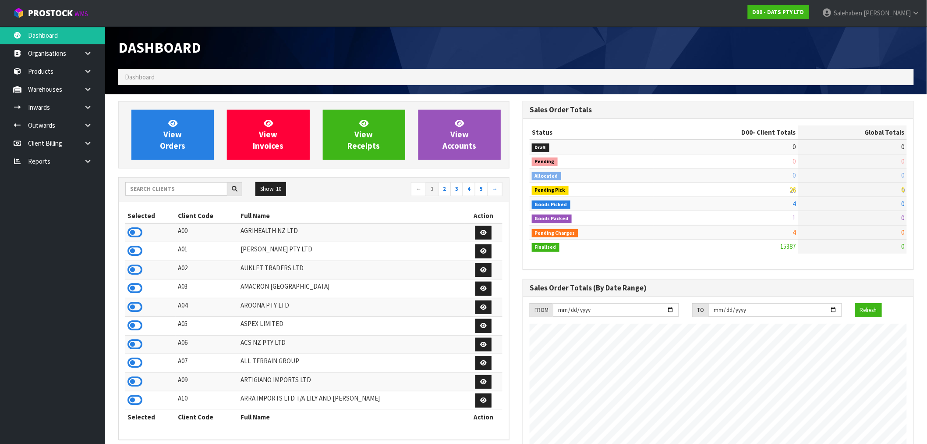
scroll to position [664, 405]
click at [150, 190] on input "text" at bounding box center [176, 189] width 102 height 14
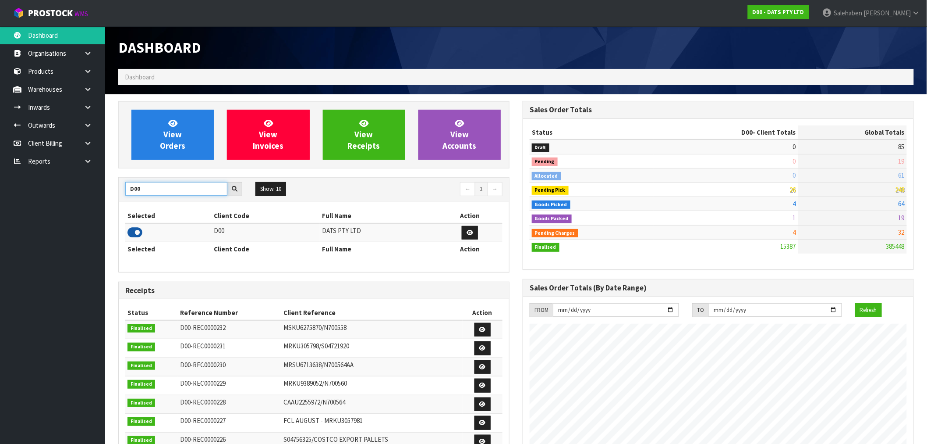
type input "D00"
click at [141, 230] on icon at bounding box center [135, 232] width 15 height 13
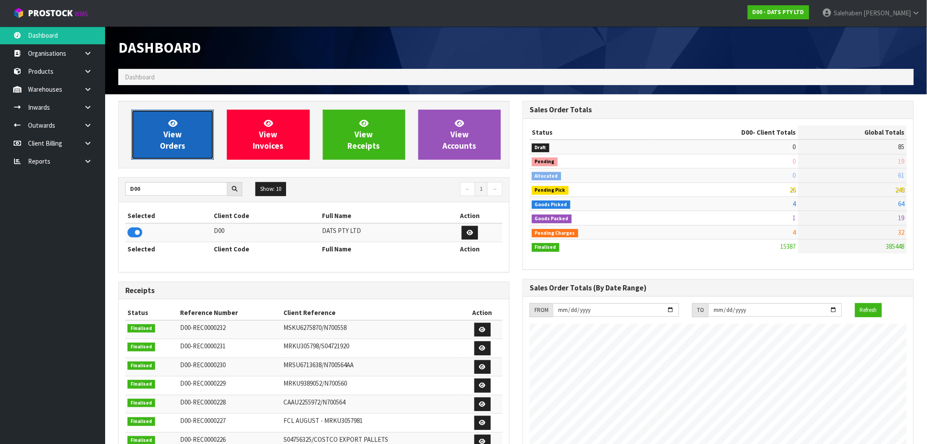
click at [174, 142] on span "View Orders" at bounding box center [172, 134] width 25 height 33
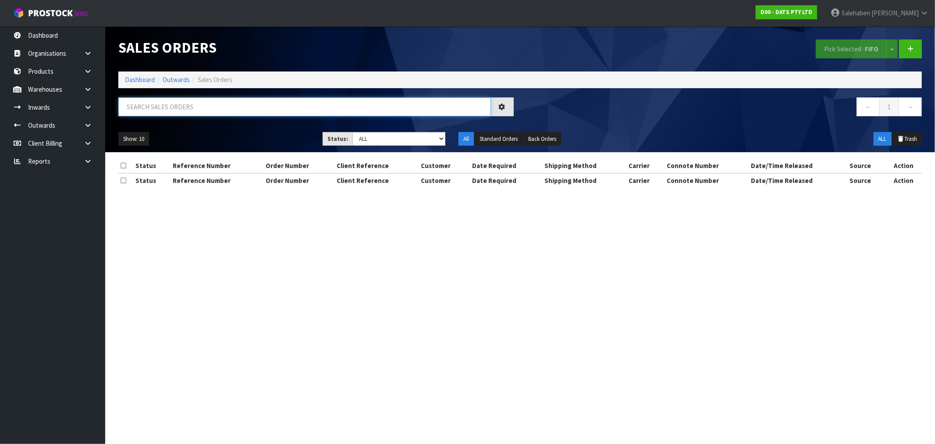
drag, startPoint x: 197, startPoint y: 110, endPoint x: 168, endPoint y: 102, distance: 30.0
click at [196, 109] on input "text" at bounding box center [304, 106] width 373 height 19
paste input "CWL7727868"
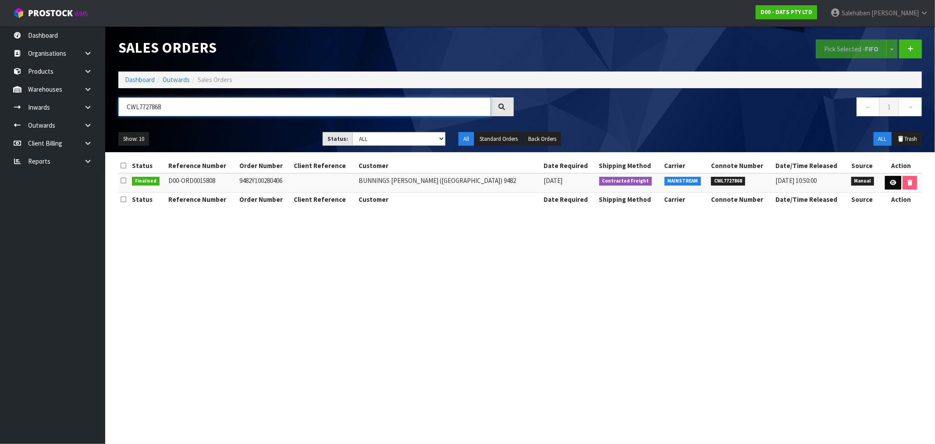
type input "CWL7727868"
click at [895, 177] on link at bounding box center [893, 183] width 16 height 14
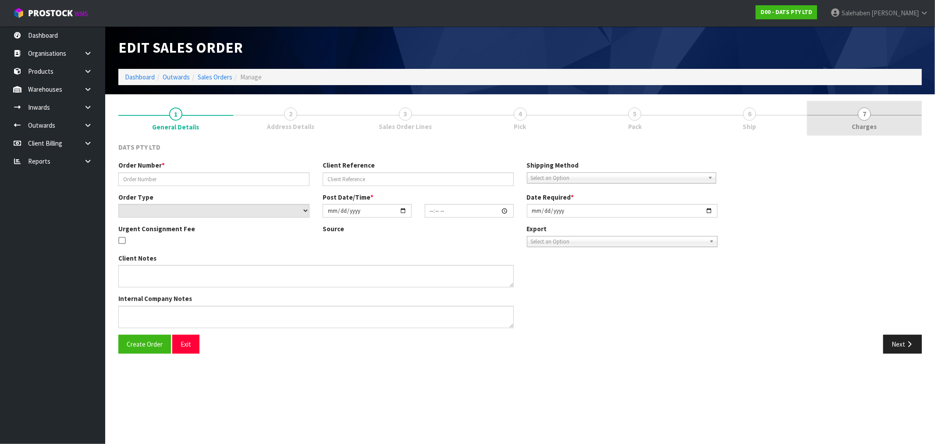
click at [864, 124] on span "Charges" at bounding box center [864, 126] width 25 height 9
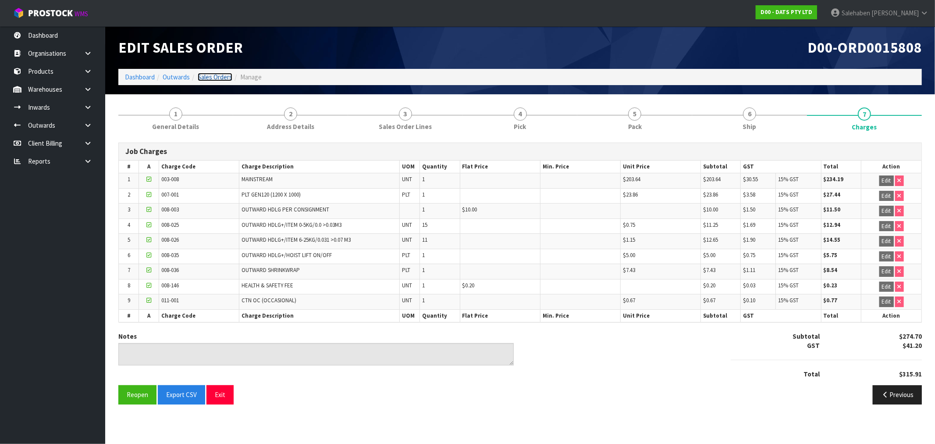
click at [217, 76] on link "Sales Orders" at bounding box center [215, 77] width 35 height 8
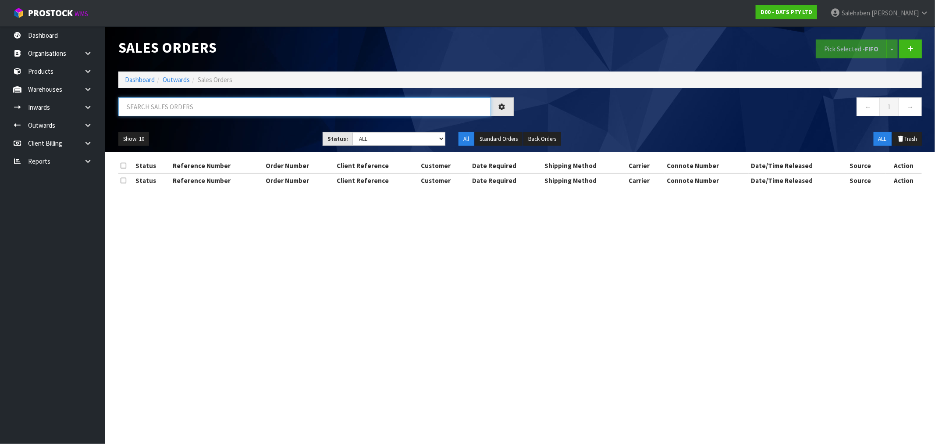
click at [215, 99] on input "text" at bounding box center [304, 106] width 373 height 19
paste input "CWL7727883"
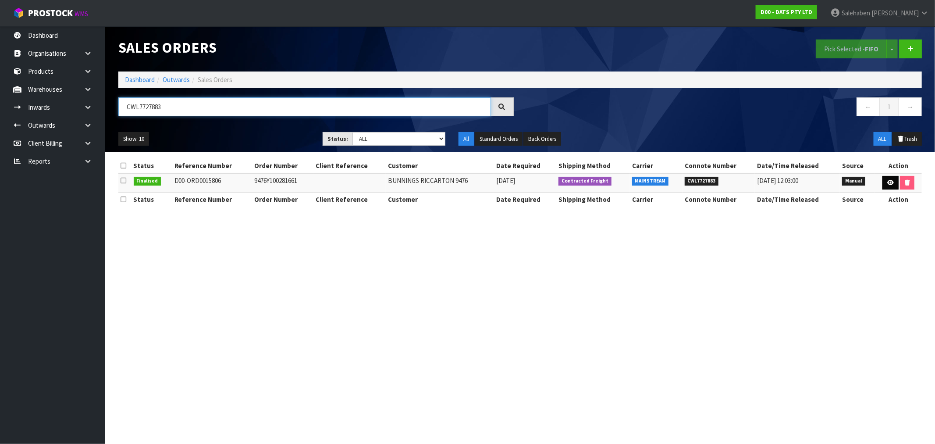
type input "CWL7727883"
click at [890, 185] on icon at bounding box center [890, 183] width 7 height 6
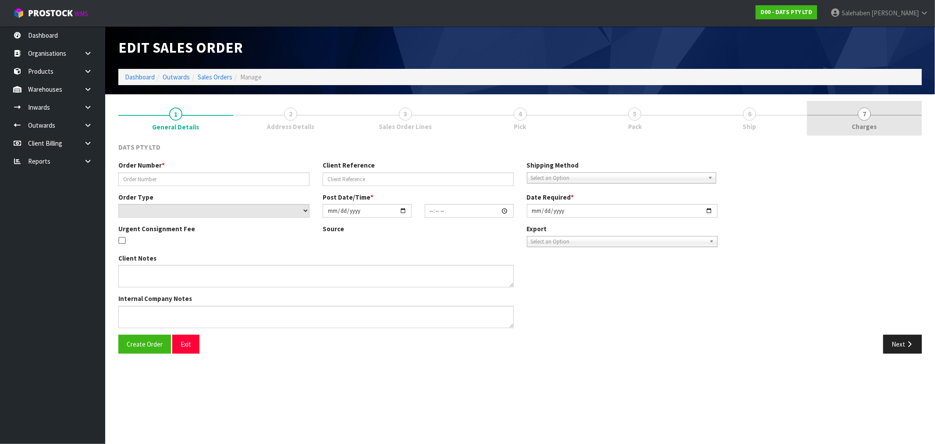
type input "9476Y100281661"
select select "number:0"
type input "2025-09-23"
type input "09:11:00.000"
type input "2025-09-23"
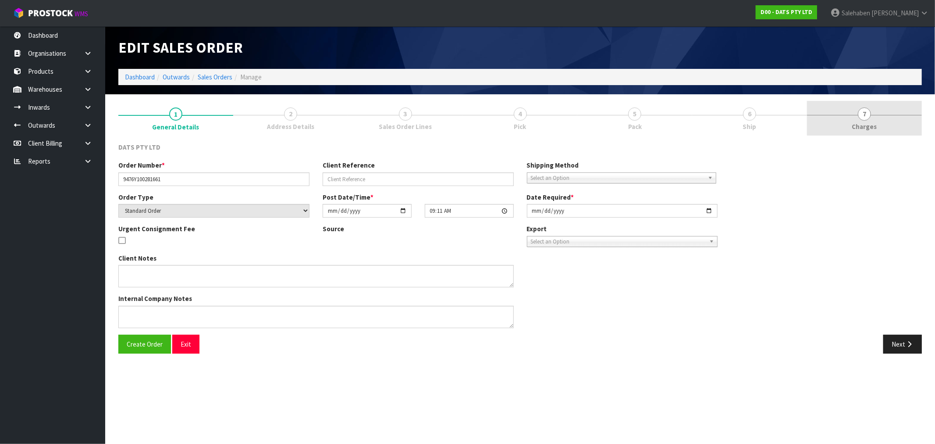
click at [859, 124] on span "Charges" at bounding box center [864, 126] width 25 height 9
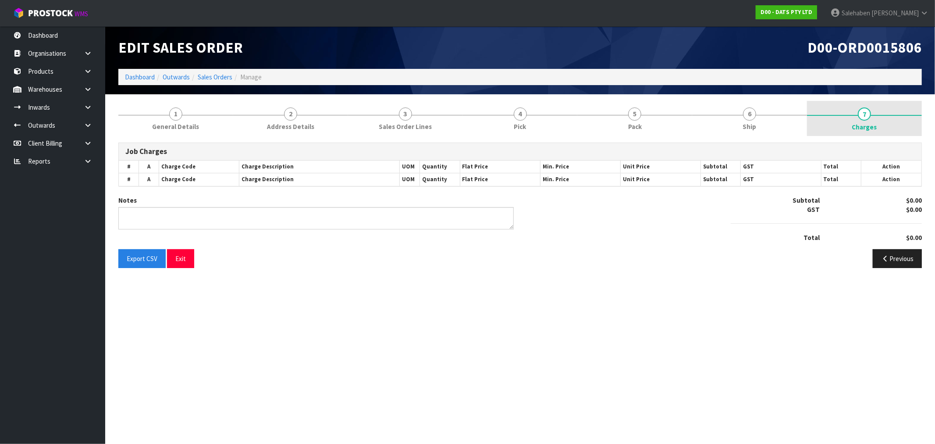
click at [868, 126] on span "Charges" at bounding box center [864, 126] width 25 height 9
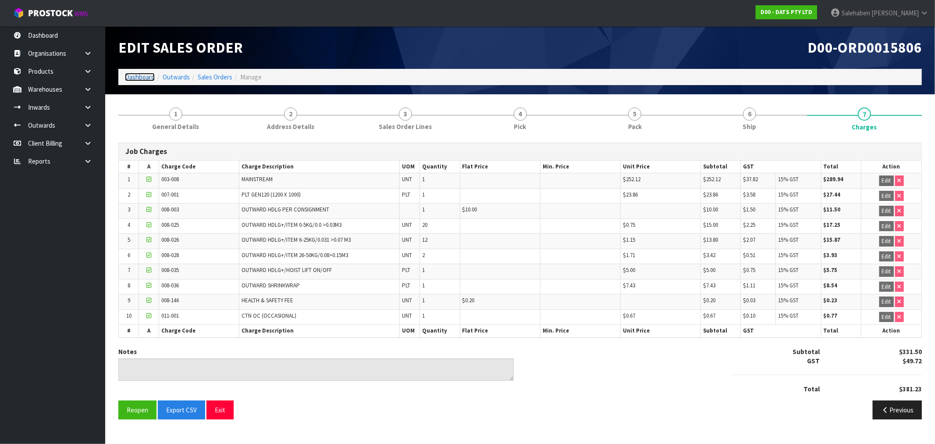
click at [140, 77] on link "Dashboard" at bounding box center [140, 77] width 30 height 8
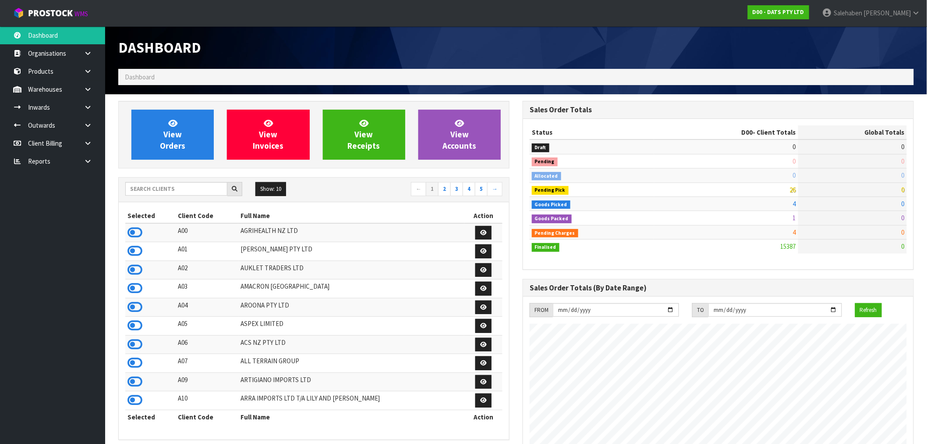
scroll to position [664, 405]
click at [178, 187] on input "text" at bounding box center [176, 189] width 102 height 14
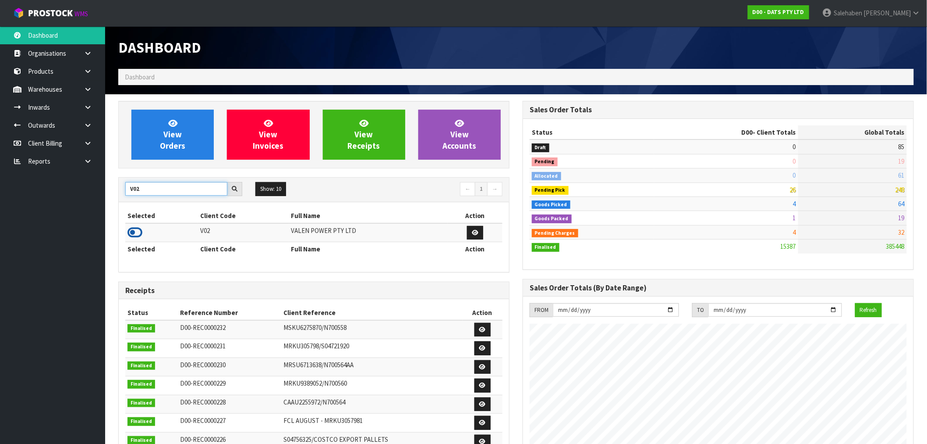
type input "V02"
click at [137, 230] on icon at bounding box center [135, 232] width 15 height 13
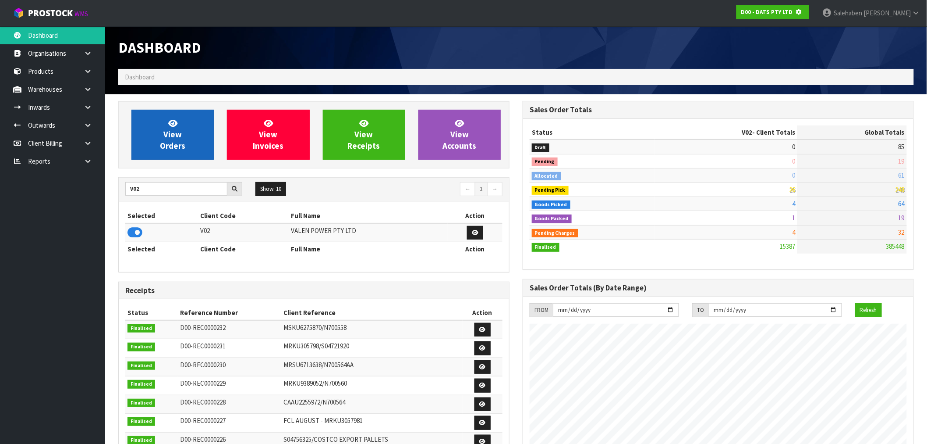
scroll to position [437716, 437858]
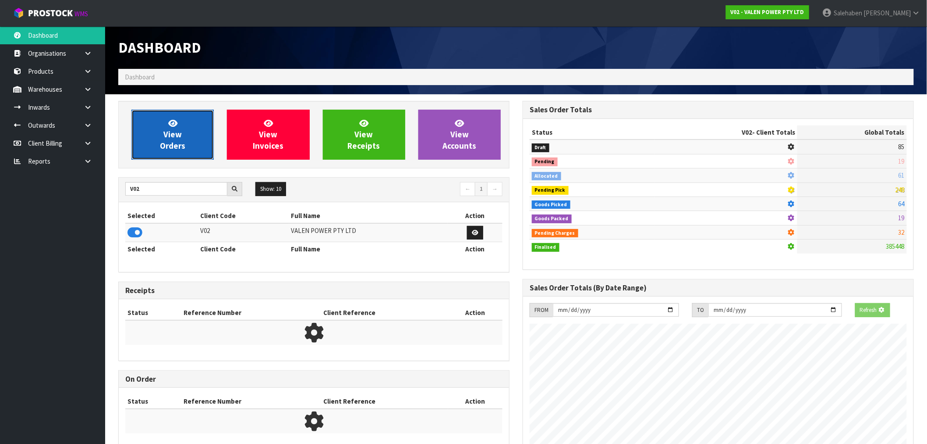
click at [190, 131] on link "View Orders" at bounding box center [172, 135] width 82 height 50
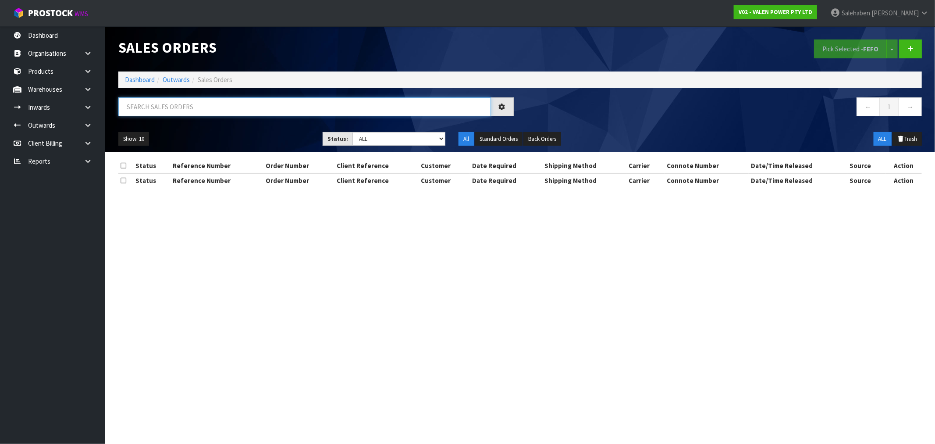
click at [215, 109] on input "text" at bounding box center [304, 106] width 373 height 19
paste input "CWL7727944"
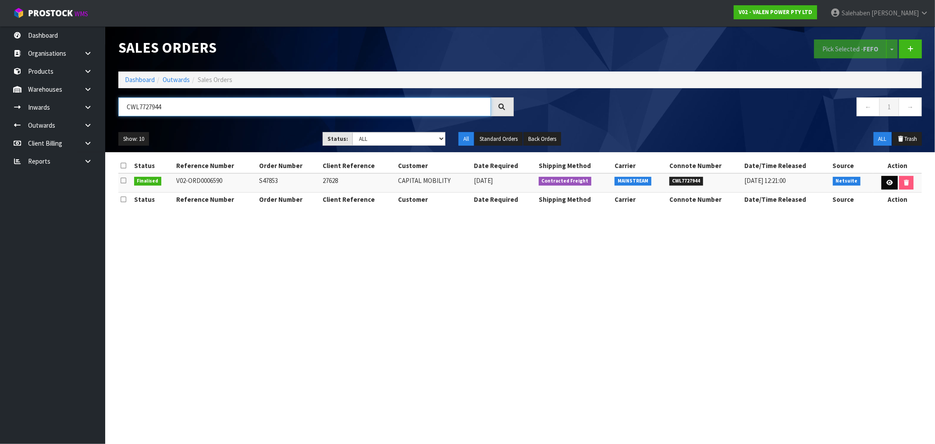
type input "CWL7727944"
click at [890, 185] on link at bounding box center [889, 183] width 16 height 14
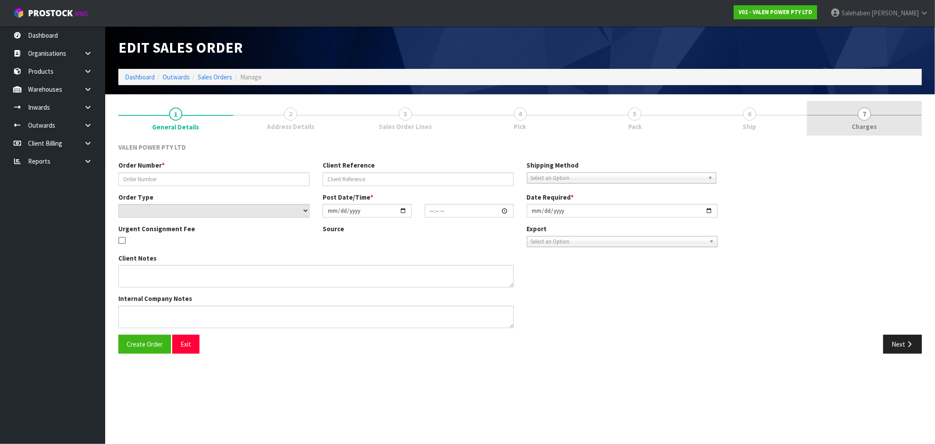
type input "S47853"
type input "27628"
select select "number:0"
type input "2025-09-25"
type input "10:00:07.000"
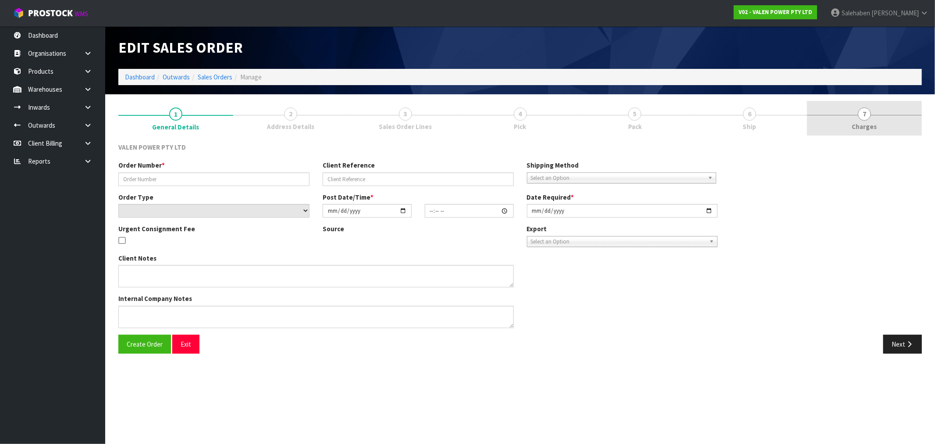
type input "2025-09-25"
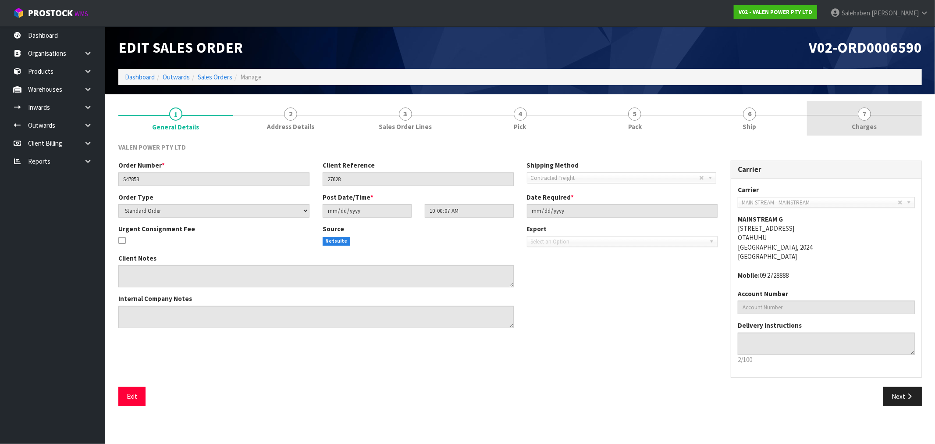
click at [865, 125] on span "Charges" at bounding box center [864, 126] width 25 height 9
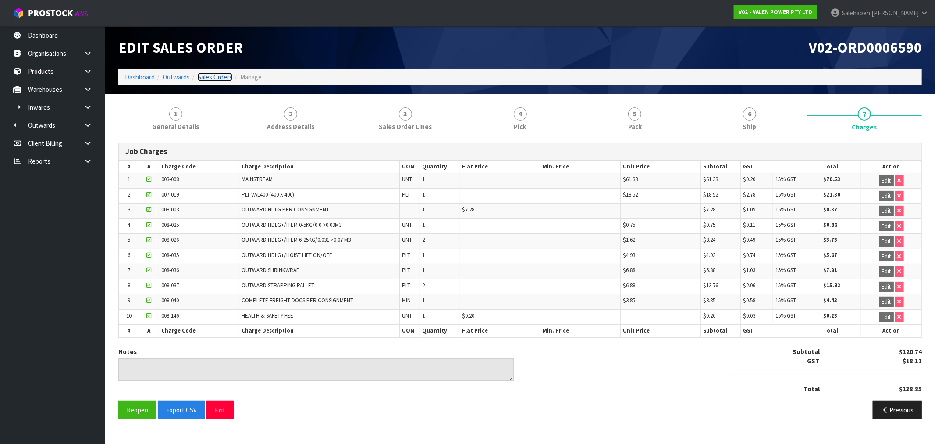
click at [206, 80] on link "Sales Orders" at bounding box center [215, 77] width 35 height 8
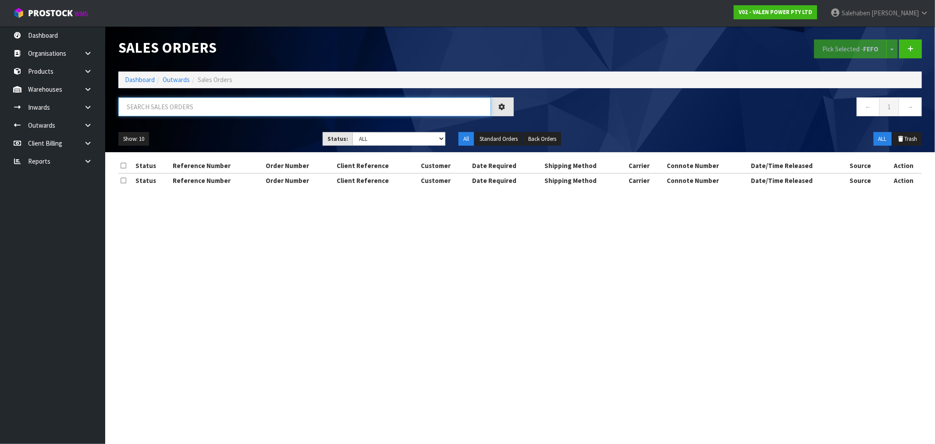
click at [181, 106] on input "text" at bounding box center [304, 106] width 373 height 19
paste input "CWL7727960"
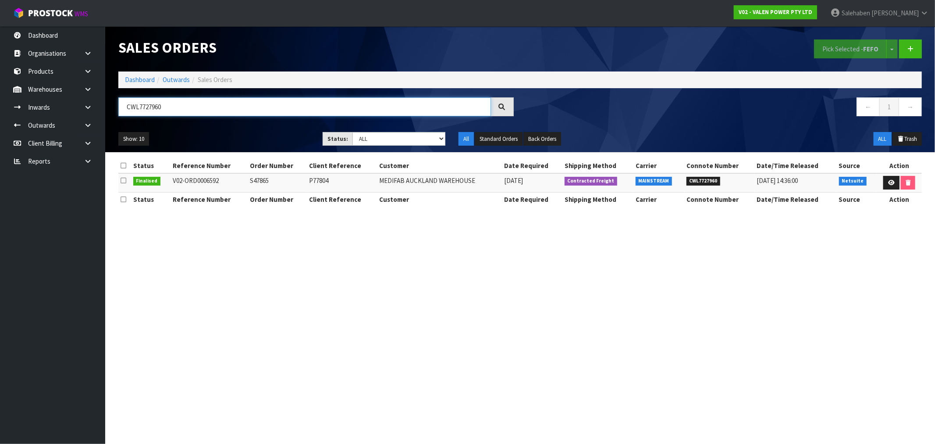
type input "CWL7727960"
click at [887, 174] on td at bounding box center [899, 182] width 45 height 19
click at [884, 186] on link at bounding box center [891, 183] width 16 height 14
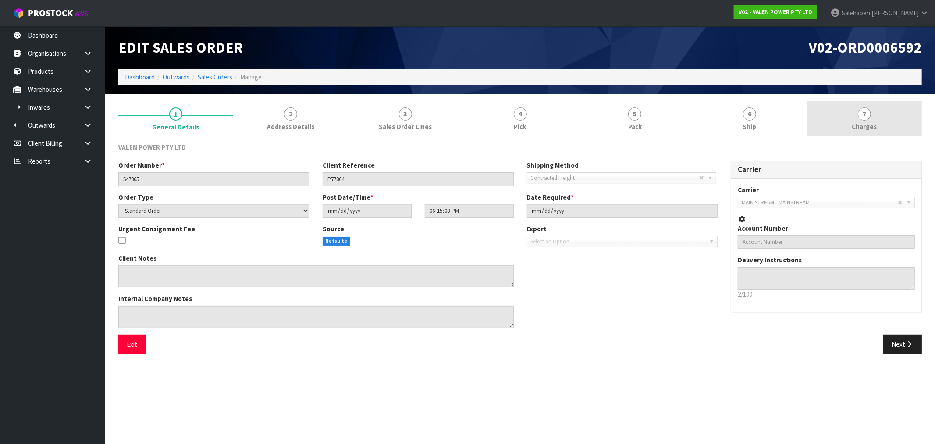
click at [862, 126] on span "Charges" at bounding box center [864, 126] width 25 height 9
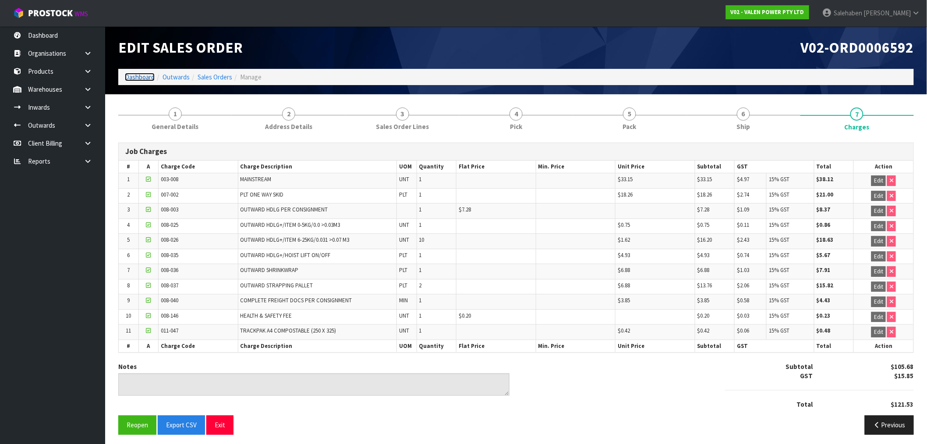
click at [141, 79] on link "Dashboard" at bounding box center [140, 77] width 30 height 8
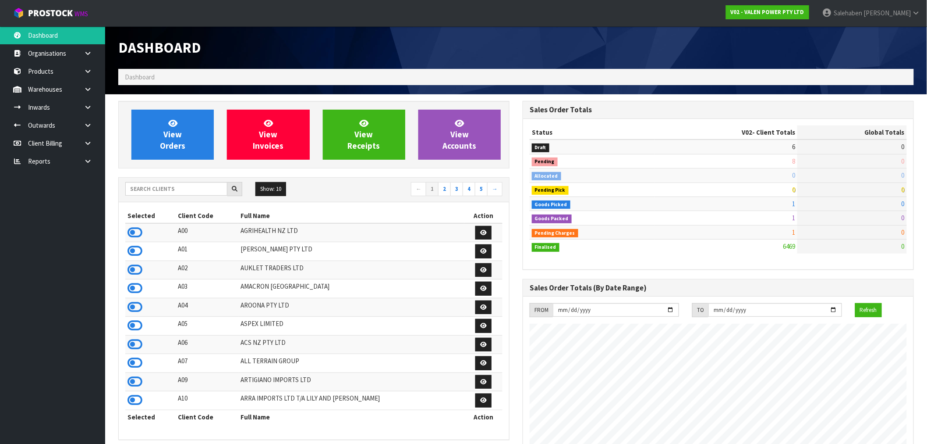
scroll to position [664, 405]
click at [193, 185] on input "text" at bounding box center [176, 189] width 102 height 14
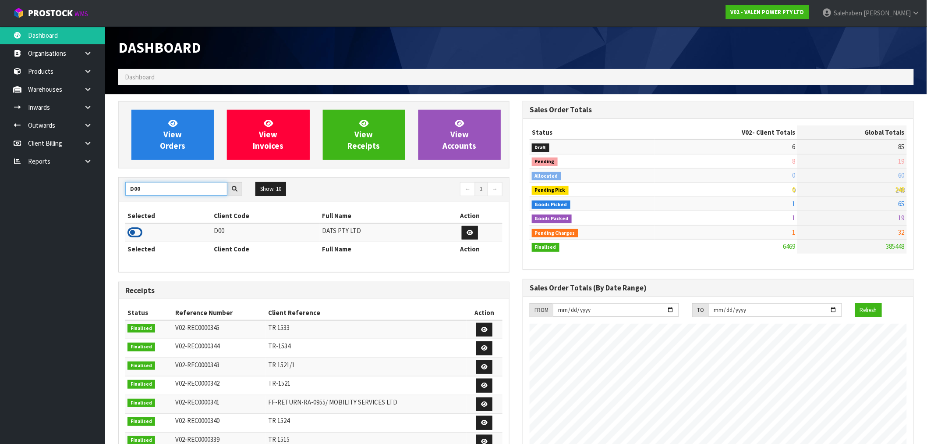
type input "D00"
click at [134, 230] on icon at bounding box center [135, 232] width 15 height 13
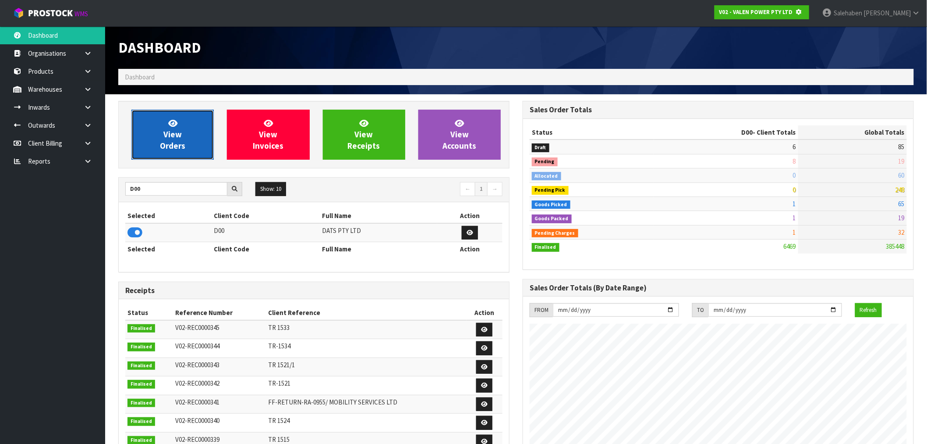
scroll to position [437716, 437858]
click at [187, 137] on link "View Orders" at bounding box center [172, 135] width 82 height 50
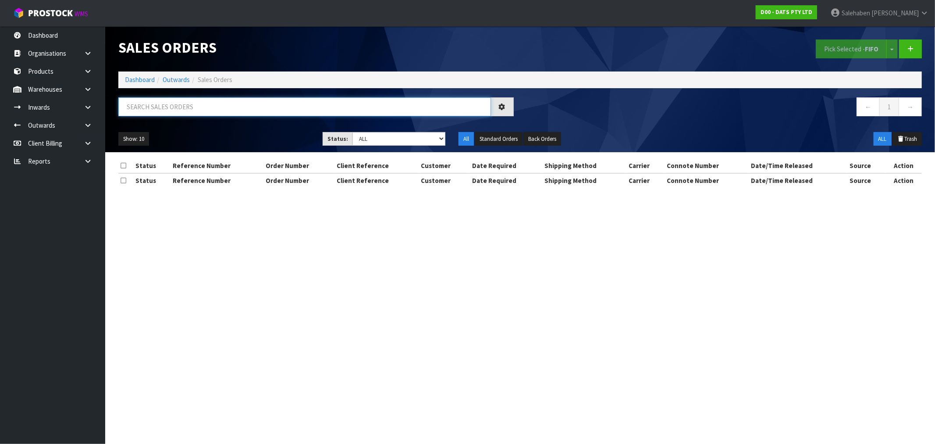
click at [211, 113] on input "text" at bounding box center [304, 106] width 373 height 19
paste input "CWL7728086"
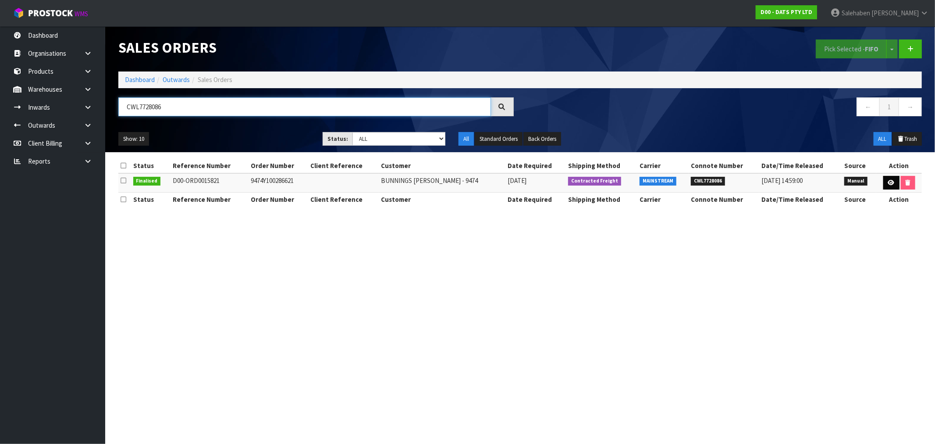
type input "CWL7728086"
click at [888, 182] on icon at bounding box center [891, 183] width 7 height 6
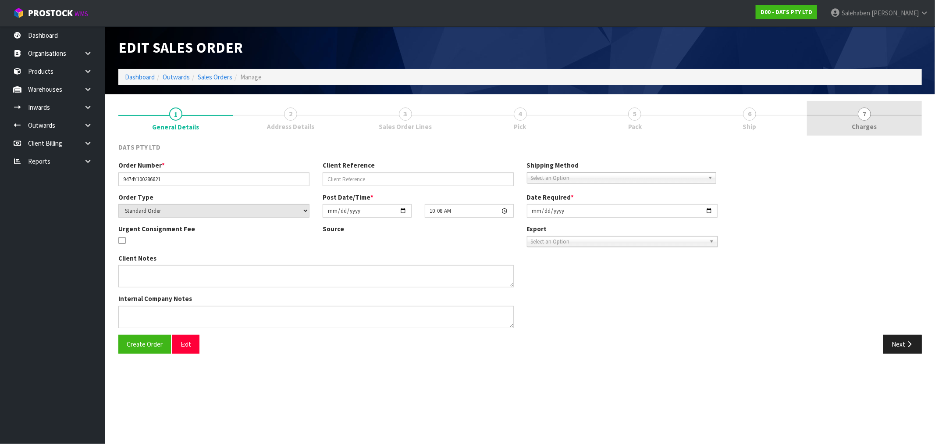
click at [861, 125] on span "Charges" at bounding box center [864, 126] width 25 height 9
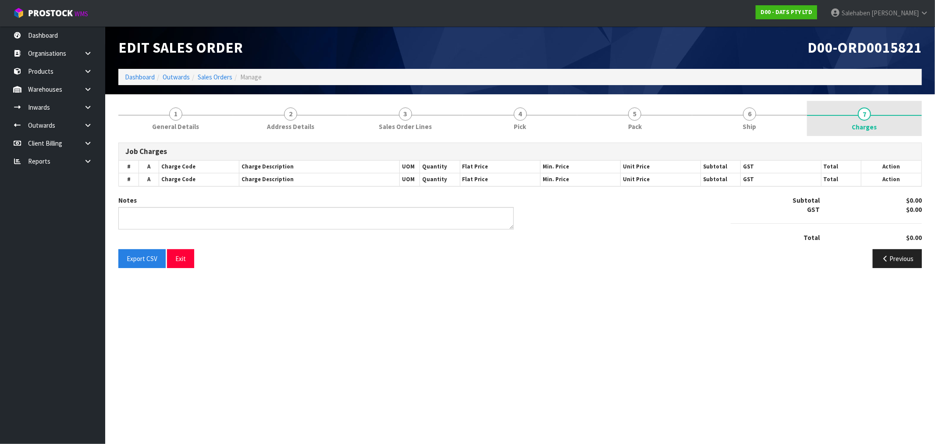
click at [861, 125] on span "Charges" at bounding box center [864, 126] width 25 height 9
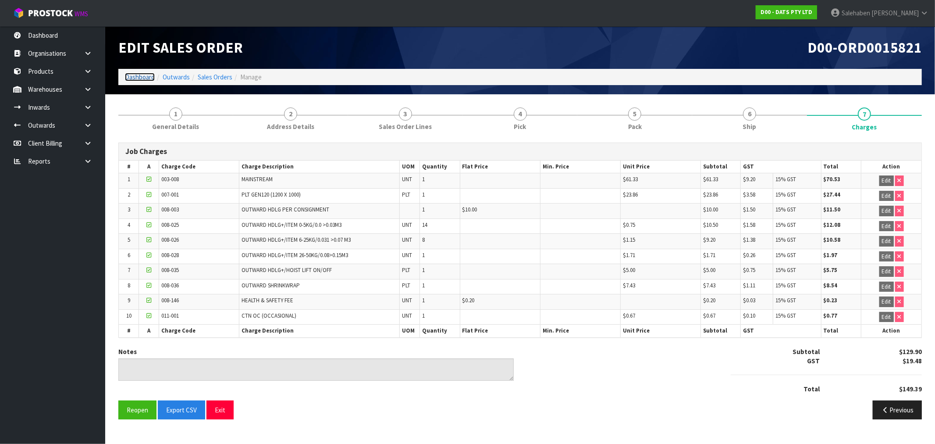
click at [135, 79] on link "Dashboard" at bounding box center [140, 77] width 30 height 8
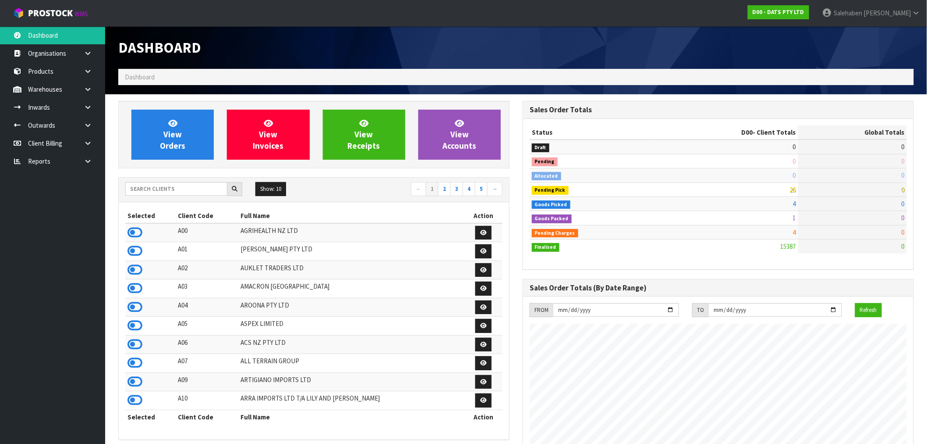
scroll to position [664, 405]
click at [149, 191] on input "text" at bounding box center [176, 189] width 102 height 14
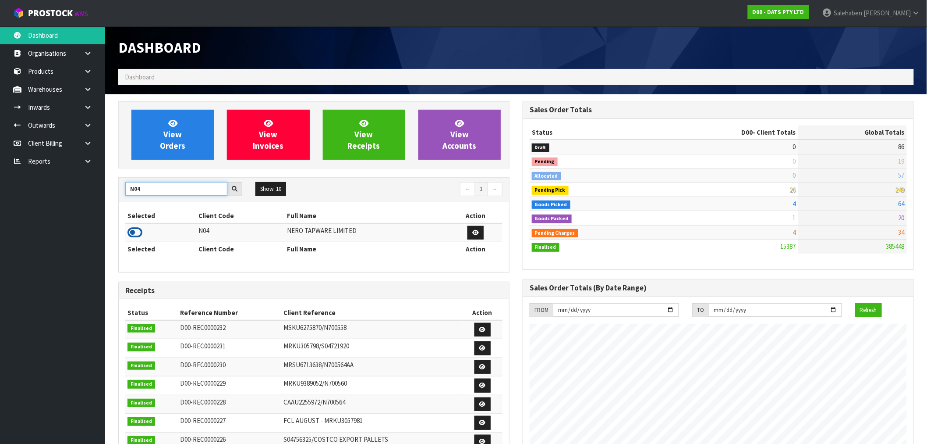
type input "N04"
click at [138, 229] on icon at bounding box center [135, 232] width 15 height 13
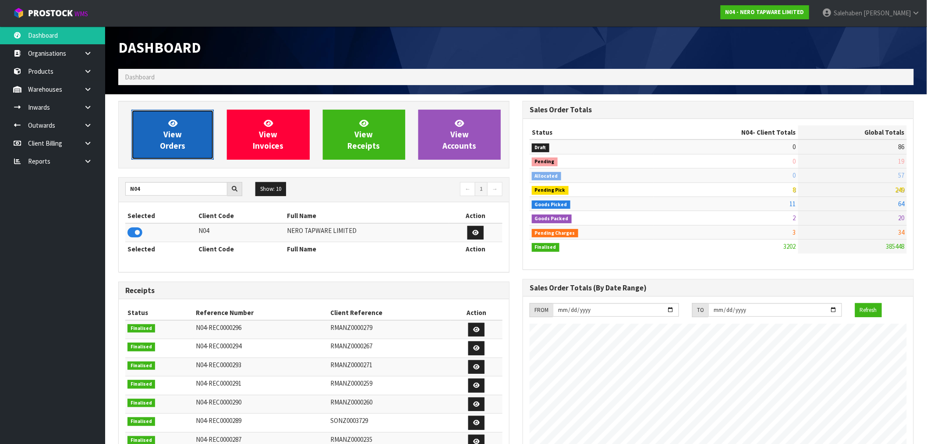
click at [165, 142] on span "View Orders" at bounding box center [172, 134] width 25 height 33
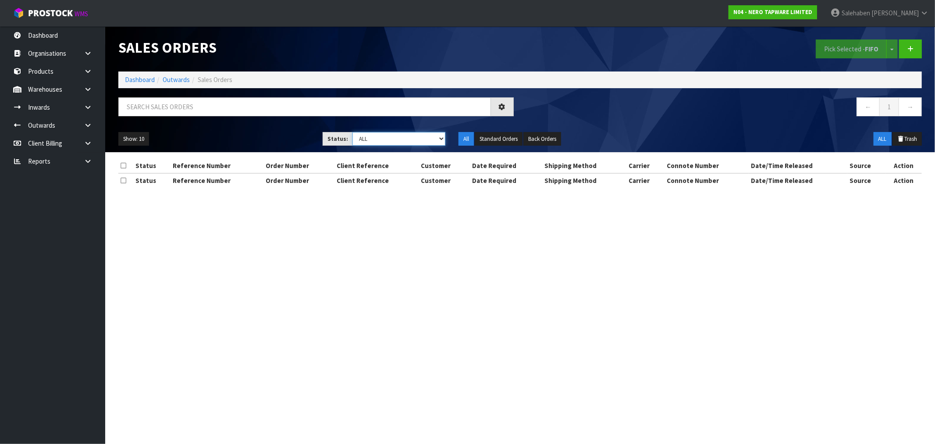
drag, startPoint x: 387, startPoint y: 137, endPoint x: 386, endPoint y: 144, distance: 7.1
click at [387, 137] on select "Draft Pending Allocated Pending Pick Goods Picked Goods Packed Pending Charges …" at bounding box center [398, 139] width 93 height 14
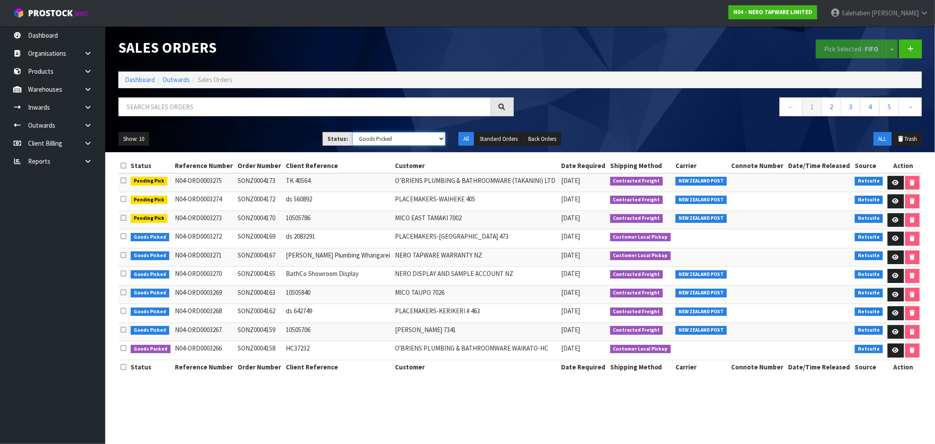
click at [352, 132] on select "Draft Pending Allocated Pending Pick Goods Picked Goods Packed Pending Charges …" at bounding box center [398, 139] width 93 height 14
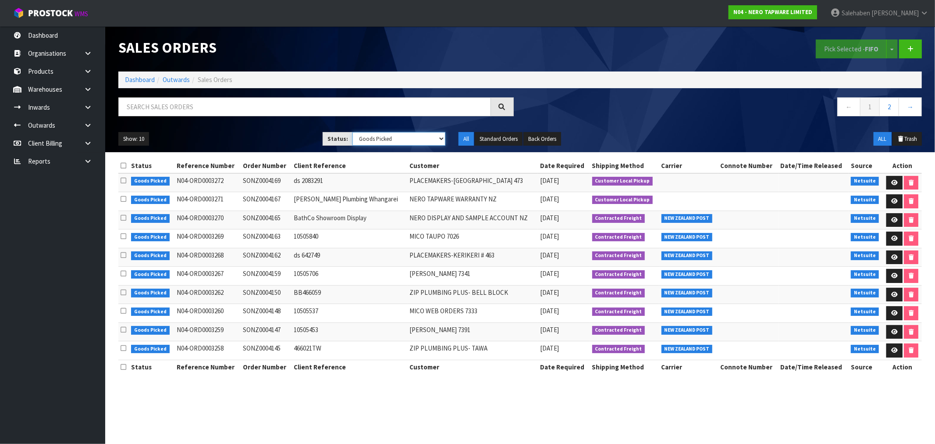
drag, startPoint x: 419, startPoint y: 138, endPoint x: 418, endPoint y: 145, distance: 6.2
click at [419, 138] on select "Draft Pending Allocated Pending Pick Goods Picked Goods Packed Pending Charges …" at bounding box center [398, 139] width 93 height 14
select select "string:3"
click at [352, 132] on select "Draft Pending Allocated Pending Pick Goods Picked Goods Packed Pending Charges …" at bounding box center [398, 139] width 93 height 14
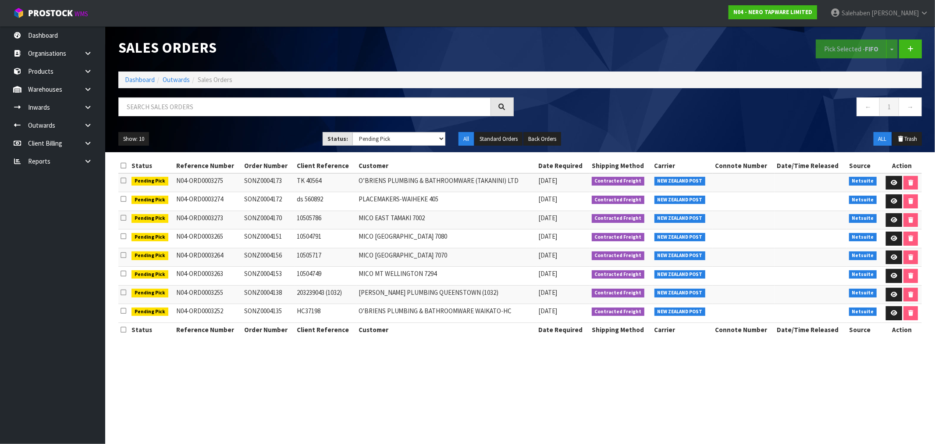
click at [543, 326] on th "Date Required" at bounding box center [562, 329] width 53 height 14
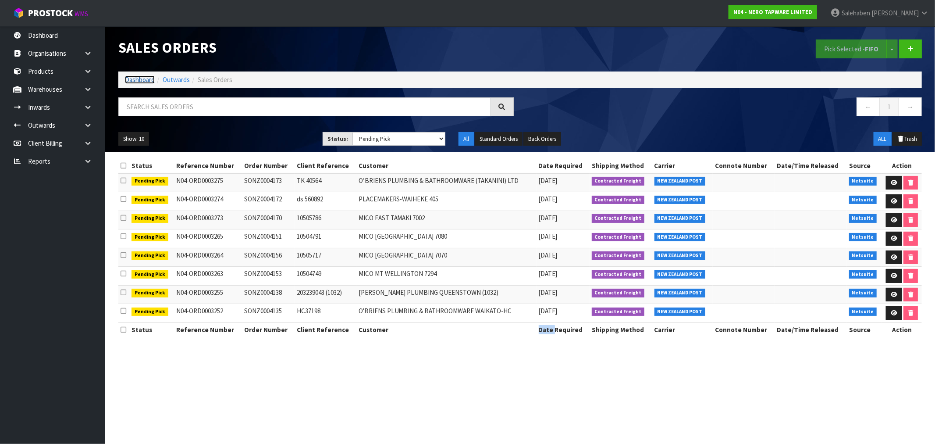
click at [139, 80] on link "Dashboard" at bounding box center [140, 79] width 30 height 8
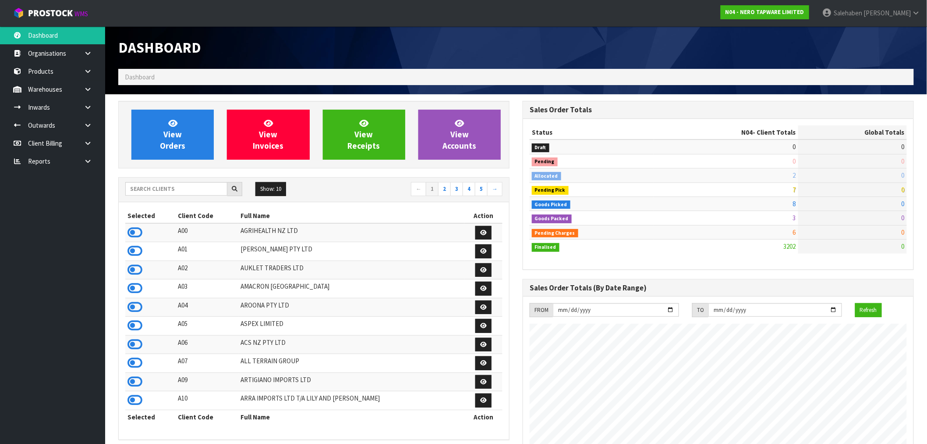
scroll to position [664, 405]
click at [171, 185] on input "text" at bounding box center [176, 189] width 102 height 14
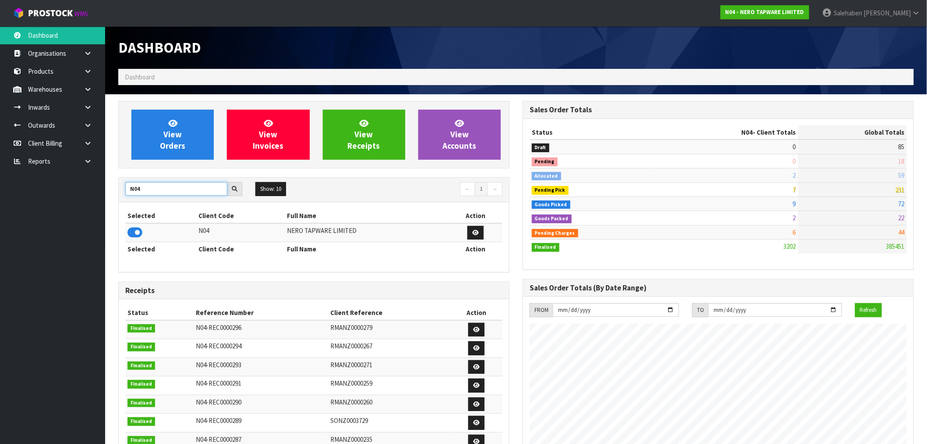
type input "N04"
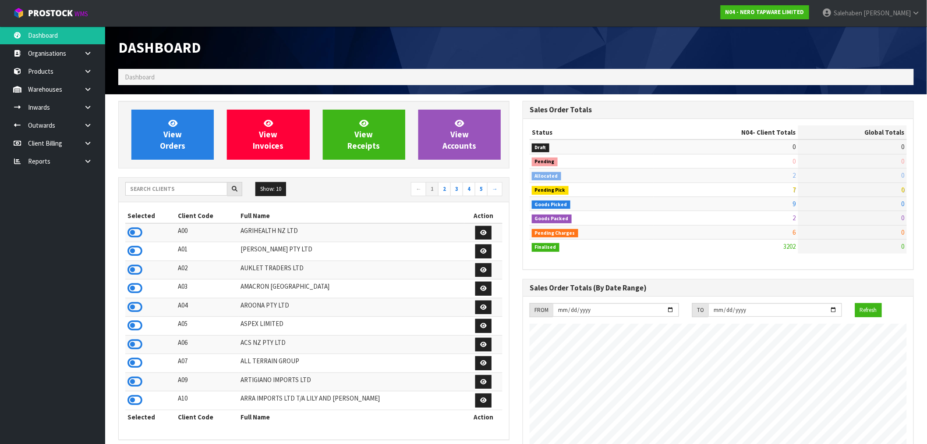
scroll to position [664, 405]
click at [167, 131] on span "View Orders" at bounding box center [172, 134] width 25 height 33
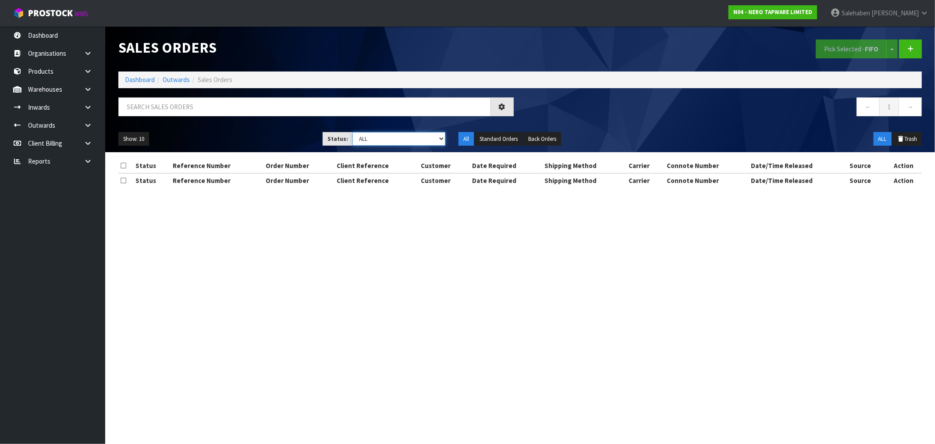
click at [379, 139] on select "Draft Pending Allocated Pending Pick Goods Picked Goods Packed Pending Charges …" at bounding box center [398, 139] width 93 height 14
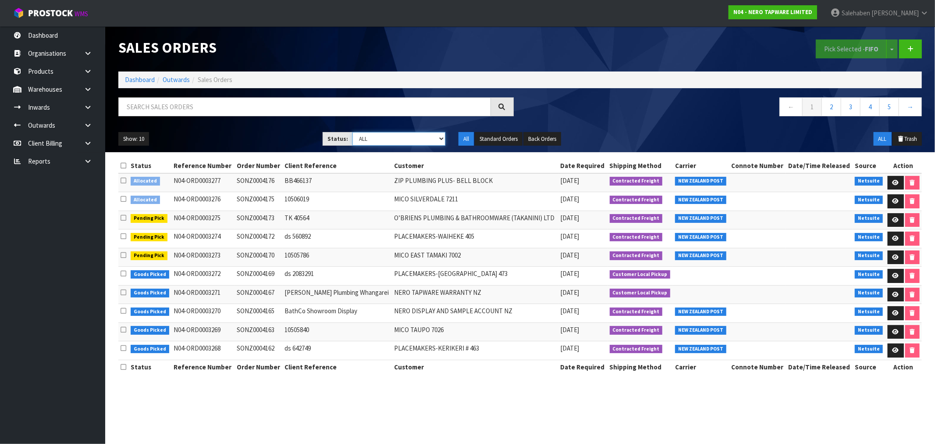
select select "string:3"
click at [352, 132] on select "Draft Pending Allocated Pending Pick Goods Picked Goods Packed Pending Charges …" at bounding box center [398, 139] width 93 height 14
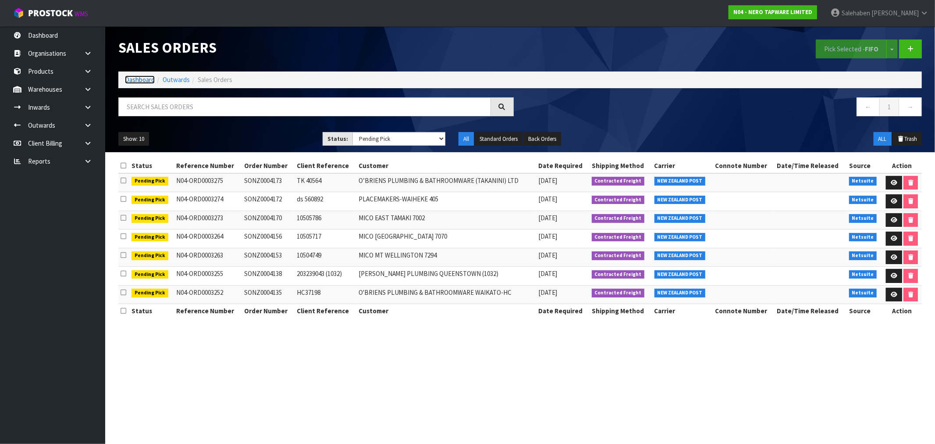
click at [139, 81] on link "Dashboard" at bounding box center [140, 79] width 30 height 8
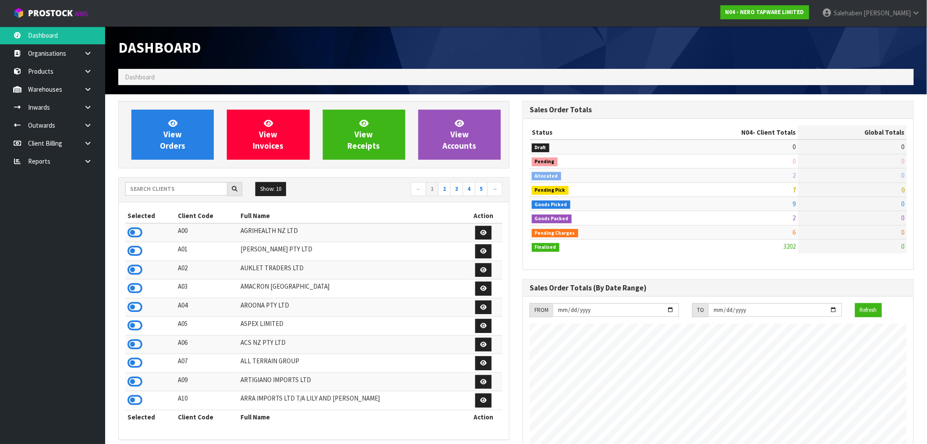
scroll to position [664, 405]
click at [167, 190] on input "text" at bounding box center [176, 189] width 102 height 14
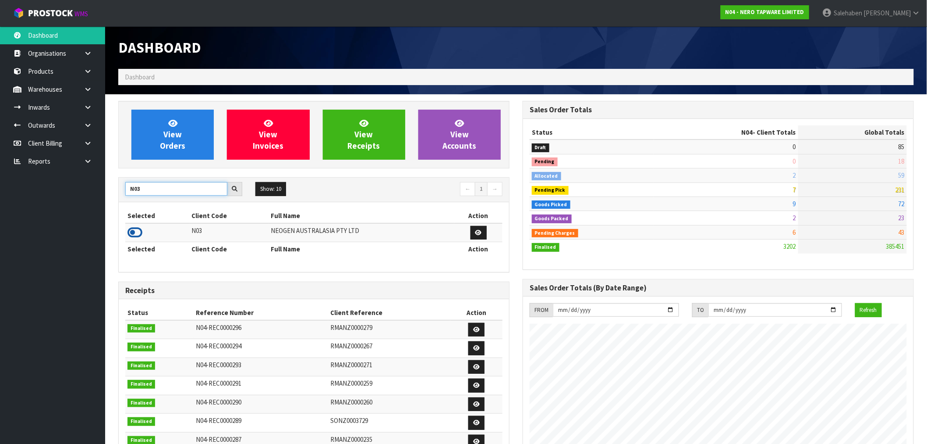
type input "N03"
click at [138, 234] on icon at bounding box center [135, 232] width 15 height 13
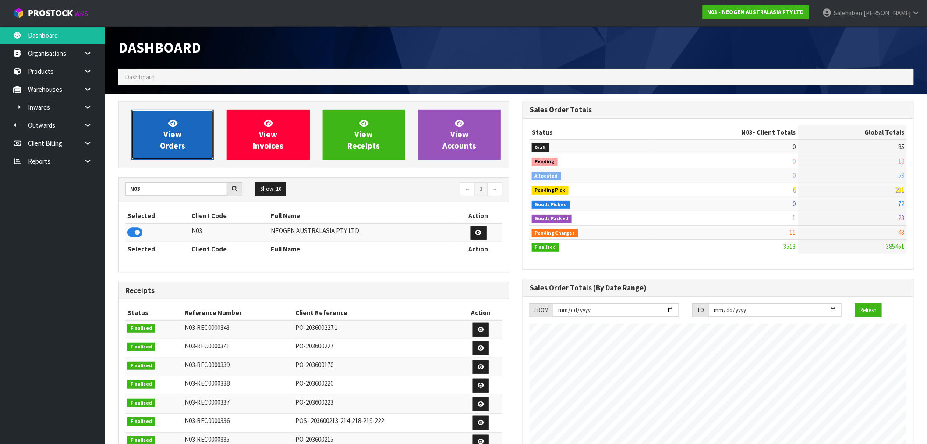
click at [173, 127] on icon at bounding box center [172, 123] width 9 height 8
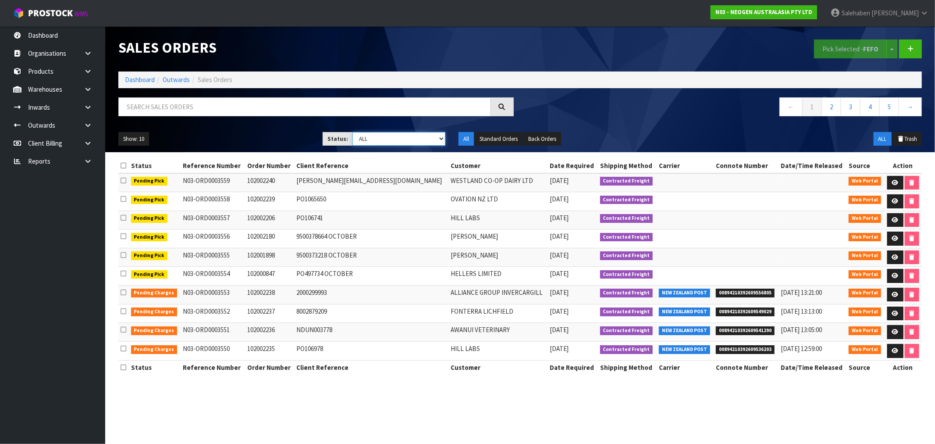
drag, startPoint x: 383, startPoint y: 135, endPoint x: 384, endPoint y: 142, distance: 7.5
click at [383, 135] on select "Draft Pending Allocated Pending Pick Goods Picked Goods Packed Pending Charges …" at bounding box center [398, 139] width 93 height 14
select select "string:3"
click at [352, 132] on select "Draft Pending Allocated Pending Pick Goods Picked Goods Packed Pending Charges …" at bounding box center [398, 139] width 93 height 14
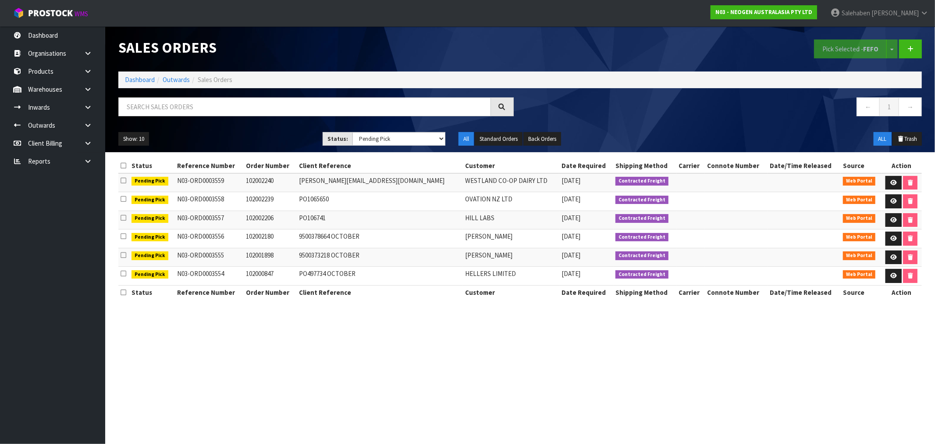
click at [561, 215] on span "[DATE]" at bounding box center [570, 217] width 19 height 8
click at [138, 77] on link "Dashboard" at bounding box center [140, 79] width 30 height 8
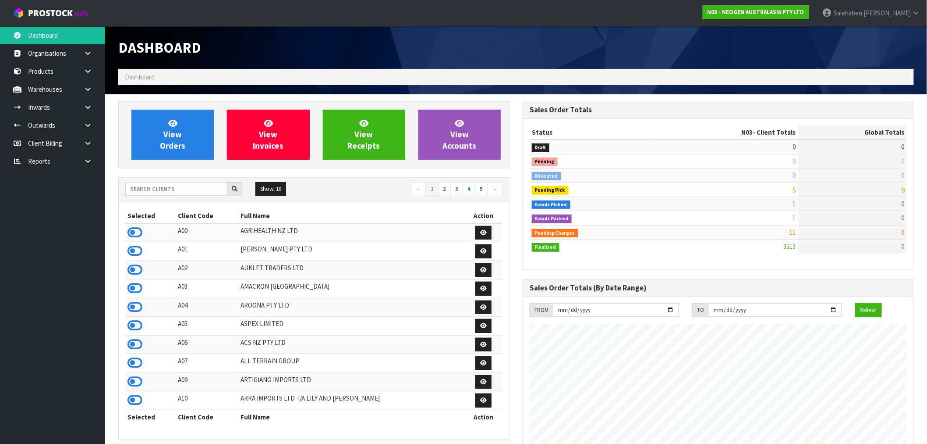
scroll to position [664, 405]
click at [194, 183] on input "text" at bounding box center [176, 189] width 102 height 14
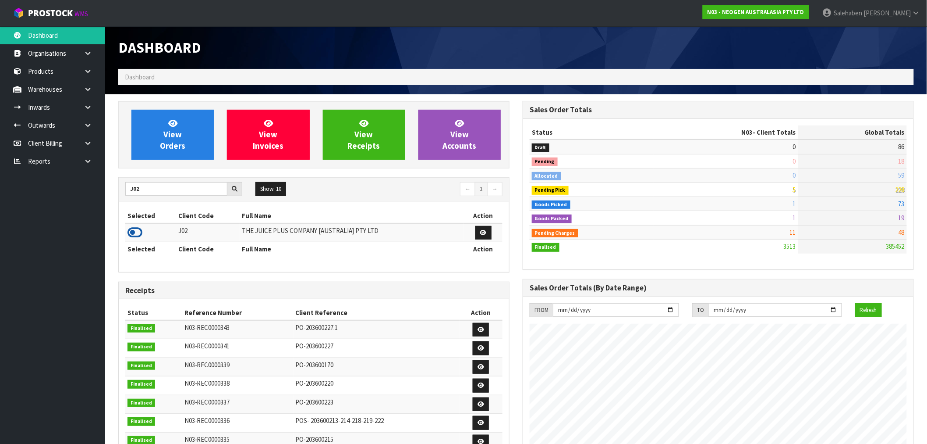
click at [134, 231] on icon at bounding box center [135, 232] width 15 height 13
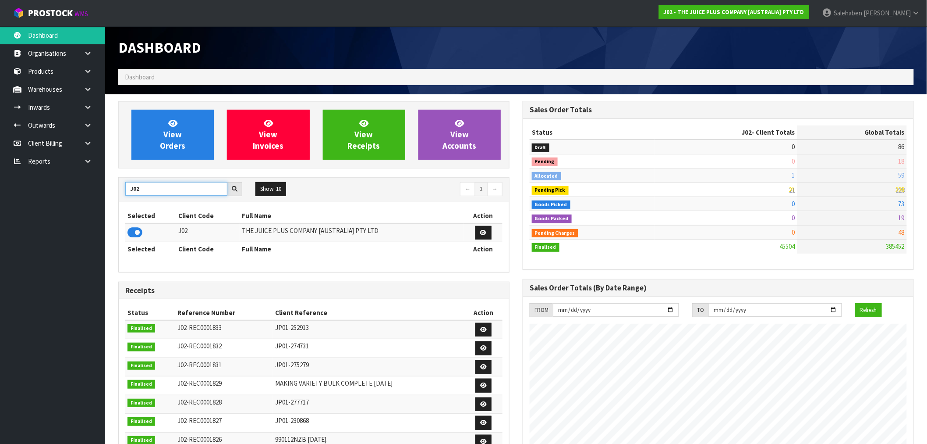
drag, startPoint x: 141, startPoint y: 188, endPoint x: 59, endPoint y: 214, distance: 86.2
click at [82, 207] on body "Toggle navigation ProStock WMS J02 - THE JUICE PLUS COMPANY [AUSTRALIA] PTY LTD…" at bounding box center [463, 222] width 927 height 444
type input "S08"
click at [131, 233] on icon at bounding box center [135, 232] width 15 height 13
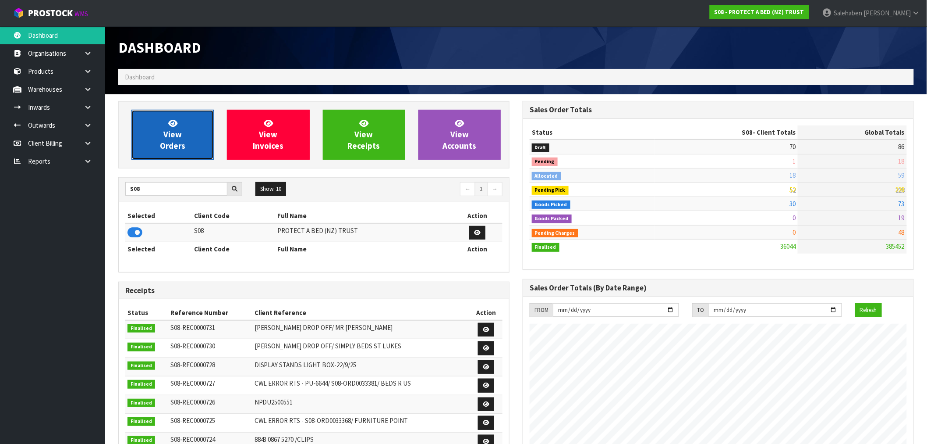
click at [162, 130] on link "View Orders" at bounding box center [172, 135] width 82 height 50
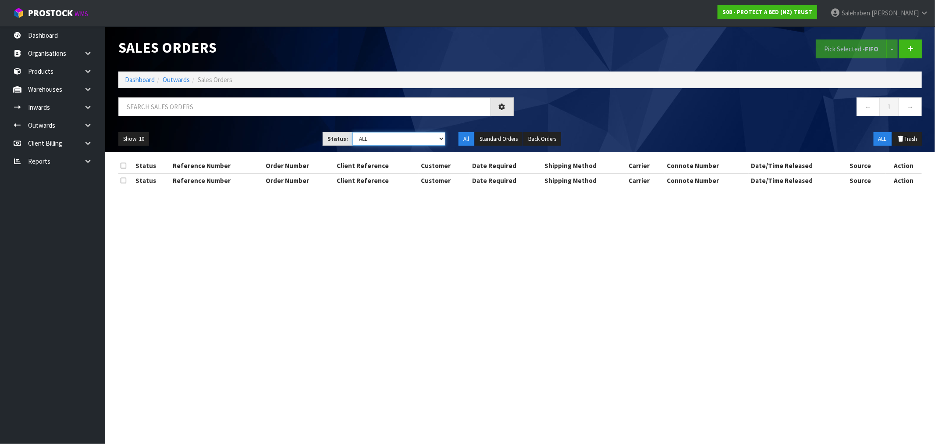
click at [376, 135] on select "Draft Pending Allocated Pending Pick Goods Picked Goods Packed Pending Charges …" at bounding box center [398, 139] width 93 height 14
select select "string:3"
click at [352, 132] on select "Draft Pending Allocated Pending Pick Goods Picked Goods Packed Pending Charges …" at bounding box center [398, 139] width 93 height 14
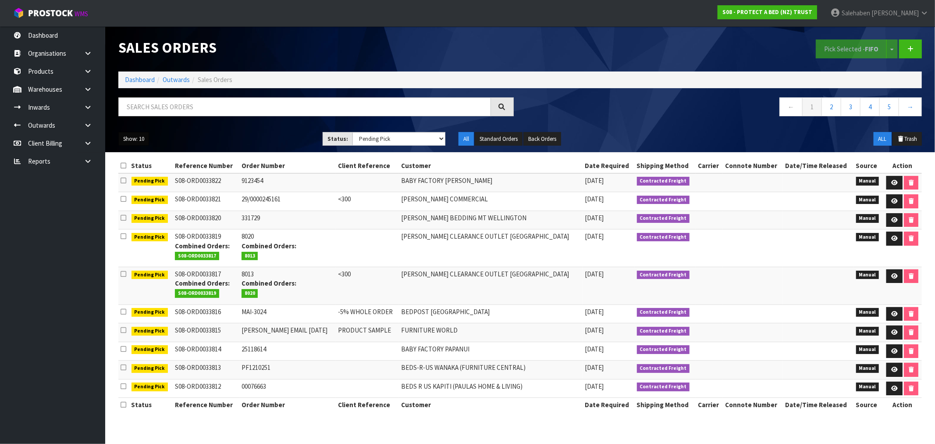
click at [132, 136] on button "Show: 10" at bounding box center [133, 139] width 31 height 14
click at [136, 193] on link "50" at bounding box center [153, 191] width 69 height 12
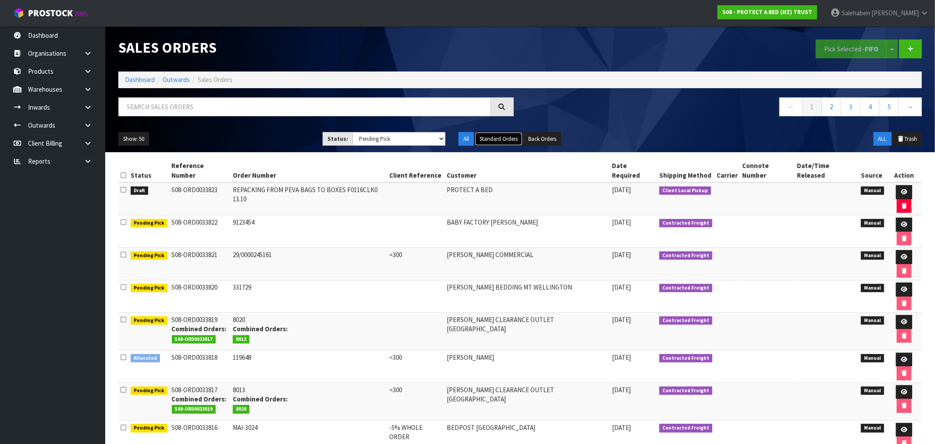
click at [491, 138] on button "Standard Orders" at bounding box center [499, 139] width 48 height 14
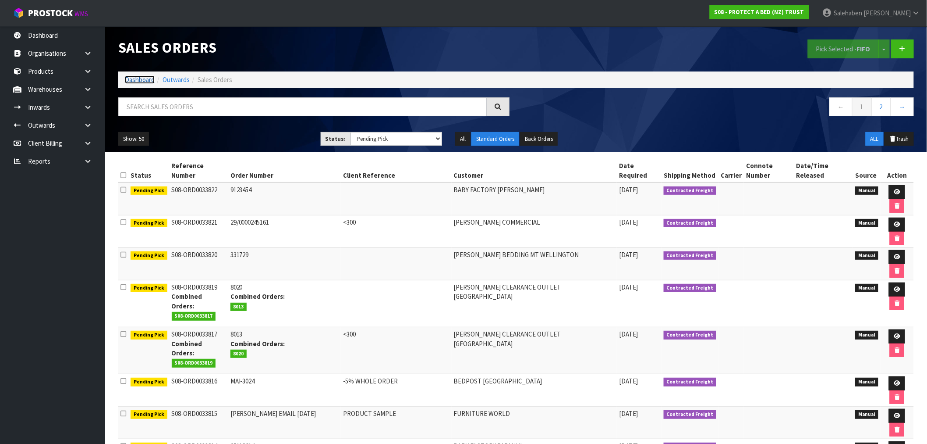
click at [136, 80] on link "Dashboard" at bounding box center [140, 79] width 30 height 8
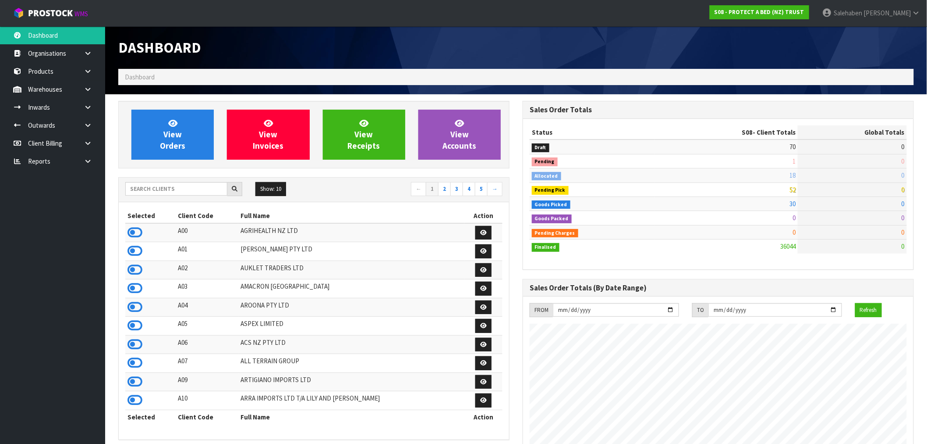
scroll to position [664, 405]
click at [213, 189] on input "text" at bounding box center [176, 189] width 102 height 14
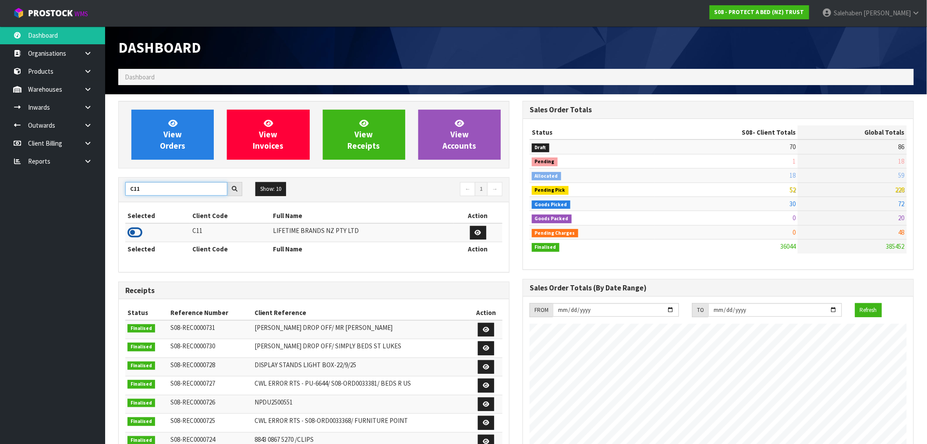
type input "C11"
click at [129, 234] on icon at bounding box center [135, 232] width 15 height 13
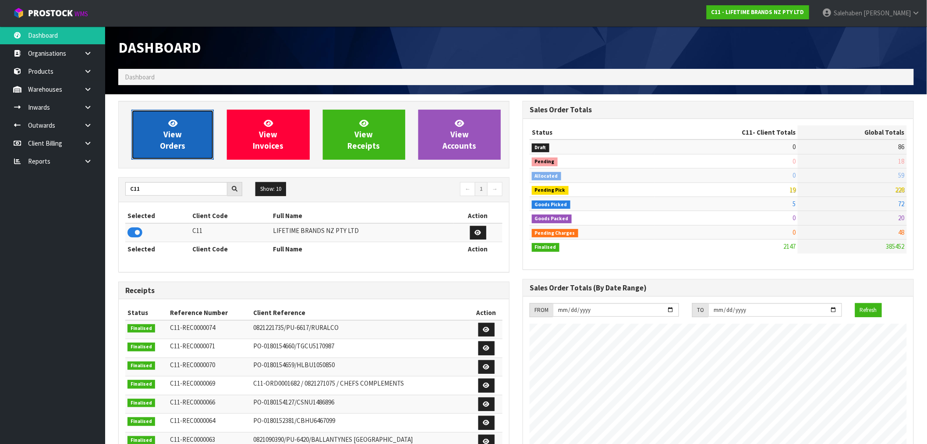
click at [159, 139] on link "View Orders" at bounding box center [172, 135] width 82 height 50
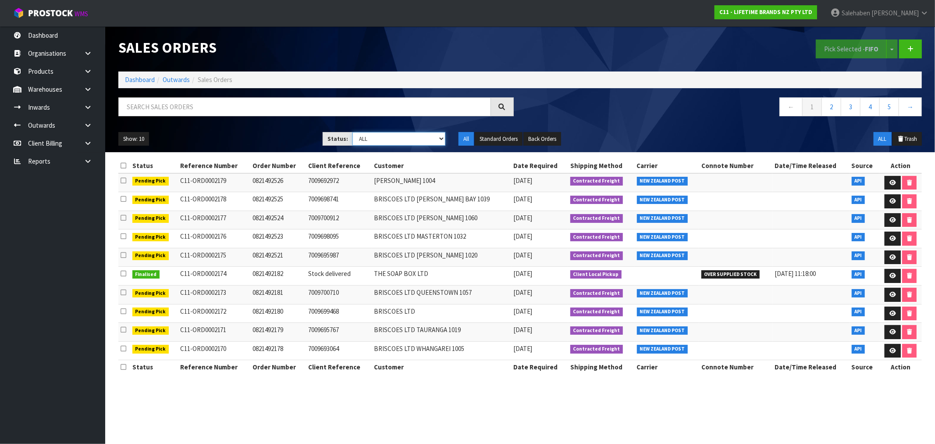
drag, startPoint x: 404, startPoint y: 137, endPoint x: 398, endPoint y: 139, distance: 6.1
click at [404, 137] on select "Draft Pending Allocated Pending Pick Goods Picked Goods Packed Pending Charges …" at bounding box center [398, 139] width 93 height 14
select select "string:3"
click at [352, 132] on select "Draft Pending Allocated Pending Pick Goods Picked Goods Packed Pending Charges …" at bounding box center [398, 139] width 93 height 14
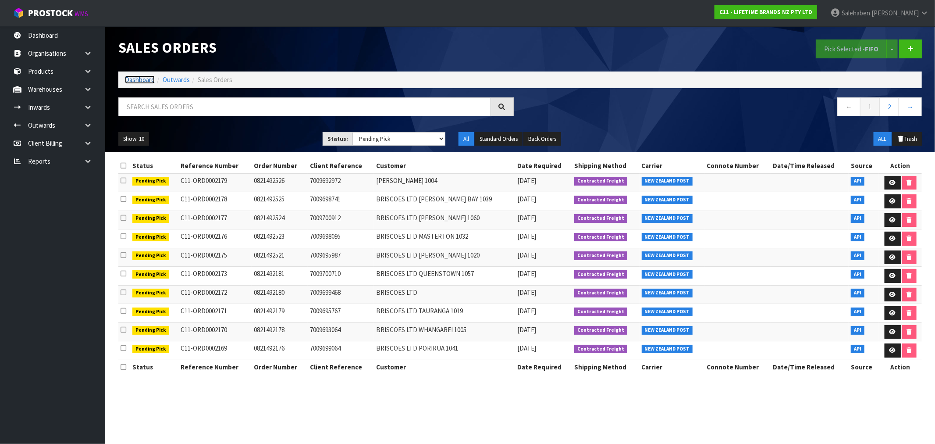
click at [130, 77] on link "Dashboard" at bounding box center [140, 79] width 30 height 8
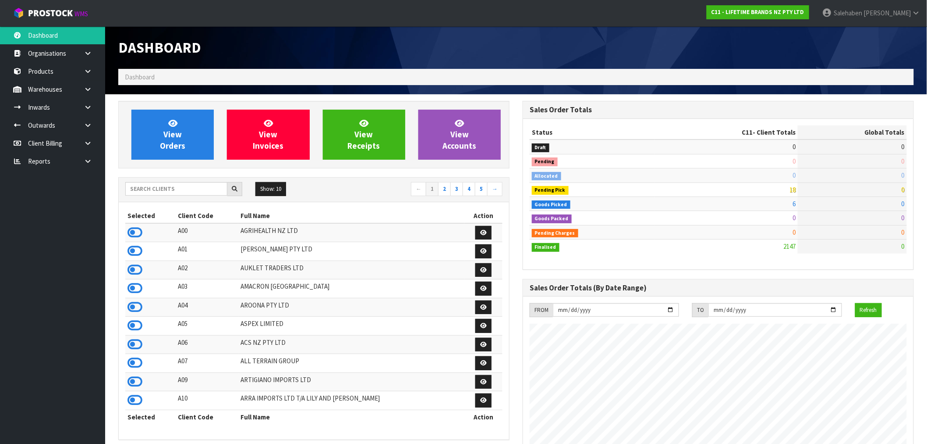
scroll to position [664, 405]
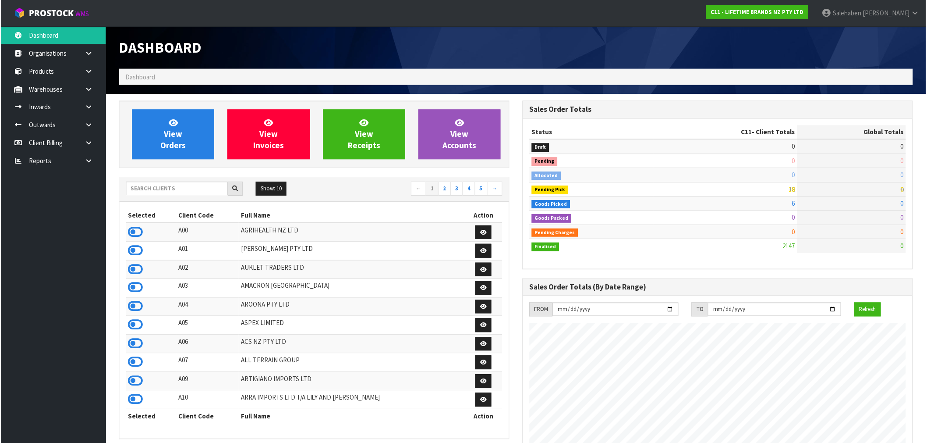
scroll to position [664, 405]
